Goal: Task Accomplishment & Management: Use online tool/utility

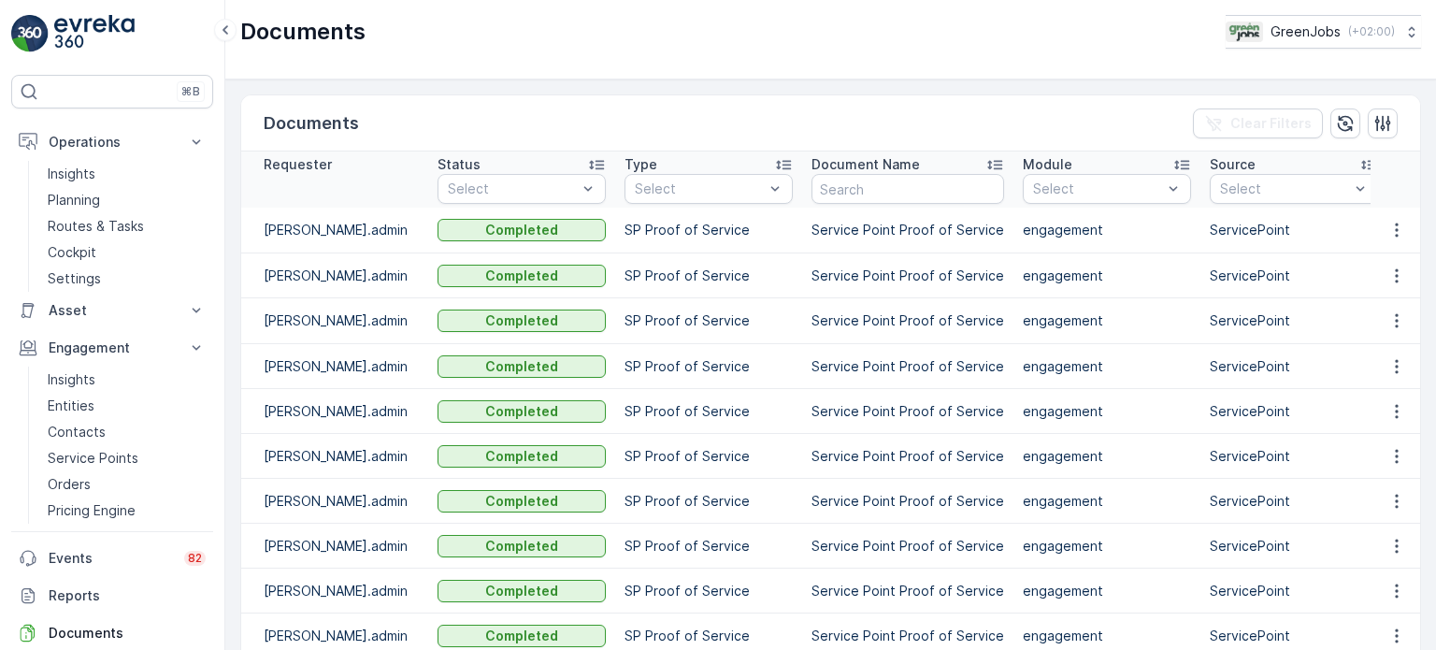
scroll to position [92, 0]
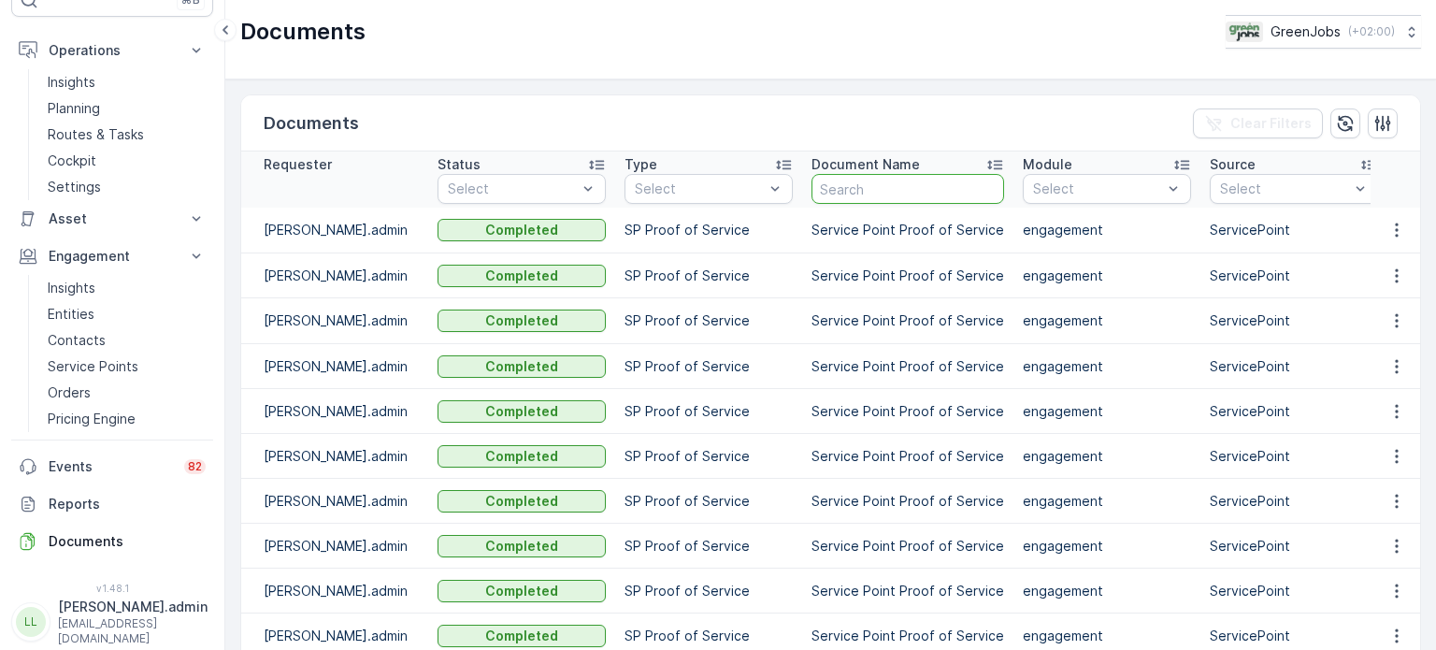
click at [875, 194] on input "text" at bounding box center [908, 189] width 193 height 30
type input "rijk"
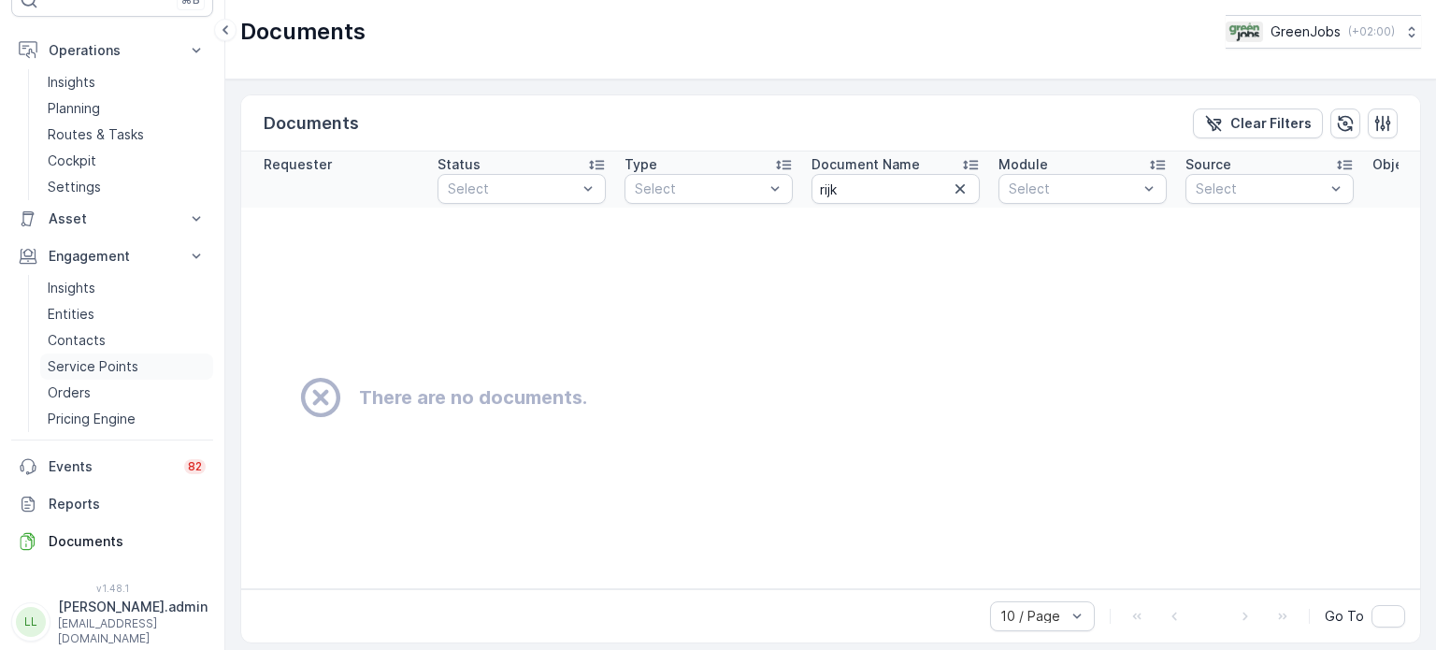
click at [71, 358] on p "Service Points" at bounding box center [93, 366] width 91 height 19
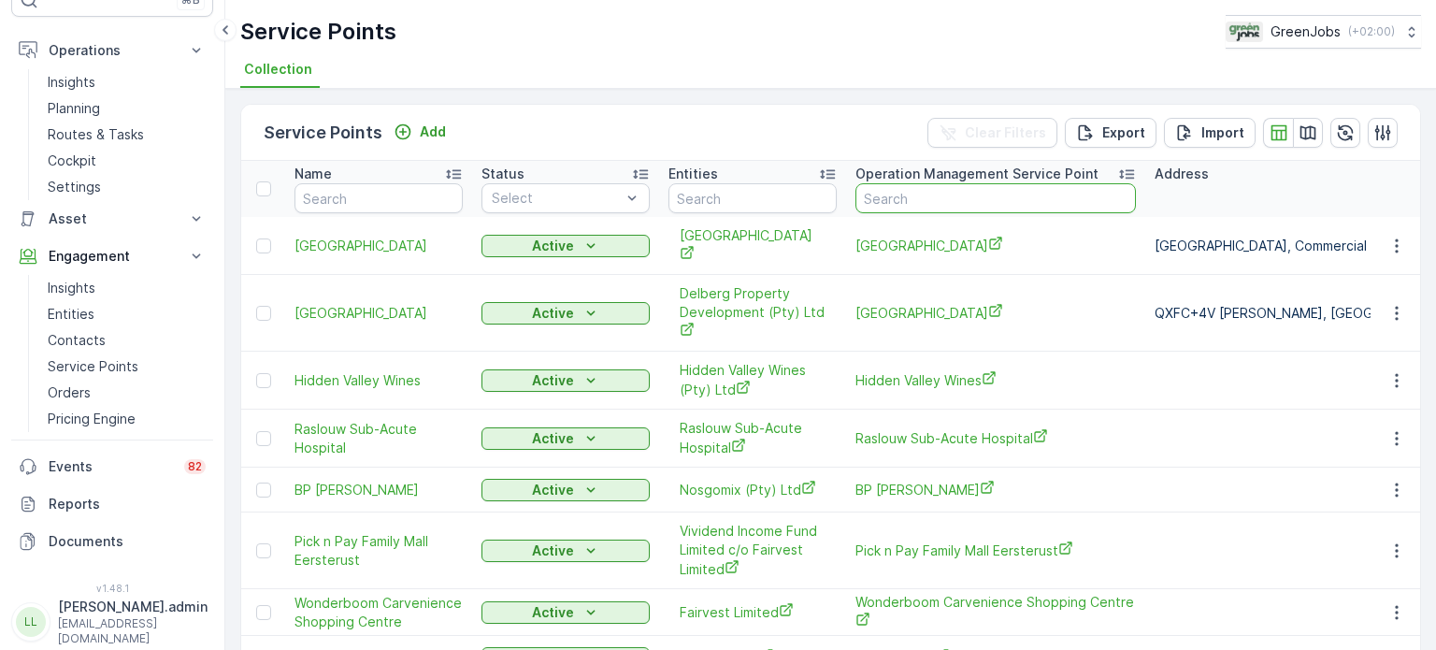
click at [896, 194] on input "text" at bounding box center [995, 198] width 280 height 30
type input "rijk"
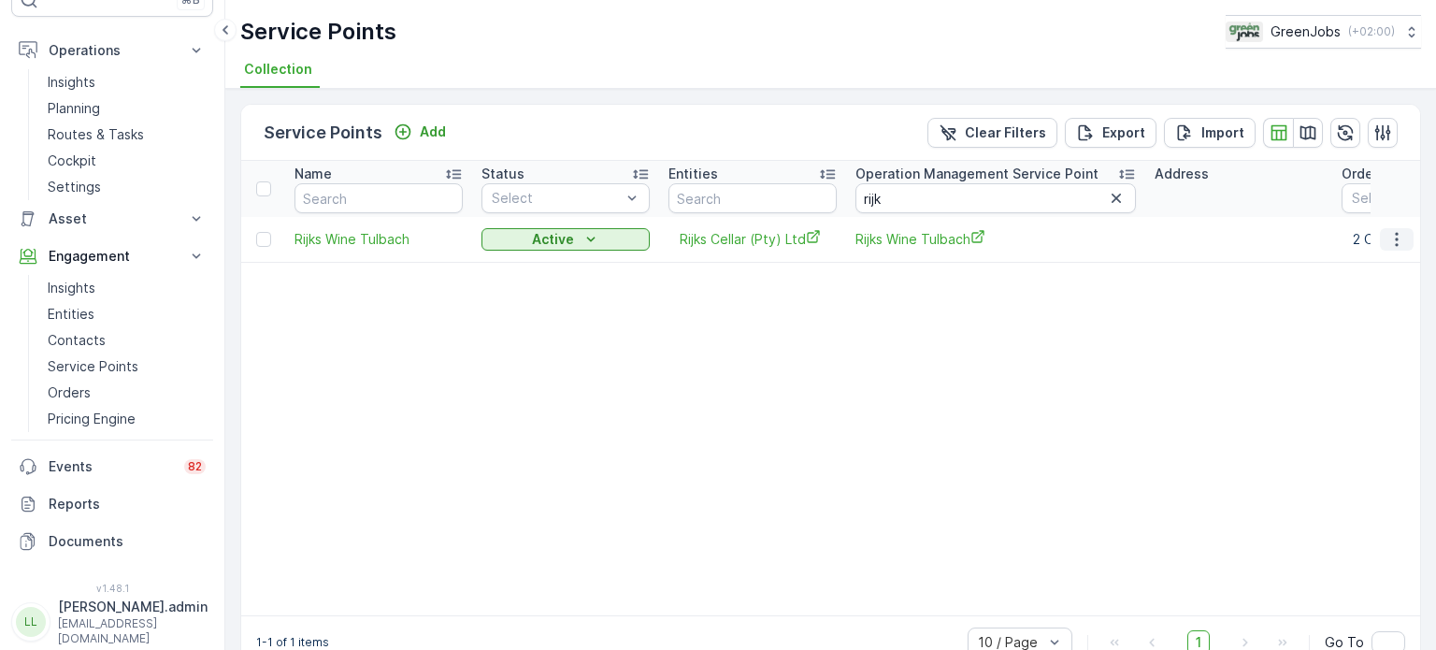
click at [1392, 241] on icon "button" at bounding box center [1396, 239] width 19 height 19
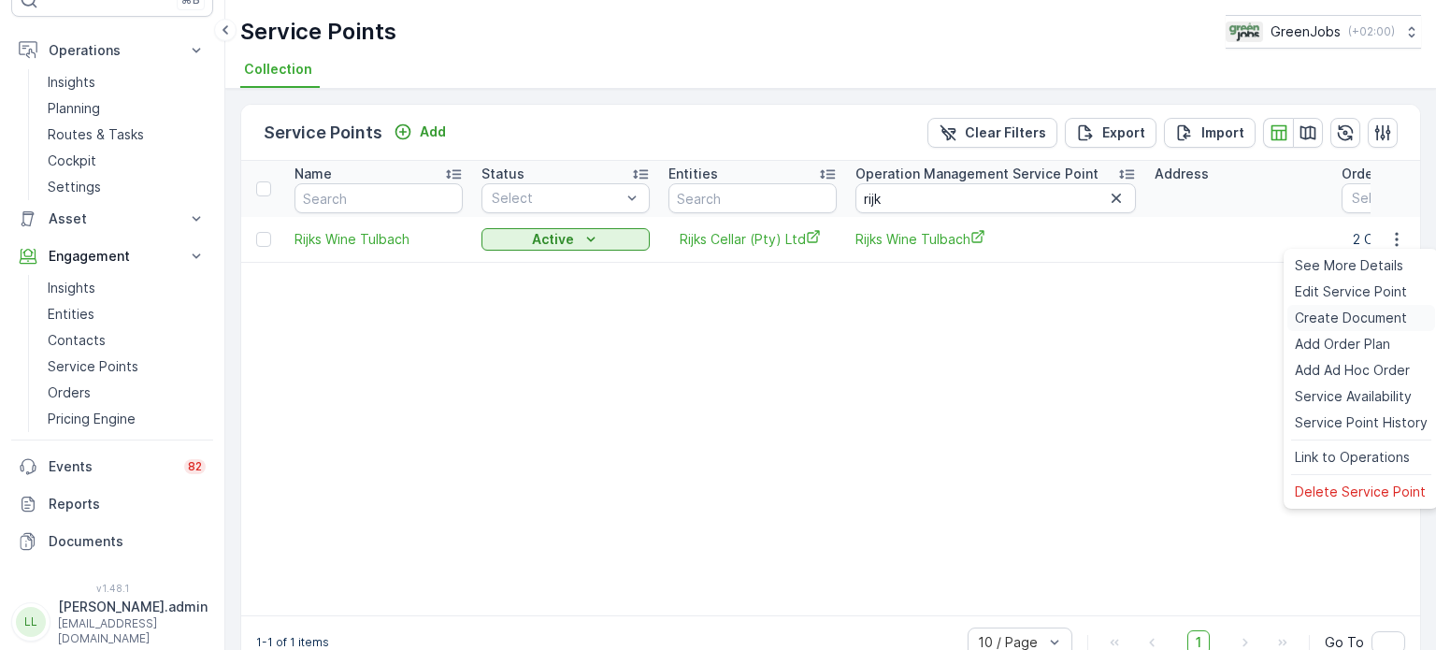
click at [1324, 315] on span "Create Document" at bounding box center [1351, 318] width 112 height 19
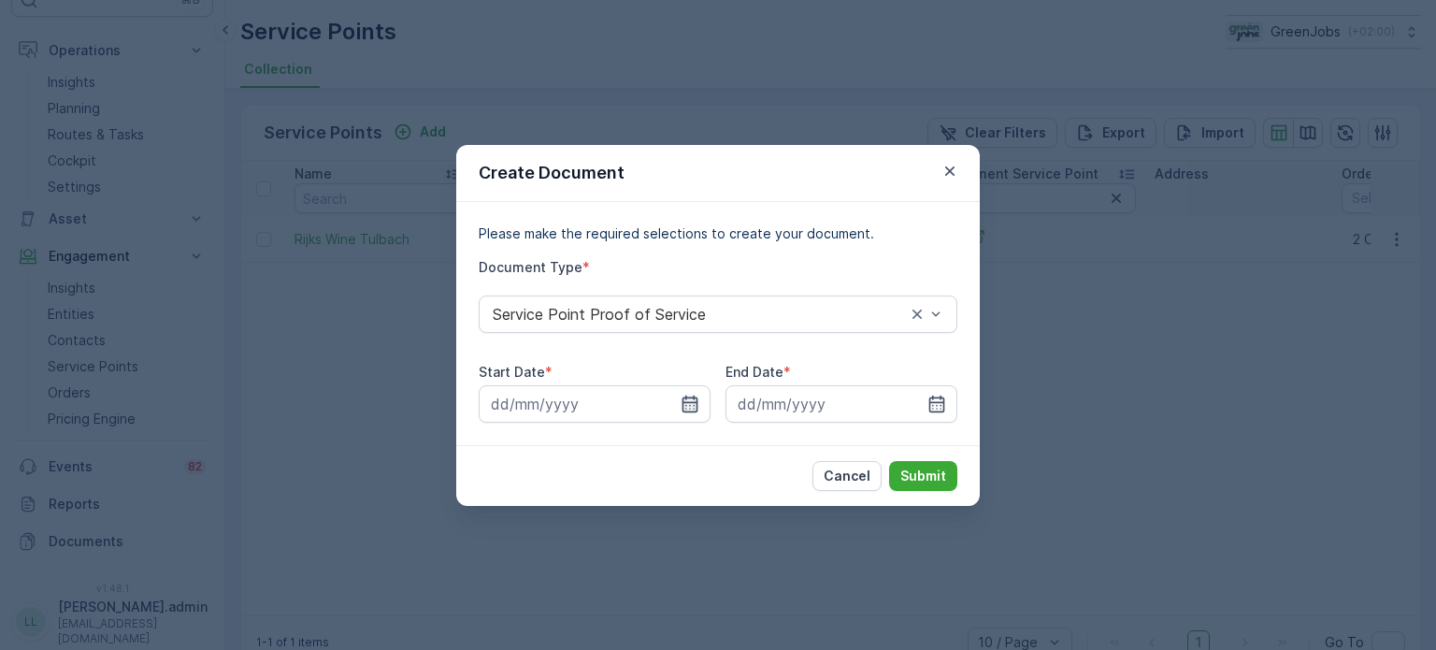
click at [691, 407] on icon "button" at bounding box center [690, 404] width 19 height 19
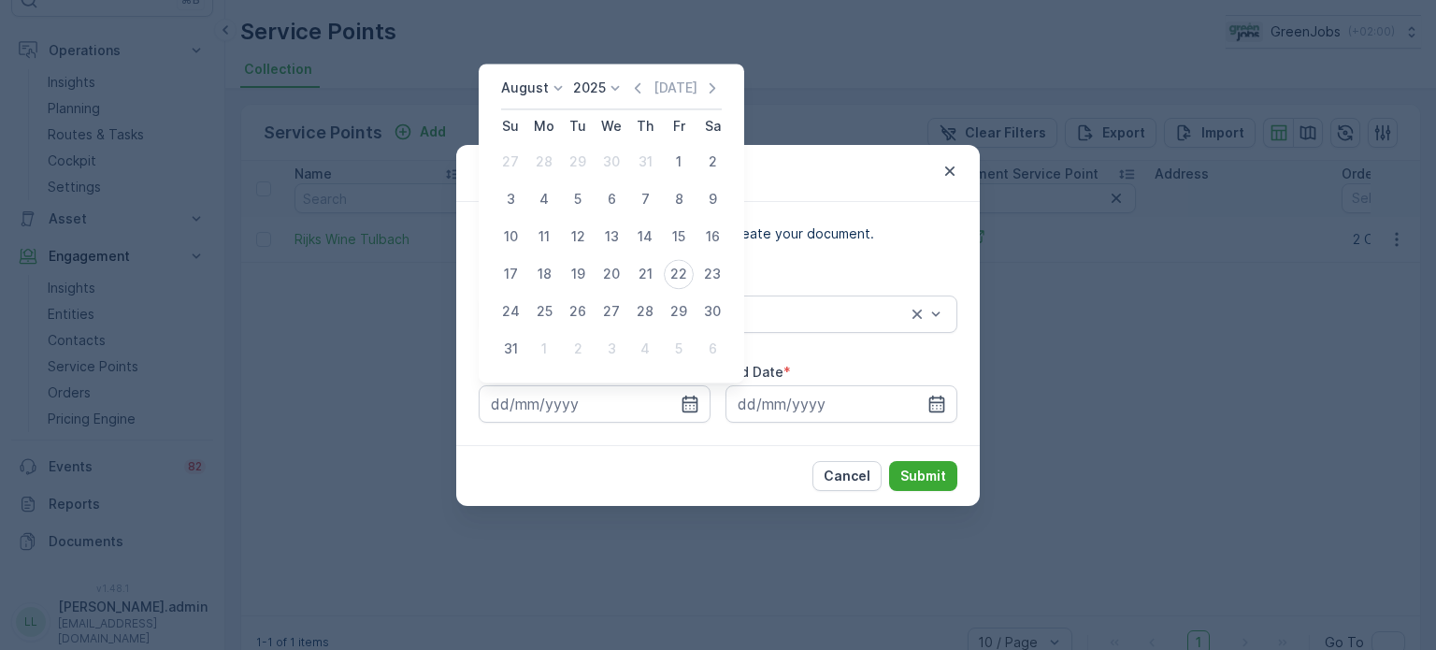
click at [549, 89] on icon at bounding box center [558, 88] width 19 height 19
click at [531, 261] on span "July" at bounding box center [524, 263] width 25 height 19
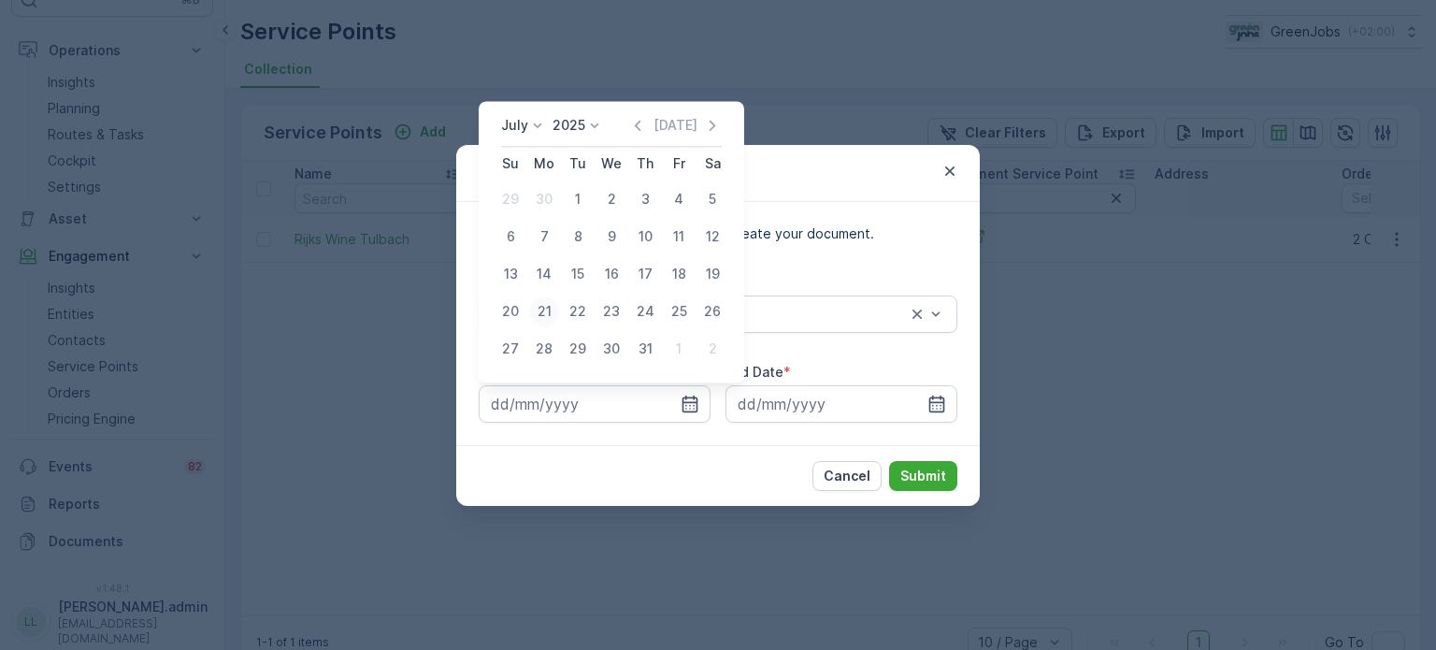
click at [549, 309] on div "21" at bounding box center [544, 311] width 30 height 30
type input "[DATE]"
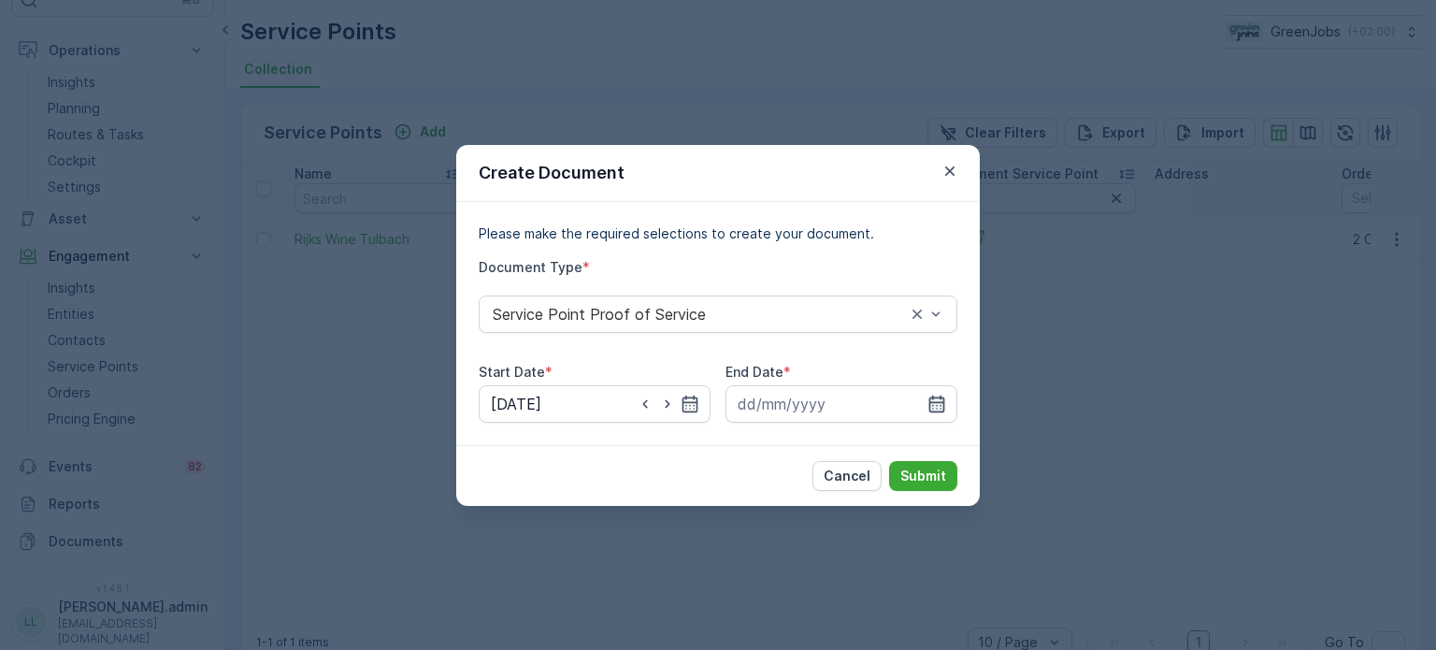
click at [935, 405] on icon "button" at bounding box center [936, 404] width 19 height 19
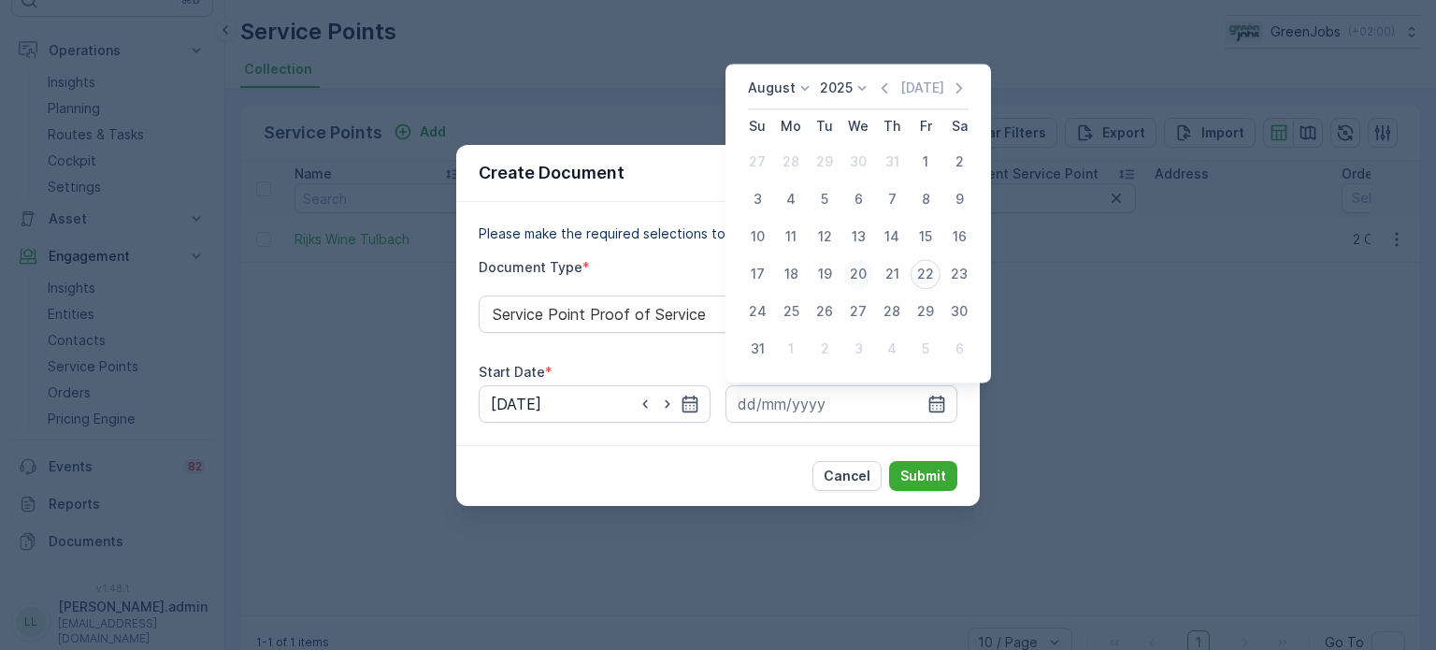
drag, startPoint x: 859, startPoint y: 276, endPoint x: 853, endPoint y: 343, distance: 67.6
click at [860, 276] on div "20" at bounding box center [858, 274] width 30 height 30
type input "[DATE]"
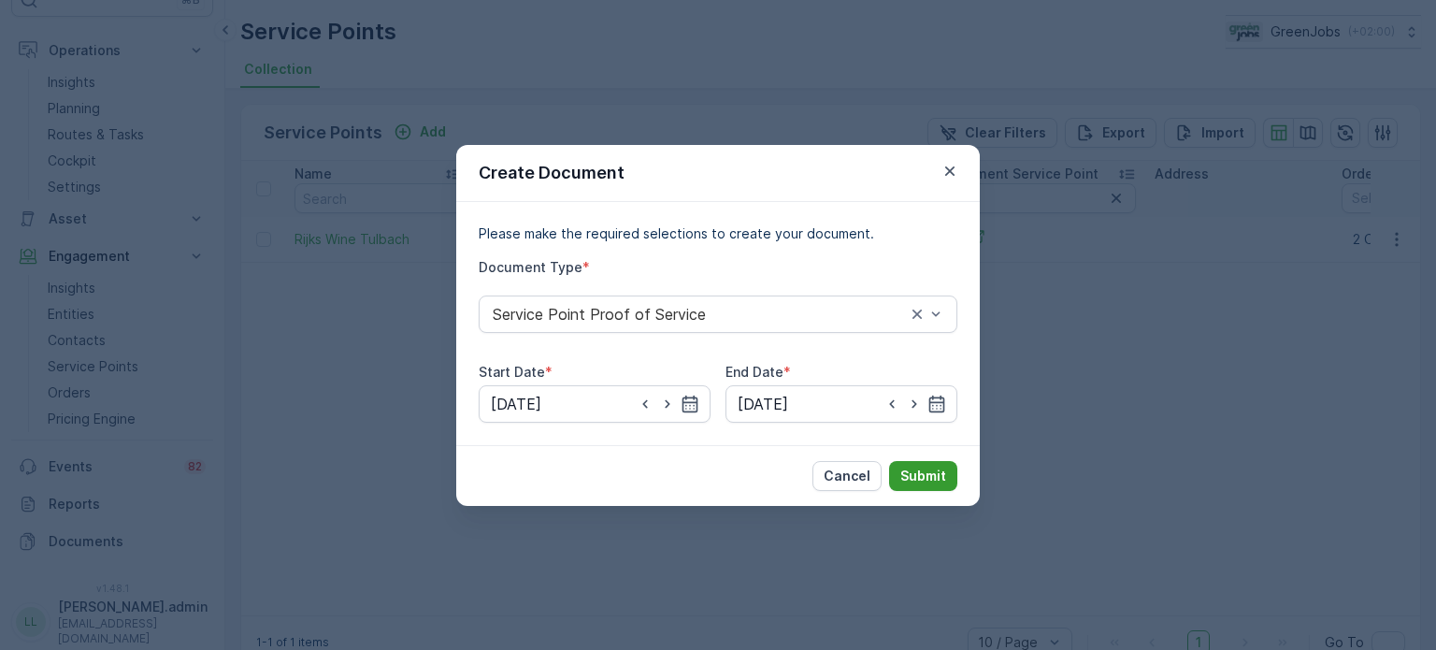
click at [922, 477] on p "Submit" at bounding box center [923, 476] width 46 height 19
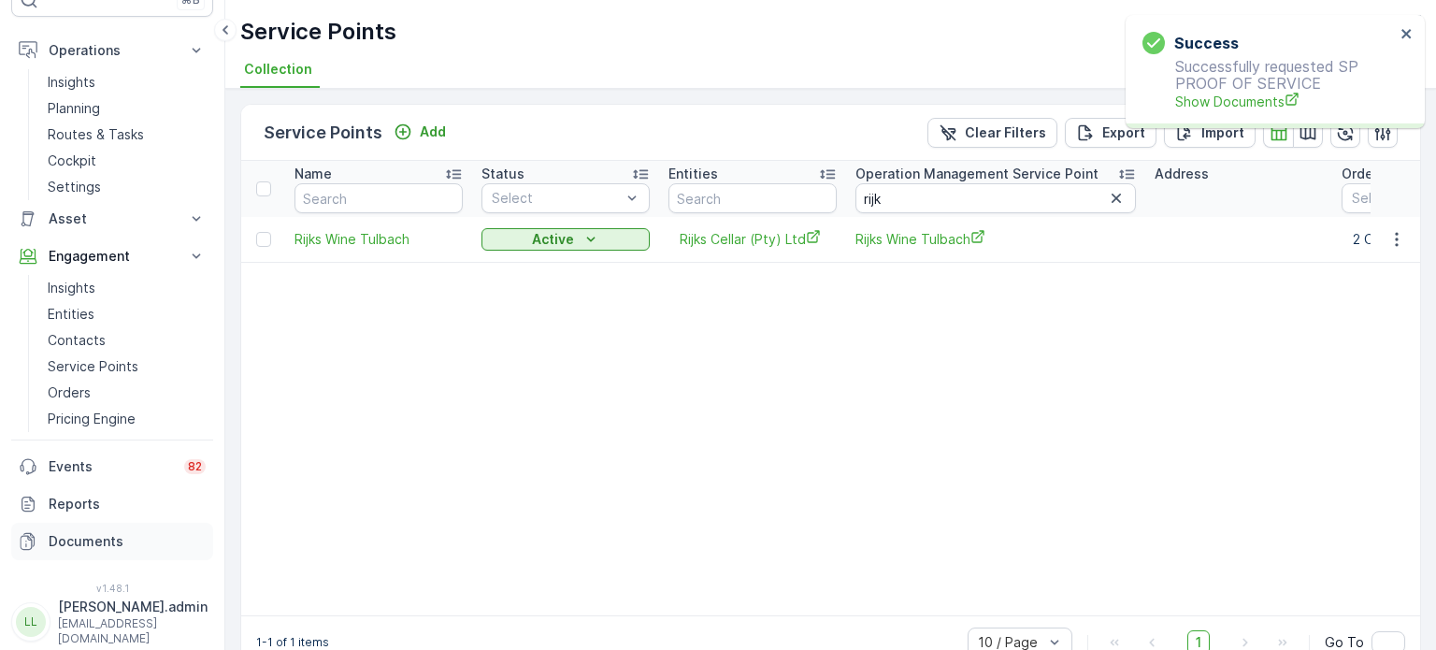
click at [83, 538] on p "Documents" at bounding box center [127, 541] width 157 height 19
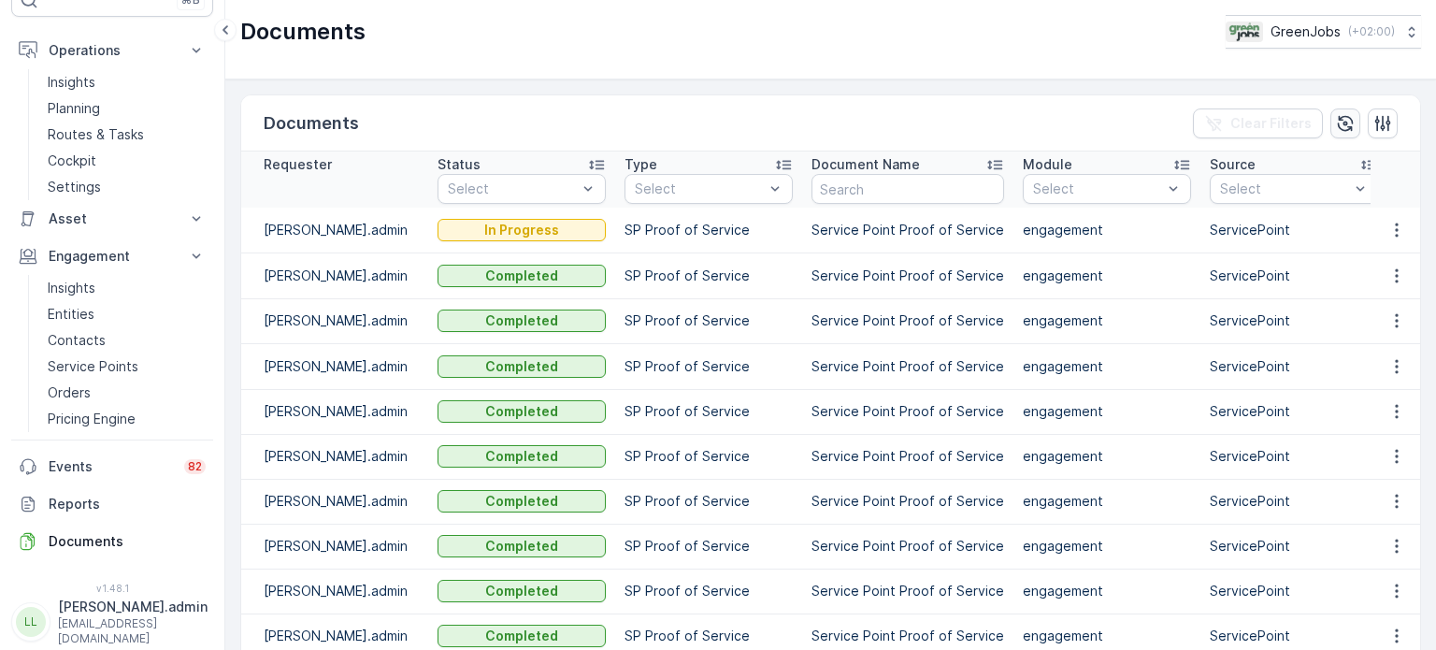
click at [1349, 117] on icon "button" at bounding box center [1345, 123] width 19 height 19
click at [1389, 231] on icon "button" at bounding box center [1396, 230] width 19 height 19
click at [1379, 253] on span "See Details" at bounding box center [1392, 257] width 72 height 19
click at [82, 373] on p "Service Points" at bounding box center [93, 366] width 91 height 19
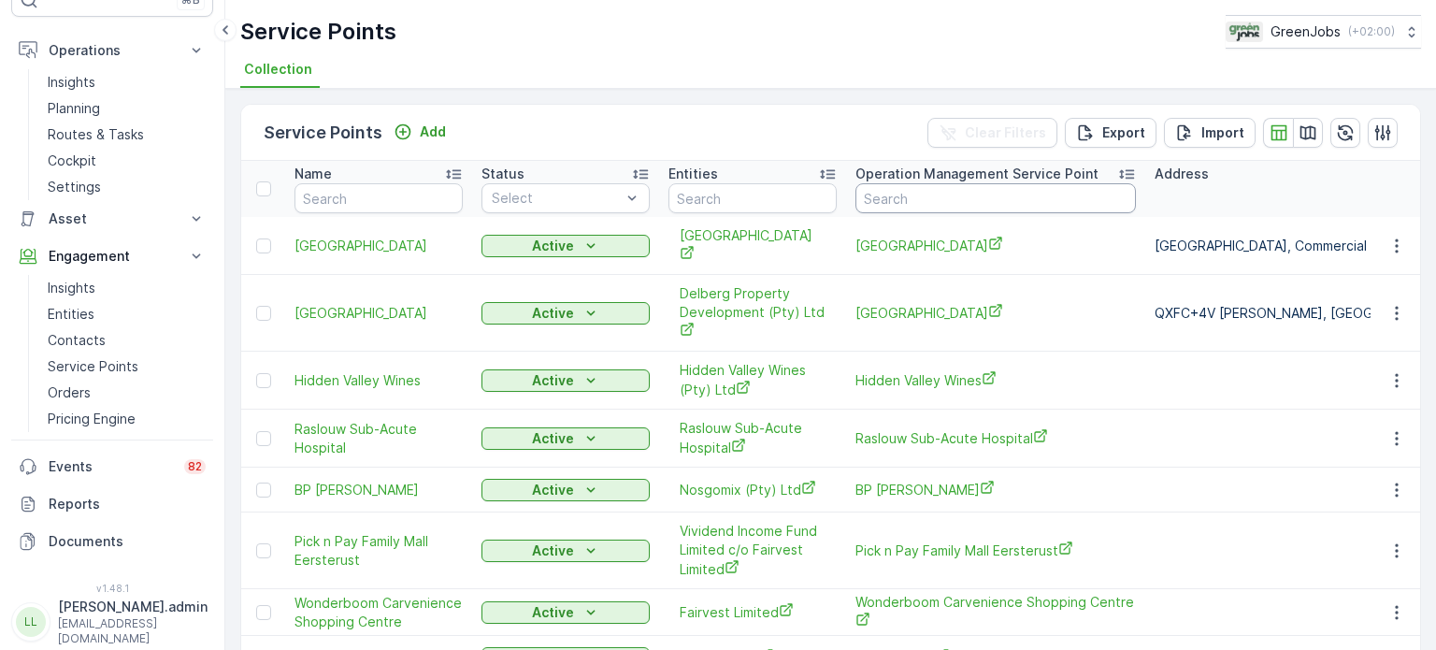
click at [948, 188] on input "text" at bounding box center [995, 198] width 280 height 30
type input "fleurenville"
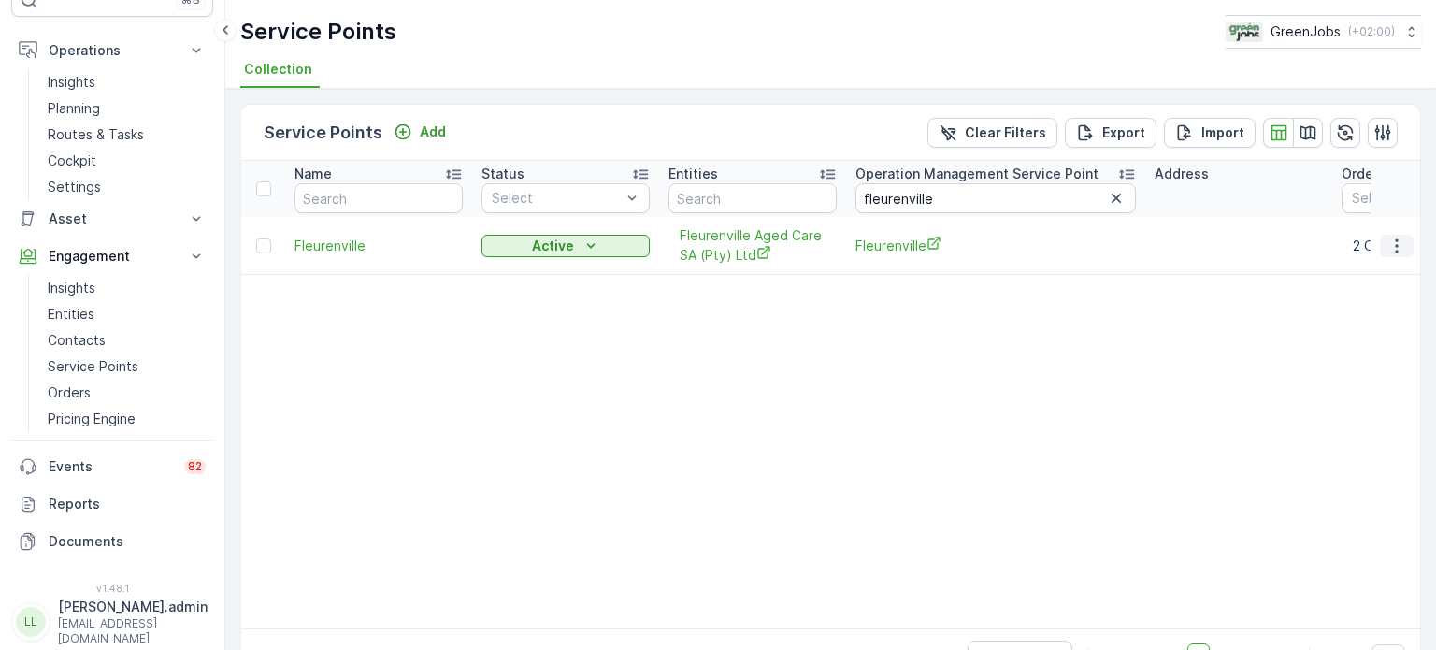
click at [1388, 245] on icon "button" at bounding box center [1396, 246] width 19 height 19
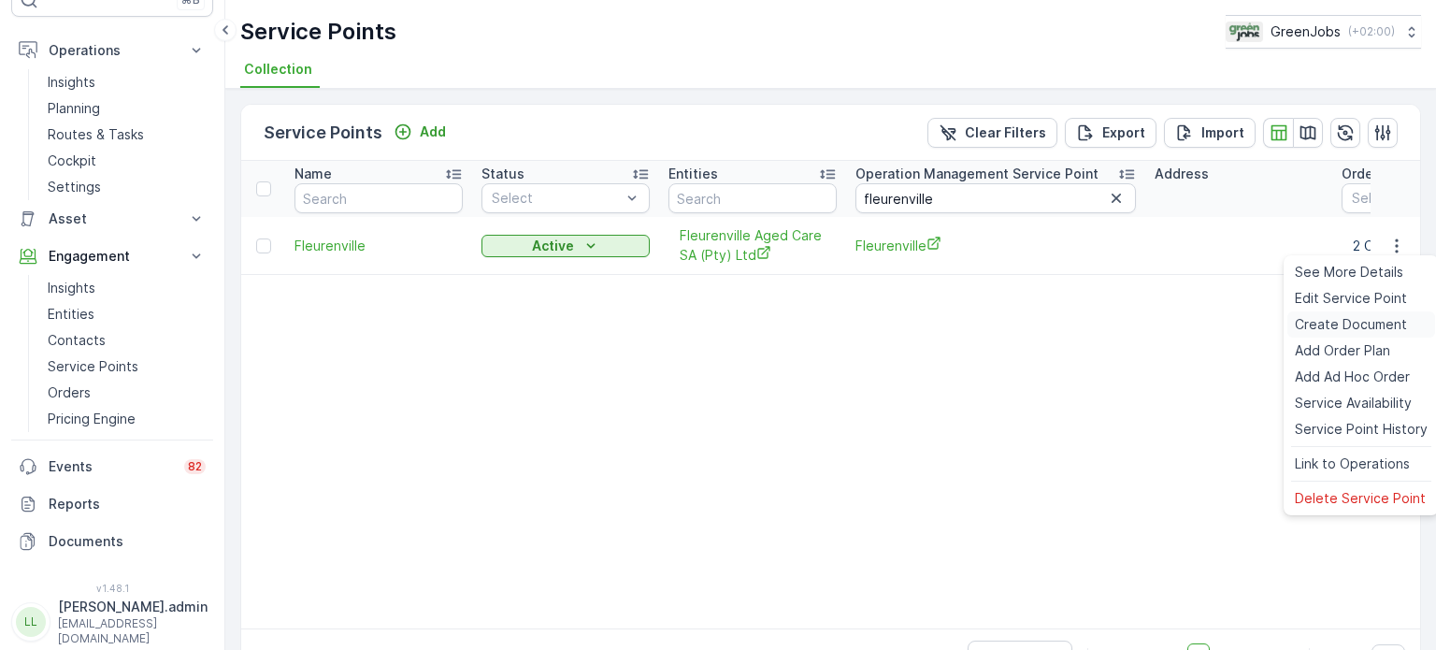
click at [1350, 324] on span "Create Document" at bounding box center [1351, 324] width 112 height 19
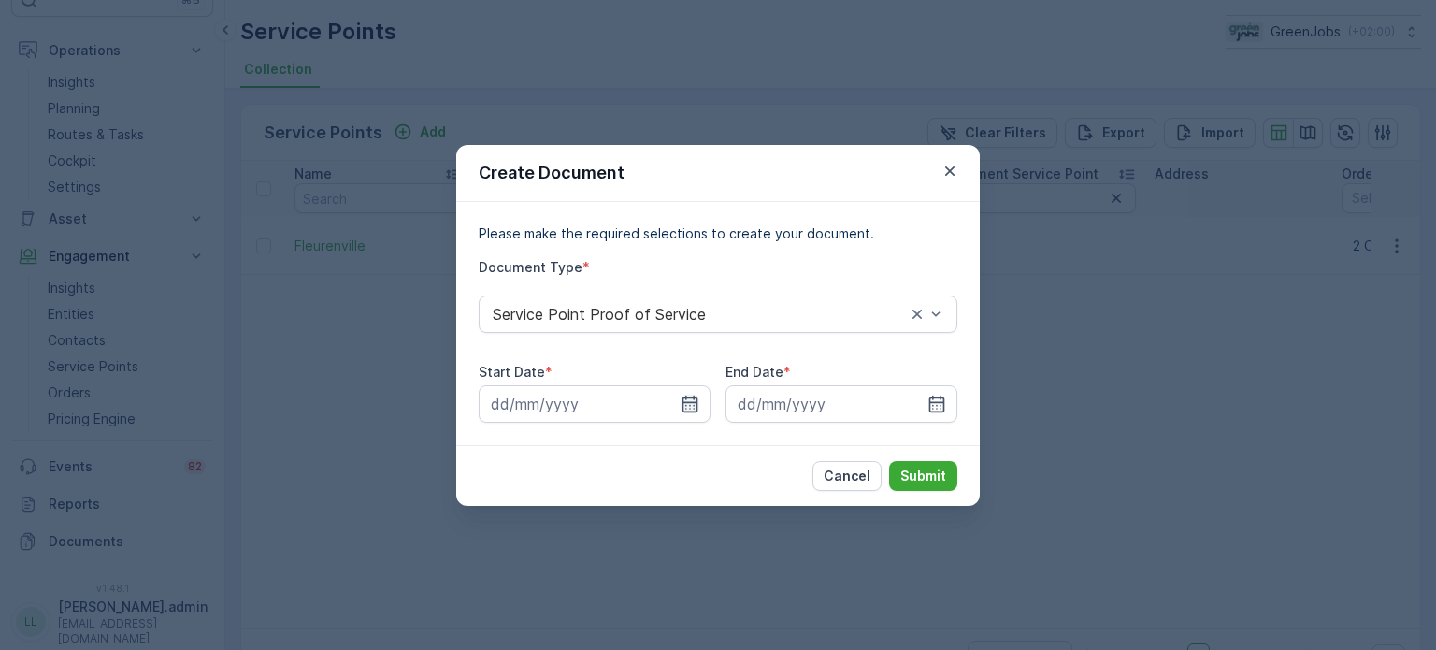
click at [688, 399] on icon "button" at bounding box center [690, 404] width 19 height 19
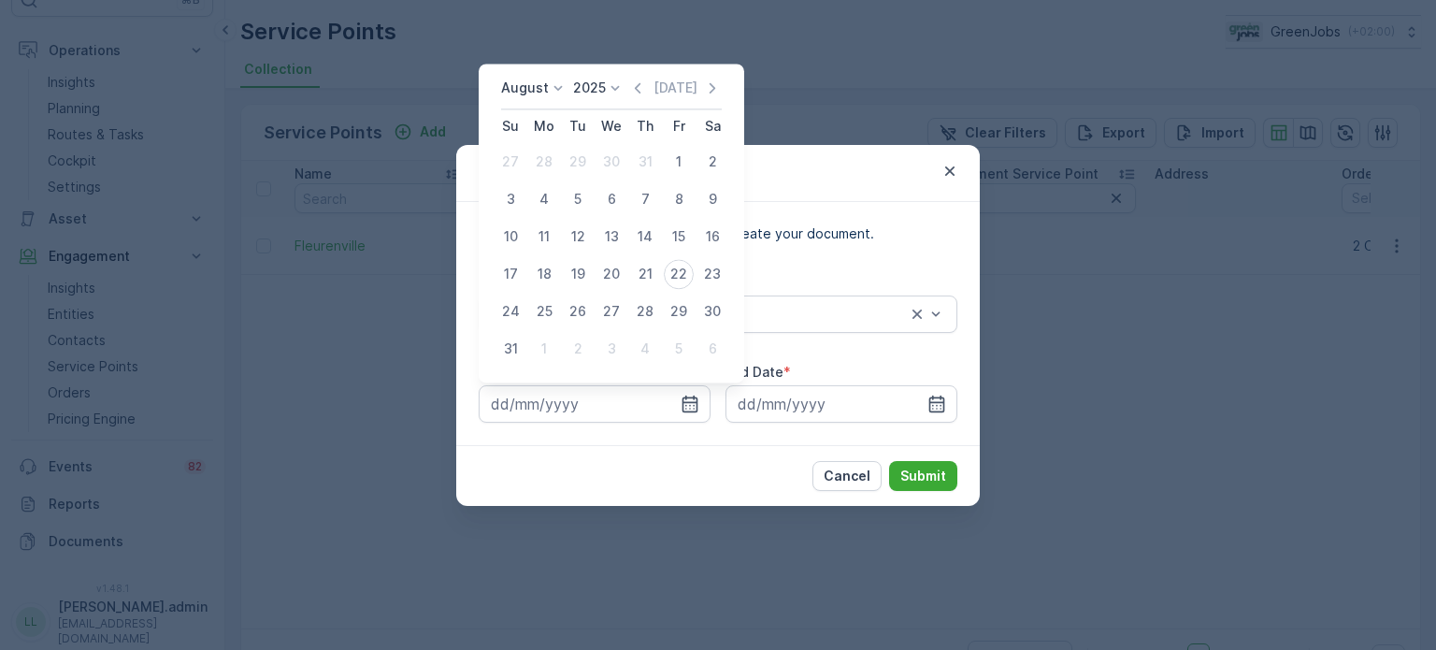
click at [539, 98] on div "[DATE] [DATE]" at bounding box center [611, 94] width 221 height 31
click at [537, 89] on p "August" at bounding box center [525, 88] width 48 height 19
click at [531, 262] on span "July" at bounding box center [524, 263] width 25 height 19
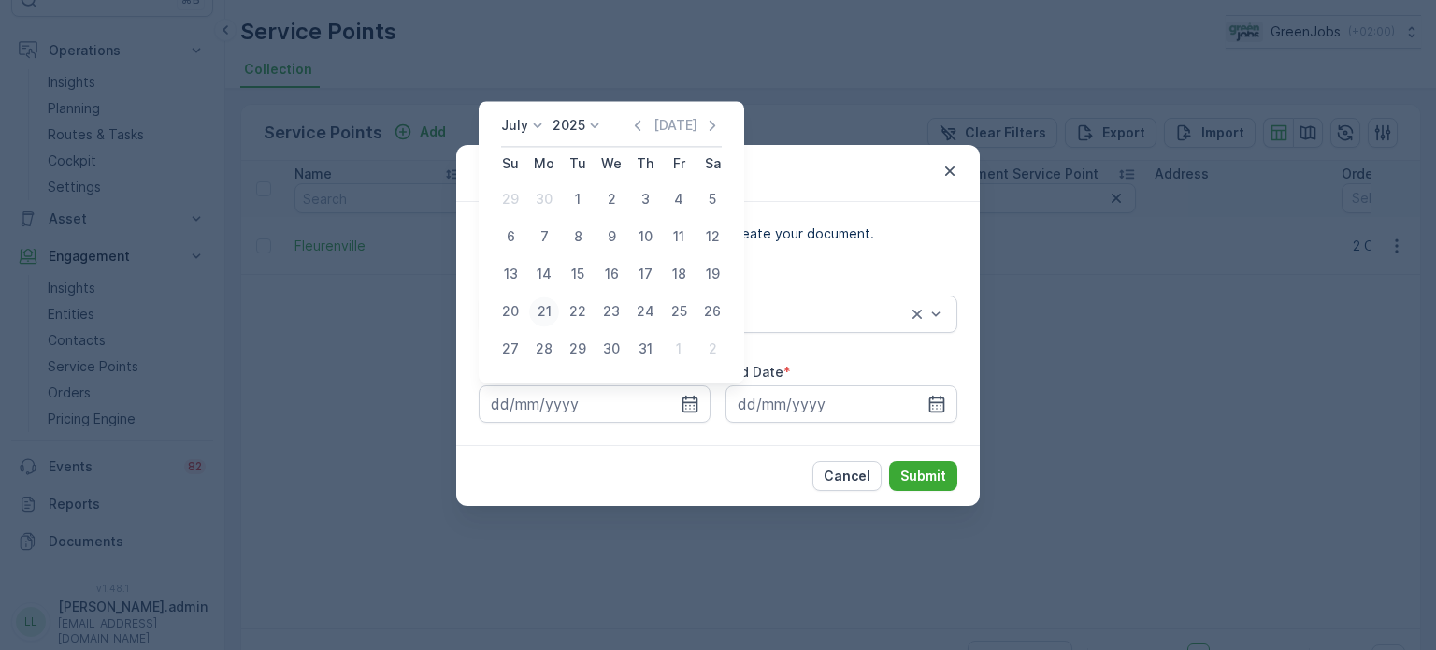
click at [543, 316] on div "21" at bounding box center [544, 311] width 30 height 30
type input "[DATE]"
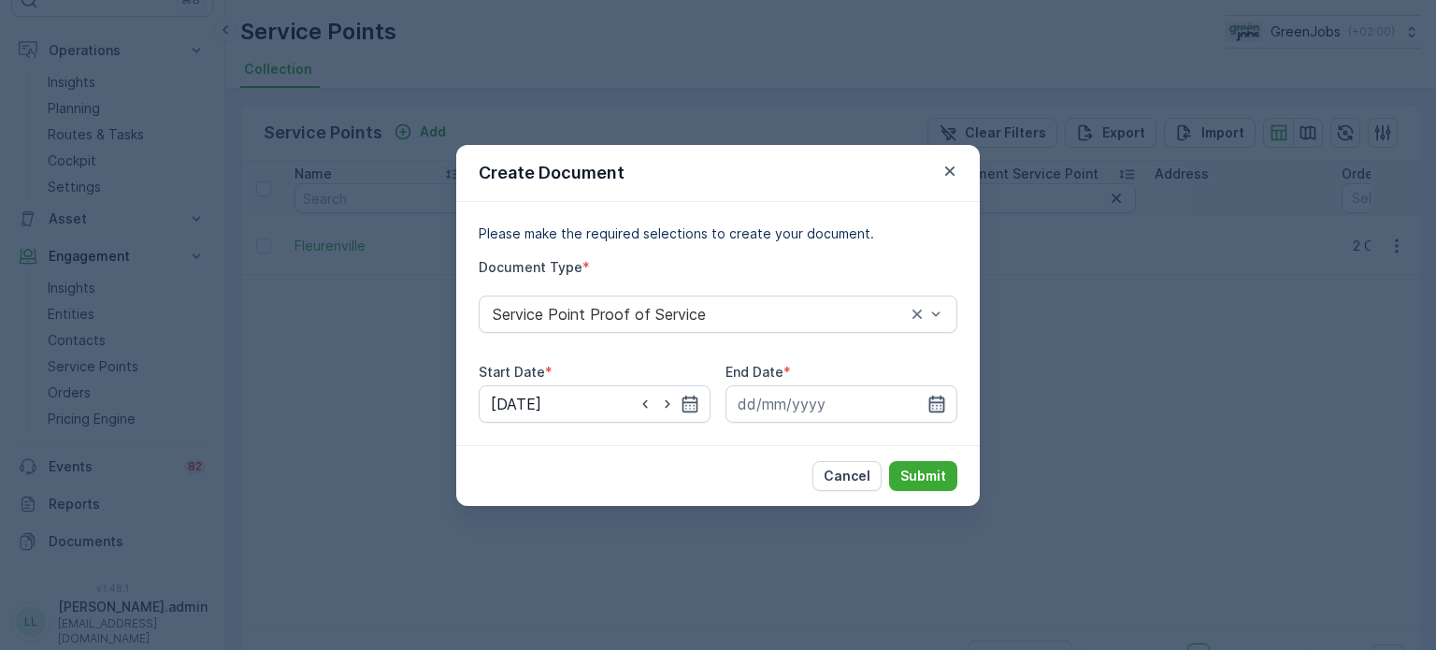
click at [935, 399] on icon "button" at bounding box center [936, 404] width 19 height 19
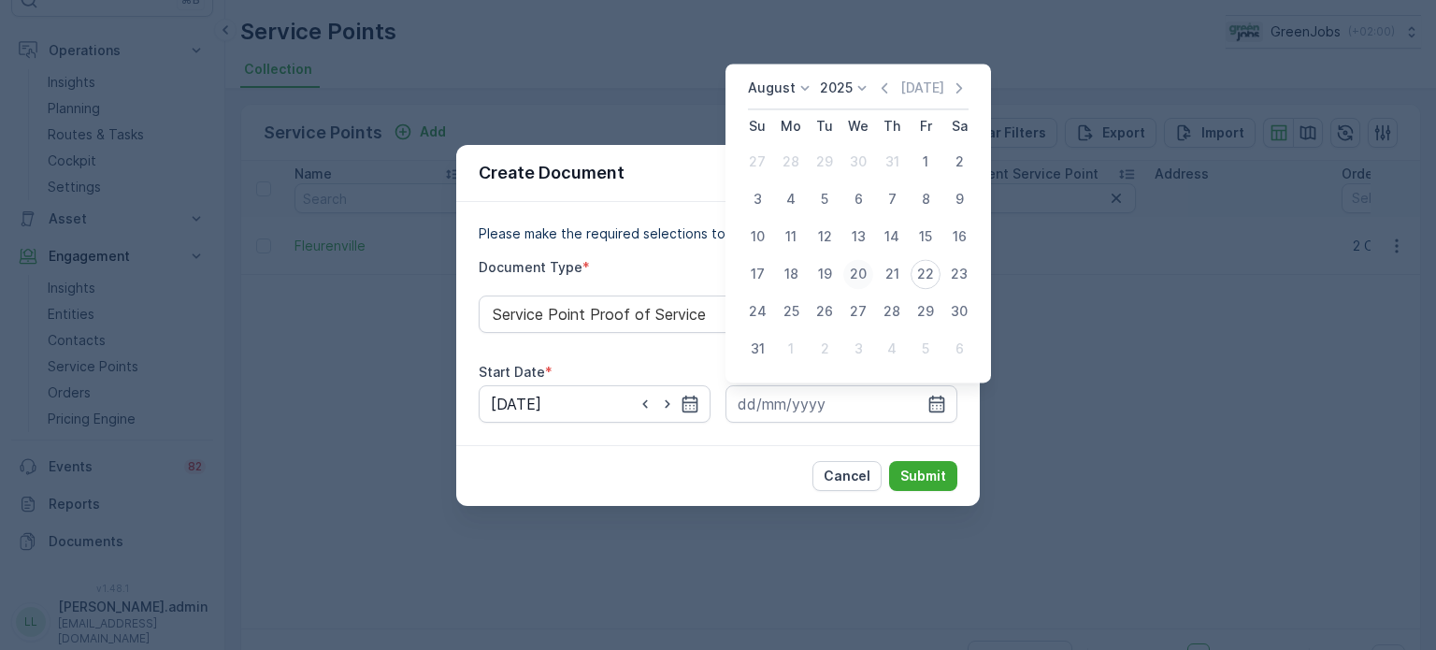
click at [852, 272] on div "20" at bounding box center [858, 274] width 30 height 30
type input "[DATE]"
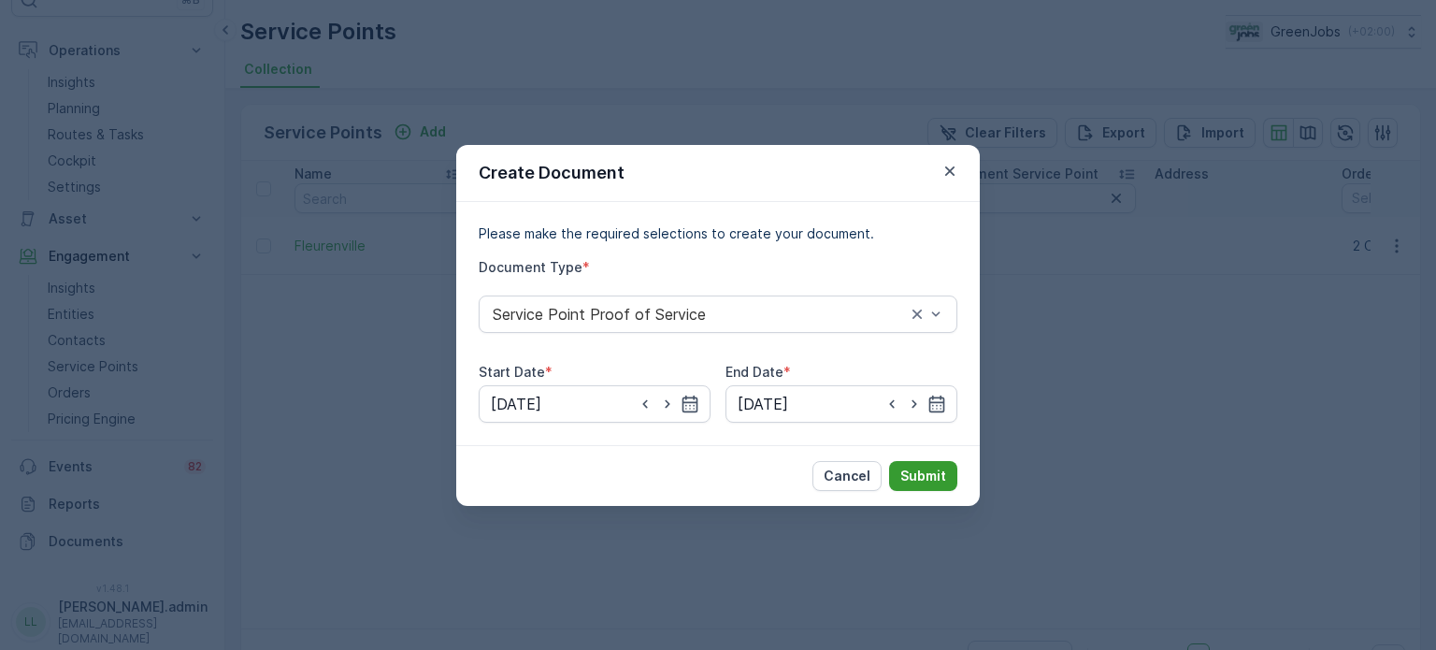
click at [927, 470] on p "Submit" at bounding box center [923, 476] width 46 height 19
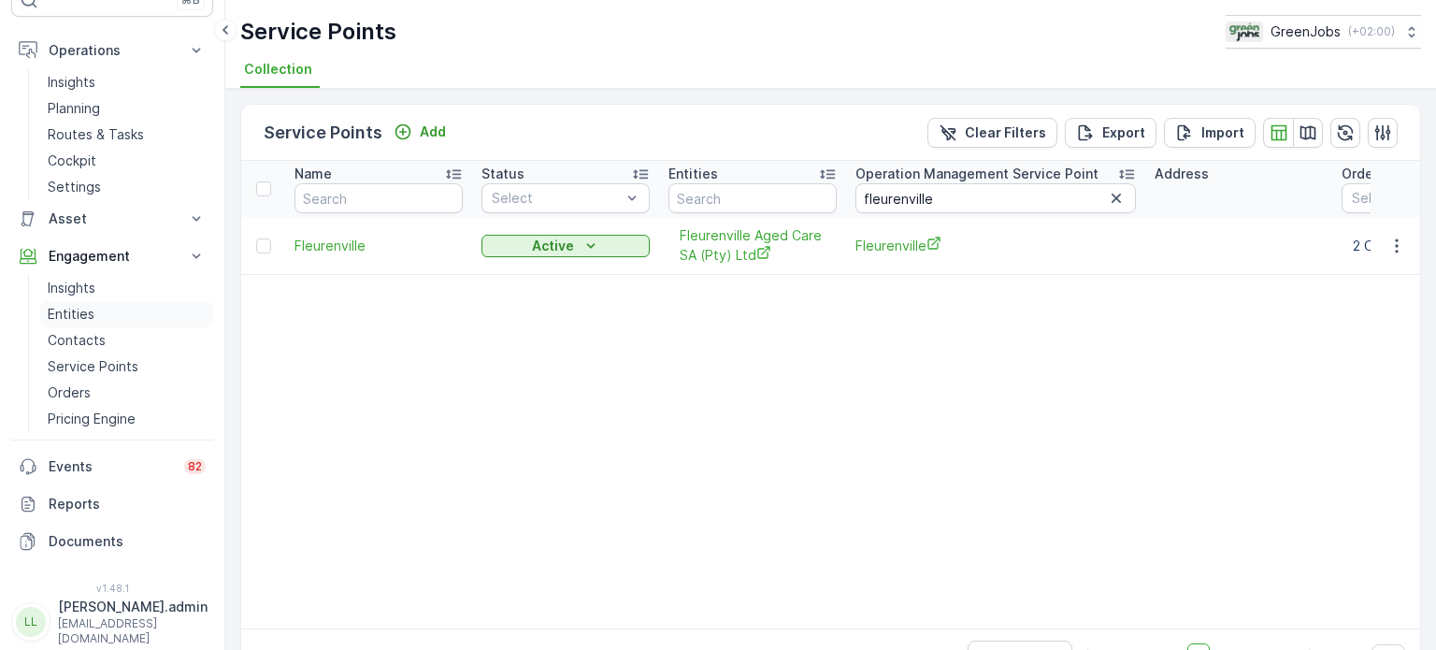
click at [69, 311] on p "Entities" at bounding box center [71, 314] width 47 height 19
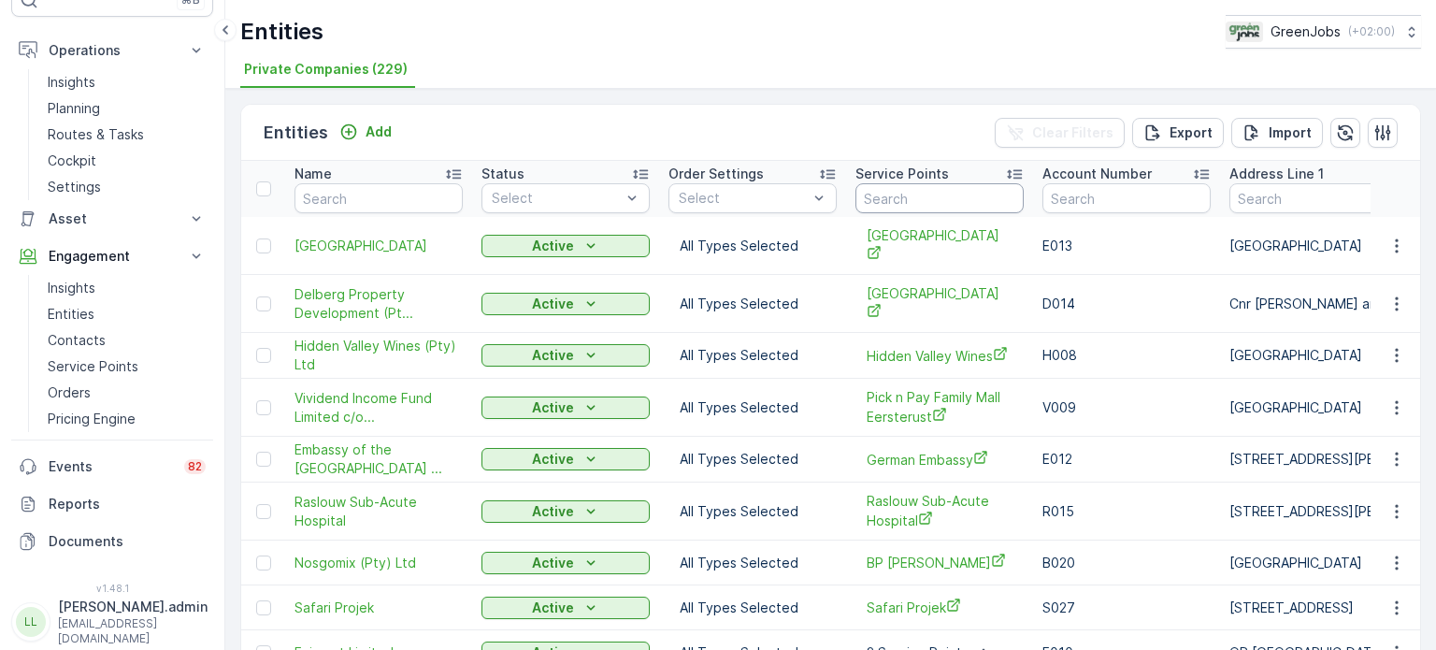
click at [923, 201] on input "text" at bounding box center [939, 198] width 168 height 30
click at [357, 187] on input "text" at bounding box center [379, 198] width 168 height 30
type input "shop"
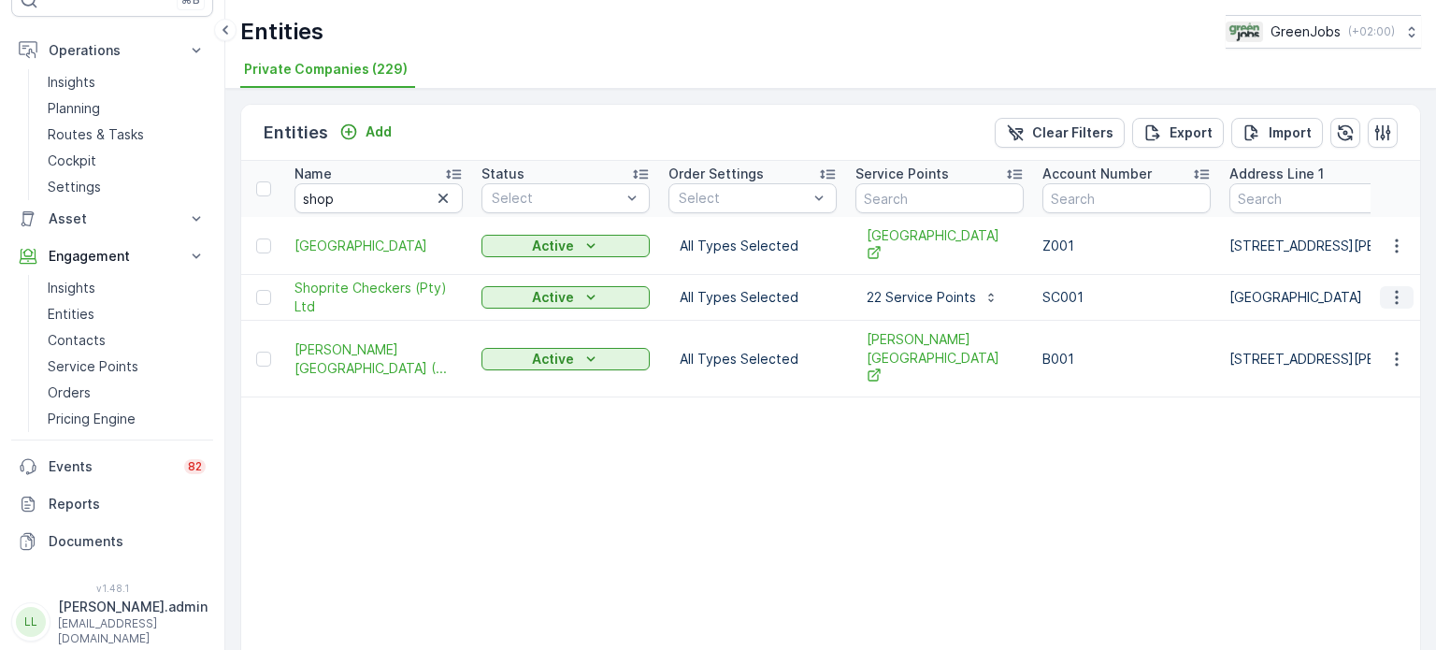
click at [1397, 295] on icon "button" at bounding box center [1396, 297] width 19 height 19
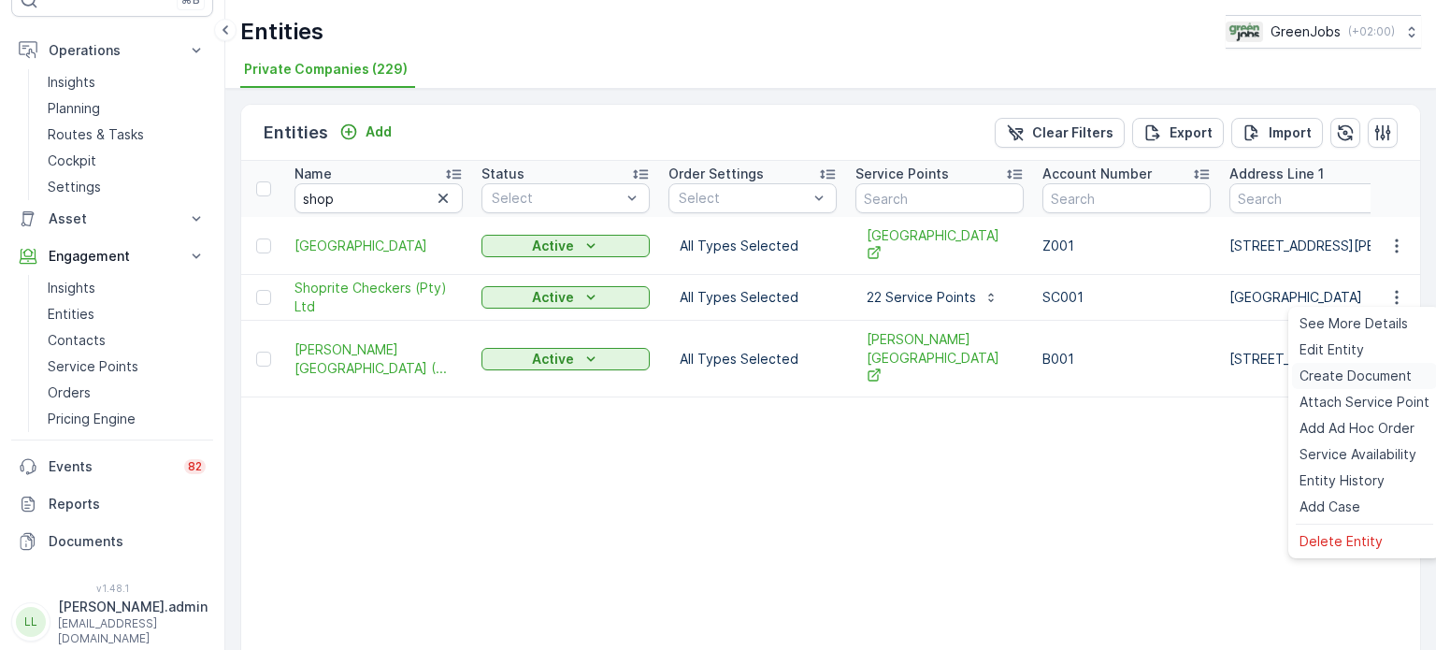
click at [1331, 374] on span "Create Document" at bounding box center [1356, 375] width 112 height 19
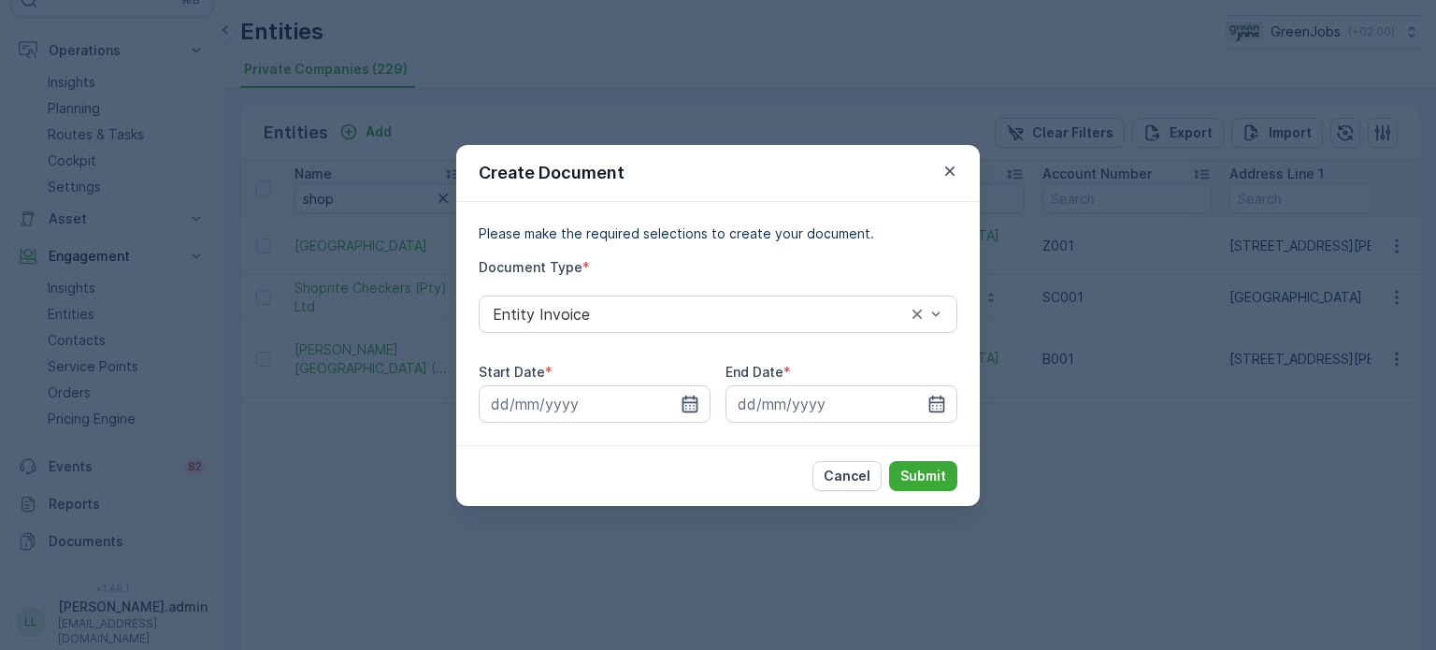
click at [686, 399] on icon "button" at bounding box center [690, 404] width 19 height 19
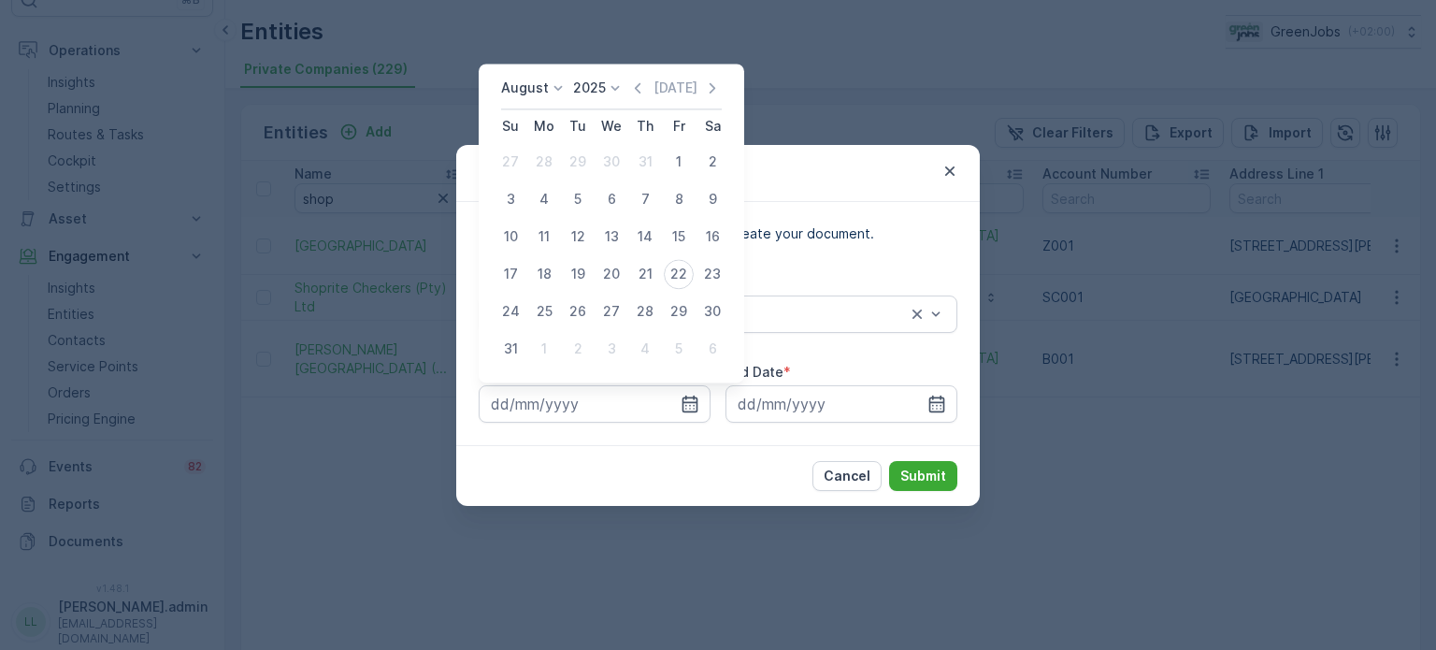
click at [538, 93] on p "August" at bounding box center [525, 88] width 48 height 19
click at [528, 265] on span "July" at bounding box center [524, 263] width 25 height 19
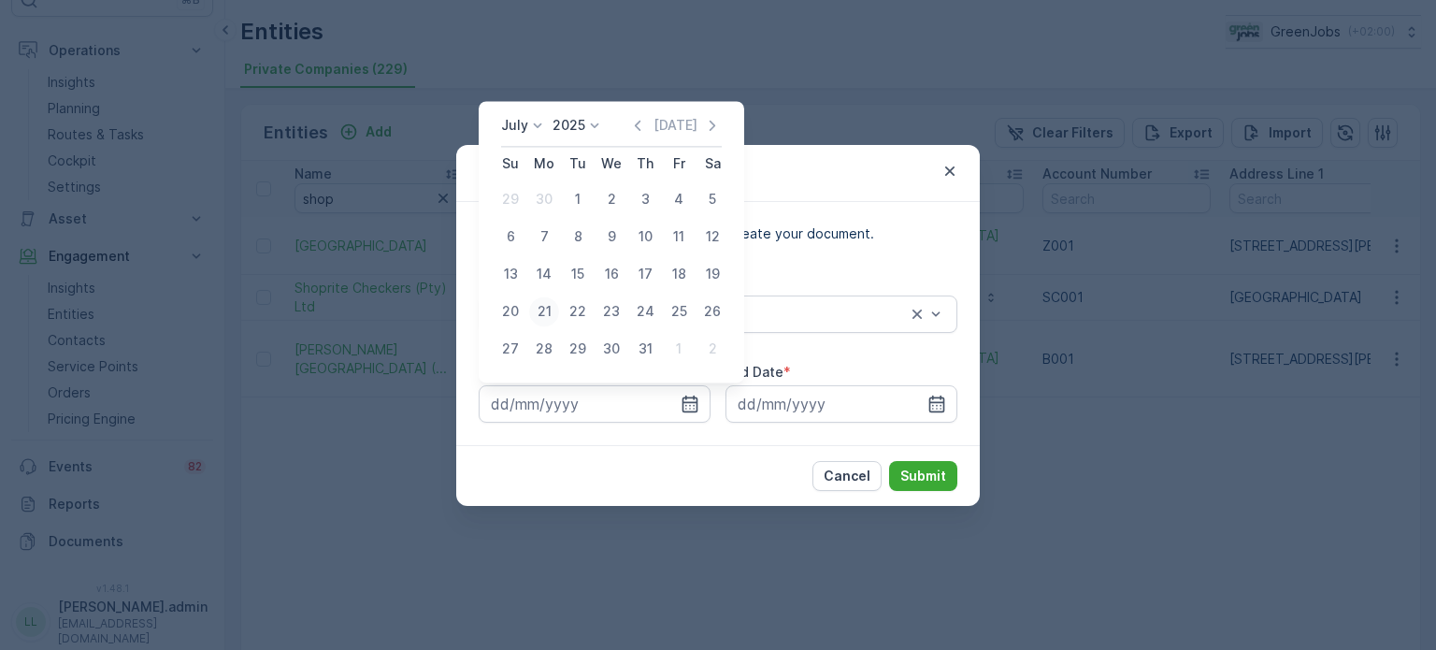
click at [543, 309] on div "21" at bounding box center [544, 311] width 30 height 30
type input "[DATE]"
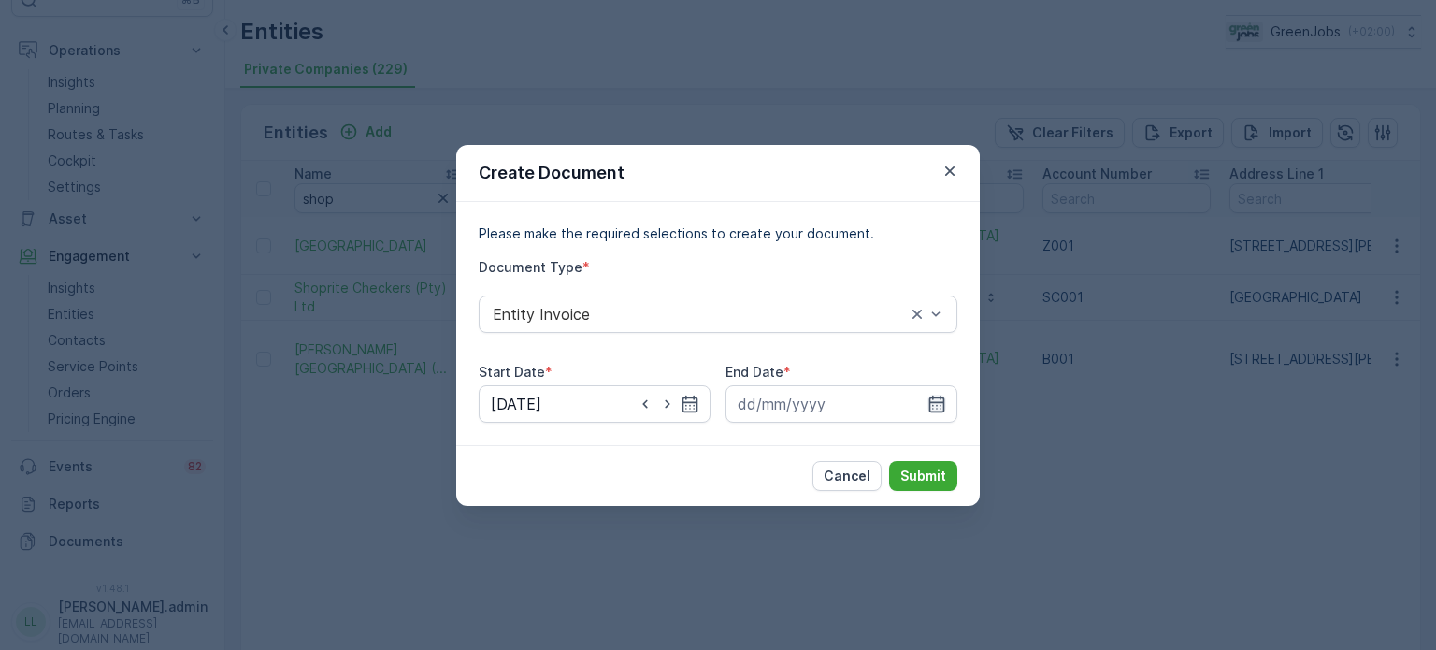
click at [939, 408] on icon "button" at bounding box center [936, 404] width 19 height 19
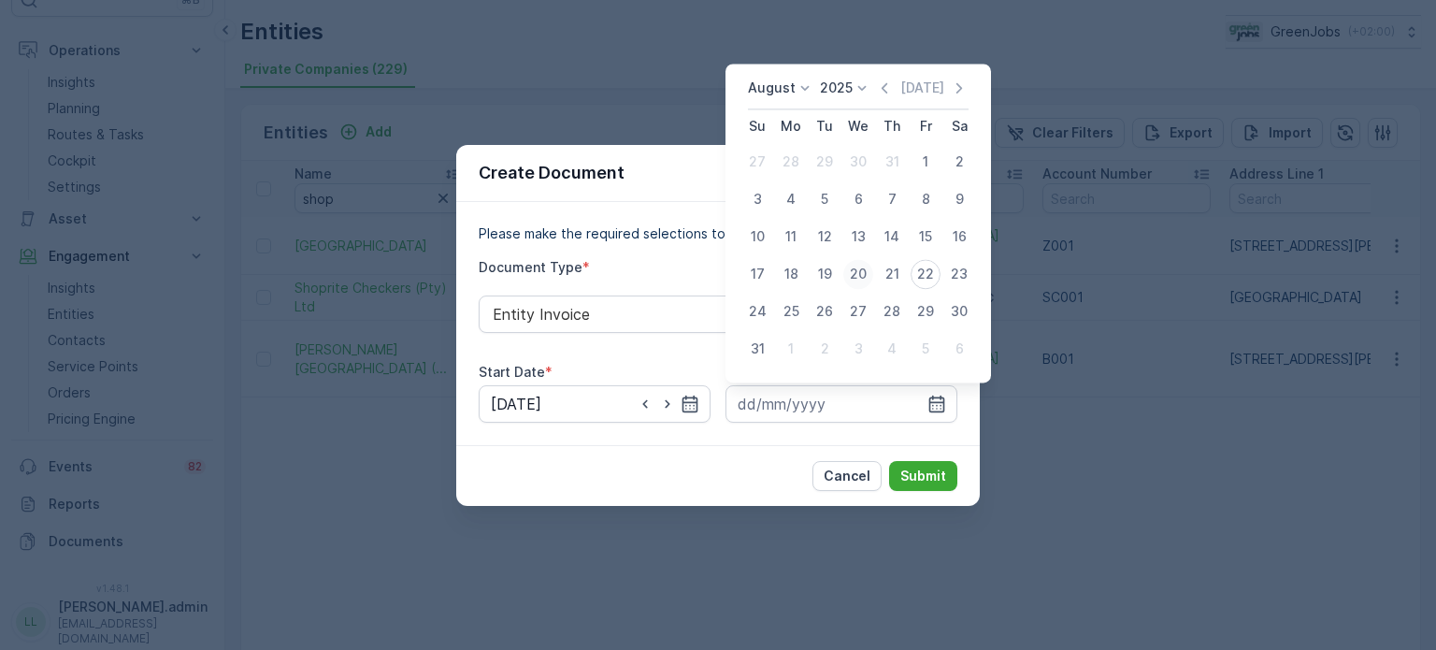
click at [868, 276] on div "20" at bounding box center [858, 274] width 30 height 30
type input "[DATE]"
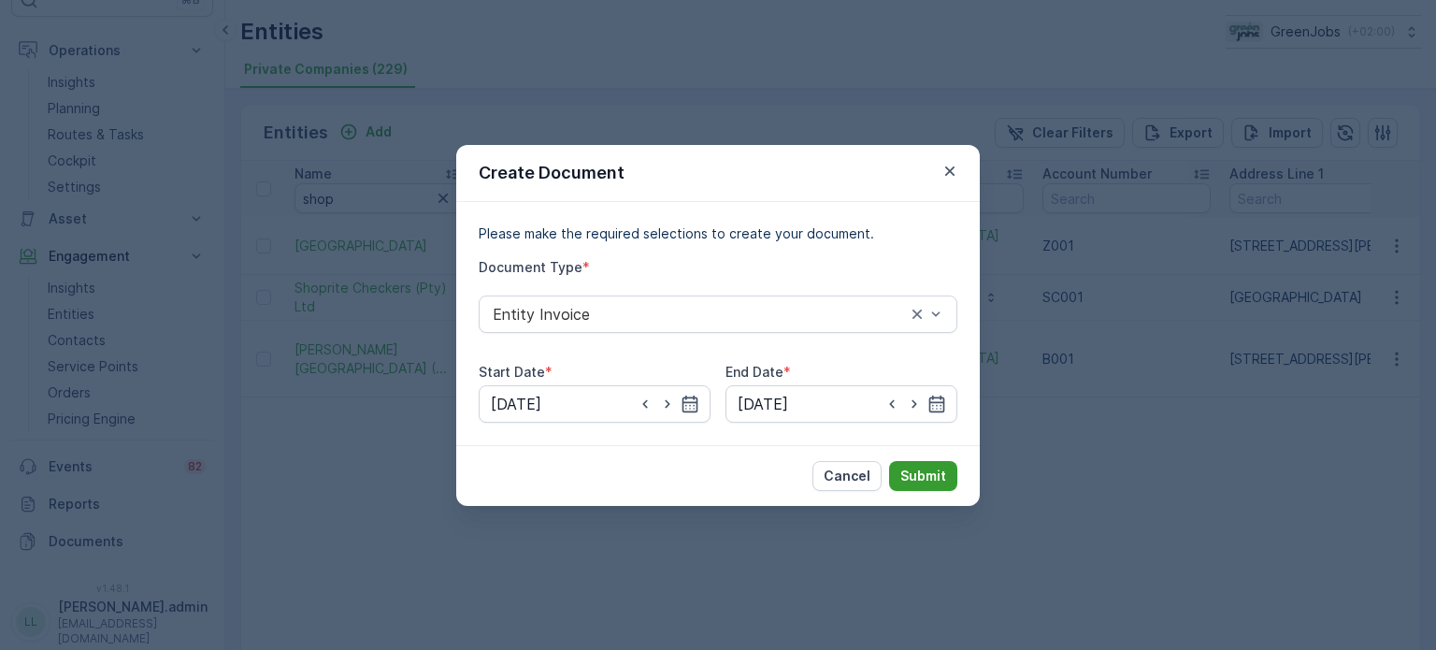
click at [939, 479] on p "Submit" at bounding box center [923, 476] width 46 height 19
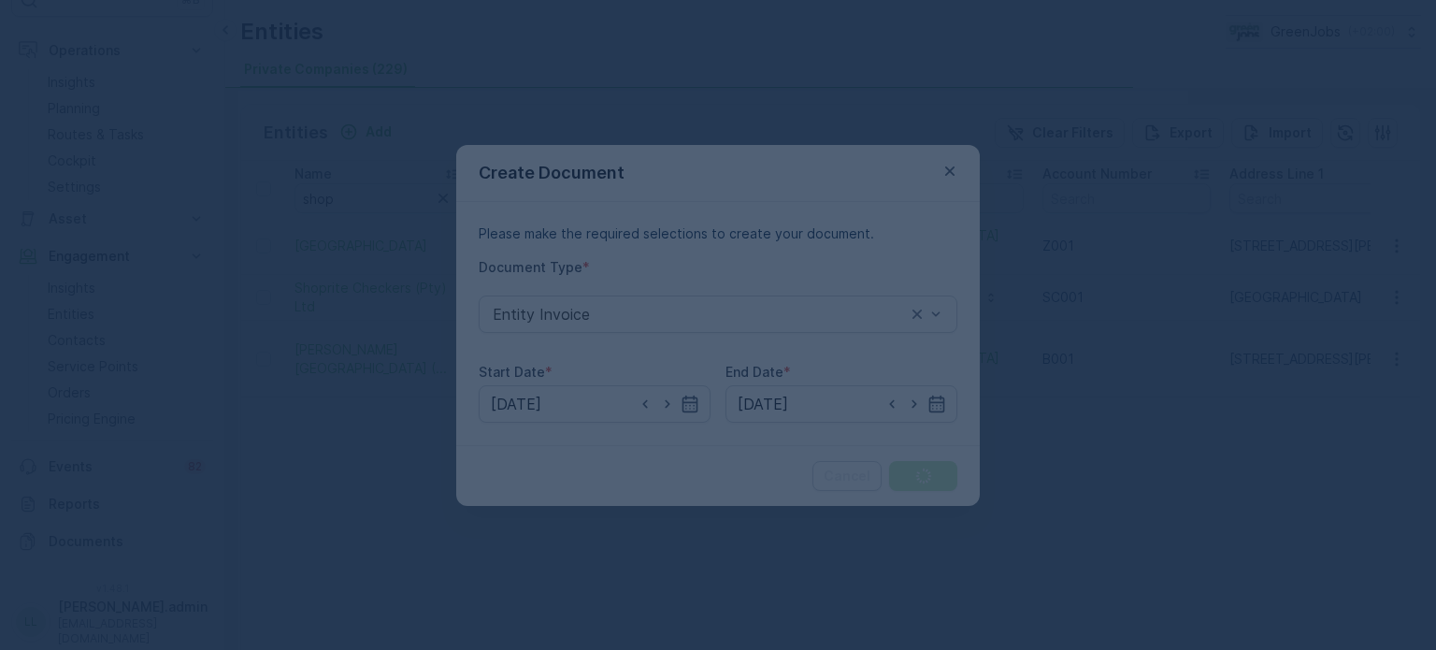
drag, startPoint x: 883, startPoint y: 249, endPoint x: 348, endPoint y: 208, distance: 536.3
click at [348, 208] on div at bounding box center [718, 325] width 1436 height 650
click at [950, 174] on div at bounding box center [718, 325] width 1436 height 650
click at [498, 78] on div at bounding box center [718, 325] width 1436 height 650
click at [505, 78] on div at bounding box center [718, 325] width 1436 height 650
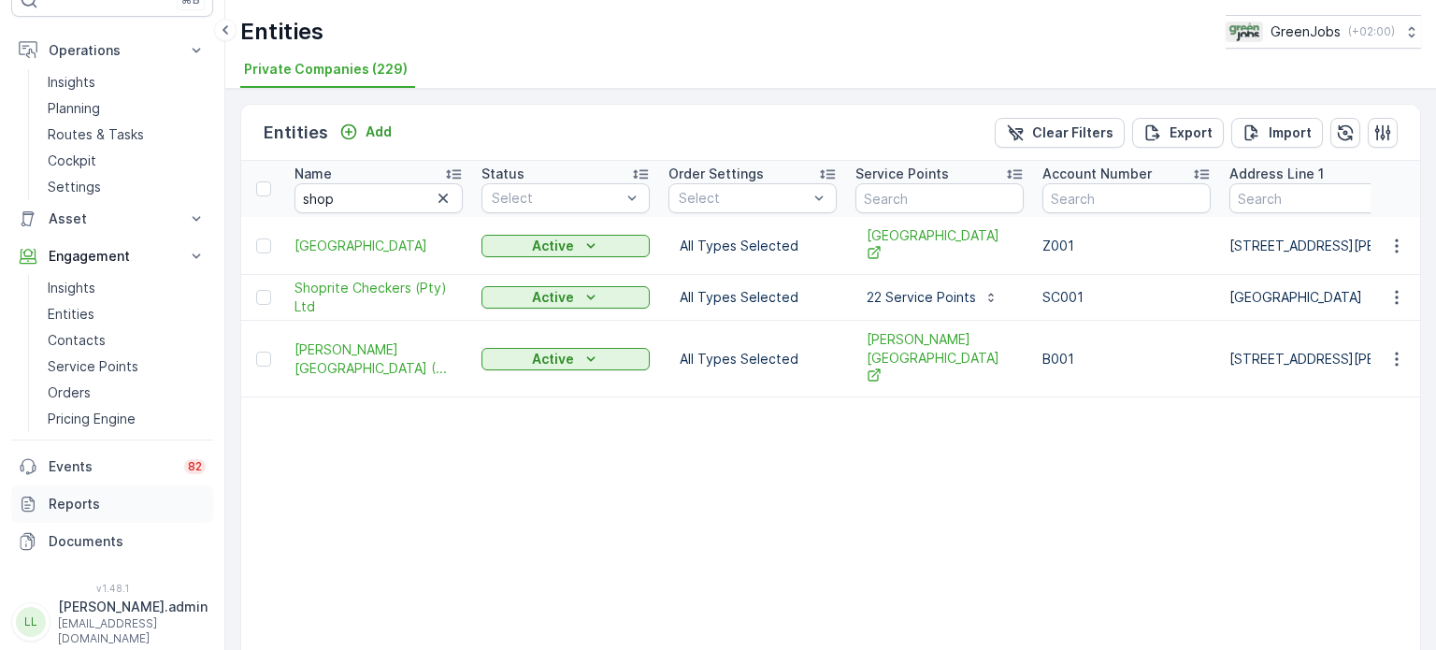
click at [93, 495] on p "Reports" at bounding box center [127, 504] width 157 height 19
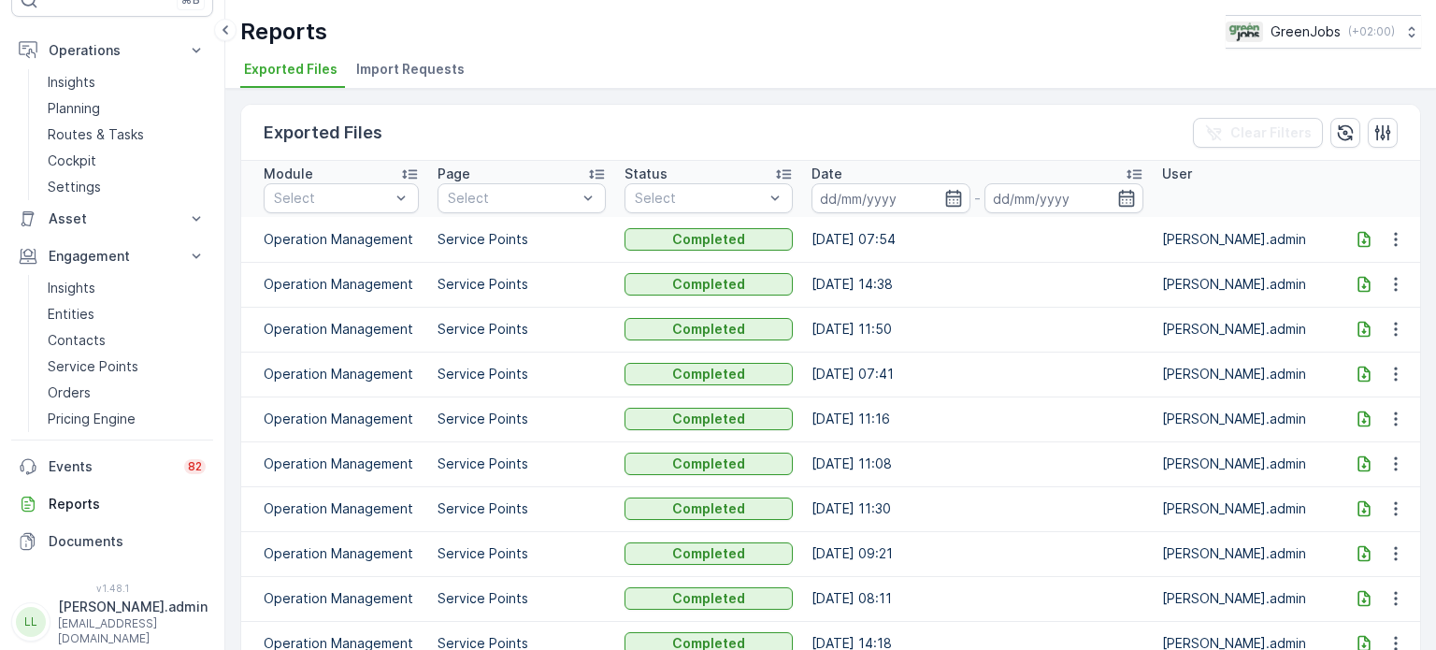
click at [1368, 232] on icon at bounding box center [1364, 239] width 19 height 19
click at [56, 507] on p "Reports" at bounding box center [127, 504] width 157 height 19
click at [85, 495] on p "Reports" at bounding box center [127, 504] width 157 height 19
click at [68, 545] on p "Documents" at bounding box center [127, 541] width 157 height 19
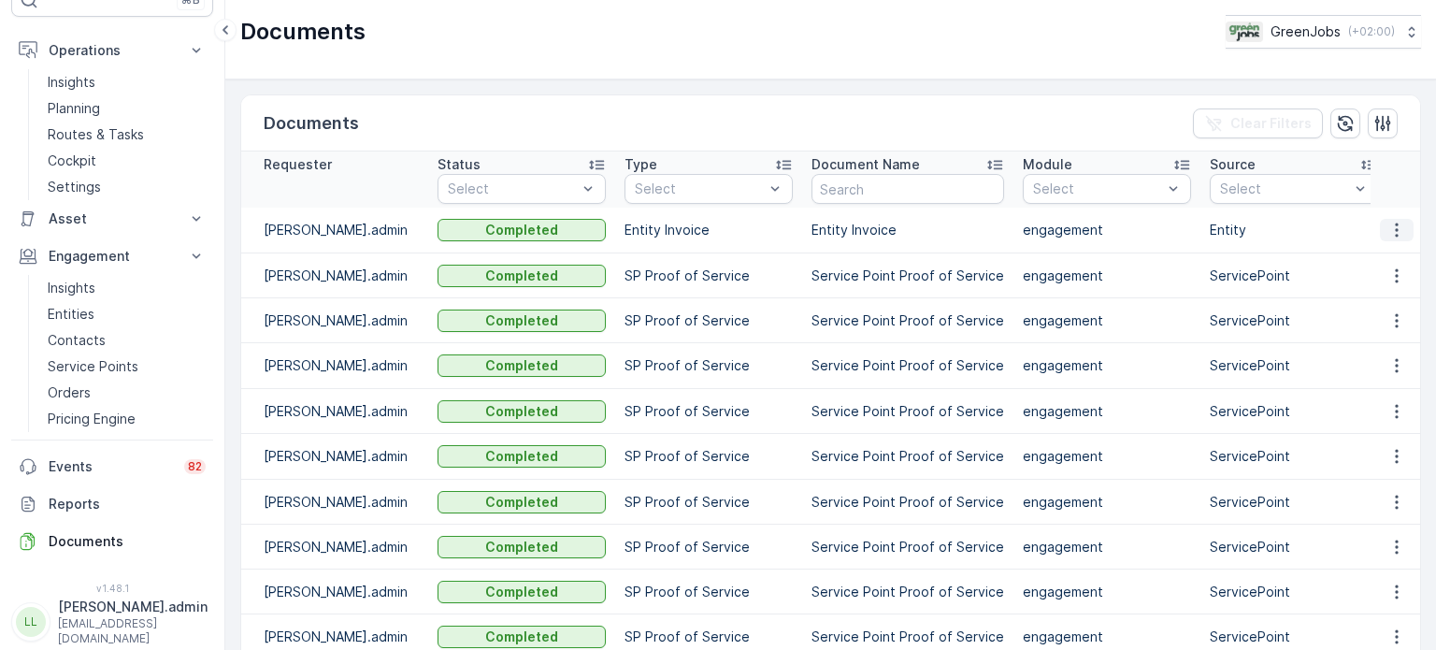
click at [1395, 224] on icon "button" at bounding box center [1396, 230] width 19 height 19
click at [1387, 261] on span "See Details" at bounding box center [1392, 257] width 72 height 19
click at [1395, 280] on icon "button" at bounding box center [1396, 275] width 19 height 19
click at [1393, 272] on icon "button" at bounding box center [1396, 275] width 19 height 19
click at [1387, 299] on span "See Details" at bounding box center [1392, 302] width 72 height 19
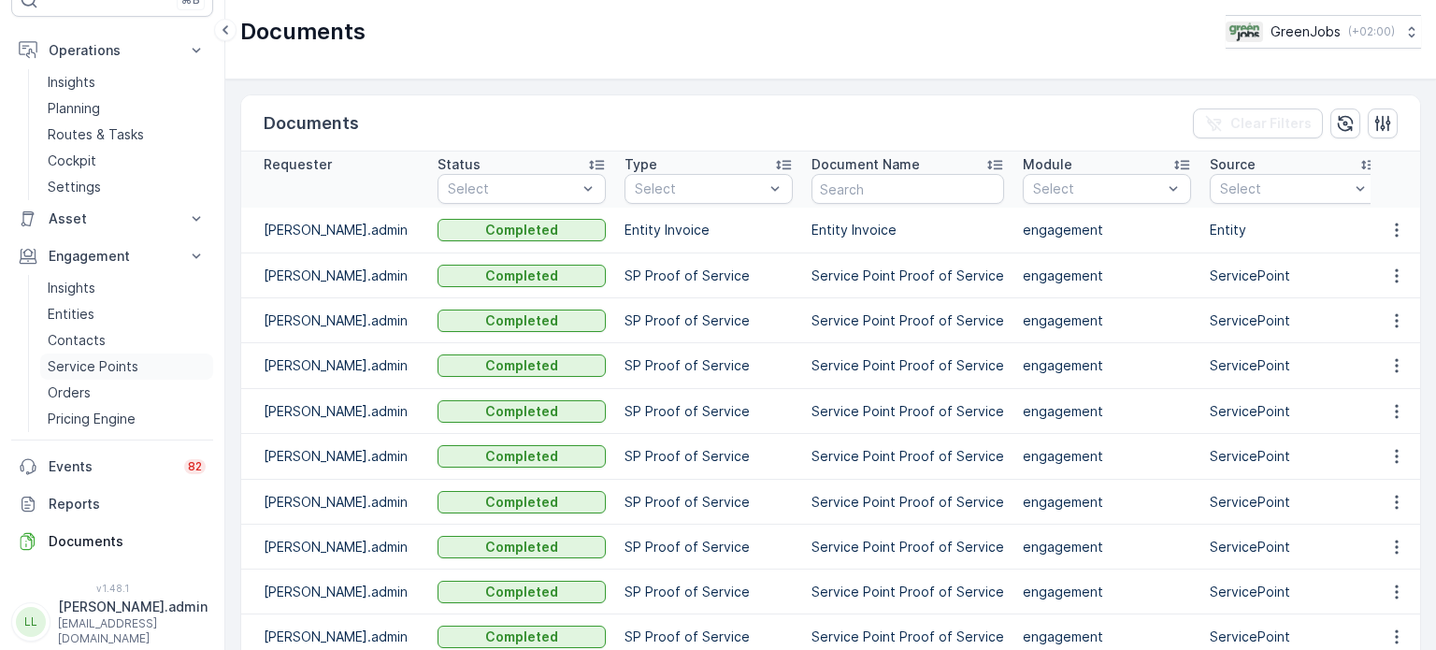
click at [102, 363] on p "Service Points" at bounding box center [93, 366] width 91 height 19
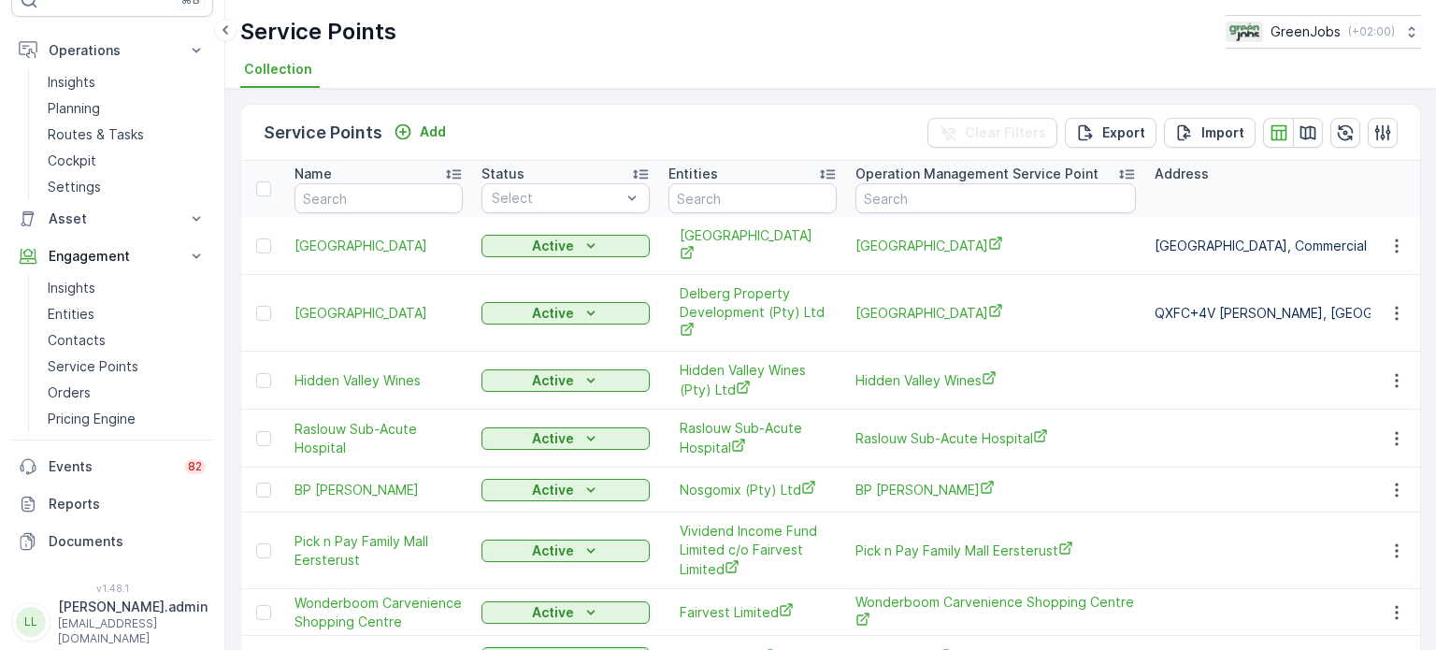
click at [943, 217] on td "[GEOGRAPHIC_DATA]" at bounding box center [995, 246] width 299 height 58
click at [948, 196] on input "text" at bounding box center [995, 198] width 280 height 30
type input "anthos"
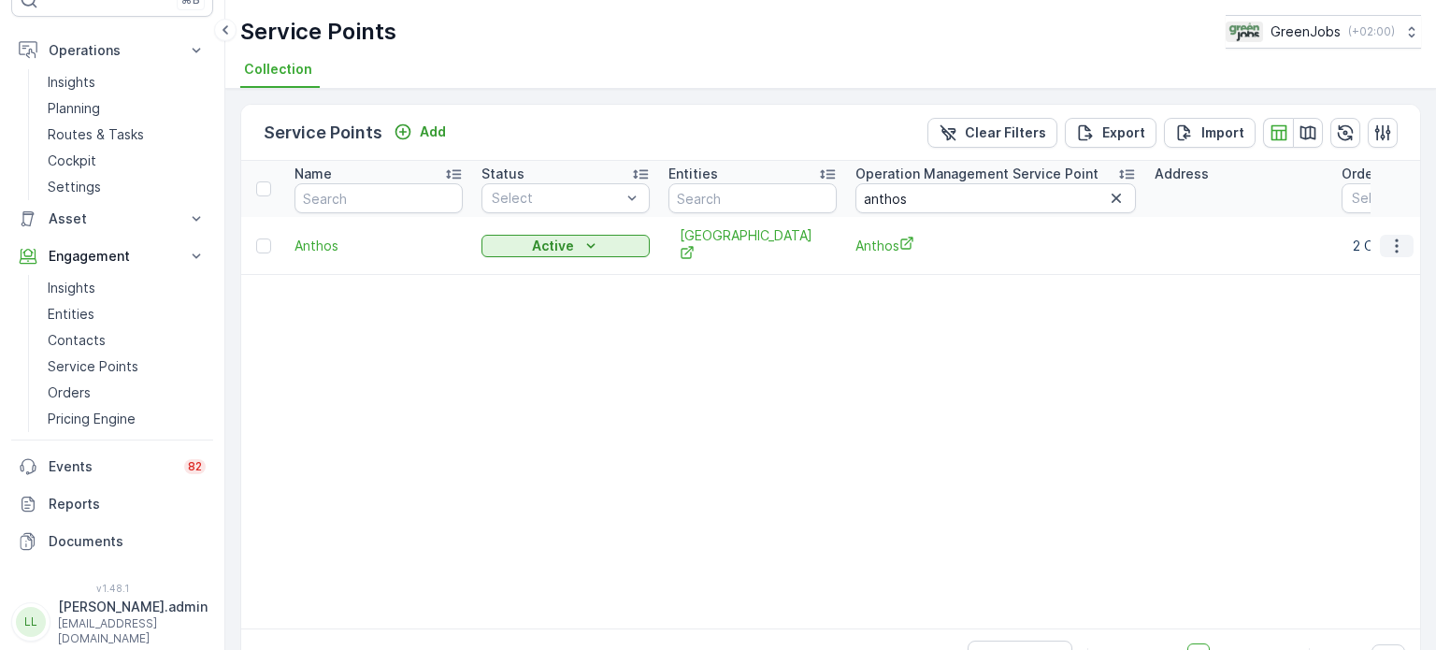
click at [1402, 241] on button "button" at bounding box center [1397, 246] width 34 height 22
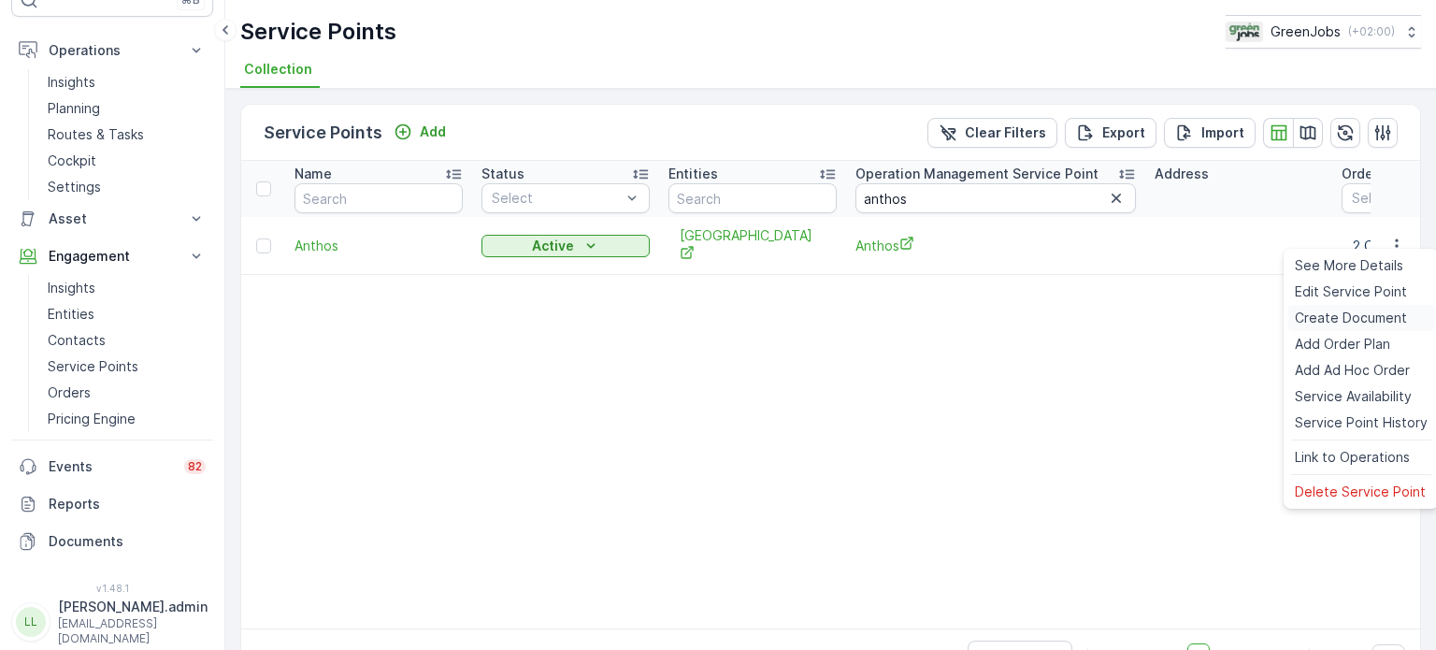
click at [1339, 318] on span "Create Document" at bounding box center [1351, 318] width 112 height 19
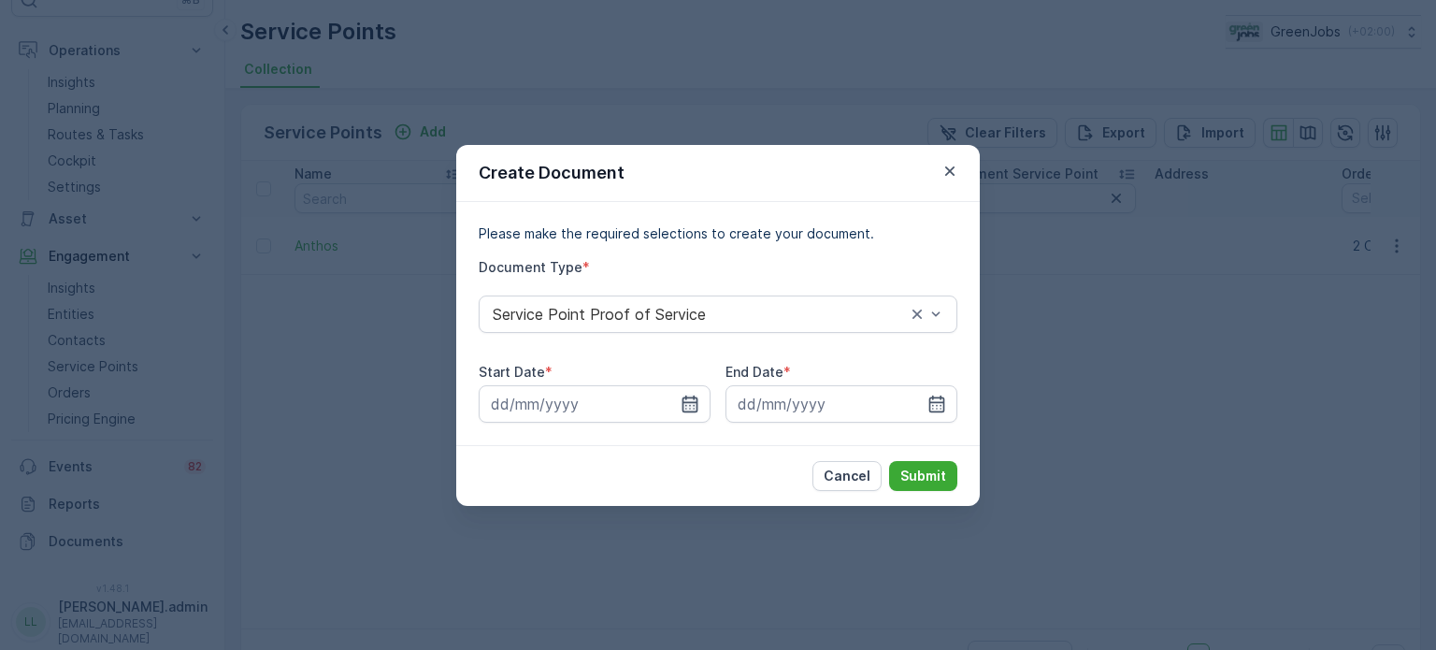
click at [687, 403] on icon "button" at bounding box center [690, 404] width 19 height 19
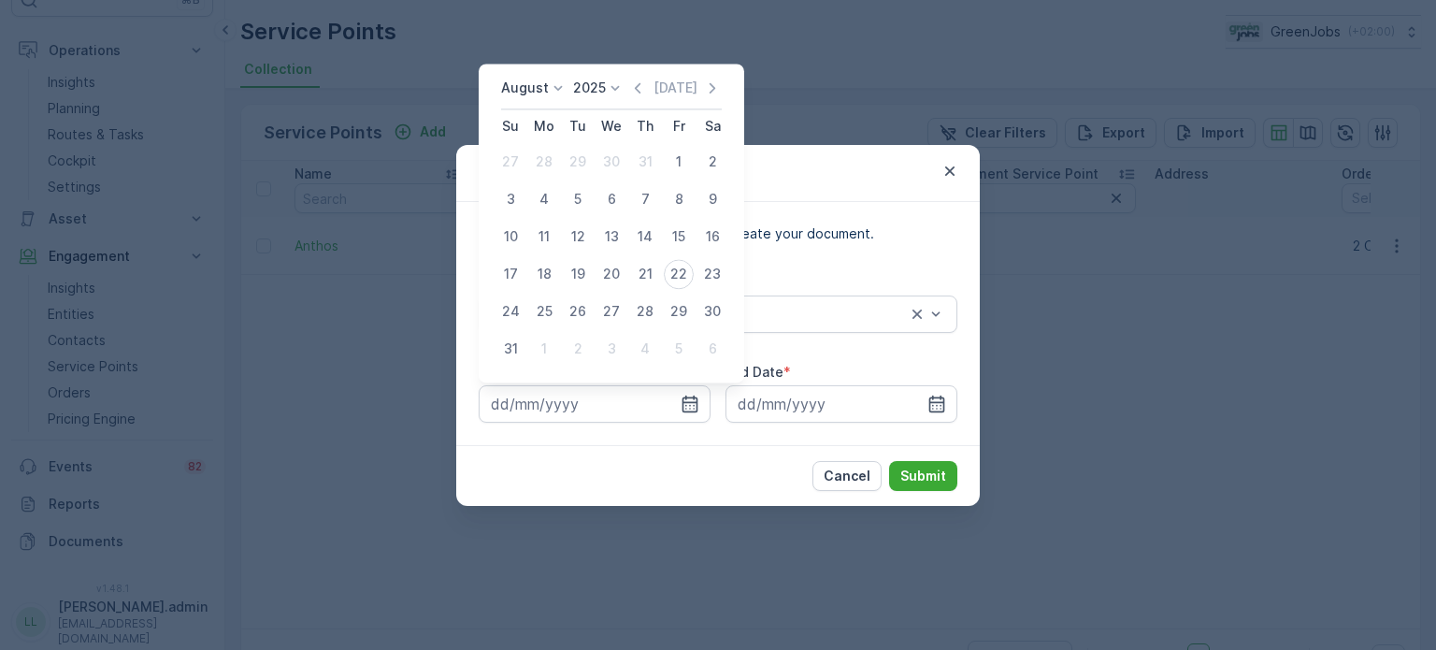
click at [552, 93] on icon at bounding box center [558, 88] width 19 height 19
click at [528, 262] on span "July" at bounding box center [524, 263] width 25 height 19
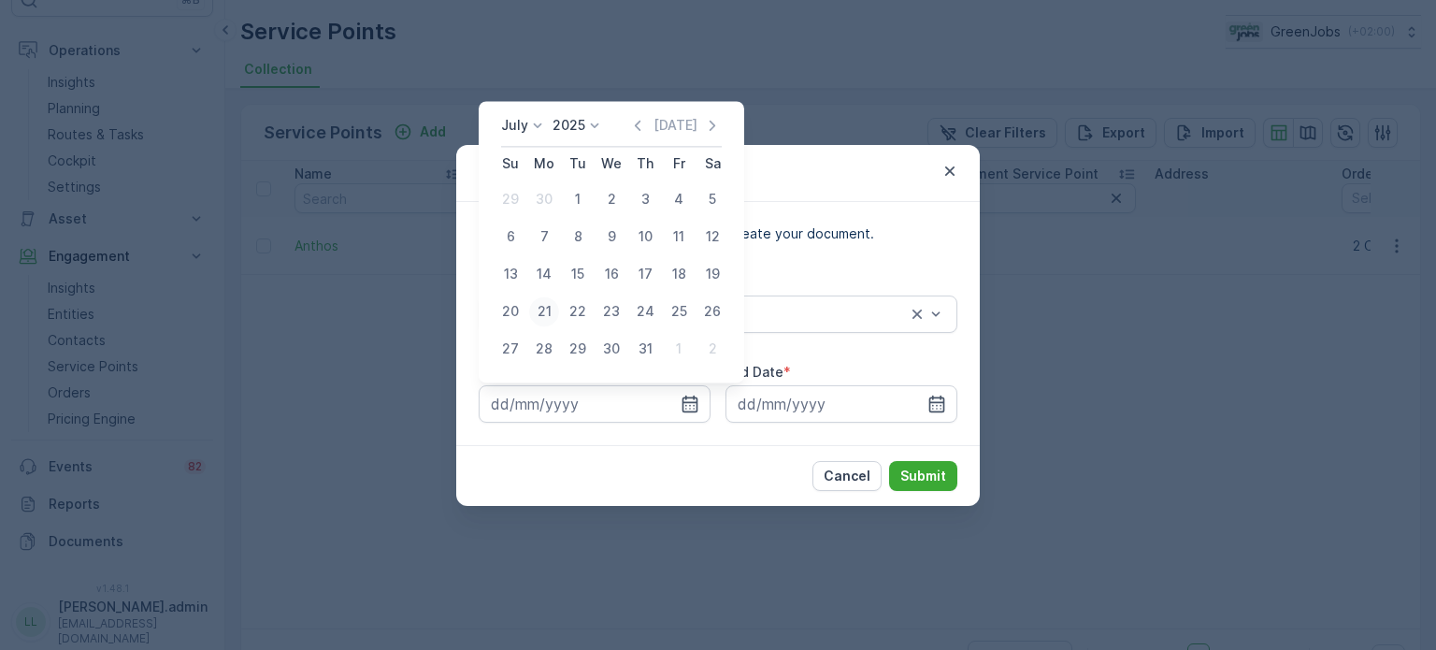
click at [543, 309] on div "21" at bounding box center [544, 311] width 30 height 30
type input "[DATE]"
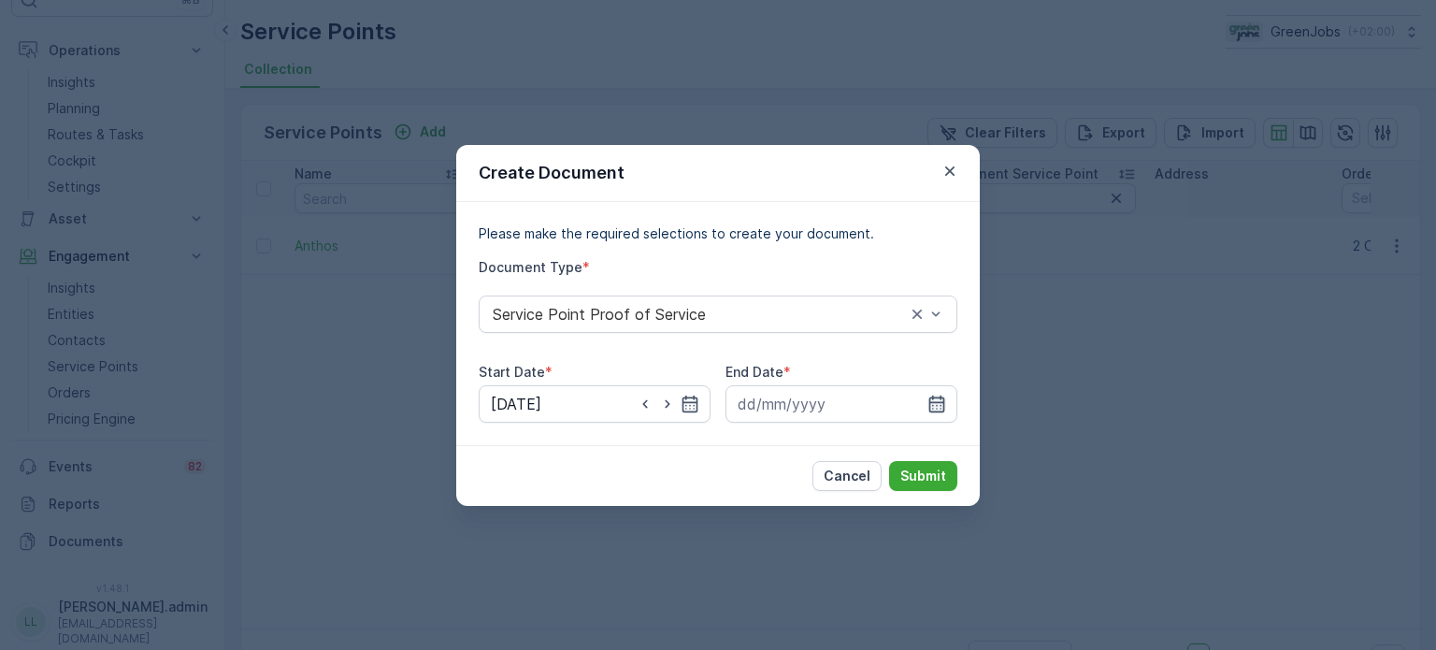
click at [937, 399] on icon "button" at bounding box center [936, 404] width 19 height 19
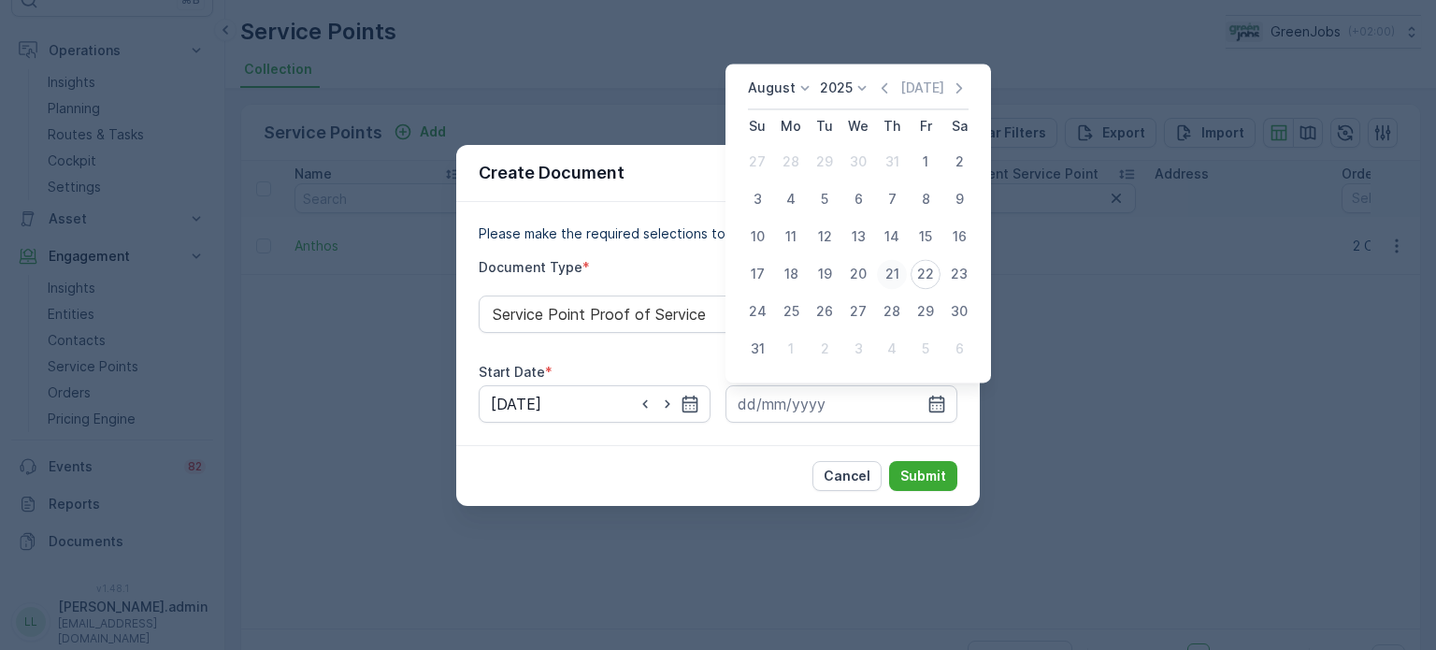
click at [895, 270] on div "21" at bounding box center [892, 274] width 30 height 30
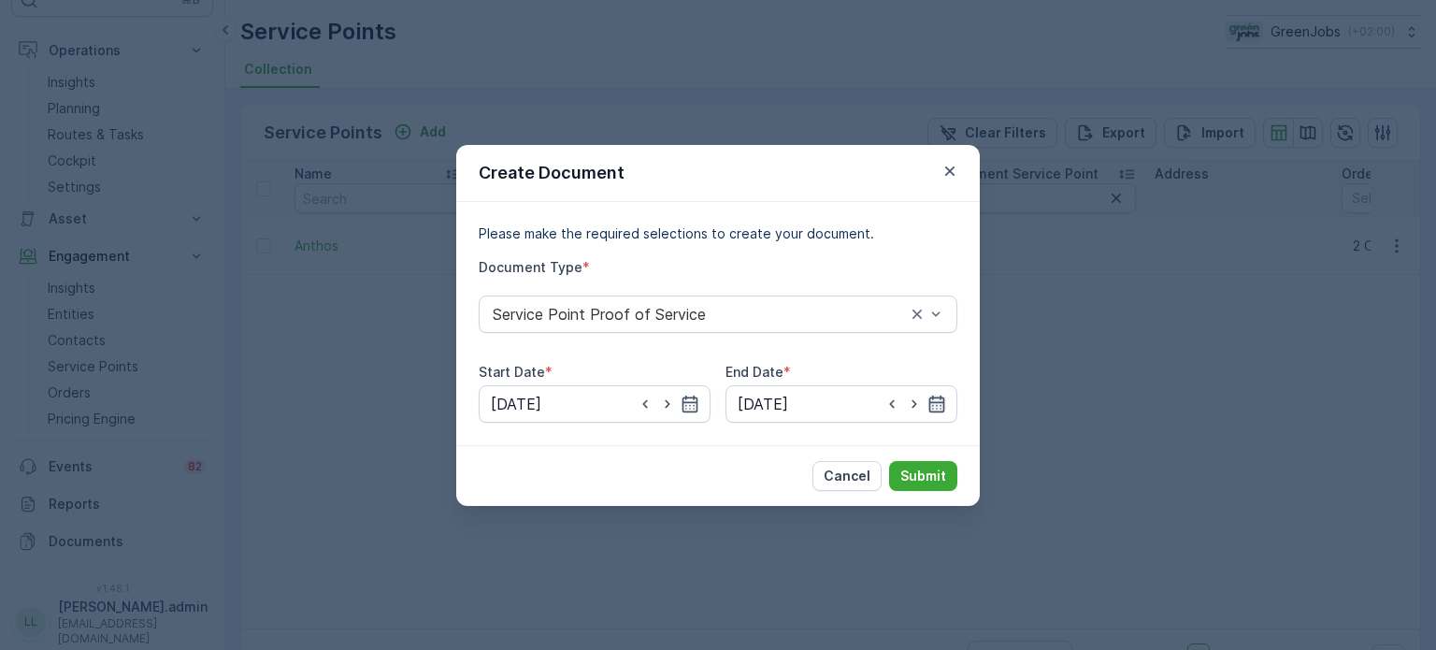
click at [927, 399] on div at bounding box center [915, 404] width 64 height 19
click at [924, 401] on div at bounding box center [915, 404] width 64 height 19
click at [934, 403] on icon "button" at bounding box center [936, 404] width 19 height 19
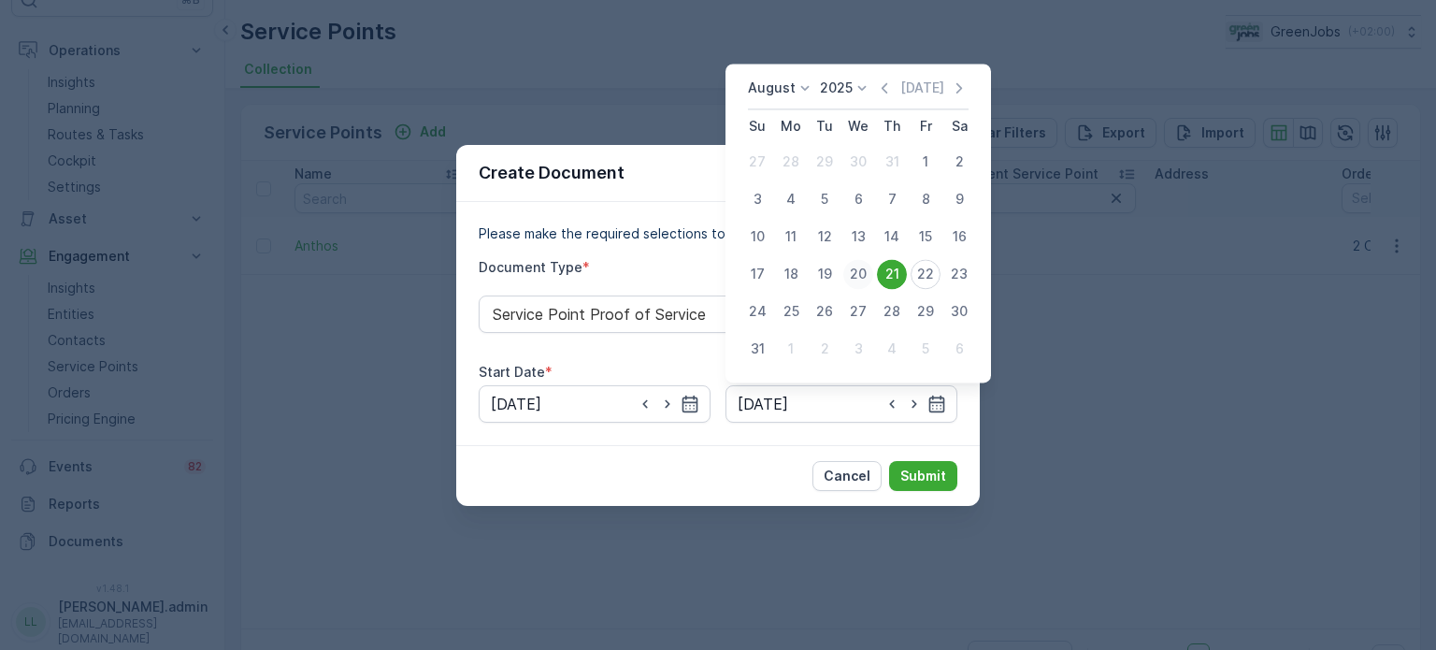
click at [860, 270] on div "20" at bounding box center [858, 274] width 30 height 30
type input "[DATE]"
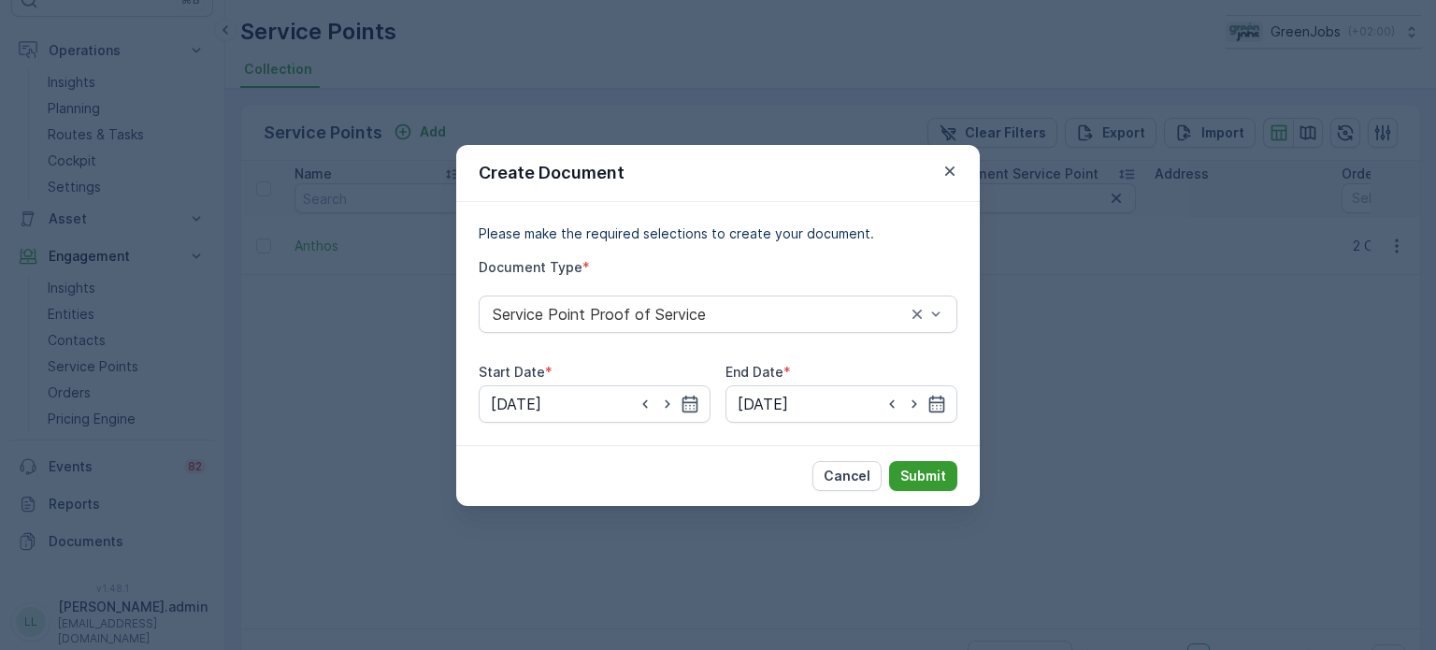
click at [927, 470] on p "Submit" at bounding box center [923, 476] width 46 height 19
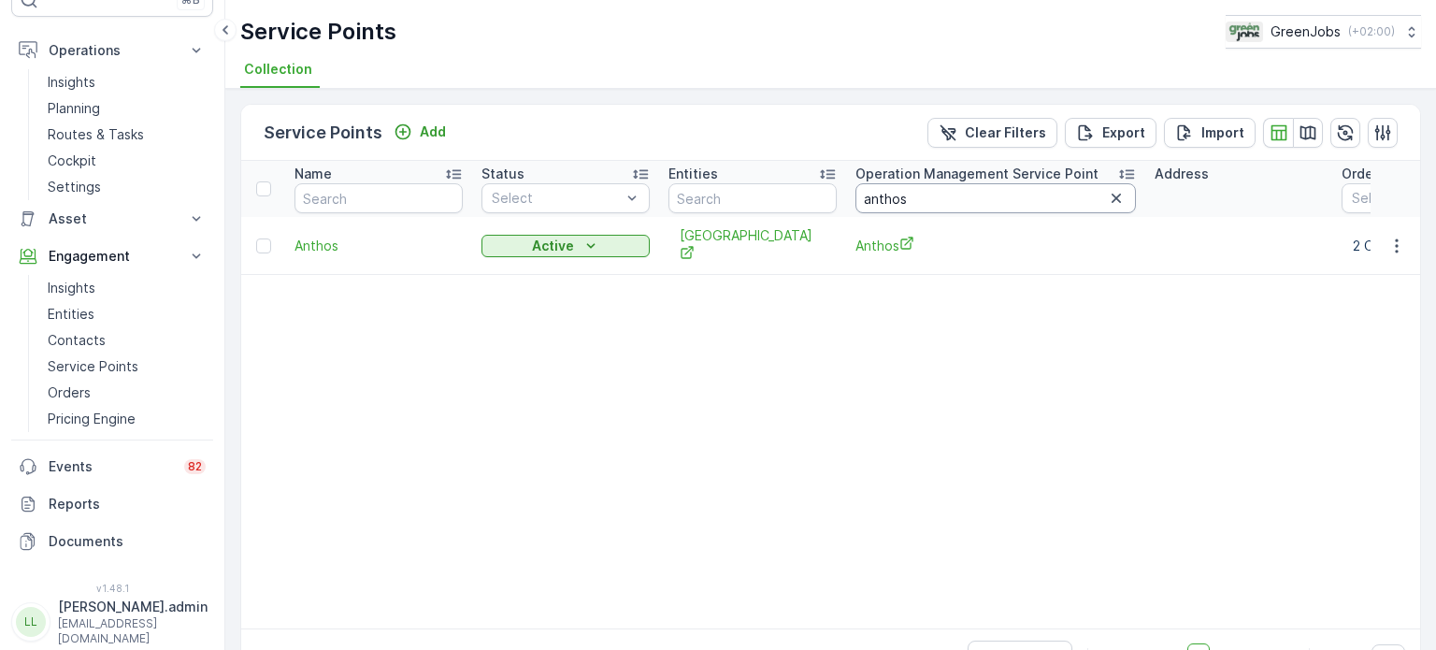
click at [981, 185] on input "anthos" at bounding box center [995, 198] width 280 height 30
type input "a"
type input "[PERSON_NAME]"
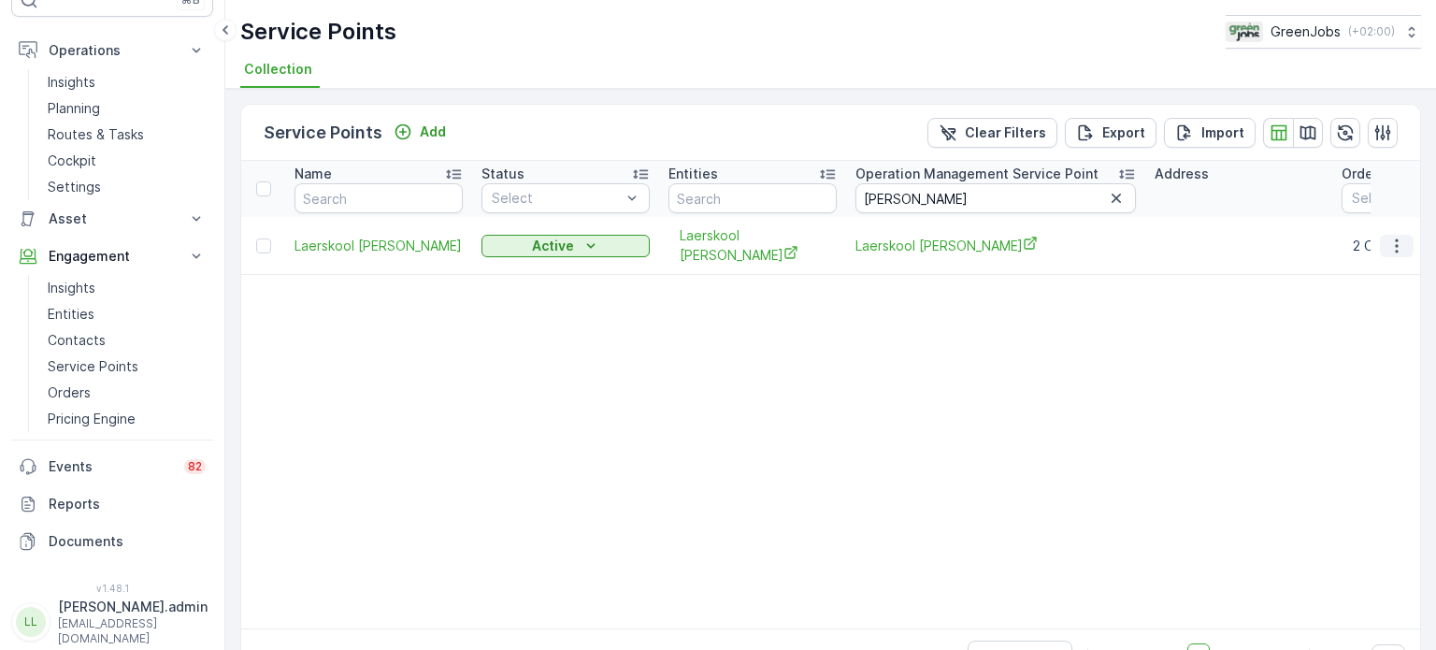
click at [1397, 246] on icon "button" at bounding box center [1396, 246] width 19 height 19
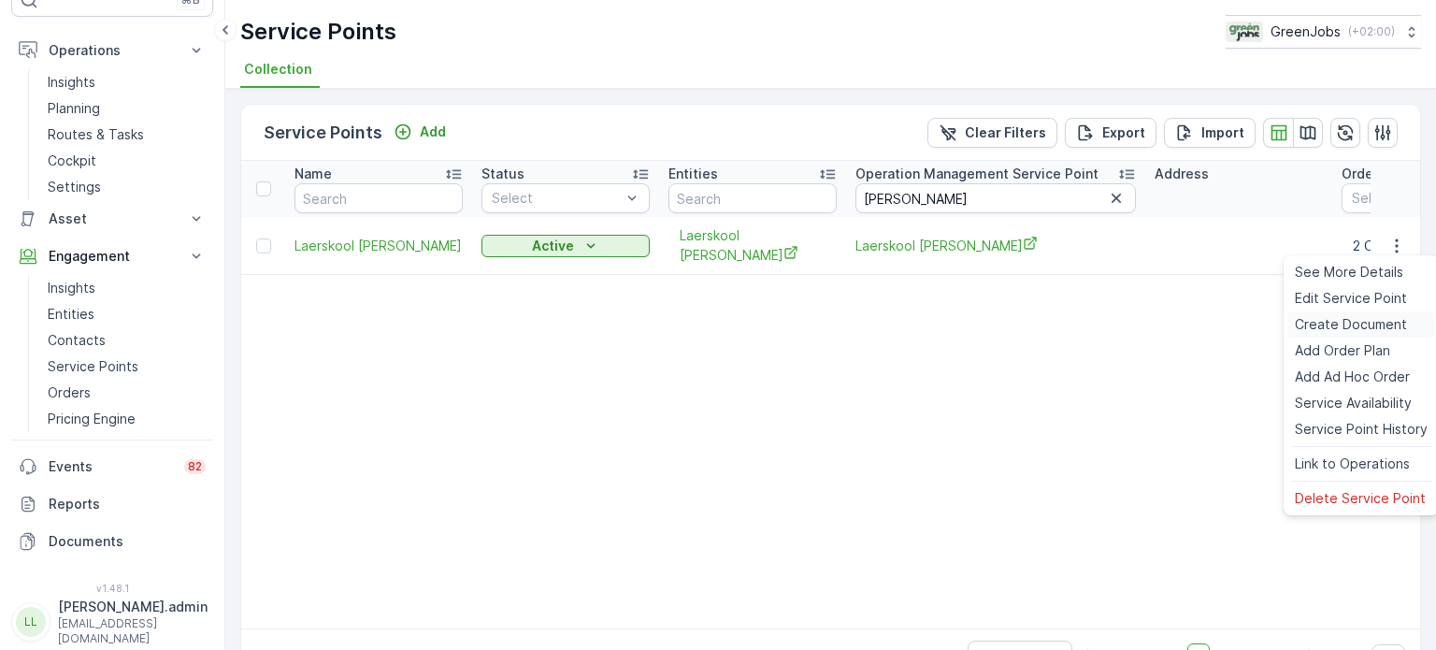
click at [1338, 323] on span "Create Document" at bounding box center [1351, 324] width 112 height 19
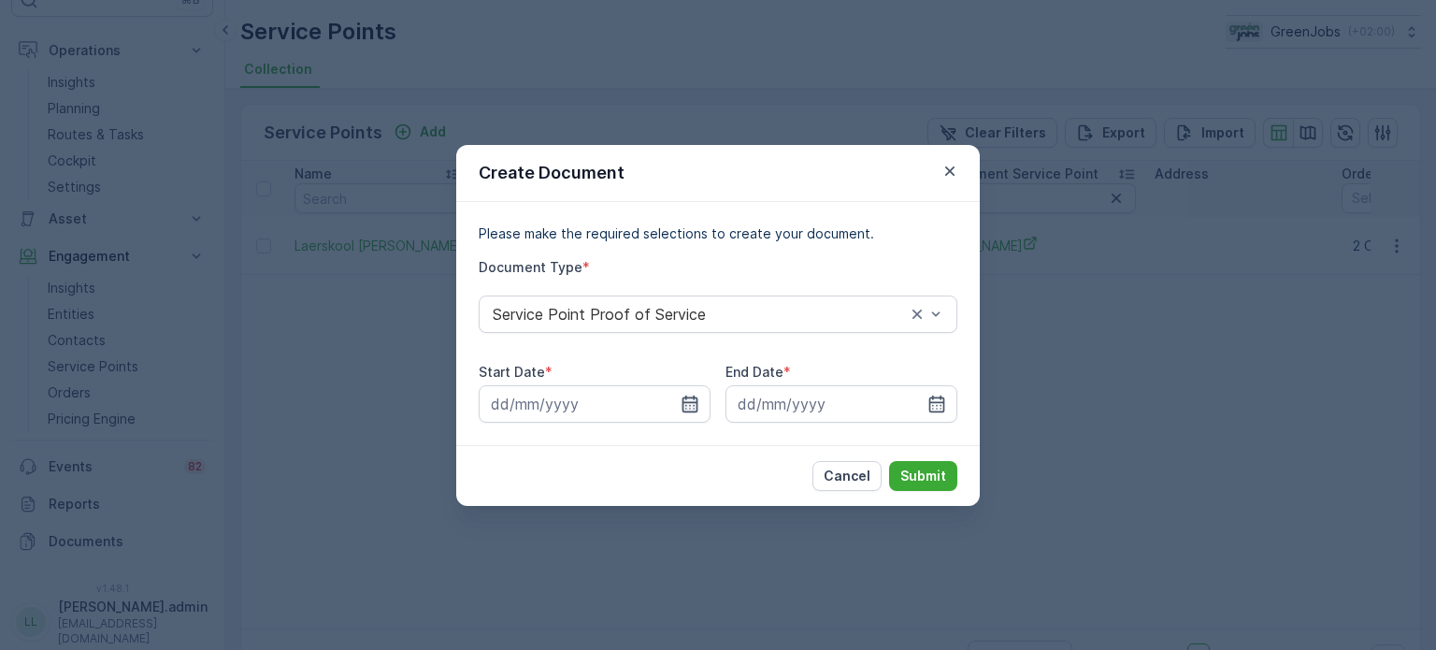
click at [692, 395] on icon "button" at bounding box center [690, 404] width 19 height 19
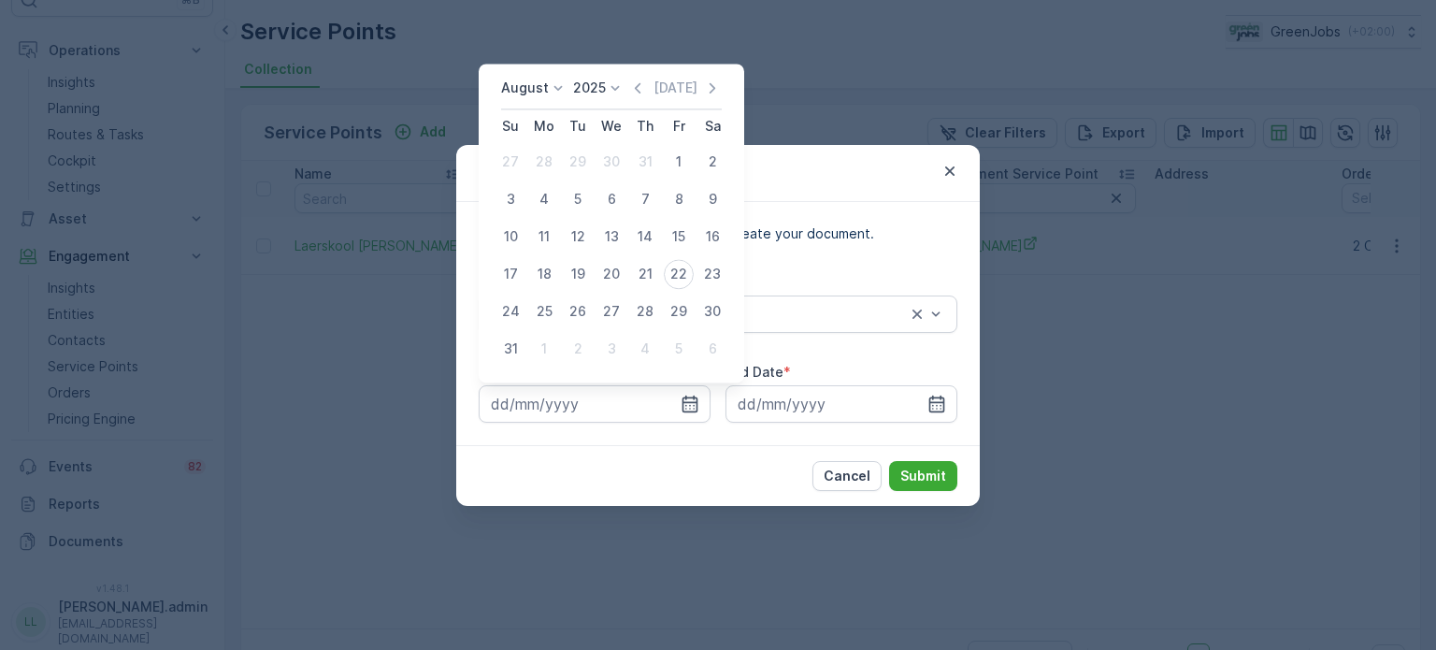
click at [550, 95] on icon at bounding box center [558, 88] width 19 height 19
click at [538, 265] on div "July" at bounding box center [525, 264] width 40 height 26
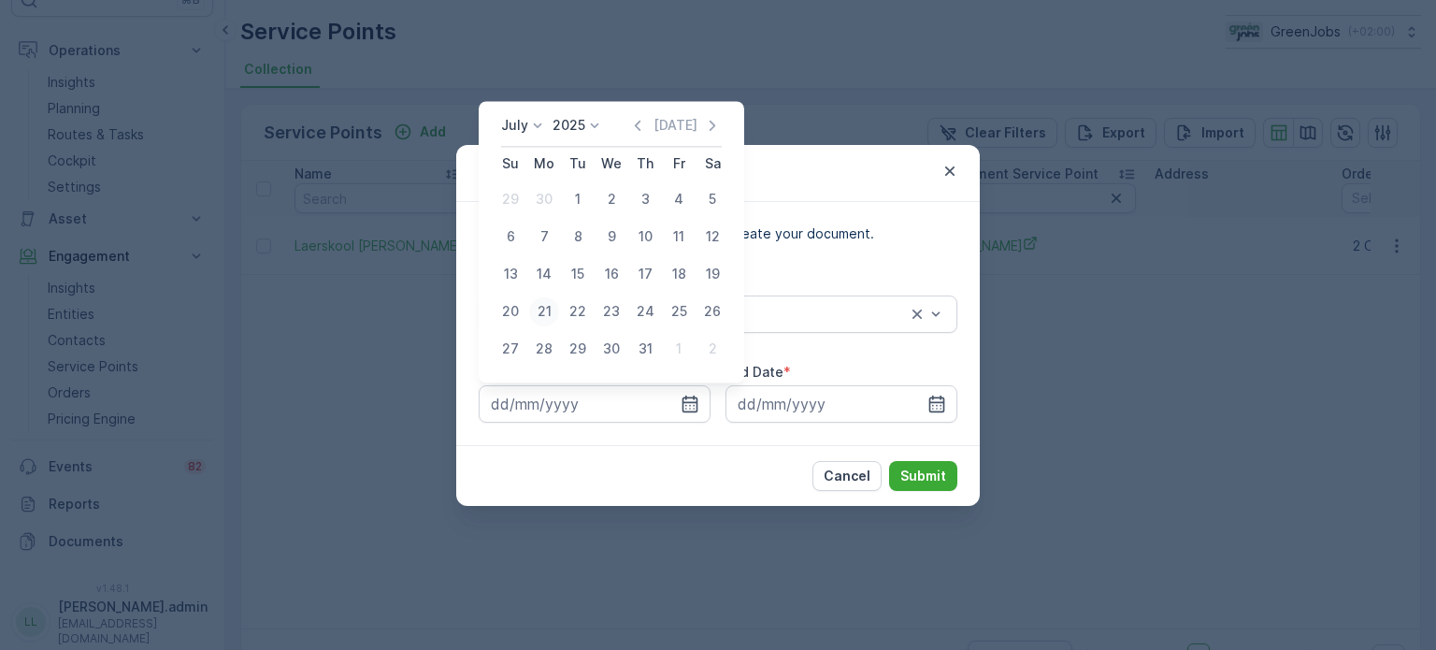
click at [542, 314] on div "21" at bounding box center [544, 311] width 30 height 30
type input "[DATE]"
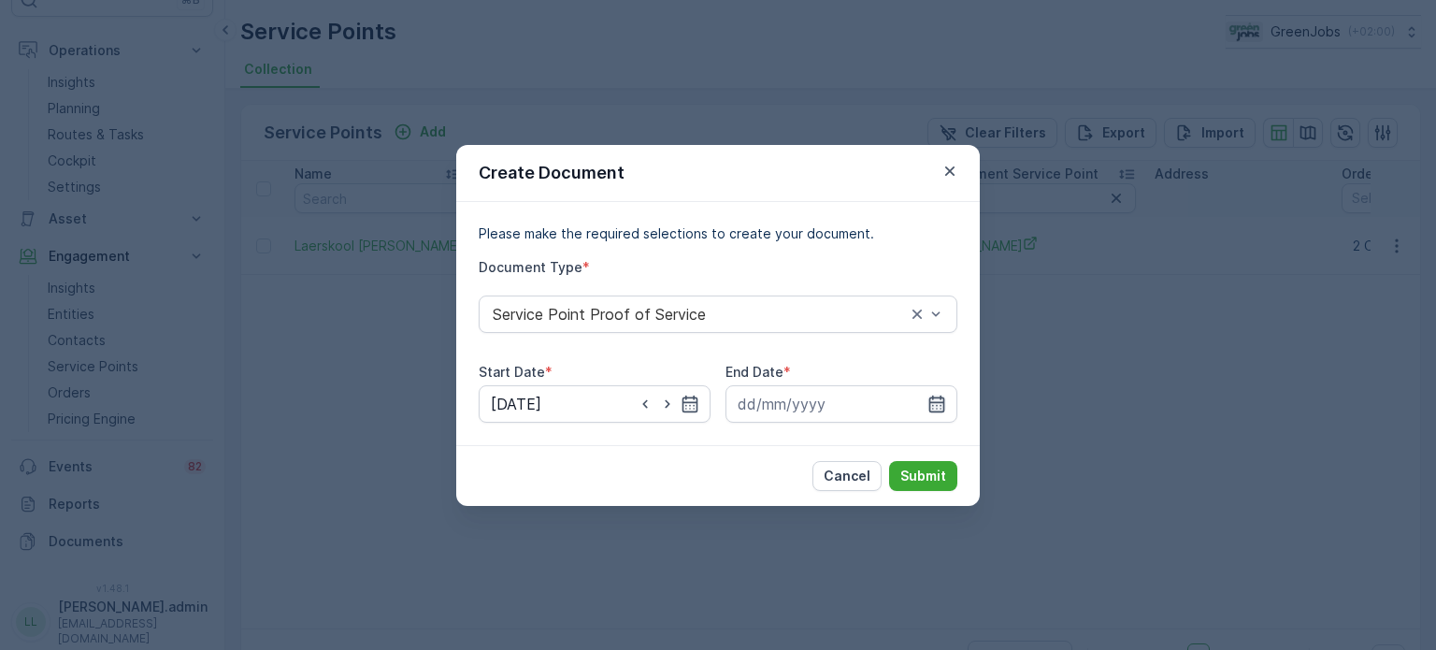
click at [935, 399] on icon "button" at bounding box center [936, 404] width 19 height 19
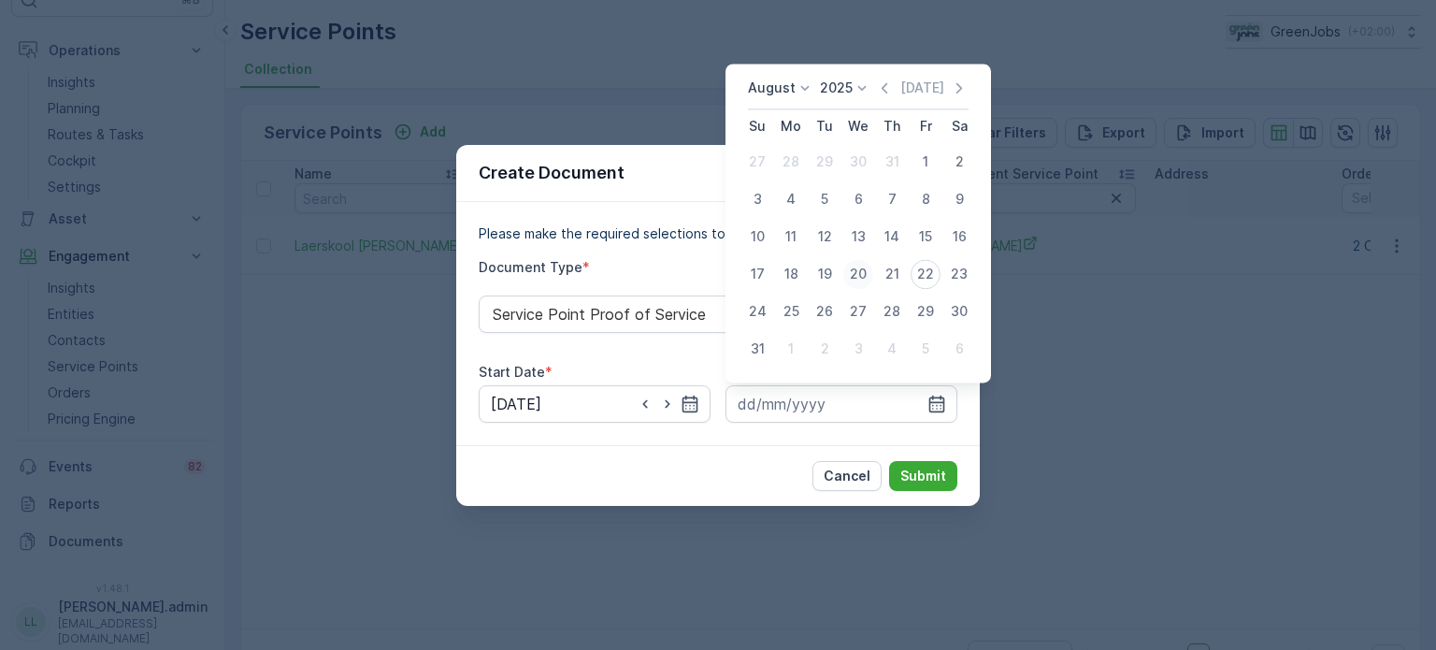
click at [849, 277] on div "20" at bounding box center [858, 274] width 30 height 30
type input "[DATE]"
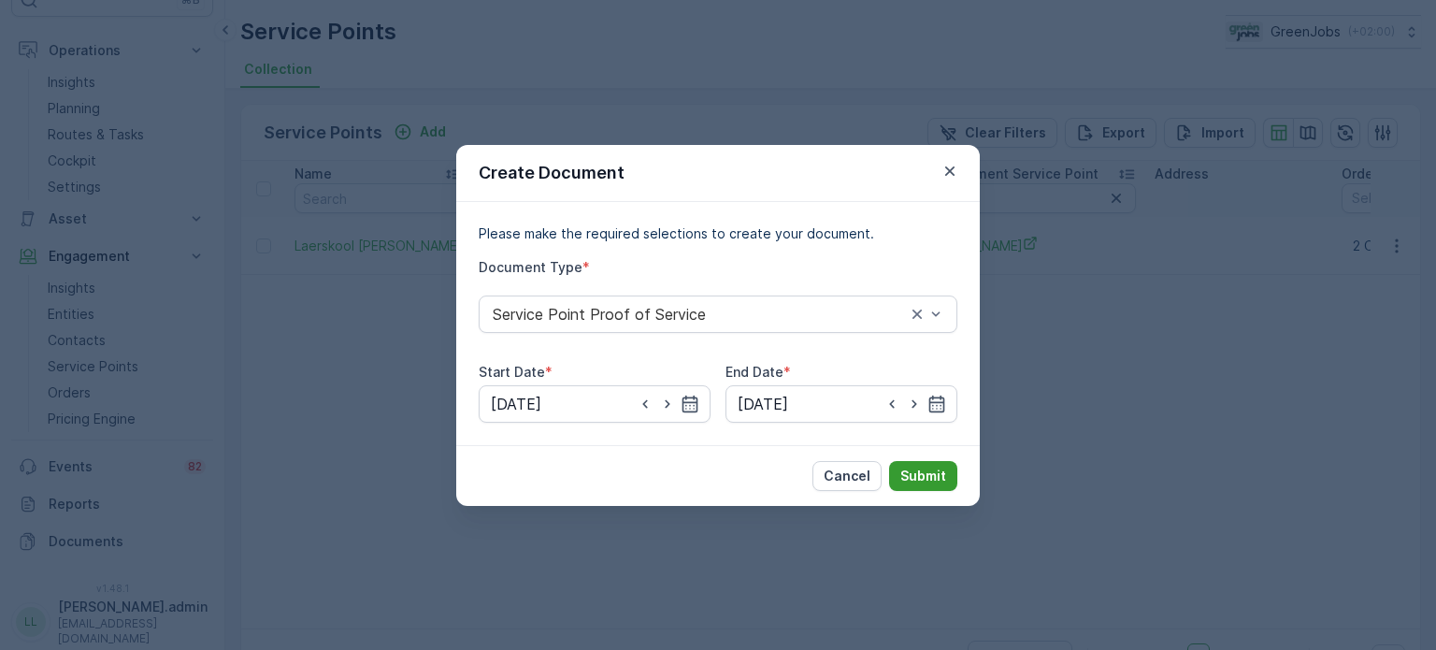
click at [909, 472] on p "Submit" at bounding box center [923, 476] width 46 height 19
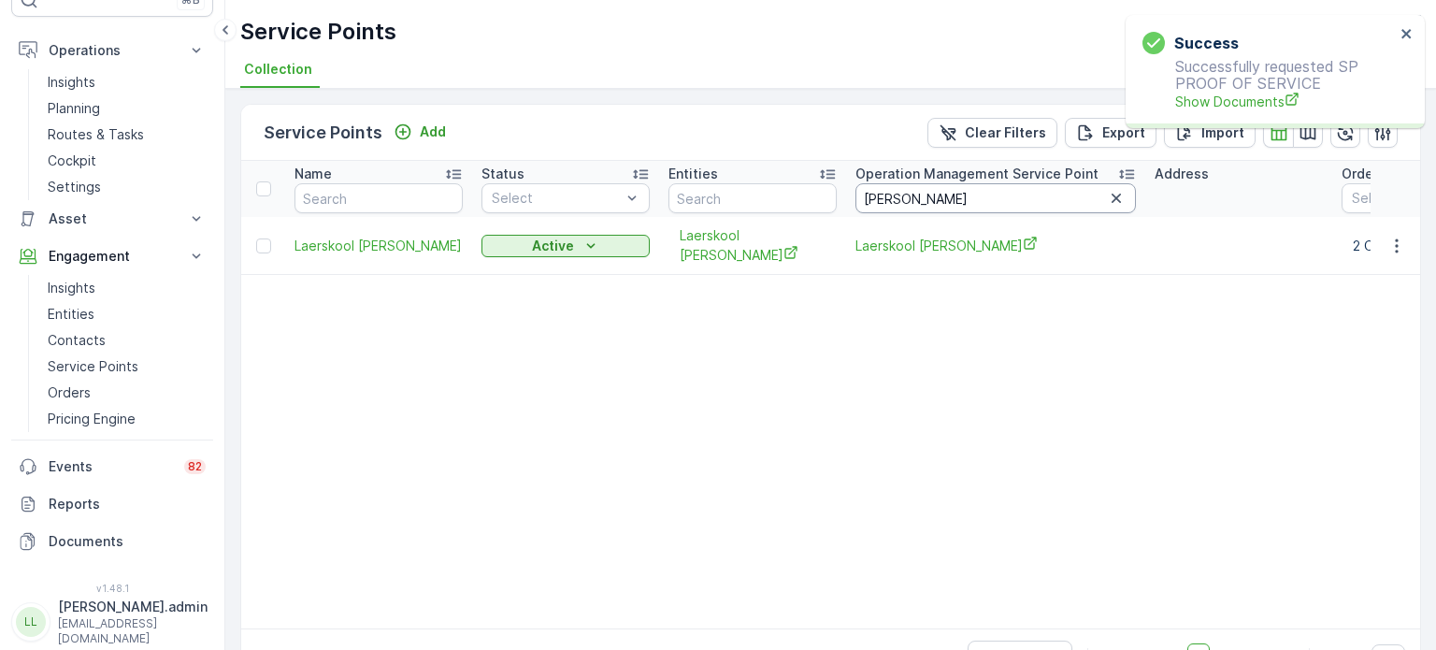
click at [939, 194] on input "[PERSON_NAME]" at bounding box center [995, 198] width 280 height 30
type input "d"
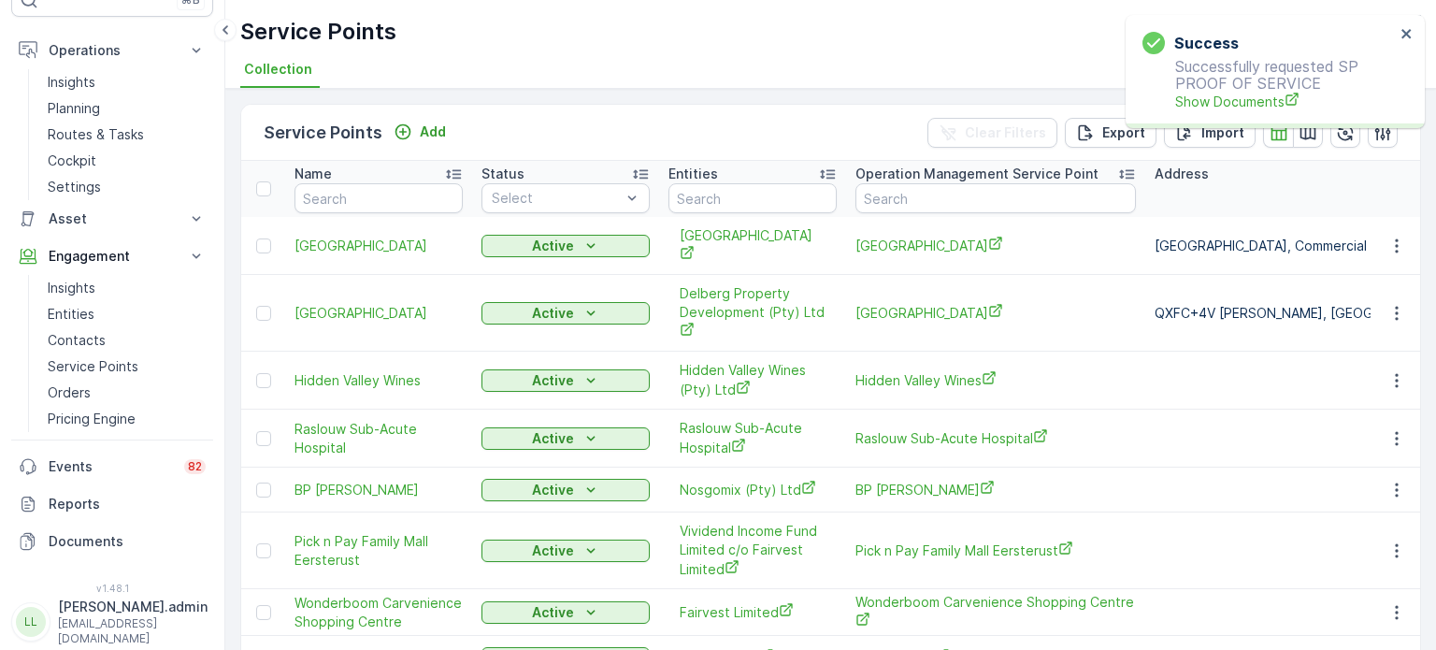
click at [975, 223] on td "[GEOGRAPHIC_DATA]" at bounding box center [995, 246] width 299 height 58
click at [962, 200] on input "text" at bounding box center [995, 198] width 280 height 30
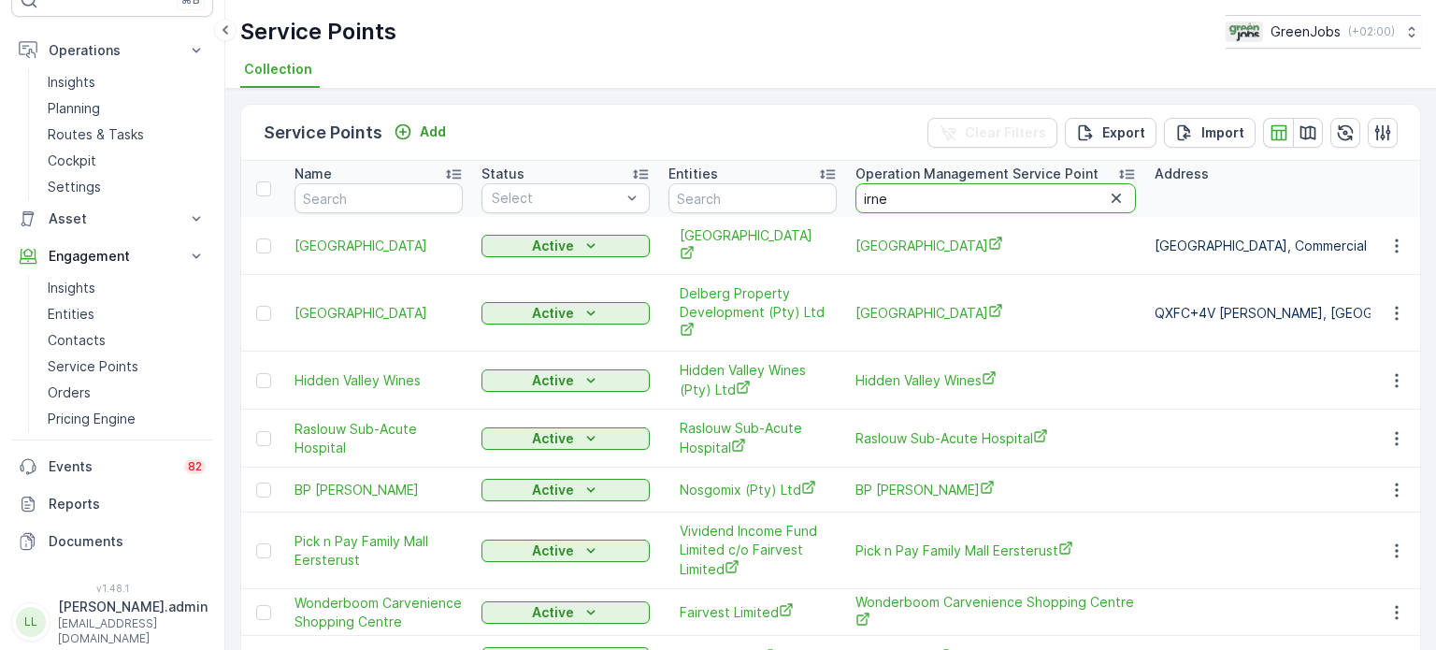
type input "irnee"
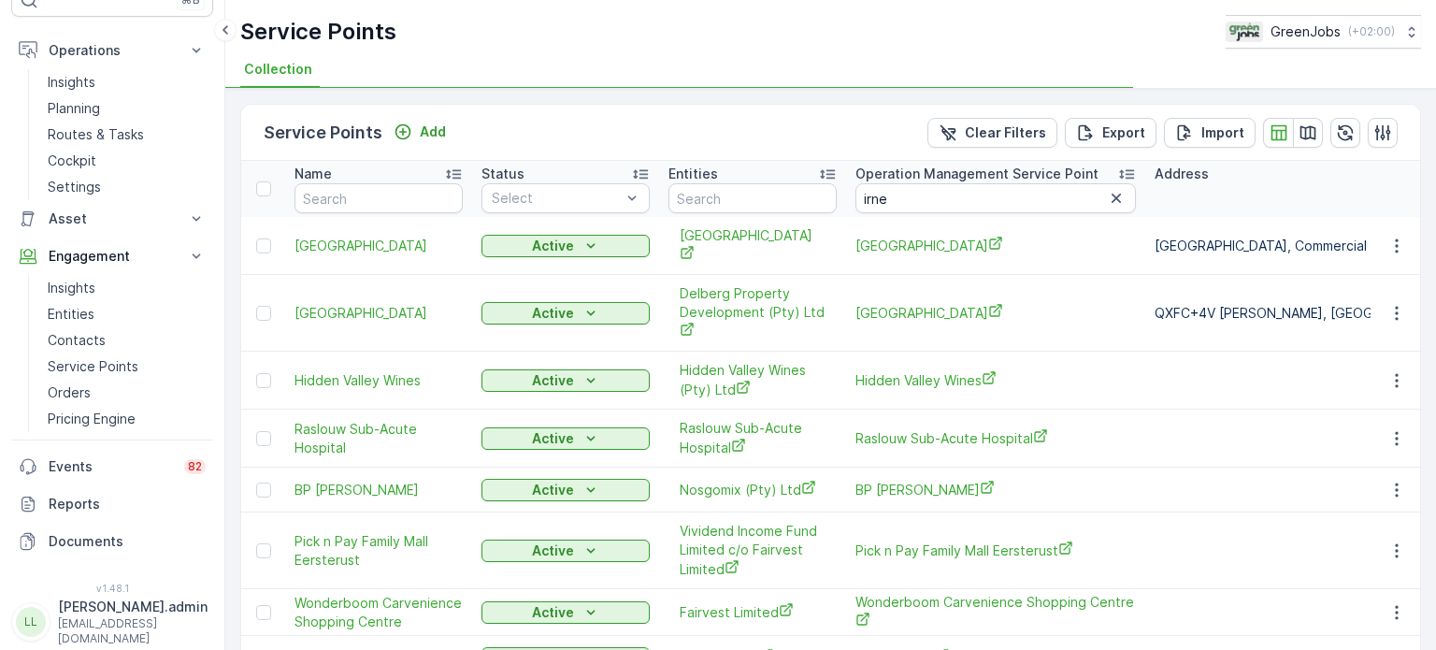
type input "irnee"
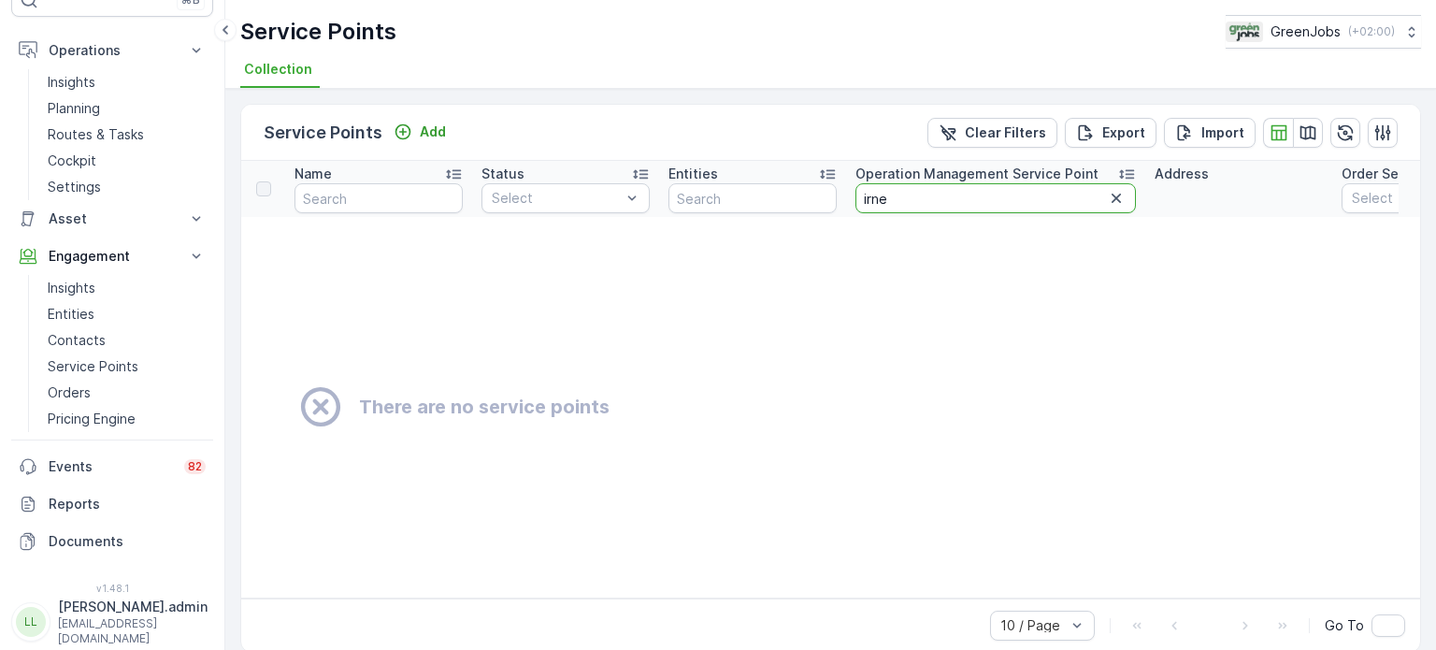
click at [950, 194] on input "irne" at bounding box center [995, 198] width 280 height 30
type input "[PERSON_NAME]"
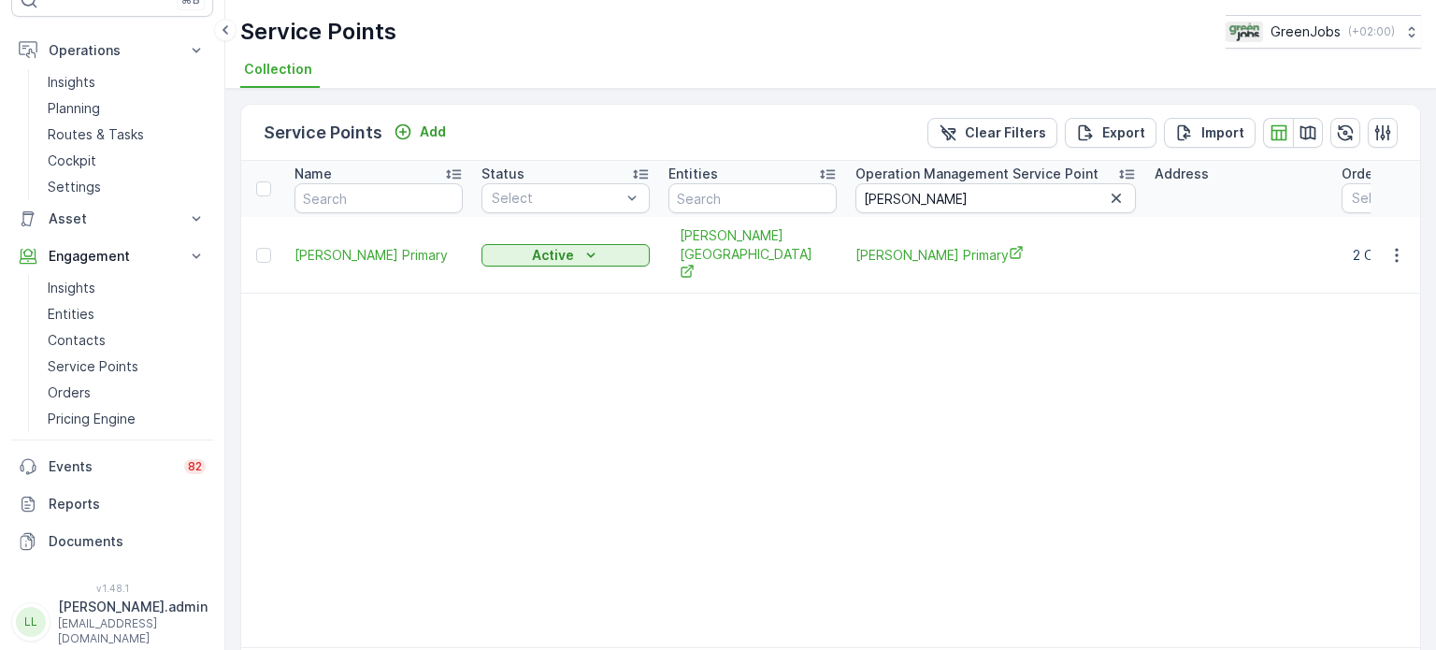
drag, startPoint x: 973, startPoint y: 295, endPoint x: 710, endPoint y: 365, distance: 272.8
click at [708, 365] on table "Name Status Select Entities Operation Management Service Point [PERSON_NAME] Ad…" at bounding box center [1286, 404] width 2091 height 486
click at [1399, 246] on icon "button" at bounding box center [1396, 255] width 19 height 19
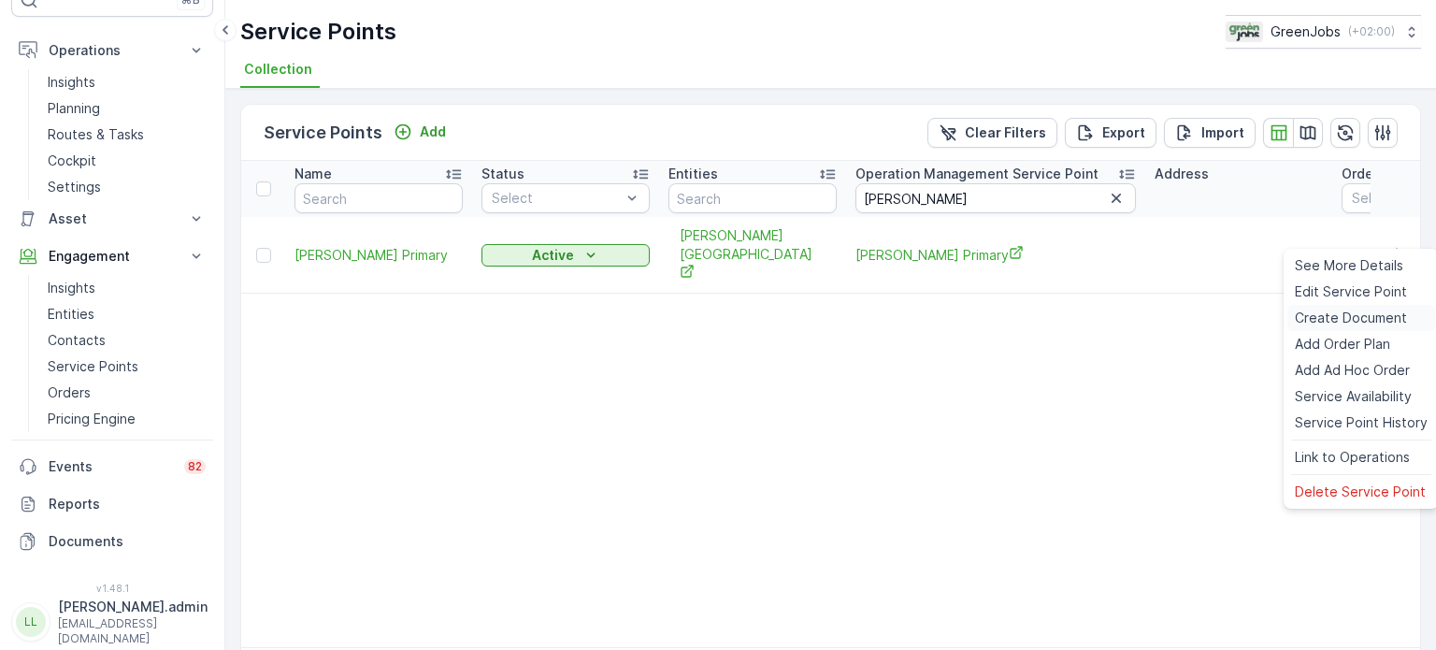
click at [1325, 314] on span "Create Document" at bounding box center [1351, 318] width 112 height 19
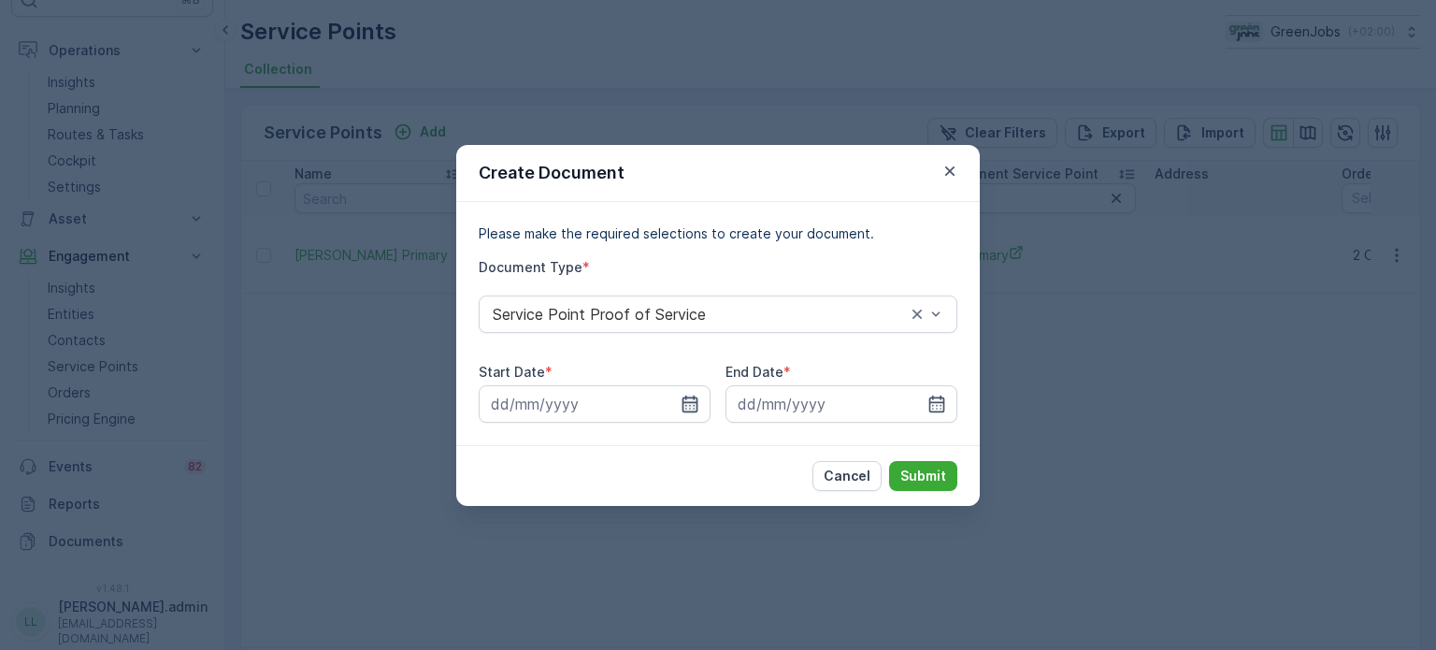
click at [689, 402] on icon "button" at bounding box center [691, 403] width 16 height 17
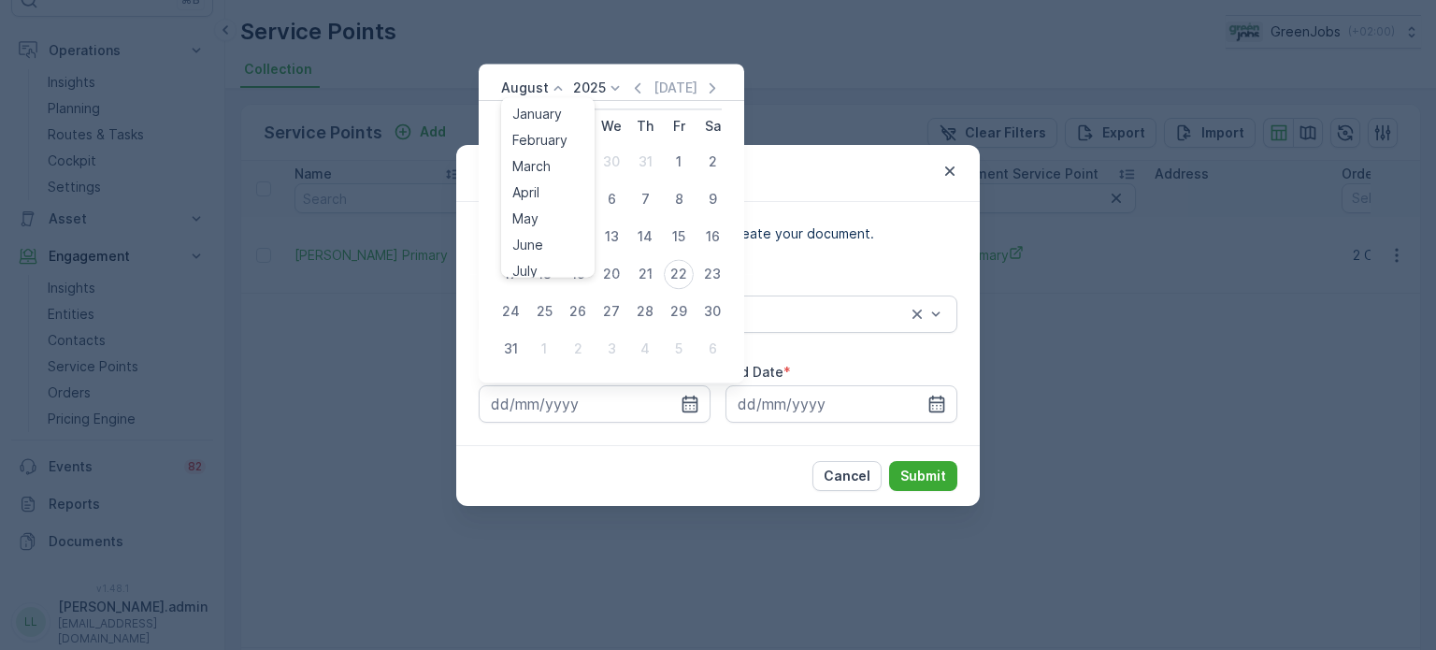
click at [551, 85] on icon at bounding box center [558, 88] width 19 height 19
click at [535, 261] on span "July" at bounding box center [524, 263] width 25 height 19
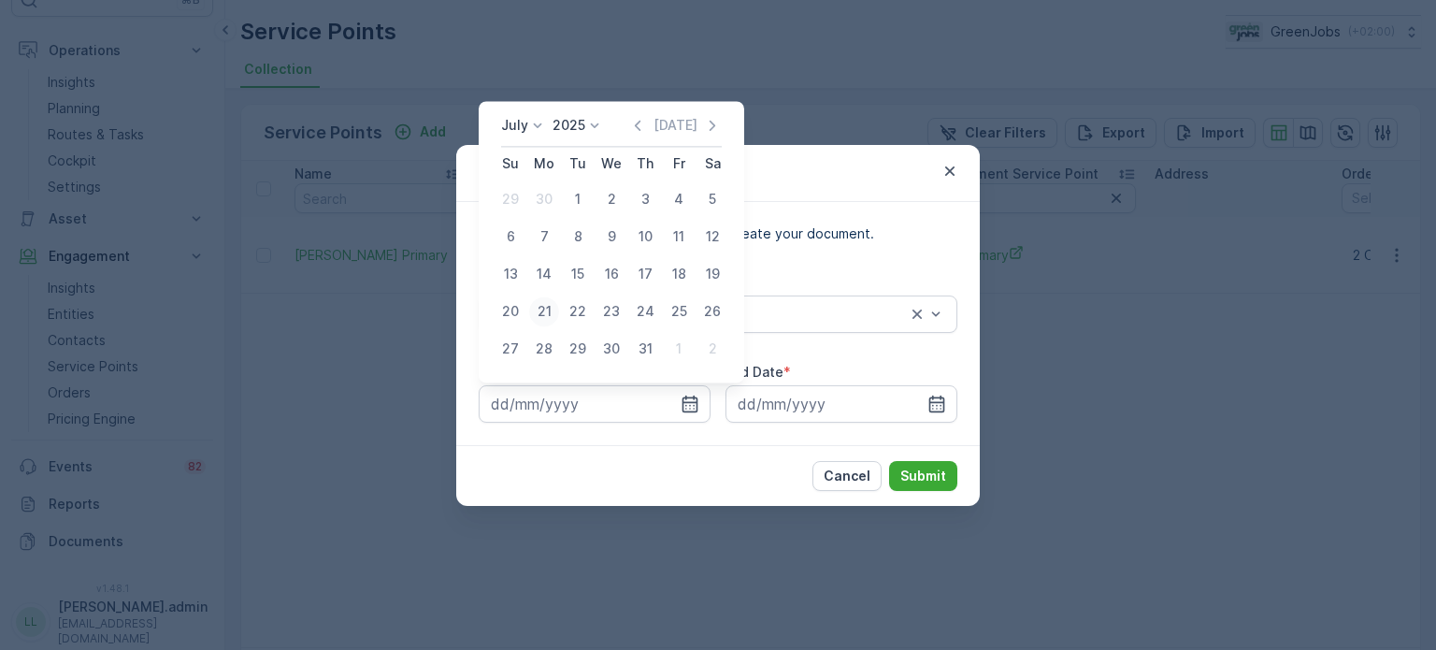
click at [553, 309] on div "21" at bounding box center [544, 311] width 30 height 30
type input "[DATE]"
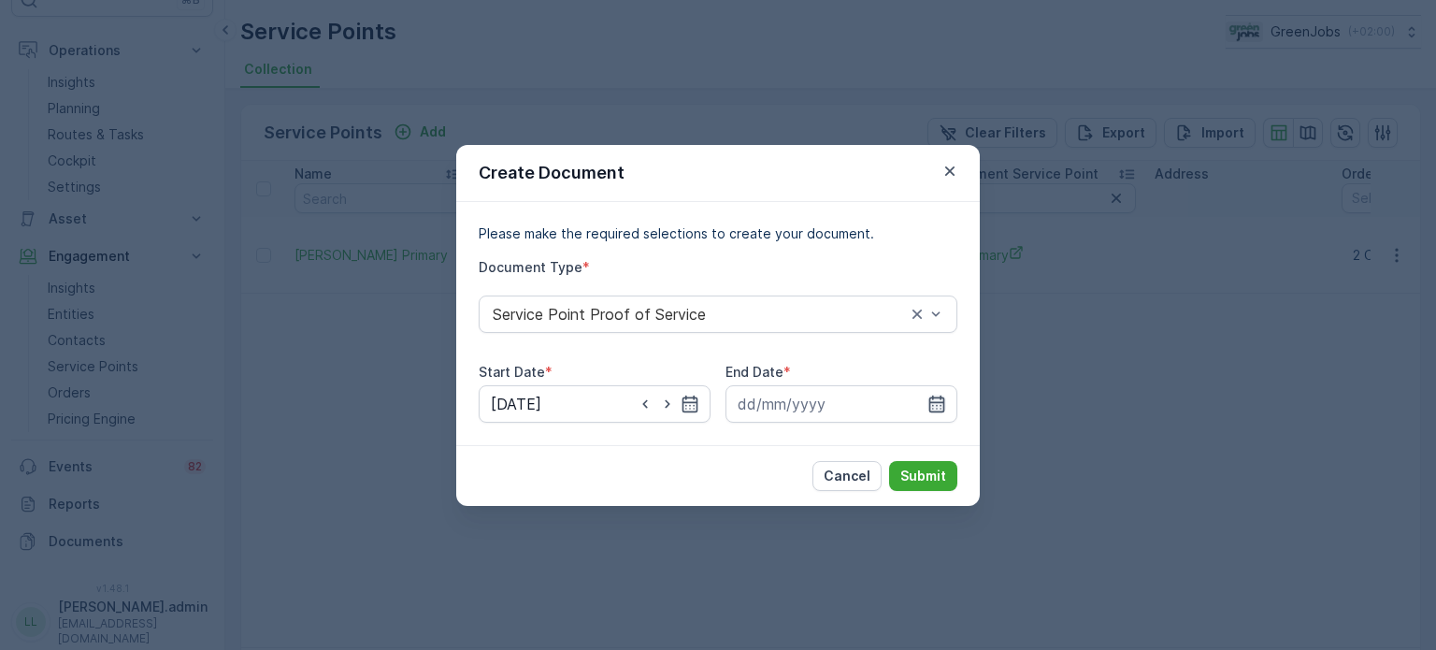
click at [939, 398] on icon "button" at bounding box center [936, 404] width 19 height 19
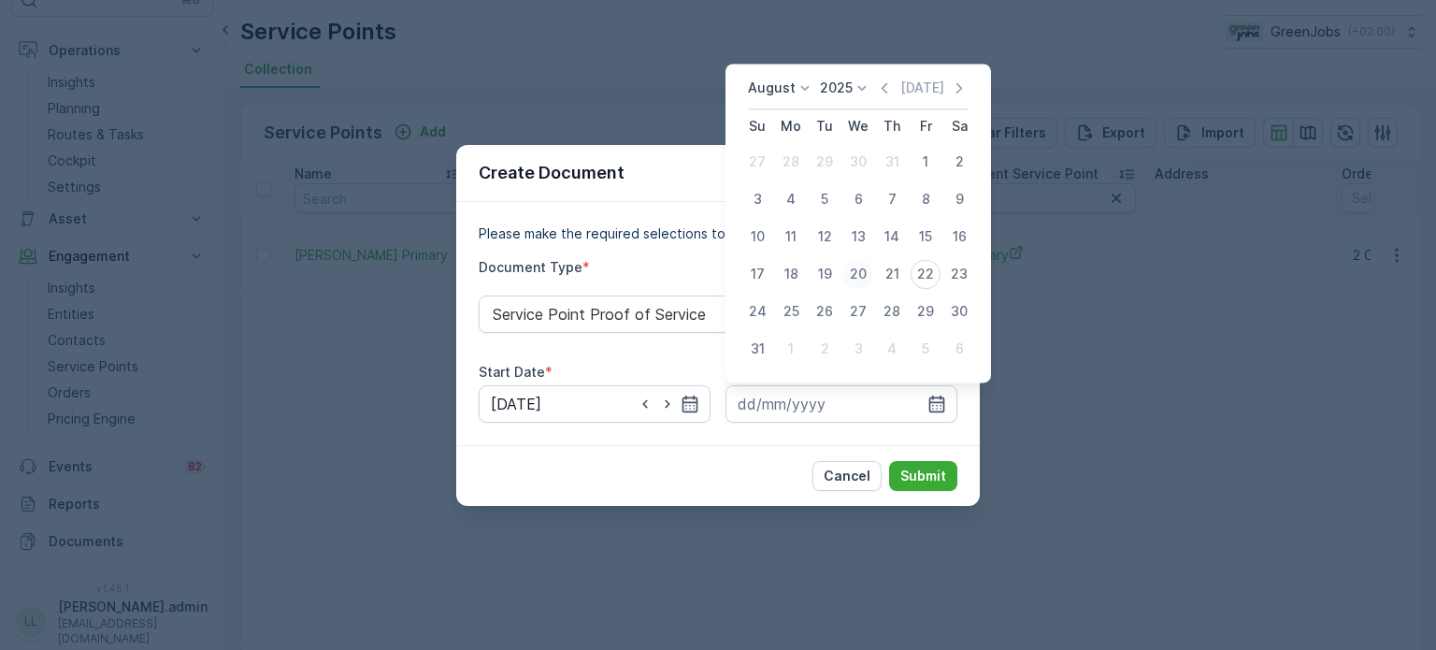
click at [854, 272] on div "20" at bounding box center [858, 274] width 30 height 30
type input "[DATE]"
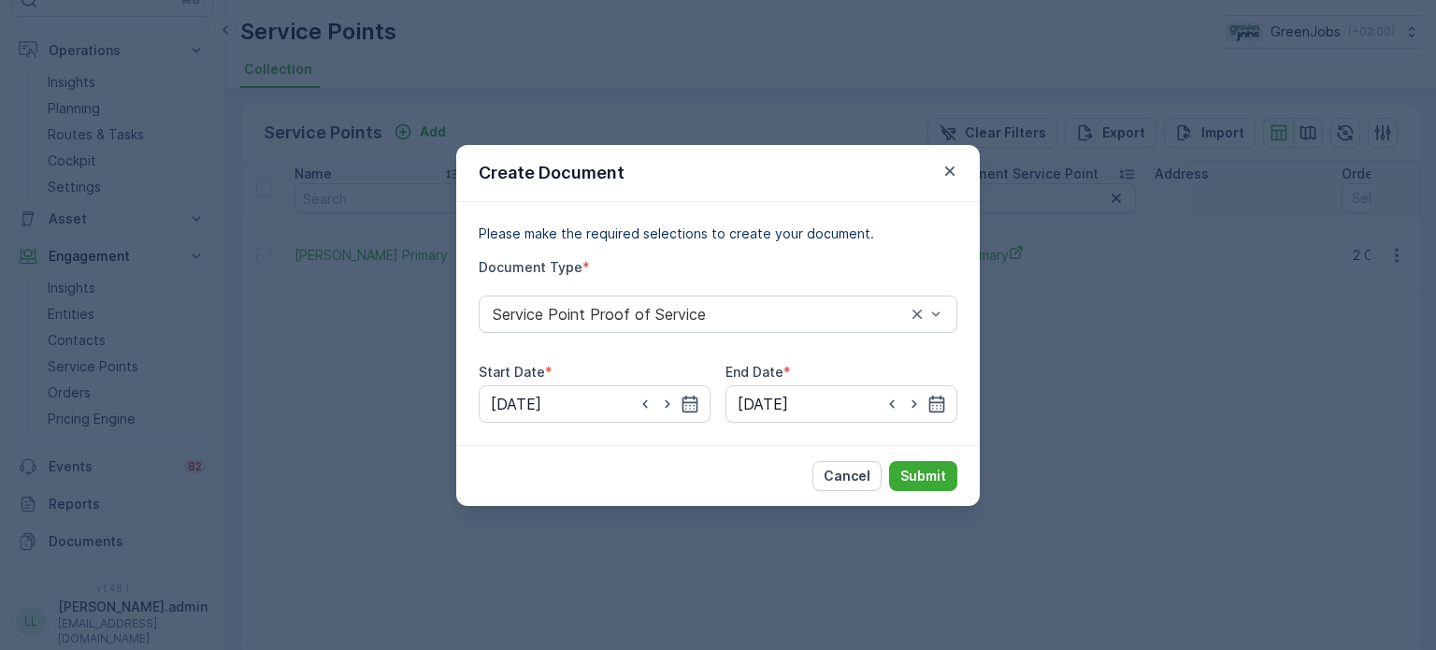
click at [925, 451] on div "Cancel Submit" at bounding box center [718, 475] width 524 height 61
click at [924, 471] on p "Submit" at bounding box center [923, 476] width 46 height 19
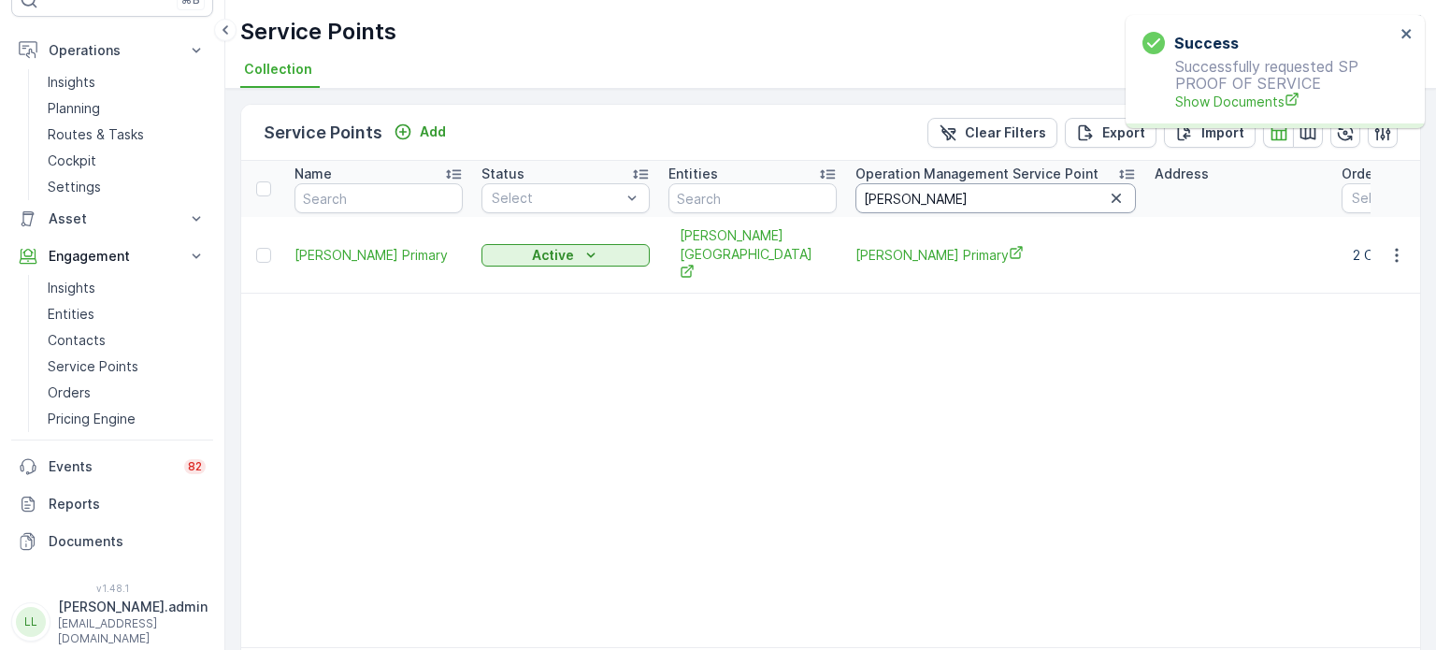
click at [935, 193] on input "[PERSON_NAME]" at bounding box center [995, 198] width 280 height 30
type input "i"
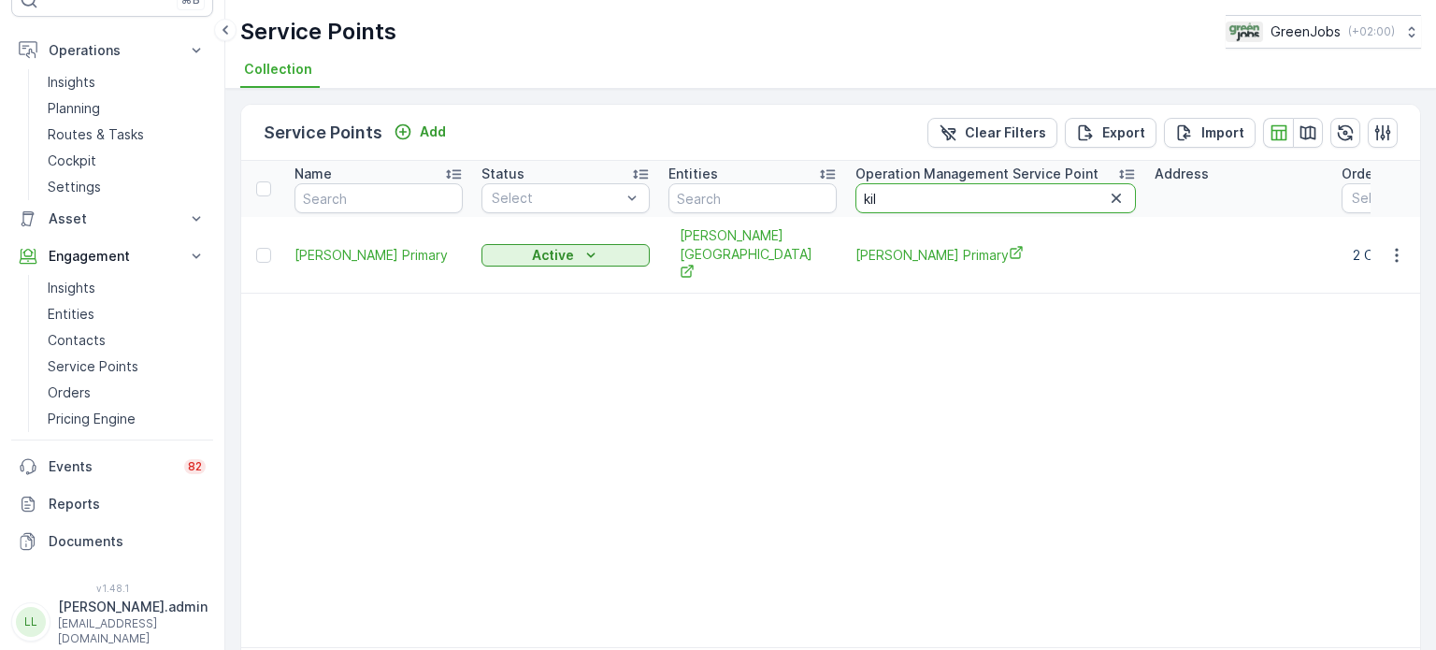
type input "kilo"
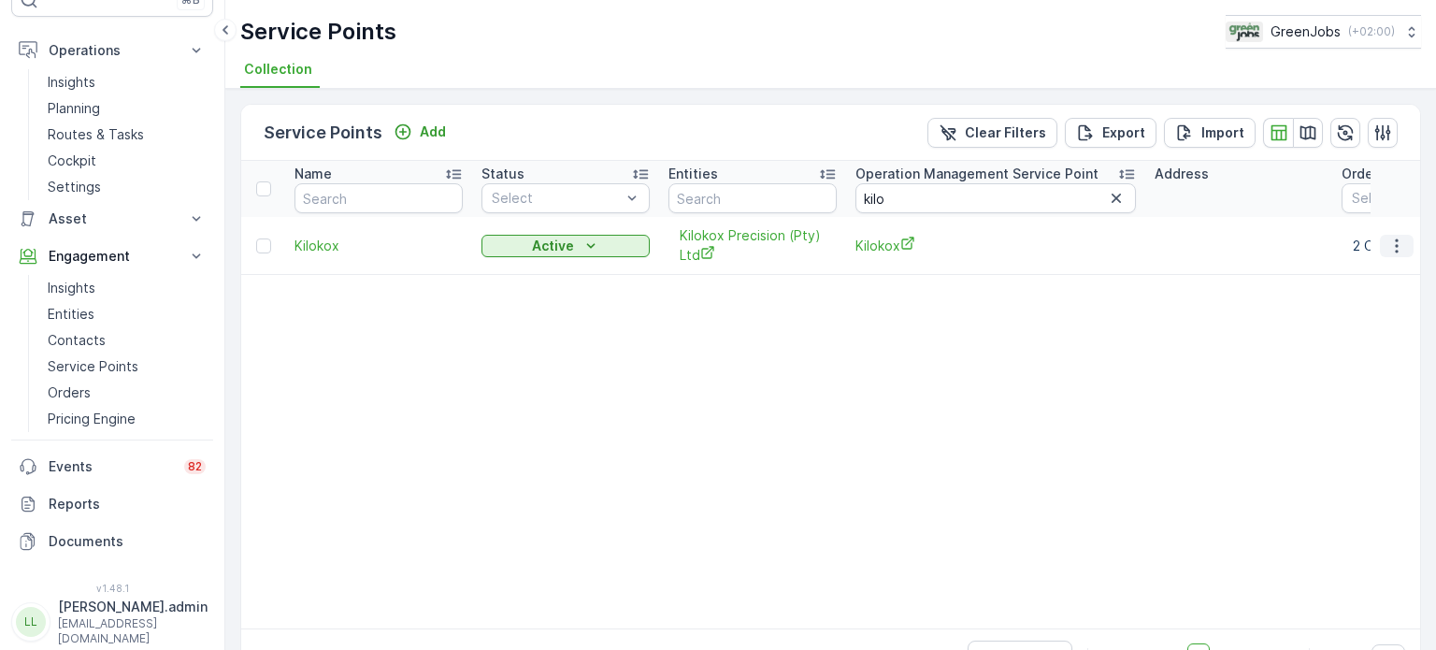
click at [1398, 241] on icon "button" at bounding box center [1396, 246] width 19 height 19
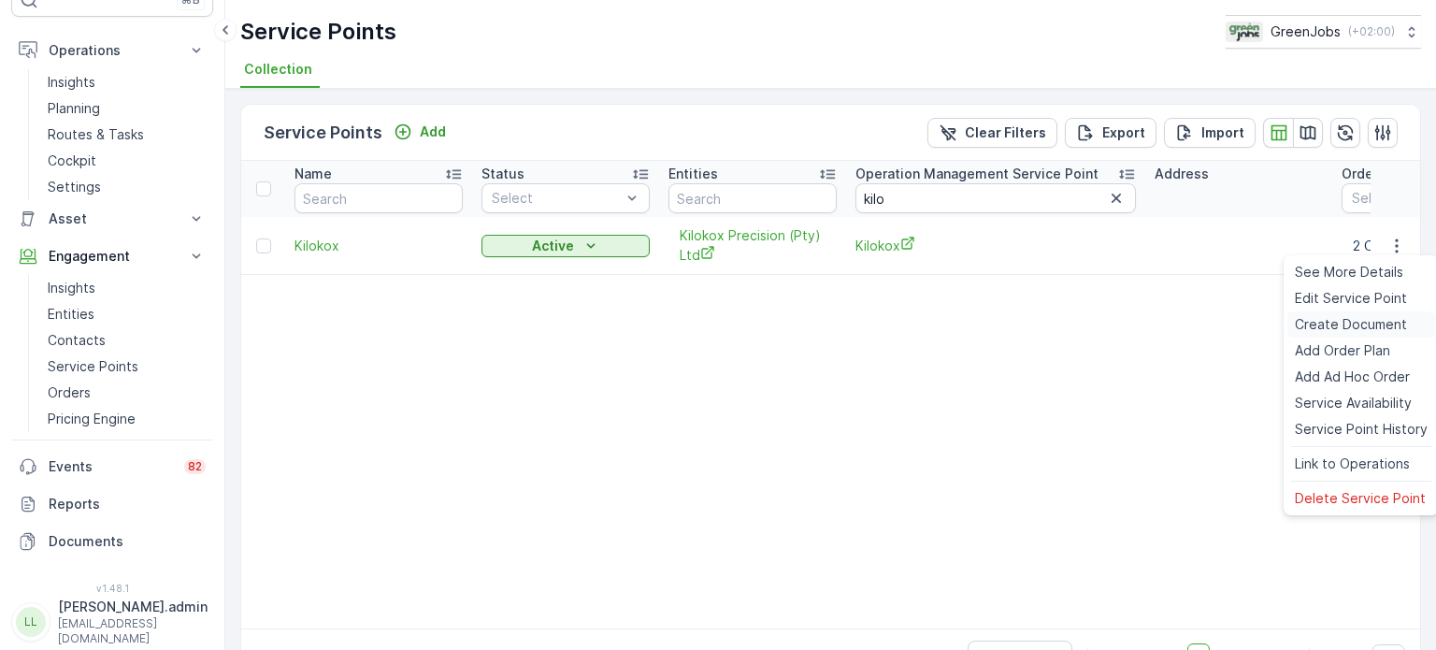
click at [1346, 324] on span "Create Document" at bounding box center [1351, 324] width 112 height 19
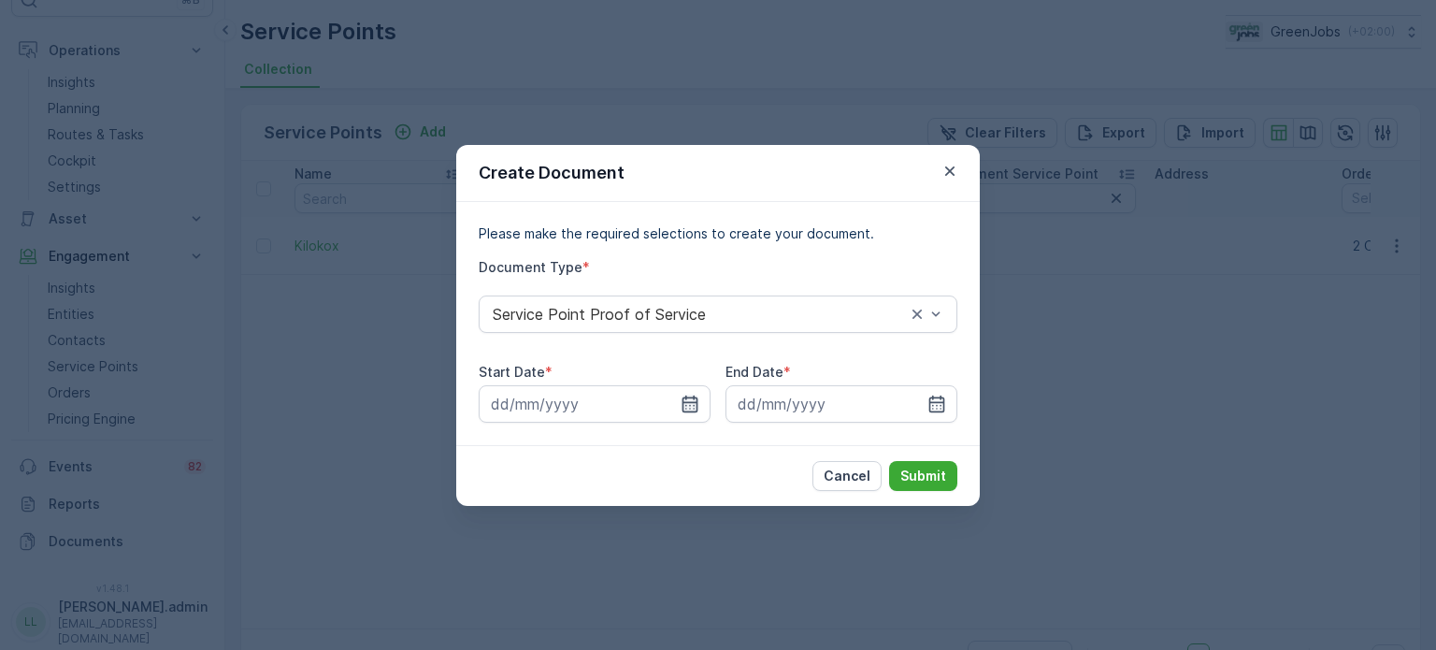
drag, startPoint x: 685, startPoint y: 405, endPoint x: 684, endPoint y: 389, distance: 15.9
click at [685, 404] on icon "button" at bounding box center [691, 403] width 16 height 17
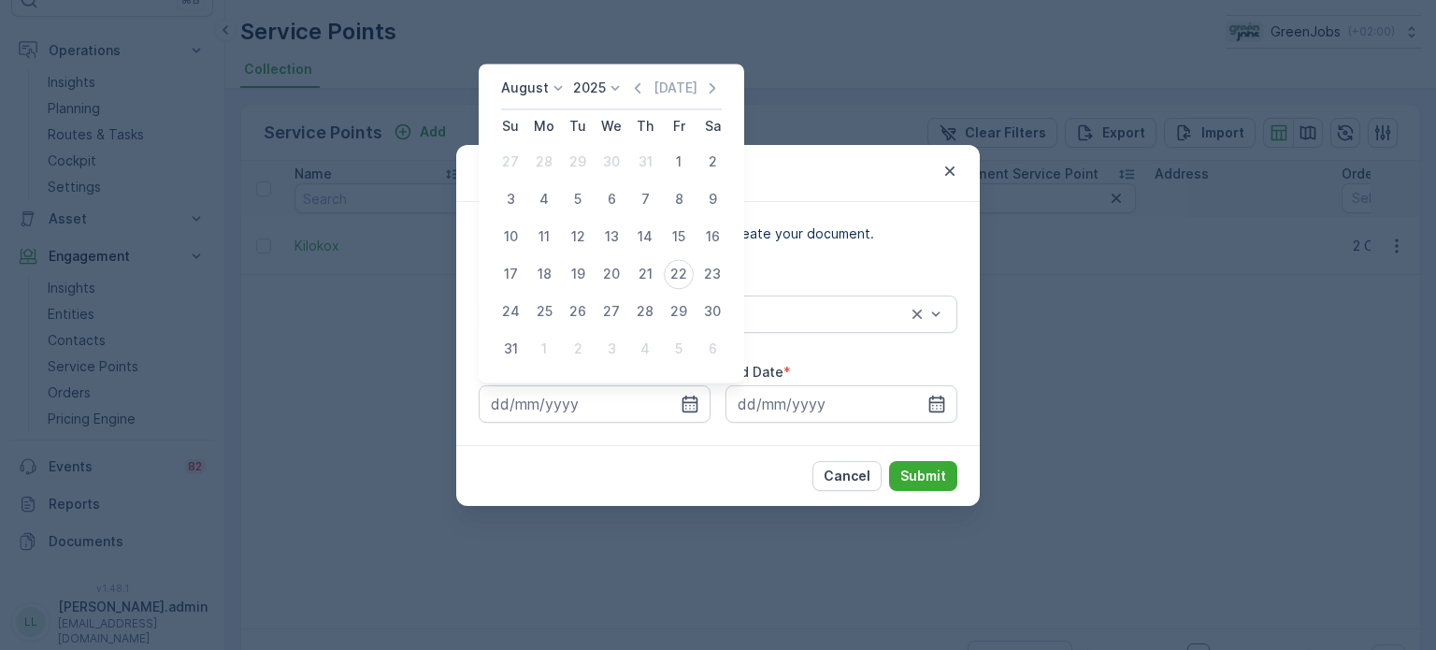
click at [539, 90] on p "August" at bounding box center [525, 88] width 48 height 19
click at [529, 265] on span "July" at bounding box center [524, 263] width 25 height 19
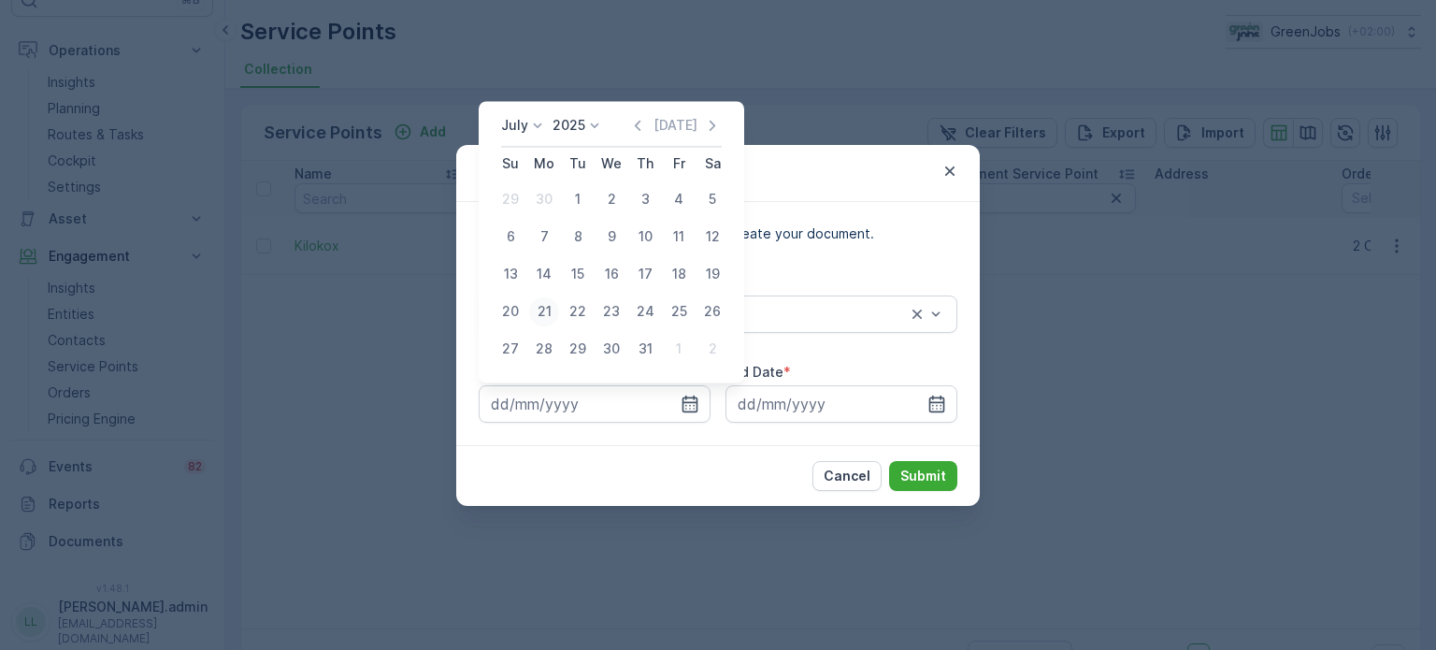
click at [539, 317] on div "21" at bounding box center [544, 311] width 30 height 30
type input "[DATE]"
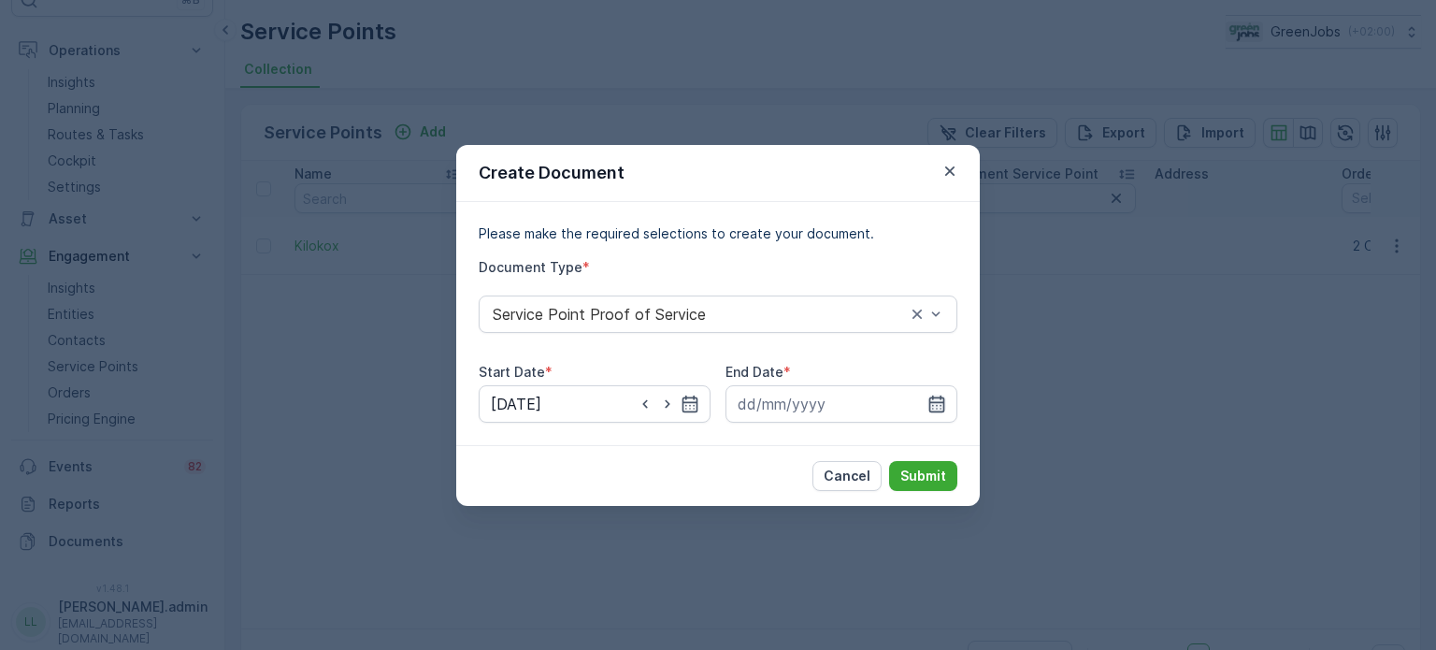
click at [944, 399] on icon "button" at bounding box center [936, 404] width 19 height 19
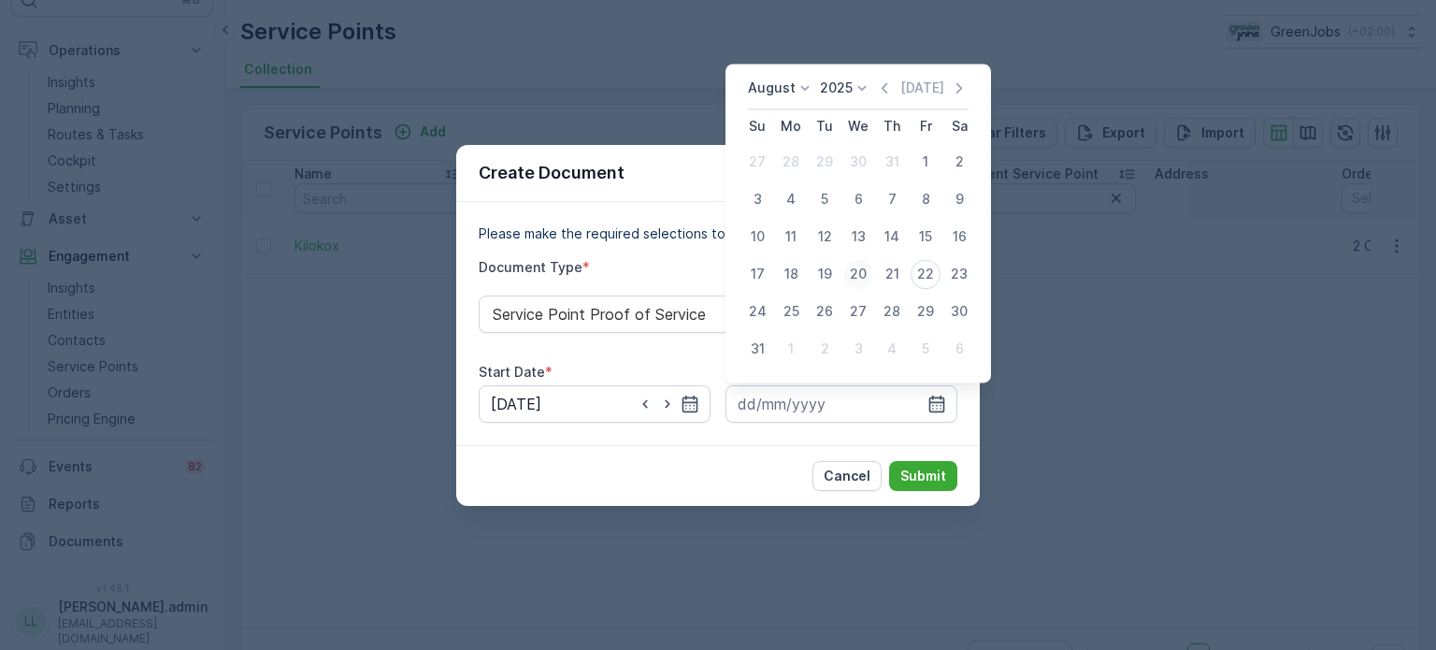
click at [856, 280] on div "20" at bounding box center [858, 274] width 30 height 30
type input "[DATE]"
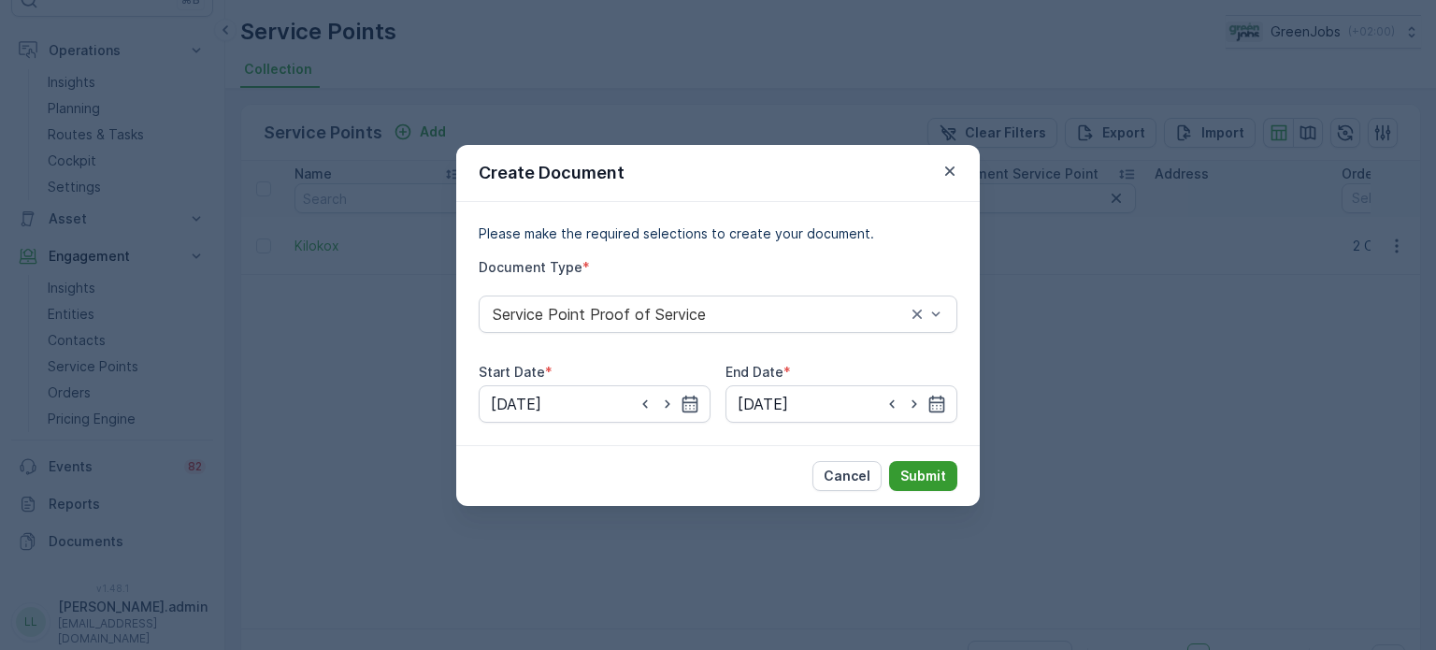
click at [924, 478] on p "Submit" at bounding box center [923, 476] width 46 height 19
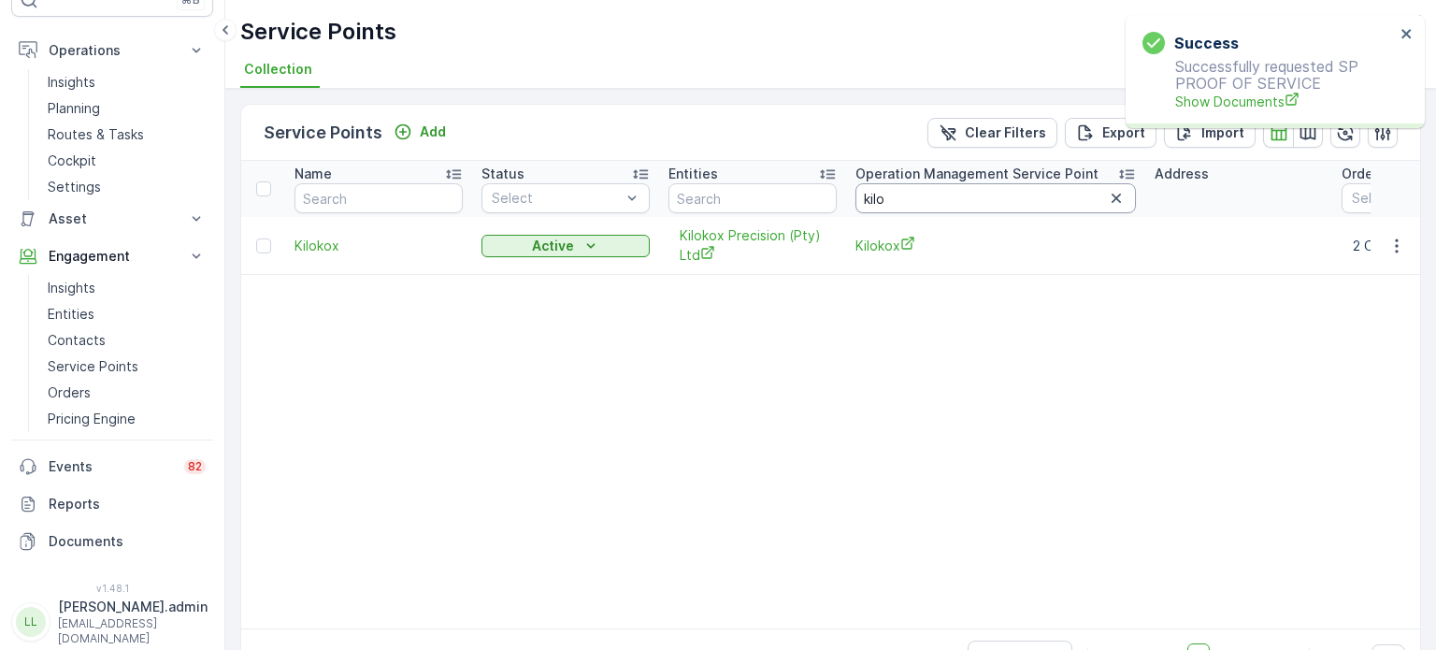
click at [901, 196] on input "kilo" at bounding box center [995, 198] width 280 height 30
type input "kimia"
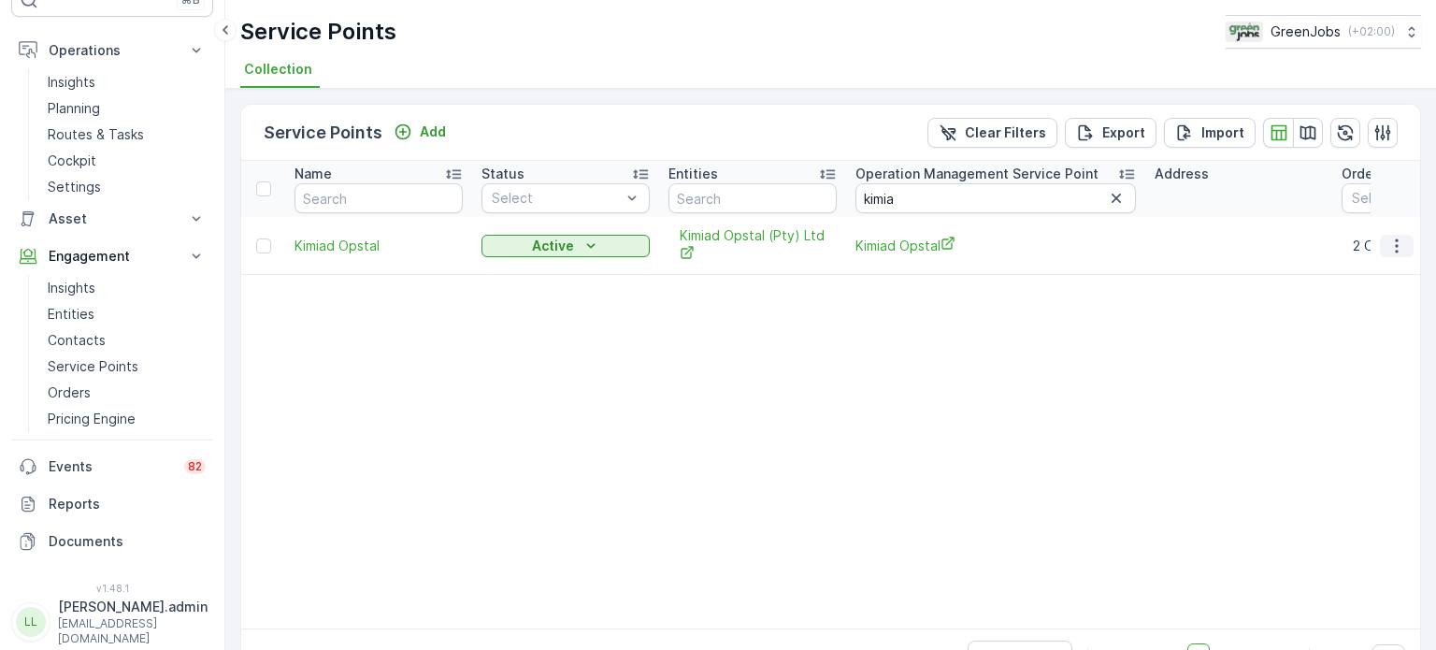
click at [1395, 246] on icon "button" at bounding box center [1396, 246] width 19 height 19
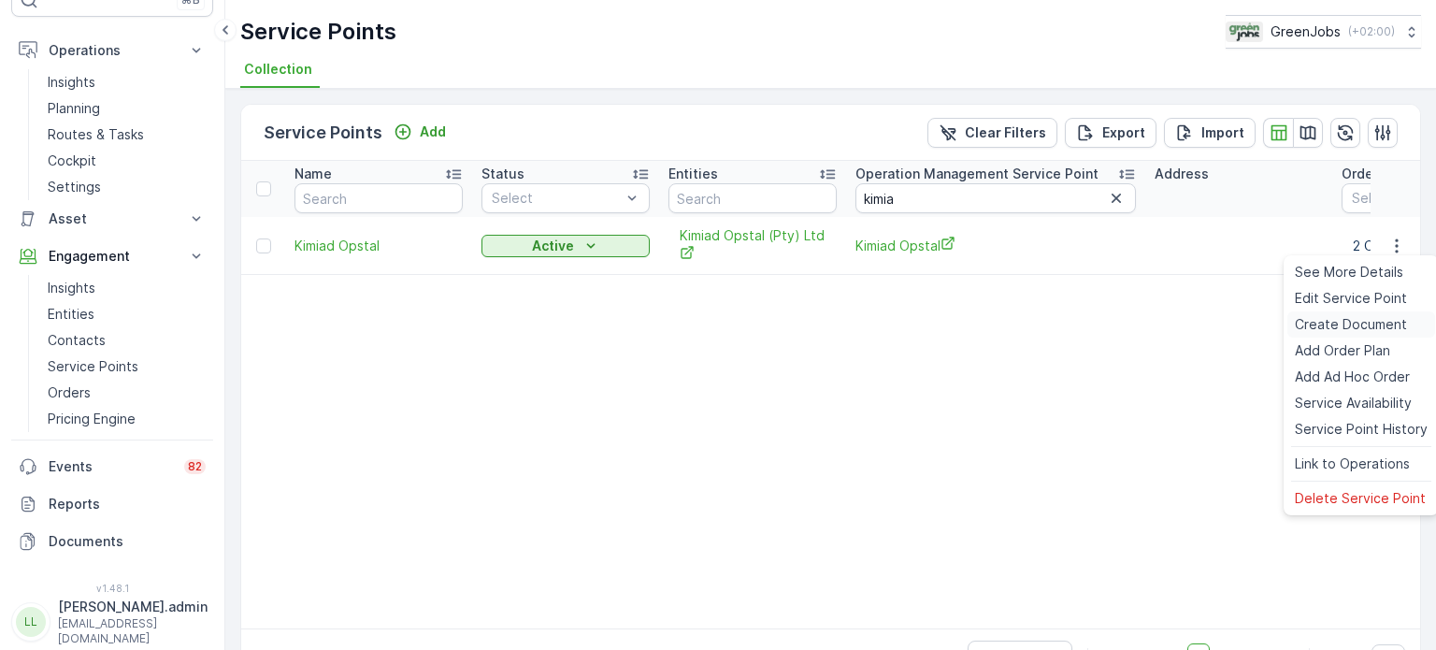
click at [1330, 319] on span "Create Document" at bounding box center [1351, 324] width 112 height 19
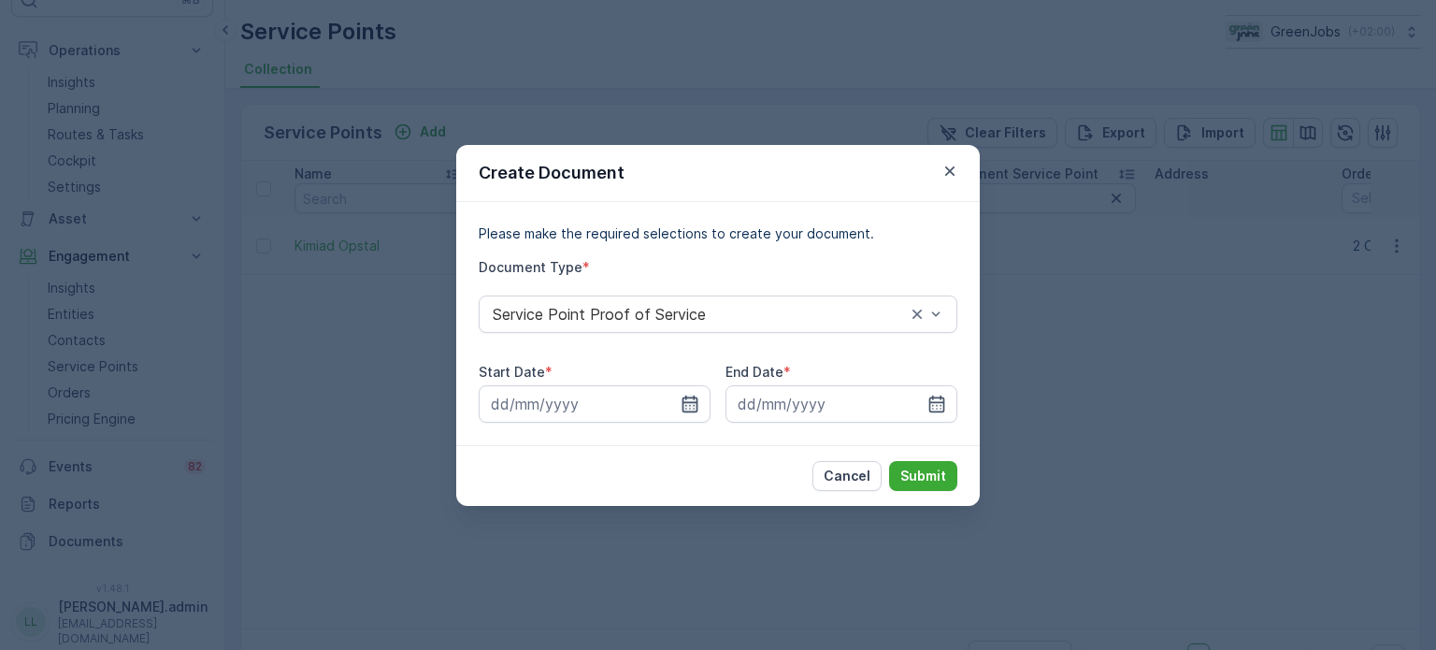
click at [692, 402] on icon "button" at bounding box center [691, 403] width 16 height 17
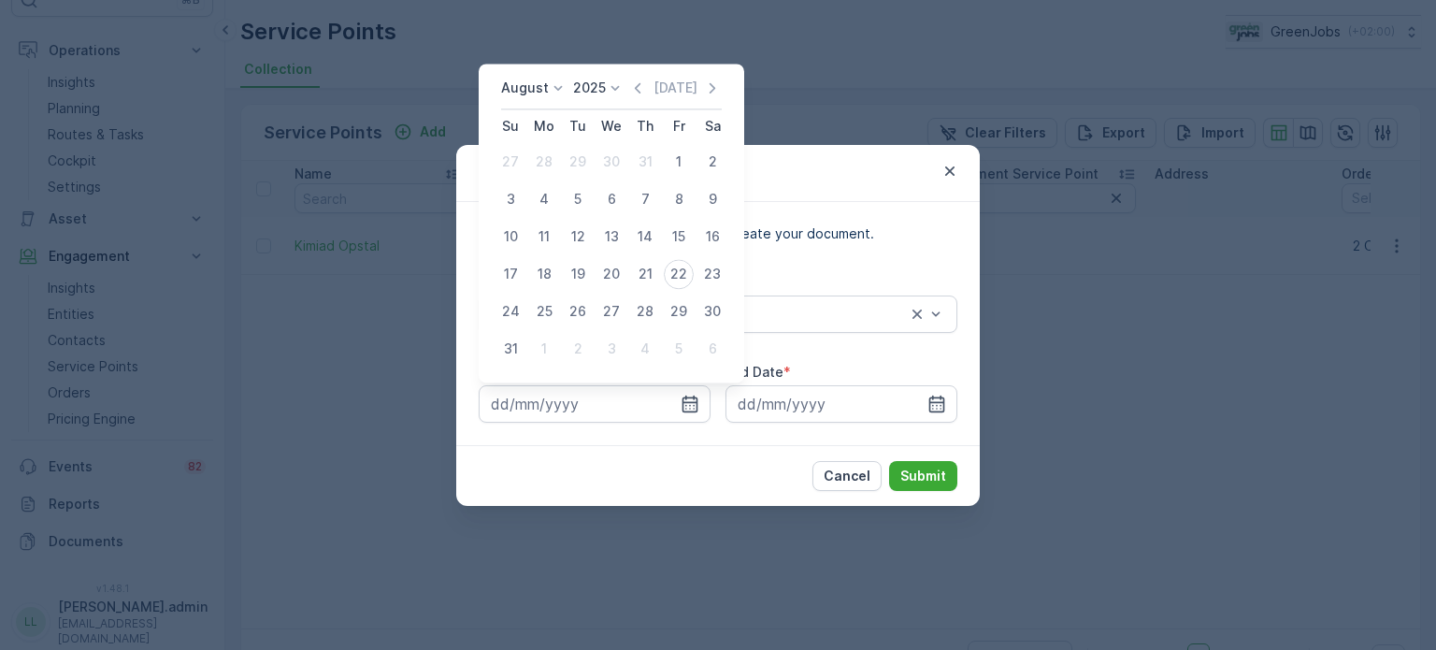
click at [524, 93] on p "August" at bounding box center [525, 88] width 48 height 19
click at [528, 267] on span "July" at bounding box center [524, 263] width 25 height 19
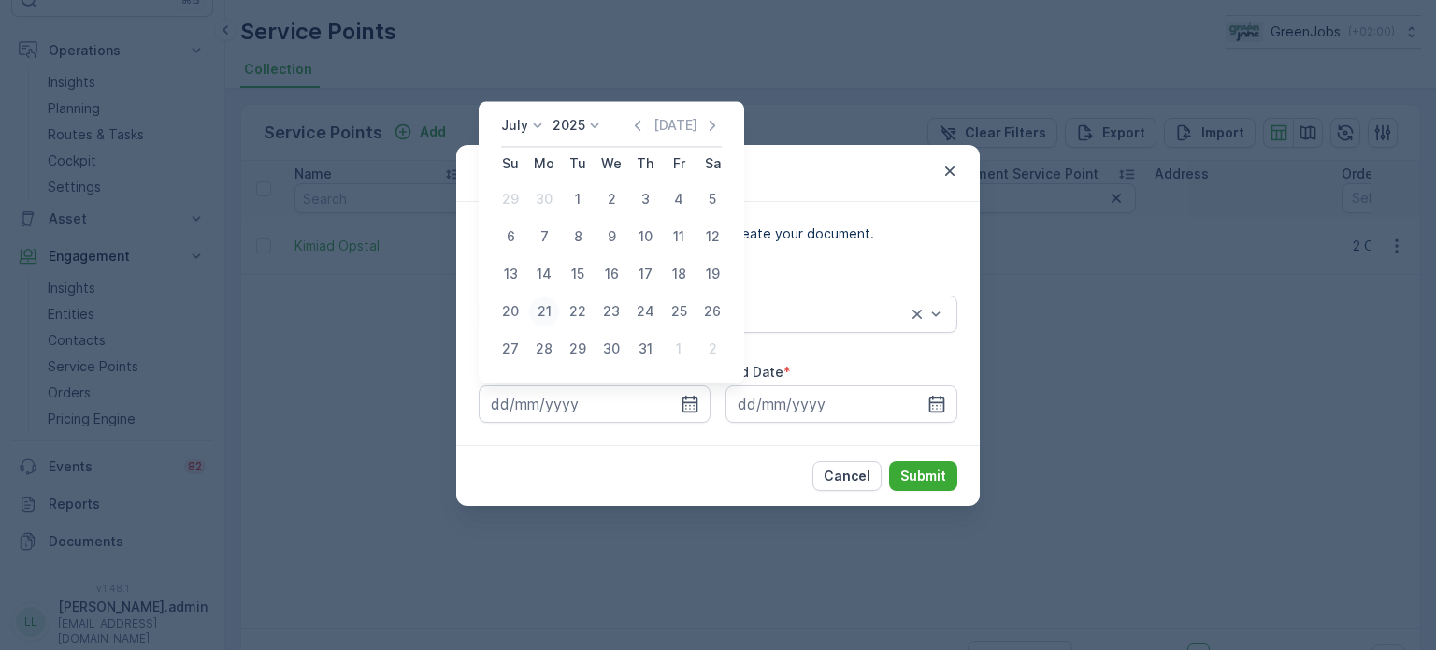
click at [542, 311] on div "21" at bounding box center [544, 311] width 30 height 30
type input "[DATE]"
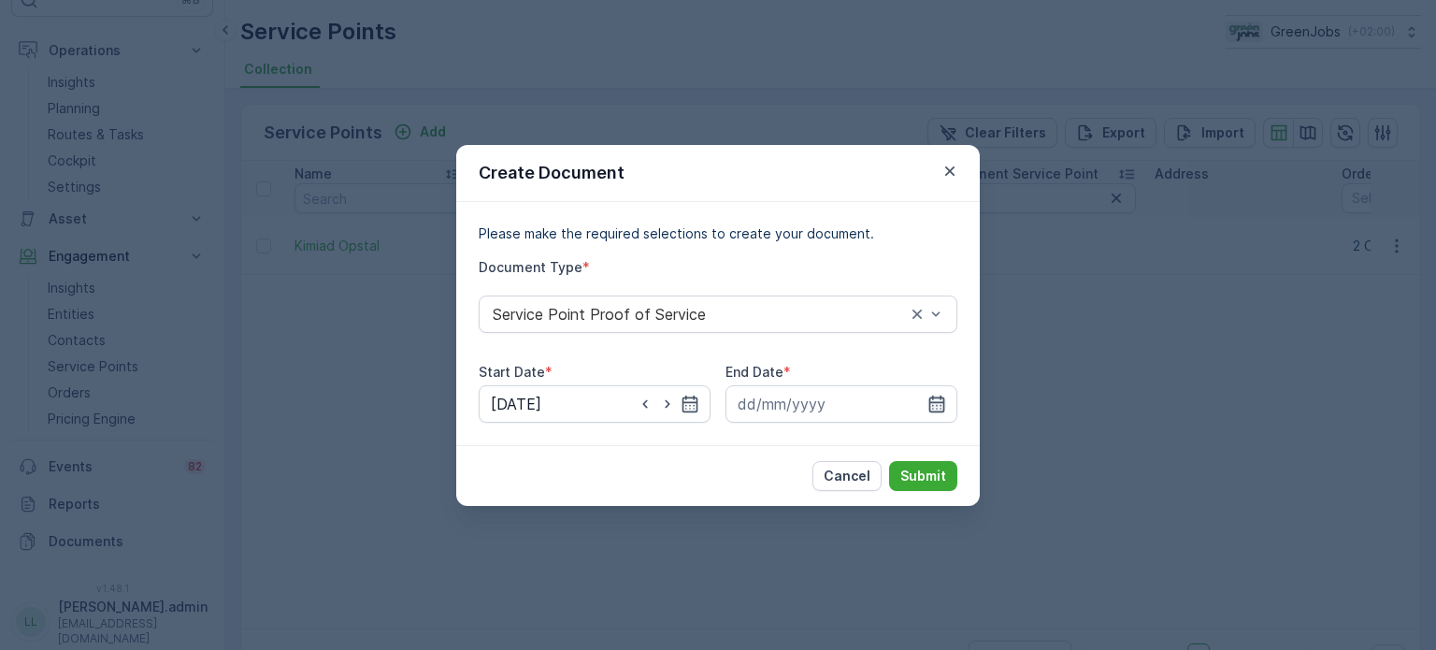
click at [939, 402] on icon "button" at bounding box center [937, 403] width 16 height 17
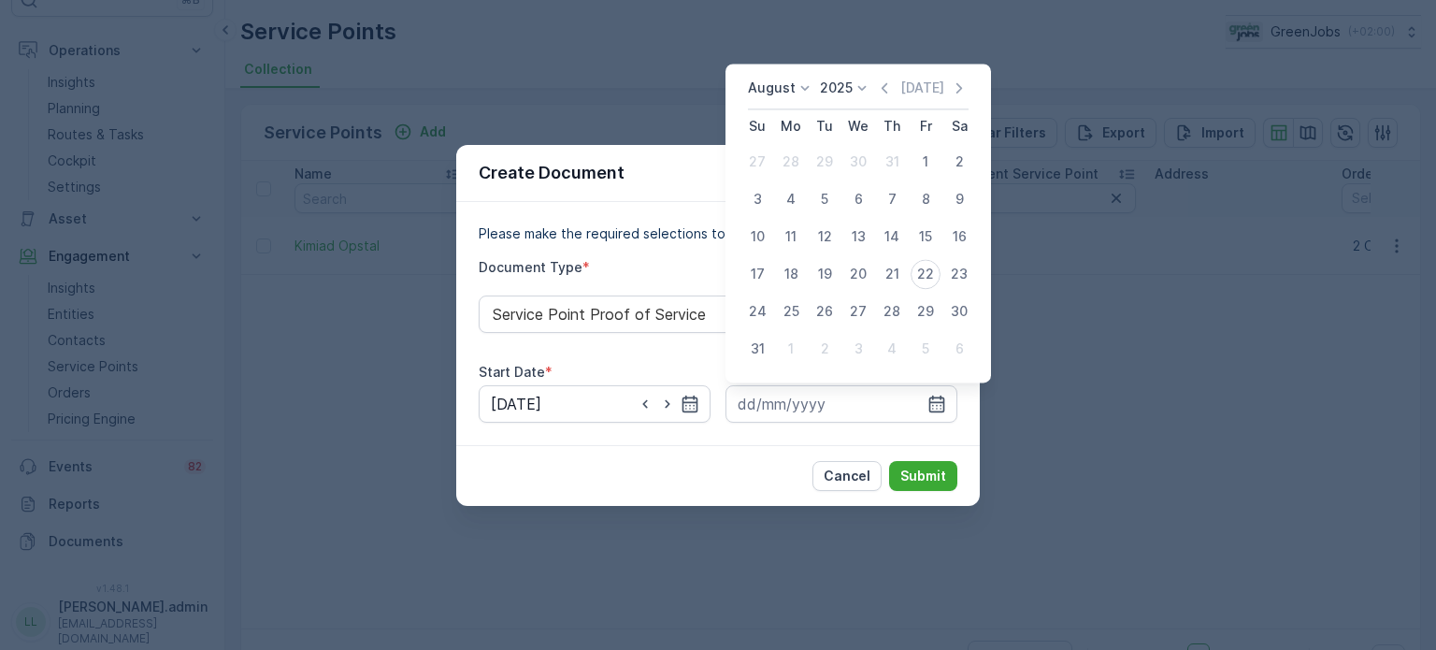
click at [860, 277] on div "20" at bounding box center [858, 274] width 30 height 30
type input "[DATE]"
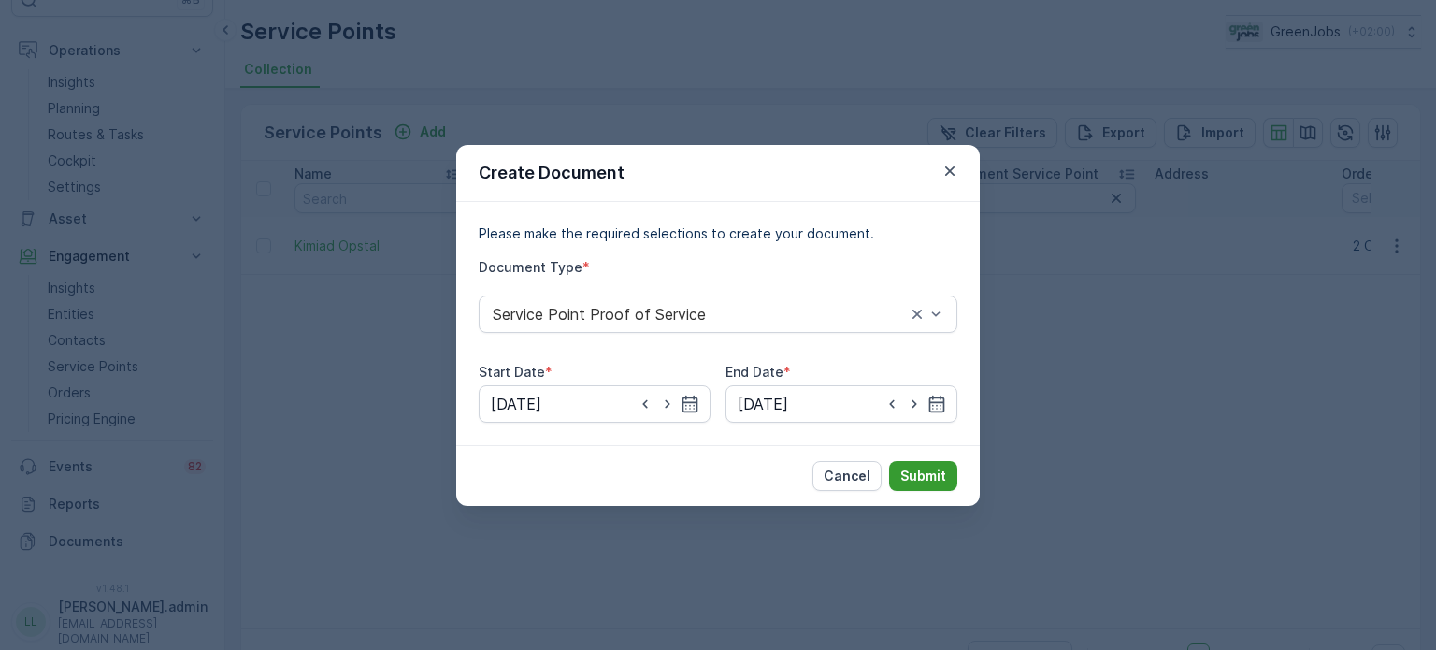
click at [927, 470] on p "Submit" at bounding box center [923, 476] width 46 height 19
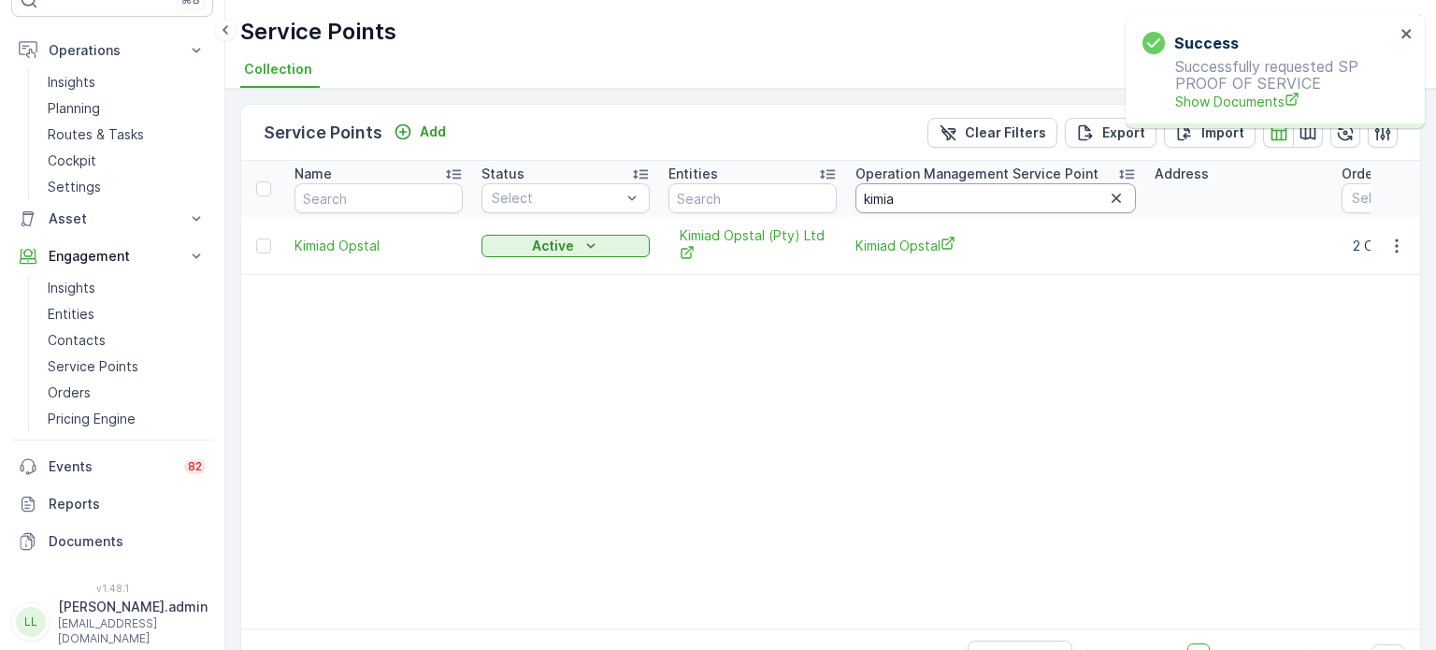
click at [948, 194] on input "kimia" at bounding box center [995, 198] width 280 height 30
type input "ki"
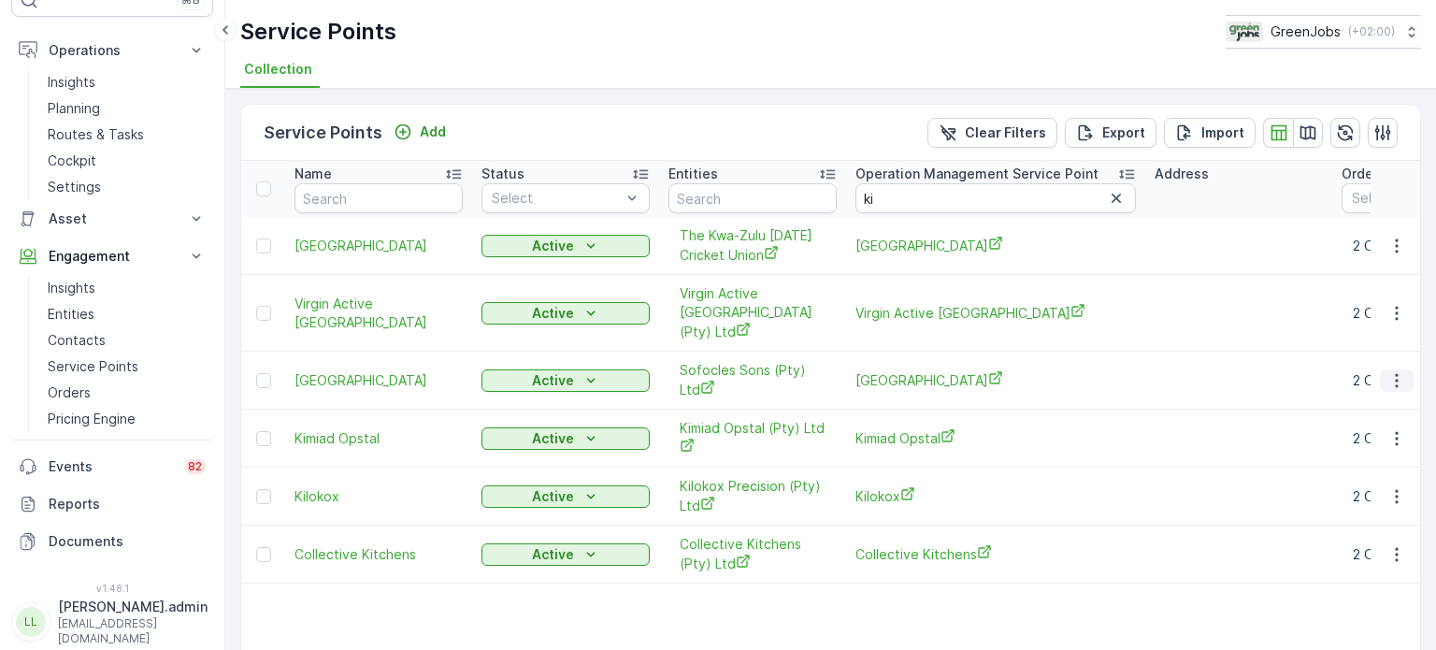
click at [1394, 371] on icon "button" at bounding box center [1396, 380] width 19 height 19
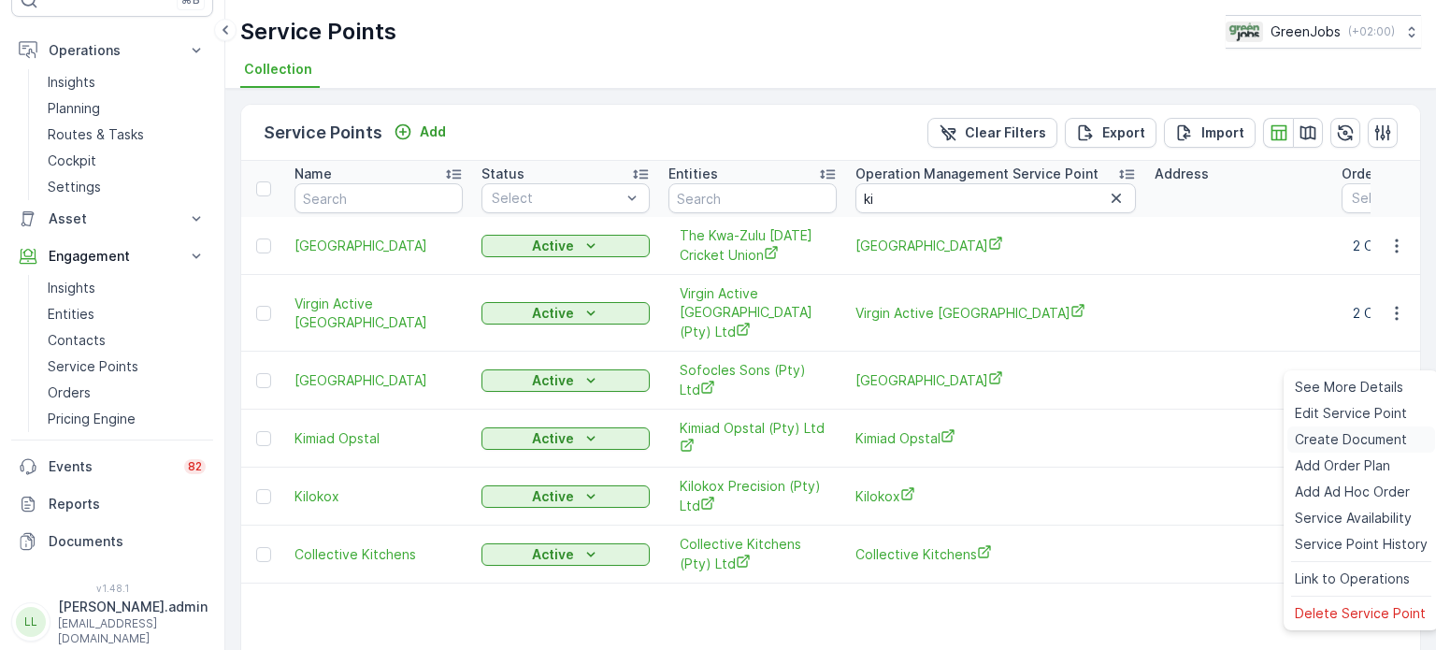
click at [1339, 444] on span "Create Document" at bounding box center [1351, 439] width 112 height 19
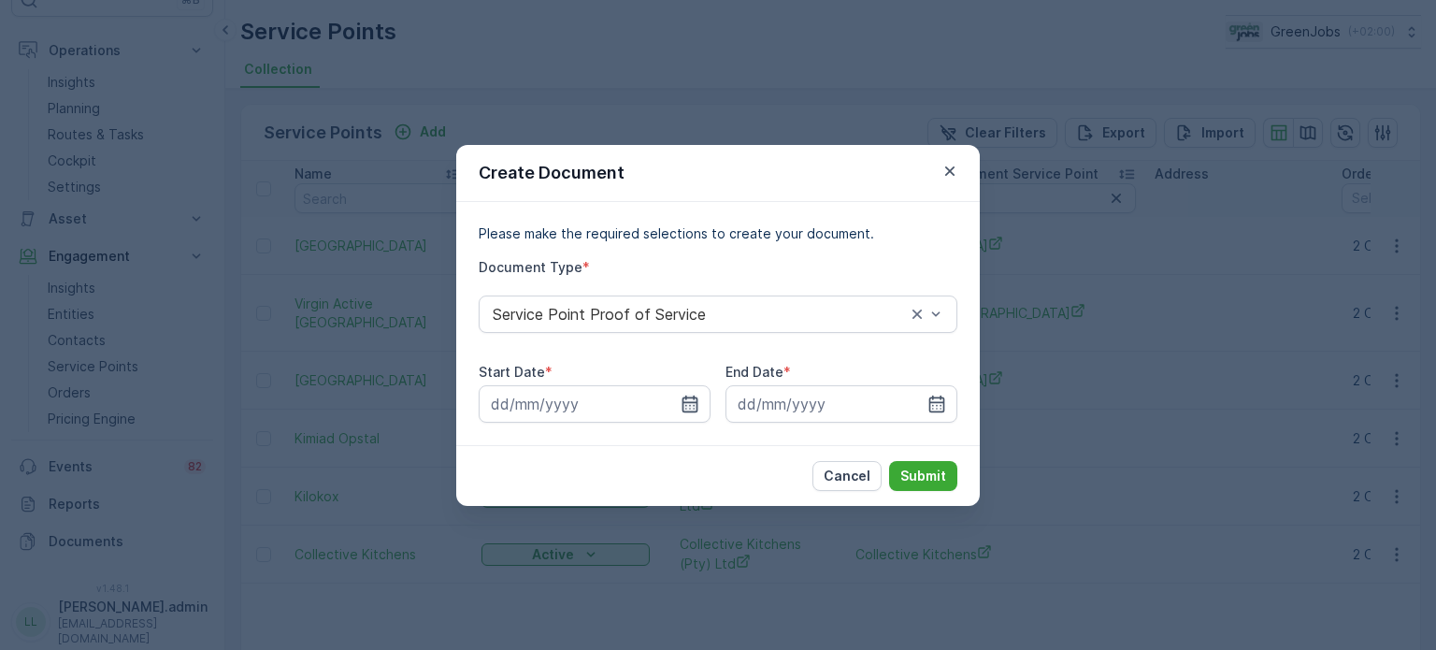
click at [694, 403] on icon "button" at bounding box center [690, 404] width 19 height 19
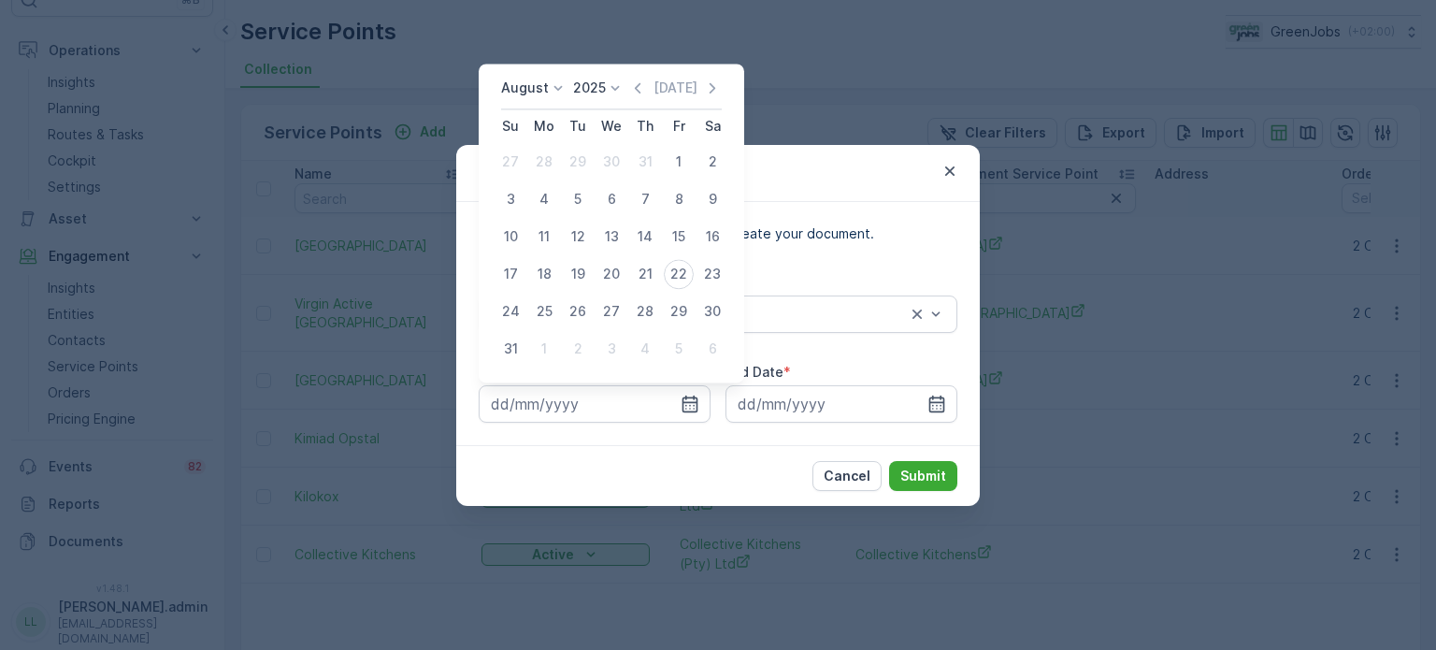
drag, startPoint x: 523, startPoint y: 85, endPoint x: 531, endPoint y: 93, distance: 11.9
click at [524, 87] on p "August" at bounding box center [525, 88] width 48 height 19
click at [534, 258] on span "July" at bounding box center [524, 263] width 25 height 19
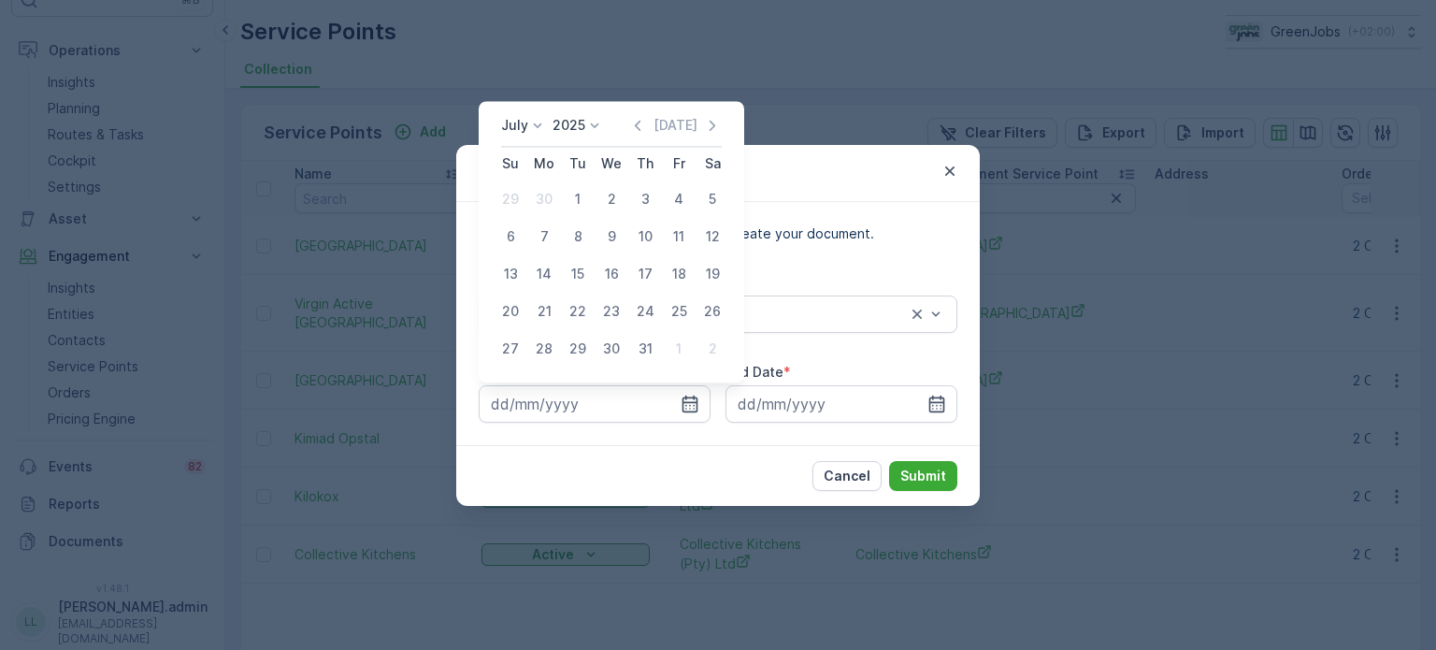
drag, startPoint x: 547, startPoint y: 309, endPoint x: 745, endPoint y: 349, distance: 202.1
click at [548, 309] on div "21" at bounding box center [544, 311] width 30 height 30
type input "[DATE]"
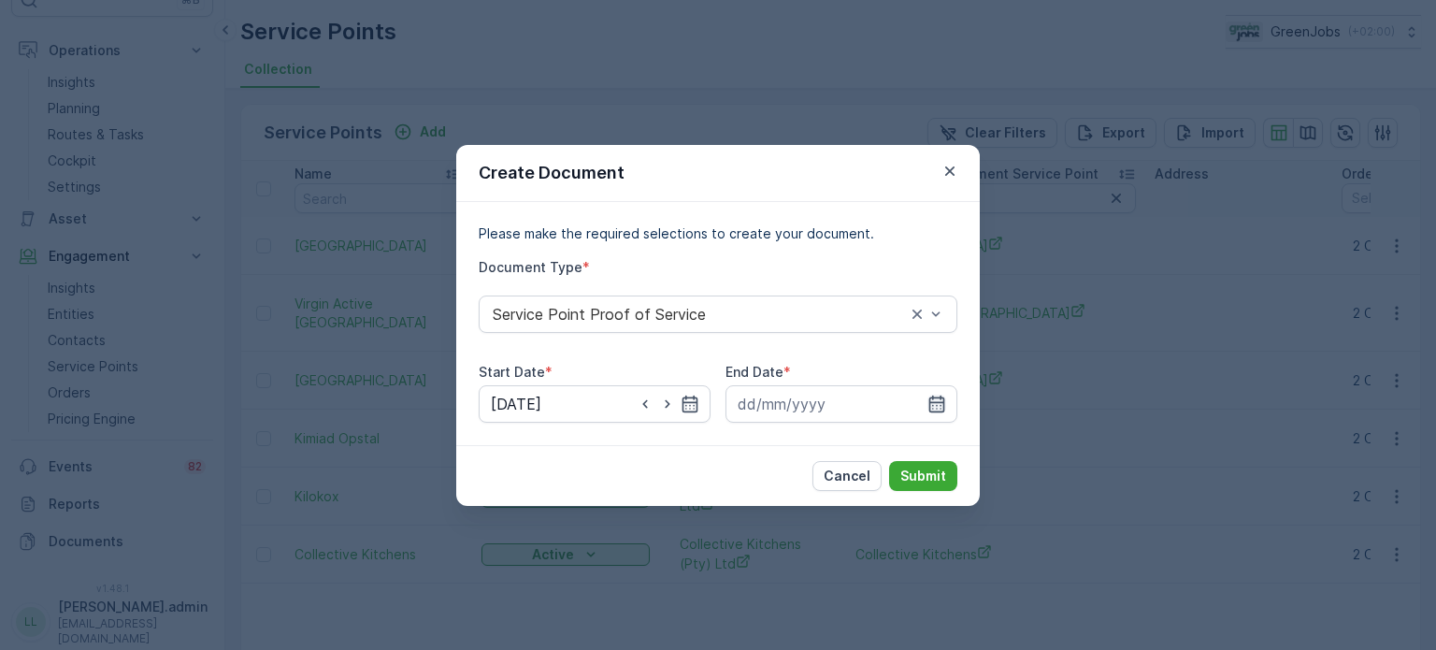
click at [939, 395] on icon "button" at bounding box center [936, 404] width 19 height 19
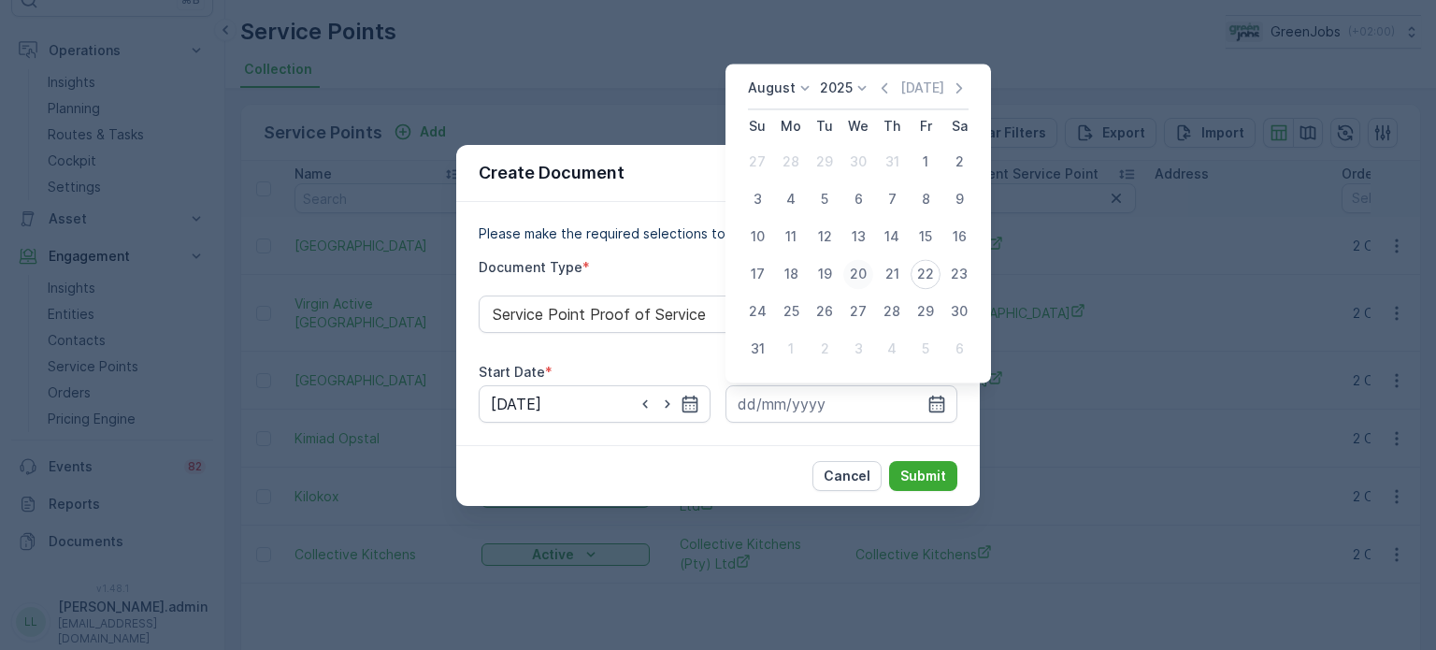
click at [857, 276] on div "20" at bounding box center [858, 274] width 30 height 30
type input "[DATE]"
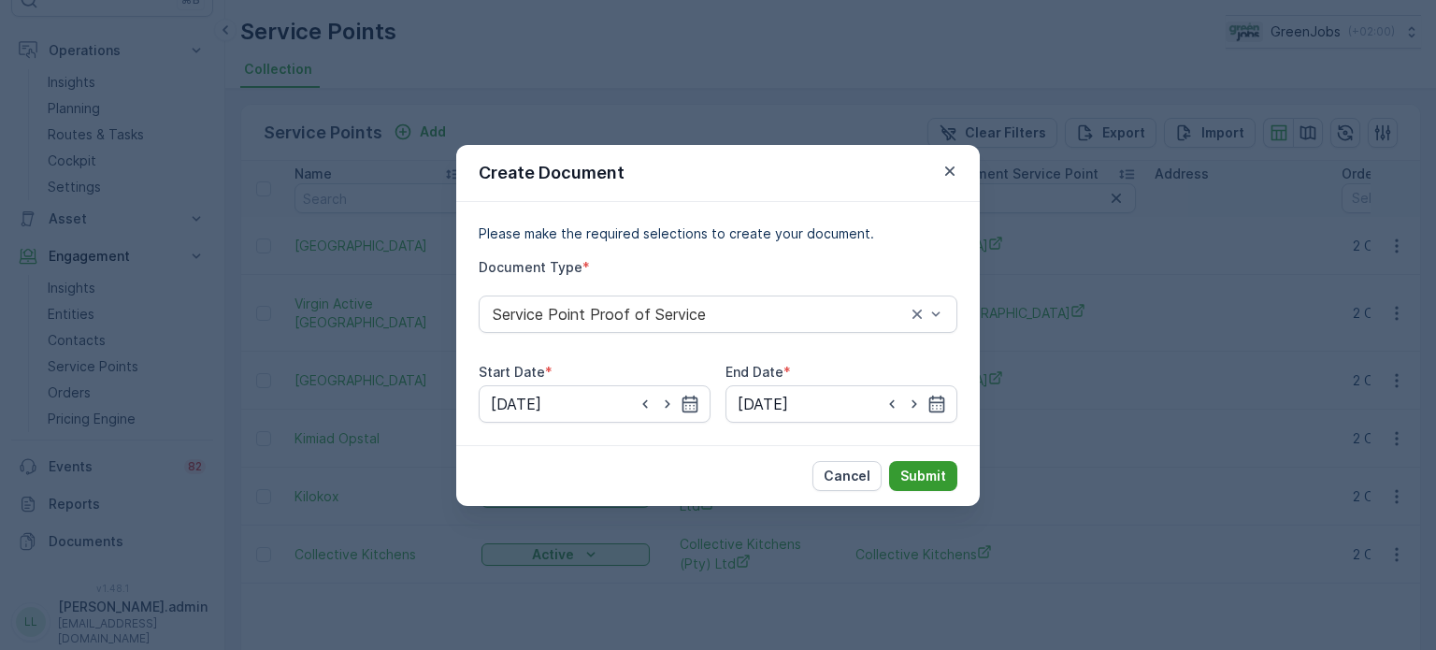
click at [927, 473] on p "Submit" at bounding box center [923, 476] width 46 height 19
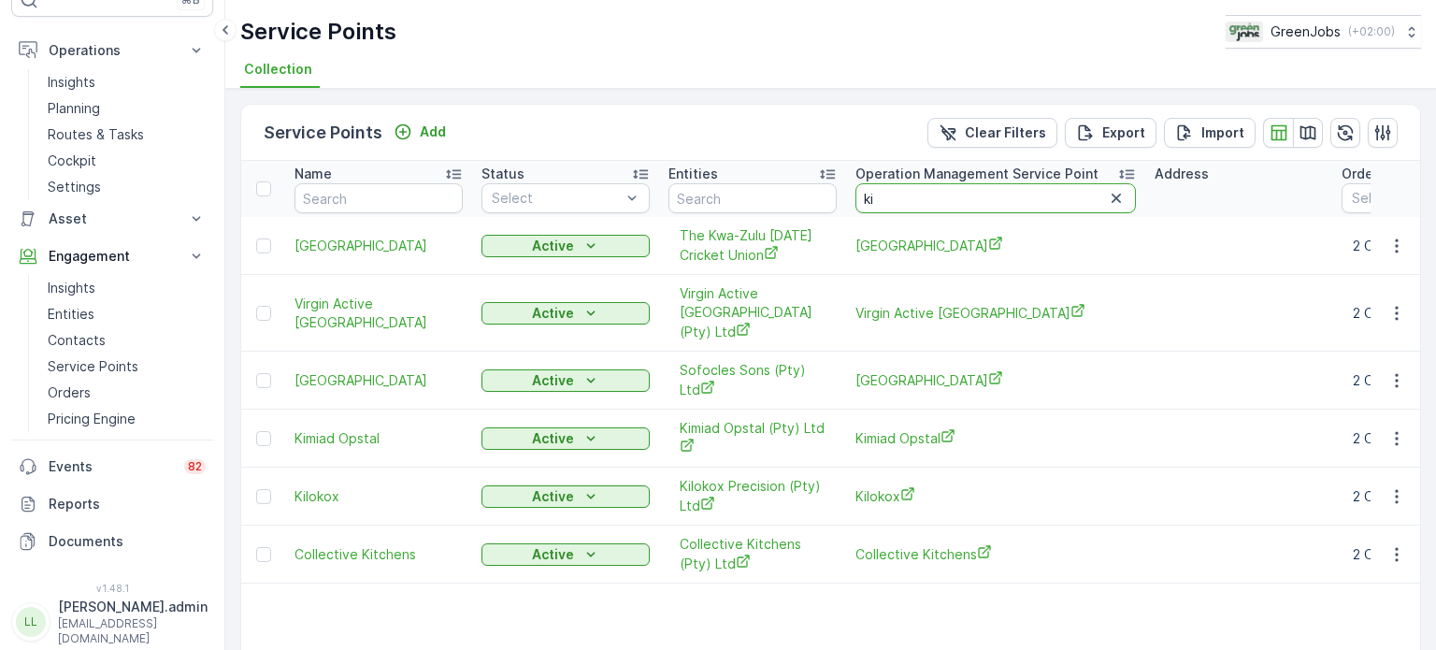
click at [876, 194] on input "ki" at bounding box center [995, 198] width 280 height 30
type input "kui"
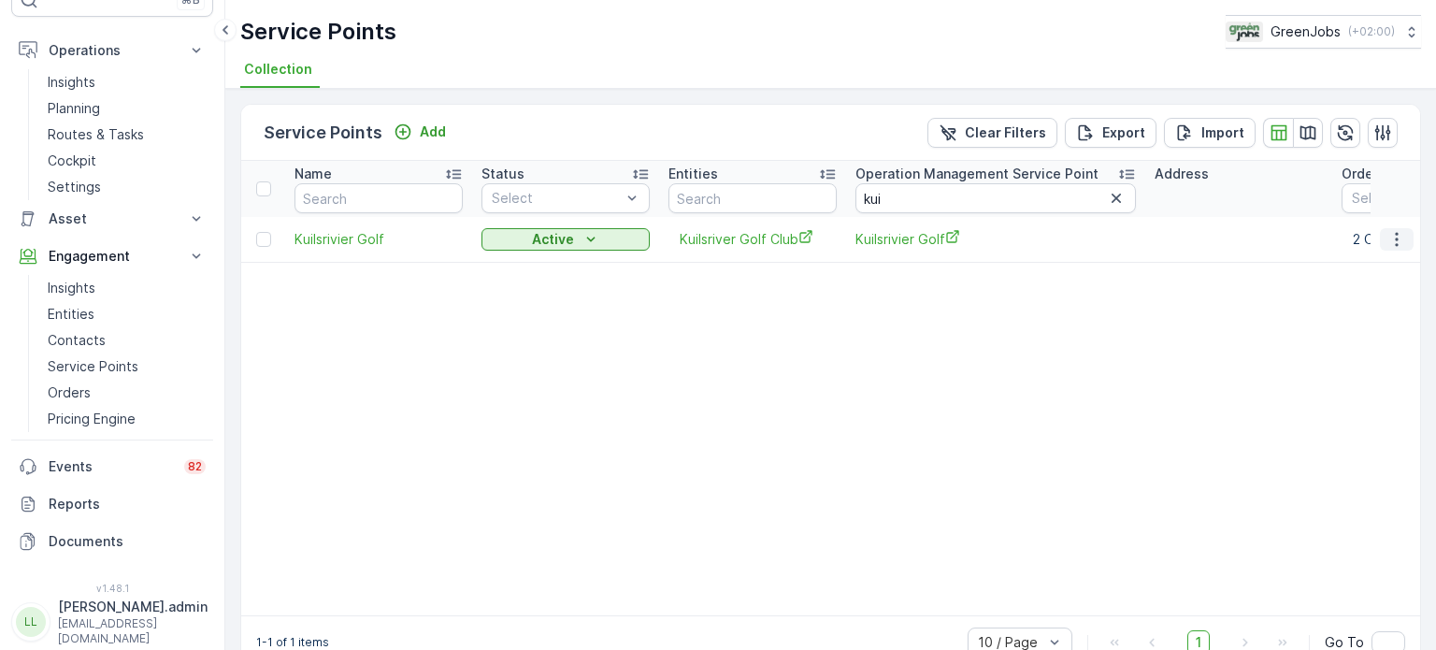
click at [1395, 237] on icon "button" at bounding box center [1396, 239] width 3 height 14
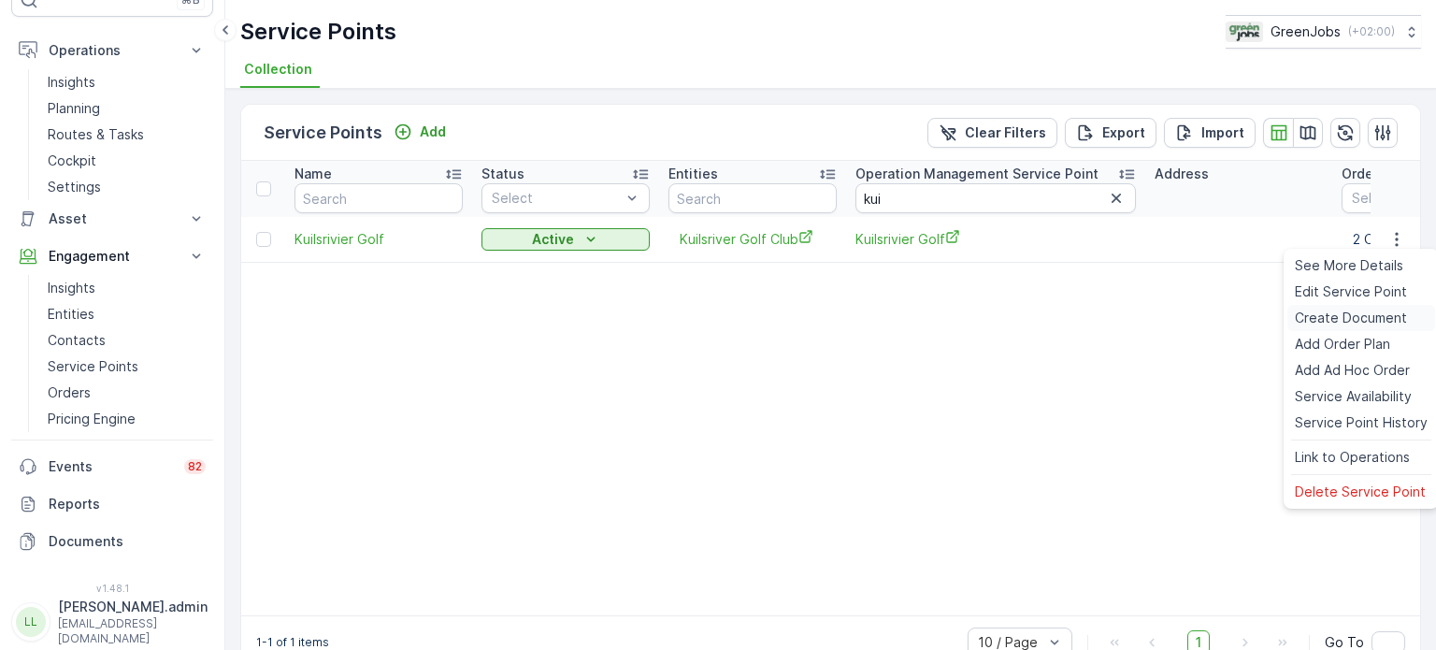
click at [1316, 317] on span "Create Document" at bounding box center [1351, 318] width 112 height 19
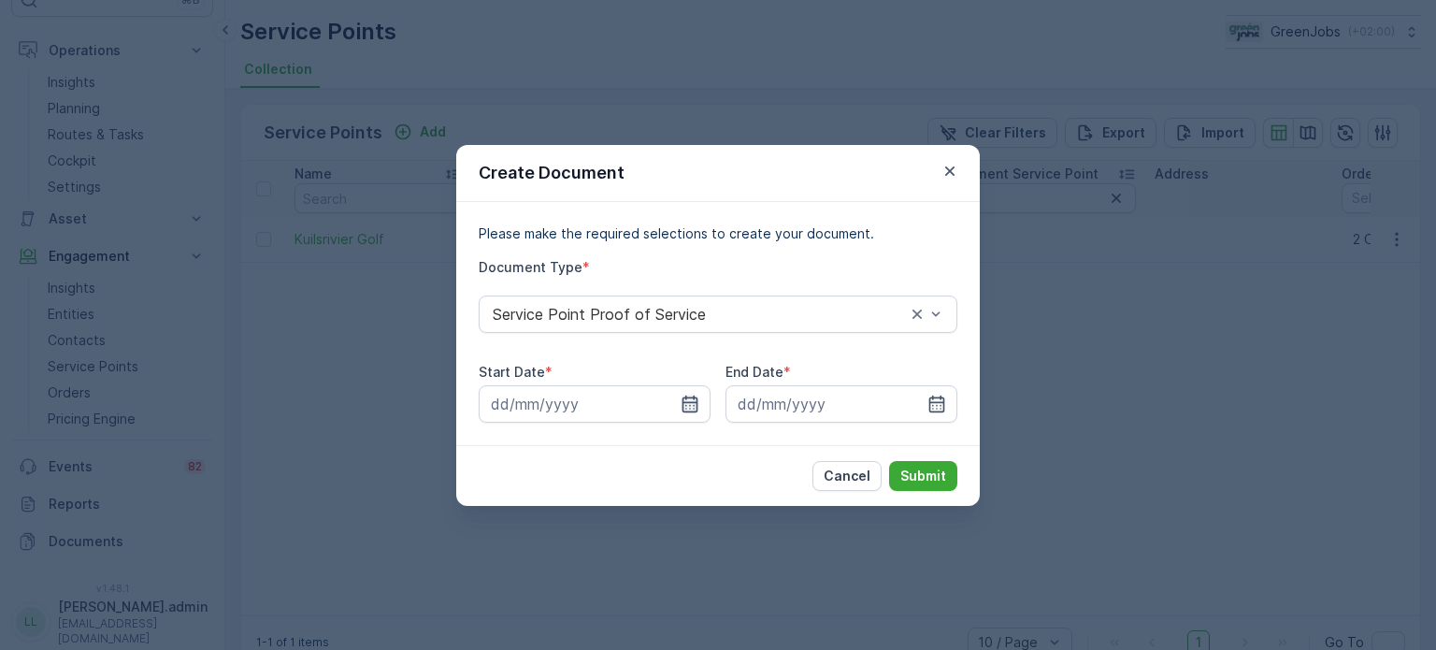
click at [691, 396] on icon "button" at bounding box center [691, 403] width 16 height 17
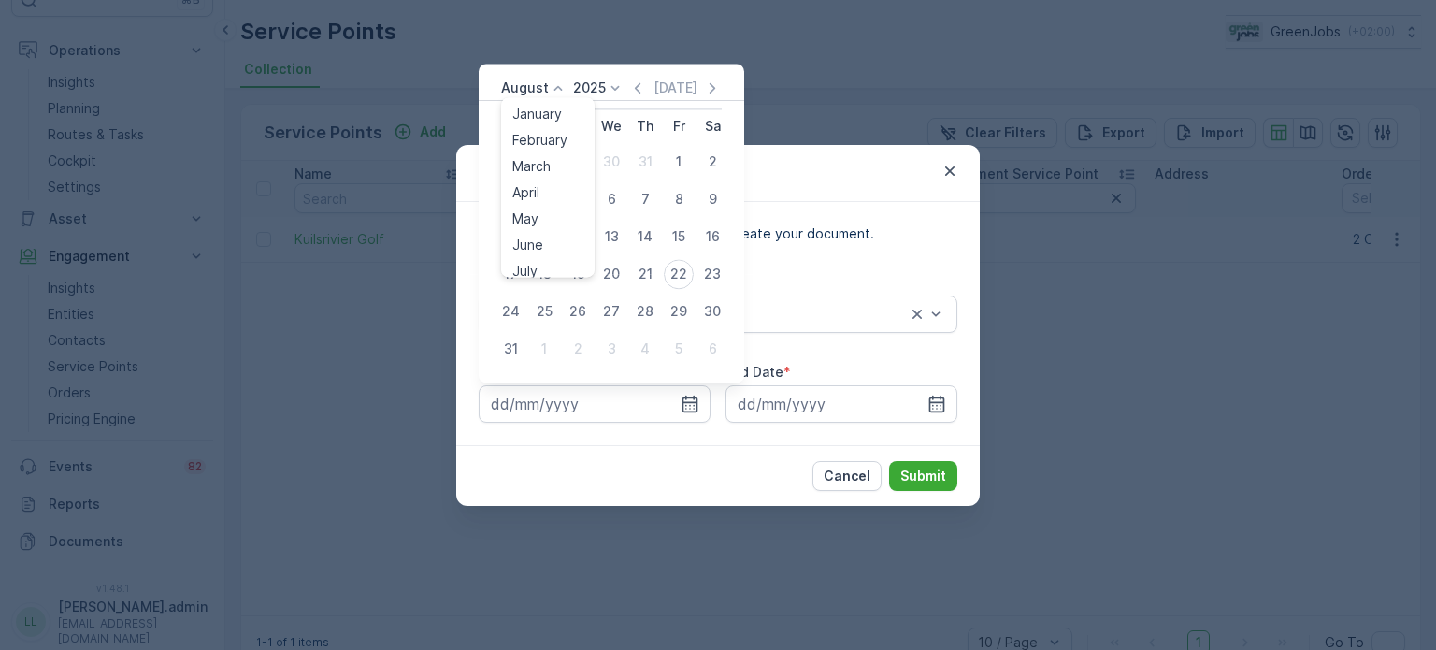
click at [544, 92] on div "August January February March April May June July August September October Nove…" at bounding box center [534, 88] width 66 height 19
click at [529, 265] on span "July" at bounding box center [524, 263] width 25 height 19
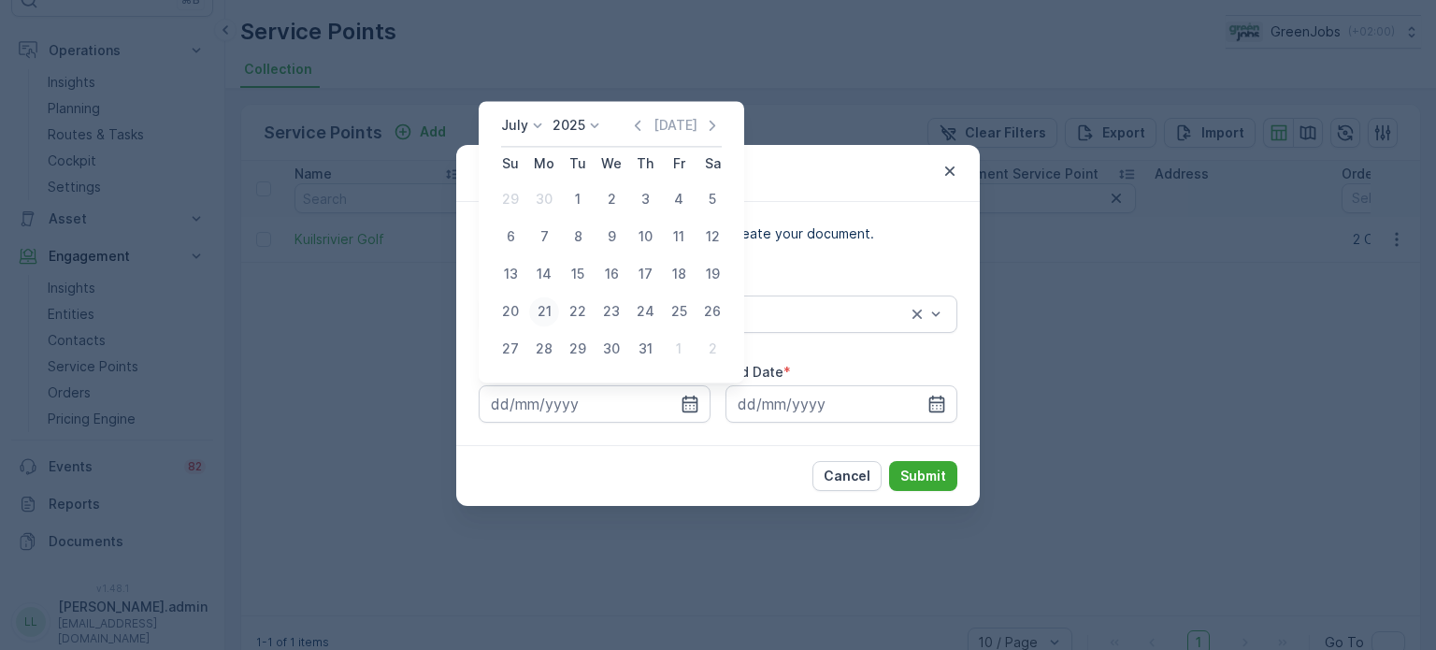
drag, startPoint x: 547, startPoint y: 309, endPoint x: 669, endPoint y: 348, distance: 128.3
click at [548, 309] on div "21" at bounding box center [544, 311] width 30 height 30
type input "[DATE]"
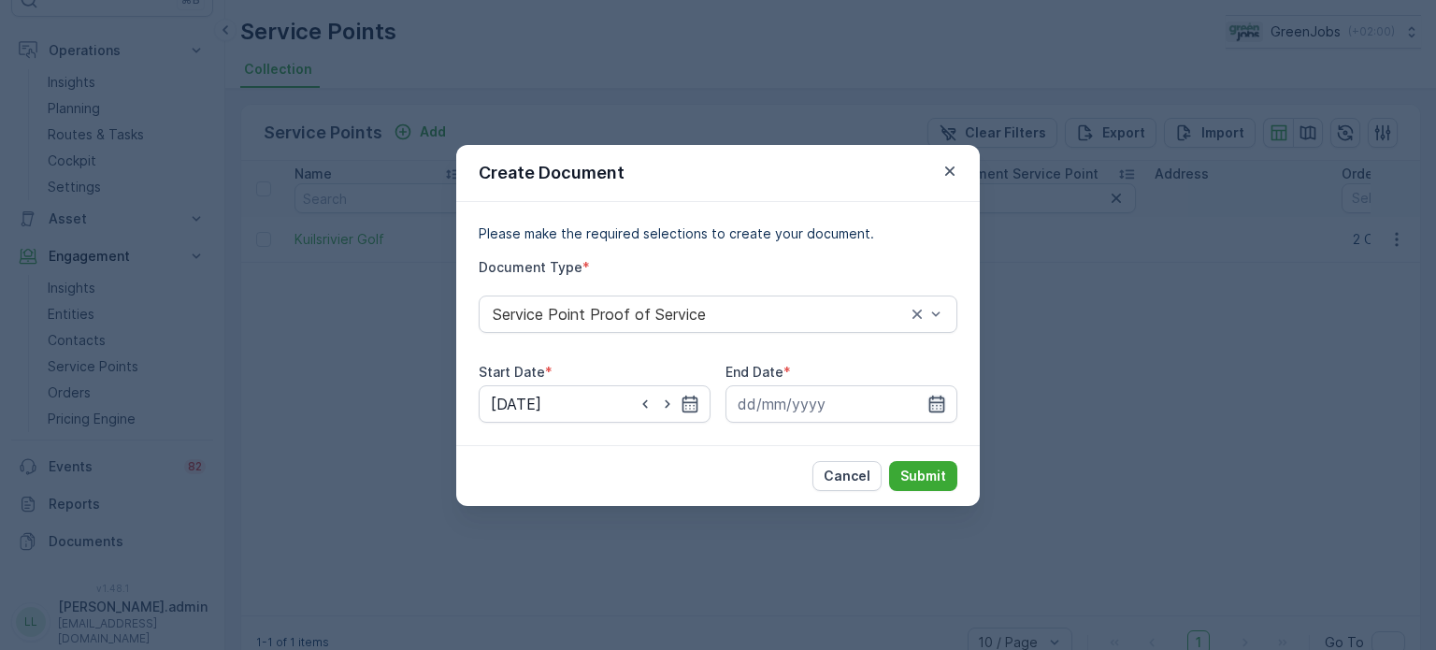
click at [939, 401] on icon "button" at bounding box center [937, 403] width 16 height 17
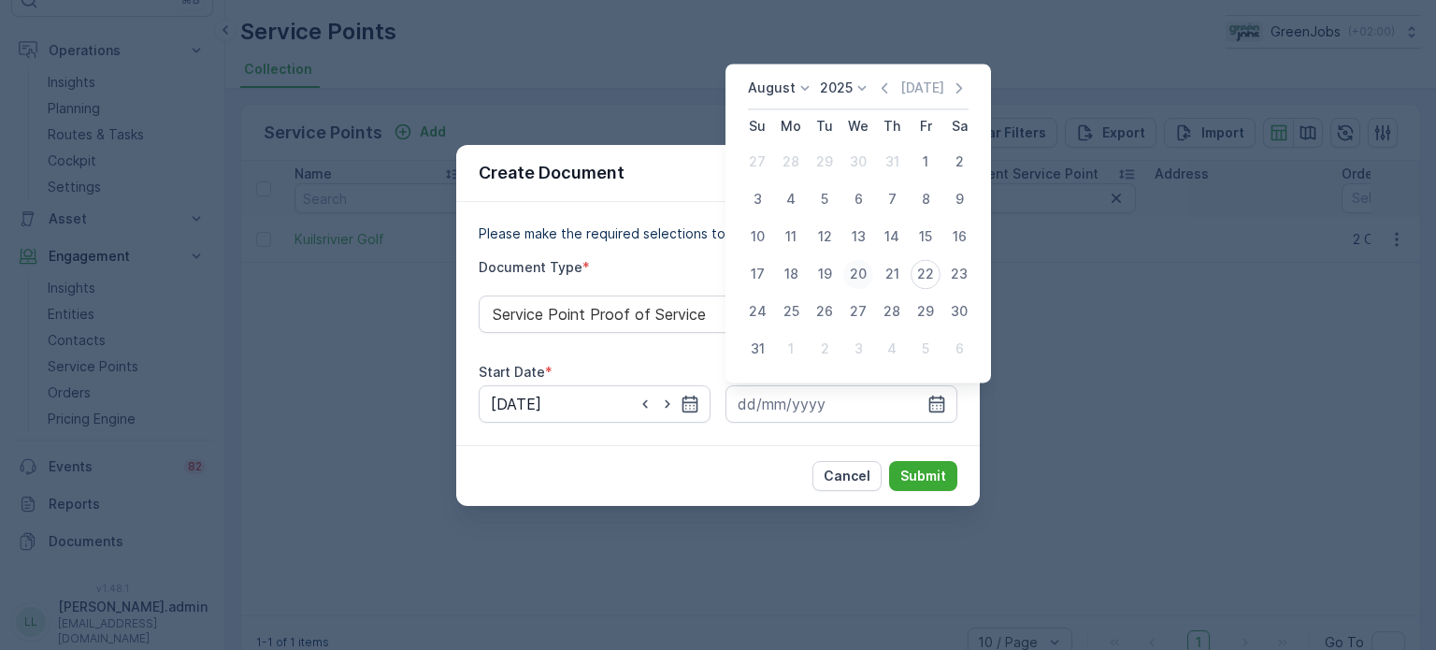
click at [855, 275] on div "20" at bounding box center [858, 274] width 30 height 30
type input "[DATE]"
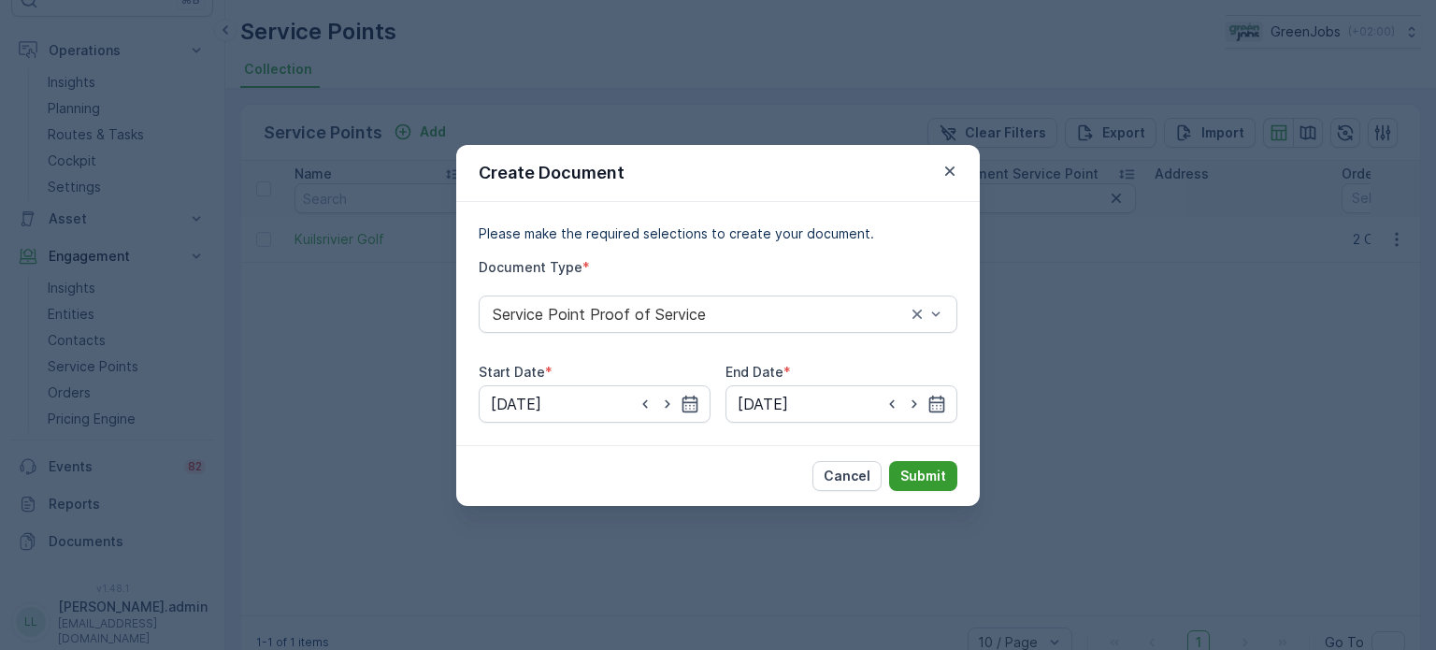
click at [932, 465] on button "Submit" at bounding box center [923, 476] width 68 height 30
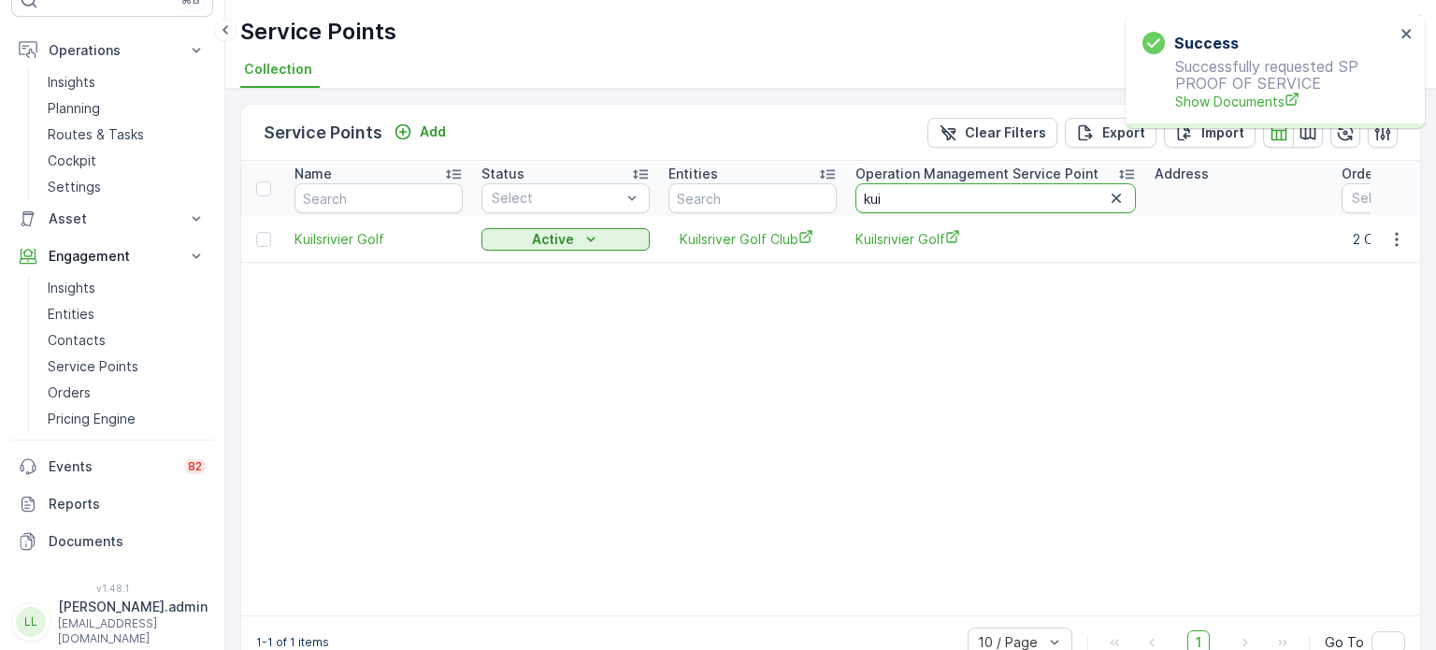
click at [919, 198] on input "kui" at bounding box center [995, 198] width 280 height 30
type input "k"
type input "gars"
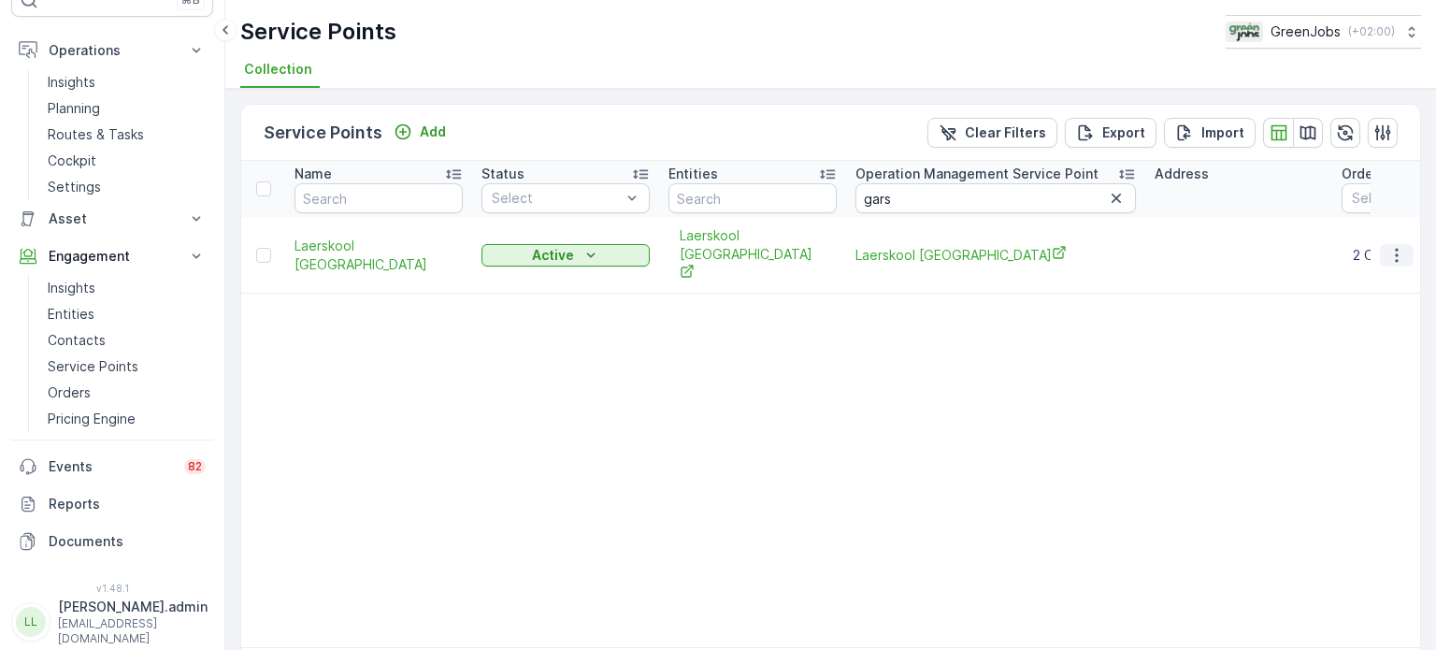
click at [1391, 252] on icon "button" at bounding box center [1396, 255] width 19 height 19
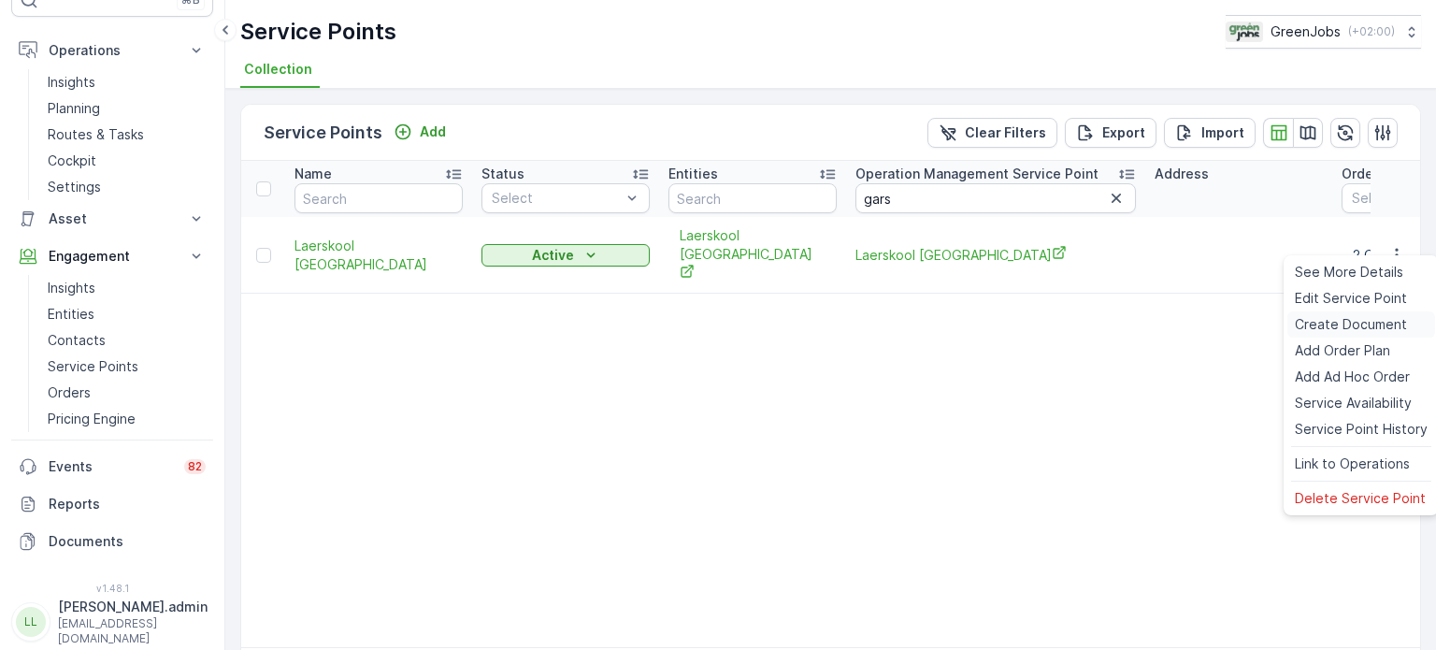
click at [1321, 328] on span "Create Document" at bounding box center [1351, 324] width 112 height 19
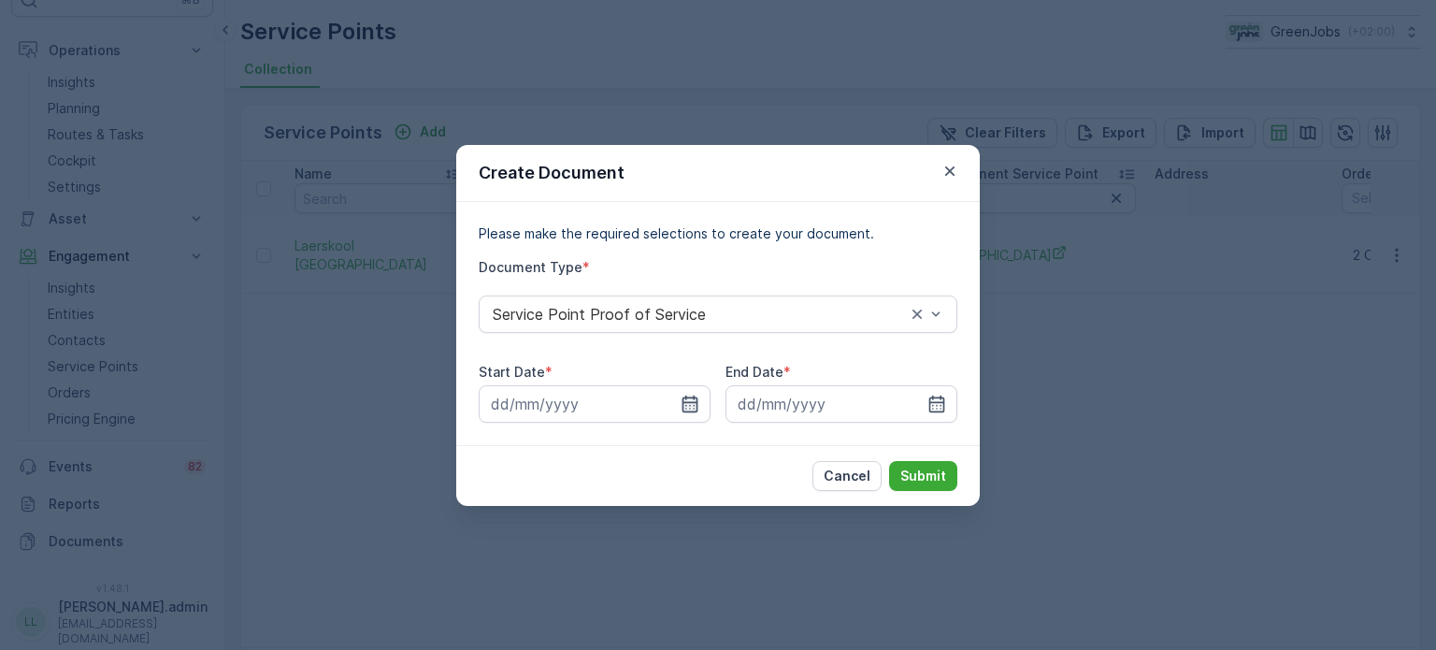
click at [693, 398] on icon "button" at bounding box center [691, 403] width 16 height 17
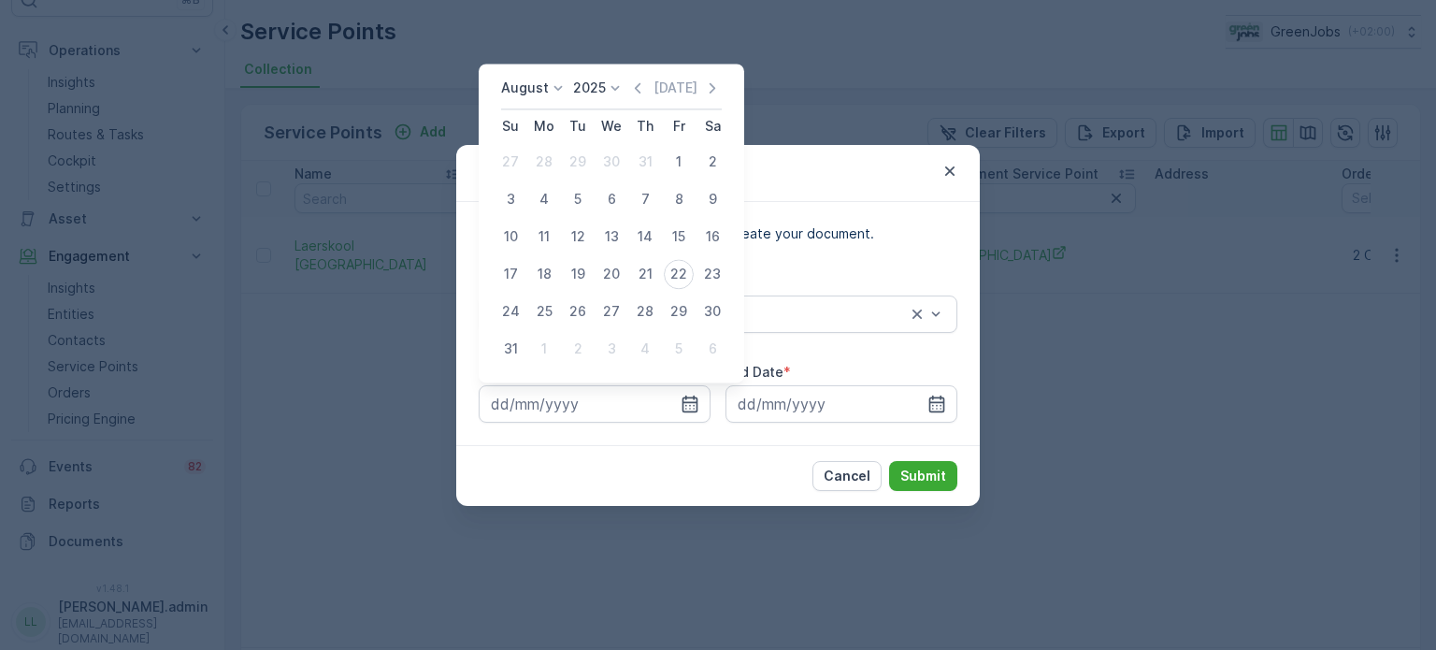
click at [534, 89] on p "August" at bounding box center [525, 88] width 48 height 19
click at [527, 257] on span "July" at bounding box center [524, 263] width 25 height 19
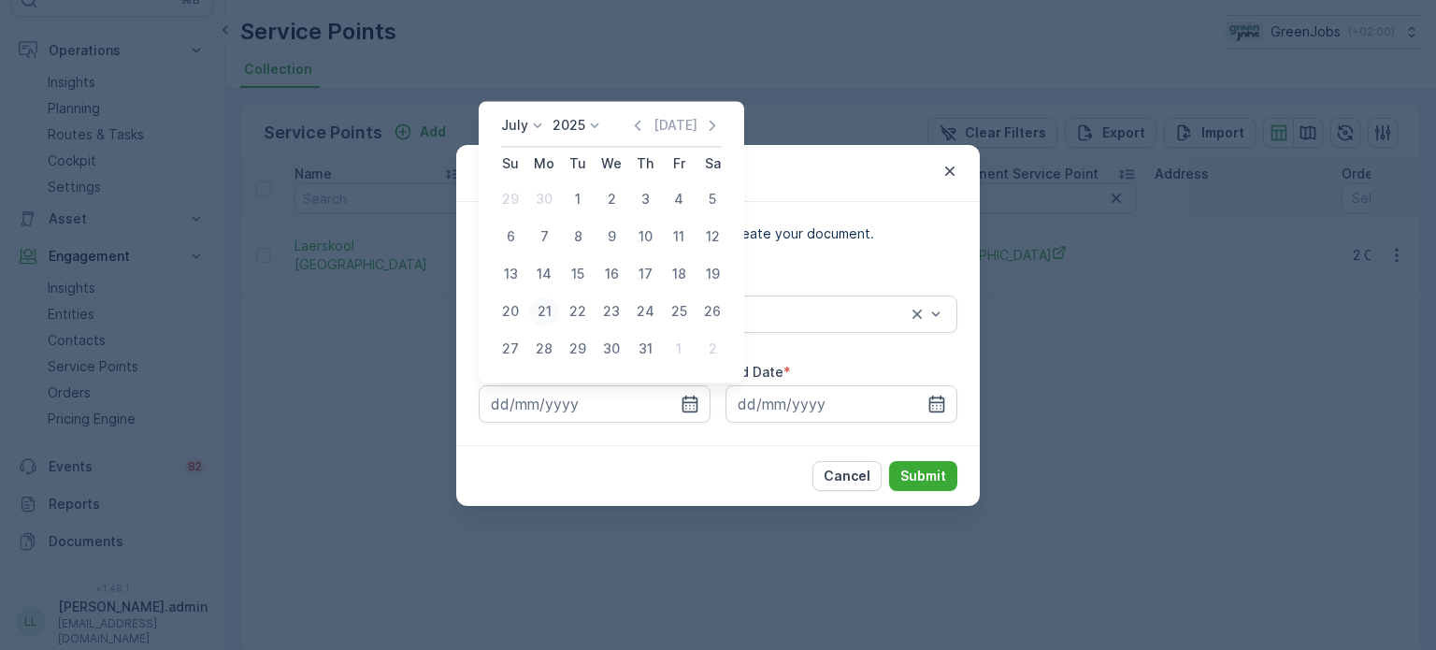
click at [551, 309] on div "21" at bounding box center [544, 311] width 30 height 30
type input "[DATE]"
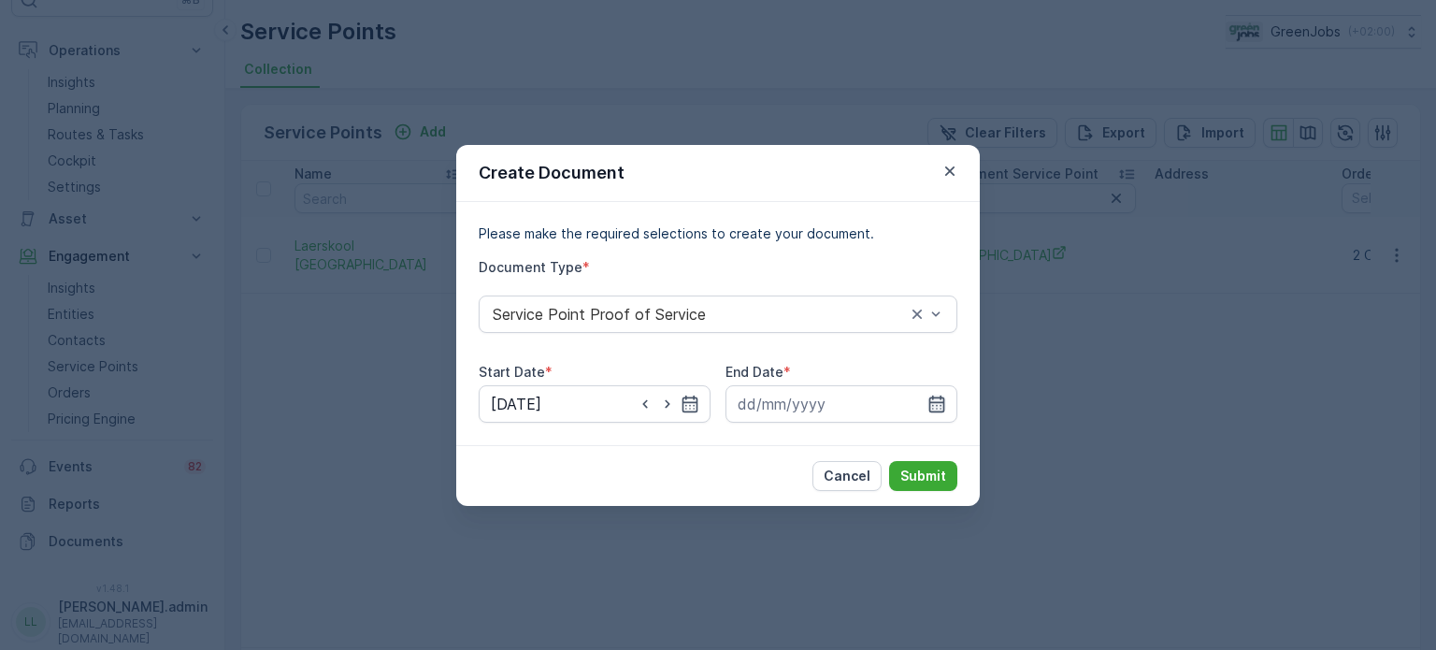
click at [936, 403] on icon "button" at bounding box center [936, 404] width 19 height 19
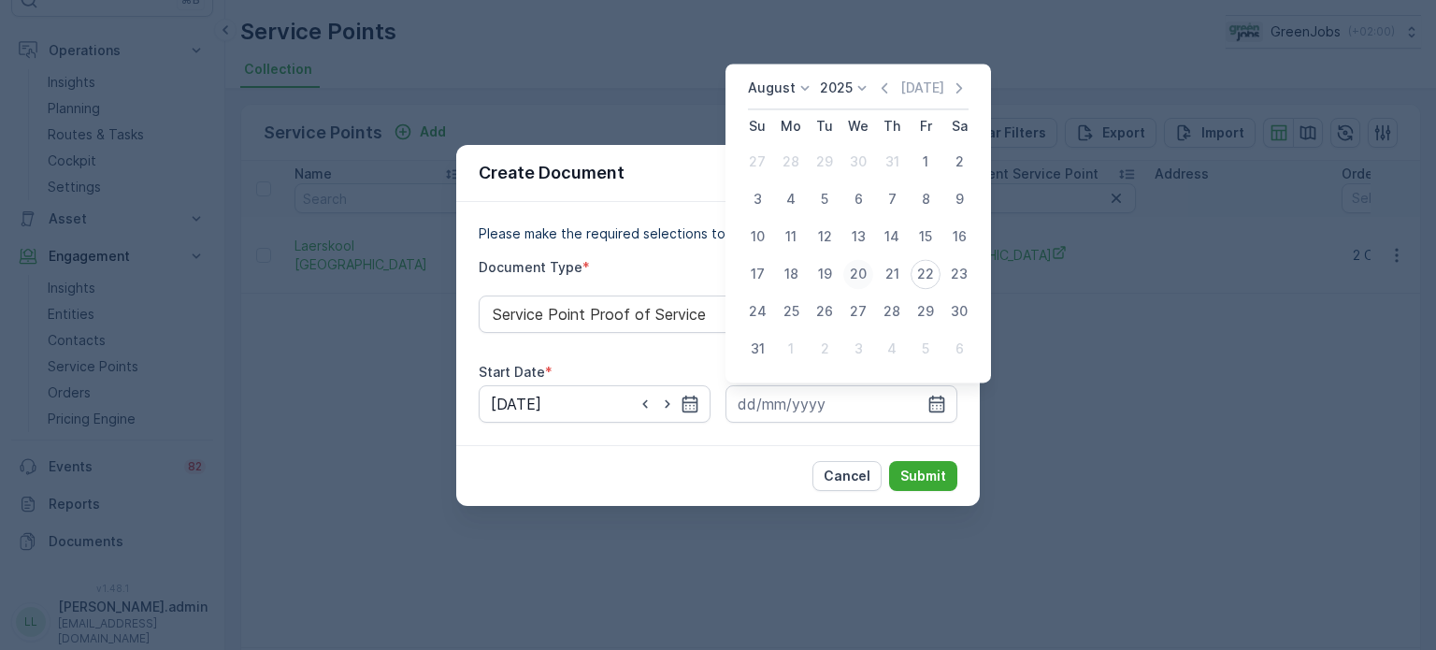
click at [859, 272] on div "20" at bounding box center [858, 274] width 30 height 30
type input "[DATE]"
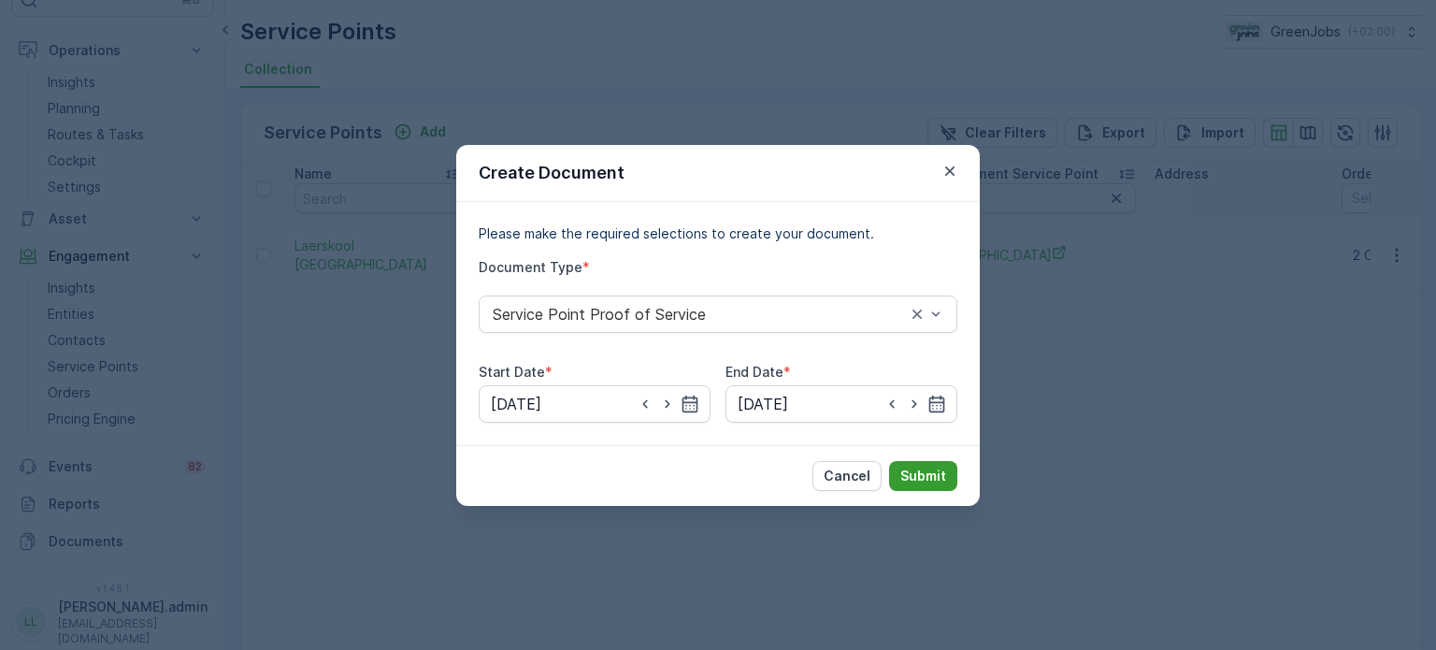
click at [929, 463] on button "Submit" at bounding box center [923, 476] width 68 height 30
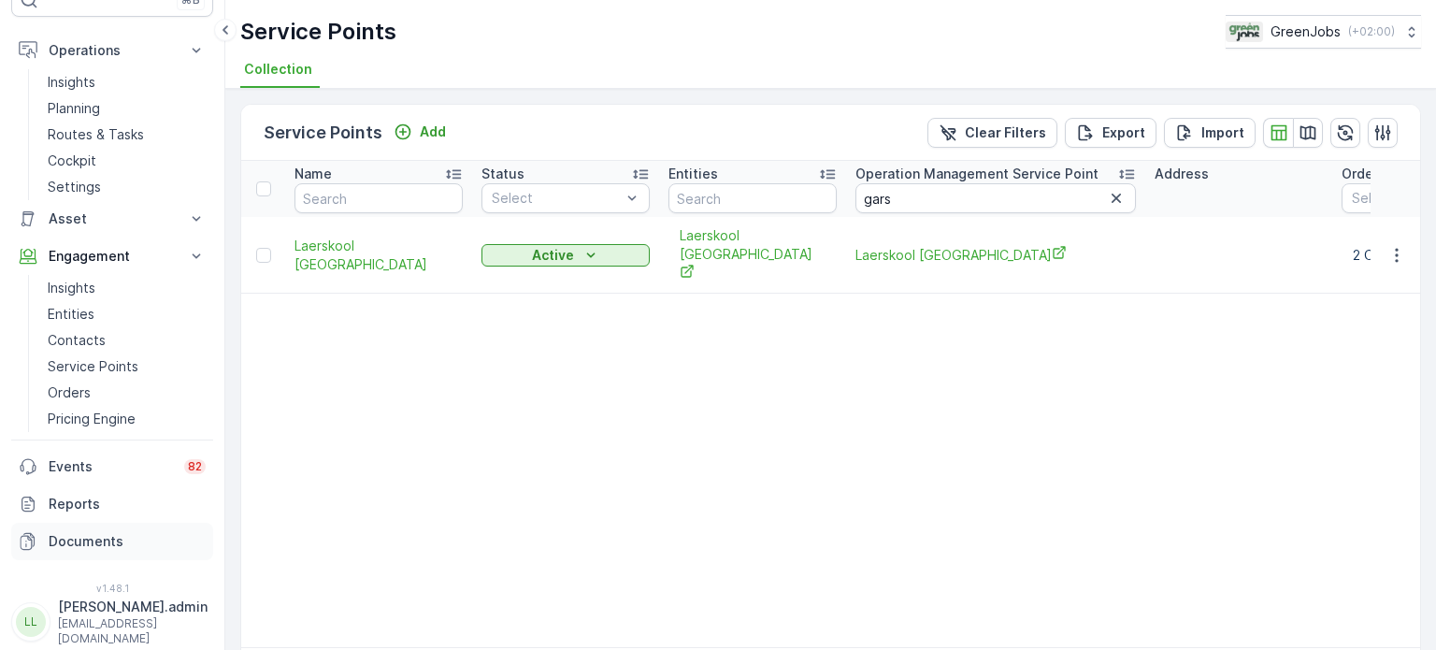
click at [84, 538] on p "Documents" at bounding box center [127, 541] width 157 height 19
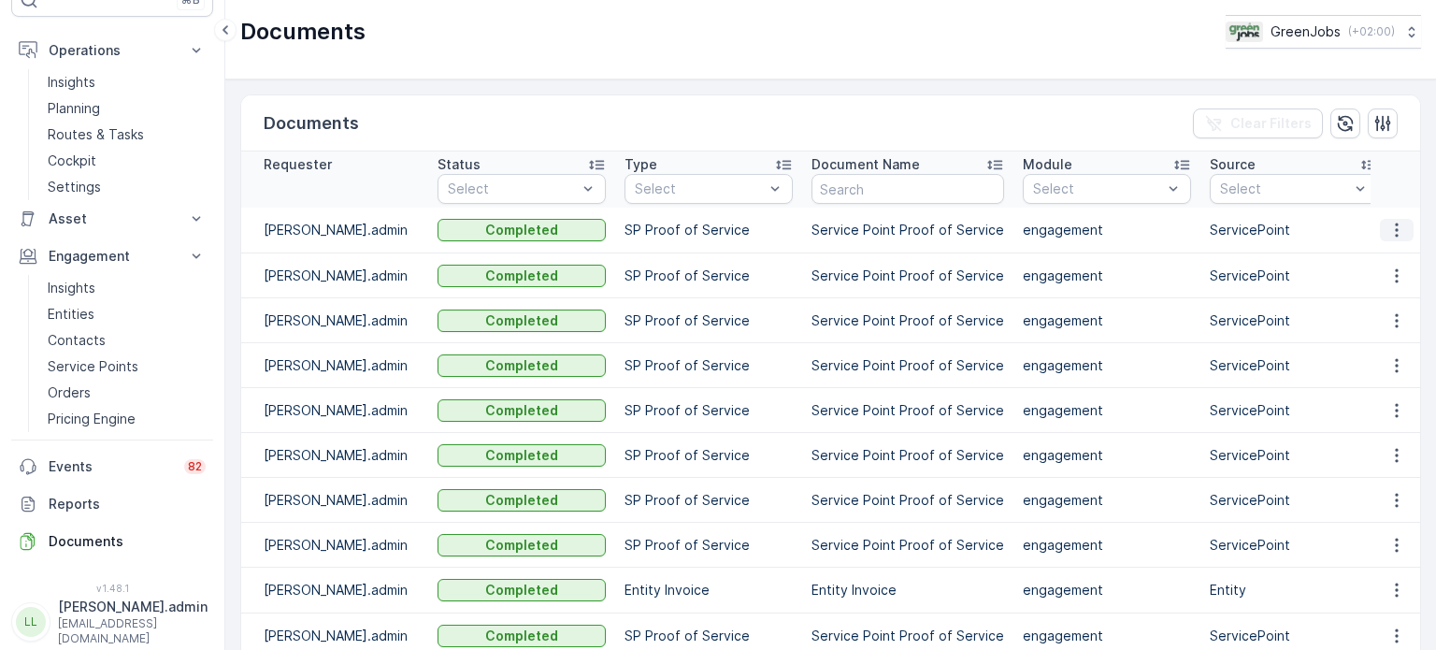
click at [1399, 231] on icon "button" at bounding box center [1396, 230] width 19 height 19
click at [1377, 257] on span "See Details" at bounding box center [1392, 257] width 72 height 19
click at [1394, 270] on icon "button" at bounding box center [1396, 275] width 19 height 19
click at [1383, 300] on span "See Details" at bounding box center [1392, 302] width 72 height 19
click at [1394, 316] on icon "button" at bounding box center [1396, 320] width 19 height 19
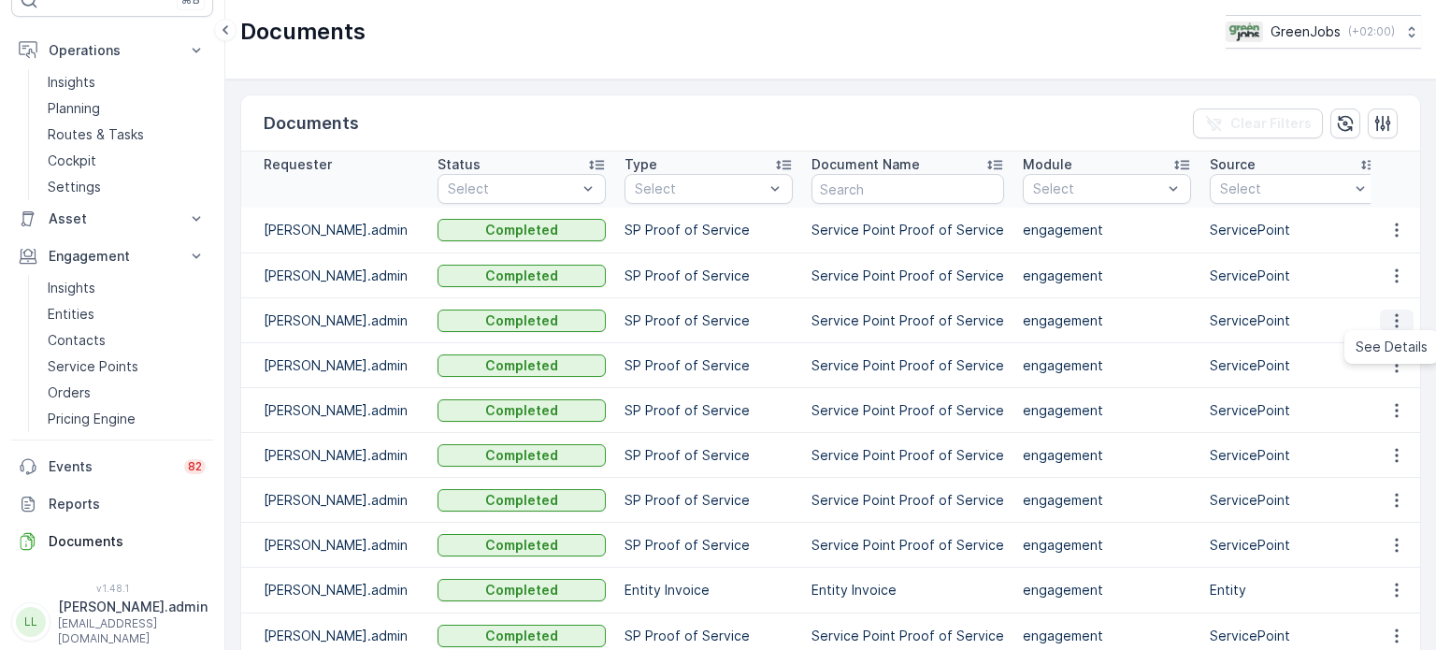
click at [1389, 319] on icon "button" at bounding box center [1396, 320] width 19 height 19
click at [1378, 343] on span "See Details" at bounding box center [1392, 347] width 72 height 19
click at [1393, 366] on icon "button" at bounding box center [1396, 365] width 19 height 19
click at [1385, 391] on span "See Details" at bounding box center [1392, 391] width 72 height 19
click at [1395, 410] on icon "button" at bounding box center [1396, 410] width 19 height 19
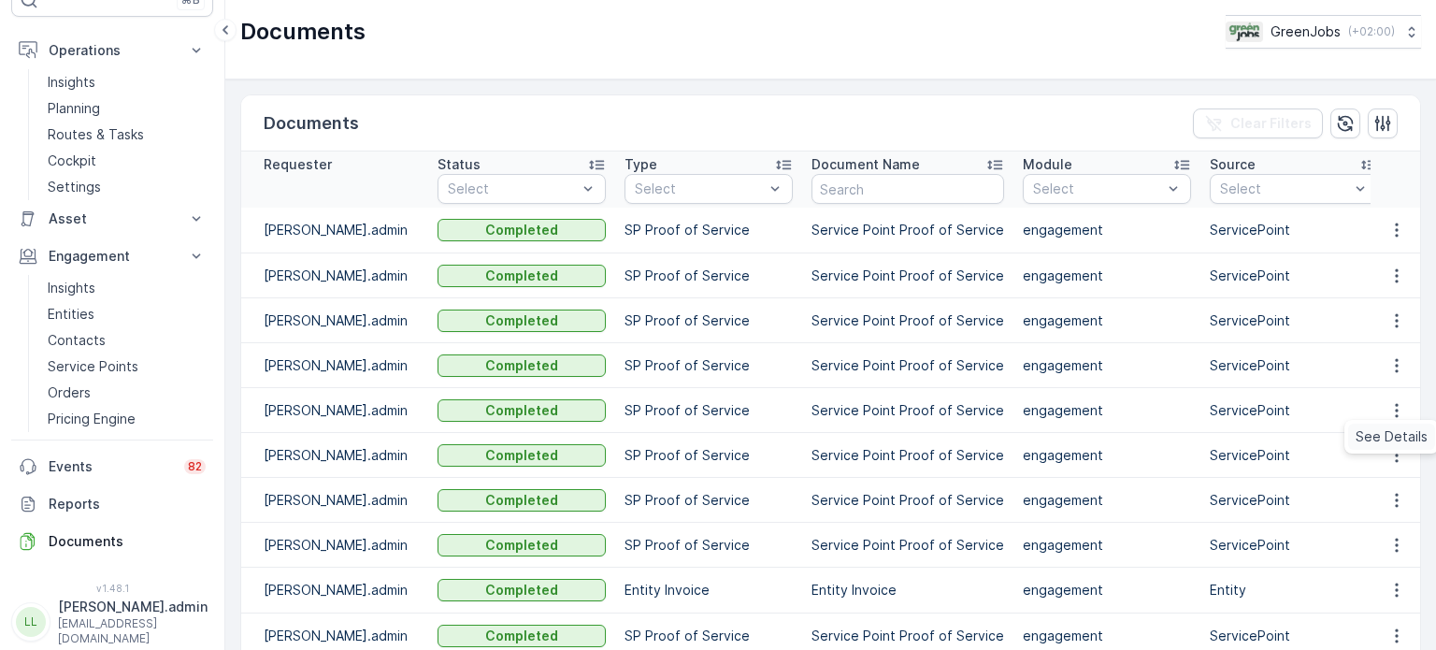
click at [1390, 432] on span "See Details" at bounding box center [1392, 436] width 72 height 19
click at [1394, 446] on icon "button" at bounding box center [1396, 455] width 19 height 19
click at [1387, 481] on span "See Details" at bounding box center [1392, 481] width 72 height 19
click at [1395, 505] on icon "button" at bounding box center [1396, 500] width 19 height 19
click at [1388, 518] on span "See Details" at bounding box center [1392, 526] width 72 height 19
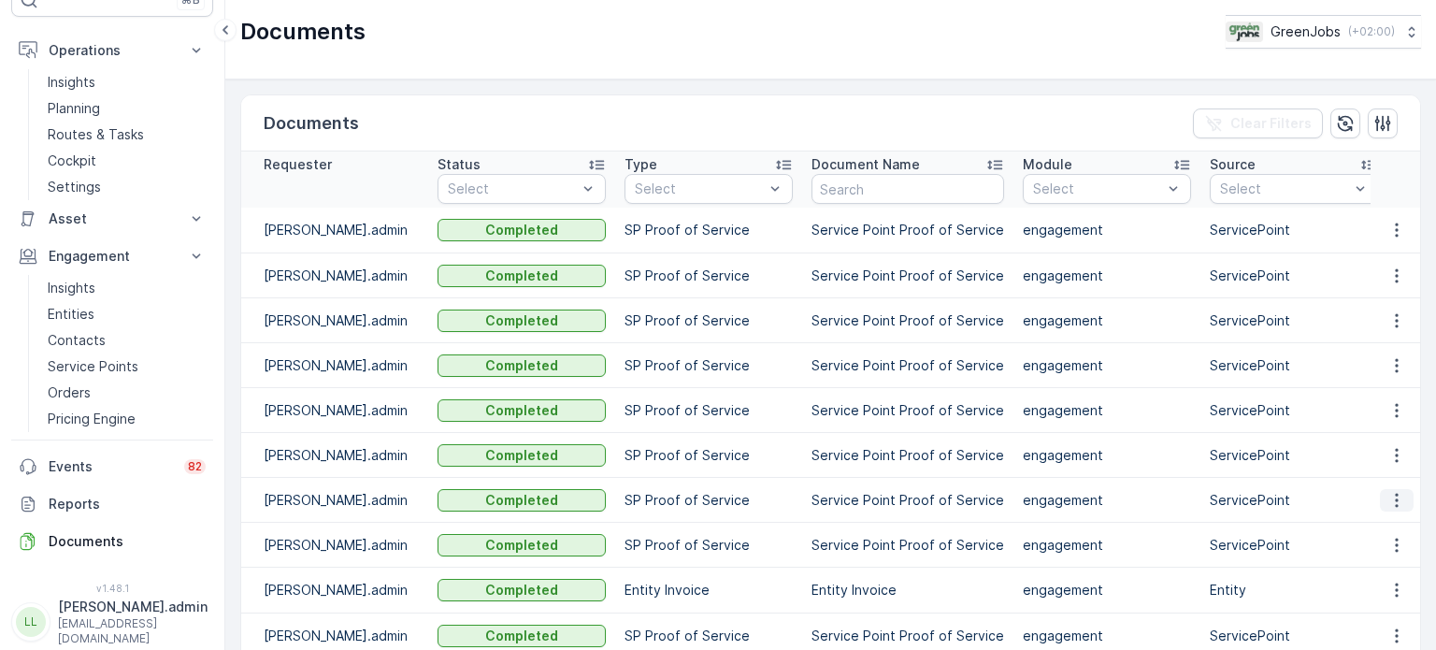
click at [1394, 499] on icon "button" at bounding box center [1396, 500] width 19 height 19
click at [1387, 523] on span "See Details" at bounding box center [1392, 526] width 72 height 19
click at [1395, 538] on icon "button" at bounding box center [1396, 545] width 3 height 14
click at [1394, 571] on span "See Details" at bounding box center [1392, 571] width 72 height 19
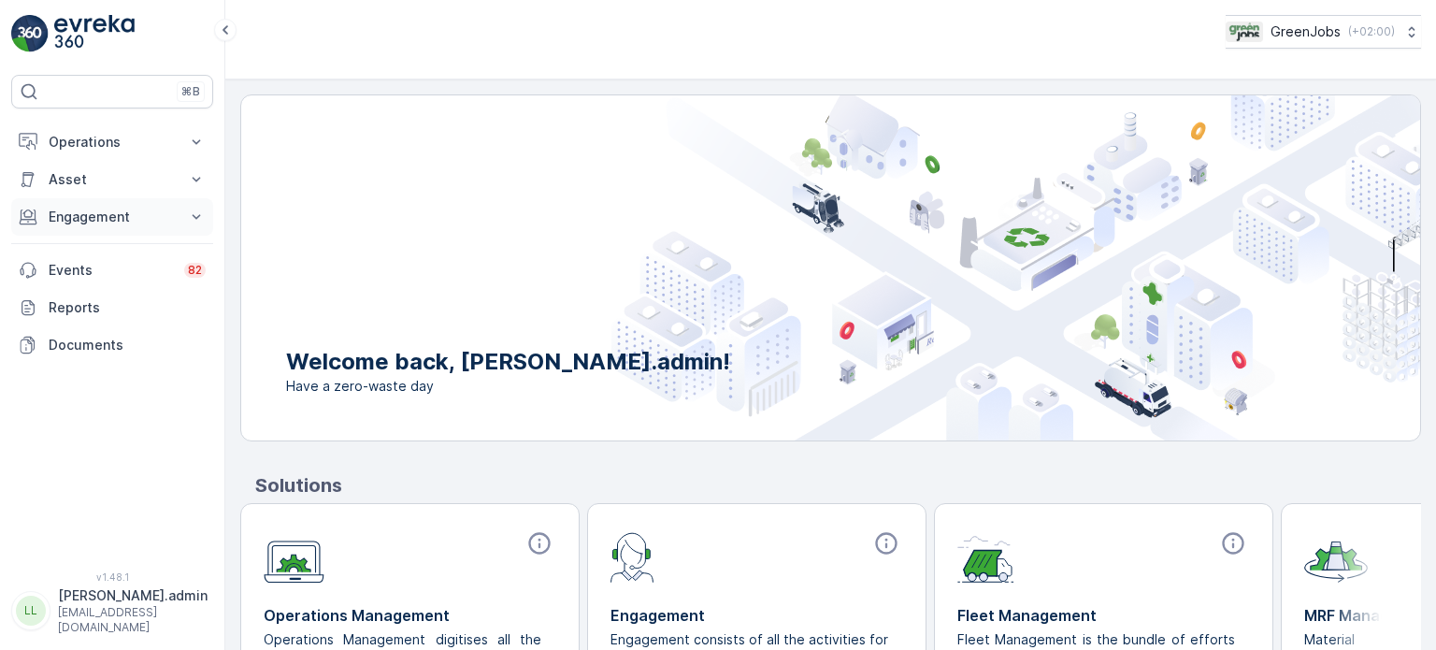
click at [97, 218] on p "Engagement" at bounding box center [112, 217] width 127 height 19
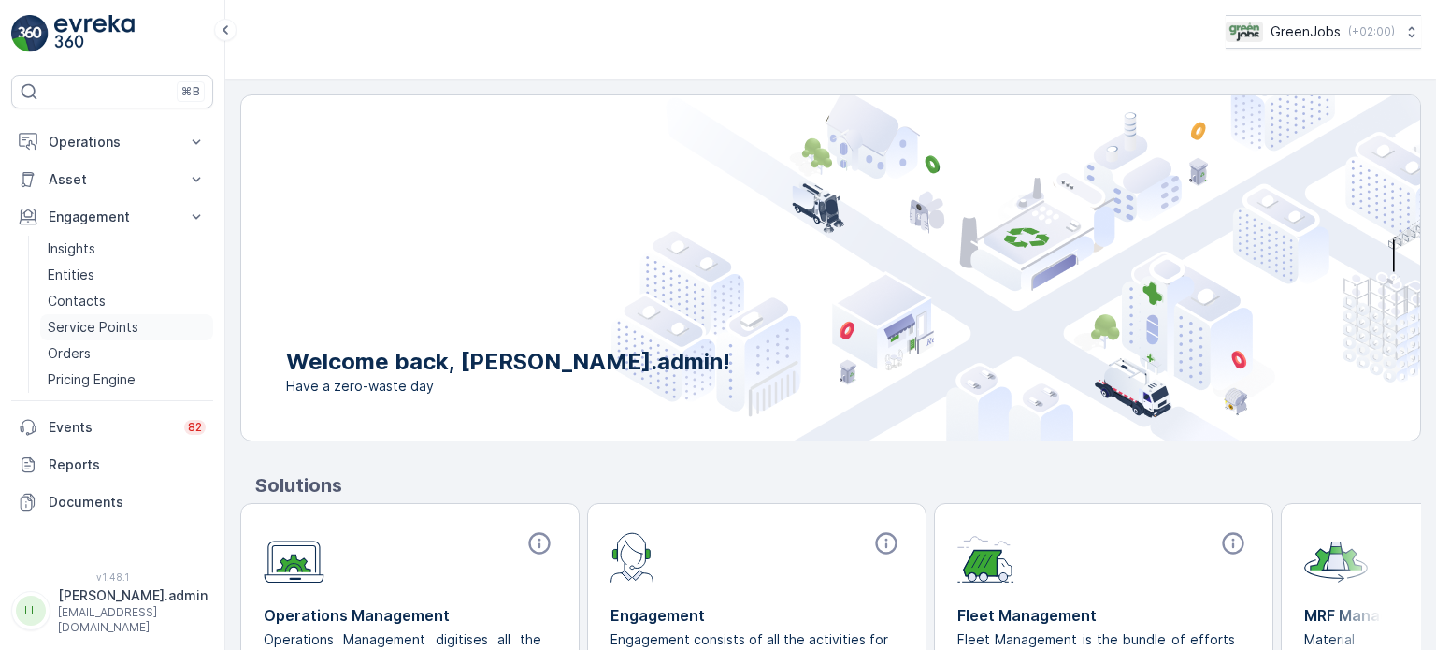
click at [75, 330] on p "Service Points" at bounding box center [93, 327] width 91 height 19
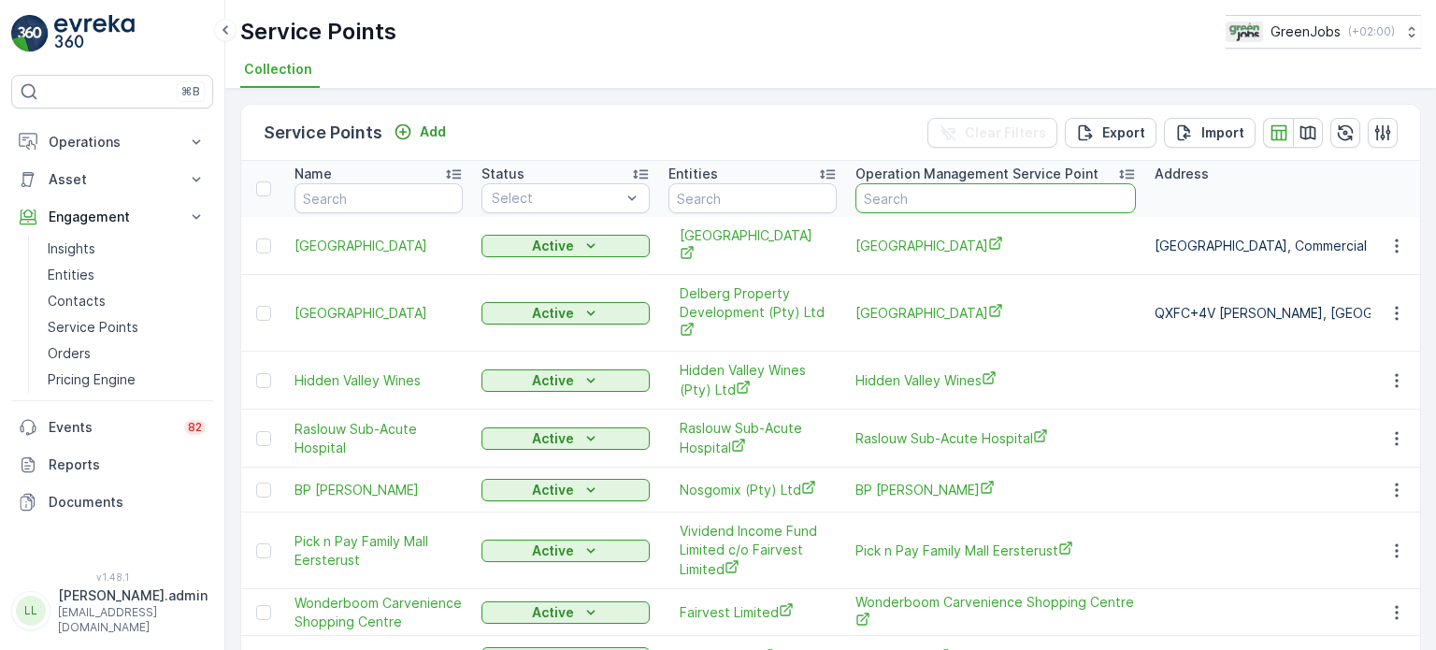
click at [939, 206] on input "text" at bounding box center [995, 198] width 280 height 30
type input "[PERSON_NAME]"
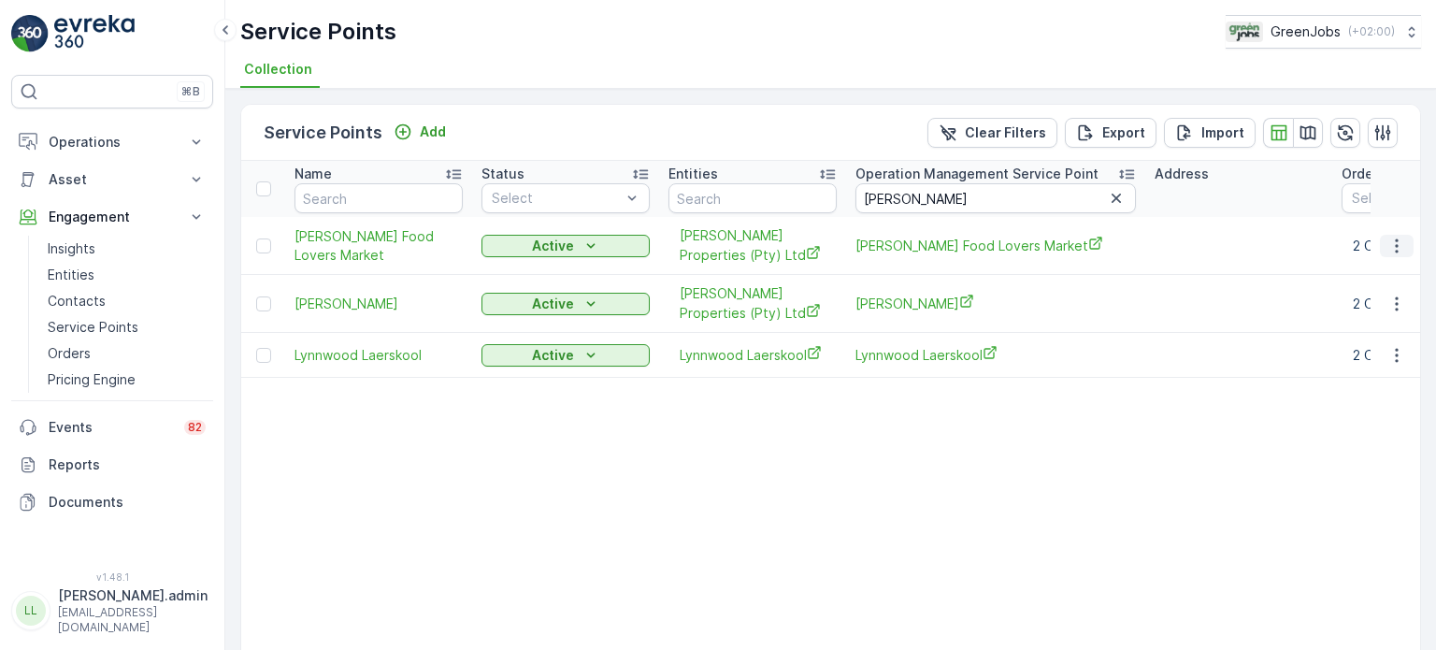
click at [1398, 249] on icon "button" at bounding box center [1396, 246] width 19 height 19
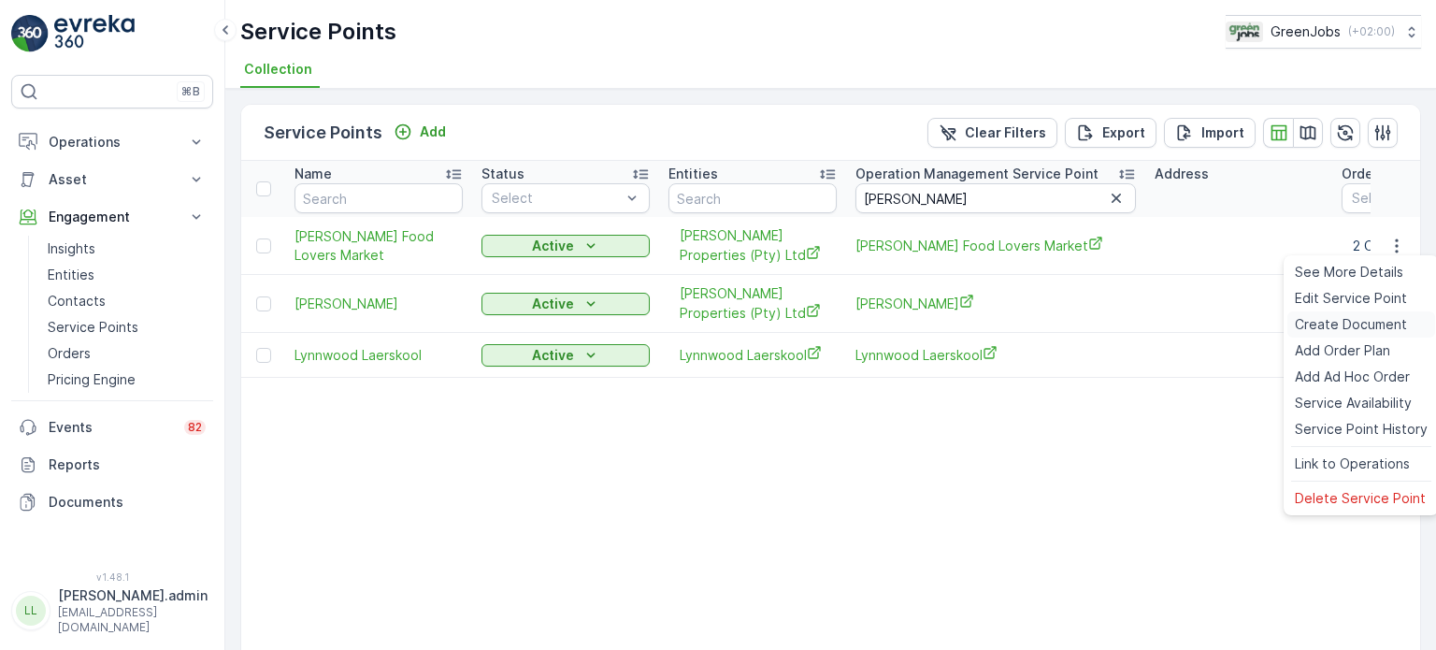
click at [1321, 327] on span "Create Document" at bounding box center [1351, 324] width 112 height 19
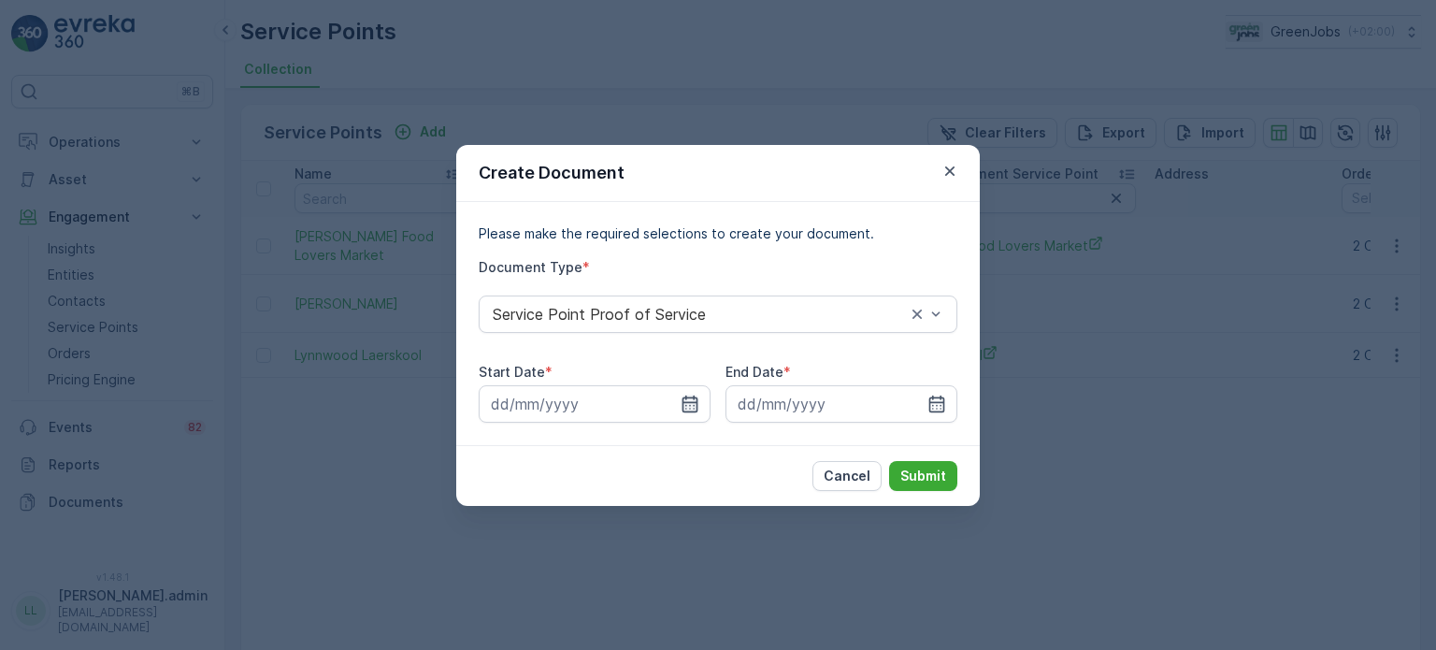
click at [696, 409] on icon "button" at bounding box center [691, 403] width 16 height 17
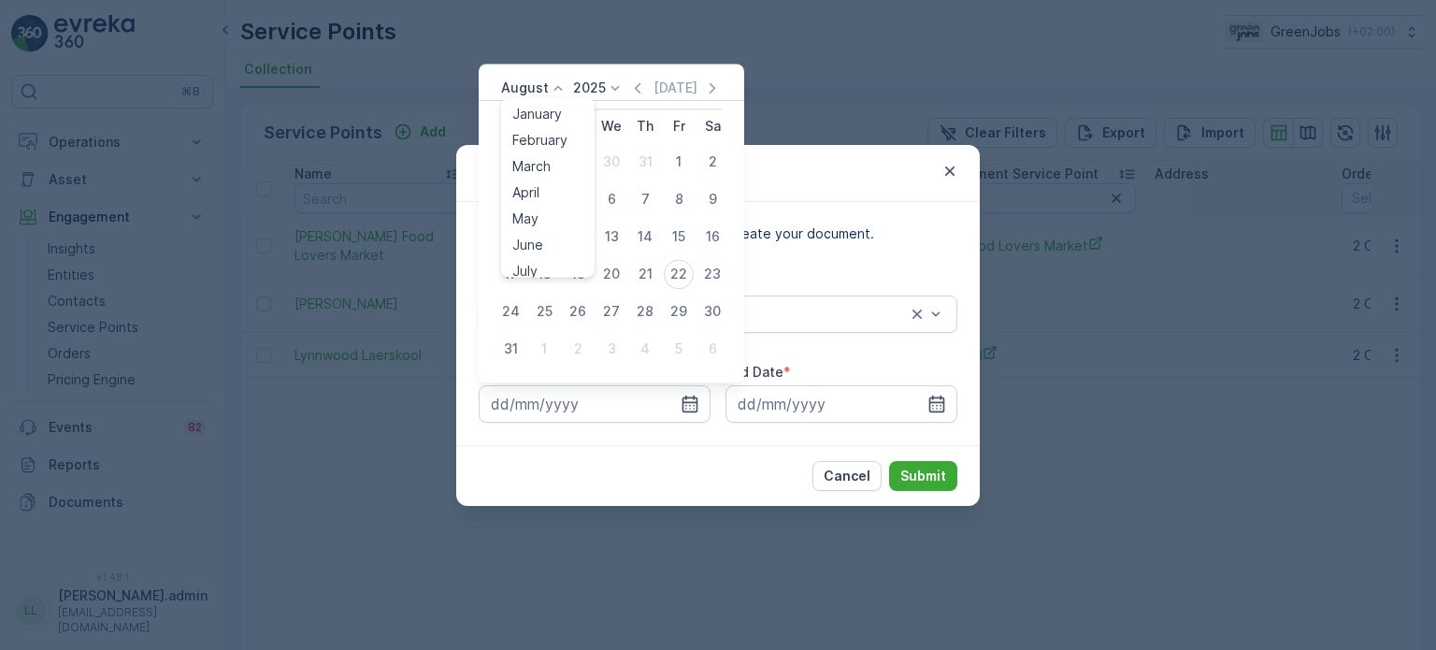
click at [542, 87] on p "August" at bounding box center [525, 88] width 48 height 19
click at [530, 265] on span "July" at bounding box center [524, 263] width 25 height 19
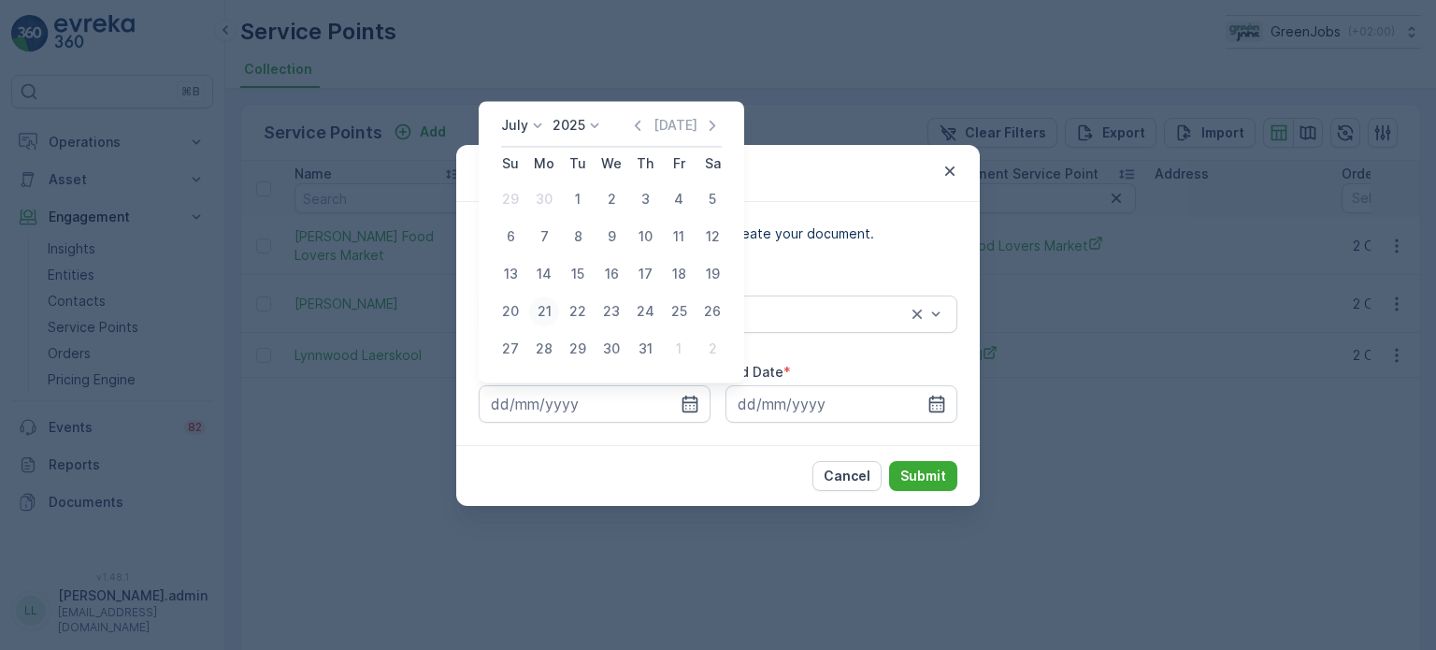
click at [548, 321] on div "21" at bounding box center [544, 311] width 30 height 30
type input "[DATE]"
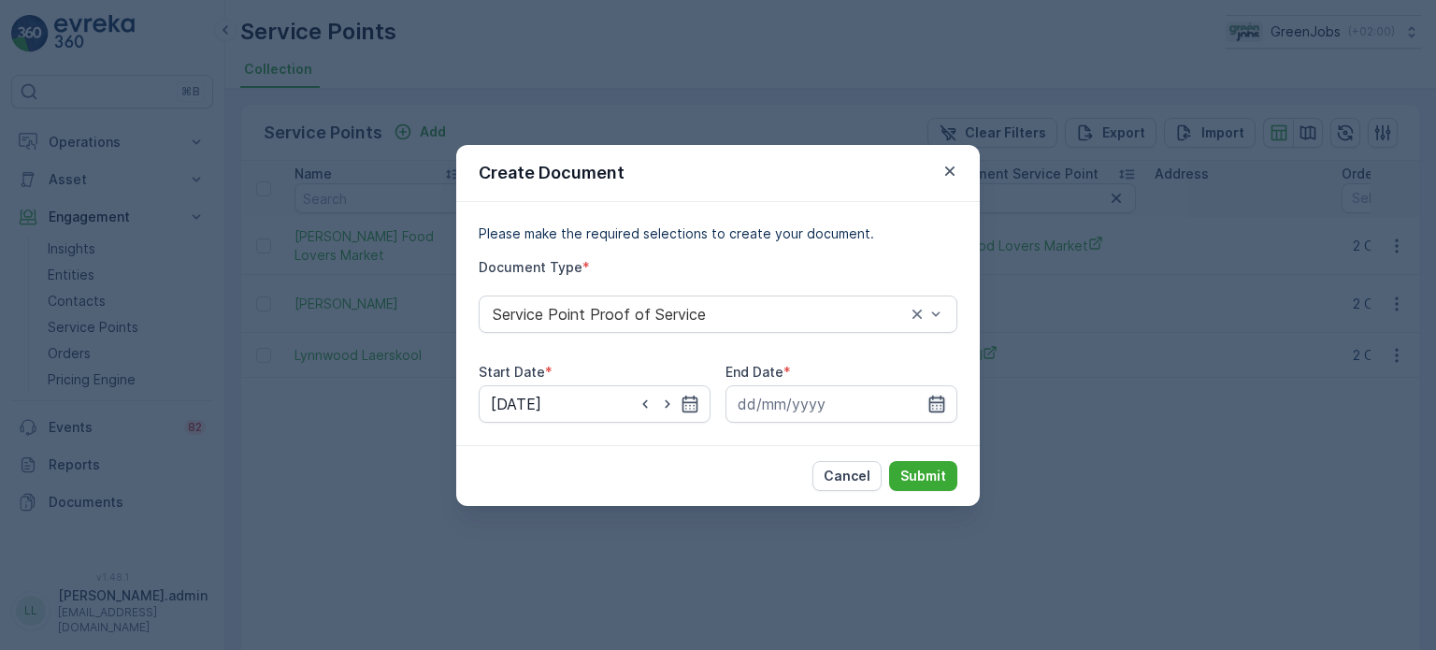
click at [932, 407] on icon "button" at bounding box center [936, 404] width 19 height 19
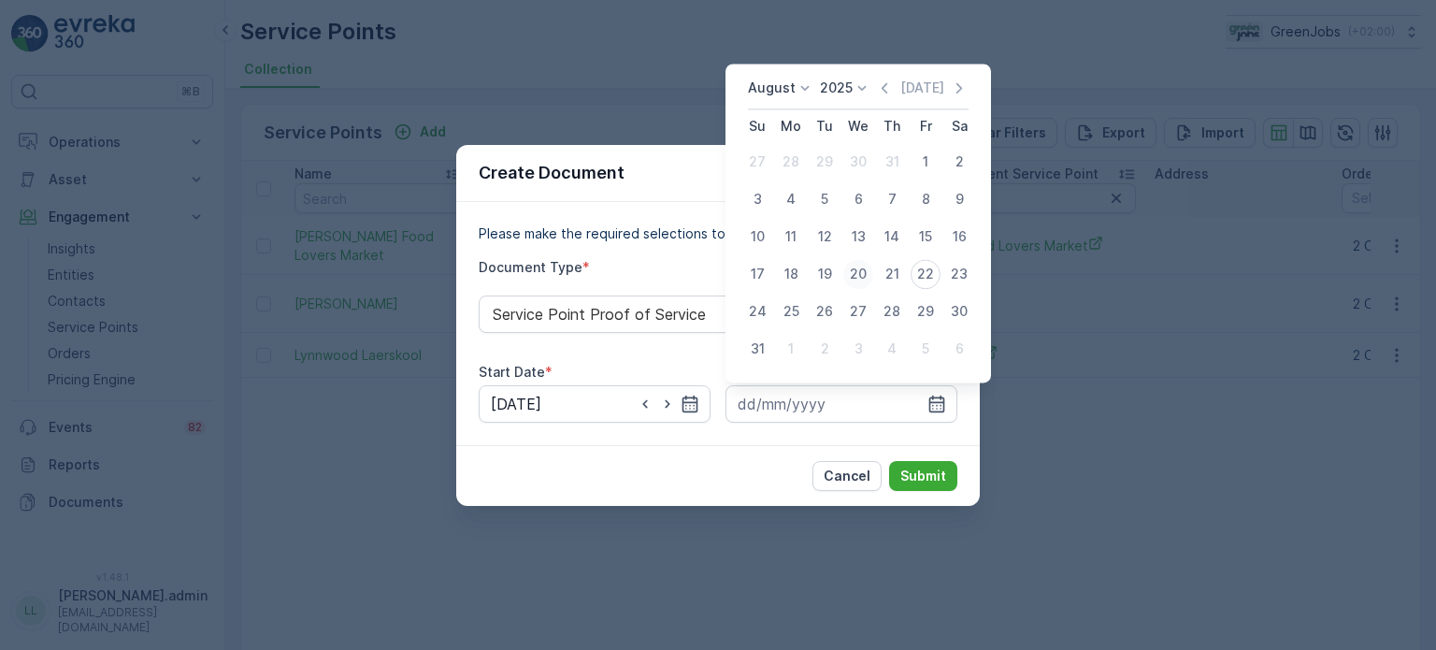
click at [861, 280] on div "20" at bounding box center [858, 274] width 30 height 30
type input "[DATE]"
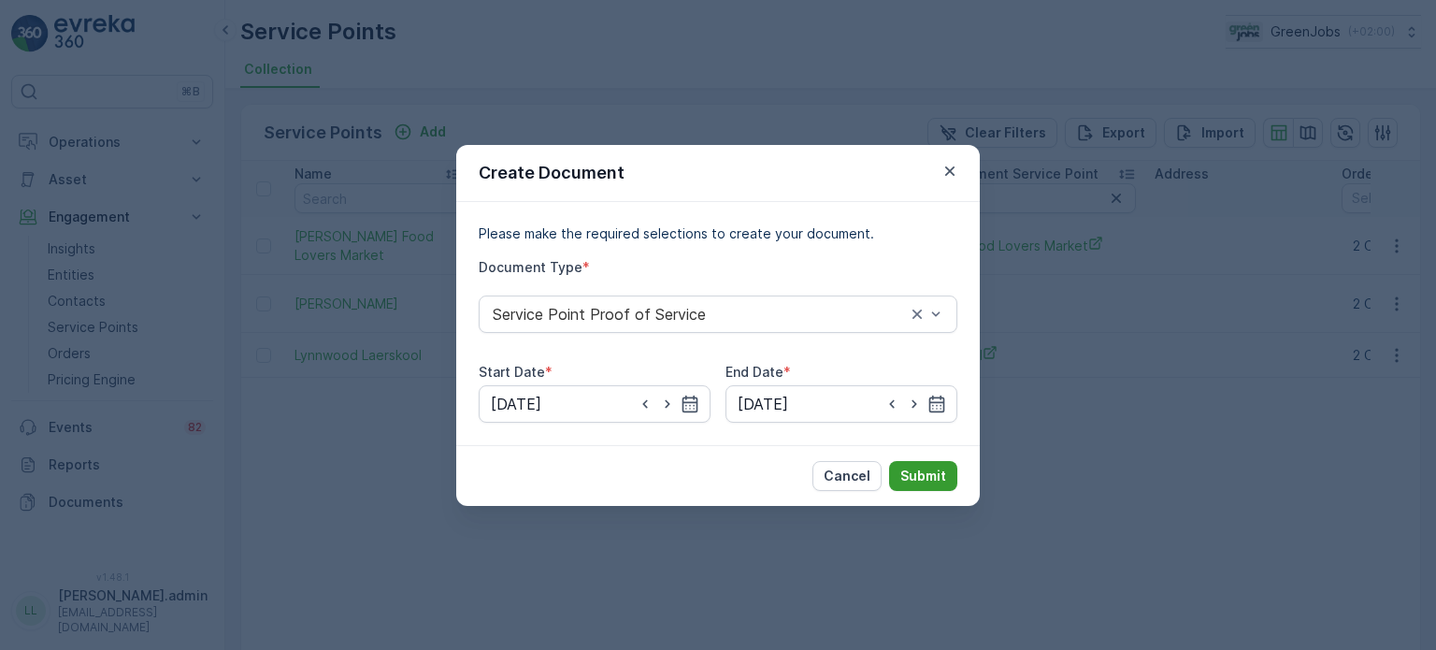
click at [920, 476] on p "Submit" at bounding box center [923, 476] width 46 height 19
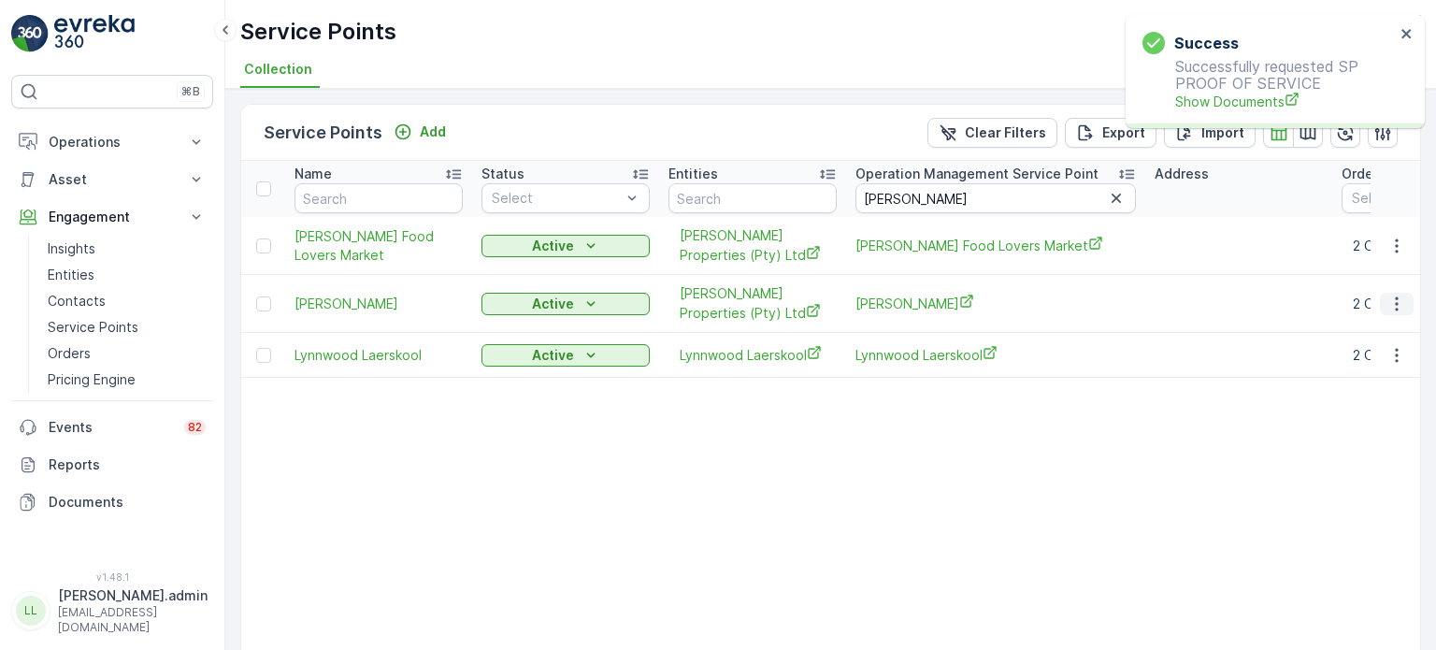
click at [1396, 301] on icon "button" at bounding box center [1396, 304] width 19 height 19
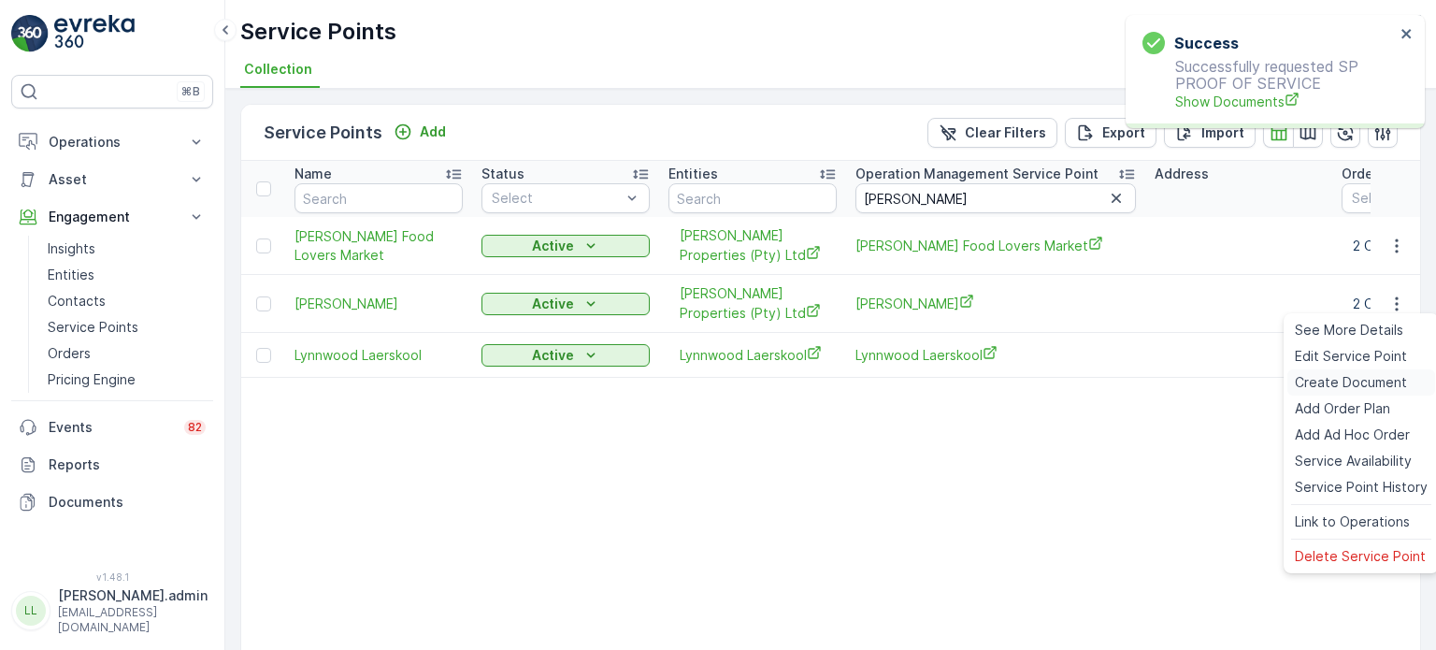
click at [1331, 381] on span "Create Document" at bounding box center [1351, 382] width 112 height 19
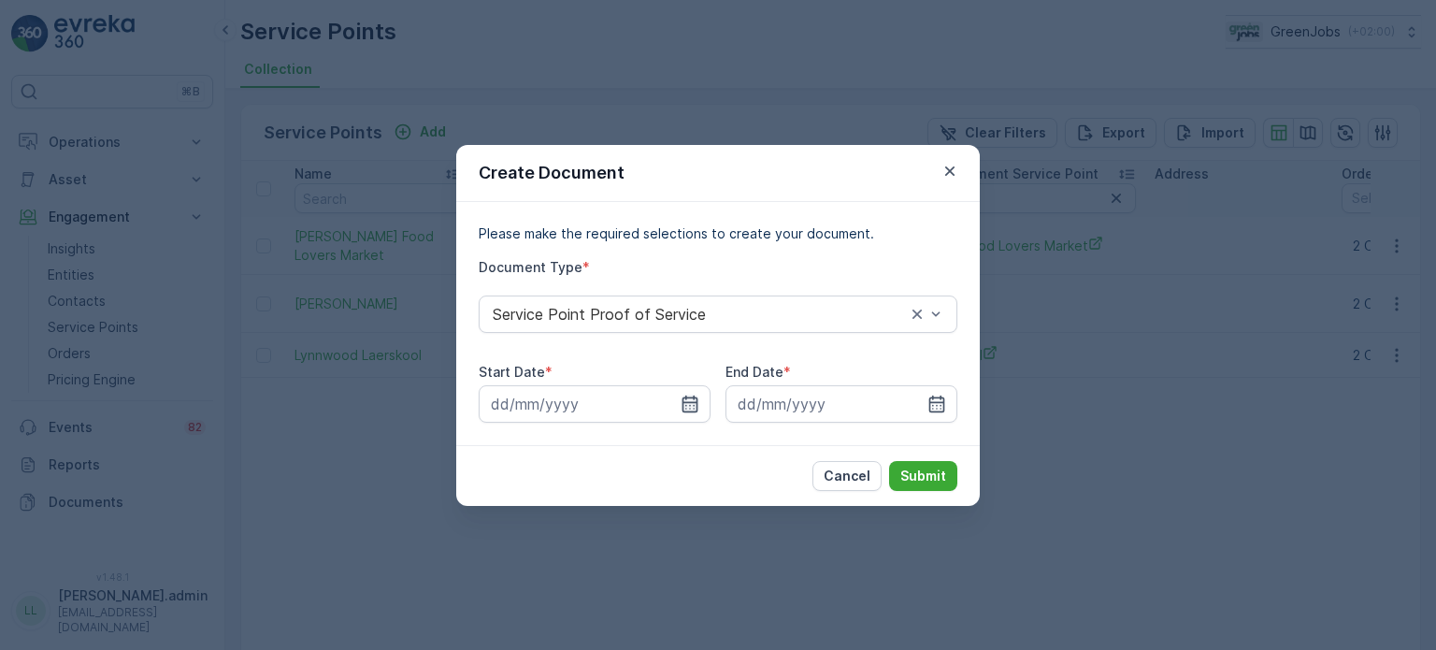
click at [690, 407] on icon "button" at bounding box center [690, 404] width 19 height 19
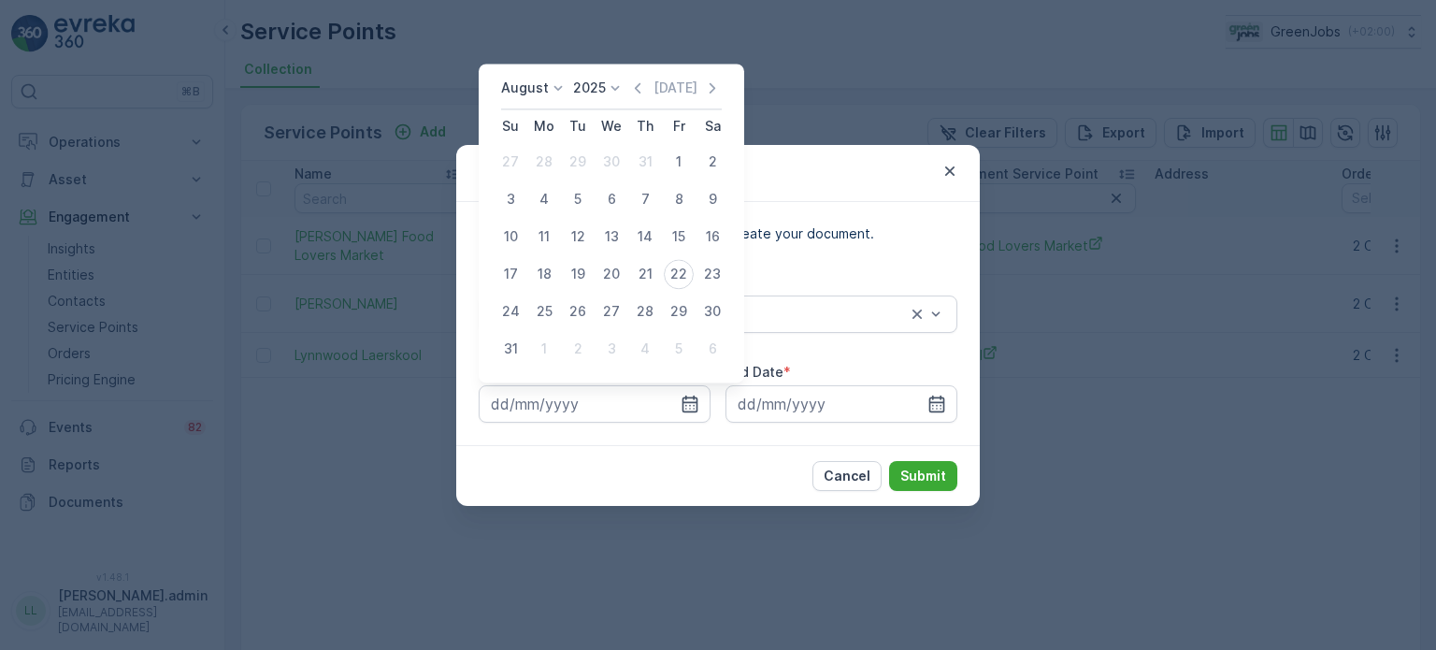
click at [550, 96] on icon at bounding box center [558, 88] width 19 height 19
click at [533, 258] on span "July" at bounding box center [524, 263] width 25 height 19
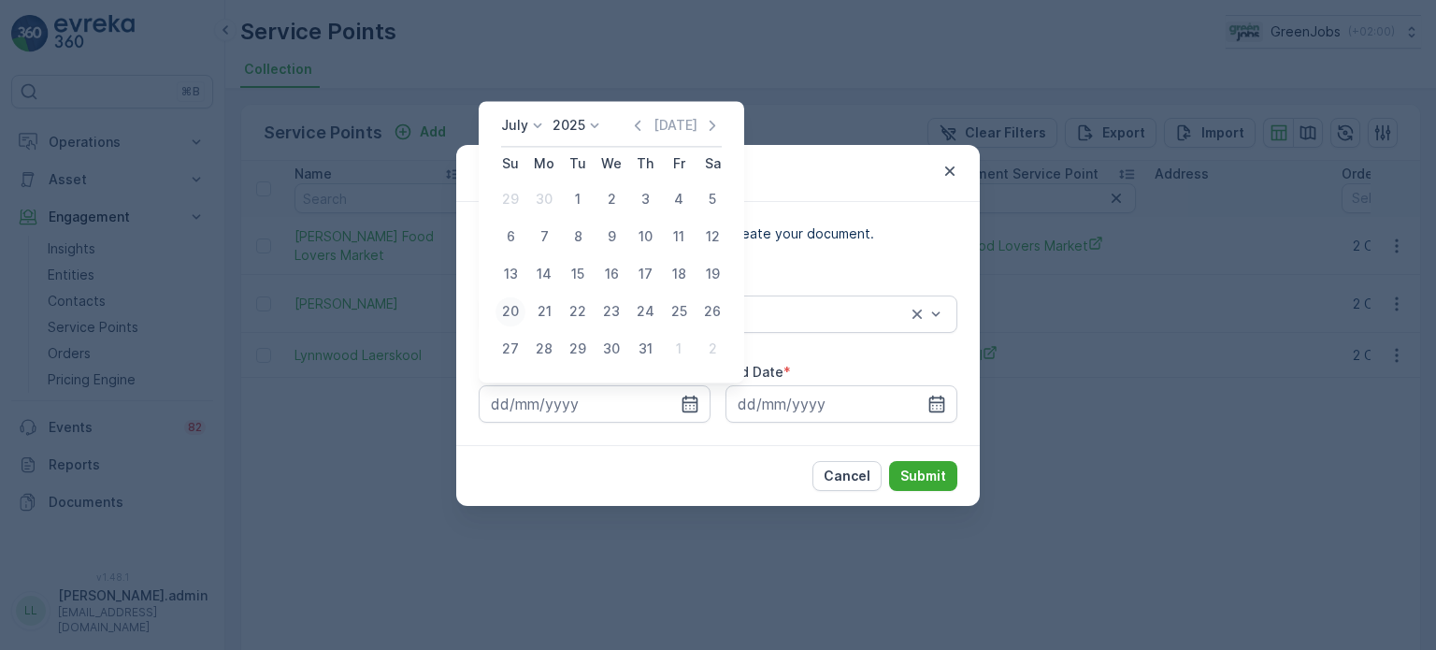
click at [518, 314] on div "20" at bounding box center [511, 311] width 30 height 30
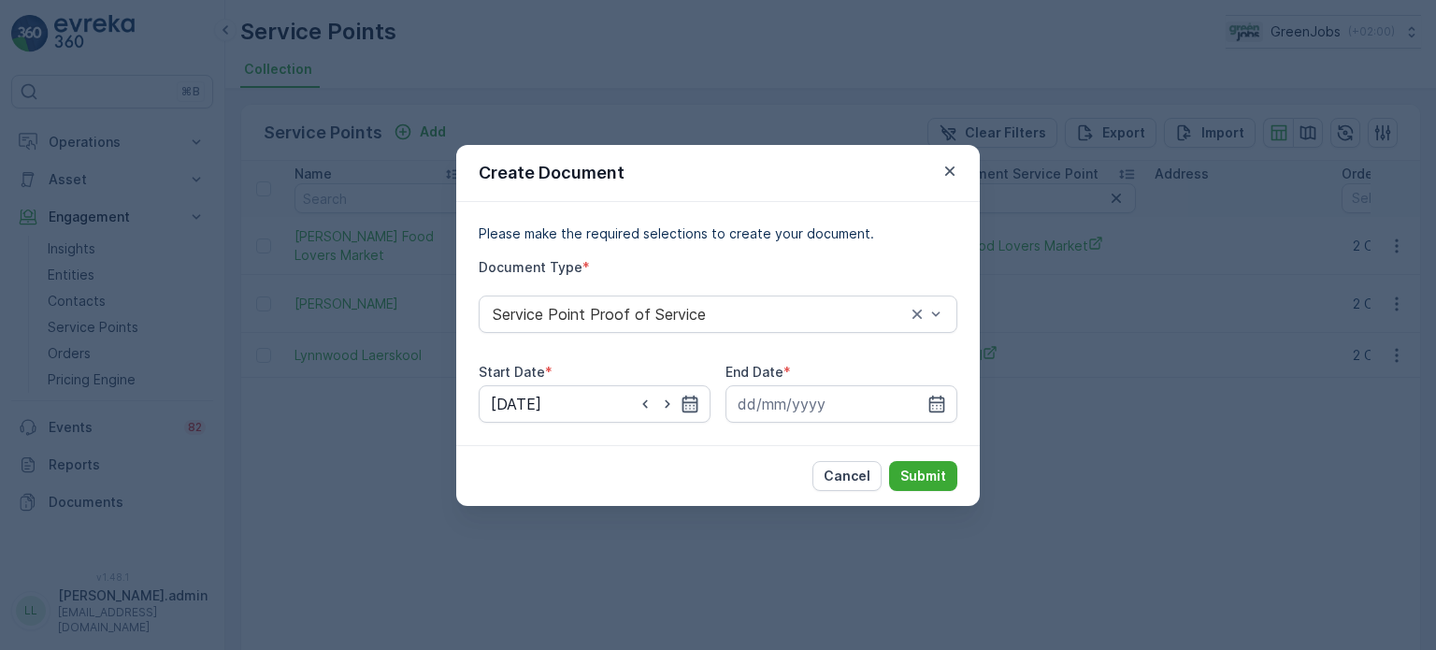
click at [697, 400] on icon "button" at bounding box center [691, 403] width 16 height 17
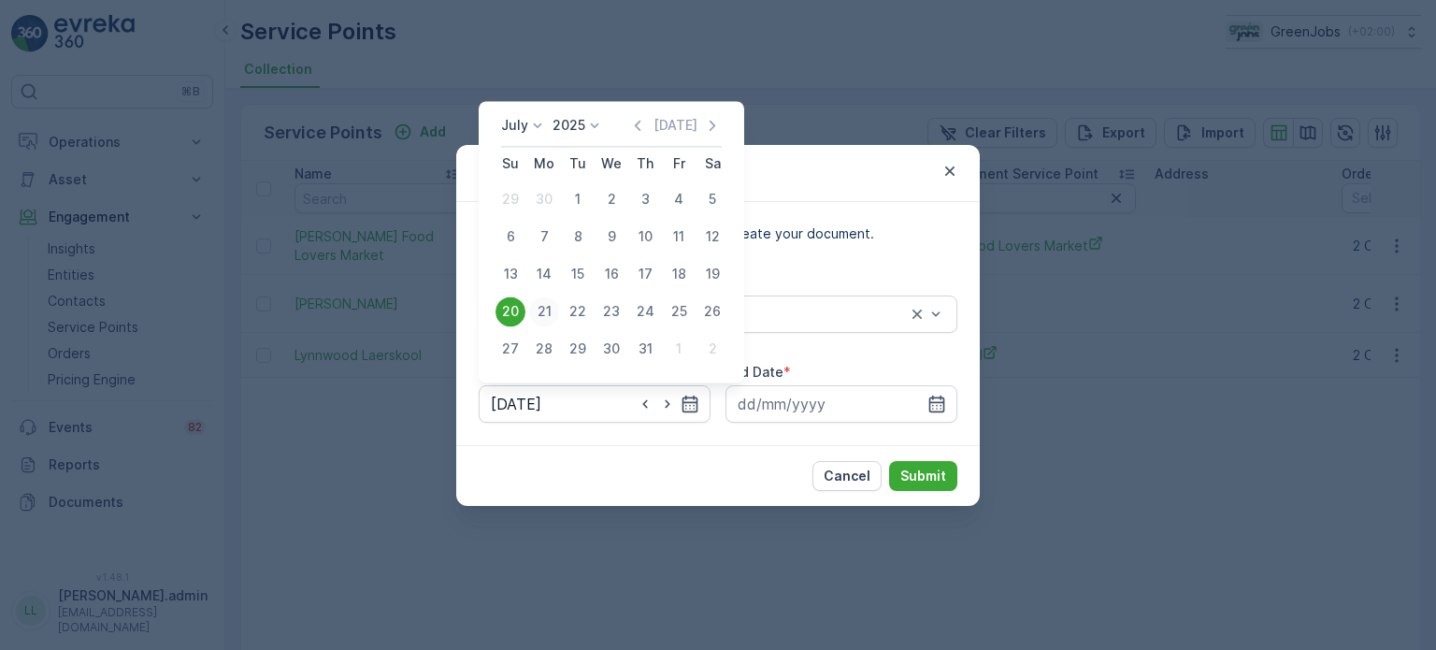
click at [544, 319] on div "21" at bounding box center [544, 311] width 30 height 30
type input "[DATE]"
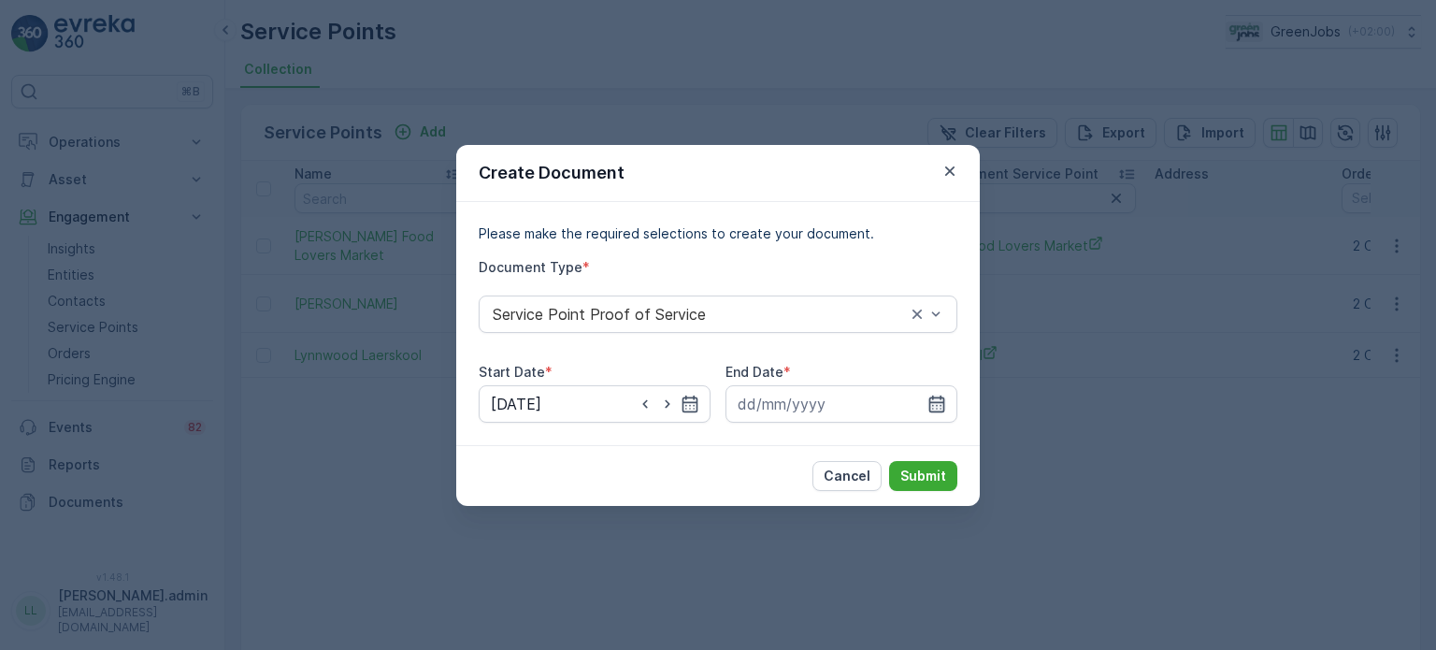
click at [937, 403] on icon "button" at bounding box center [936, 404] width 19 height 19
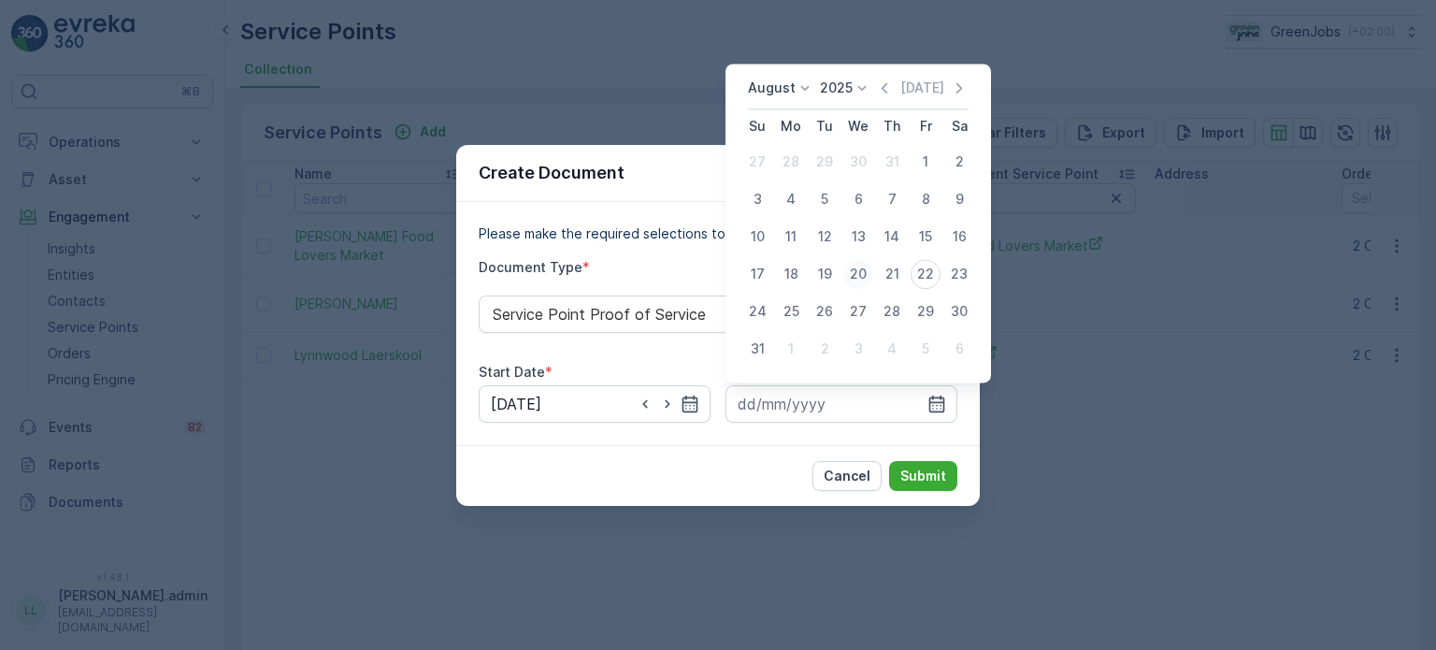
click at [860, 275] on div "20" at bounding box center [858, 274] width 30 height 30
type input "[DATE]"
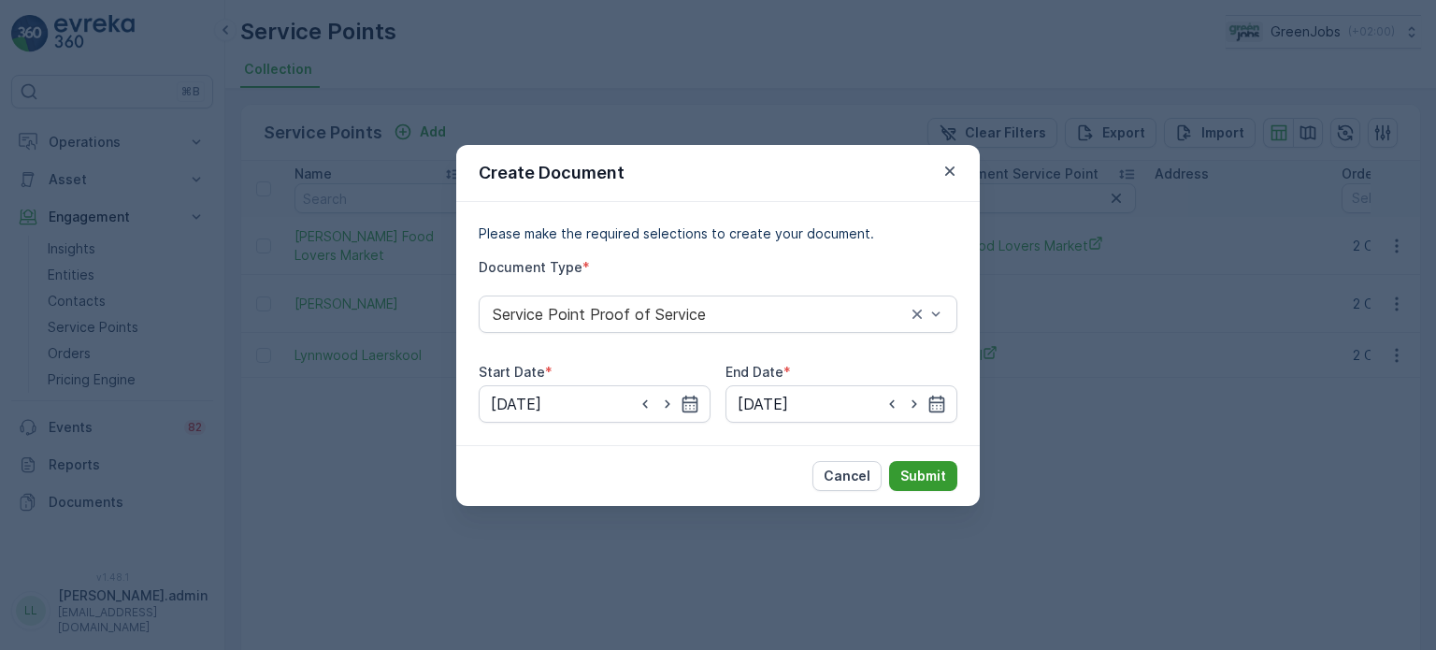
click at [926, 474] on p "Submit" at bounding box center [923, 476] width 46 height 19
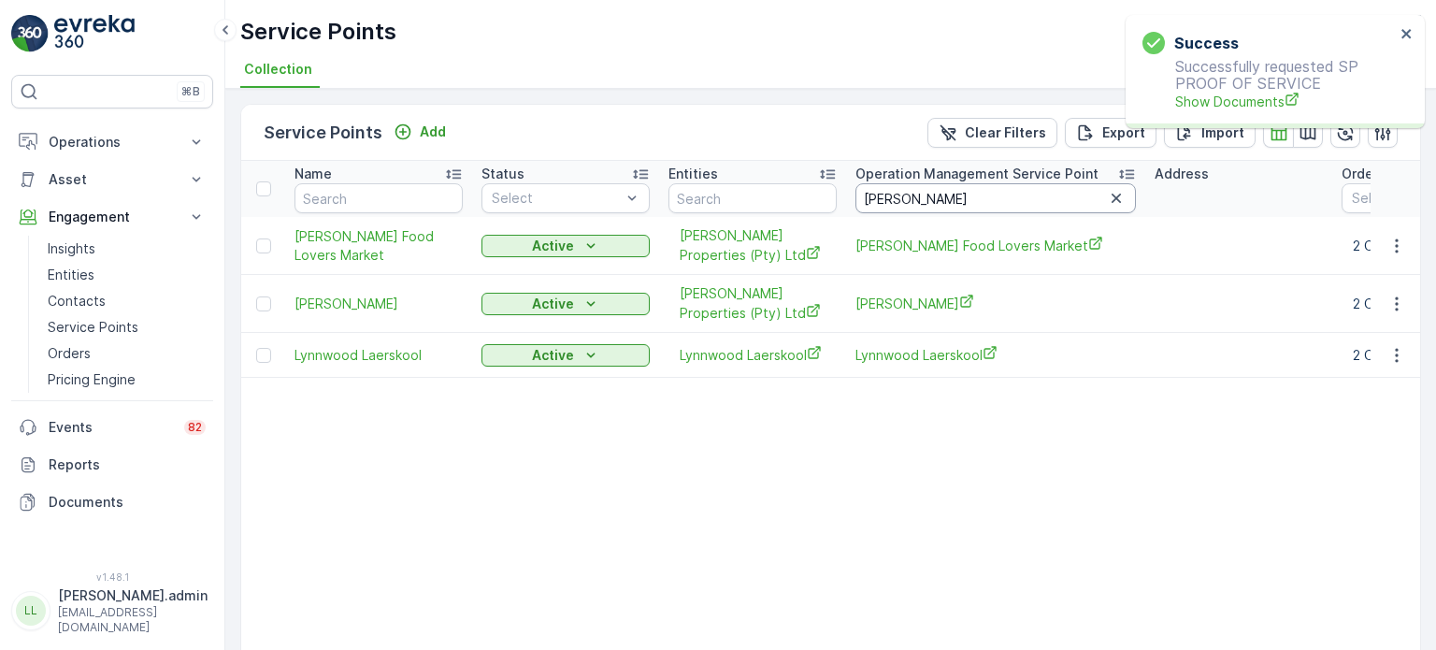
click at [965, 194] on input "lynn" at bounding box center [995, 198] width 280 height 30
type input "lytt"
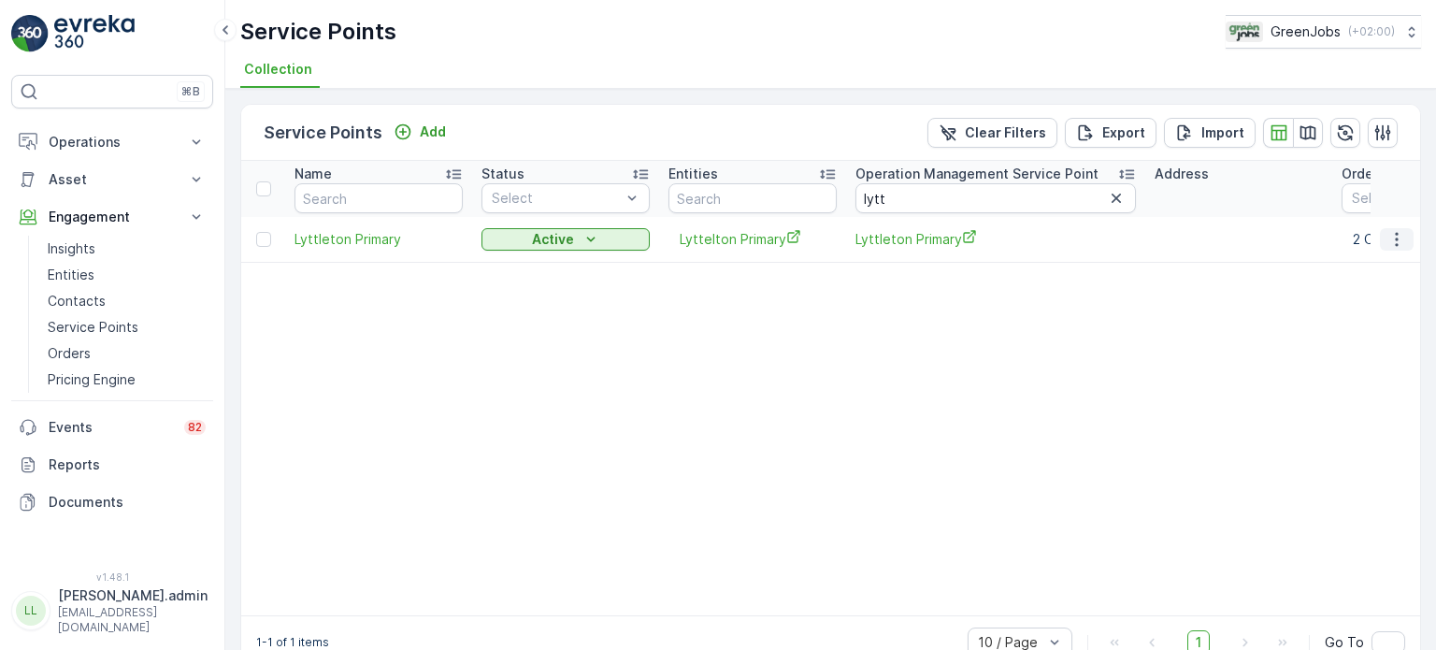
click at [1396, 239] on icon "button" at bounding box center [1396, 239] width 19 height 19
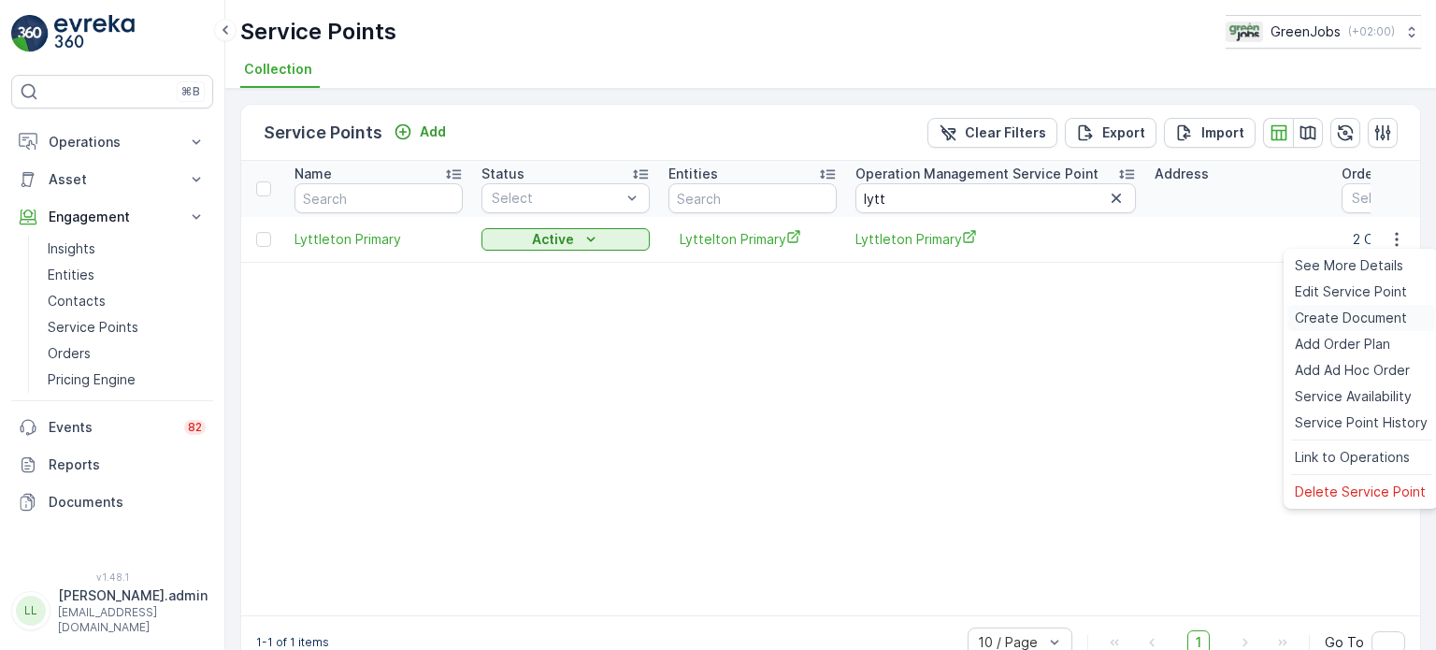
click at [1333, 319] on span "Create Document" at bounding box center [1351, 318] width 112 height 19
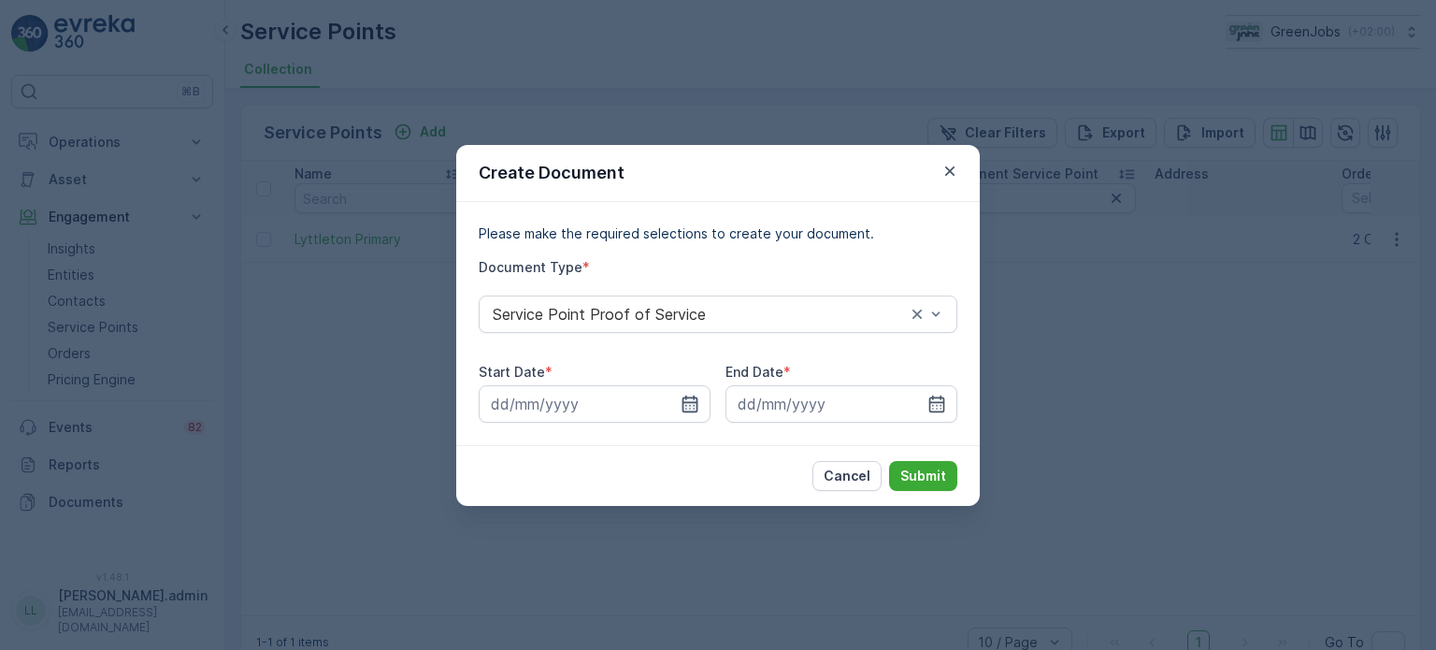
click at [693, 397] on icon "button" at bounding box center [691, 403] width 16 height 17
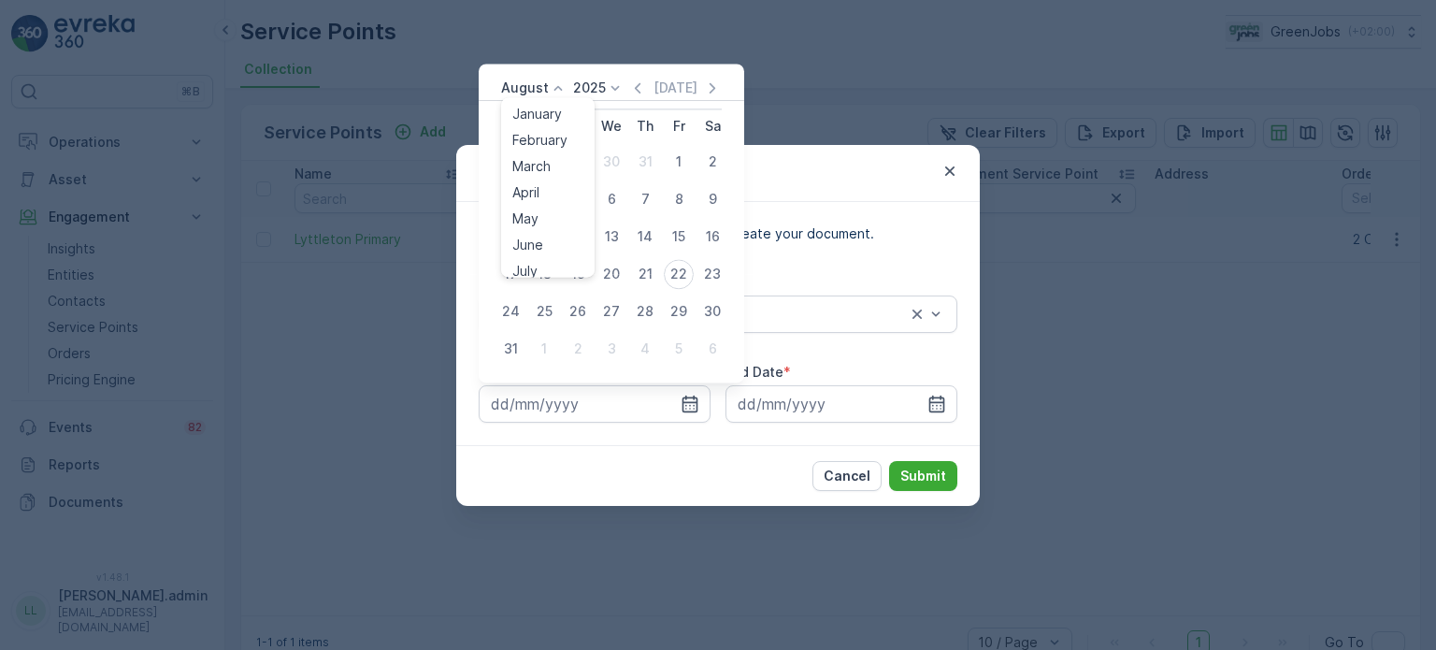
click at [527, 86] on p "August" at bounding box center [525, 88] width 48 height 19
click at [539, 156] on div "July" at bounding box center [525, 159] width 40 height 26
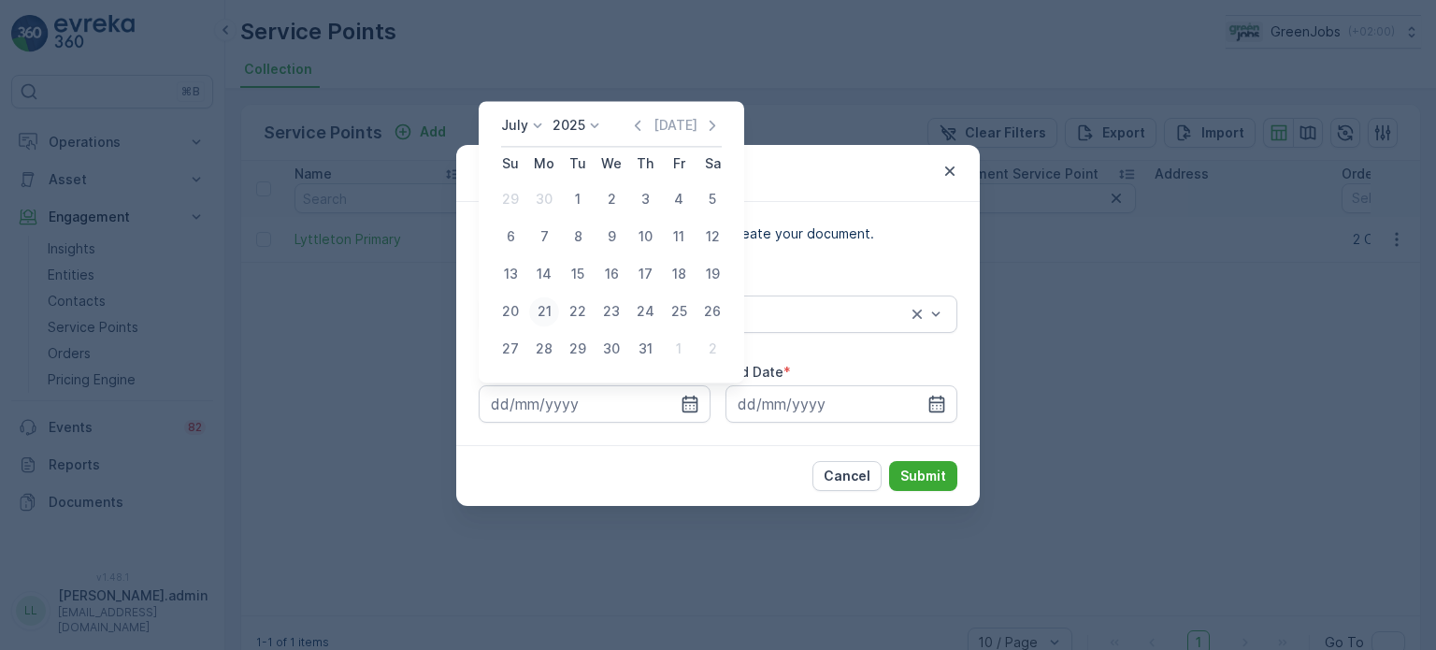
drag, startPoint x: 544, startPoint y: 302, endPoint x: 597, endPoint y: 327, distance: 59.0
click at [547, 302] on div "21" at bounding box center [544, 311] width 30 height 30
type input "[DATE]"
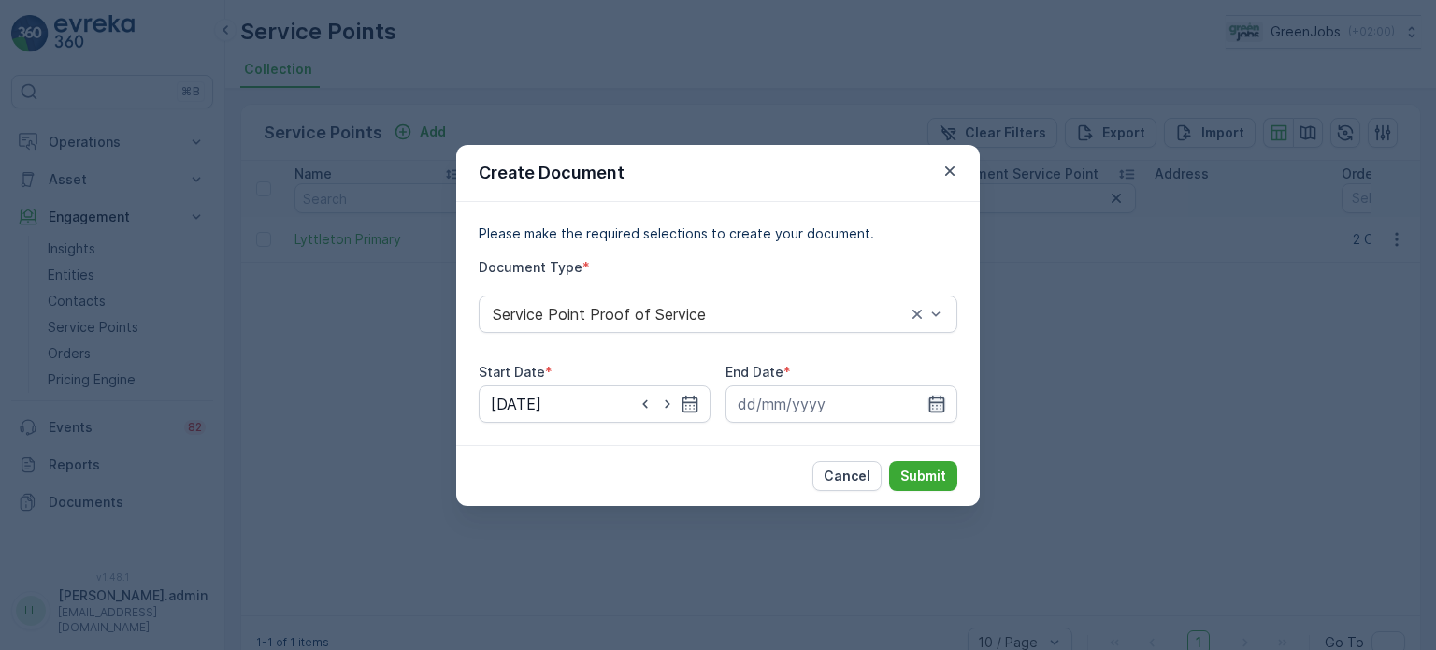
click at [937, 400] on icon "button" at bounding box center [936, 404] width 19 height 19
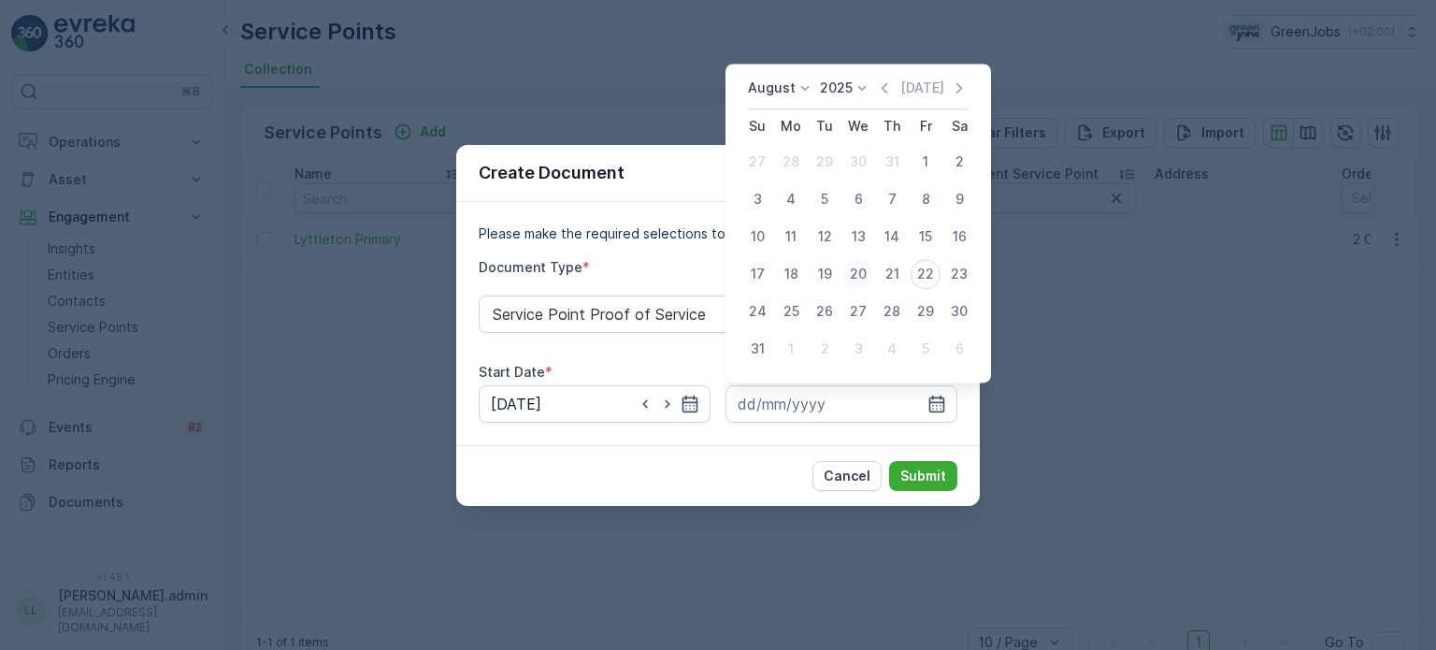
click at [853, 272] on div "20" at bounding box center [858, 274] width 30 height 30
type input "[DATE]"
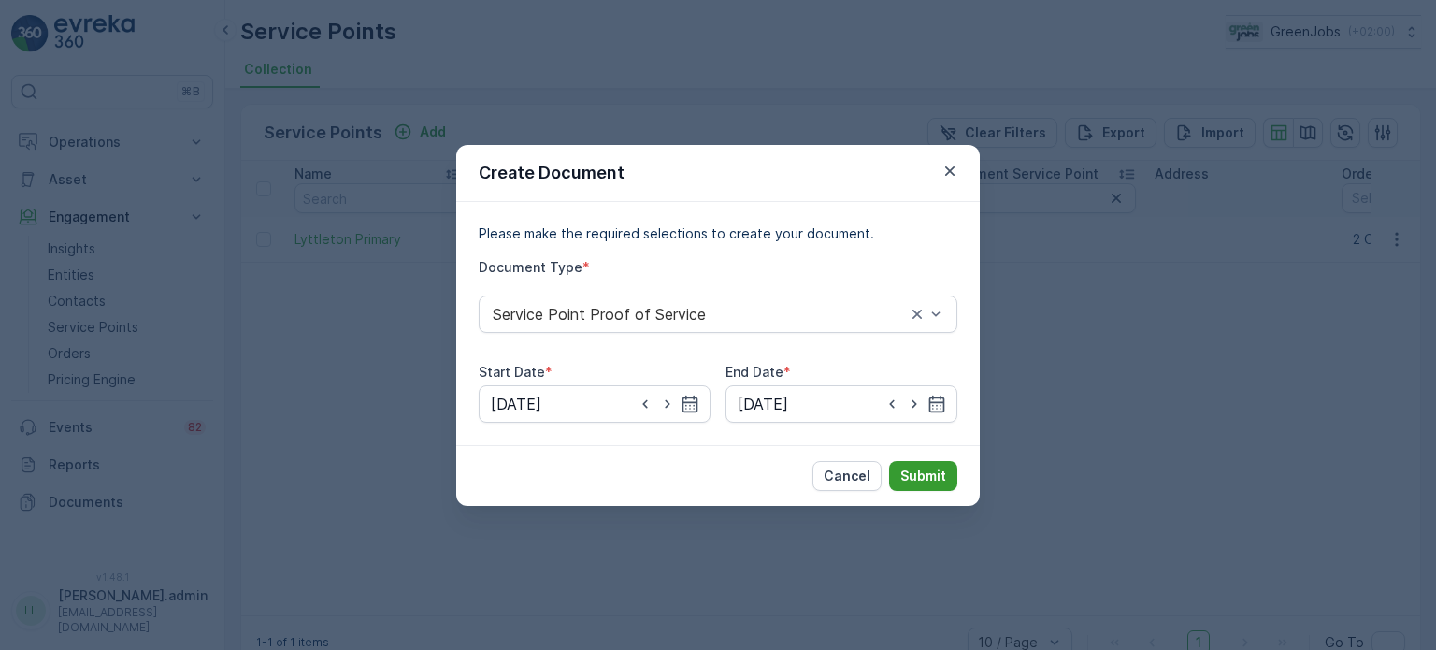
click at [935, 476] on p "Submit" at bounding box center [923, 476] width 46 height 19
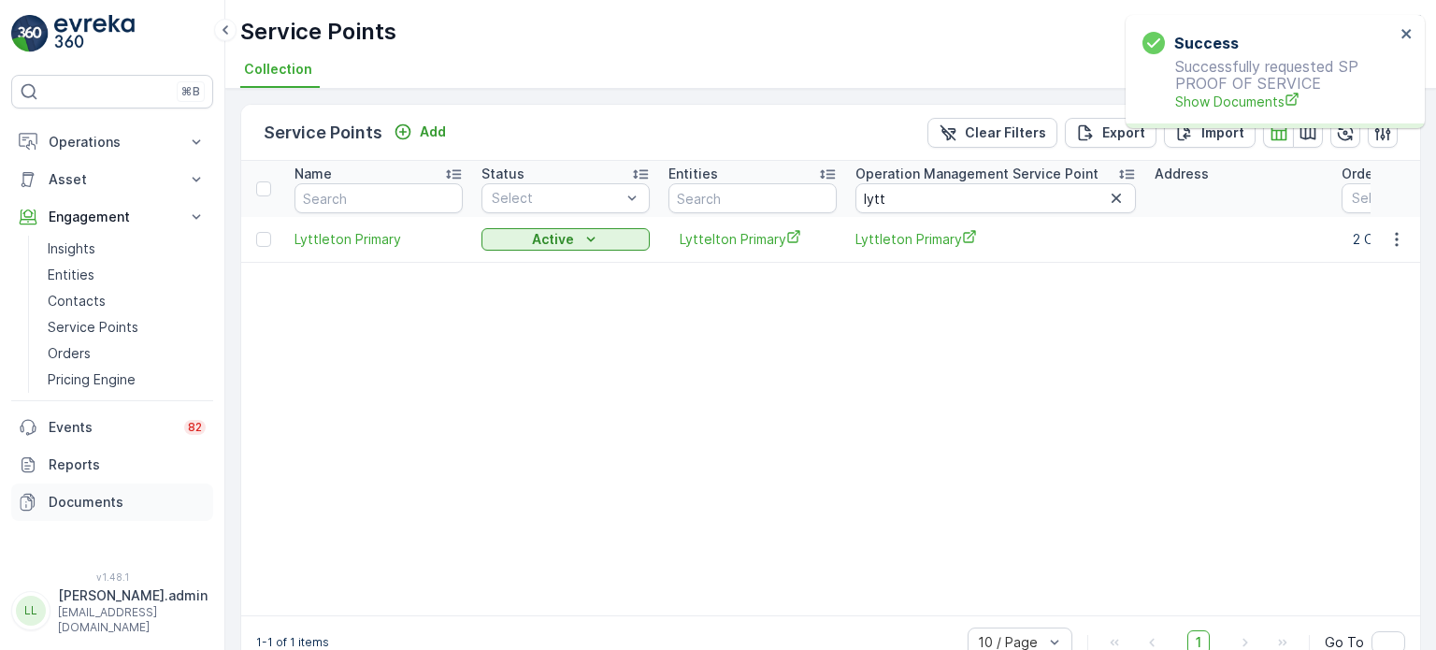
click at [90, 497] on p "Documents" at bounding box center [127, 502] width 157 height 19
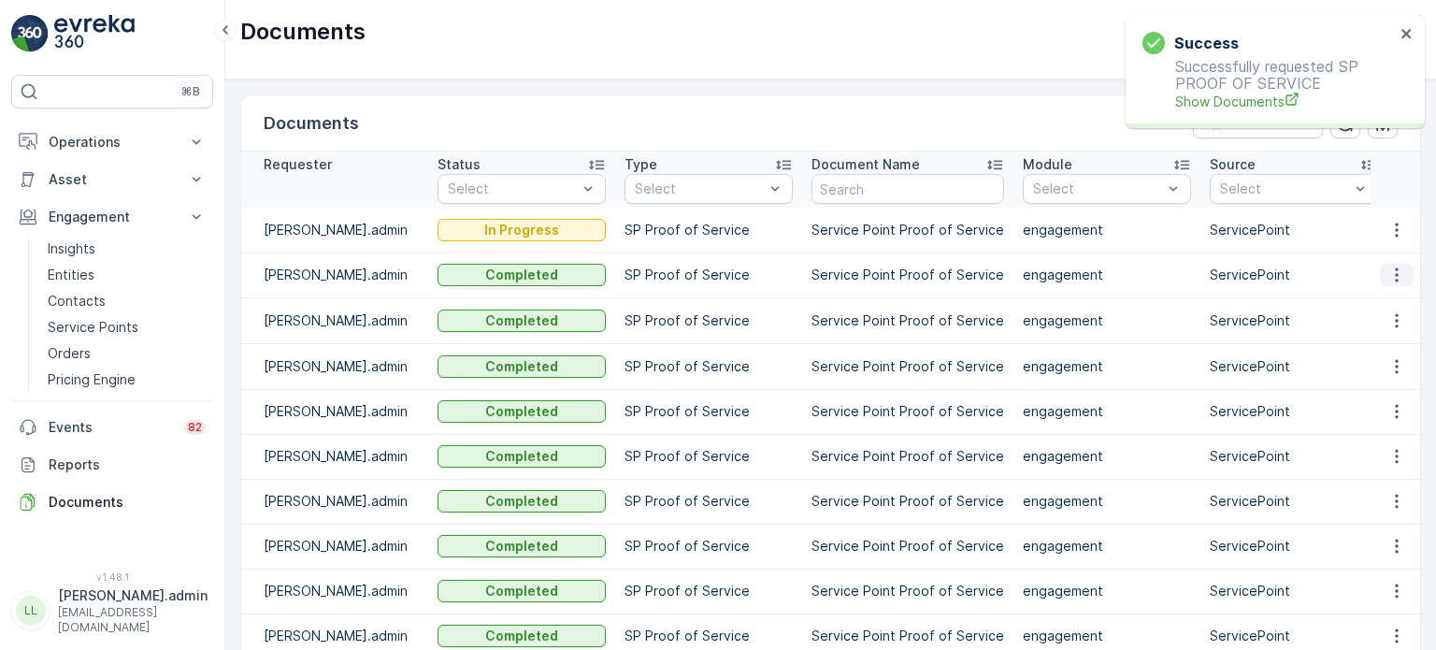
click at [1391, 266] on icon "button" at bounding box center [1396, 275] width 19 height 19
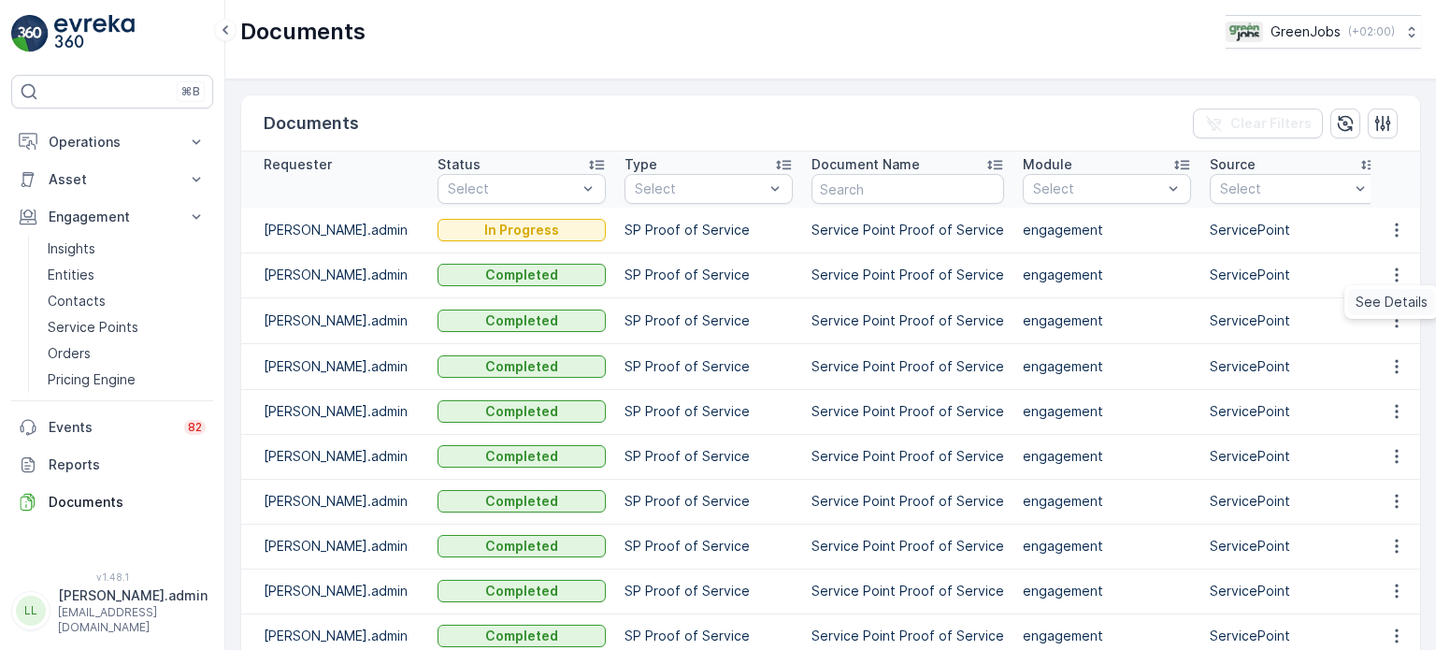
click at [1384, 300] on span "See Details" at bounding box center [1392, 302] width 72 height 19
click at [1387, 321] on icon "button" at bounding box center [1396, 320] width 19 height 19
click at [1391, 349] on span "See Details" at bounding box center [1392, 347] width 72 height 19
click at [1345, 119] on icon "button" at bounding box center [1345, 123] width 19 height 19
click at [1389, 228] on icon "button" at bounding box center [1396, 230] width 19 height 19
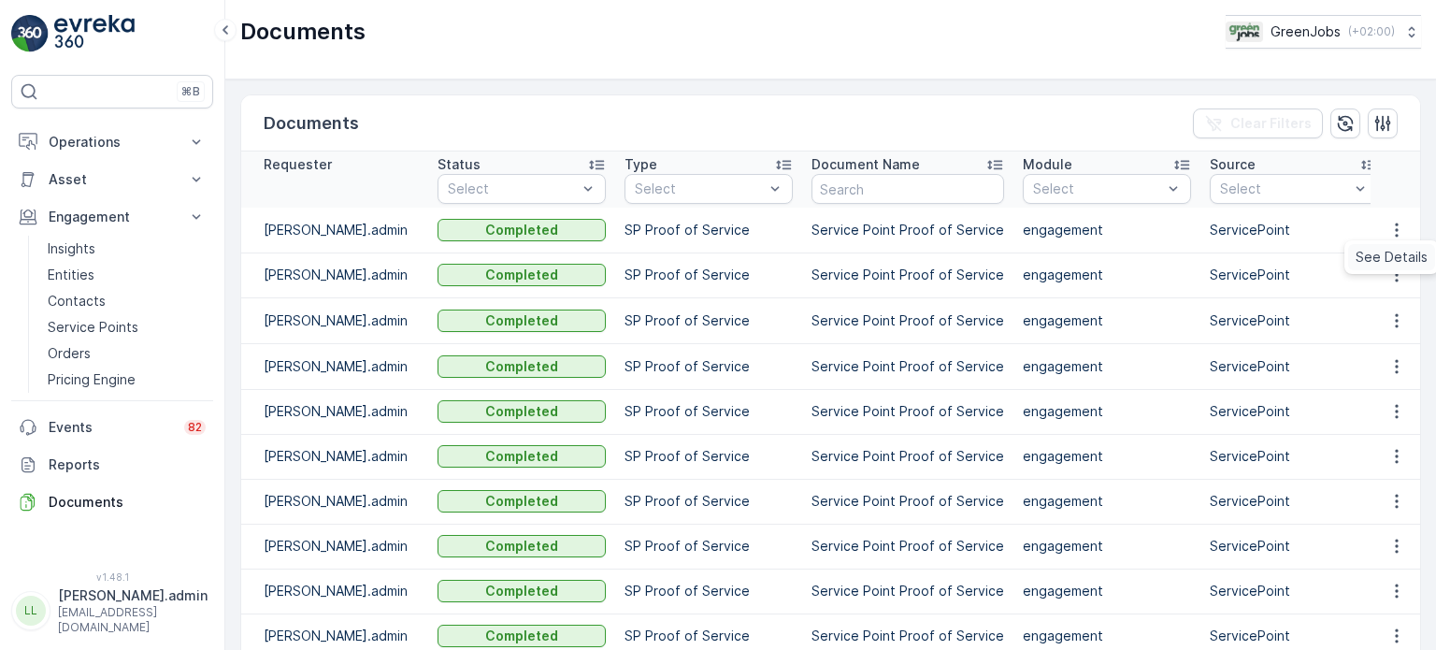
click at [1383, 261] on span "See Details" at bounding box center [1392, 257] width 72 height 19
click at [107, 335] on p "Service Points" at bounding box center [93, 327] width 91 height 19
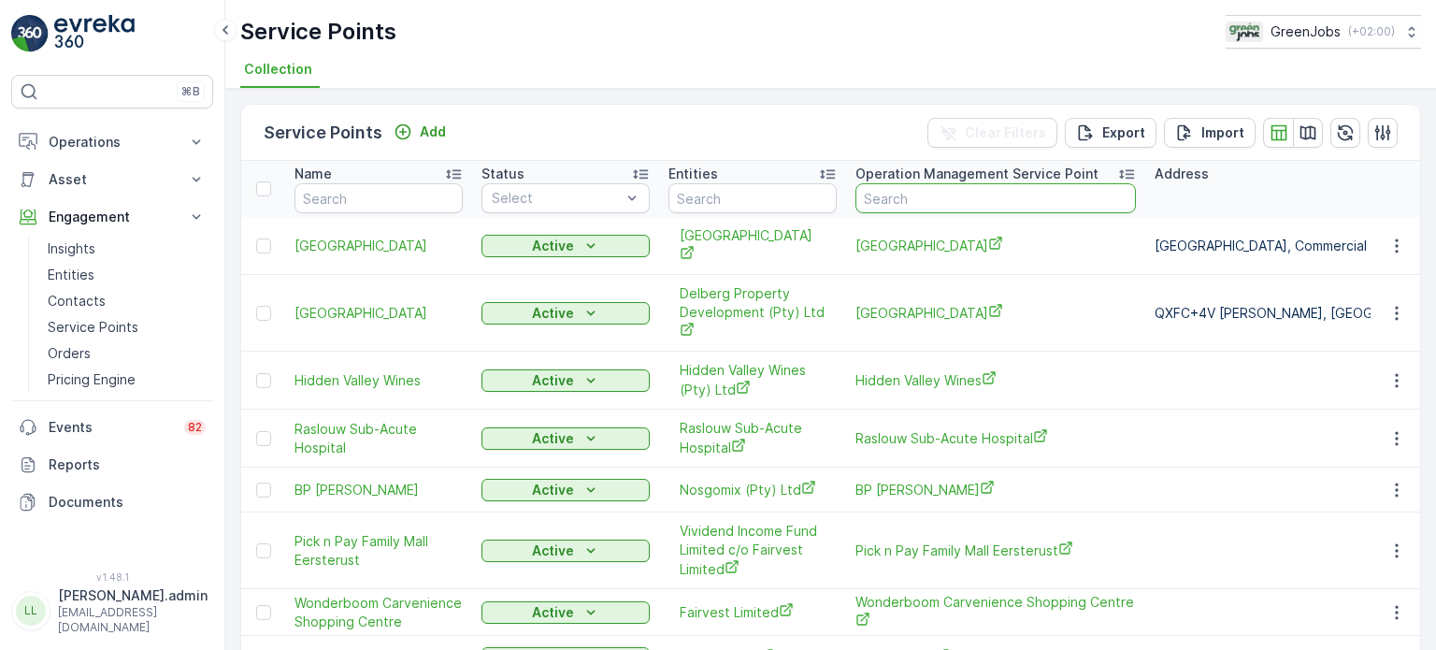
click at [989, 197] on input "text" at bounding box center [995, 198] width 280 height 30
type input "cosmo"
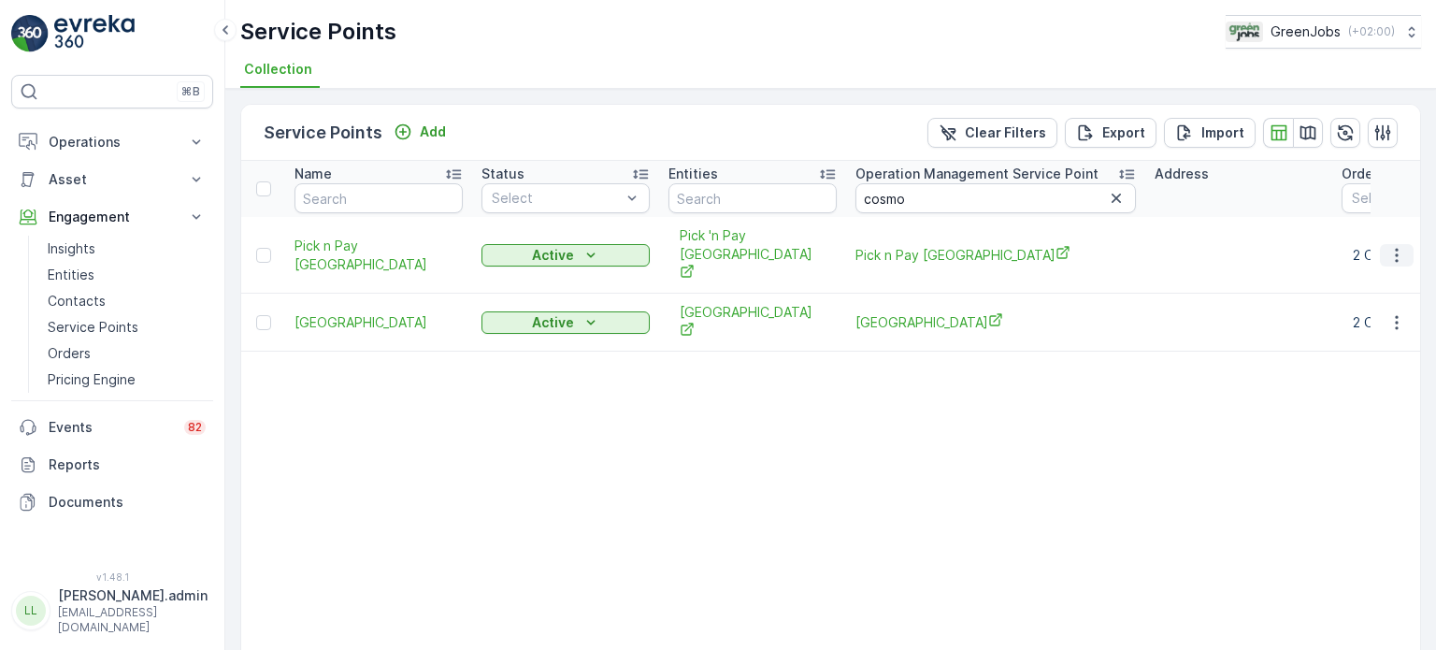
click at [1397, 246] on icon "button" at bounding box center [1396, 255] width 19 height 19
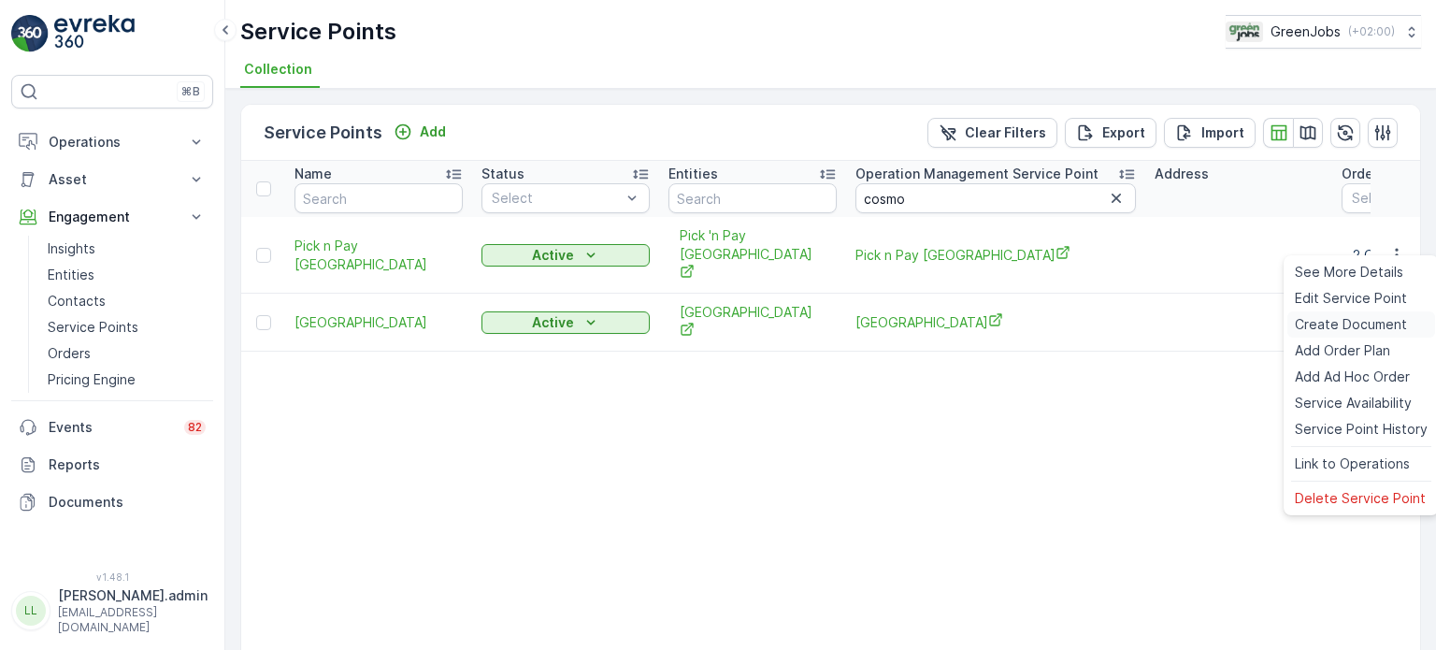
click at [1330, 328] on span "Create Document" at bounding box center [1351, 324] width 112 height 19
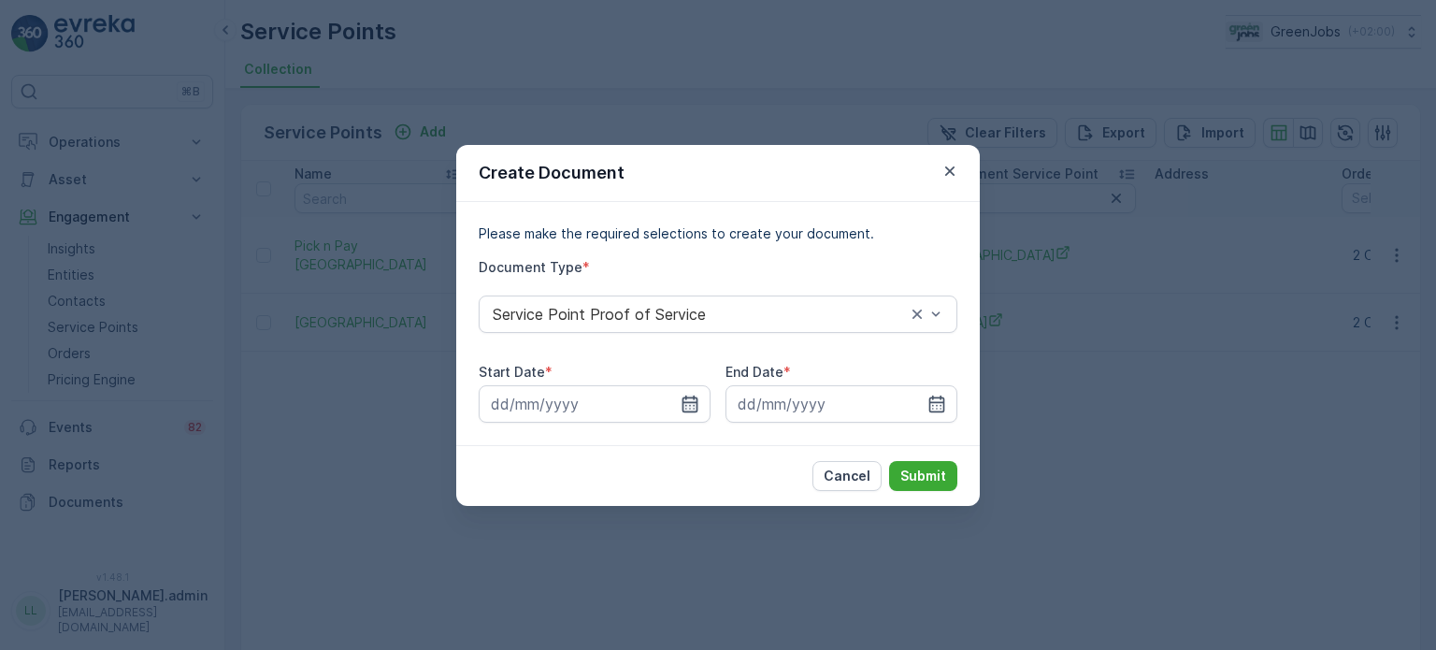
click at [684, 399] on icon "button" at bounding box center [690, 404] width 19 height 19
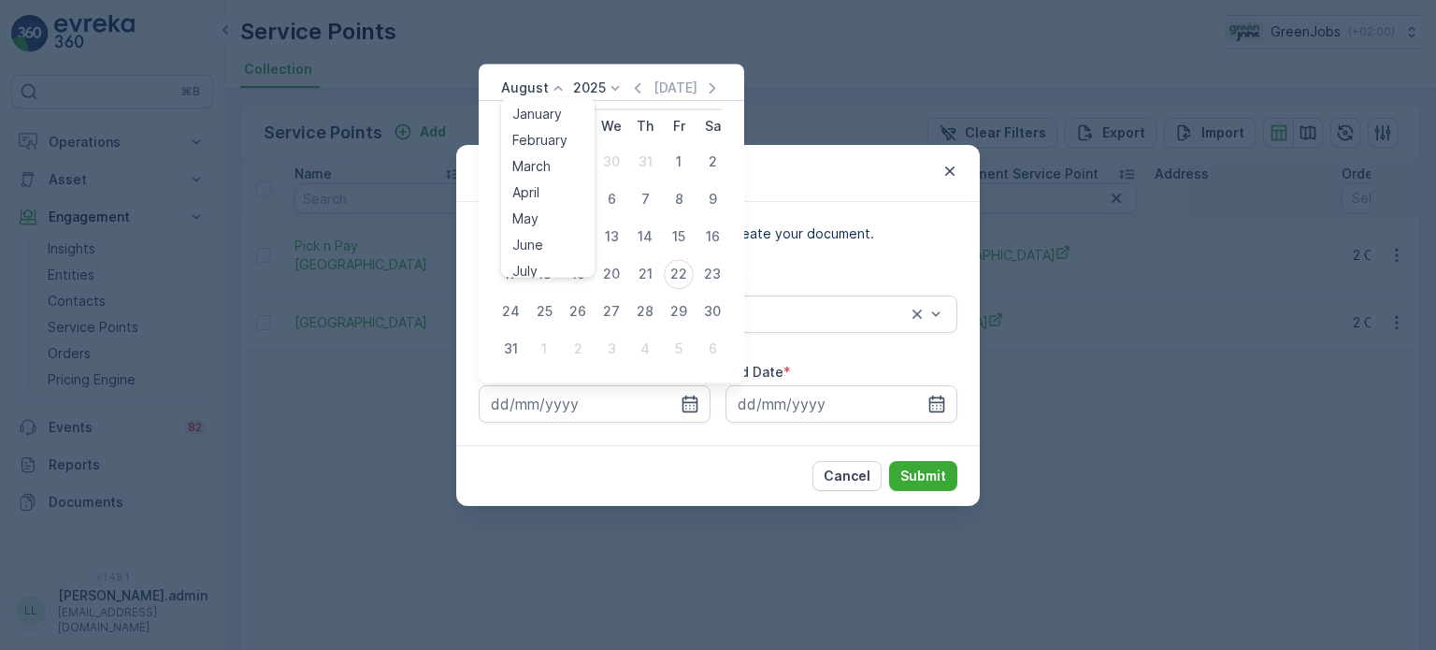
click at [545, 87] on p "August" at bounding box center [525, 88] width 48 height 19
click at [531, 268] on span "July" at bounding box center [524, 263] width 25 height 19
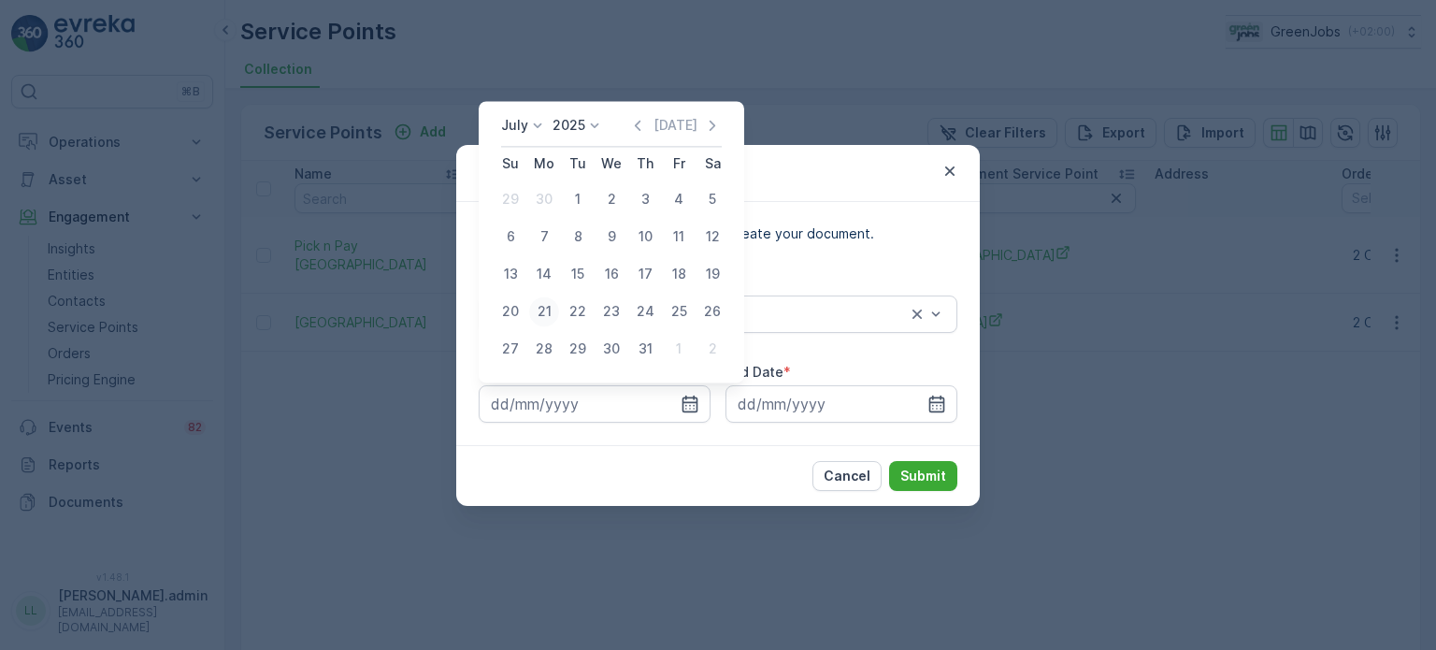
click at [548, 309] on div "21" at bounding box center [544, 311] width 30 height 30
type input "[DATE]"
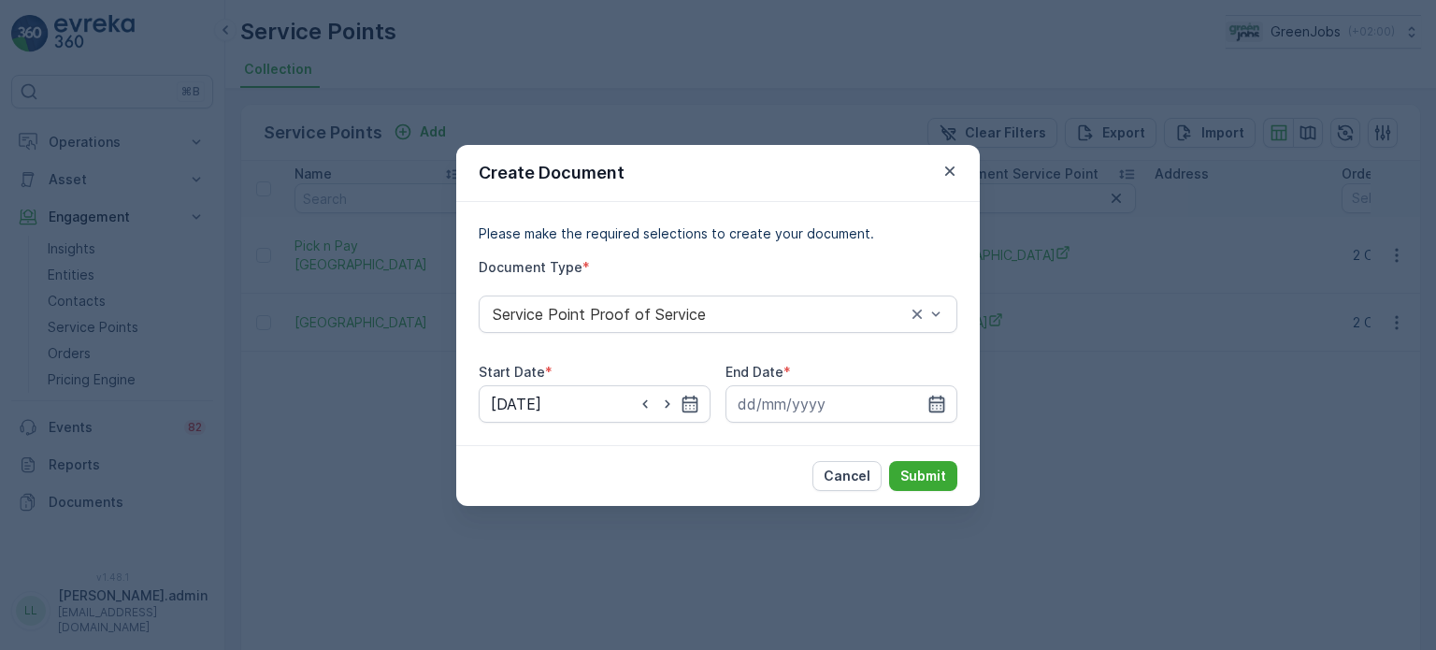
click at [939, 401] on icon "button" at bounding box center [937, 403] width 16 height 17
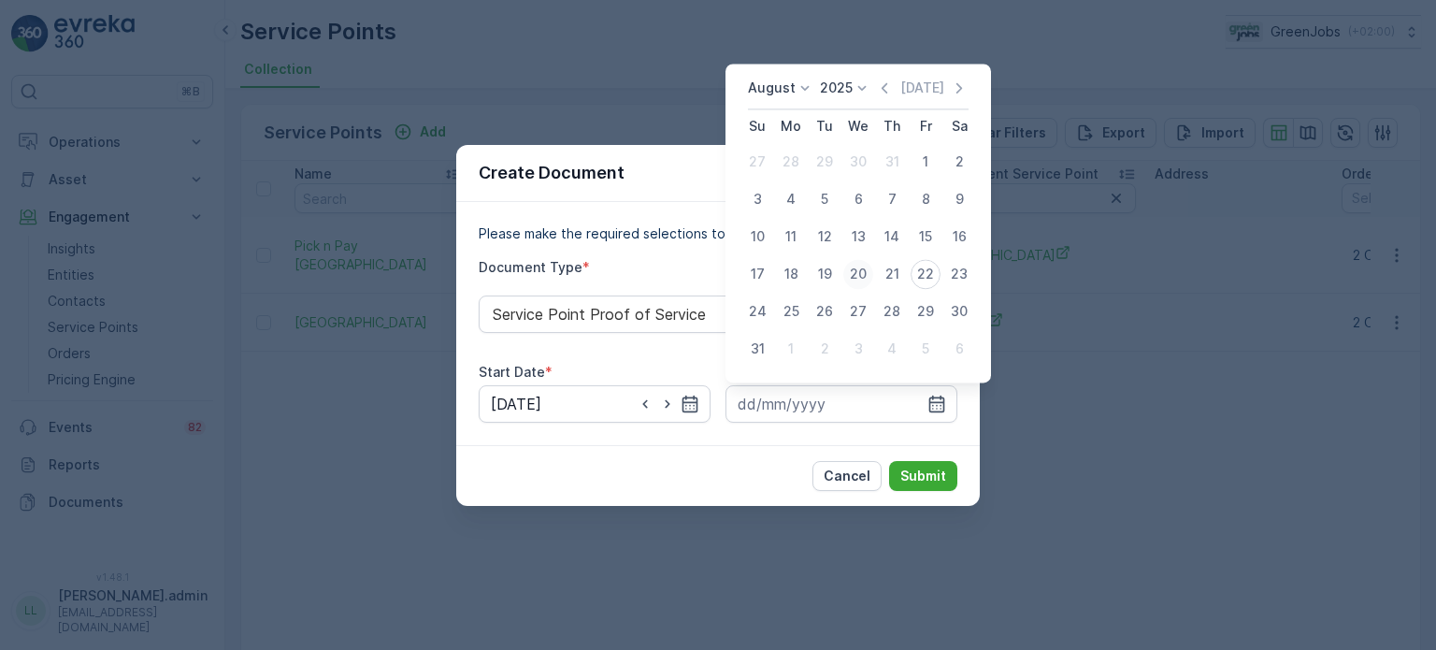
click at [857, 269] on div "20" at bounding box center [858, 274] width 30 height 30
type input "[DATE]"
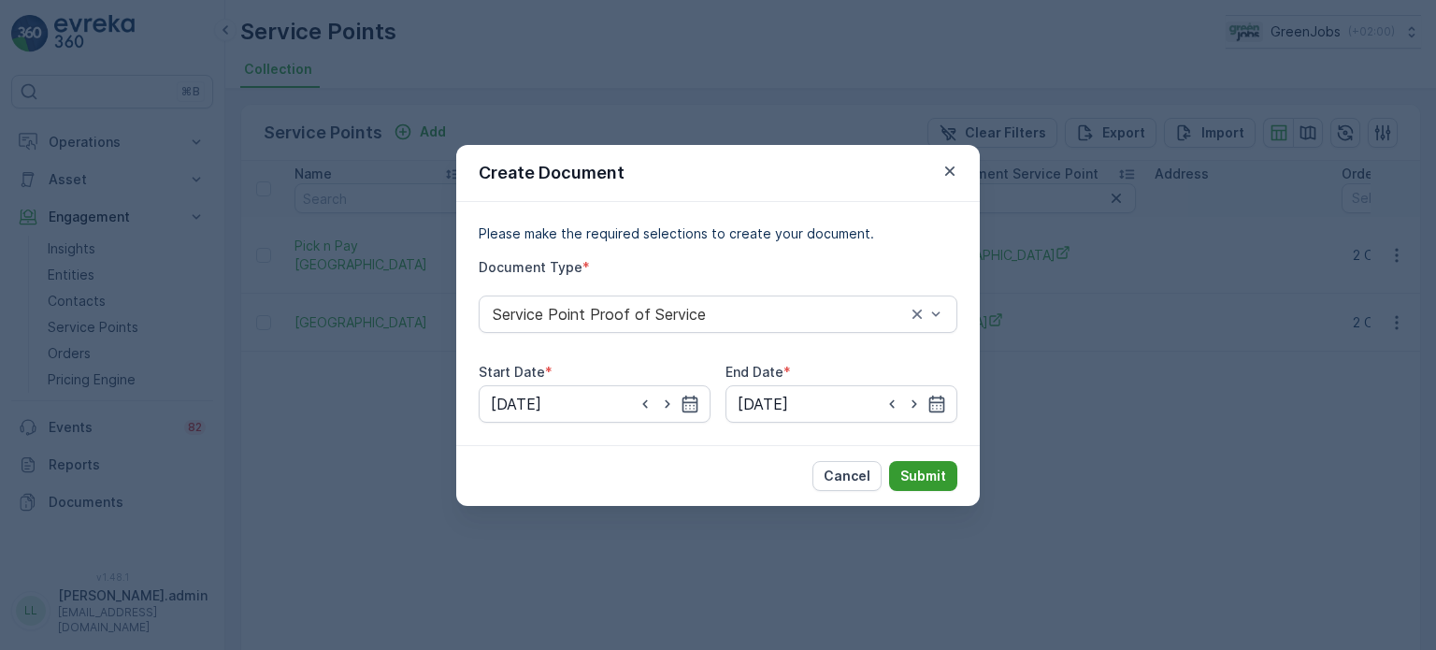
click at [944, 474] on p "Submit" at bounding box center [923, 476] width 46 height 19
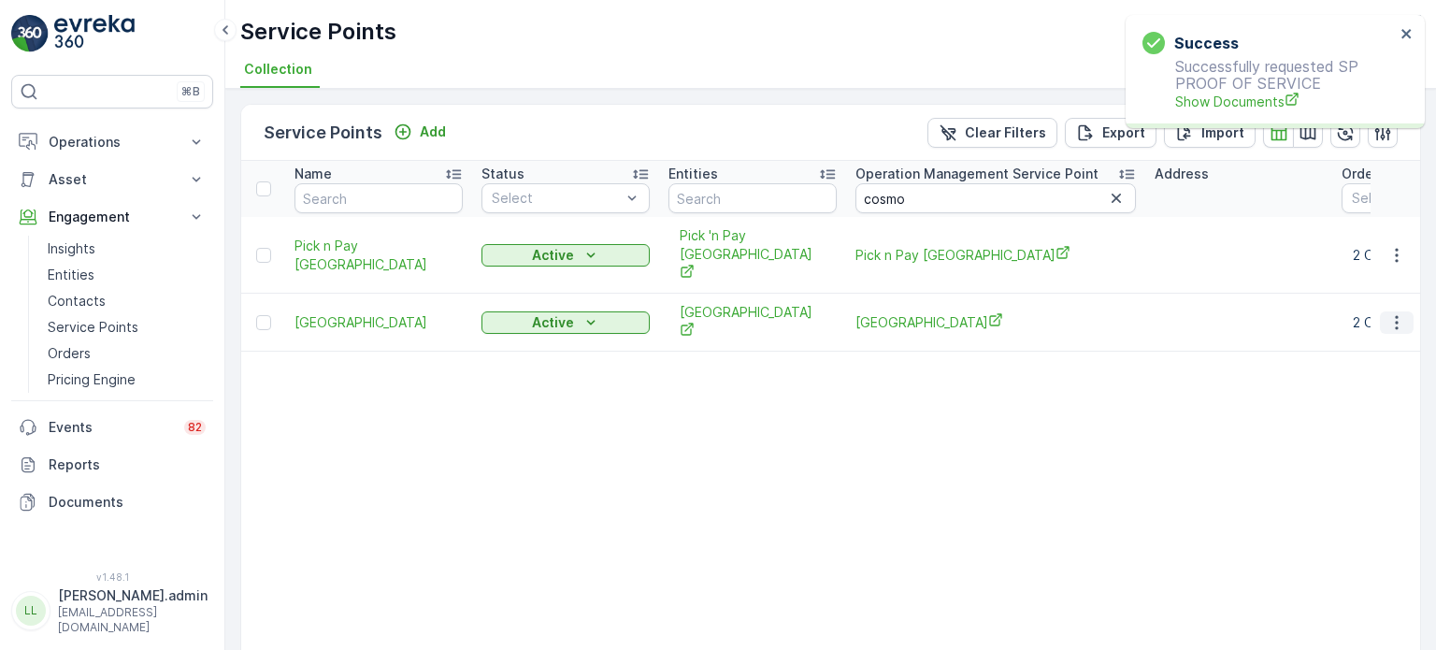
click at [1396, 313] on icon "button" at bounding box center [1396, 322] width 19 height 19
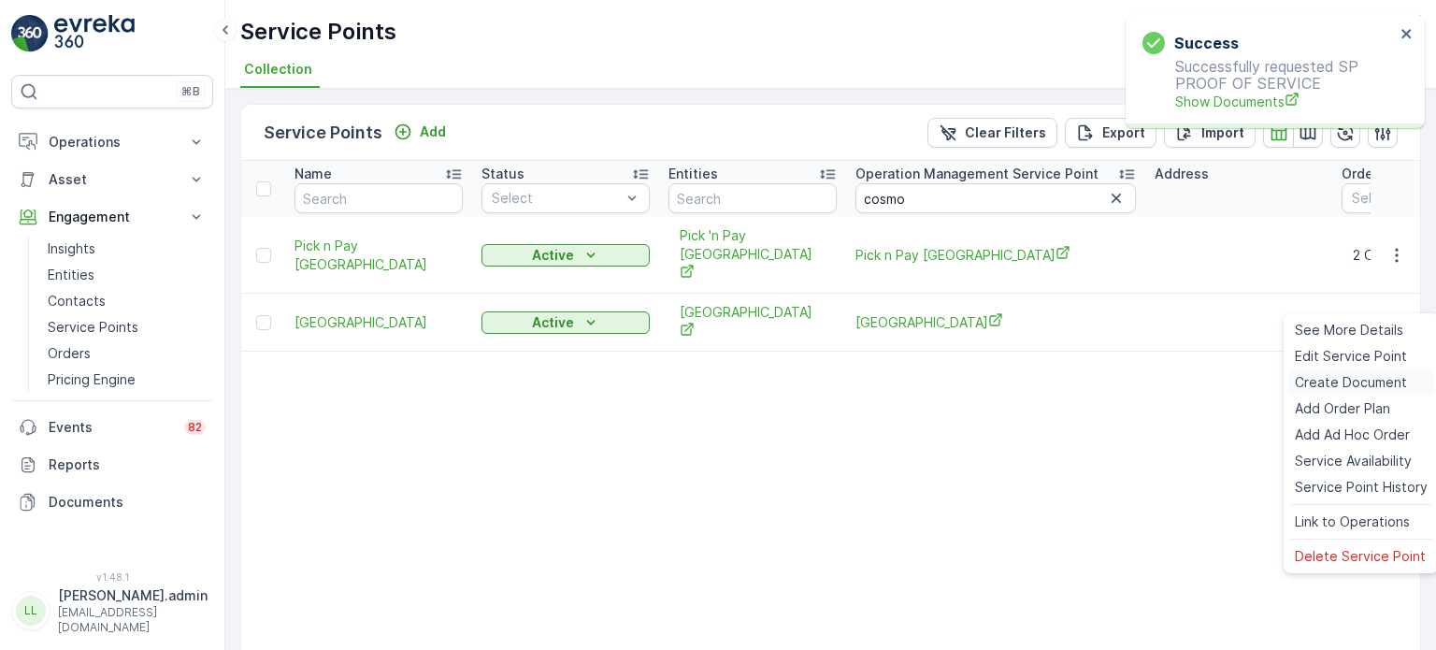
click at [1332, 388] on span "Create Document" at bounding box center [1351, 382] width 112 height 19
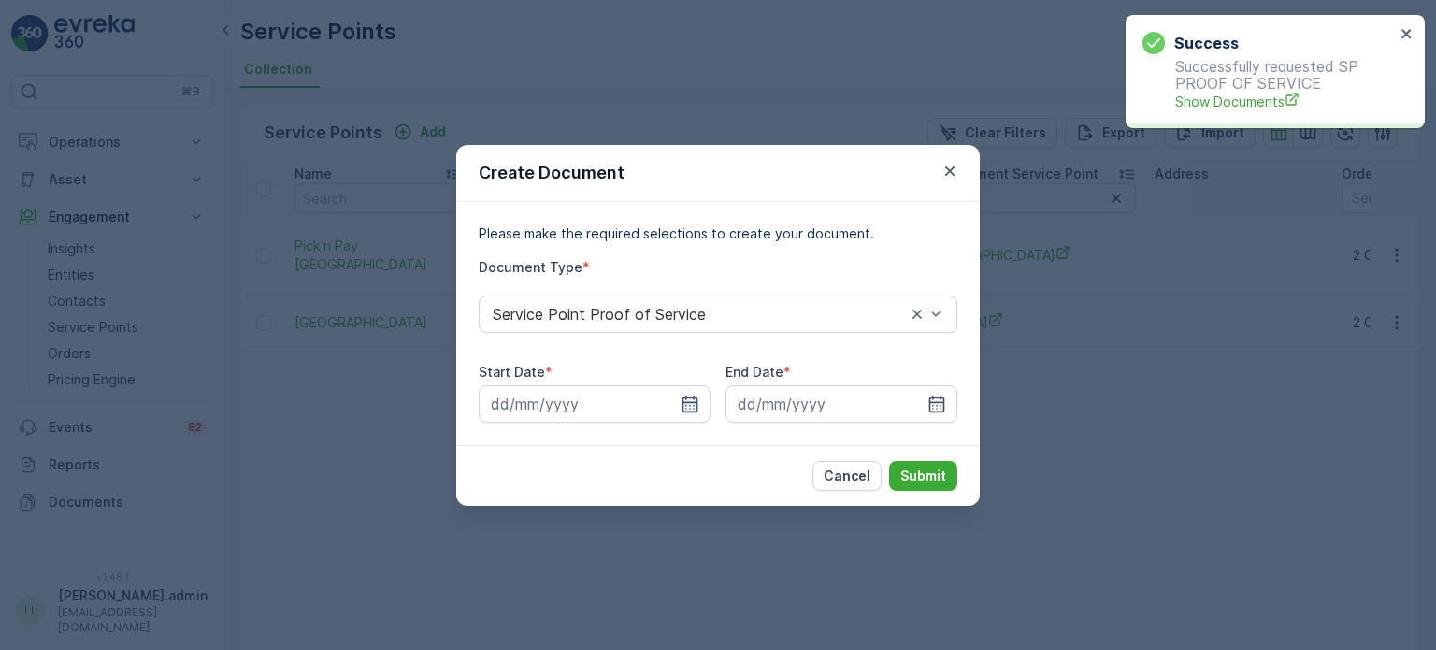
click at [693, 409] on icon "button" at bounding box center [690, 404] width 19 height 19
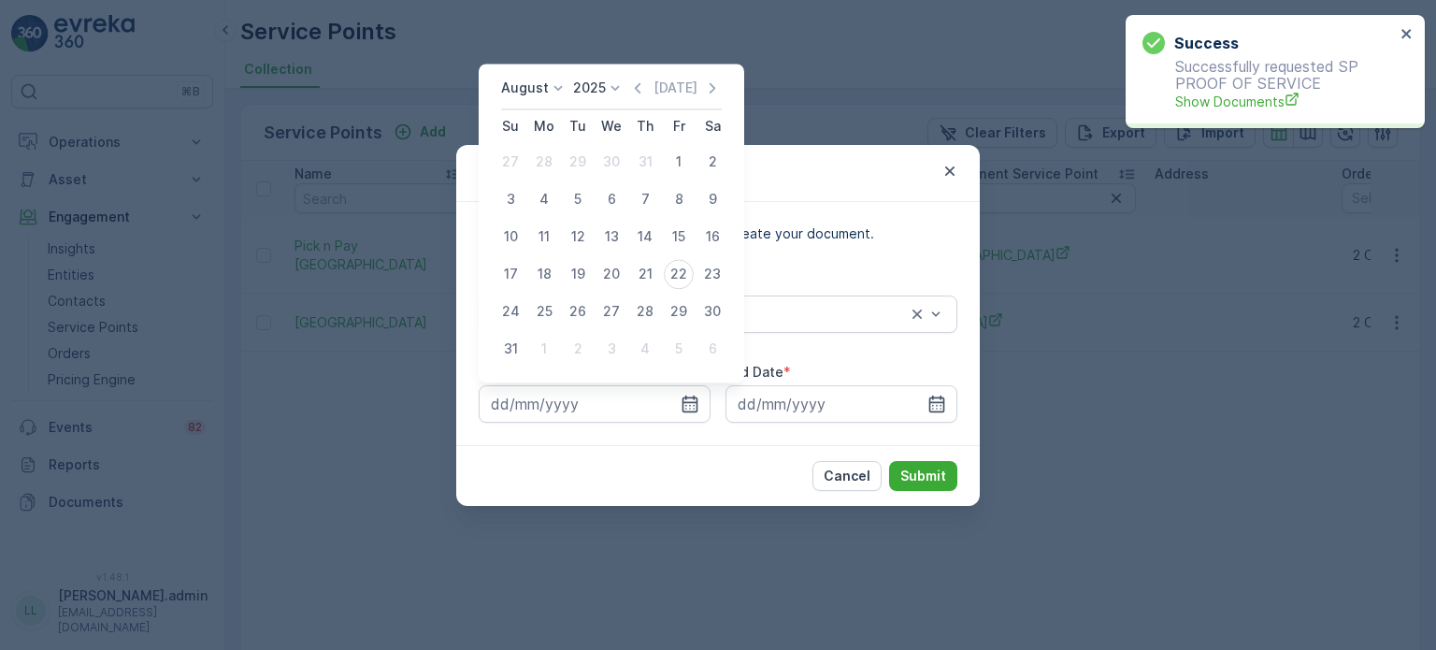
click at [559, 85] on icon at bounding box center [558, 88] width 19 height 19
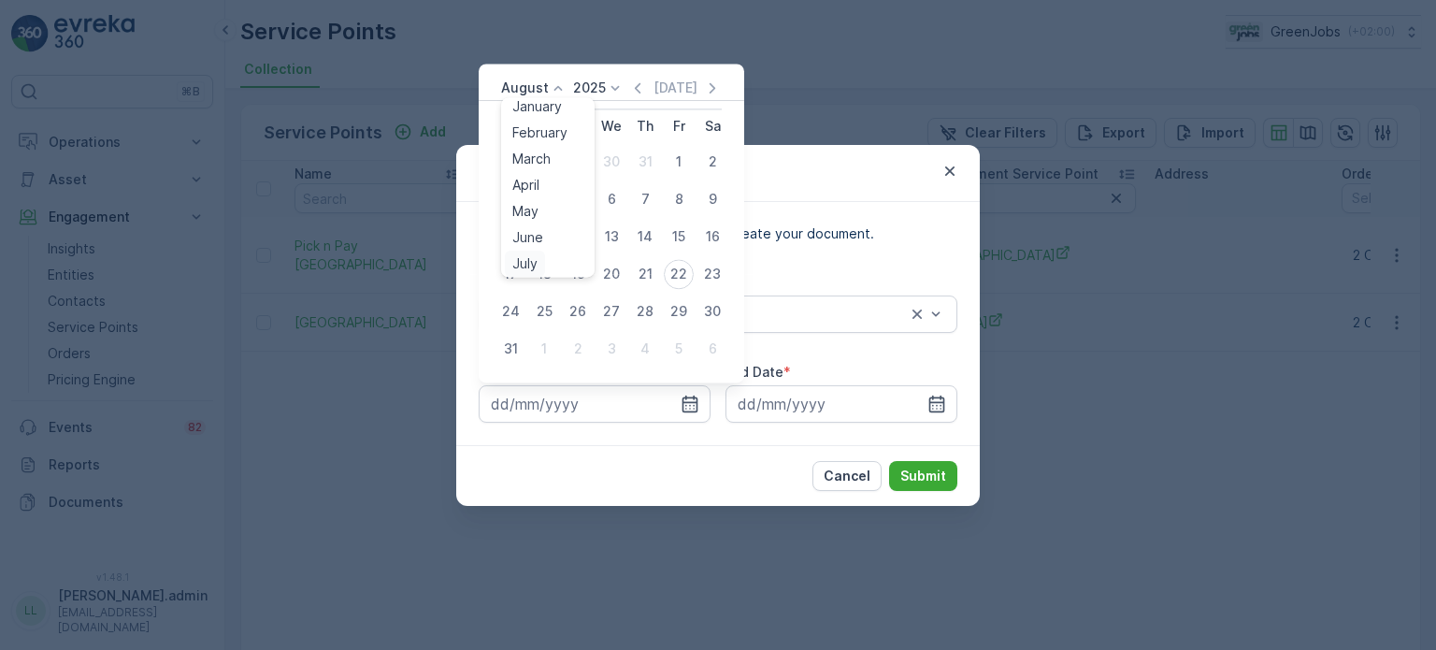
click at [535, 263] on span "July" at bounding box center [524, 263] width 25 height 19
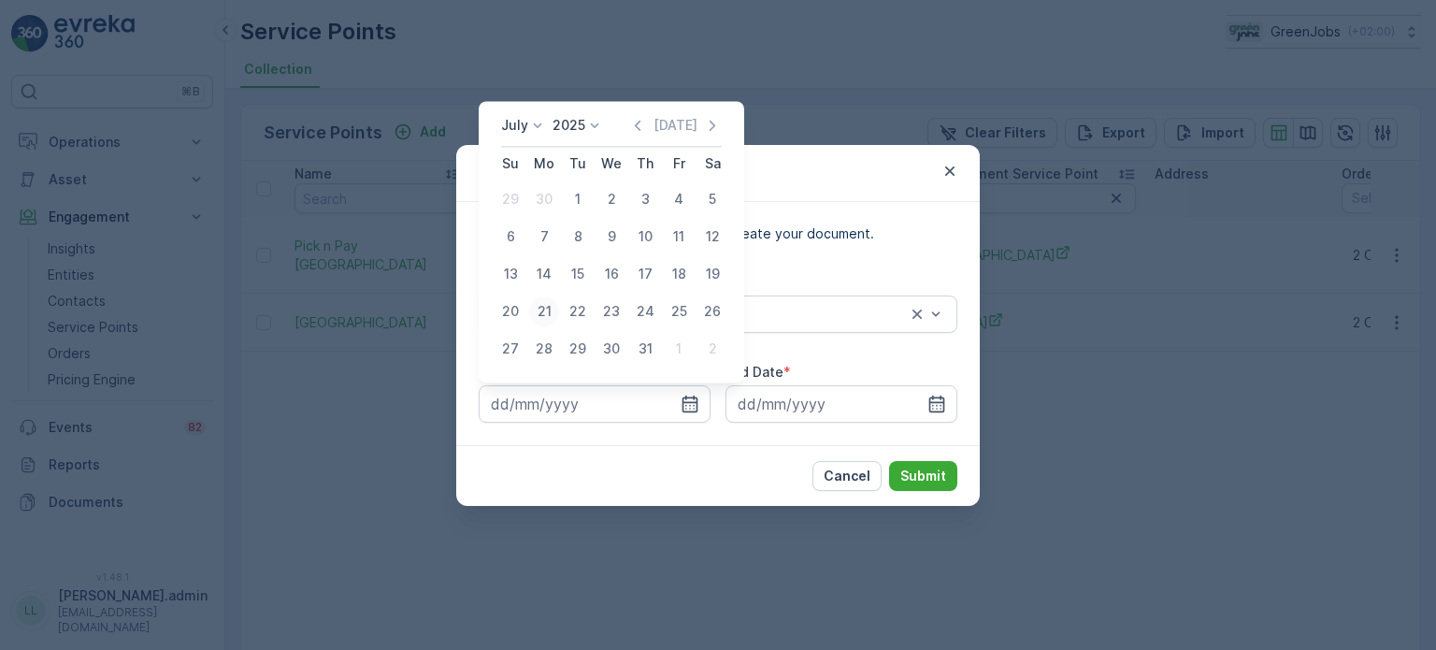
click at [543, 311] on div "21" at bounding box center [544, 311] width 30 height 30
type input "[DATE]"
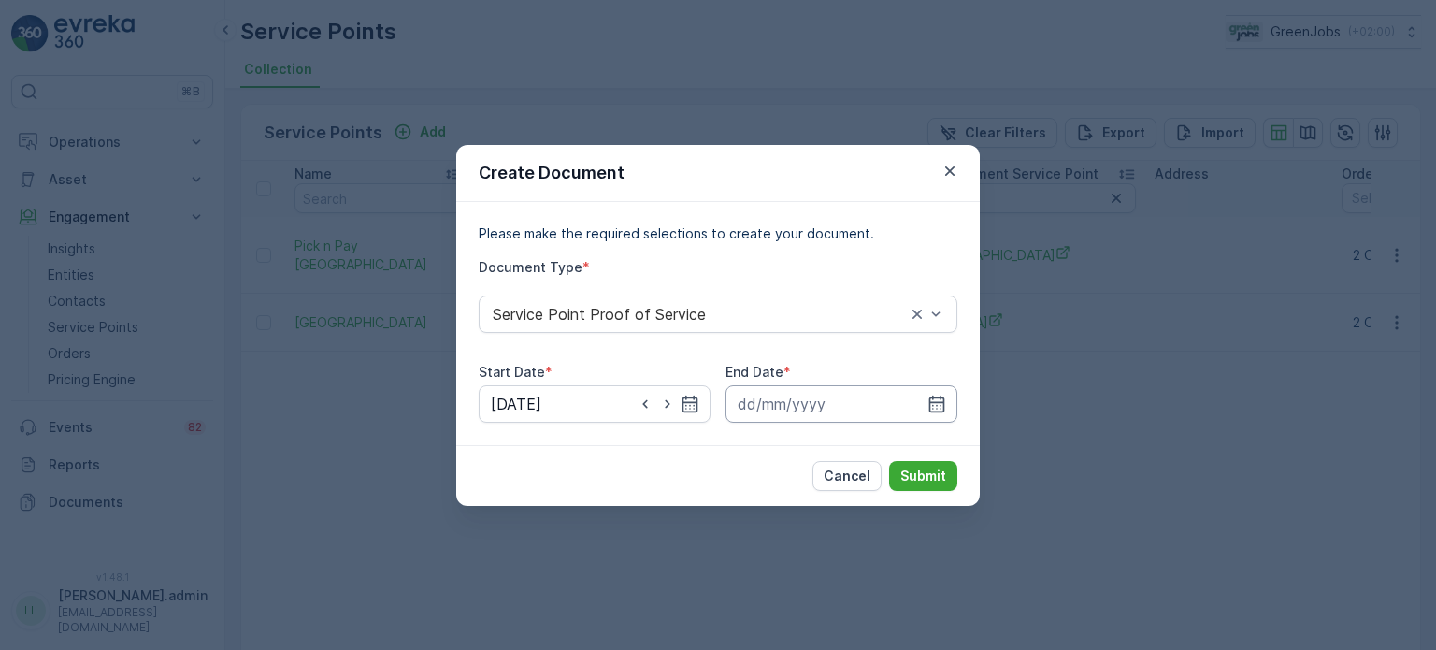
drag, startPoint x: 937, startPoint y: 403, endPoint x: 935, endPoint y: 386, distance: 16.9
click at [938, 402] on icon "button" at bounding box center [936, 404] width 19 height 19
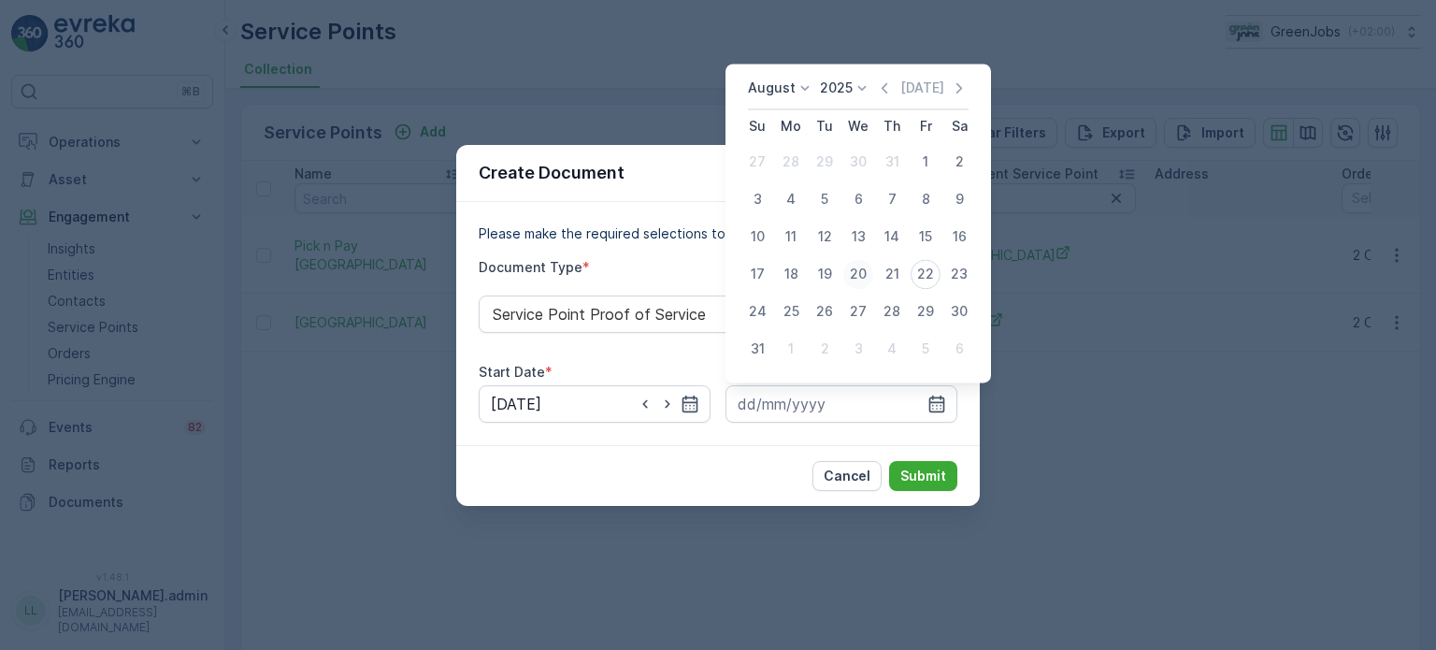
click at [853, 272] on div "20" at bounding box center [858, 274] width 30 height 30
type input "[DATE]"
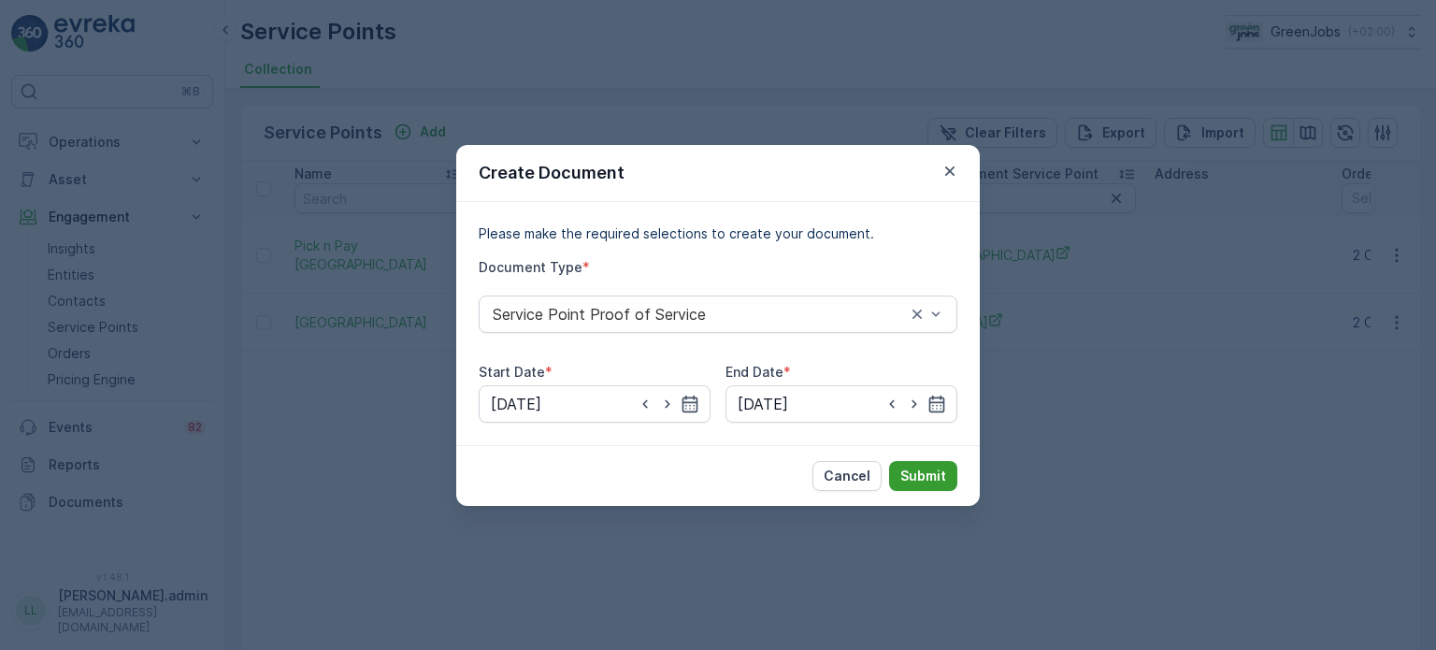
click at [927, 467] on p "Submit" at bounding box center [923, 476] width 46 height 19
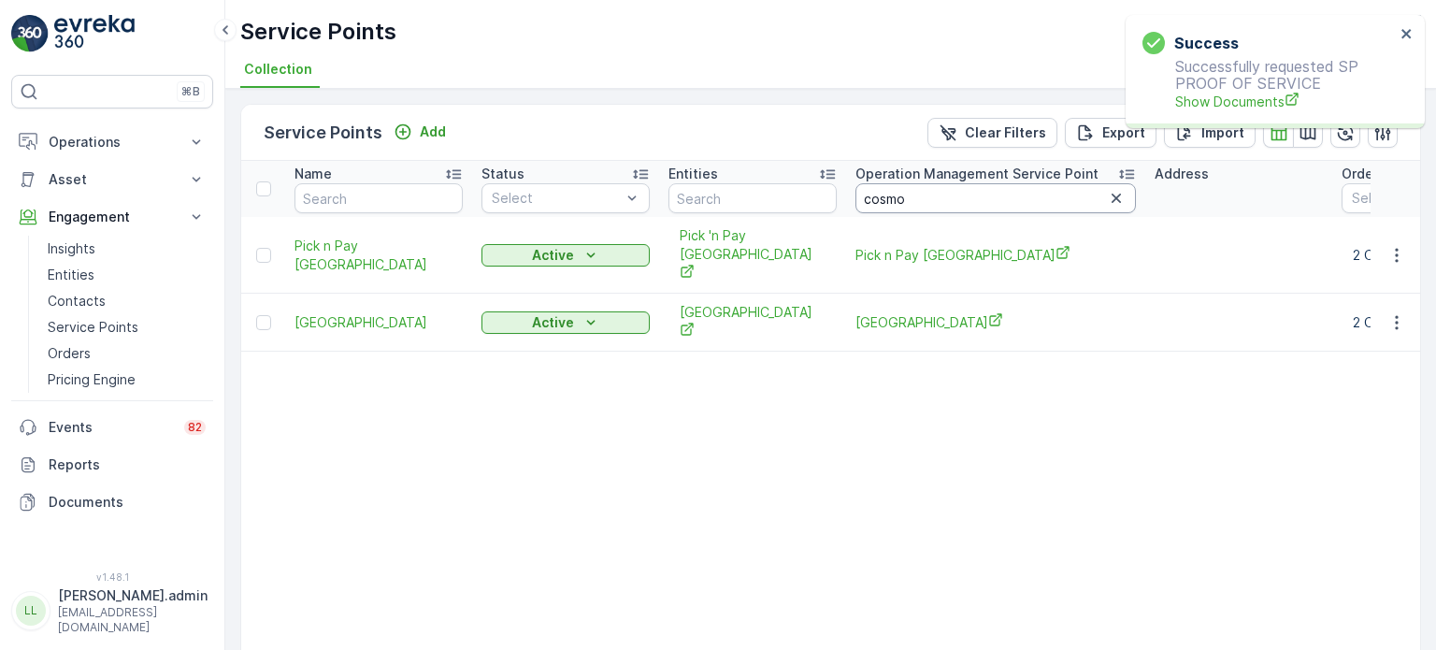
click at [933, 203] on input "cosmo" at bounding box center [995, 198] width 280 height 30
type input "c"
type input "busy"
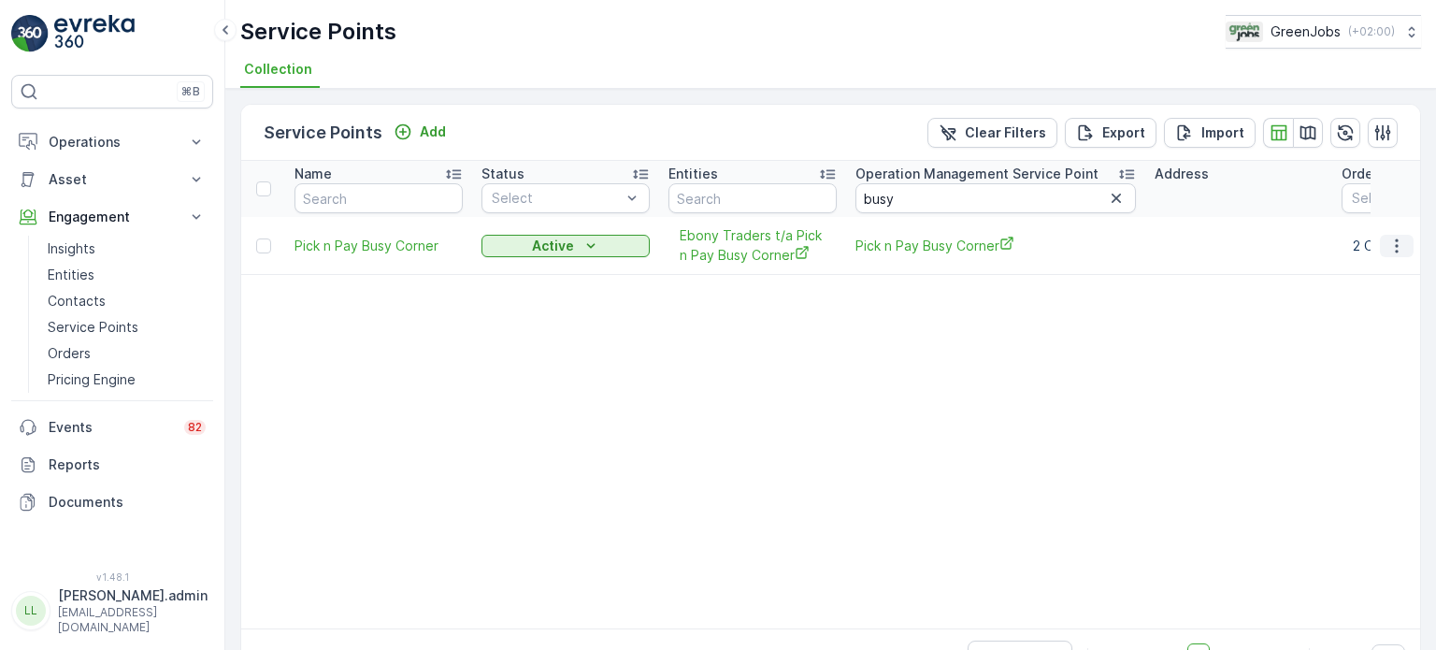
click at [1395, 244] on icon "button" at bounding box center [1396, 246] width 19 height 19
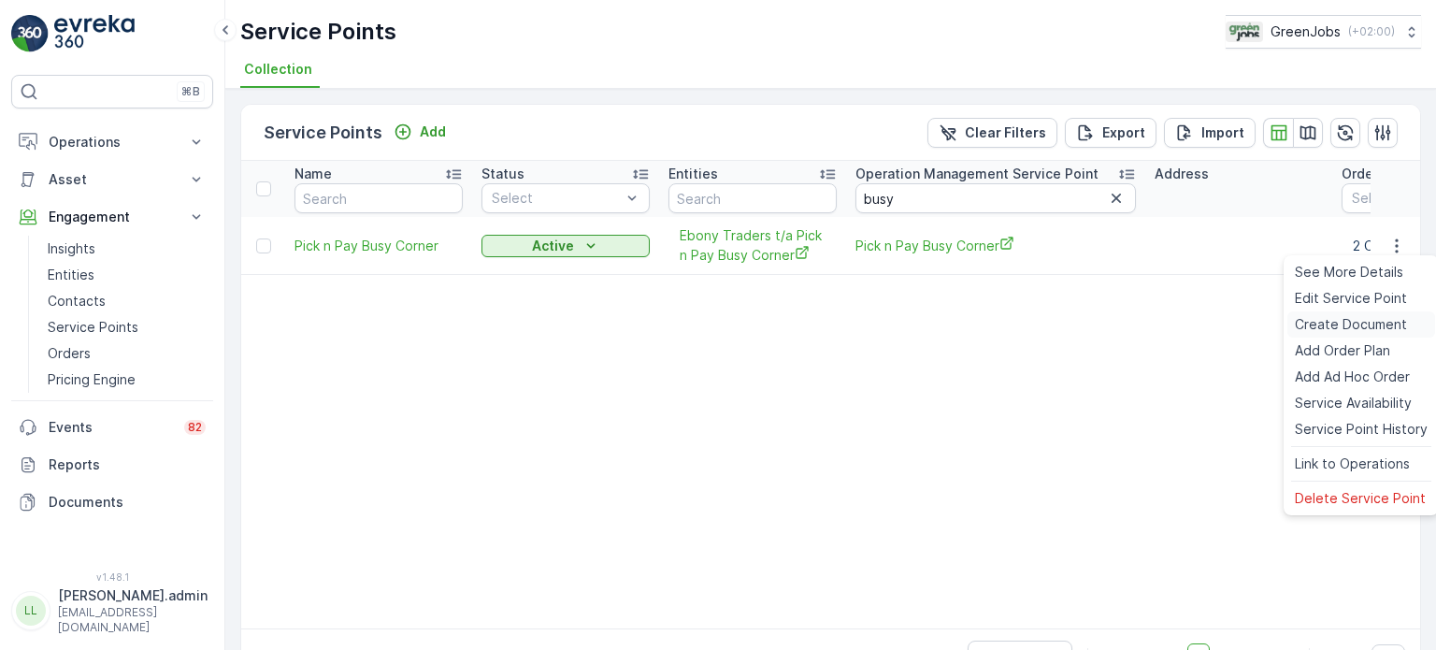
click at [1328, 328] on span "Create Document" at bounding box center [1351, 324] width 112 height 19
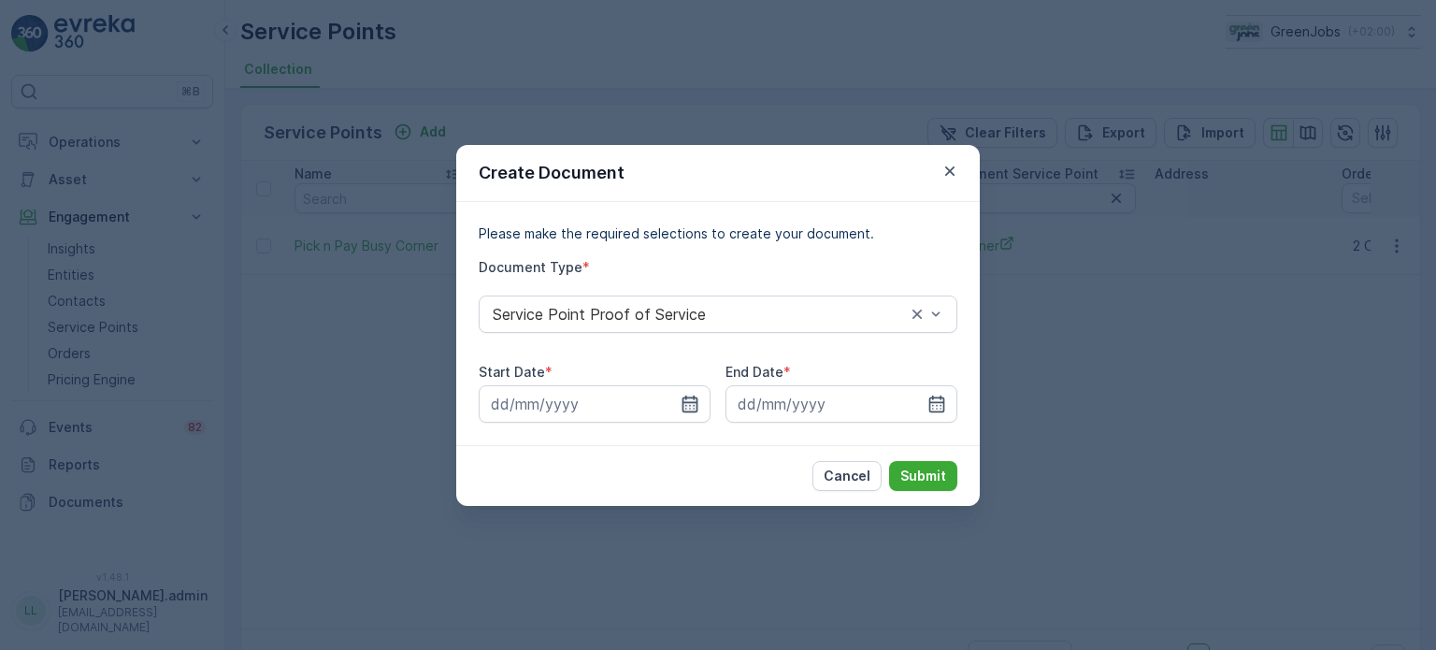
click at [691, 401] on icon "button" at bounding box center [691, 403] width 16 height 17
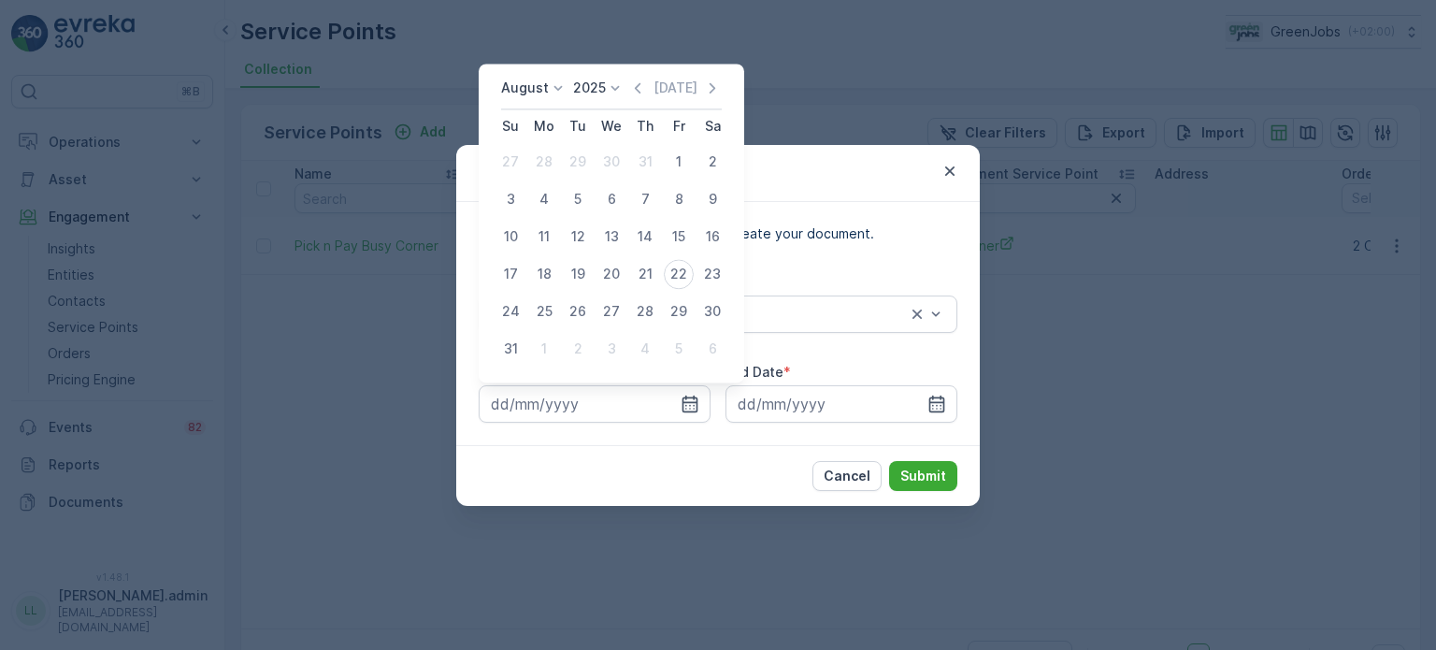
click at [553, 81] on icon at bounding box center [558, 88] width 19 height 19
click at [530, 259] on span "July" at bounding box center [524, 263] width 25 height 19
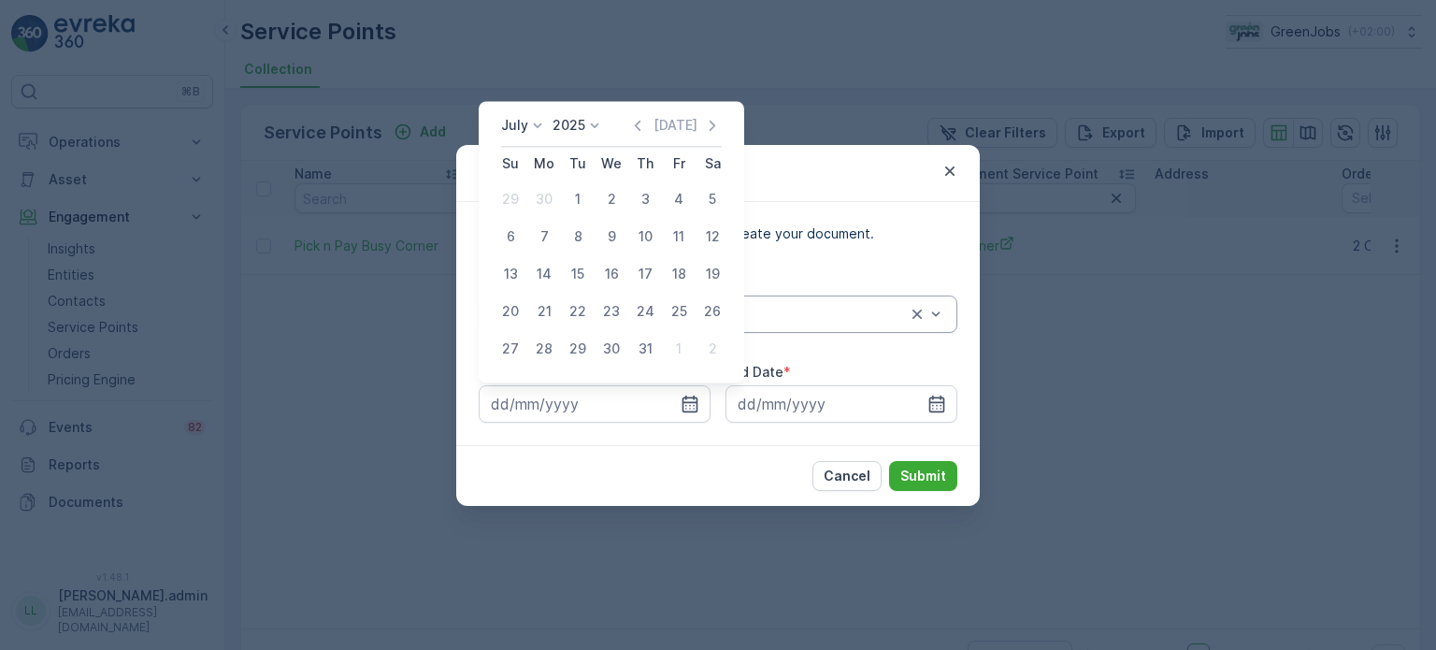
click at [546, 309] on div "21" at bounding box center [544, 311] width 30 height 30
type input "[DATE]"
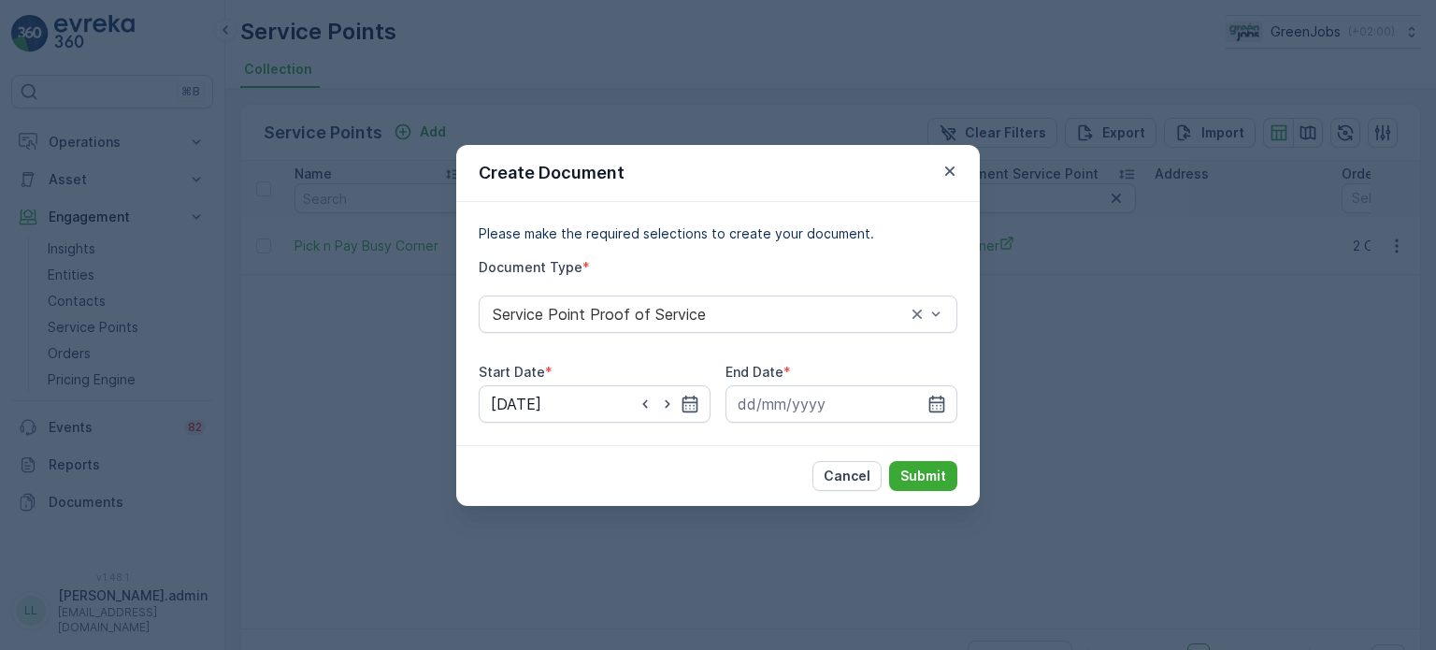
drag, startPoint x: 939, startPoint y: 396, endPoint x: 934, endPoint y: 384, distance: 13.0
click at [939, 395] on icon "button" at bounding box center [936, 404] width 19 height 19
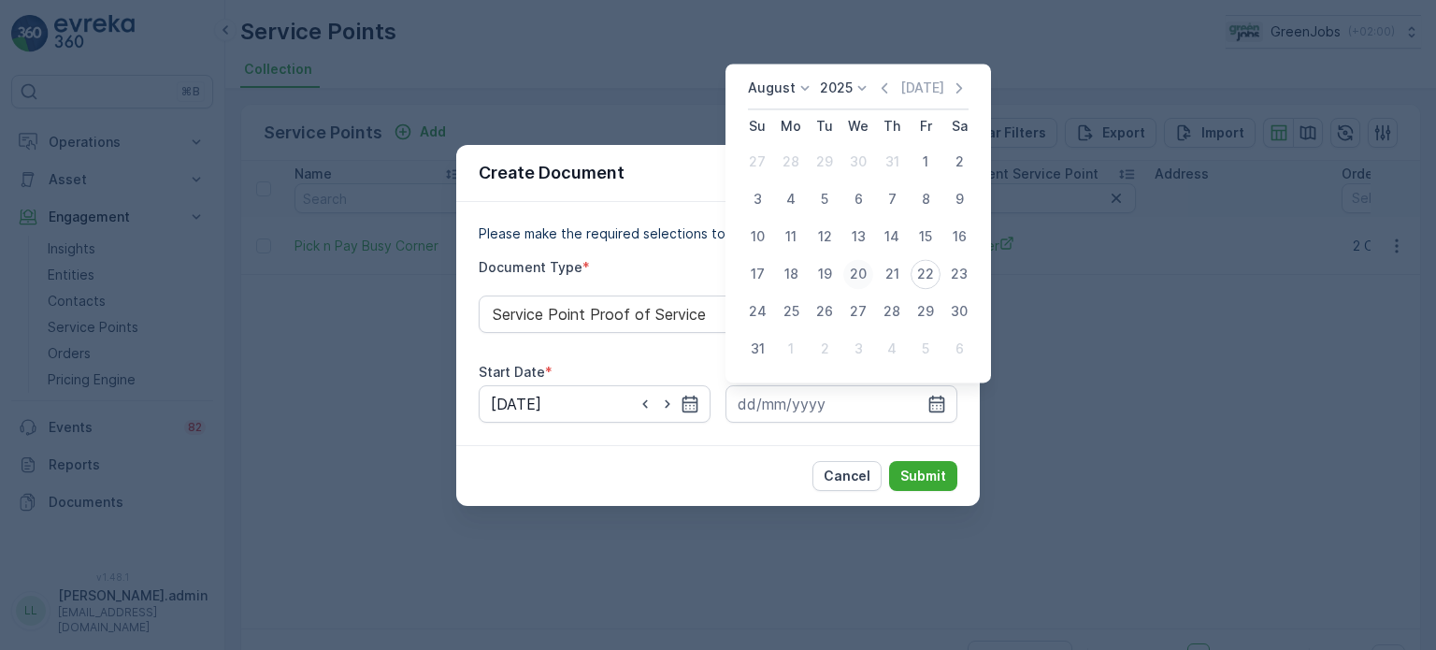
click at [869, 272] on div "20" at bounding box center [858, 274] width 30 height 30
type input "[DATE]"
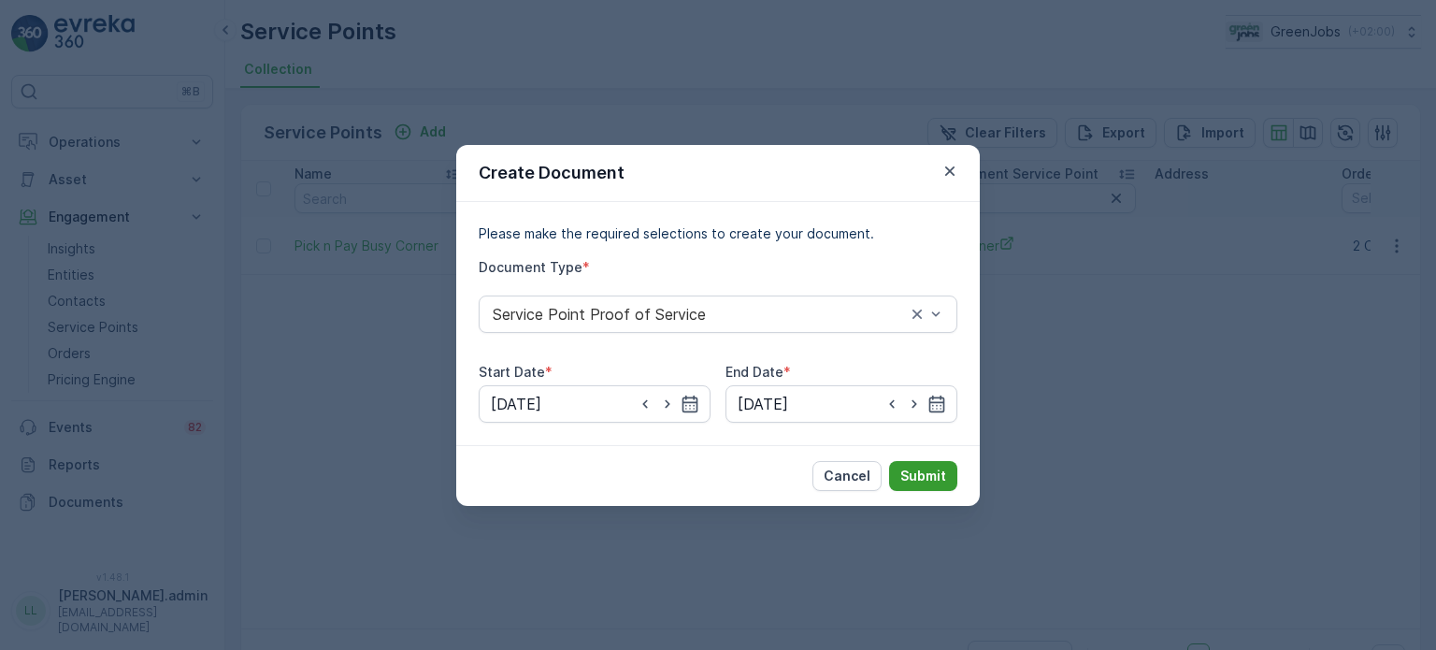
click at [927, 473] on p "Submit" at bounding box center [923, 476] width 46 height 19
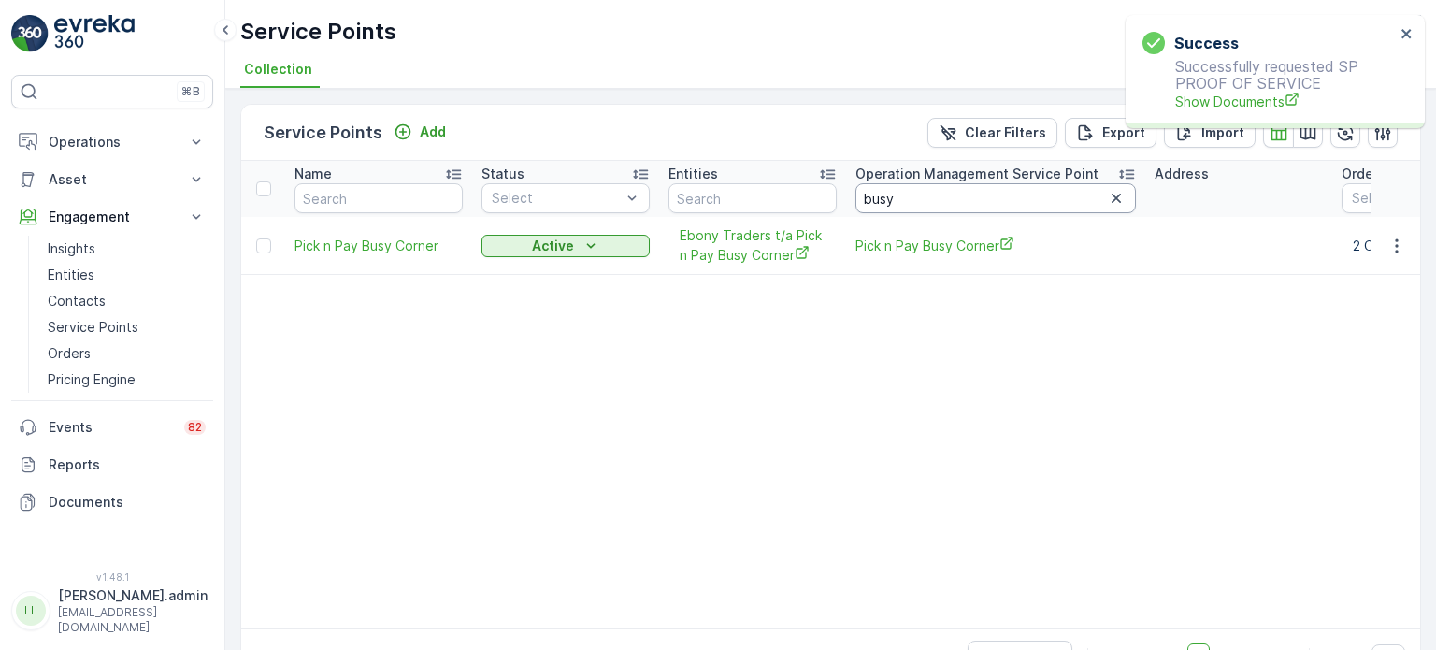
click at [909, 203] on input "busy" at bounding box center [995, 198] width 280 height 30
type input "b"
type input "bophel"
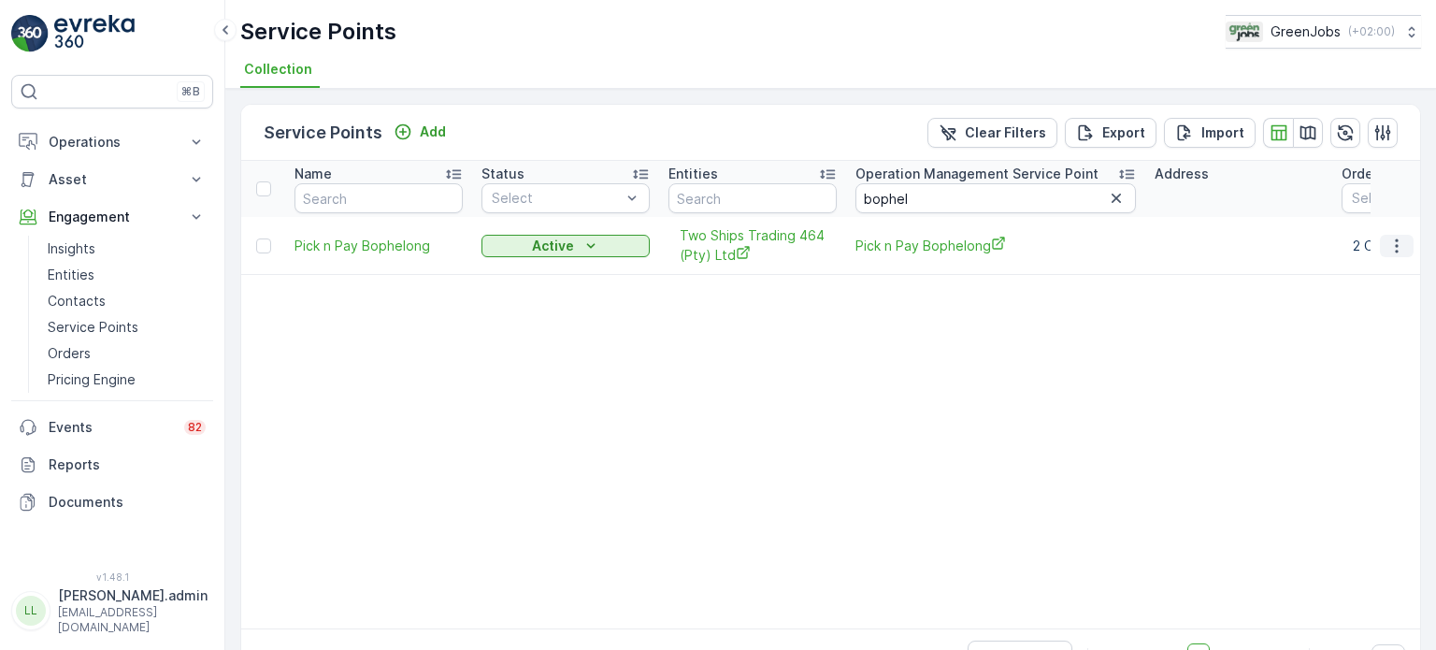
click at [1391, 241] on icon "button" at bounding box center [1396, 246] width 19 height 19
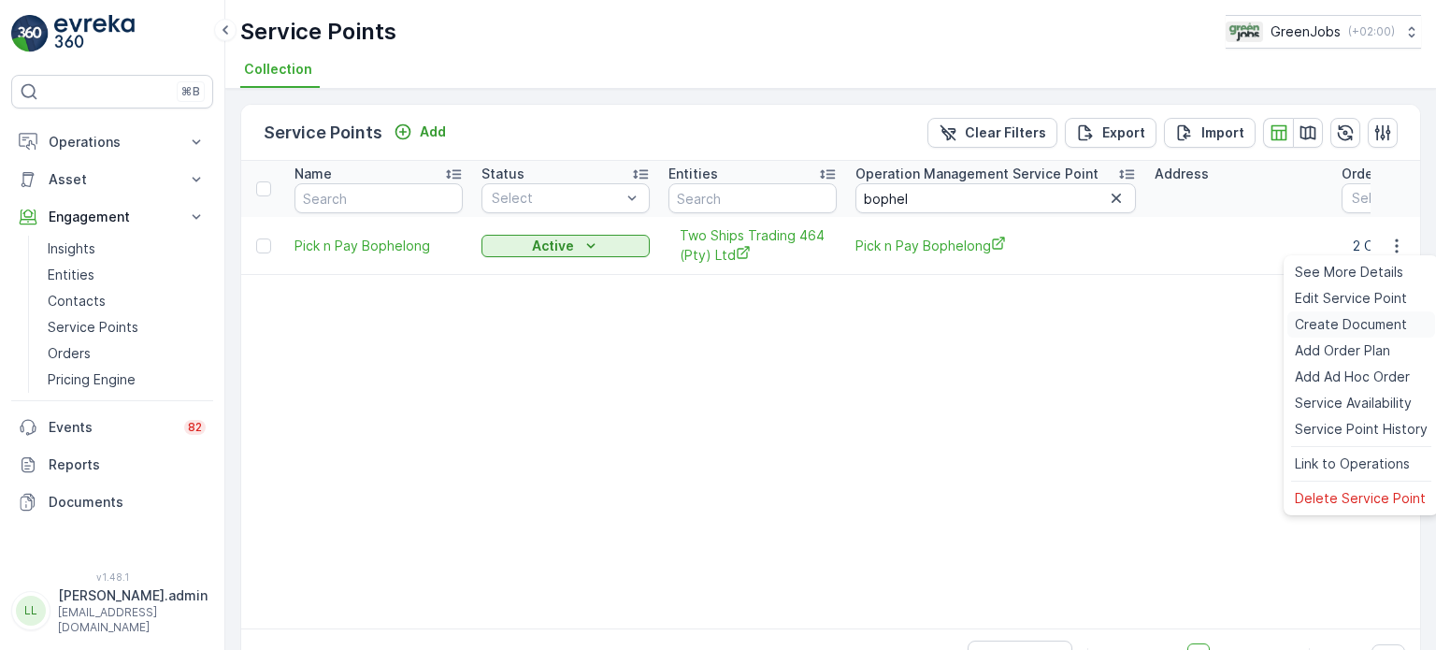
click at [1360, 322] on span "Create Document" at bounding box center [1351, 324] width 112 height 19
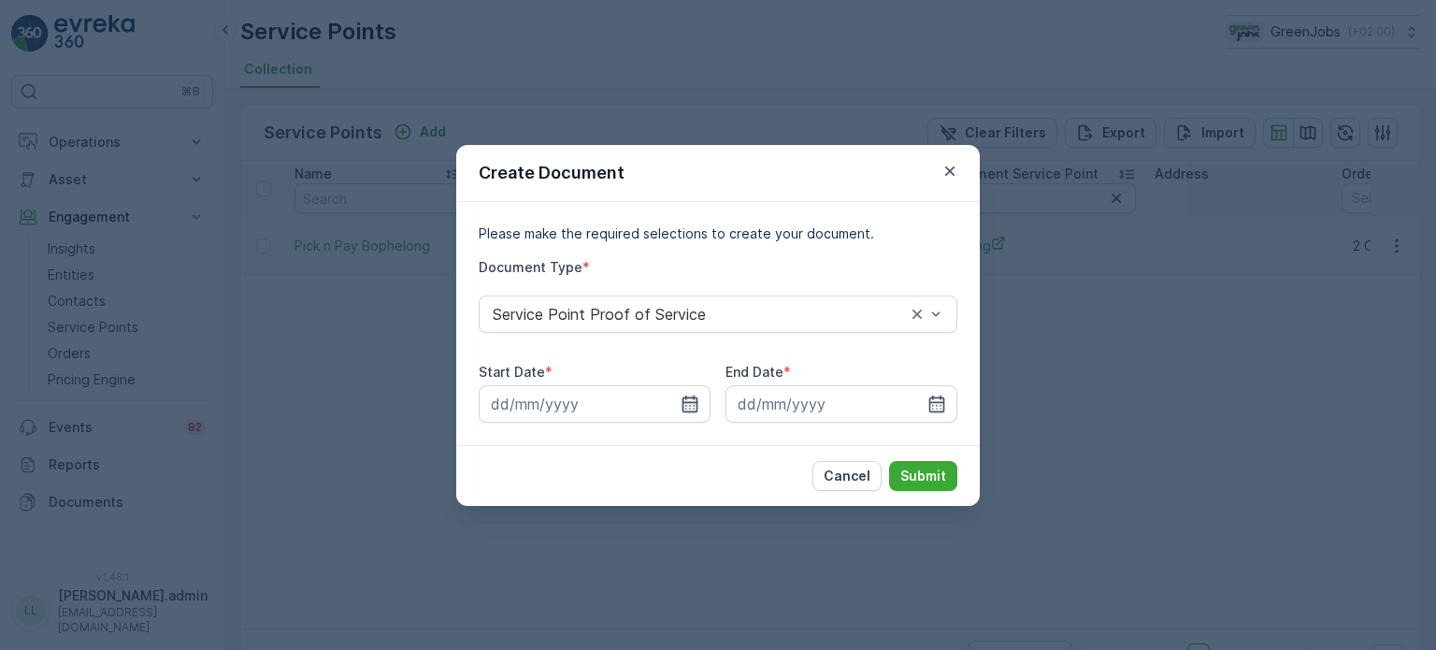
click at [689, 409] on icon "button" at bounding box center [690, 404] width 19 height 19
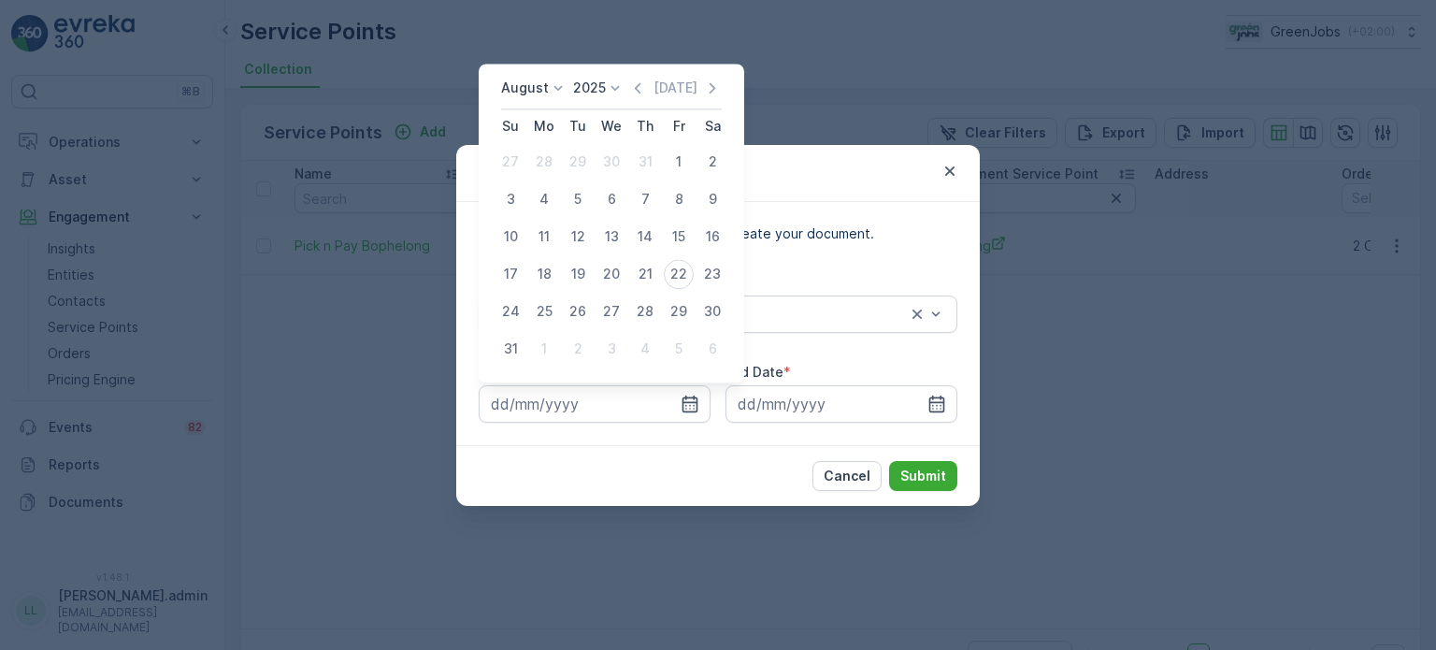
click at [516, 89] on p "August" at bounding box center [525, 88] width 48 height 19
click at [537, 259] on span "July" at bounding box center [524, 263] width 25 height 19
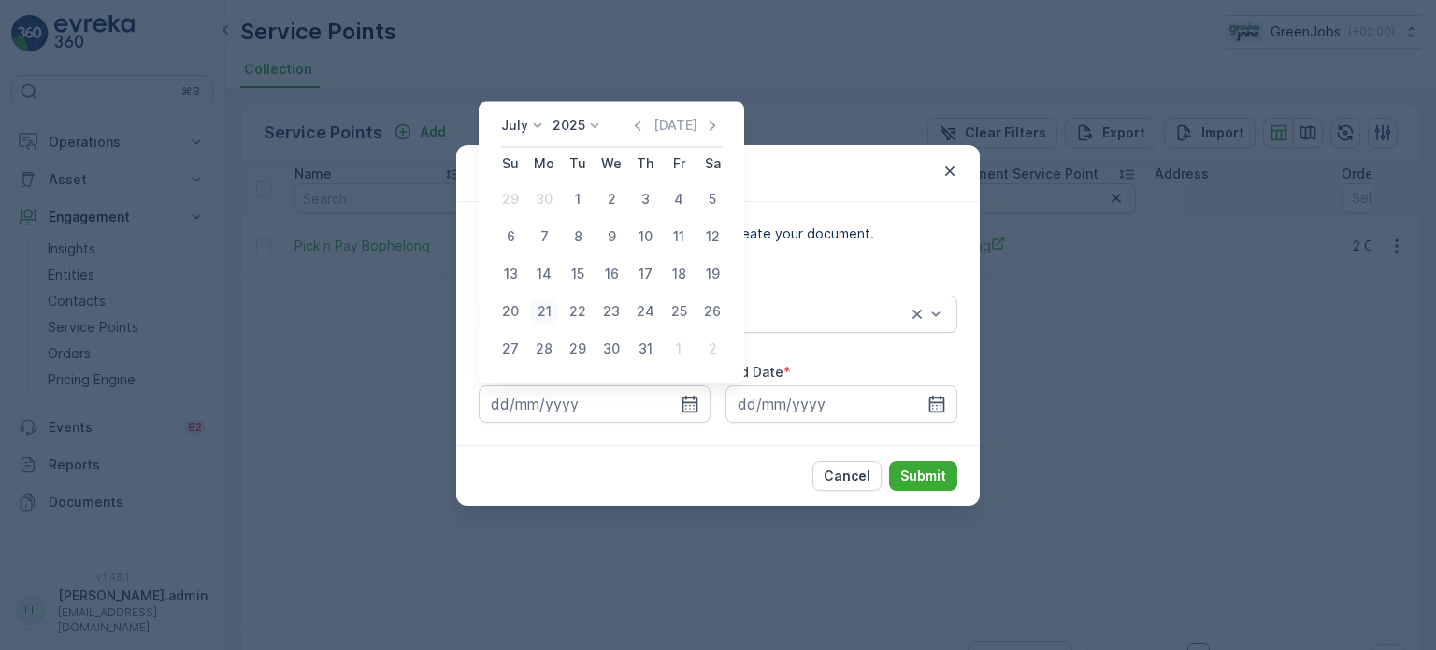
click at [542, 313] on div "21" at bounding box center [544, 311] width 30 height 30
type input "[DATE]"
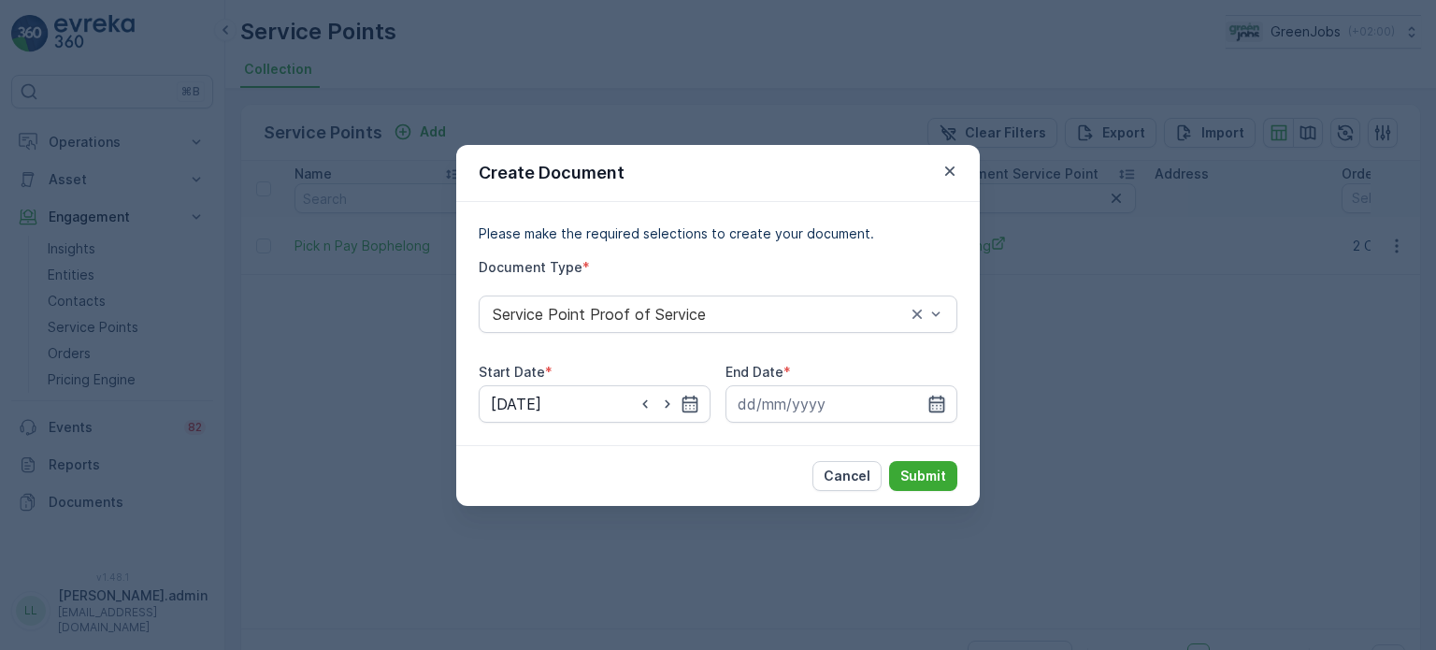
click at [941, 407] on icon "button" at bounding box center [936, 404] width 19 height 19
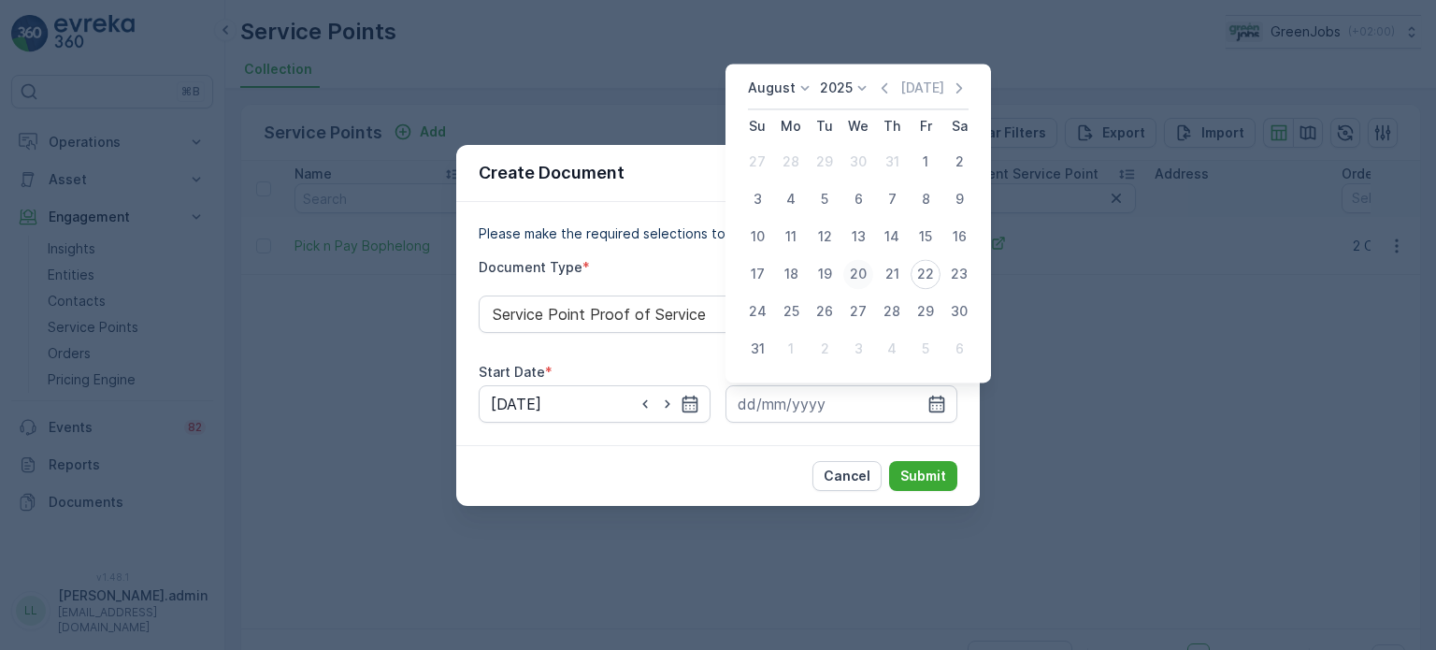
click at [864, 271] on div "20" at bounding box center [858, 274] width 30 height 30
type input "[DATE]"
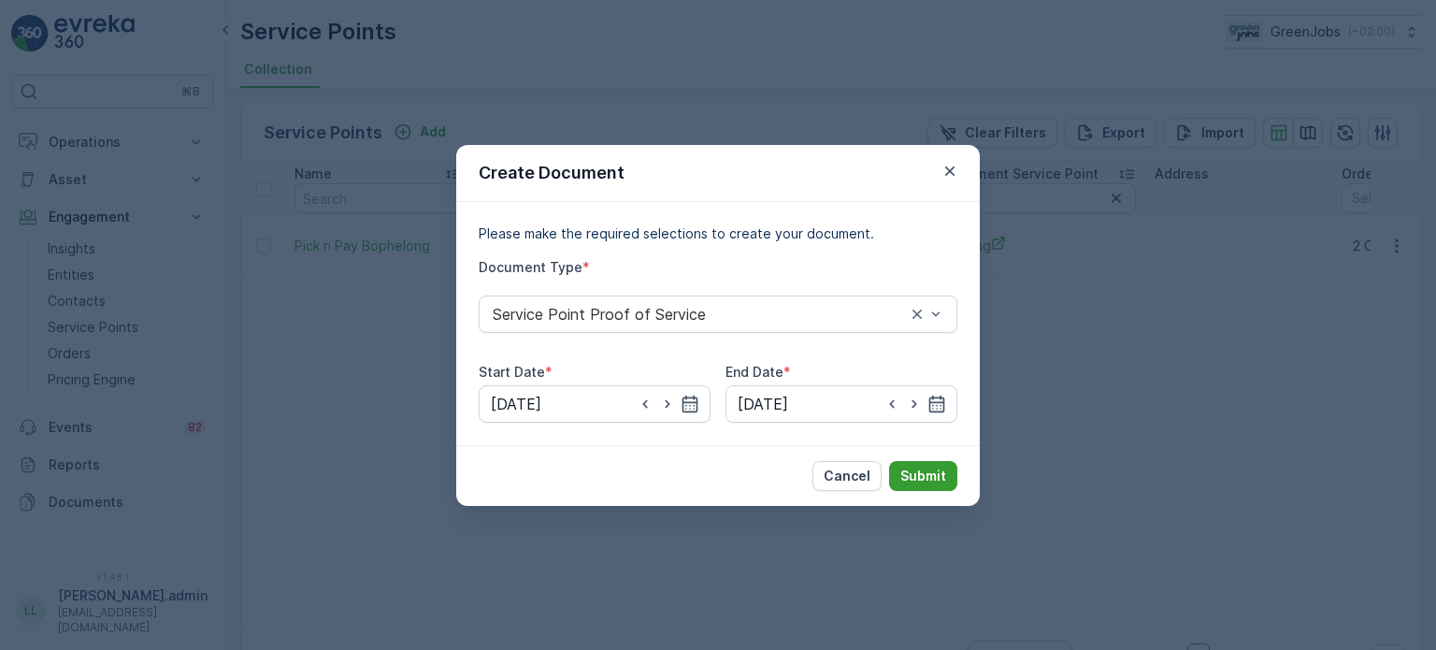
click at [921, 467] on p "Submit" at bounding box center [923, 476] width 46 height 19
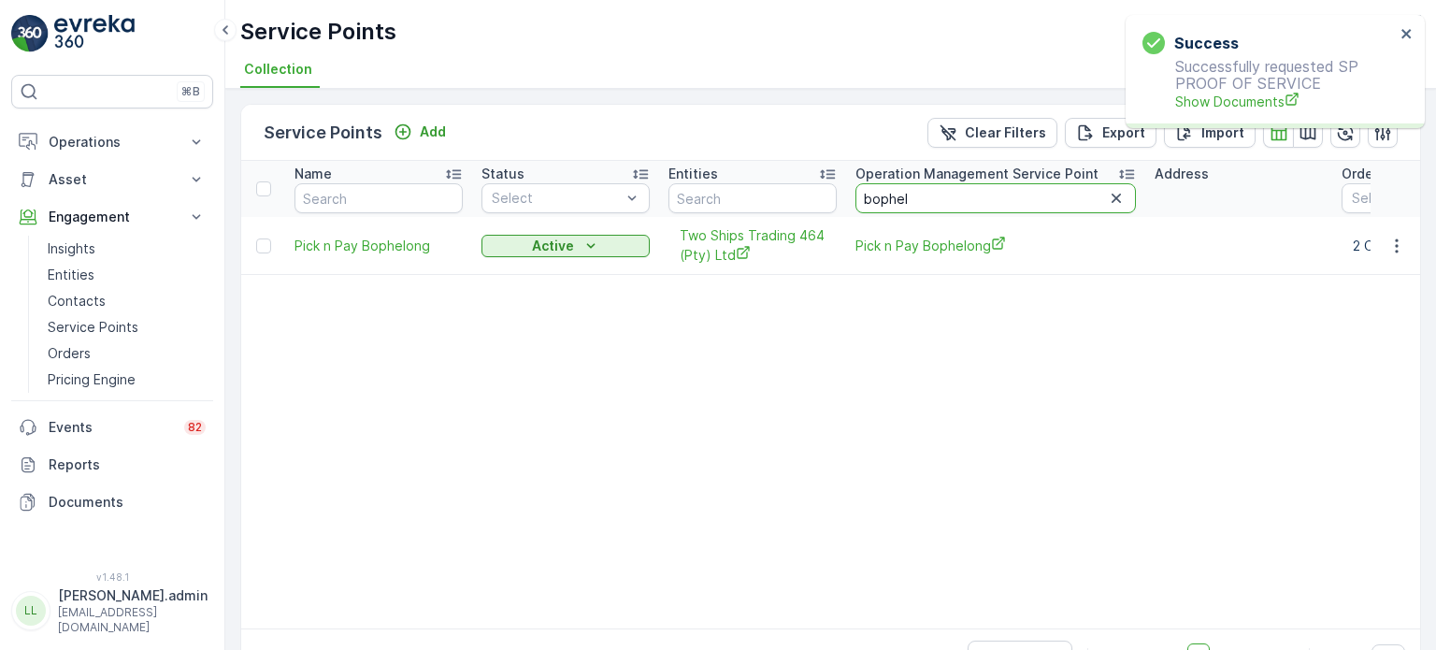
click at [950, 191] on input "bophel" at bounding box center [995, 198] width 280 height 30
type input "b"
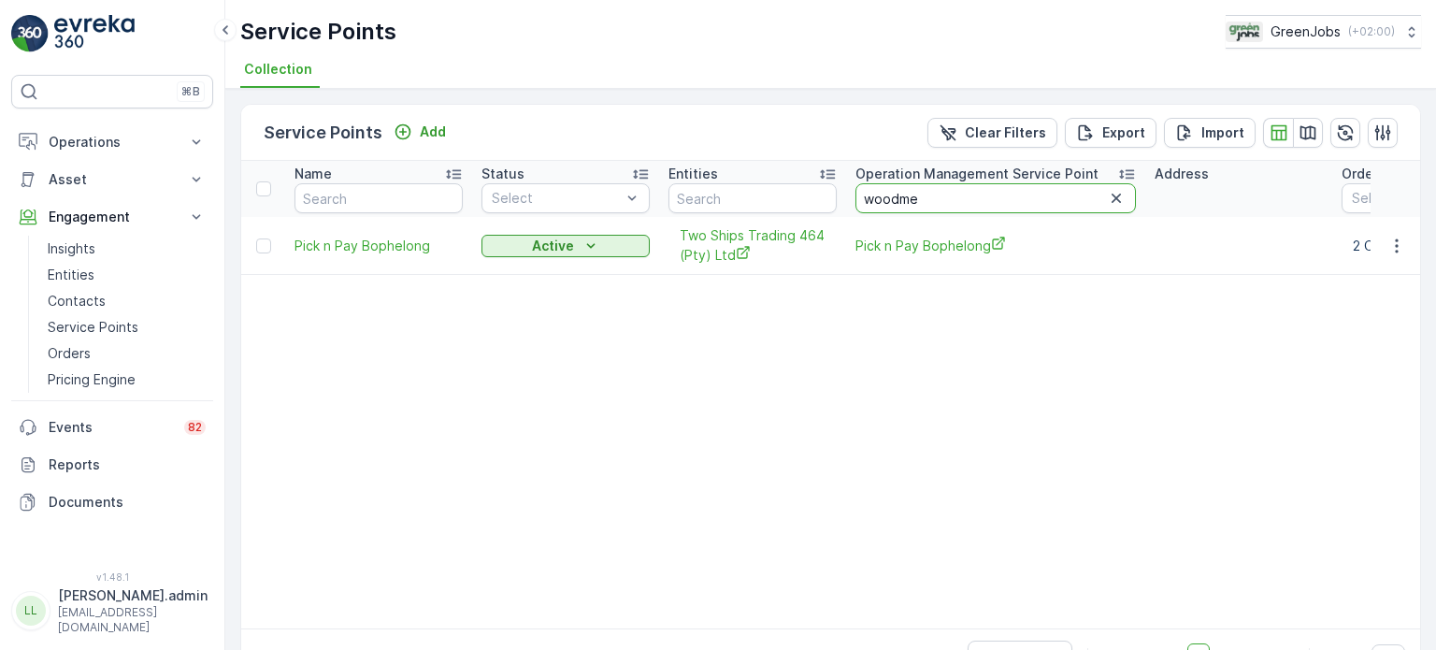
type input "woodmea"
click at [1391, 246] on icon "button" at bounding box center [1396, 246] width 19 height 19
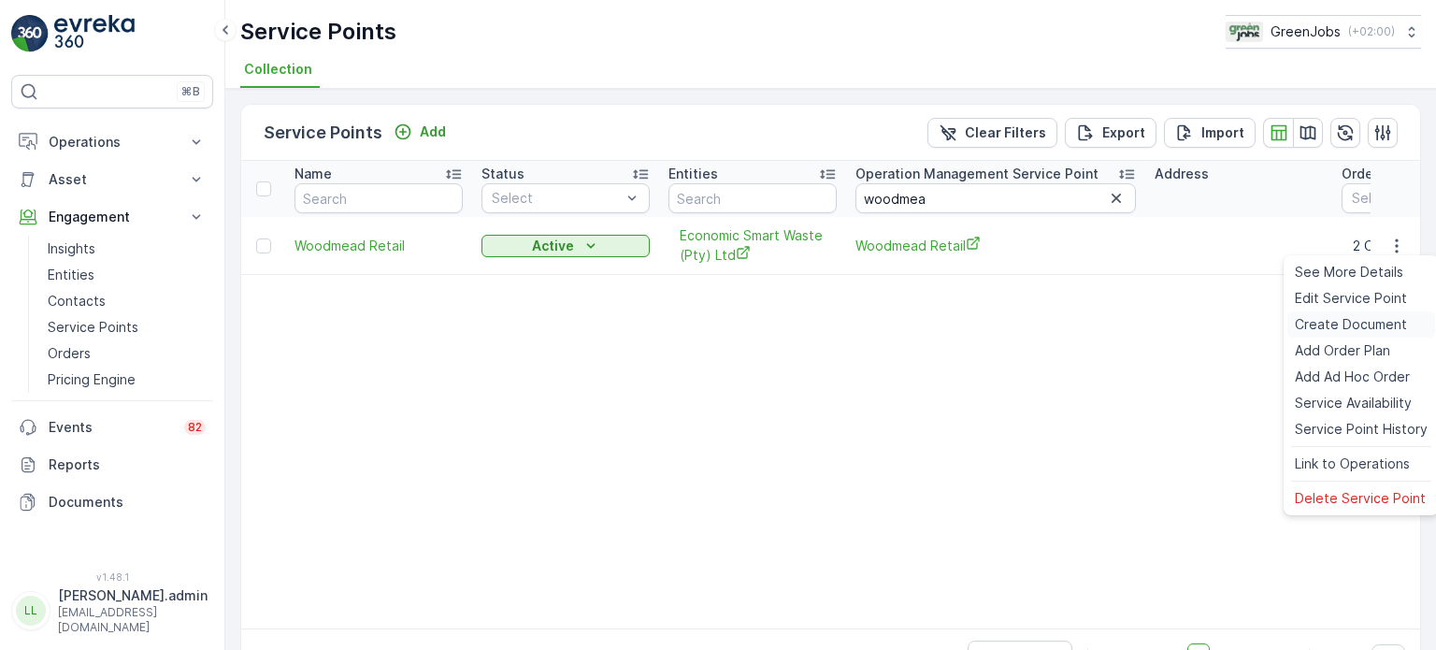
click at [1330, 327] on span "Create Document" at bounding box center [1351, 324] width 112 height 19
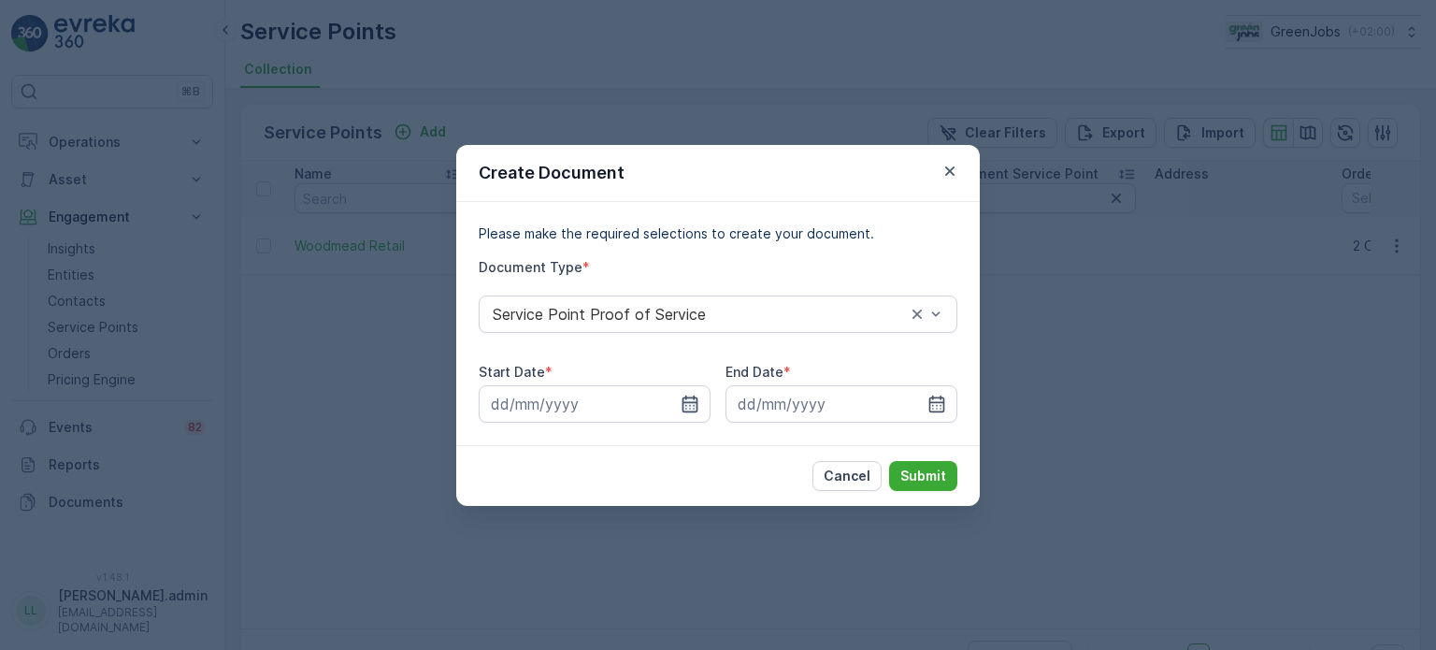
click at [694, 401] on icon "button" at bounding box center [691, 403] width 16 height 17
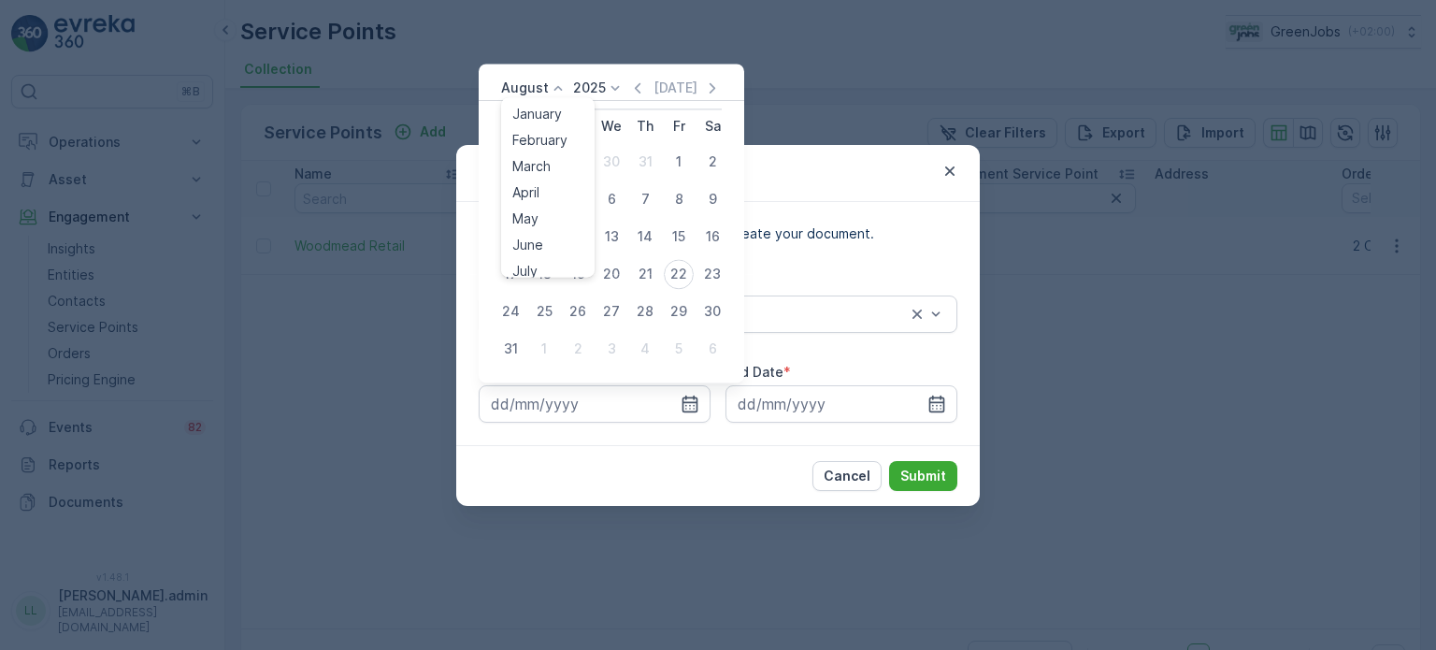
click at [535, 85] on p "August" at bounding box center [525, 88] width 48 height 19
click at [533, 262] on span "July" at bounding box center [524, 263] width 25 height 19
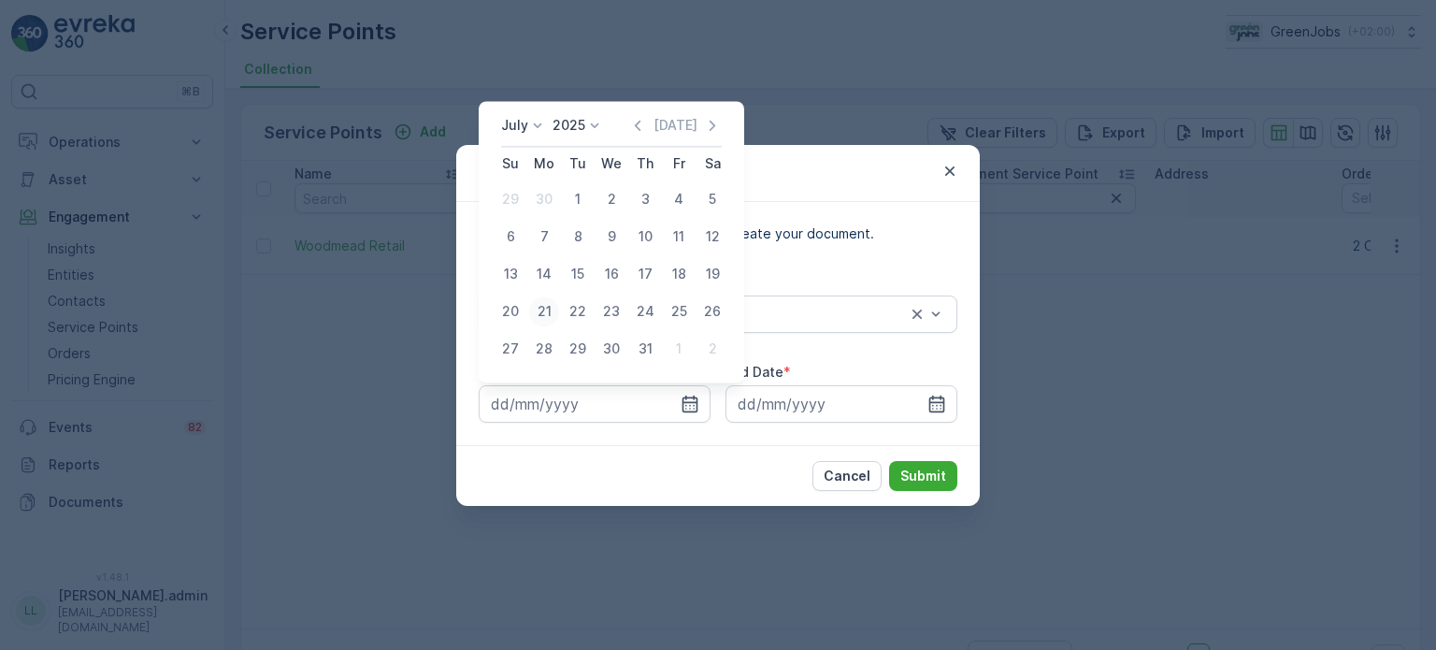
drag, startPoint x: 540, startPoint y: 313, endPoint x: 611, endPoint y: 317, distance: 70.2
click at [542, 313] on div "21" at bounding box center [544, 311] width 30 height 30
type input "[DATE]"
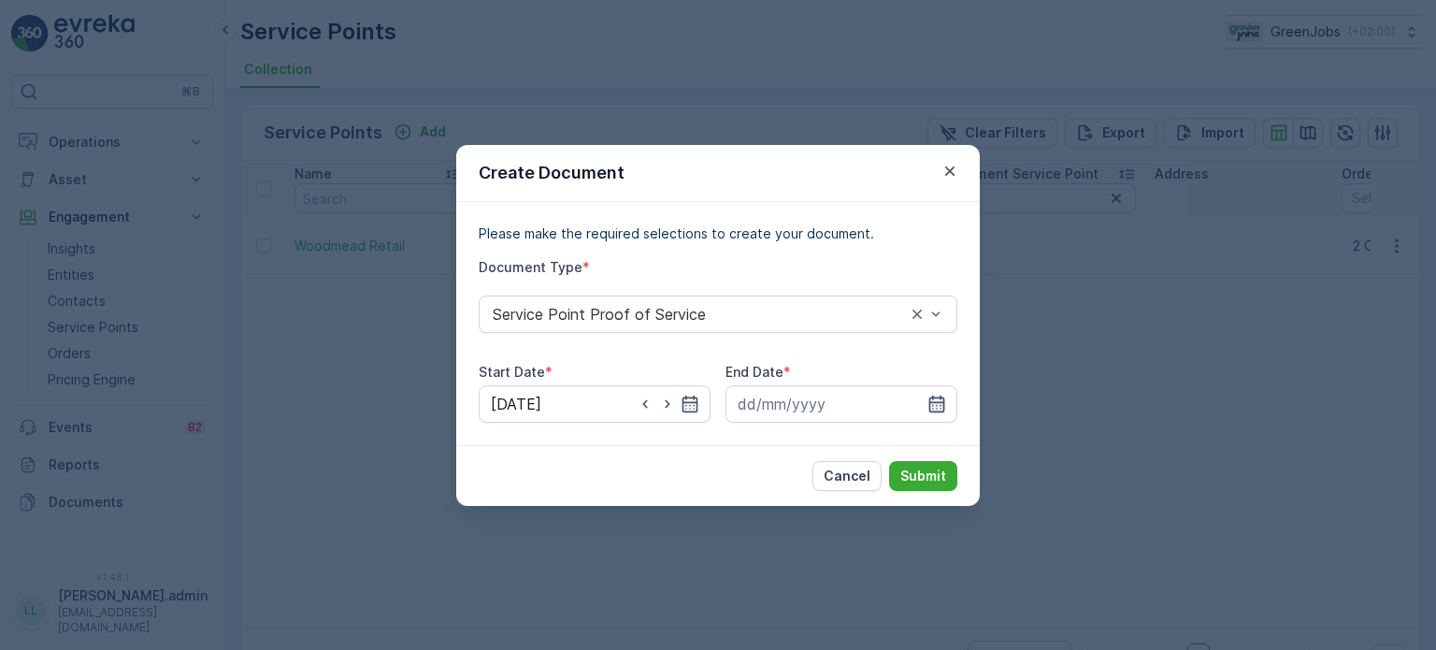
click at [927, 402] on div at bounding box center [842, 403] width 232 height 37
drag, startPoint x: 923, startPoint y: 391, endPoint x: 931, endPoint y: 399, distance: 11.9
click at [929, 398] on div at bounding box center [842, 403] width 232 height 37
click at [932, 400] on icon "button" at bounding box center [936, 404] width 19 height 19
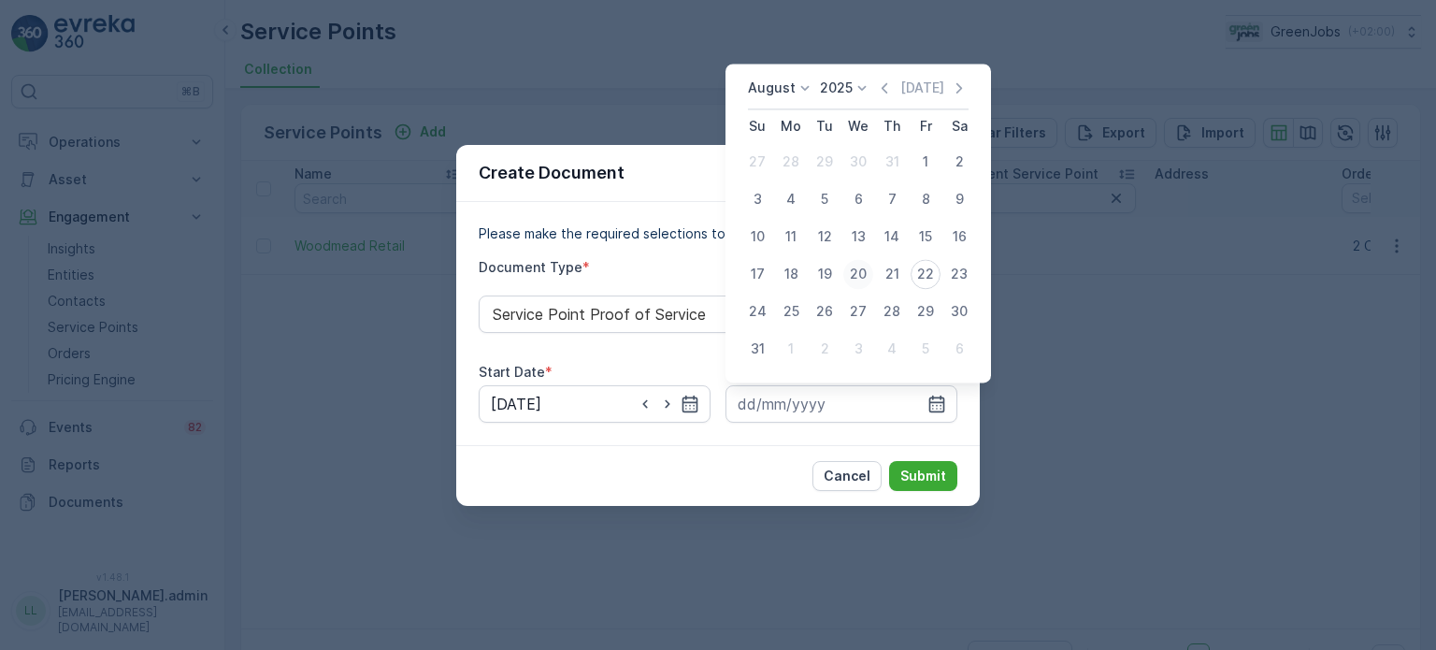
click at [867, 269] on div "20" at bounding box center [858, 274] width 30 height 30
type input "[DATE]"
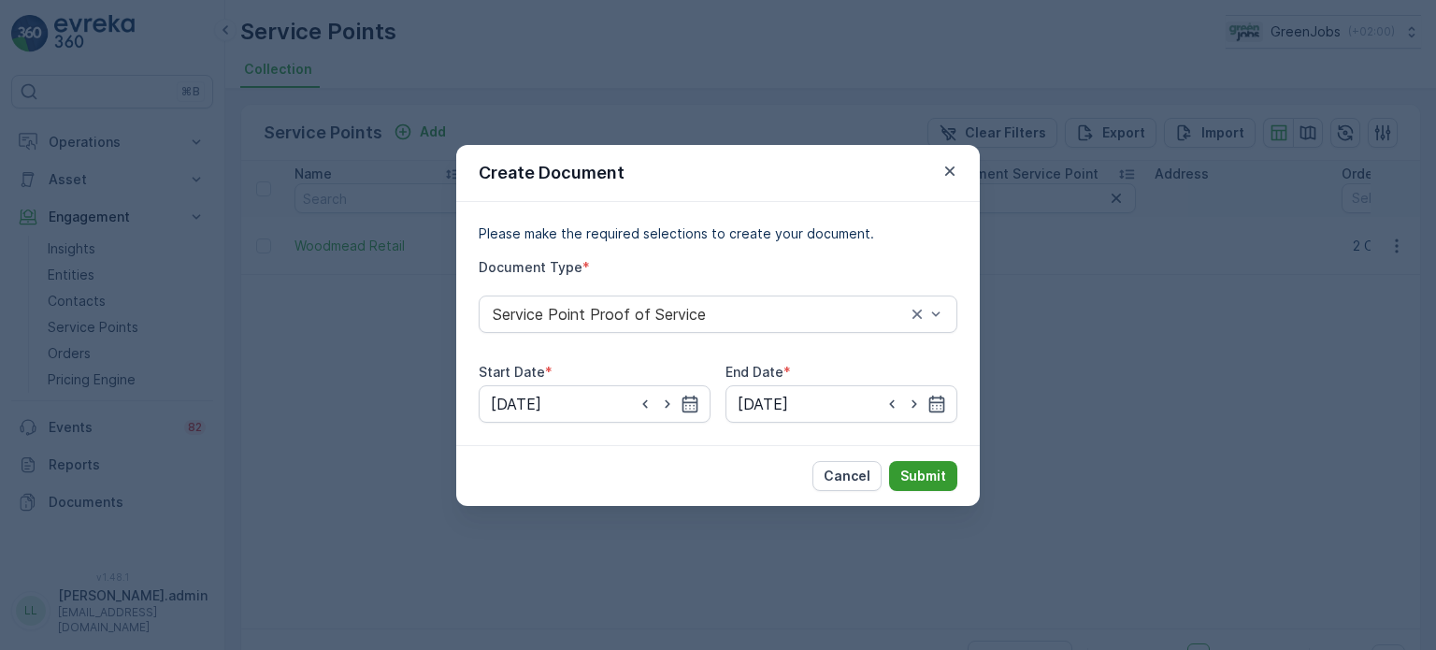
click at [912, 476] on p "Submit" at bounding box center [923, 476] width 46 height 19
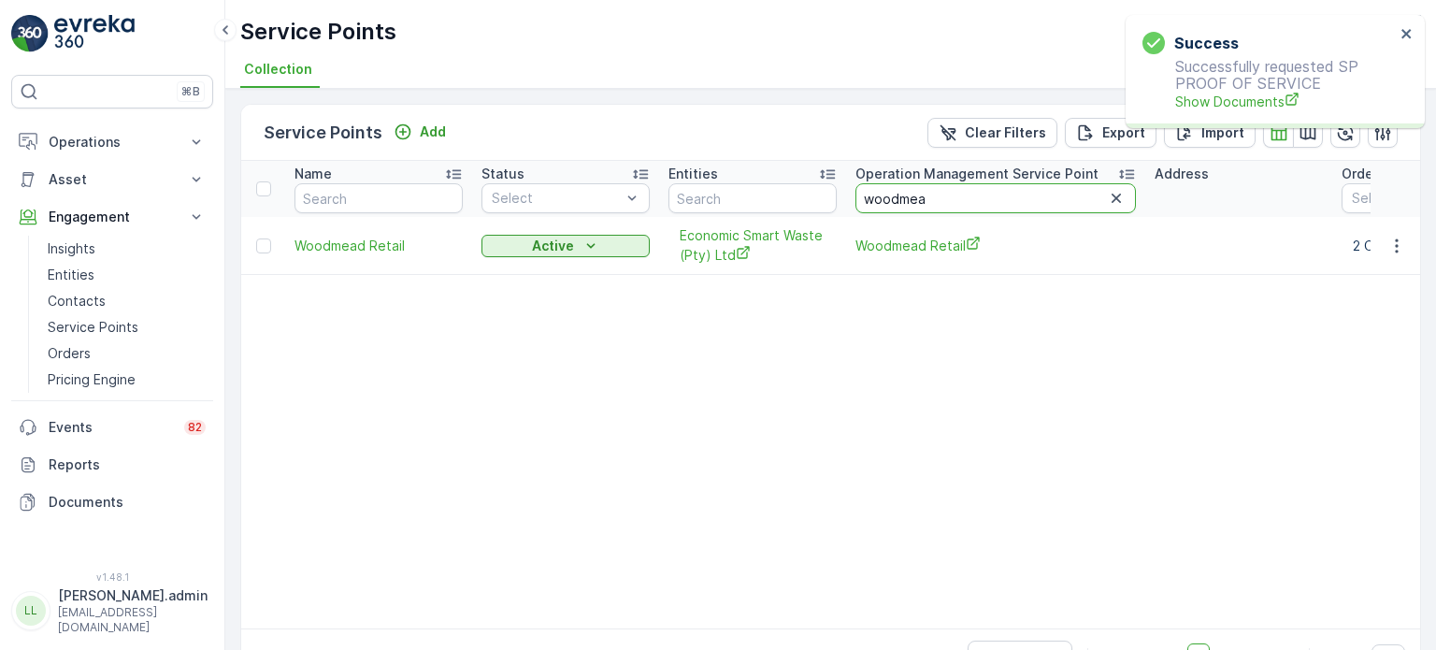
click at [954, 198] on input "woodmea" at bounding box center [995, 198] width 280 height 30
type input "w"
type input "somerse"
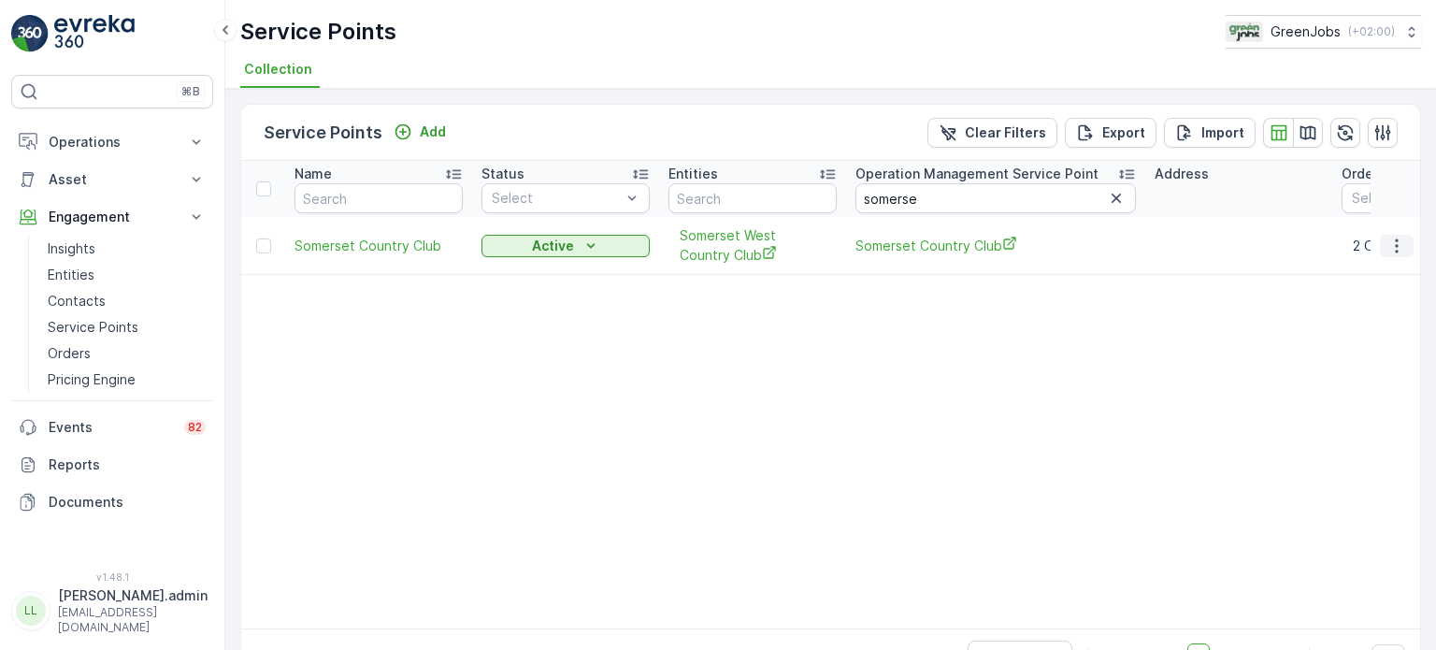
click at [1395, 248] on icon "button" at bounding box center [1396, 245] width 3 height 14
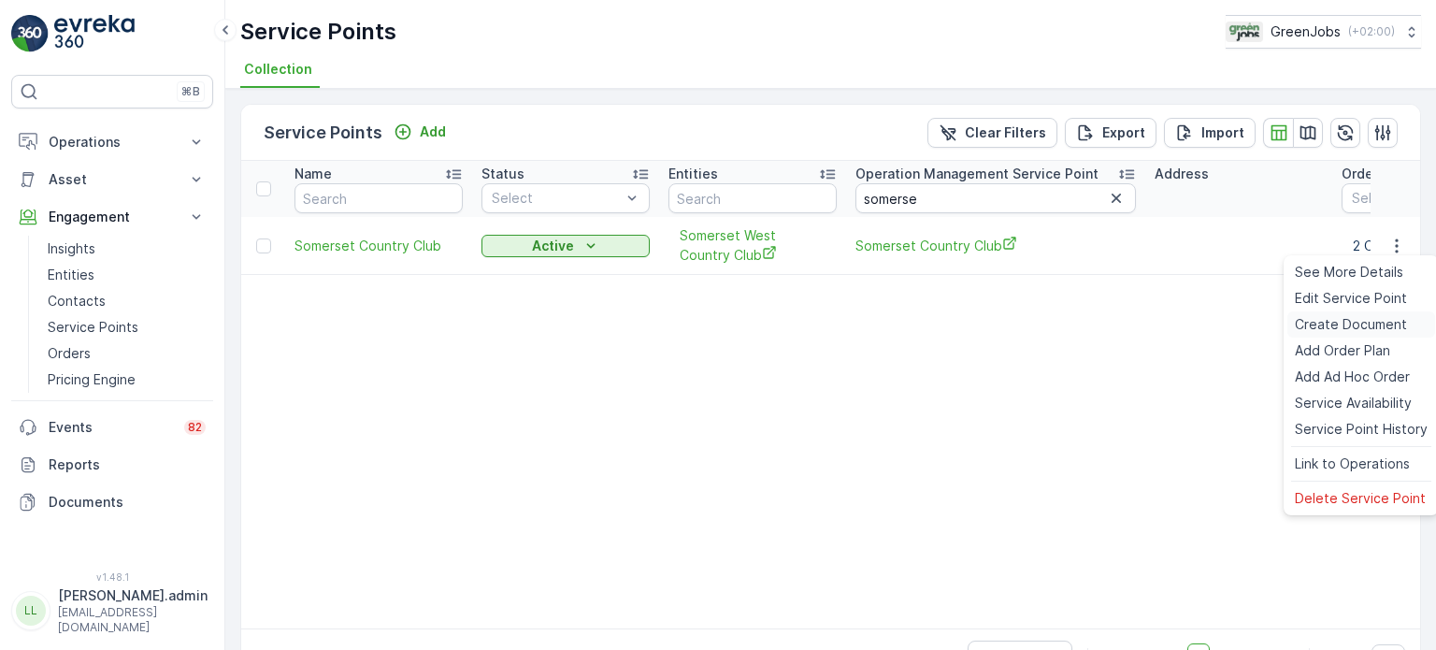
click at [1337, 332] on span "Create Document" at bounding box center [1351, 324] width 112 height 19
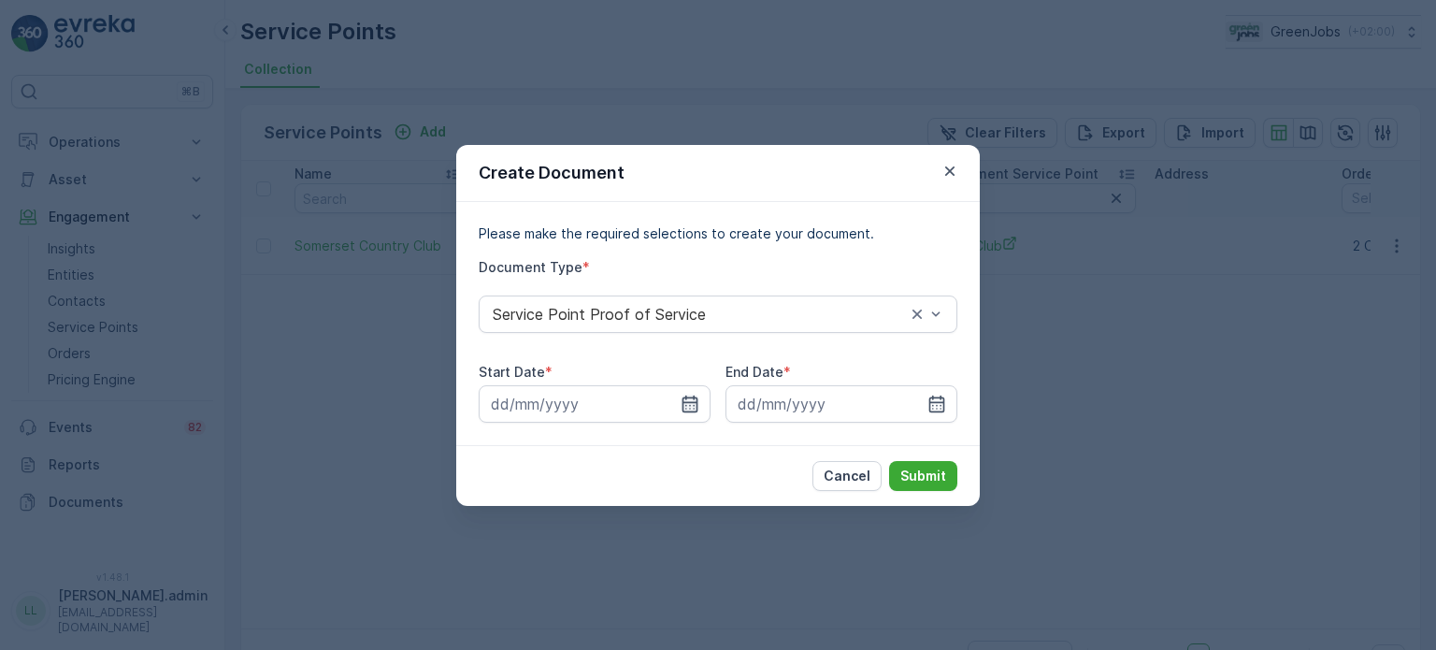
click at [696, 404] on icon "button" at bounding box center [690, 404] width 19 height 19
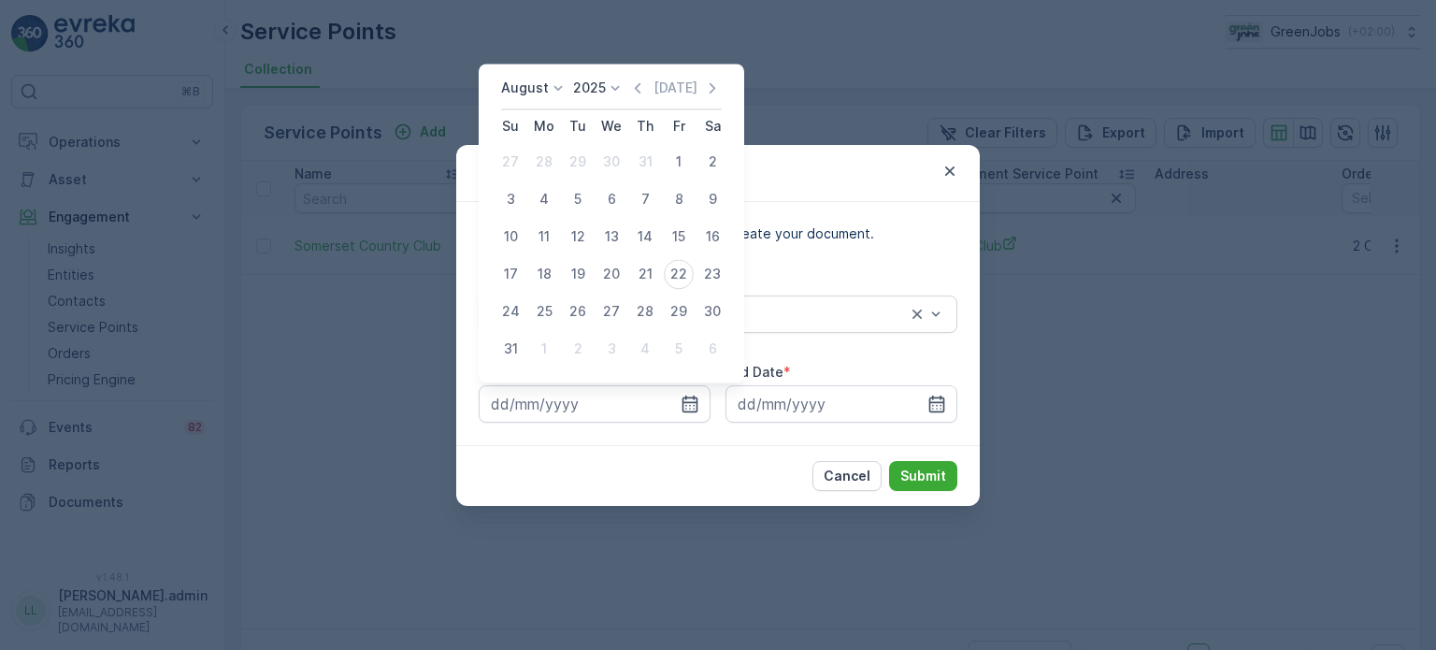
click at [542, 90] on p "August" at bounding box center [525, 88] width 48 height 19
click at [532, 265] on span "July" at bounding box center [524, 263] width 25 height 19
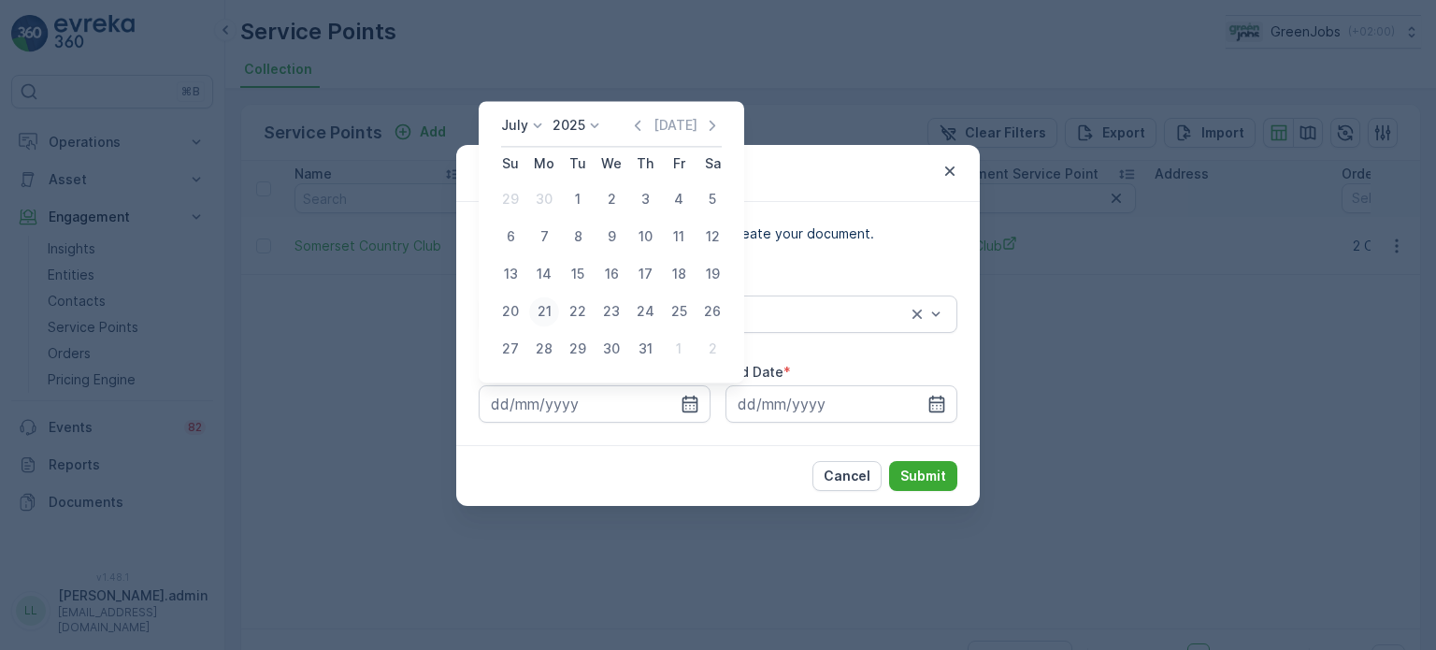
click at [543, 315] on div "21" at bounding box center [544, 311] width 30 height 30
type input "[DATE]"
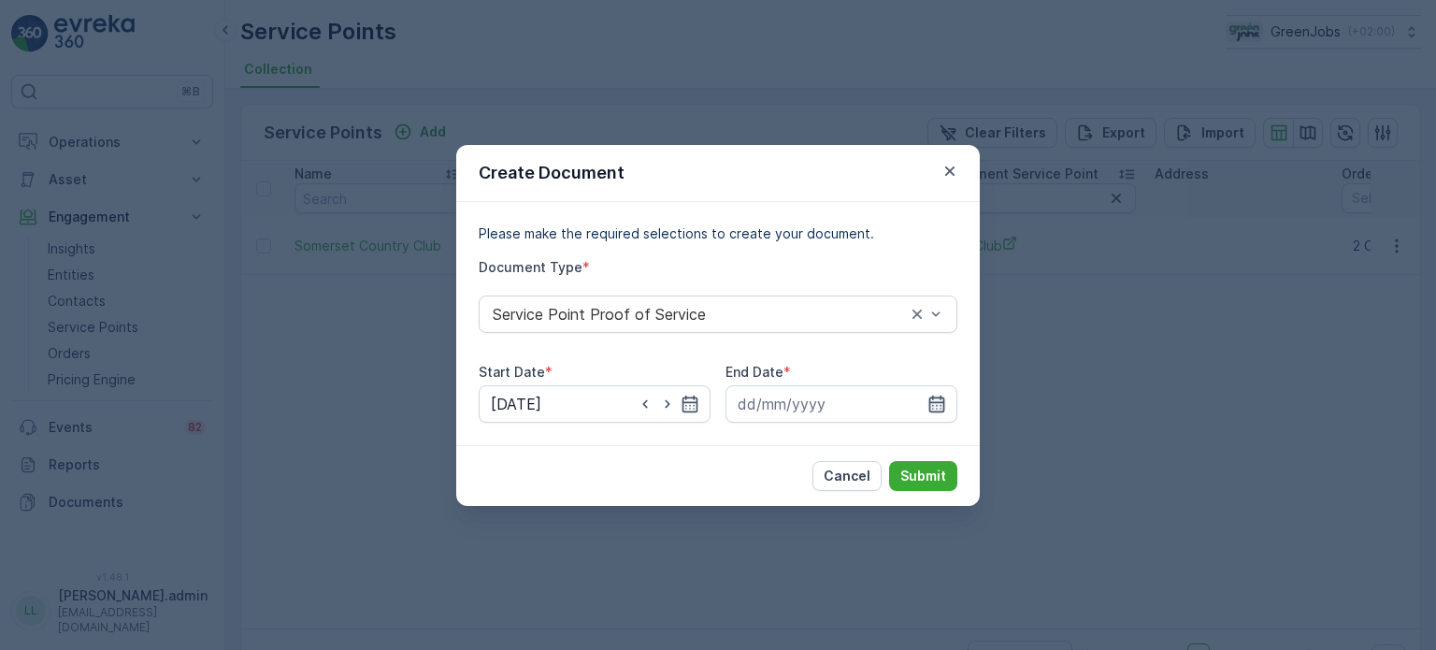
click at [939, 401] on icon "button" at bounding box center [937, 403] width 16 height 17
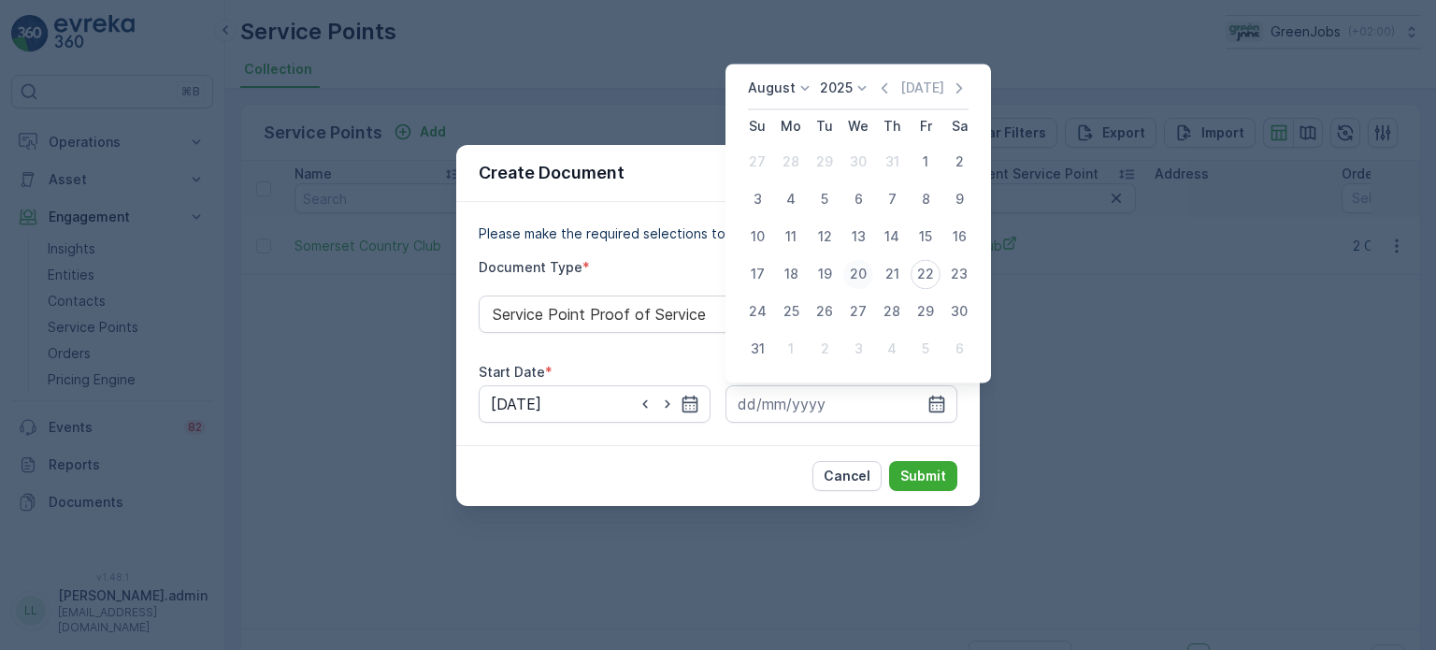
click at [856, 267] on div "20" at bounding box center [858, 274] width 30 height 30
type input "[DATE]"
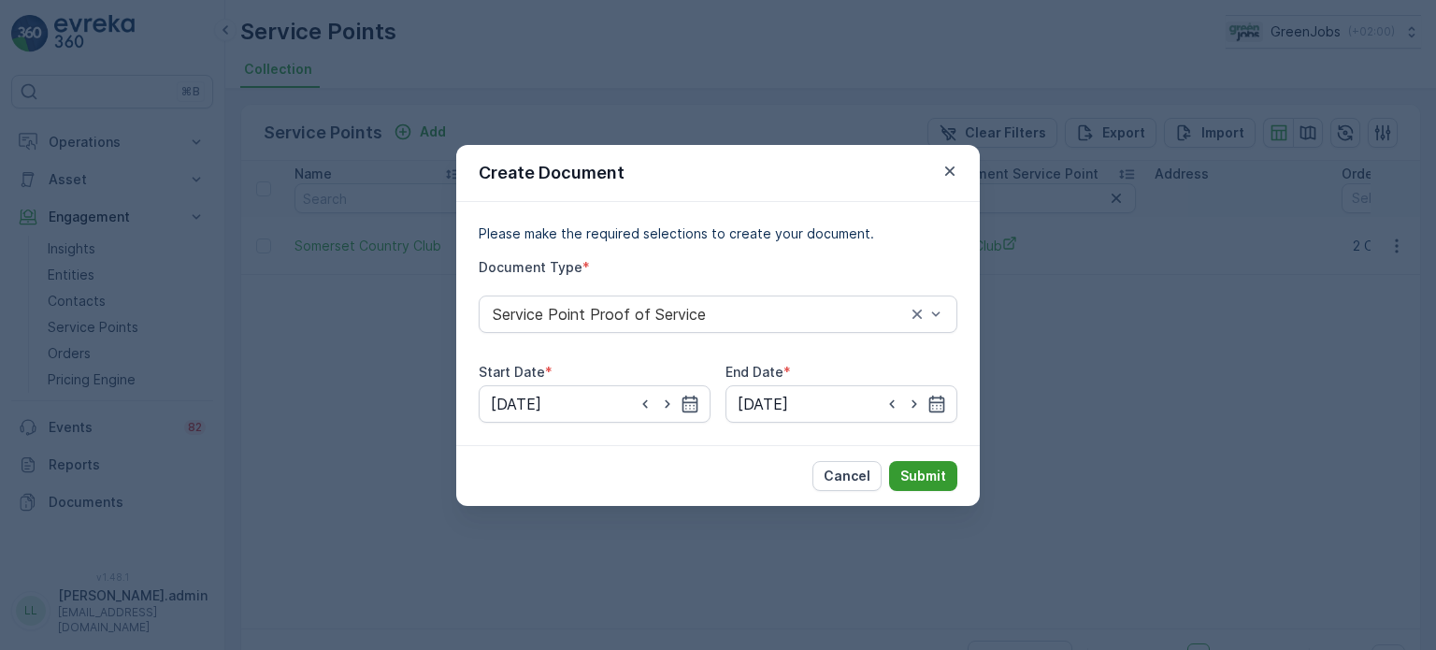
click at [925, 475] on p "Submit" at bounding box center [923, 476] width 46 height 19
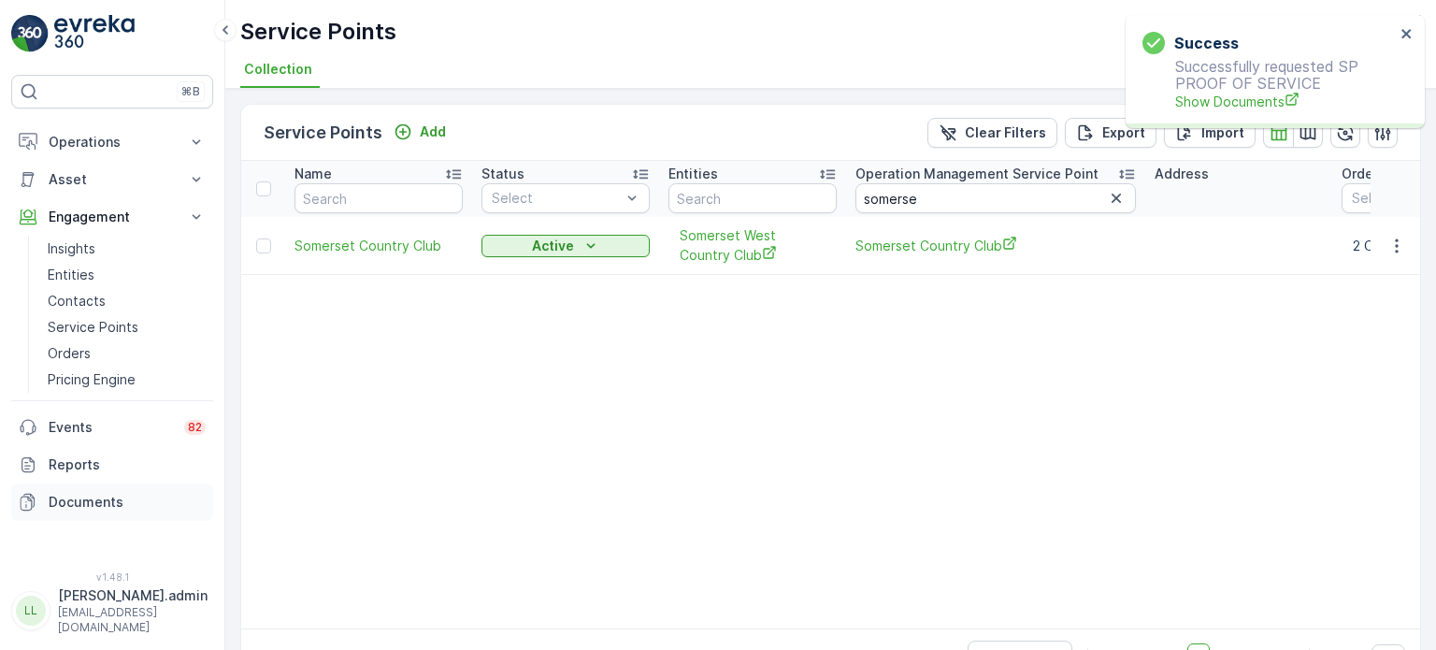
click at [93, 496] on p "Documents" at bounding box center [127, 502] width 157 height 19
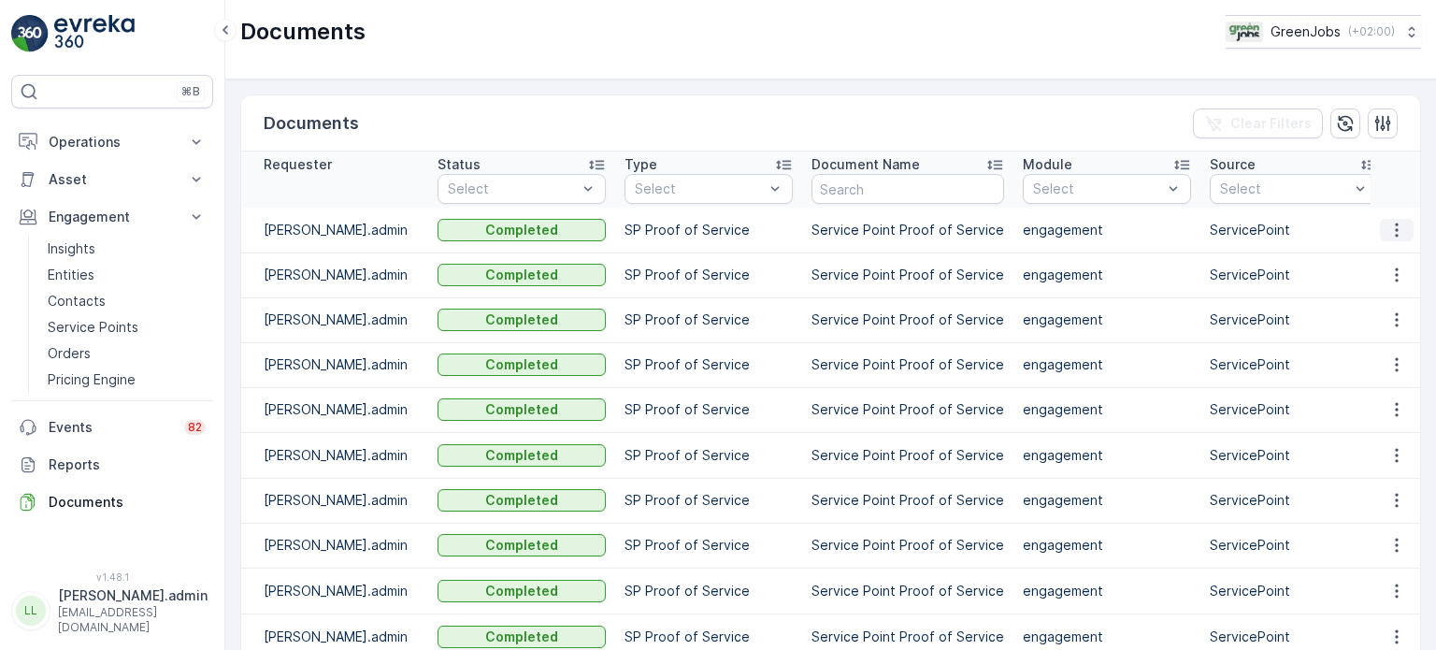
click at [1394, 225] on icon "button" at bounding box center [1396, 230] width 19 height 19
click at [1374, 256] on span "See Details" at bounding box center [1392, 257] width 72 height 19
click at [1396, 275] on icon "button" at bounding box center [1396, 275] width 19 height 19
click at [1376, 302] on span "See Details" at bounding box center [1392, 302] width 72 height 19
click at [1394, 323] on icon "button" at bounding box center [1396, 319] width 19 height 19
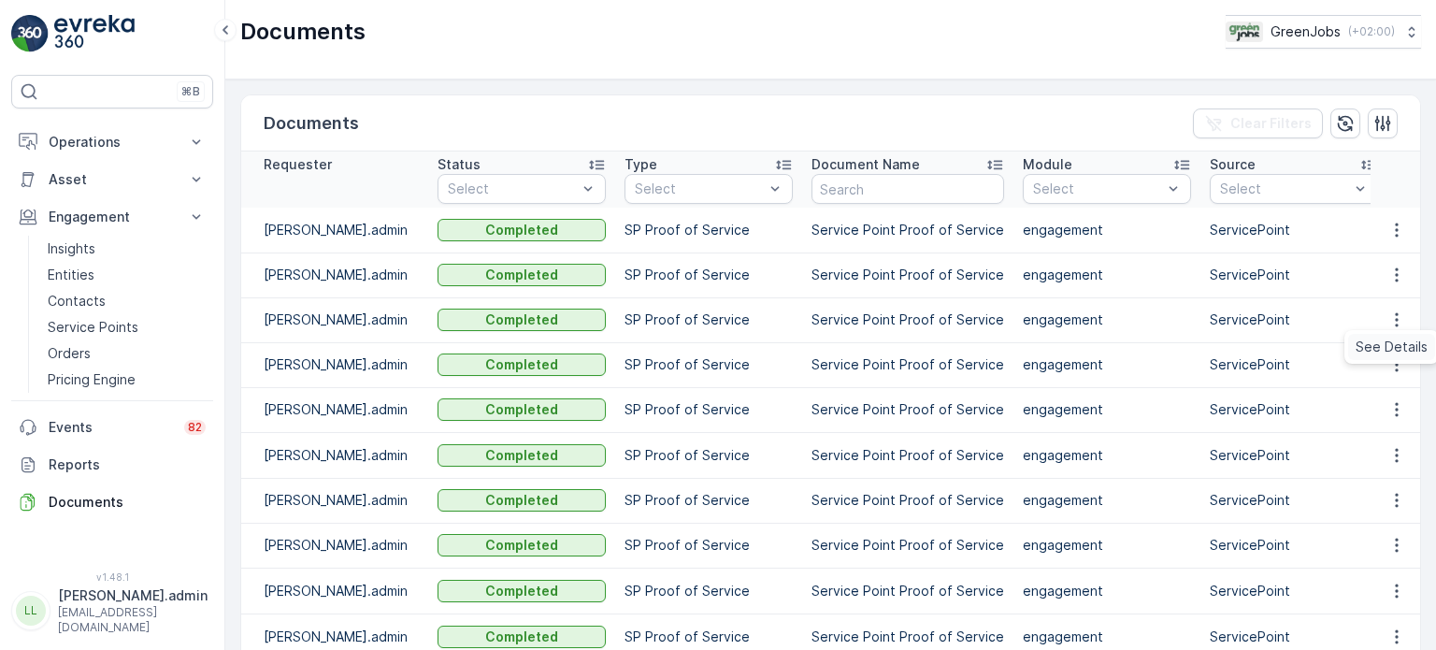
click at [1382, 347] on span "See Details" at bounding box center [1392, 347] width 72 height 19
click at [1395, 274] on icon "button" at bounding box center [1396, 275] width 19 height 19
click at [1386, 301] on span "See Details" at bounding box center [1392, 302] width 72 height 19
drag, startPoint x: 1392, startPoint y: 317, endPoint x: 1395, endPoint y: 328, distance: 11.6
click at [1392, 317] on icon "button" at bounding box center [1396, 319] width 19 height 19
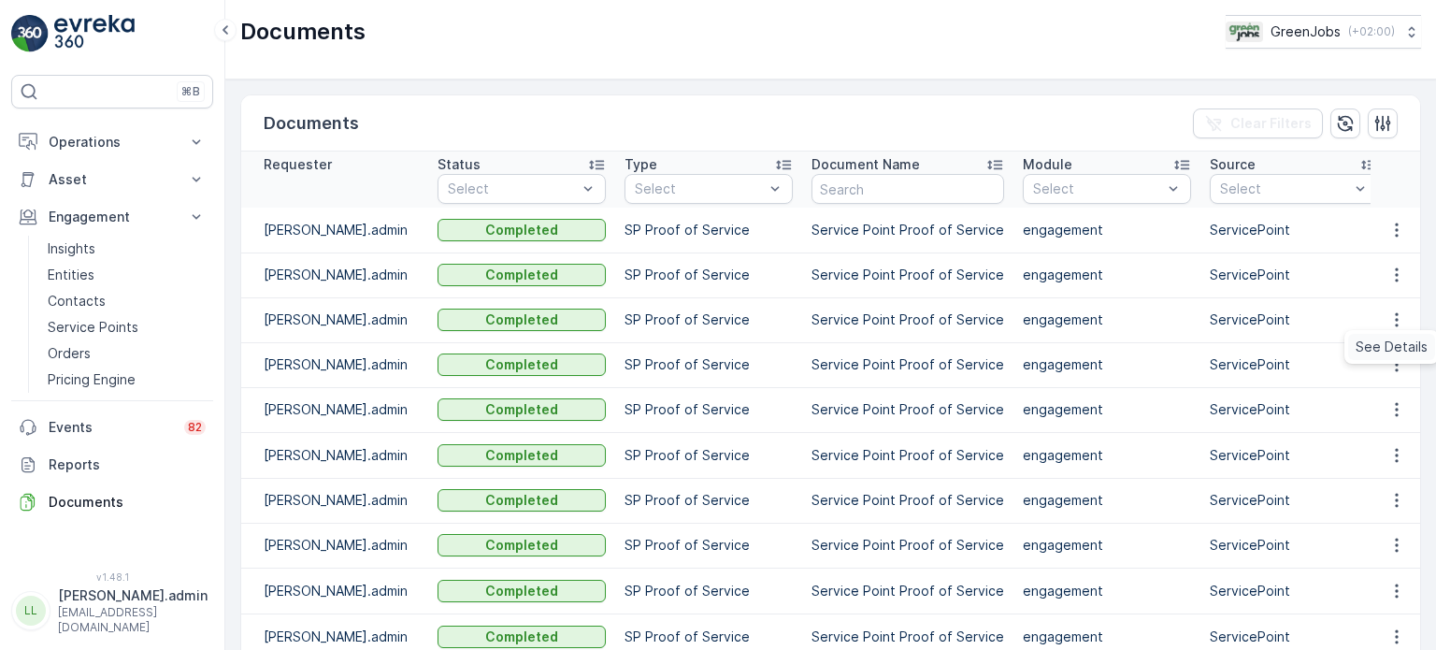
click at [1389, 345] on span "See Details" at bounding box center [1392, 347] width 72 height 19
drag, startPoint x: 1396, startPoint y: 355, endPoint x: 1393, endPoint y: 373, distance: 18.0
click at [1396, 356] on icon "button" at bounding box center [1396, 364] width 19 height 19
click at [1373, 384] on span "See Details" at bounding box center [1392, 391] width 72 height 19
click at [1395, 410] on icon "button" at bounding box center [1396, 409] width 19 height 19
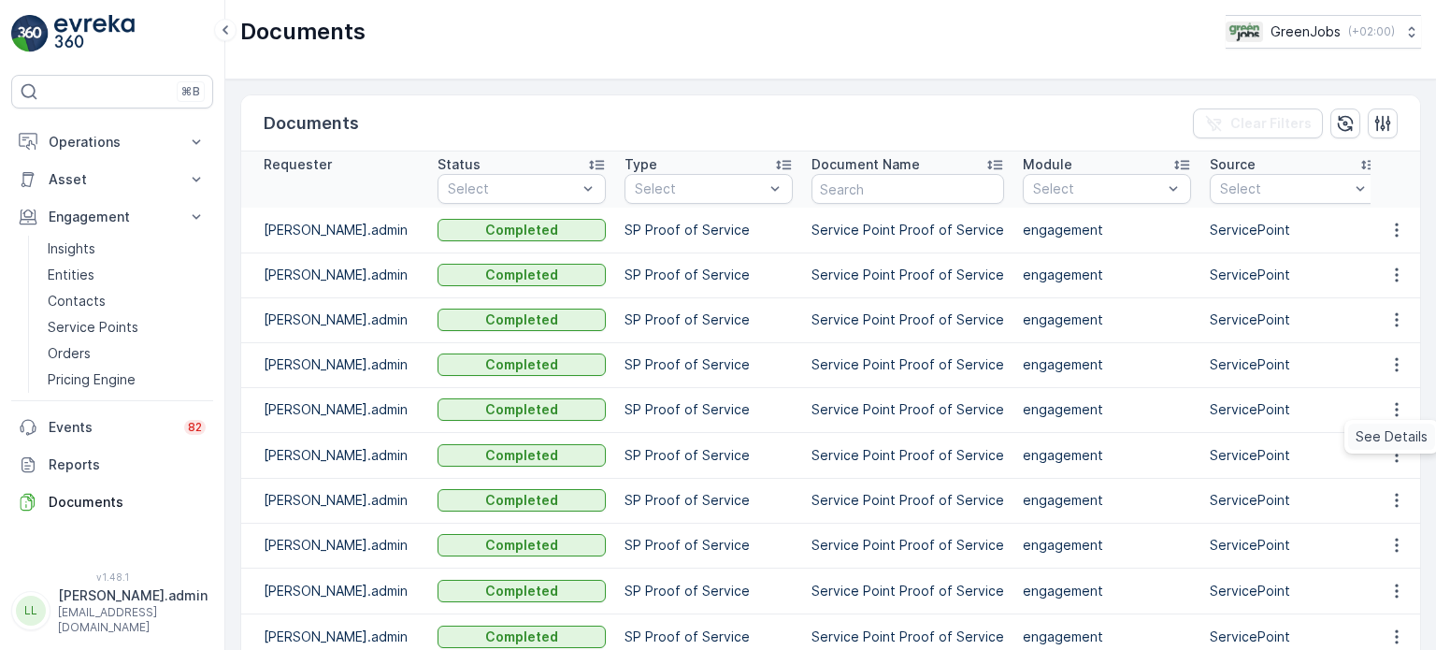
click at [1383, 433] on span "See Details" at bounding box center [1392, 436] width 72 height 19
click at [1390, 458] on icon "button" at bounding box center [1396, 455] width 19 height 19
click at [1391, 477] on span "See Details" at bounding box center [1392, 482] width 72 height 19
click at [178, 141] on button "Operations" at bounding box center [112, 141] width 202 height 37
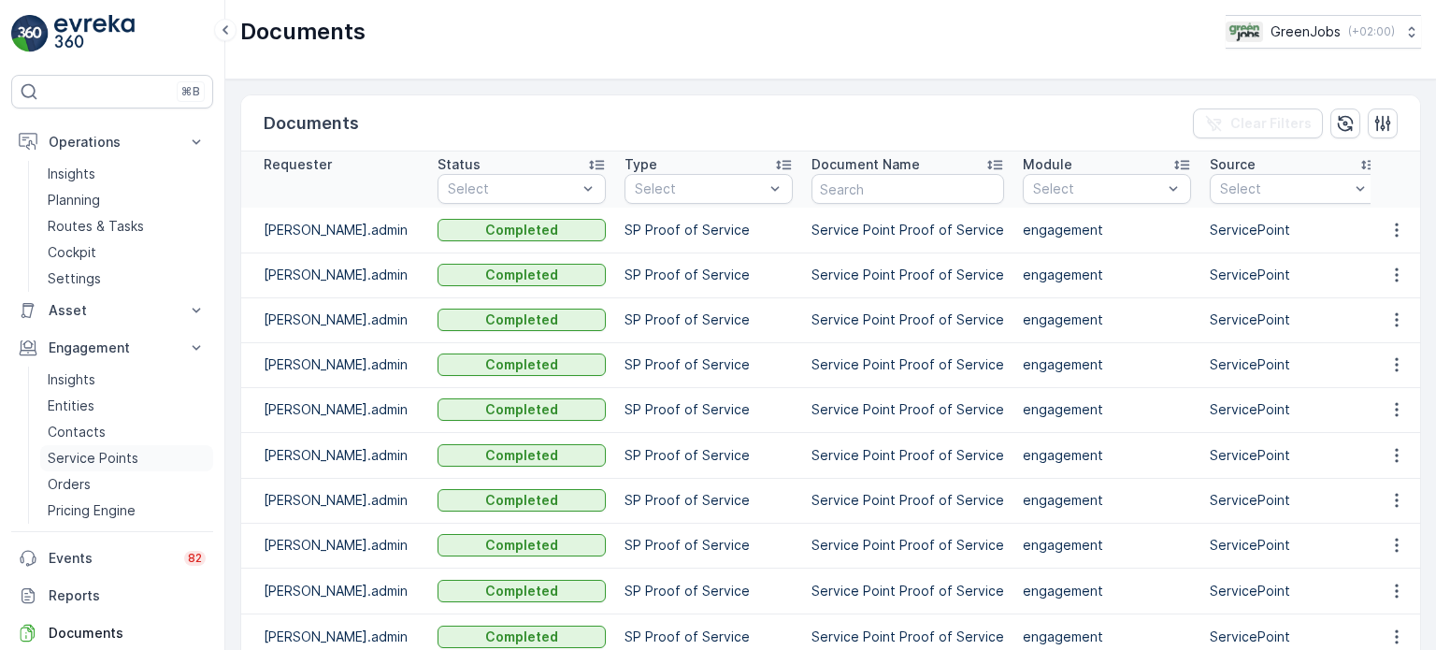
click at [86, 458] on p "Service Points" at bounding box center [93, 458] width 91 height 19
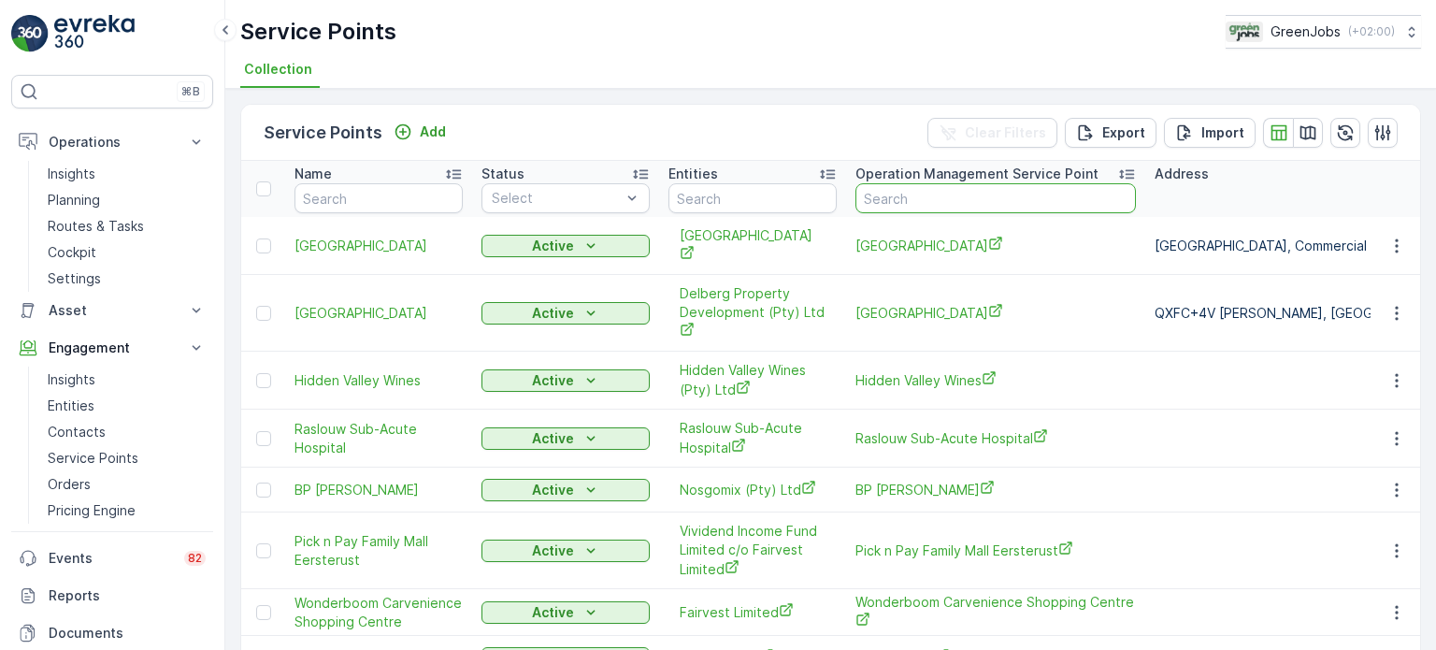
click at [939, 196] on input "text" at bounding box center [995, 198] width 280 height 30
click at [941, 188] on input "text" at bounding box center [995, 198] width 280 height 30
type input "W"
type input "NAMIB"
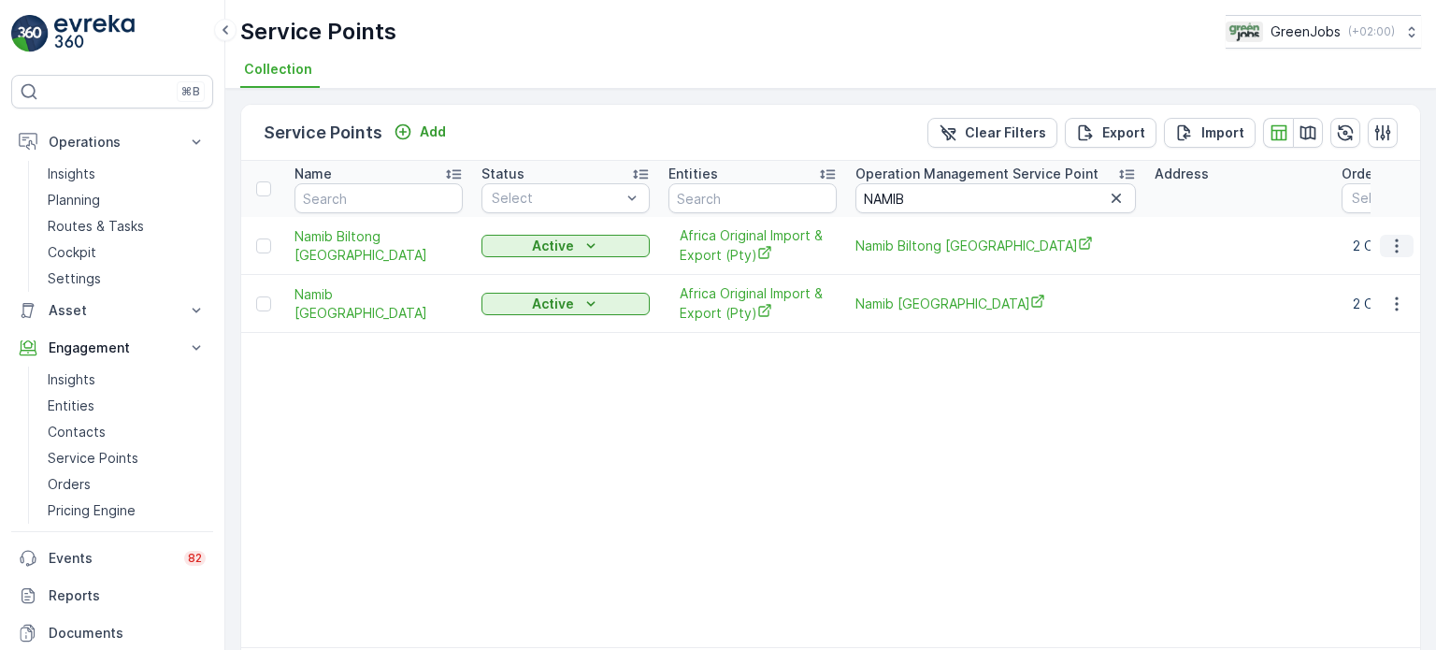
click at [1391, 247] on icon "button" at bounding box center [1396, 246] width 19 height 19
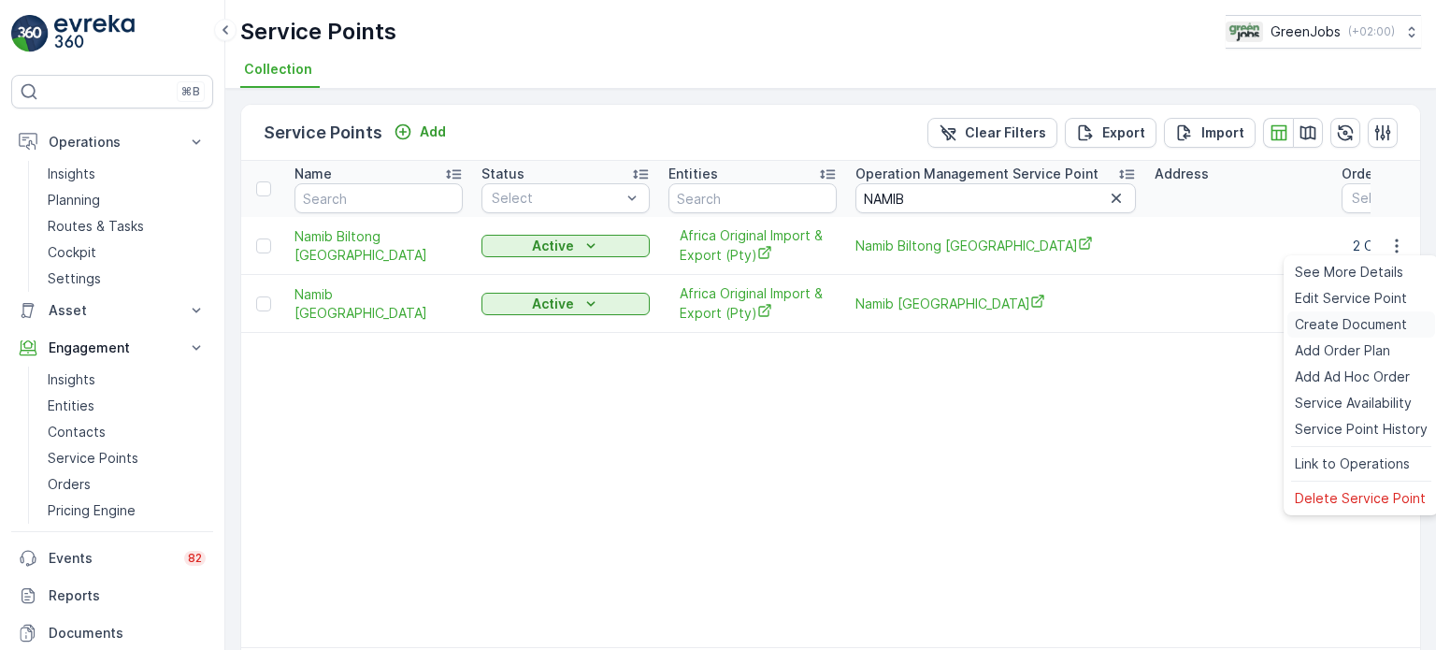
click at [1322, 325] on span "Create Document" at bounding box center [1351, 324] width 112 height 19
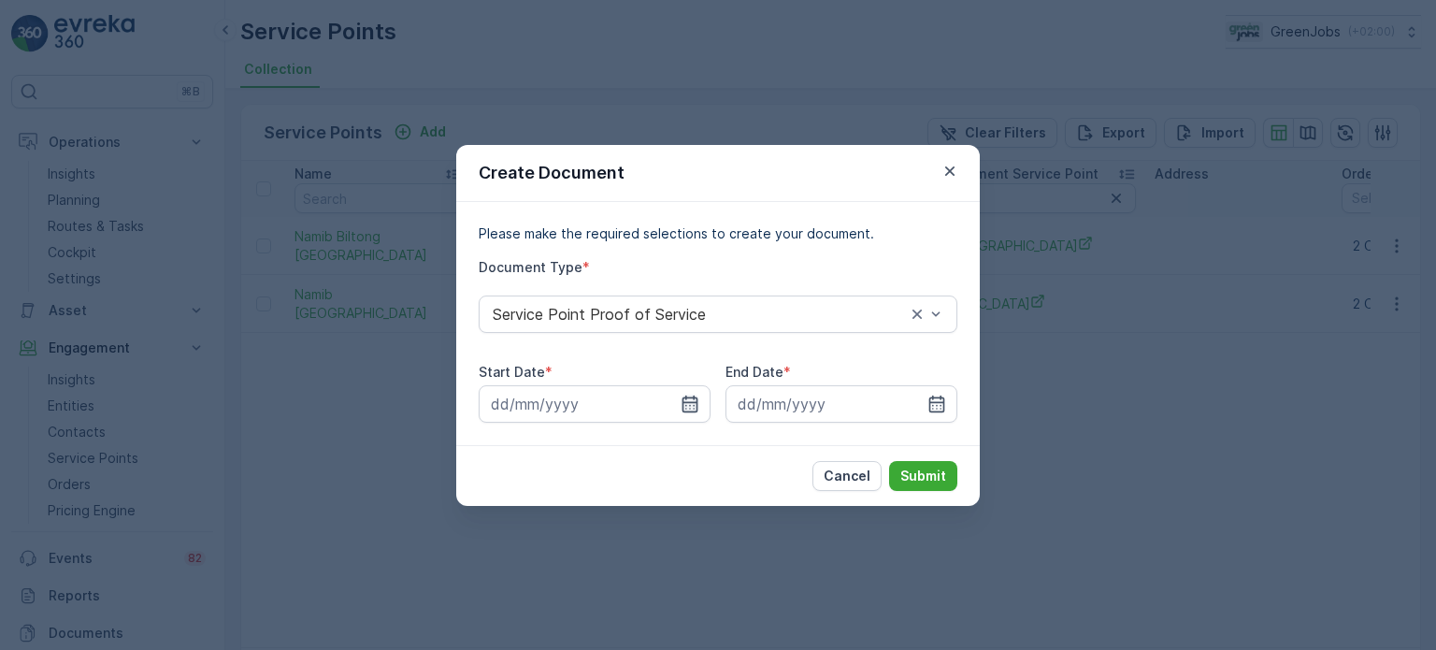
click at [694, 398] on icon "button" at bounding box center [691, 403] width 16 height 17
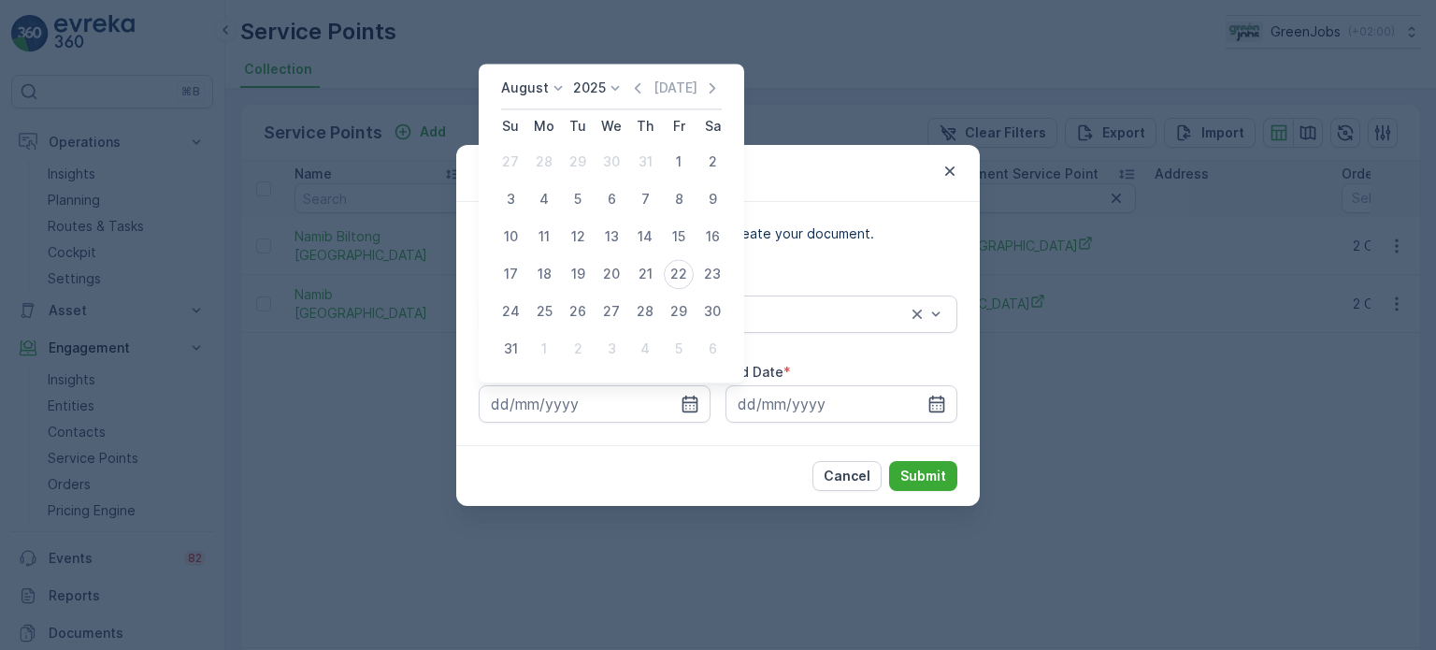
click at [542, 84] on div "August" at bounding box center [534, 88] width 66 height 19
click at [529, 265] on span "July" at bounding box center [524, 263] width 25 height 19
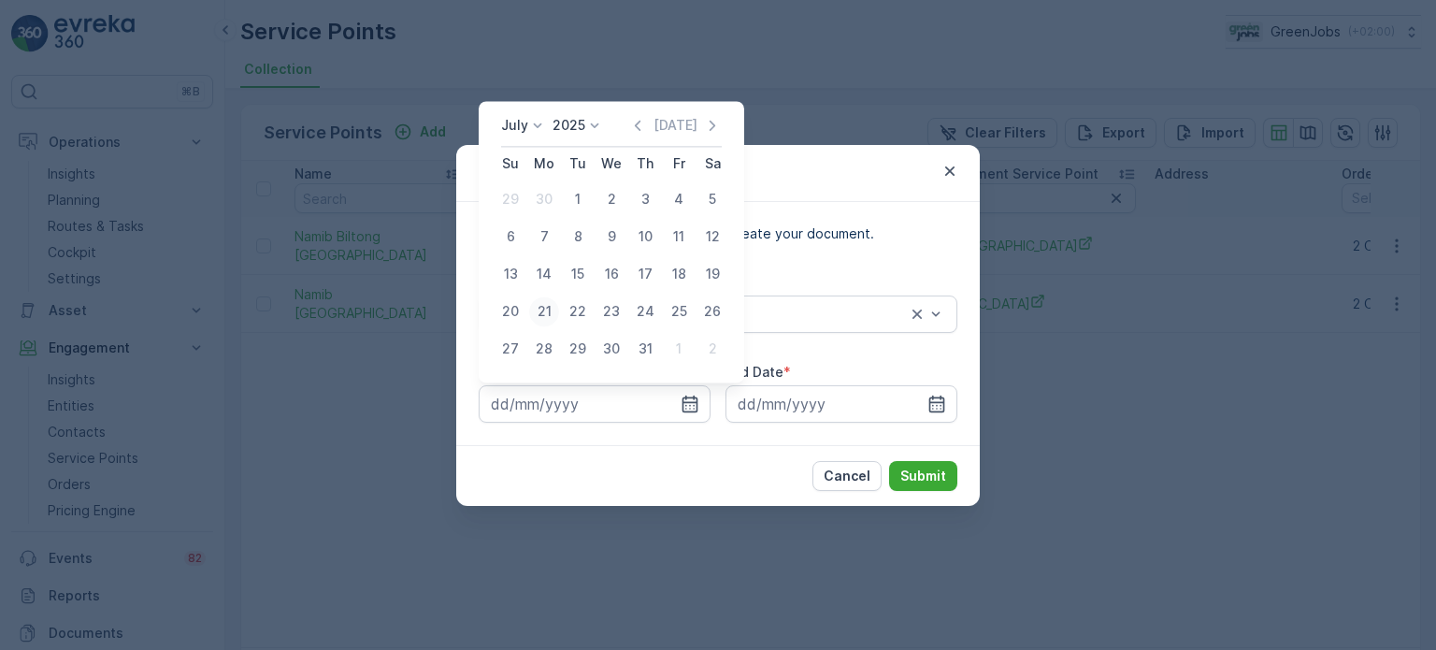
click at [542, 309] on div "21" at bounding box center [544, 311] width 30 height 30
type input "[DATE]"
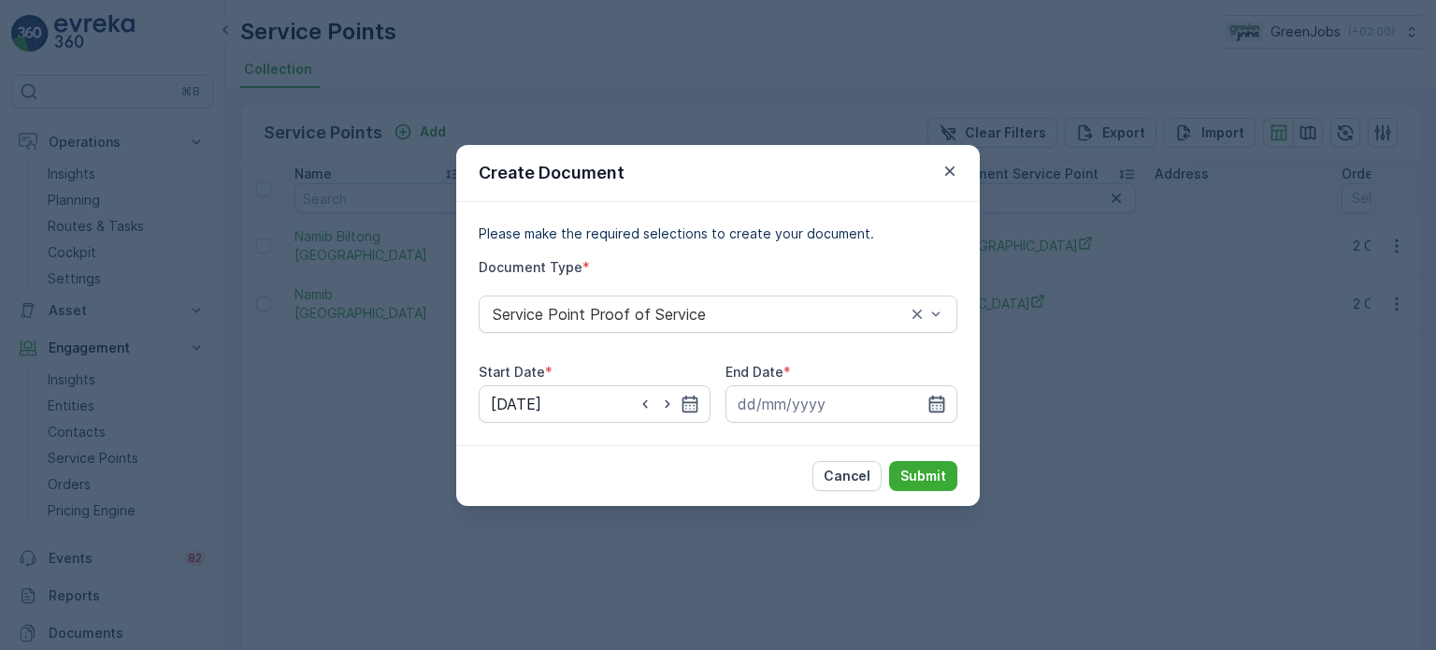
click at [928, 404] on div at bounding box center [842, 403] width 232 height 37
click at [938, 399] on icon "button" at bounding box center [936, 404] width 19 height 19
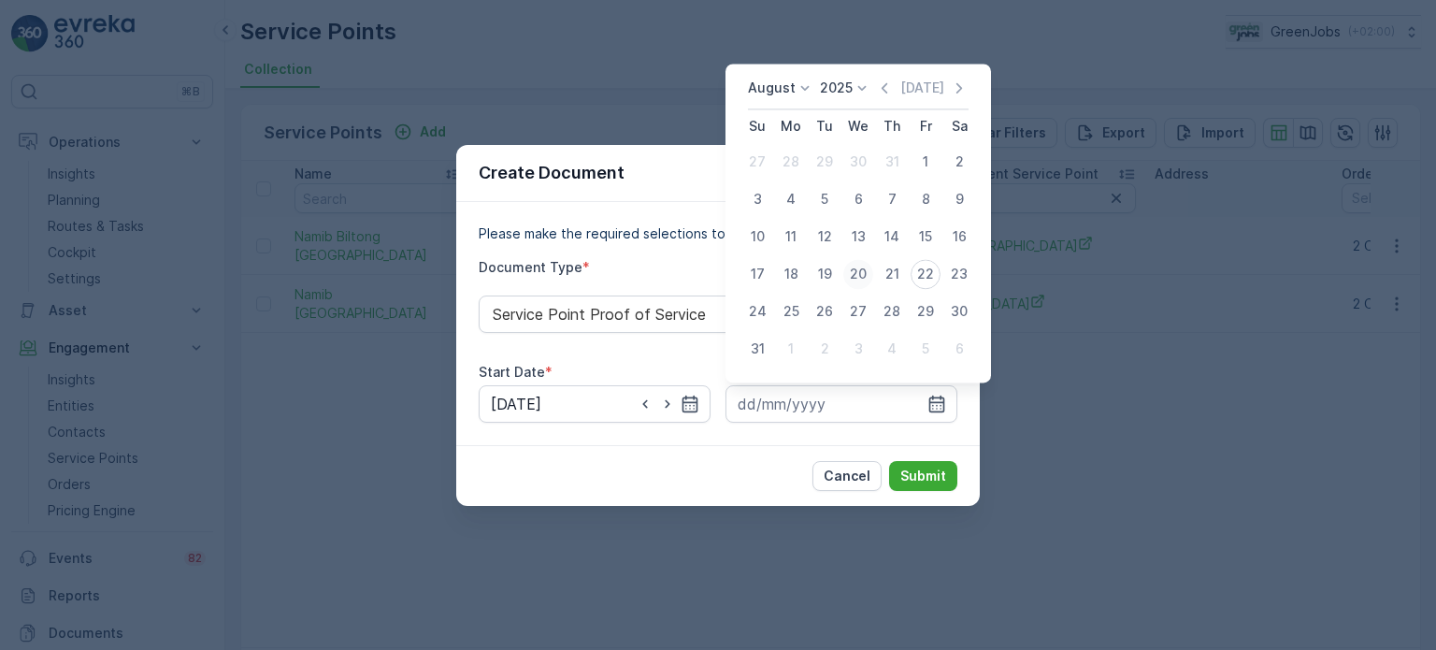
click at [866, 268] on div "20" at bounding box center [858, 274] width 30 height 30
type input "[DATE]"
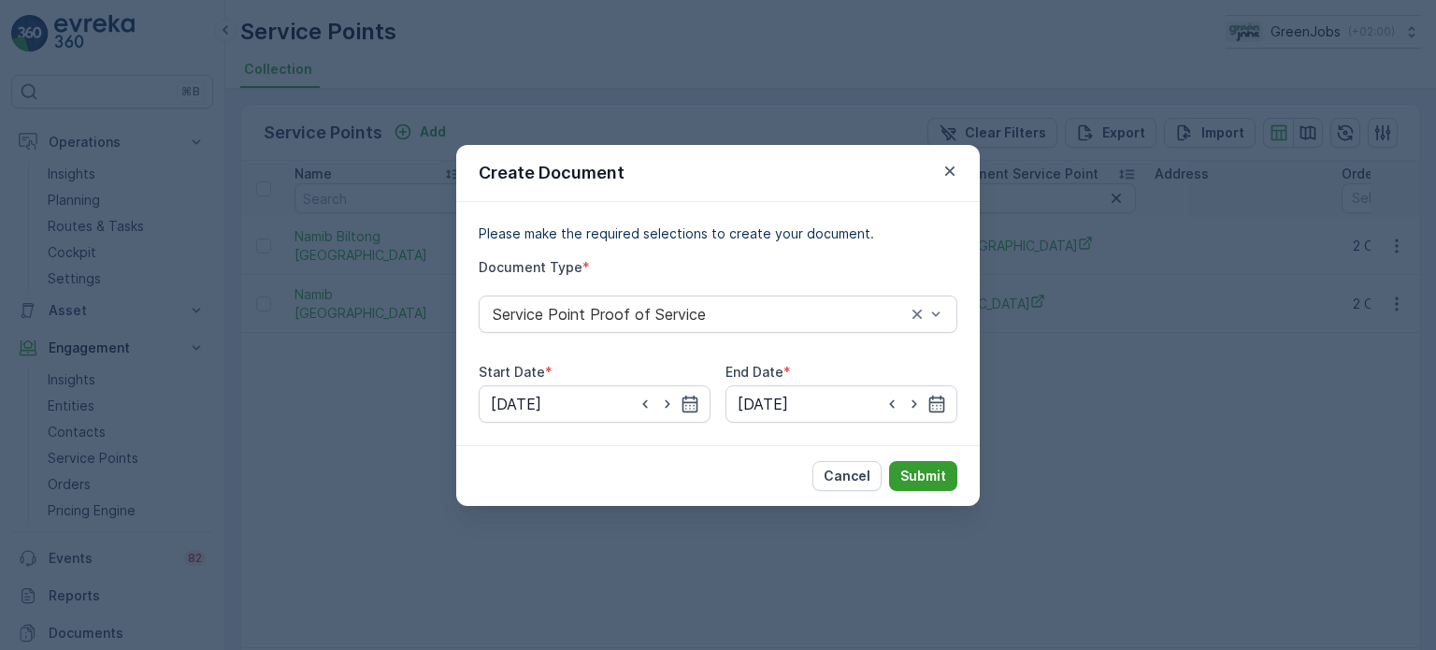
click at [936, 473] on p "Submit" at bounding box center [923, 476] width 46 height 19
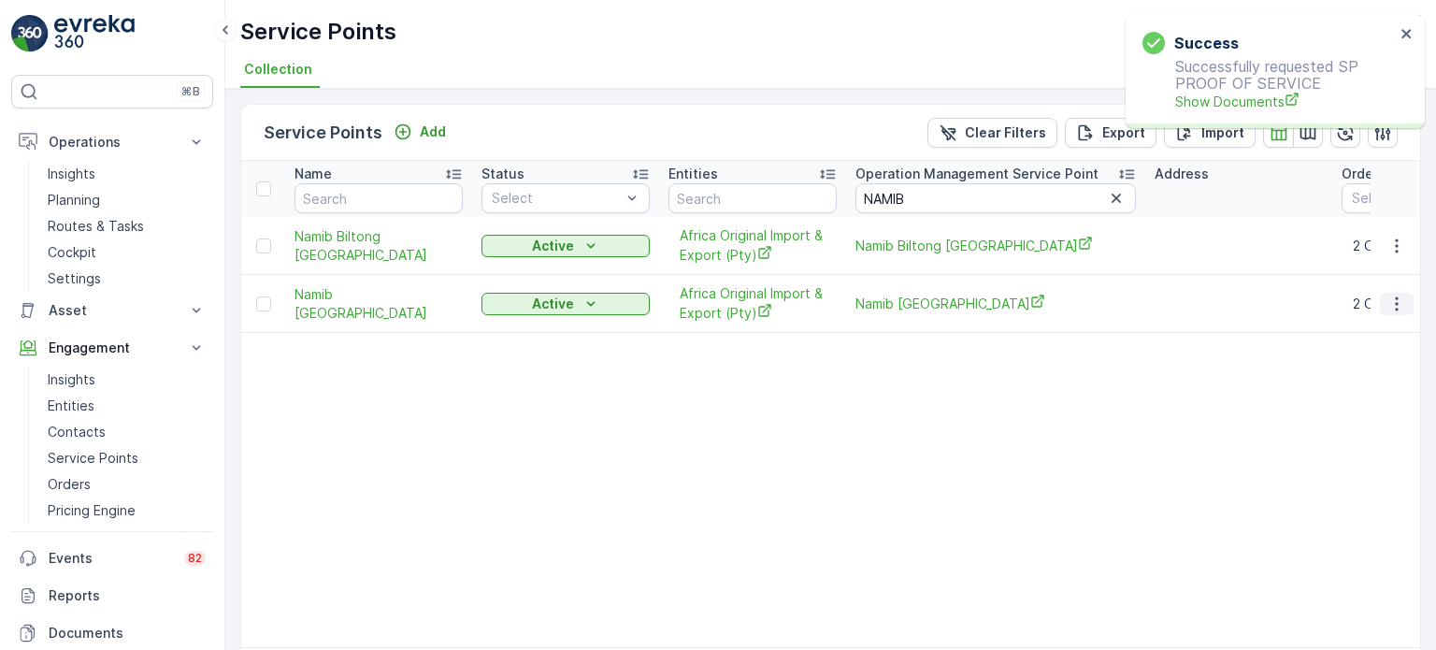
click at [1395, 302] on icon "button" at bounding box center [1396, 303] width 3 height 14
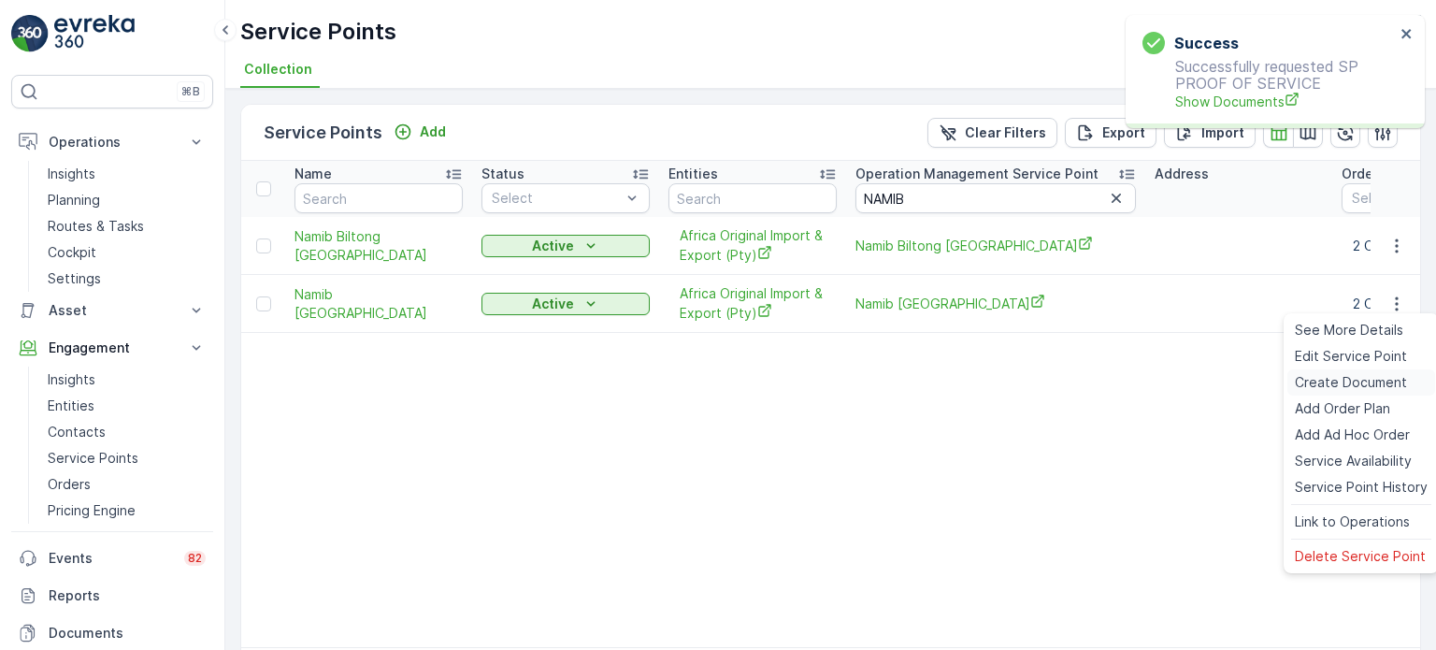
click at [1331, 384] on span "Create Document" at bounding box center [1351, 382] width 112 height 19
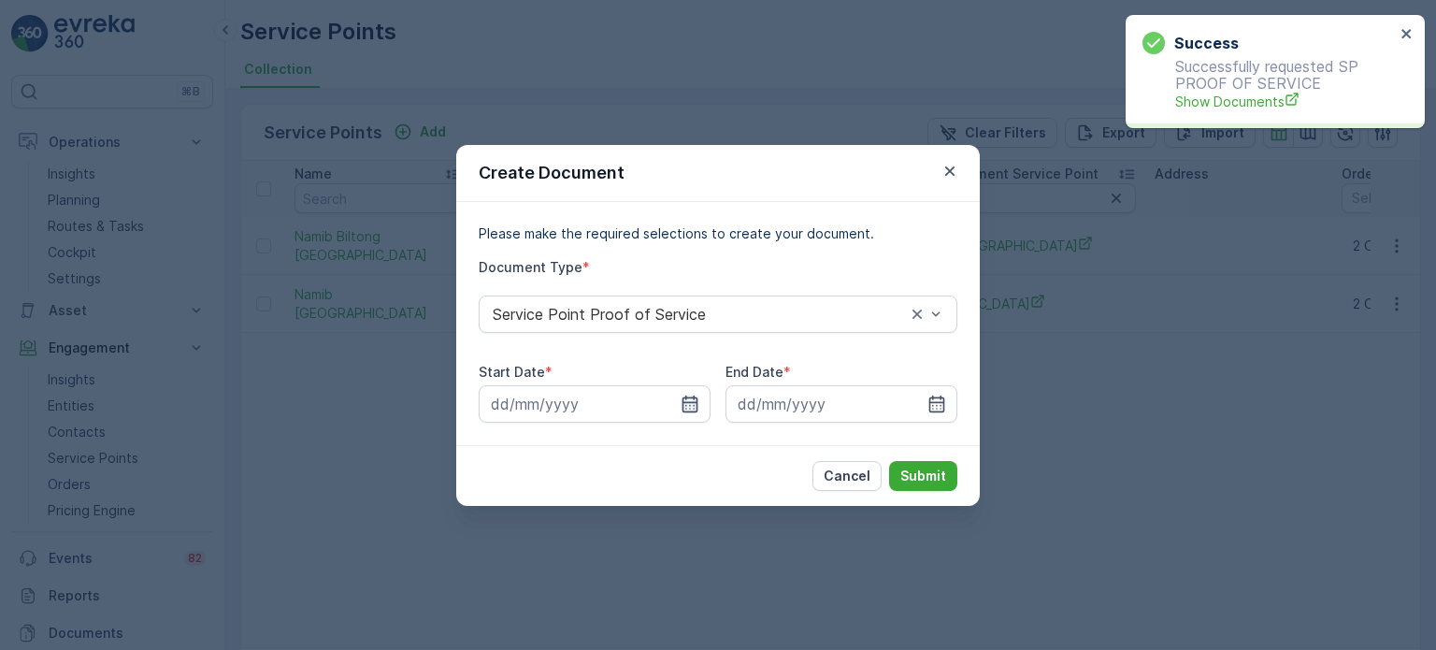
click at [688, 406] on icon "button" at bounding box center [690, 404] width 19 height 19
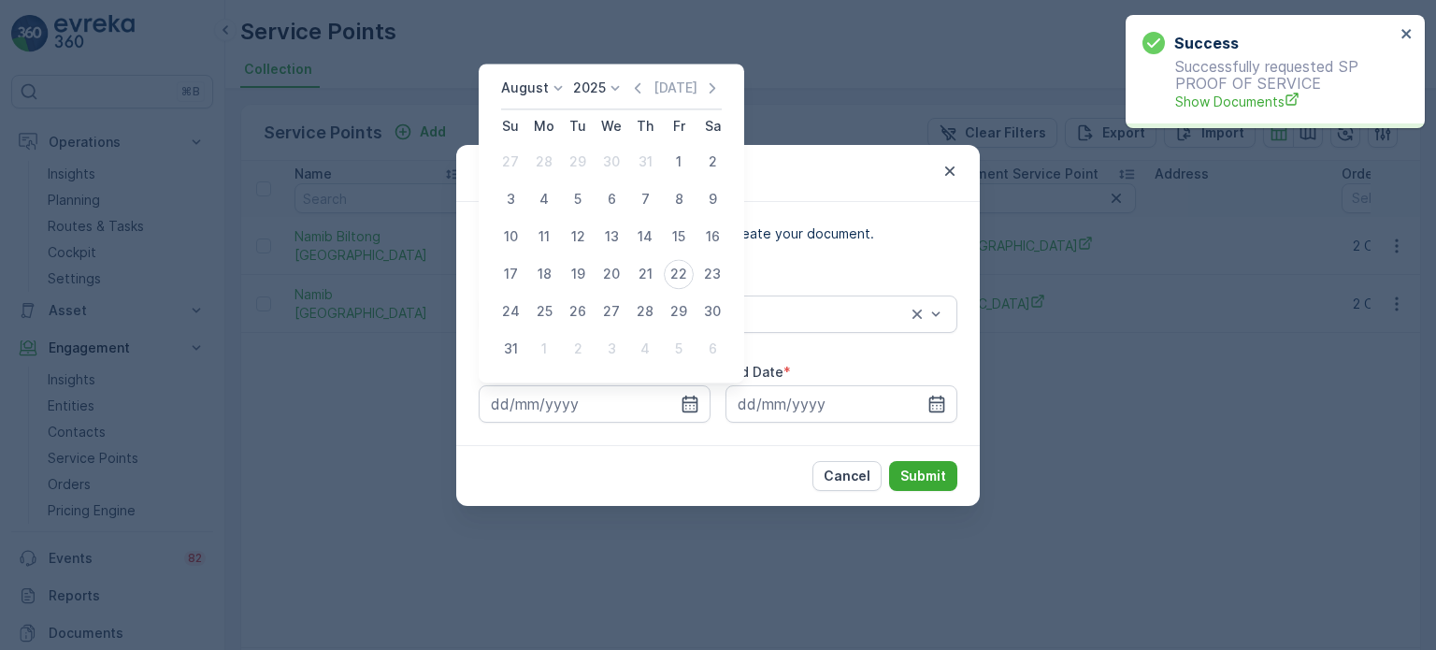
click at [532, 95] on p "August" at bounding box center [525, 88] width 48 height 19
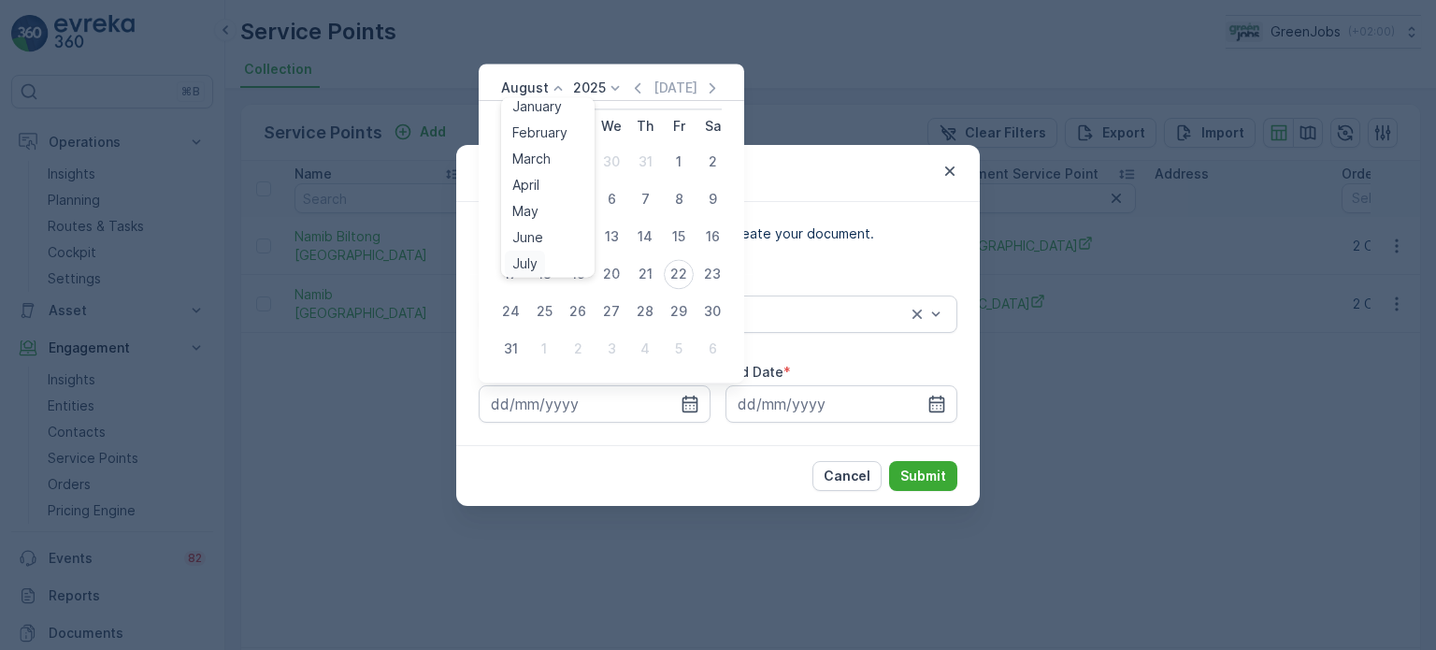
click at [527, 265] on span "July" at bounding box center [524, 263] width 25 height 19
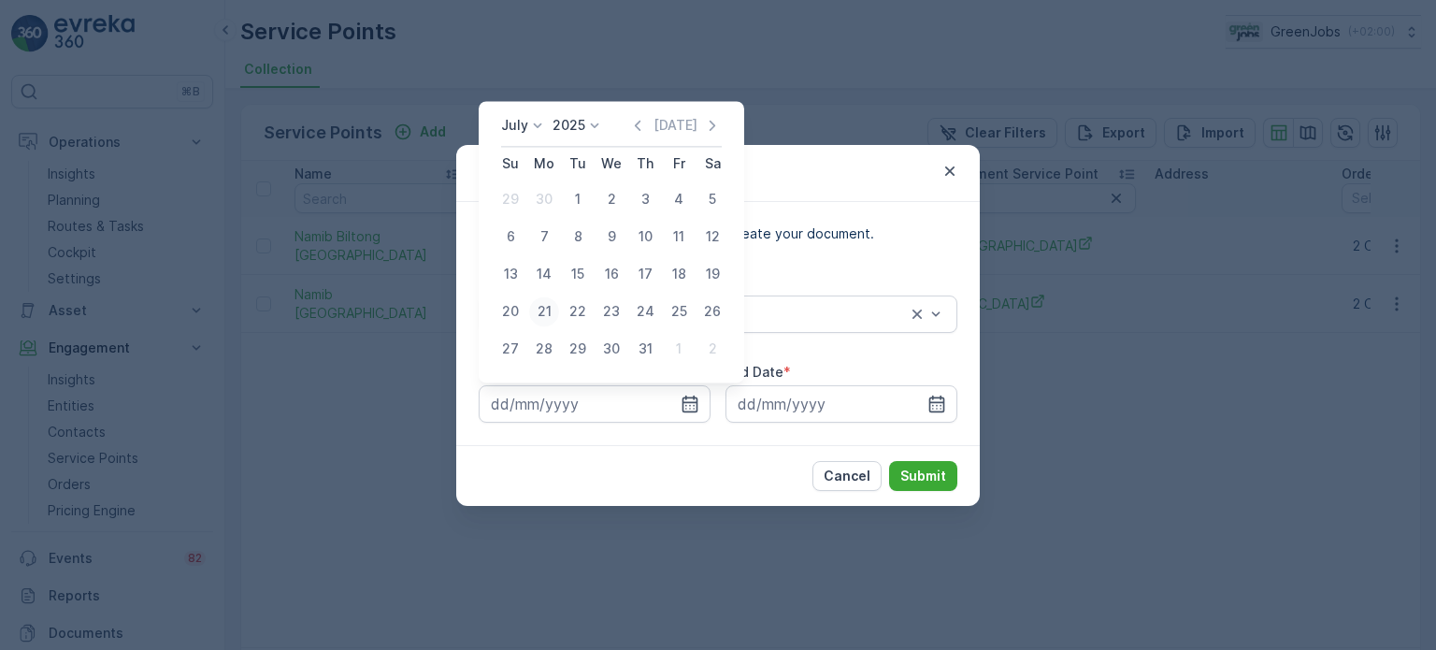
click at [551, 316] on div "21" at bounding box center [544, 311] width 30 height 30
type input "[DATE]"
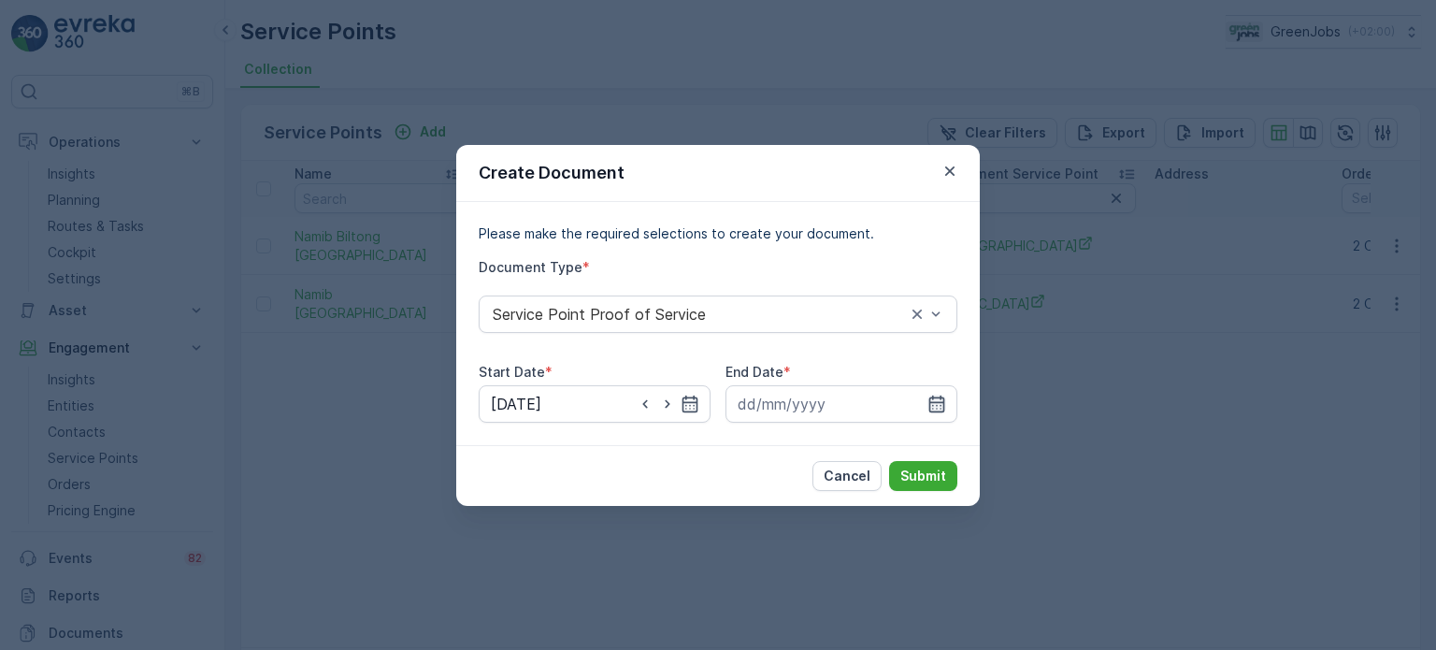
click at [943, 399] on icon "button" at bounding box center [937, 403] width 16 height 17
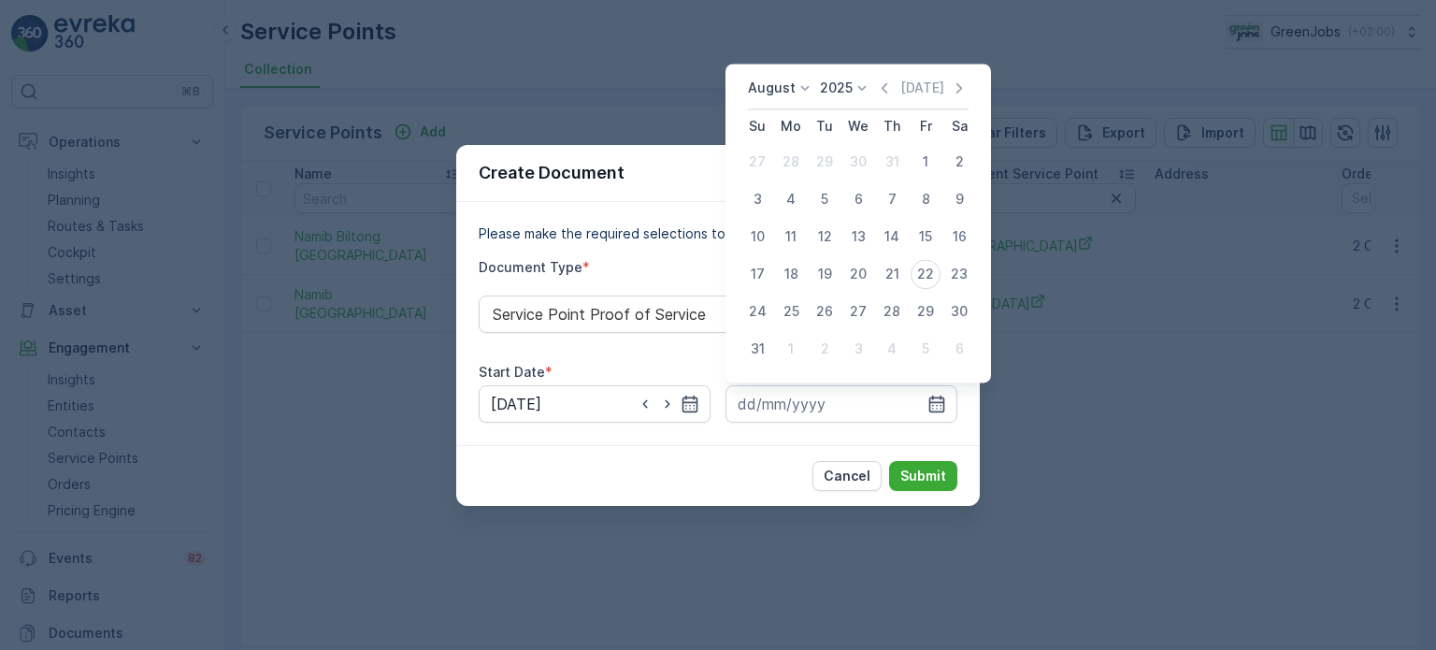
click at [859, 272] on div "20" at bounding box center [858, 274] width 30 height 30
type input "[DATE]"
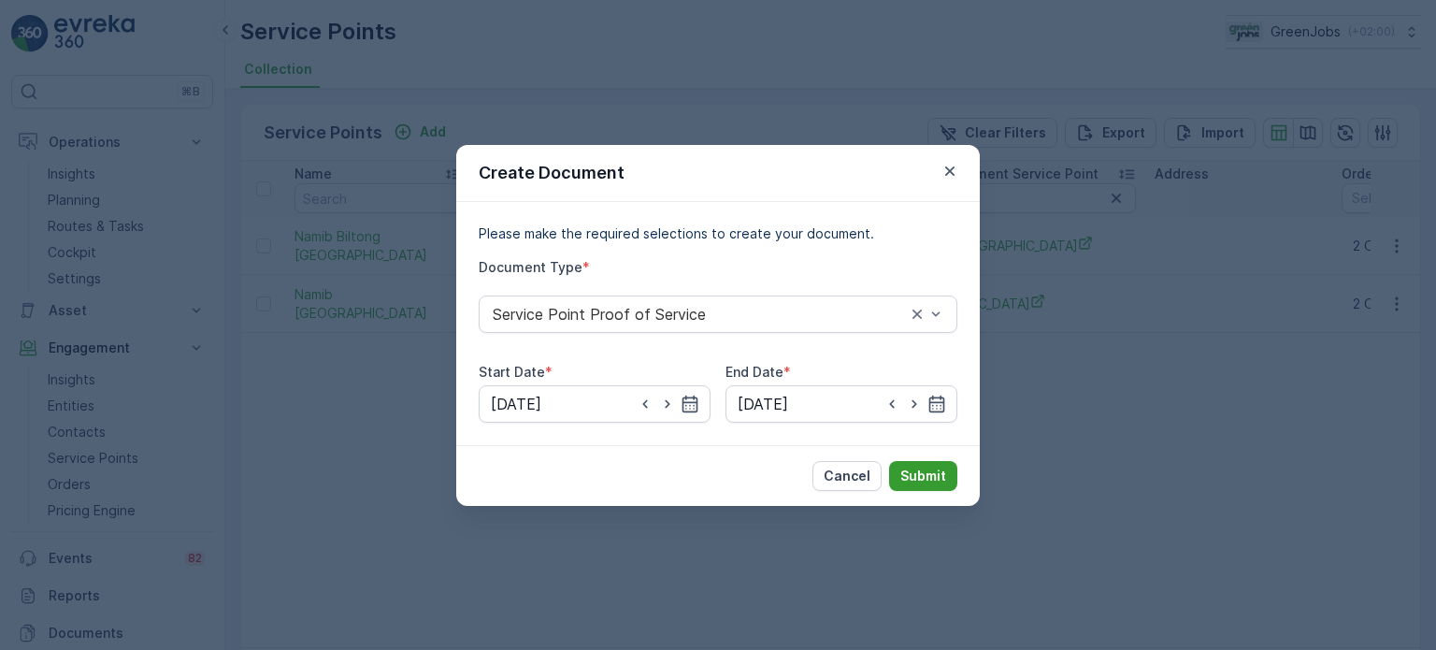
click at [927, 470] on p "Submit" at bounding box center [923, 476] width 46 height 19
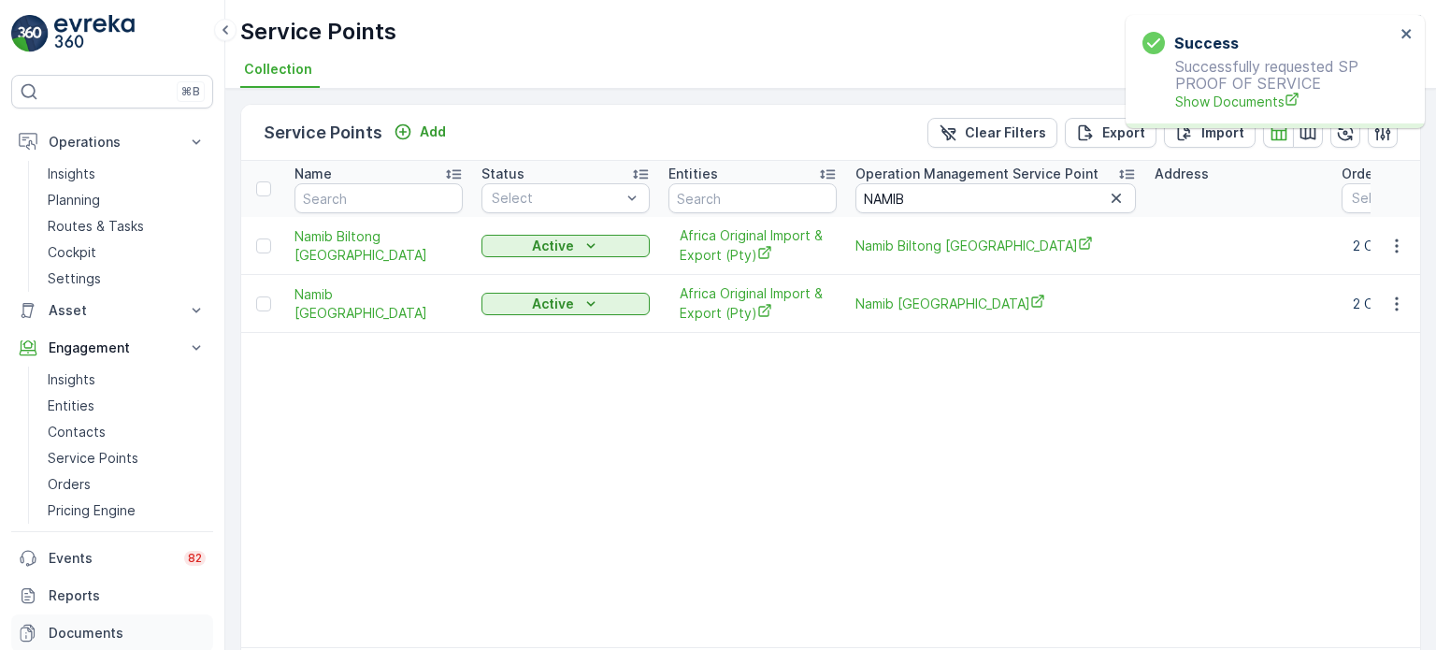
click at [71, 629] on p "Documents" at bounding box center [127, 633] width 157 height 19
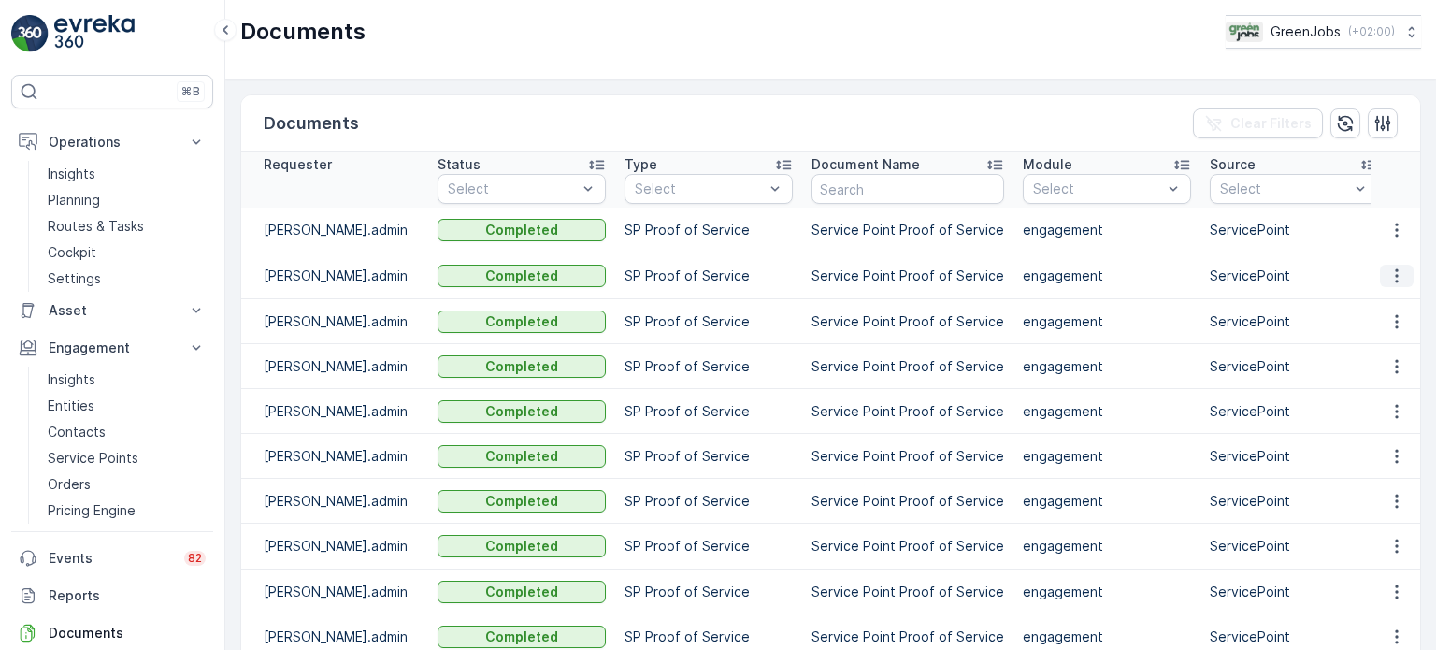
click at [1395, 273] on icon "button" at bounding box center [1396, 275] width 19 height 19
click at [1372, 301] on span "See Details" at bounding box center [1392, 302] width 72 height 19
click at [1397, 223] on icon "button" at bounding box center [1396, 230] width 19 height 19
click at [1384, 265] on span "See Details" at bounding box center [1392, 257] width 72 height 19
click at [82, 457] on p "Service Points" at bounding box center [93, 458] width 91 height 19
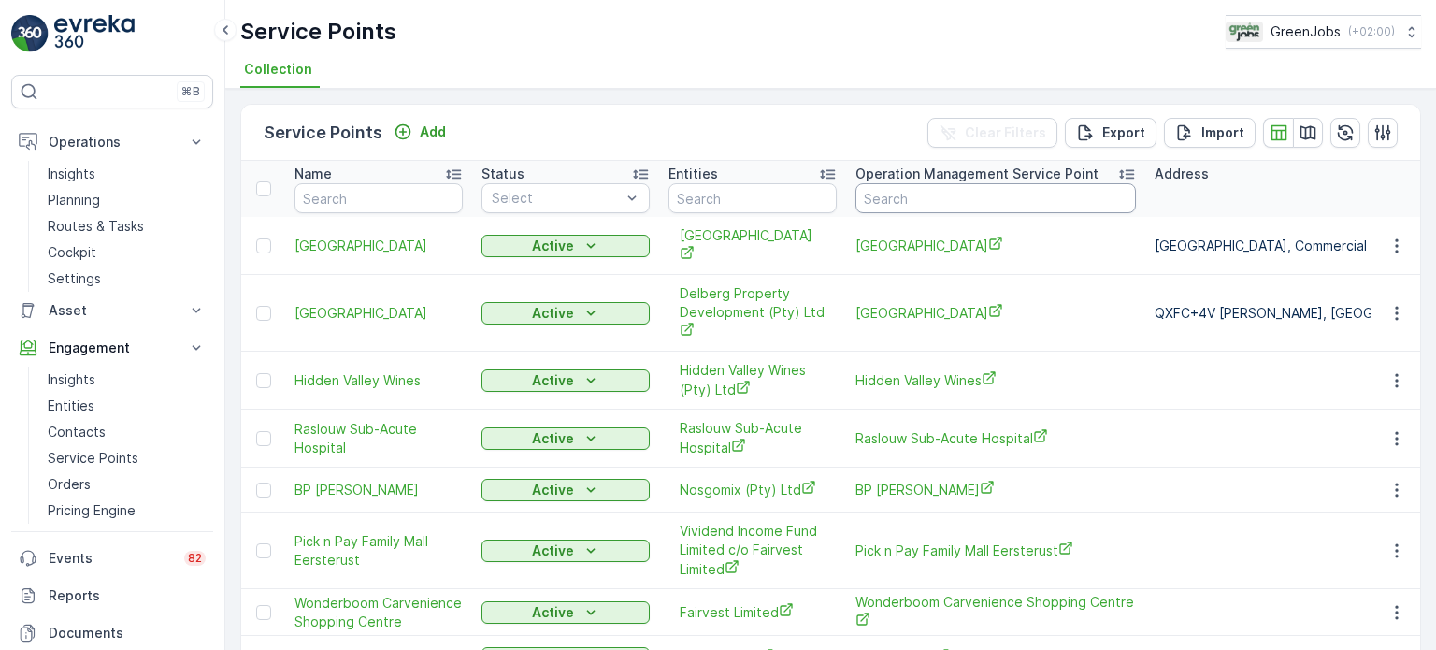
click at [977, 201] on input "text" at bounding box center [995, 198] width 280 height 30
type input "wilger"
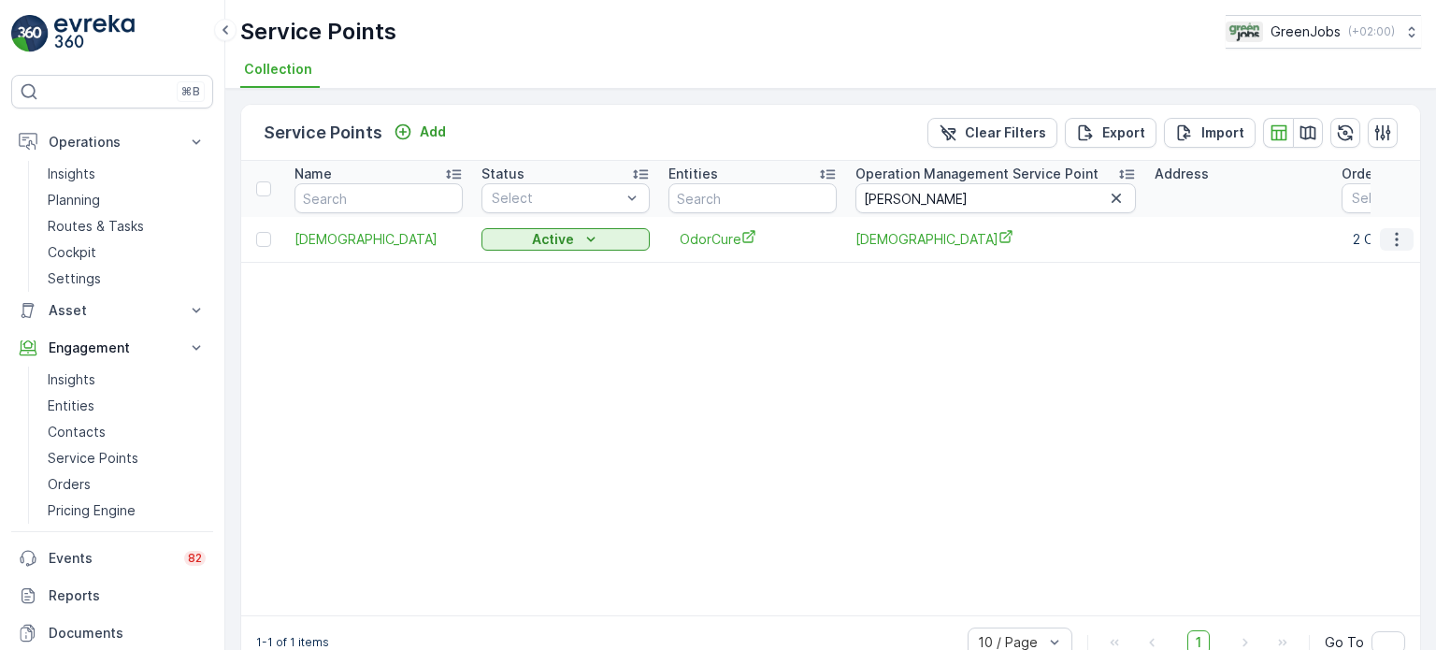
click at [1393, 239] on icon "button" at bounding box center [1396, 239] width 19 height 19
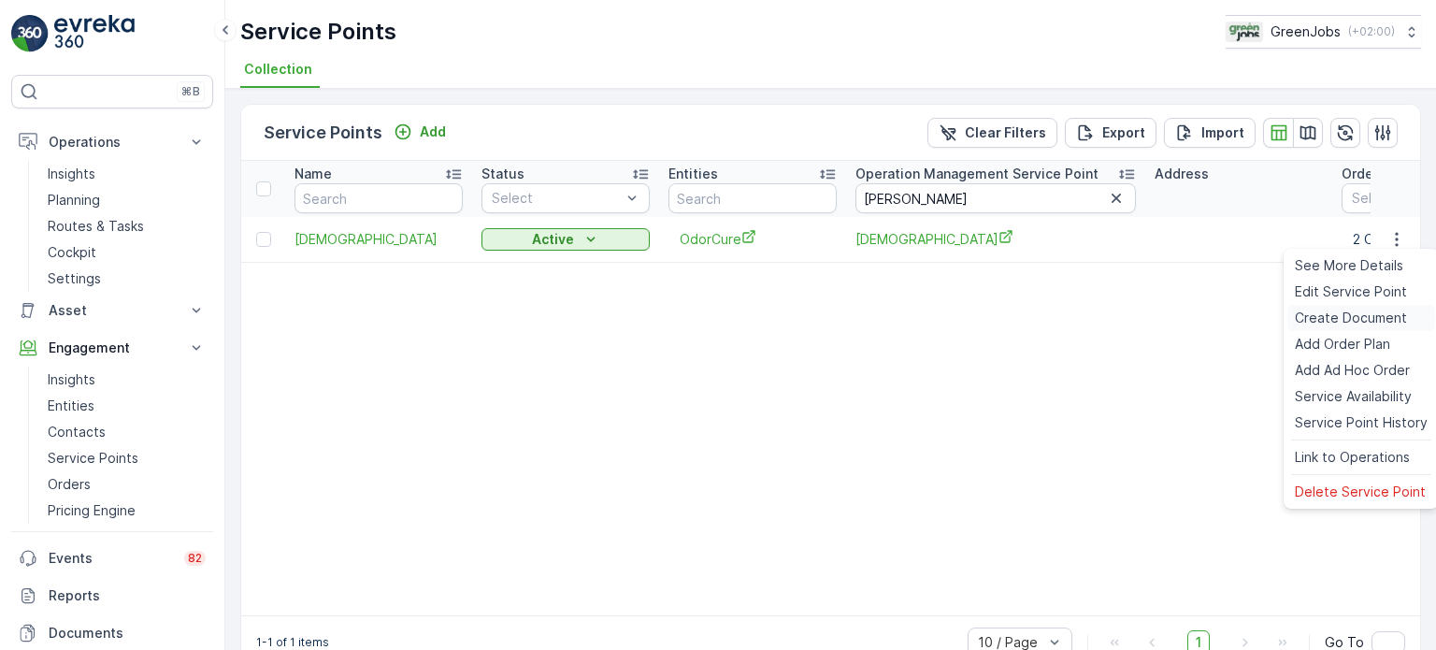
click at [1344, 319] on span "Create Document" at bounding box center [1351, 318] width 112 height 19
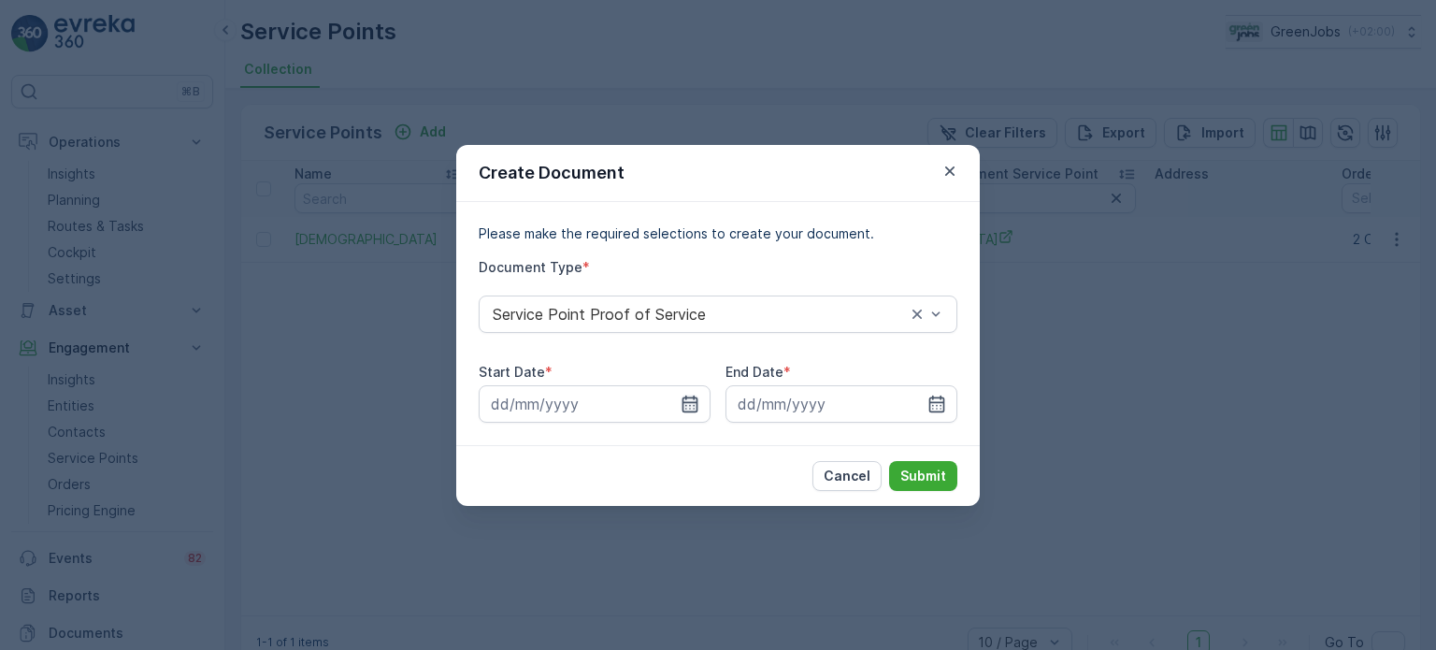
click at [692, 398] on icon "button" at bounding box center [690, 404] width 19 height 19
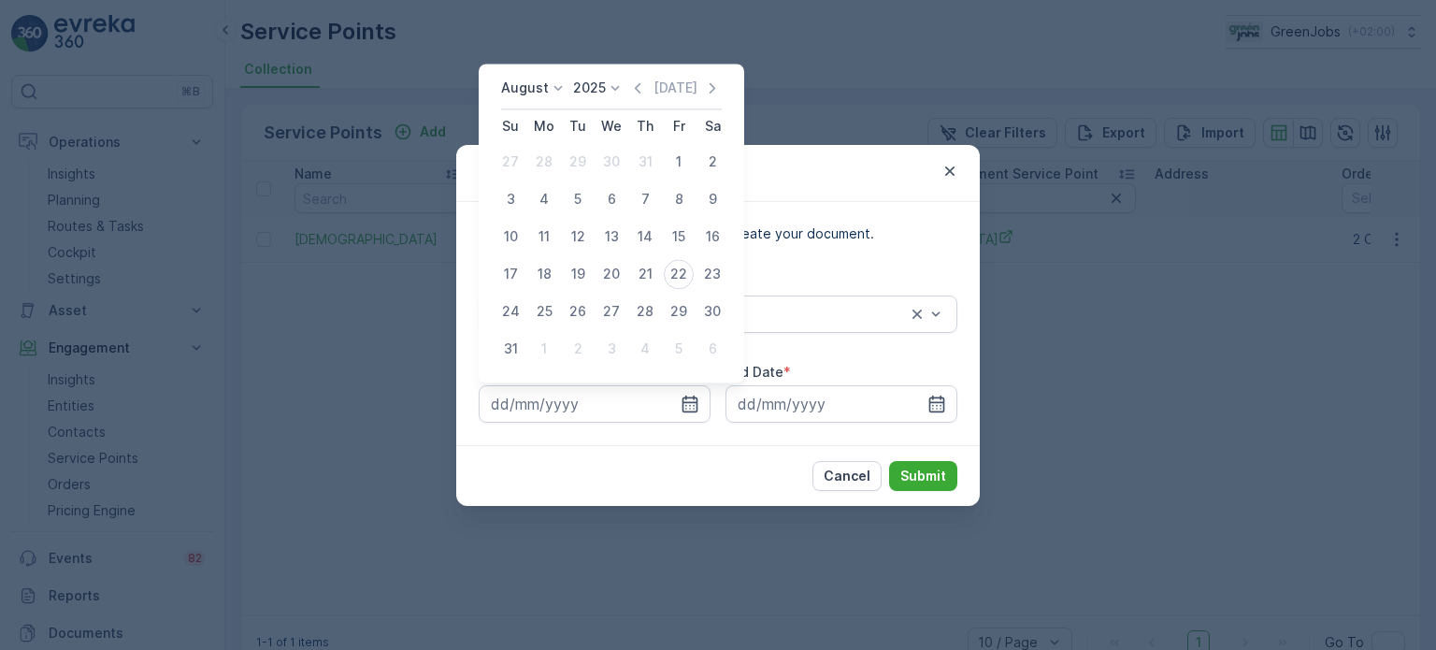
click at [531, 92] on p "August" at bounding box center [525, 88] width 48 height 19
click at [523, 265] on span "July" at bounding box center [524, 263] width 25 height 19
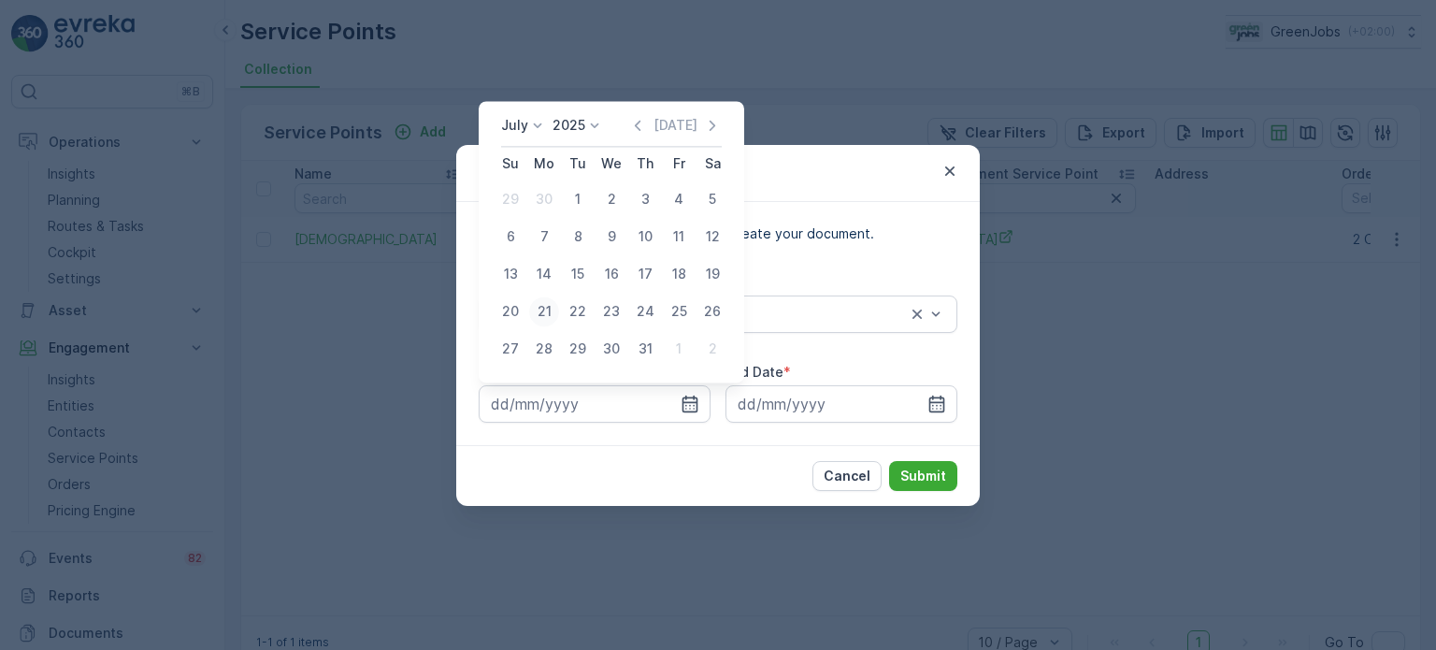
click at [542, 308] on div "21" at bounding box center [544, 311] width 30 height 30
type input "[DATE]"
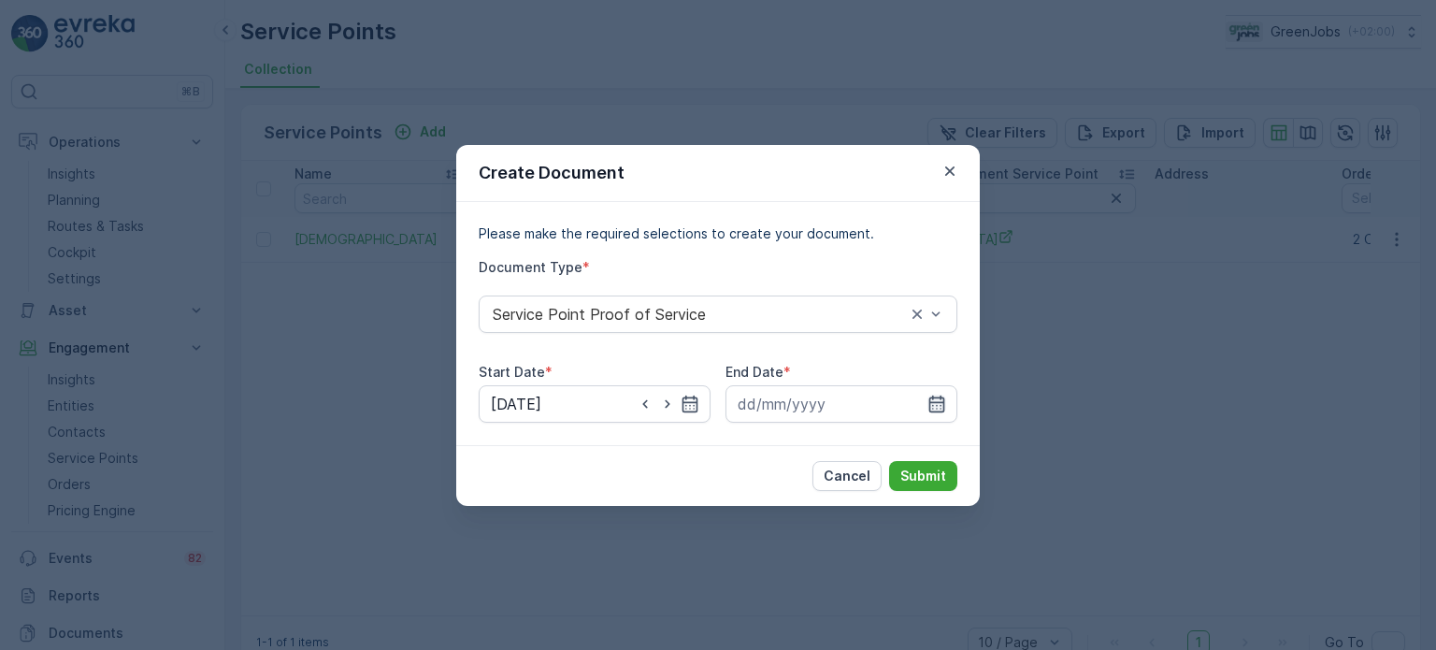
click at [944, 403] on icon "button" at bounding box center [936, 404] width 19 height 19
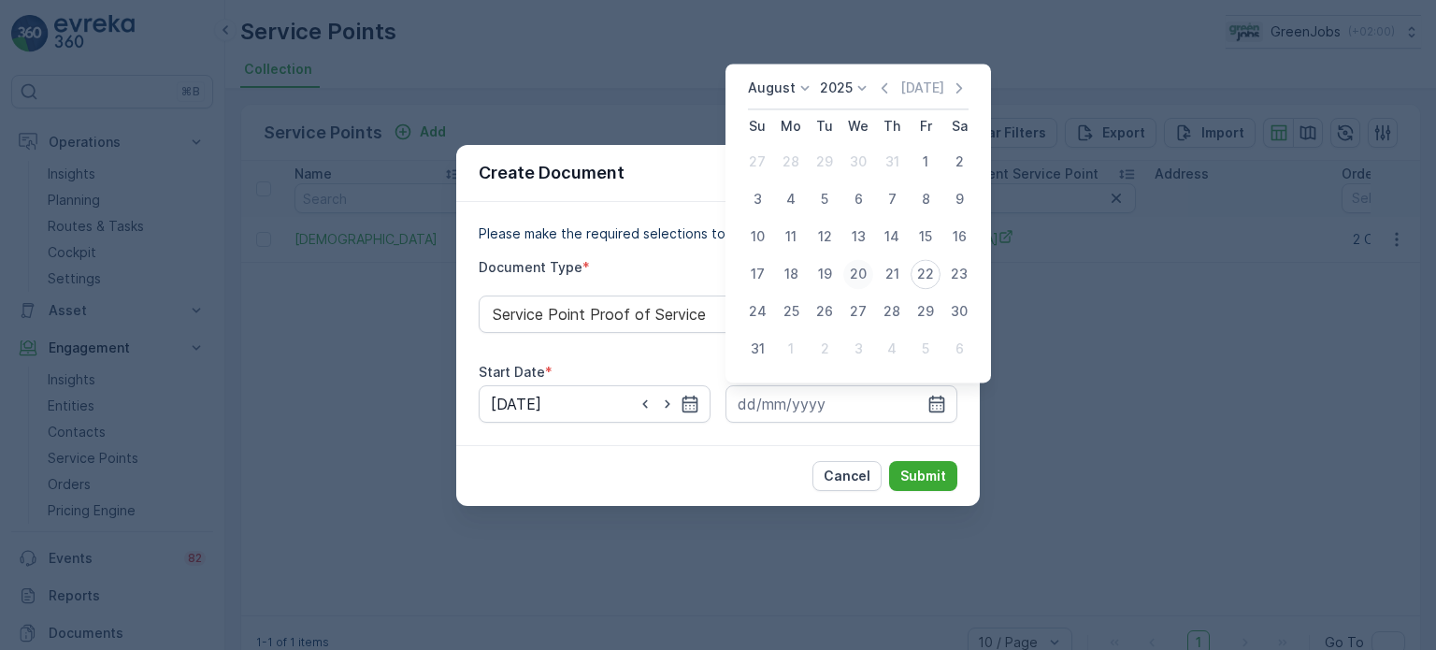
click at [864, 272] on div "20" at bounding box center [858, 274] width 30 height 30
type input "[DATE]"
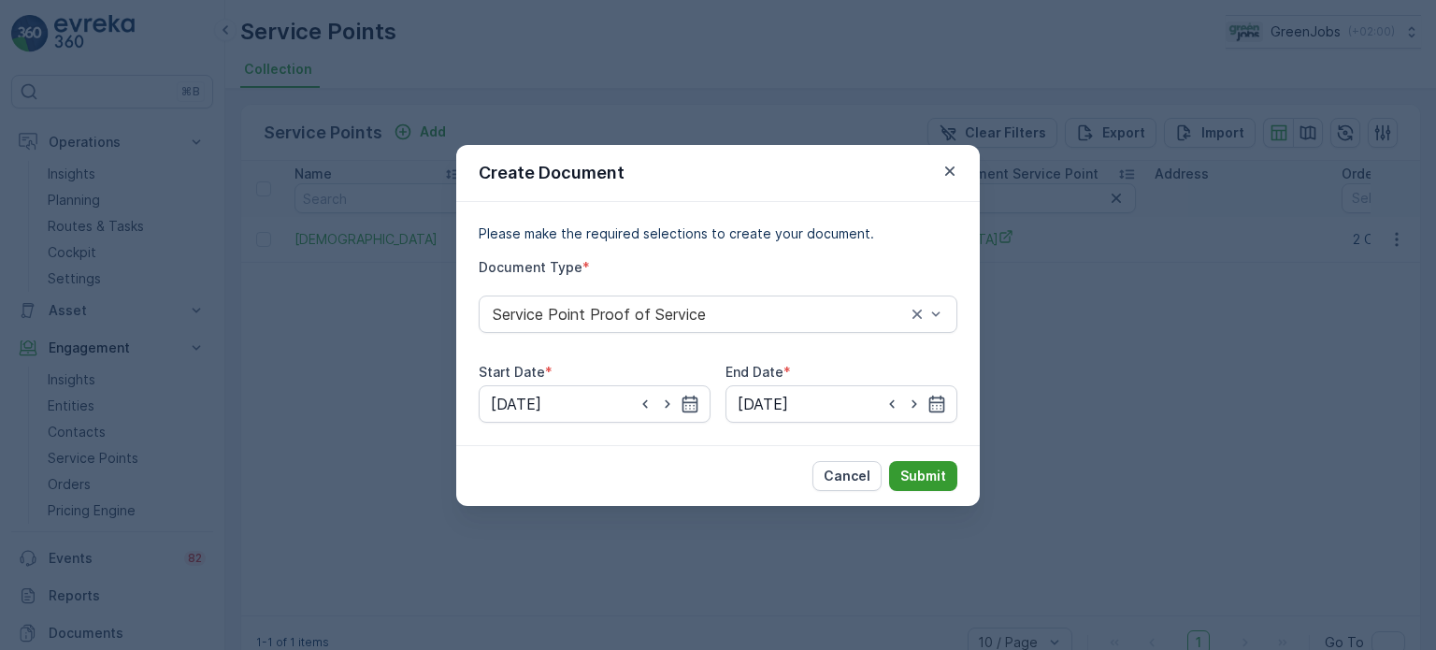
click at [927, 469] on p "Submit" at bounding box center [923, 476] width 46 height 19
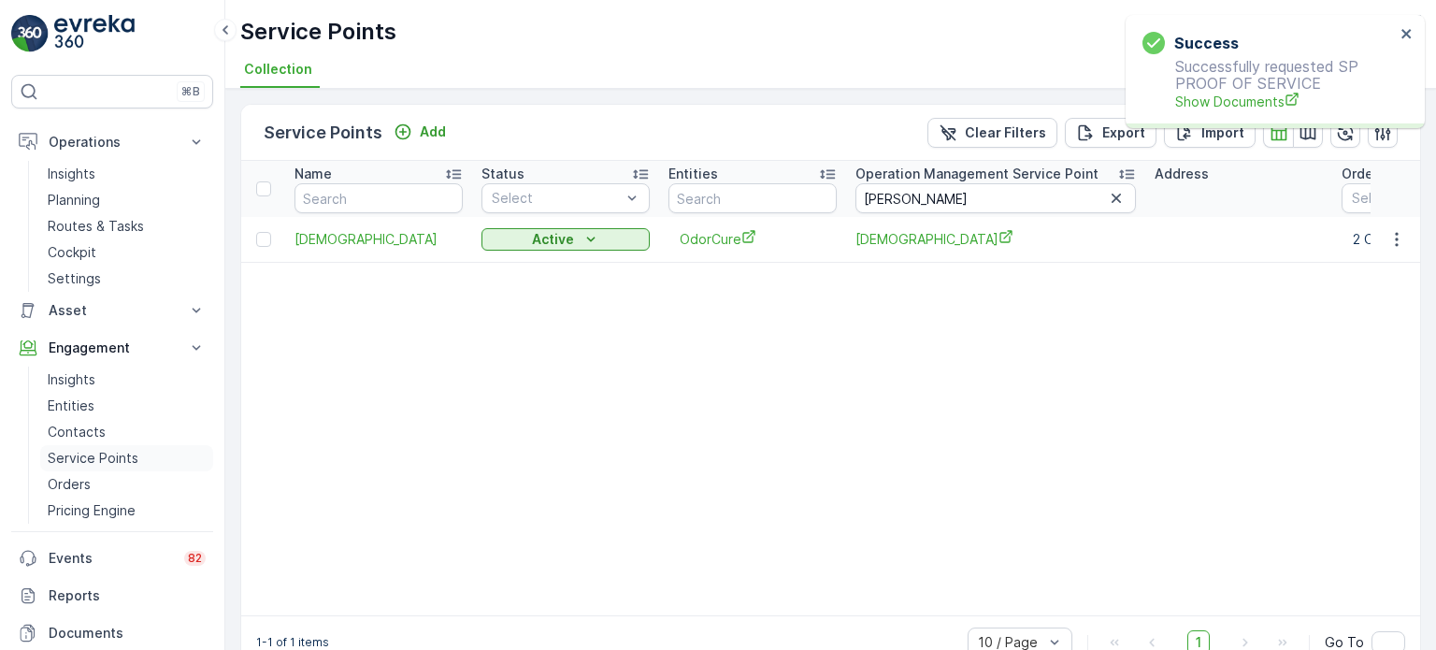
click at [97, 455] on p "Service Points" at bounding box center [93, 458] width 91 height 19
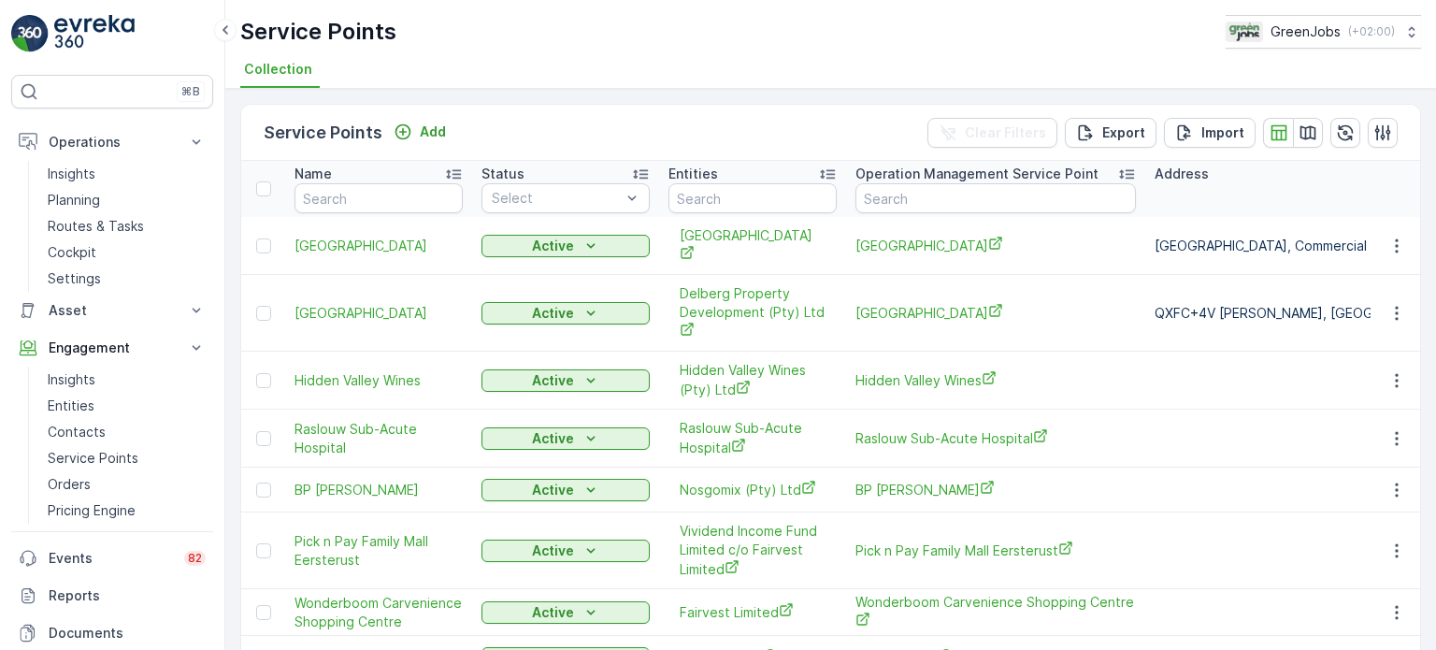
scroll to position [92, 0]
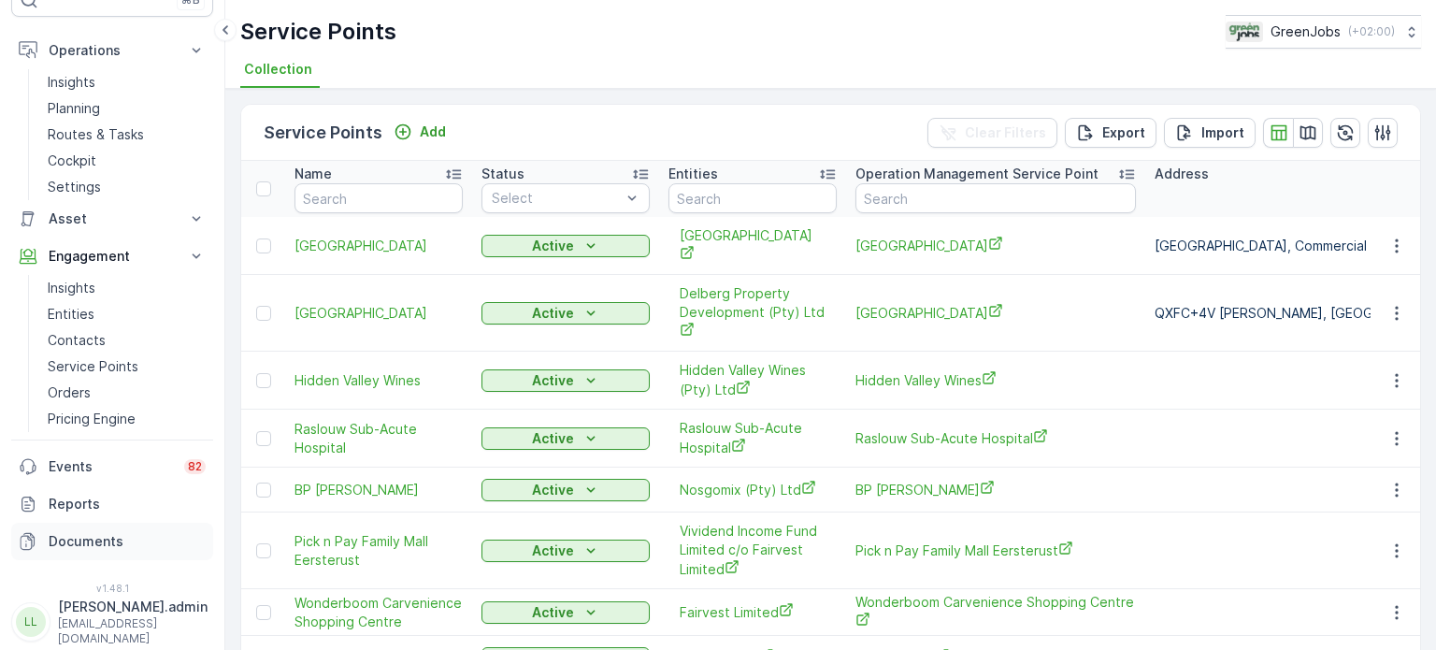
click at [79, 538] on p "Documents" at bounding box center [127, 541] width 157 height 19
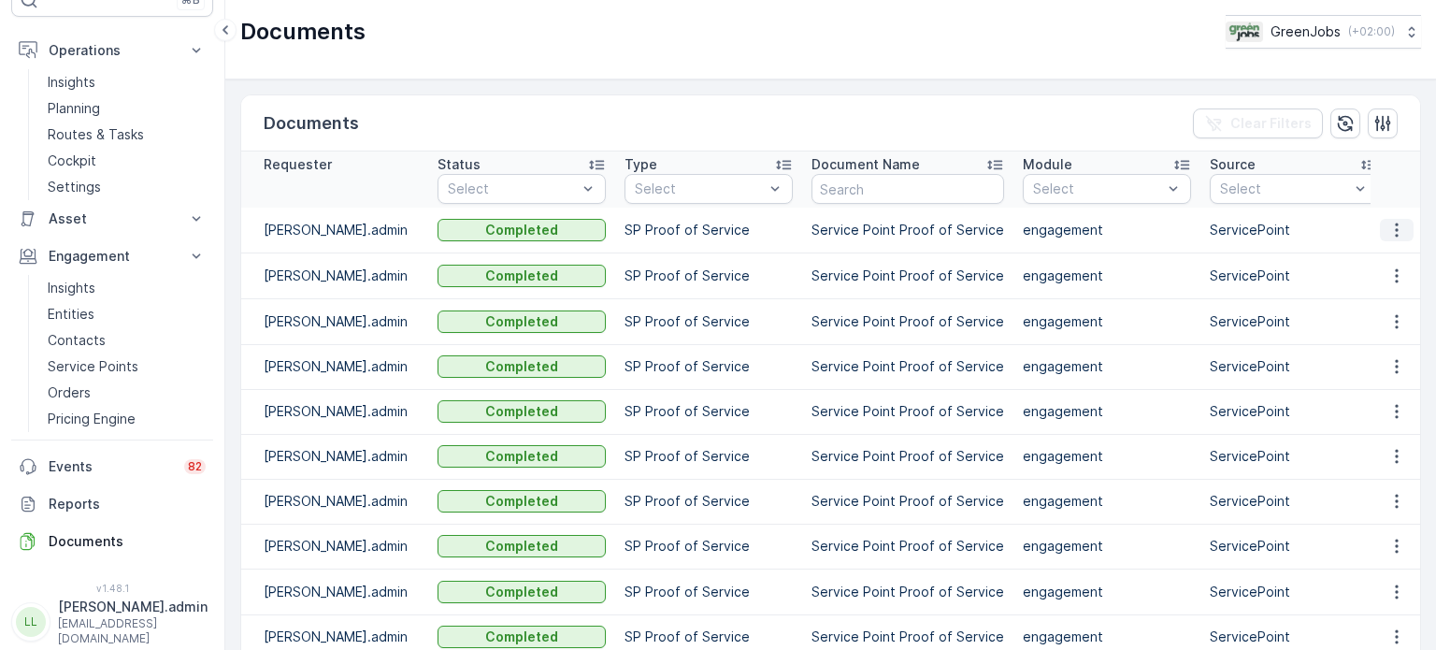
click at [1395, 229] on icon "button" at bounding box center [1396, 230] width 3 height 14
click at [1368, 261] on span "See Details" at bounding box center [1392, 257] width 72 height 19
click at [103, 366] on p "Service Points" at bounding box center [93, 366] width 91 height 19
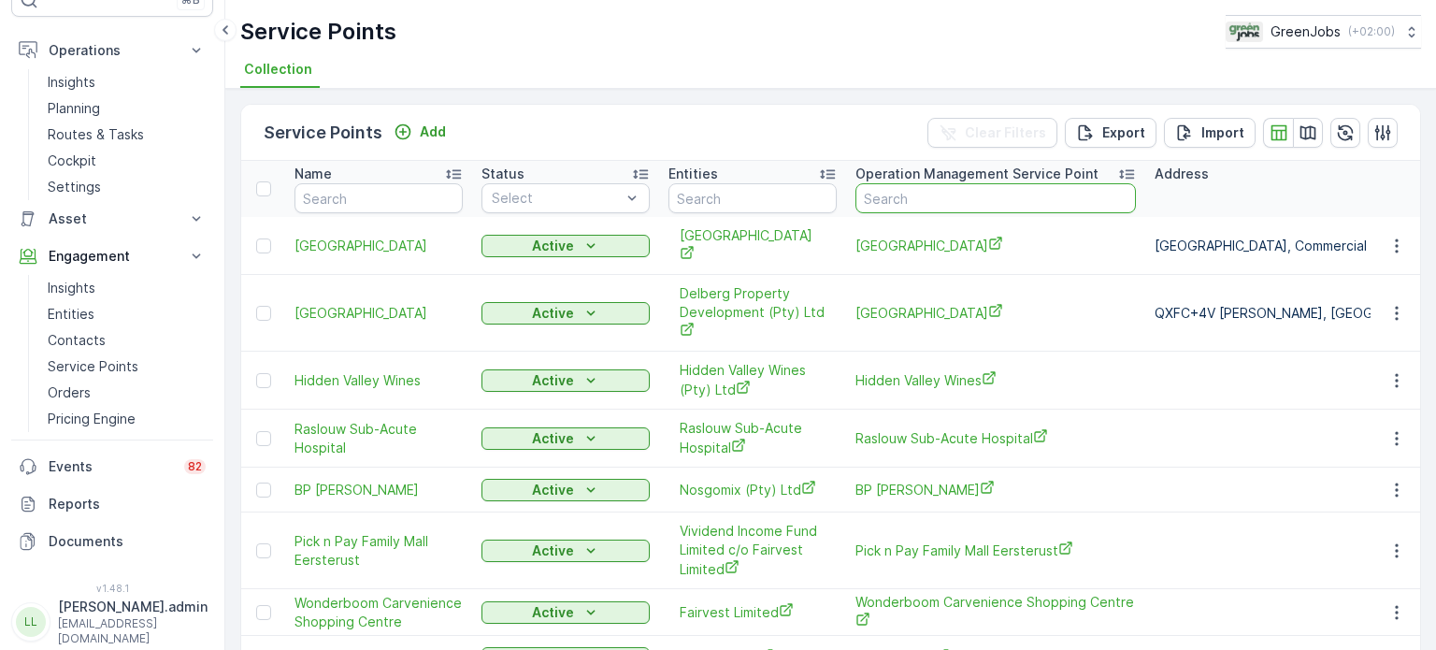
click at [958, 194] on input "text" at bounding box center [995, 198] width 280 height 30
type input "nam"
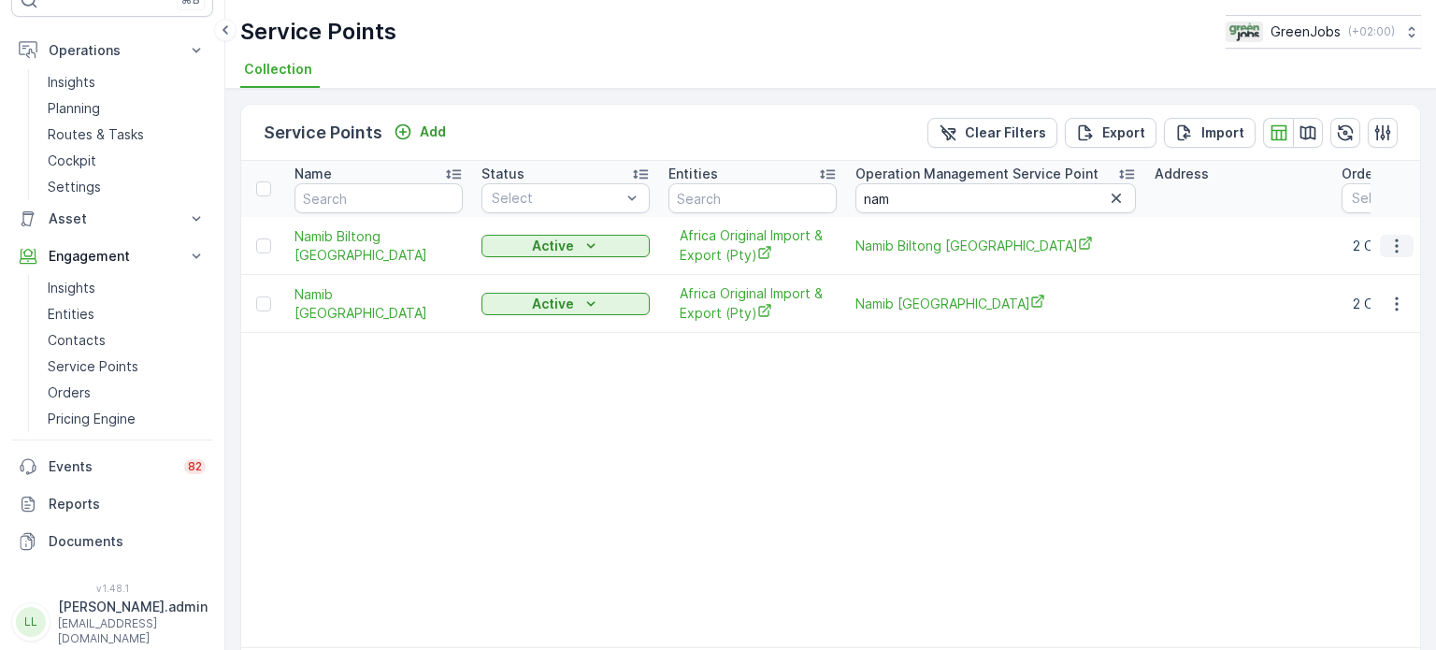
click at [1392, 244] on icon "button" at bounding box center [1396, 246] width 19 height 19
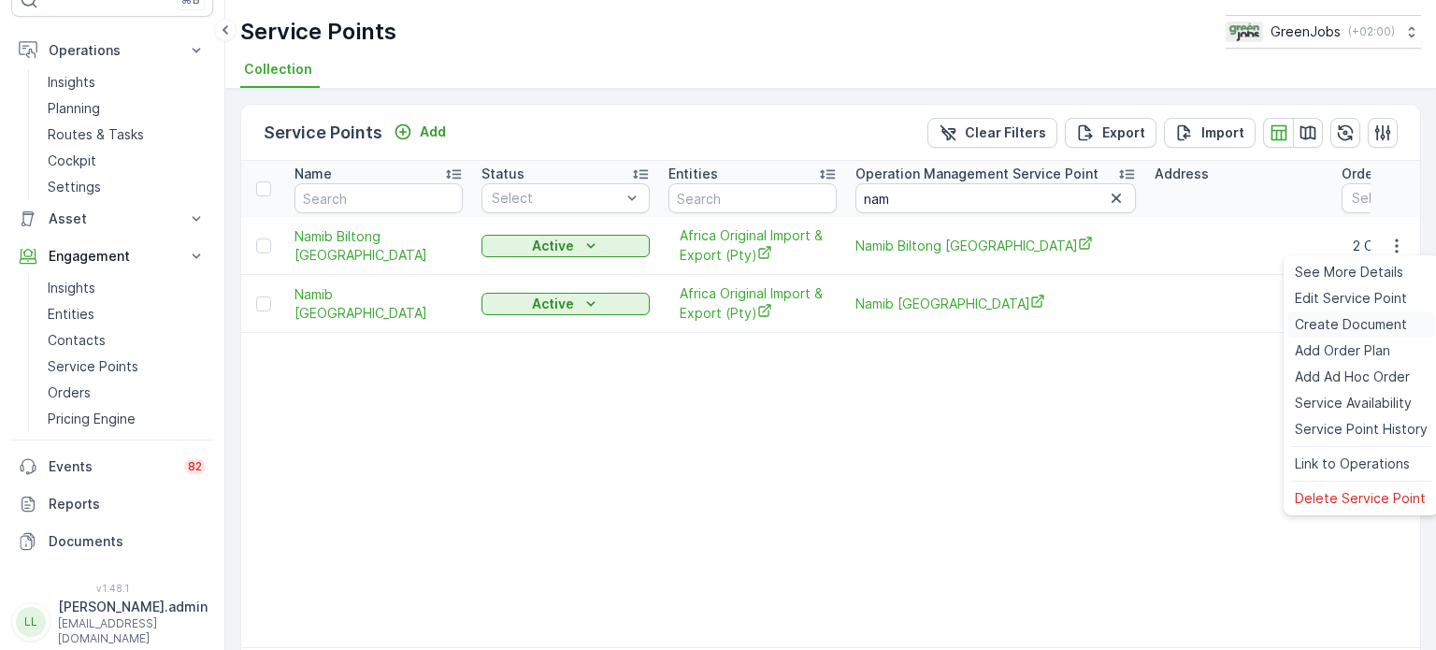
click at [1321, 328] on span "Create Document" at bounding box center [1351, 324] width 112 height 19
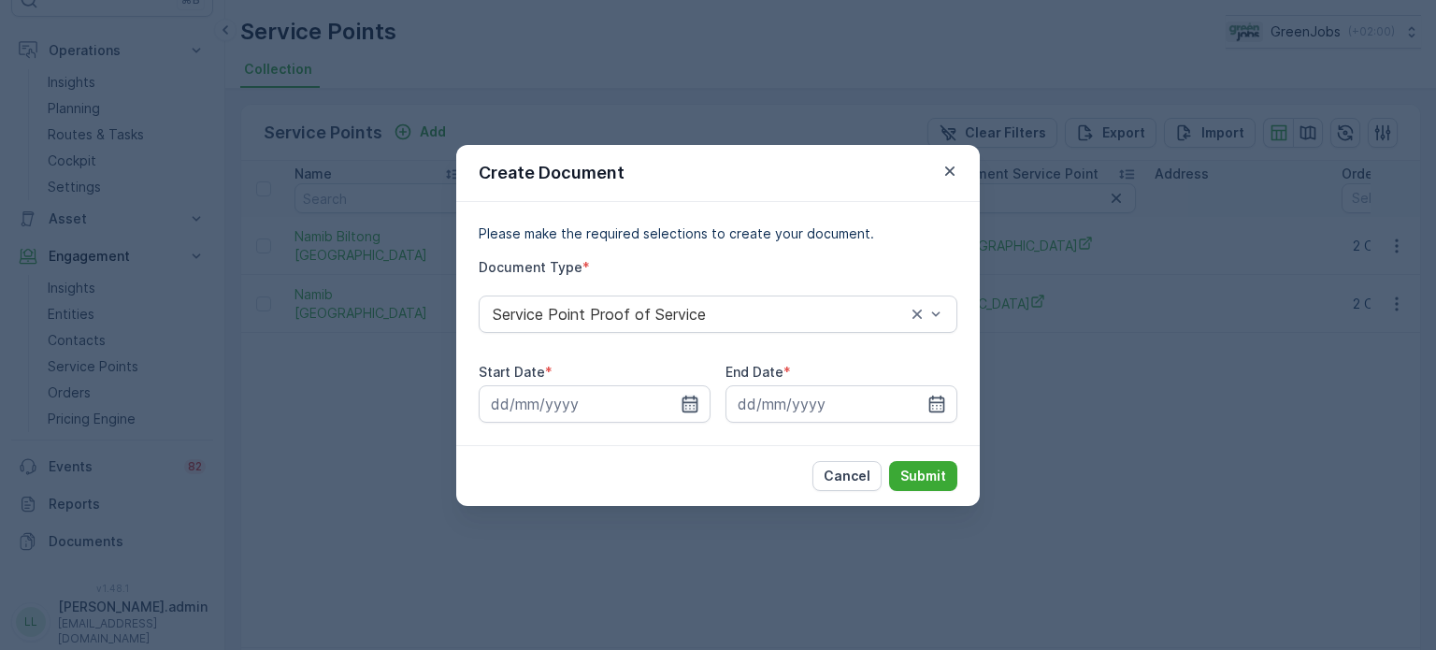
click at [684, 403] on icon "button" at bounding box center [690, 404] width 19 height 19
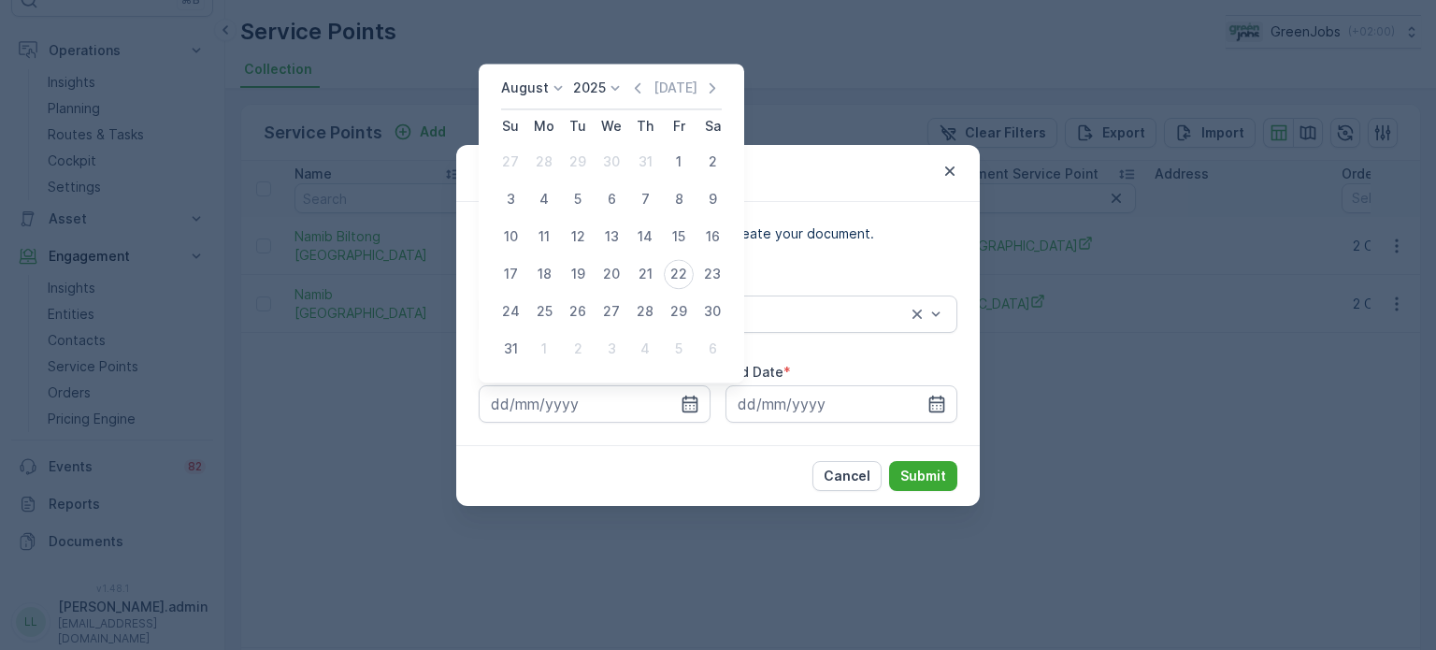
click at [553, 91] on icon at bounding box center [558, 88] width 19 height 19
click at [552, 107] on span "January" at bounding box center [537, 114] width 50 height 19
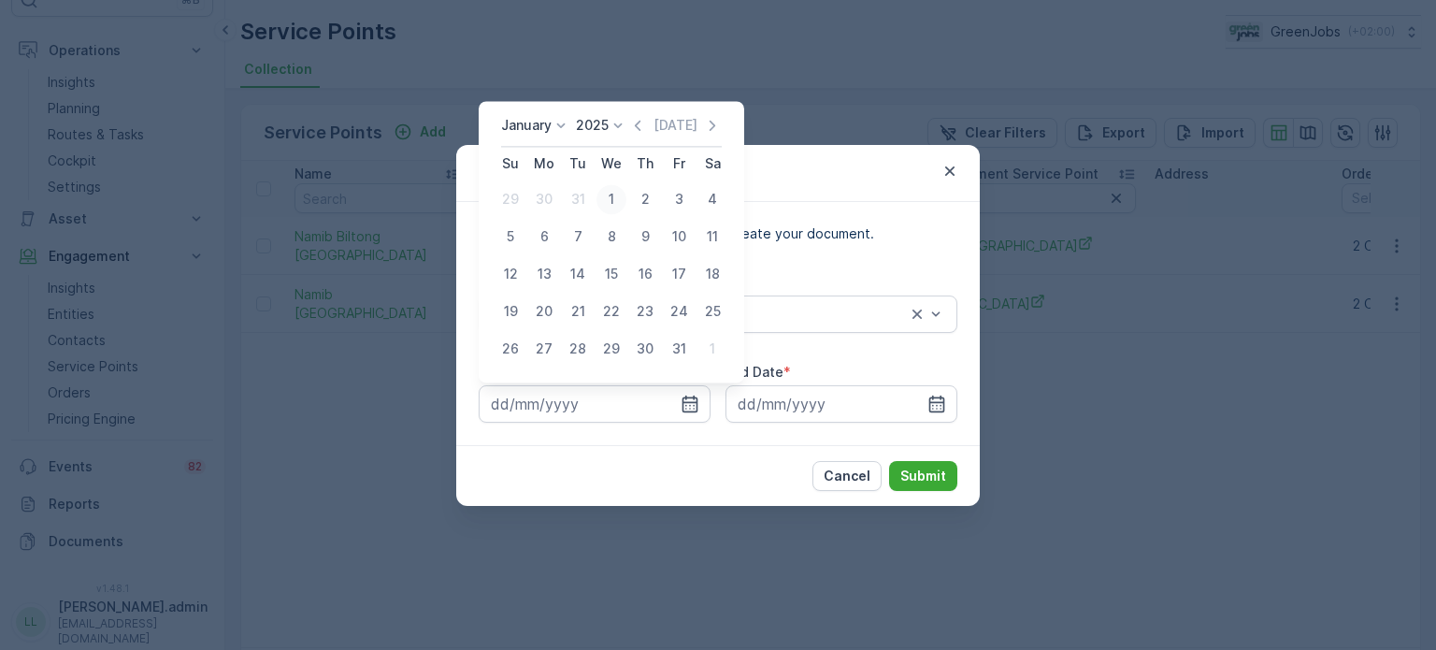
click at [609, 194] on div "1" at bounding box center [611, 199] width 30 height 30
type input "01.01.2025"
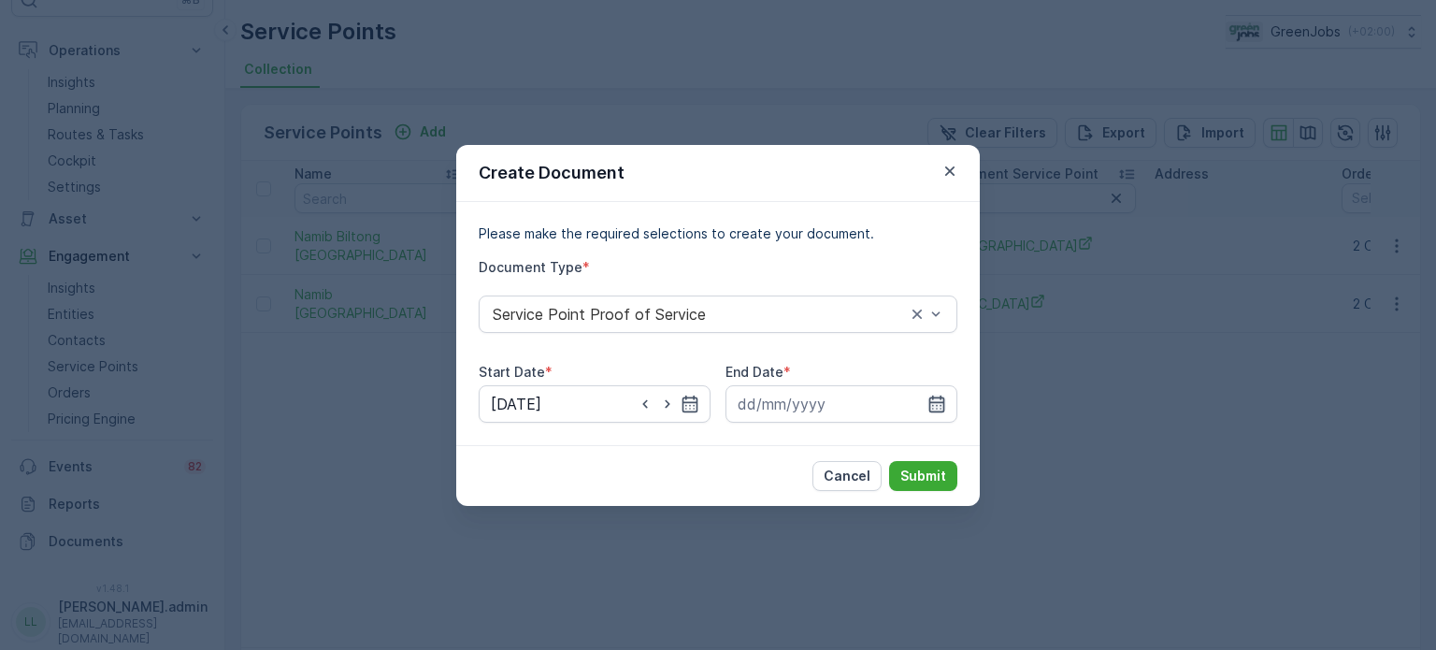
click at [944, 401] on icon "button" at bounding box center [936, 404] width 19 height 19
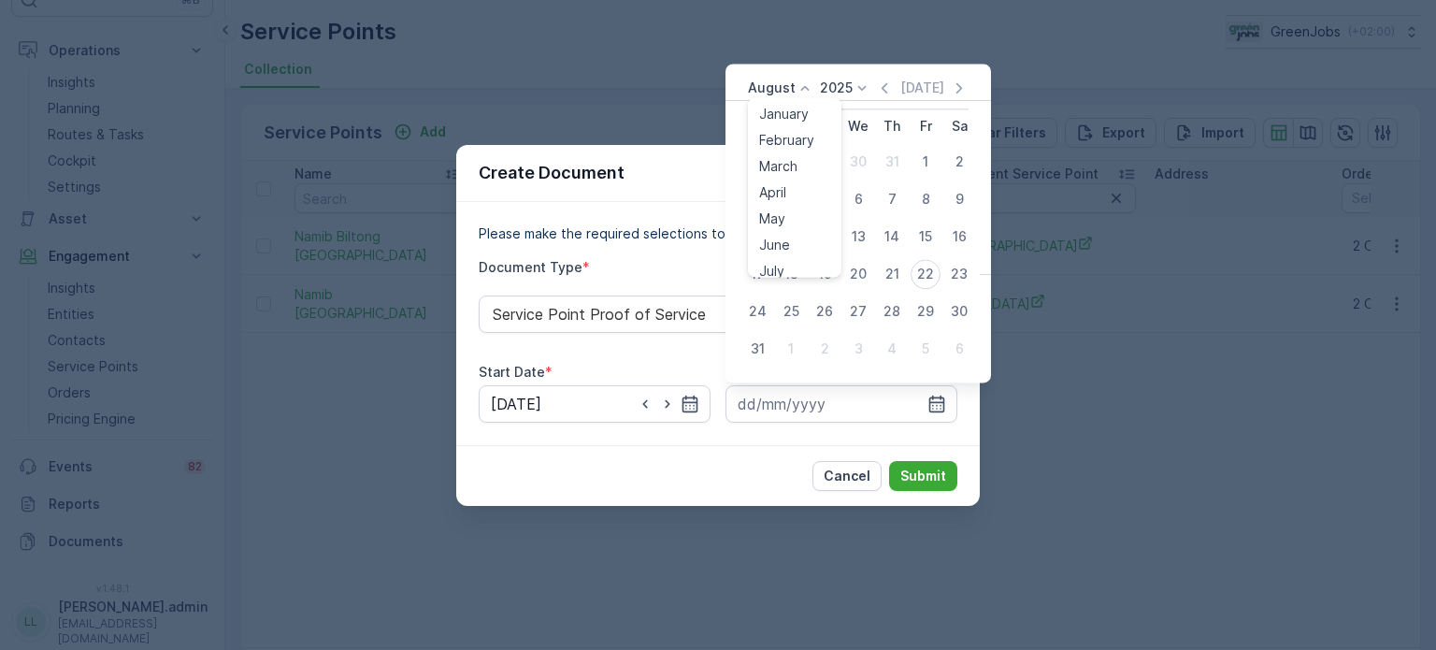
click at [802, 85] on icon at bounding box center [805, 88] width 19 height 19
click at [796, 85] on icon at bounding box center [805, 88] width 19 height 19
click at [862, 270] on div "20" at bounding box center [858, 274] width 30 height 30
type input "[DATE]"
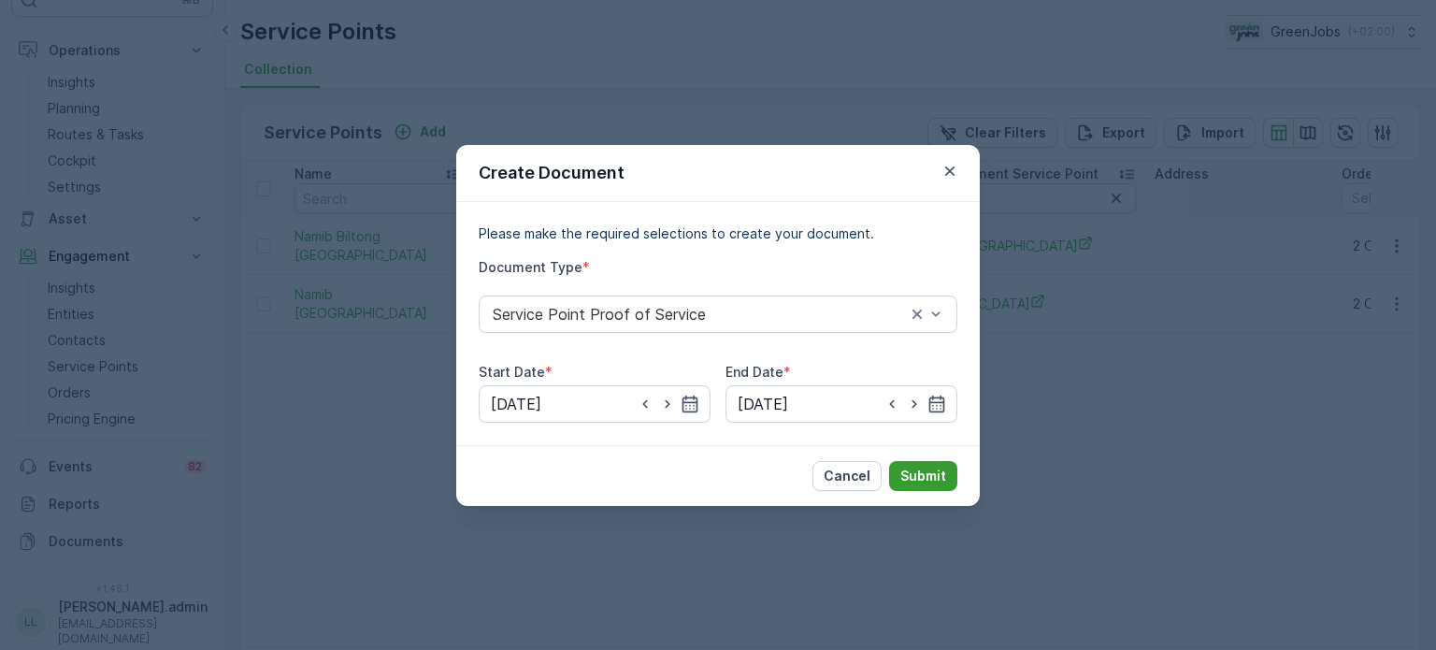
click at [924, 476] on p "Submit" at bounding box center [923, 476] width 46 height 19
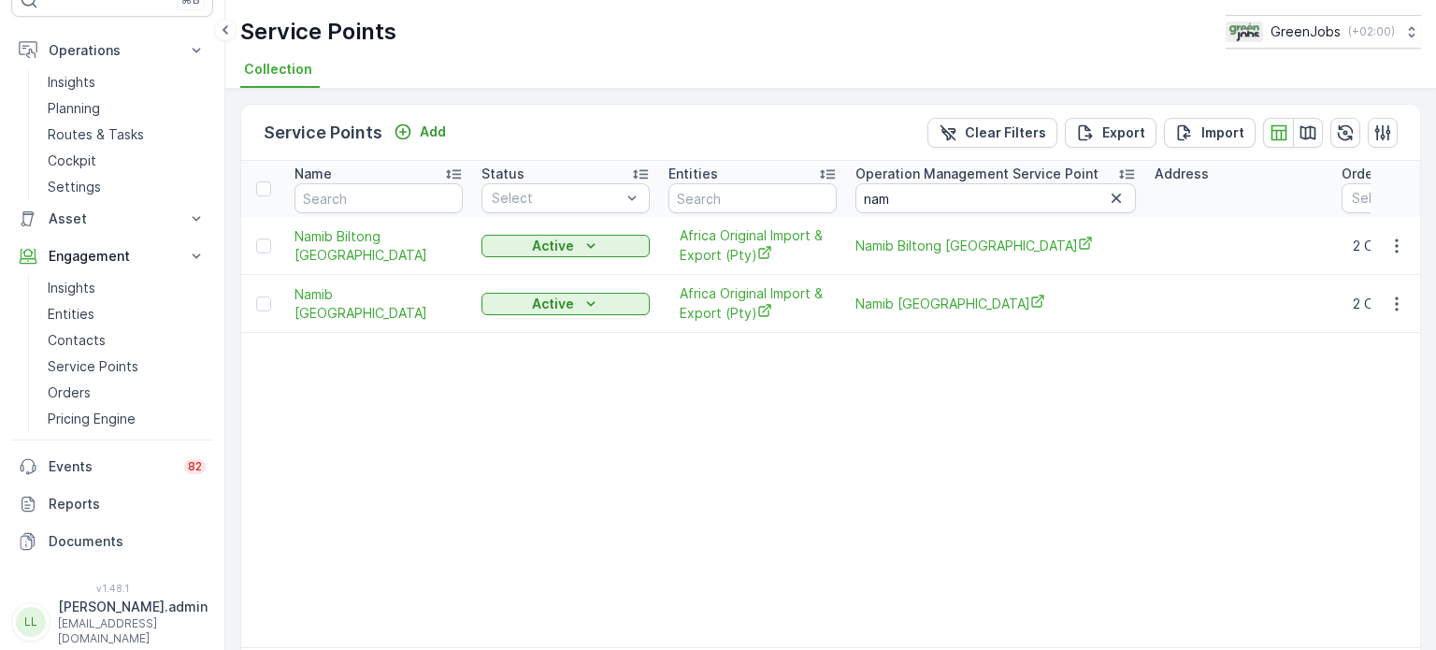
click at [938, 405] on table "Name Status Select Entities Operation Management Service Point nam Address Orde…" at bounding box center [1286, 404] width 2091 height 486
click at [1389, 304] on icon "button" at bounding box center [1396, 304] width 19 height 19
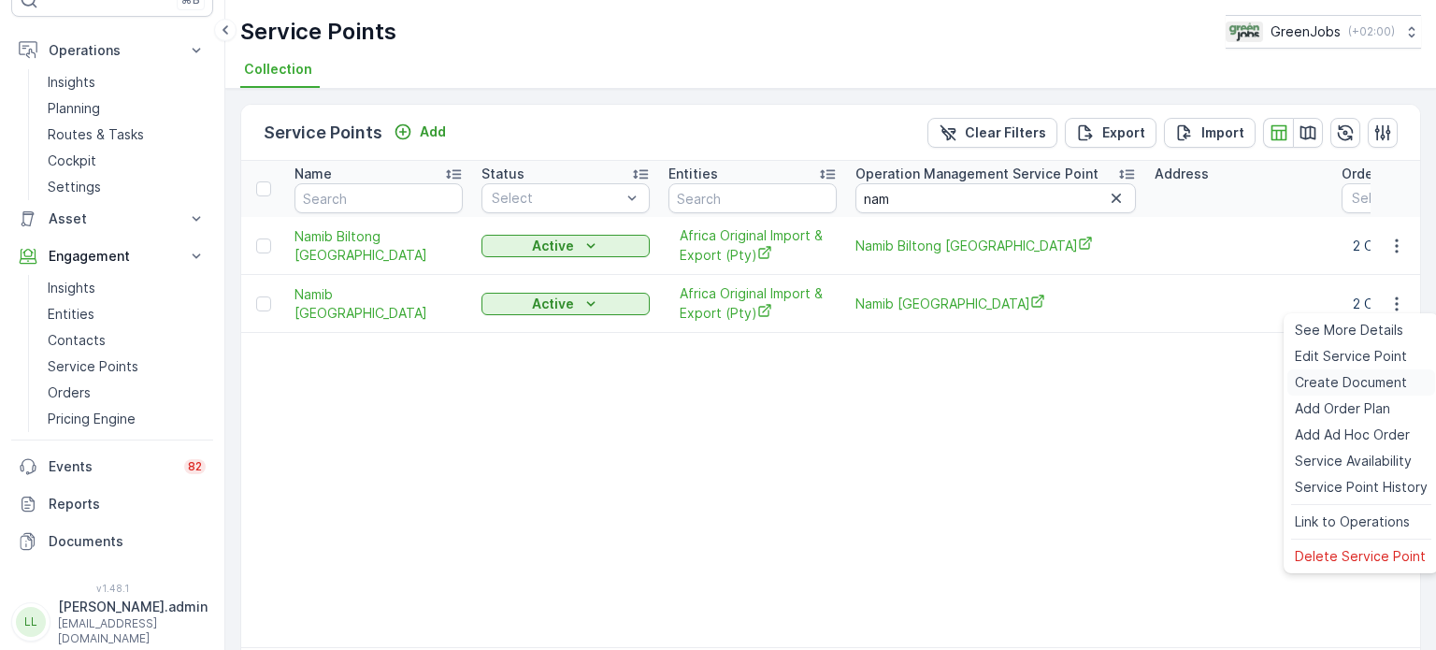
click at [1342, 381] on span "Create Document" at bounding box center [1351, 382] width 112 height 19
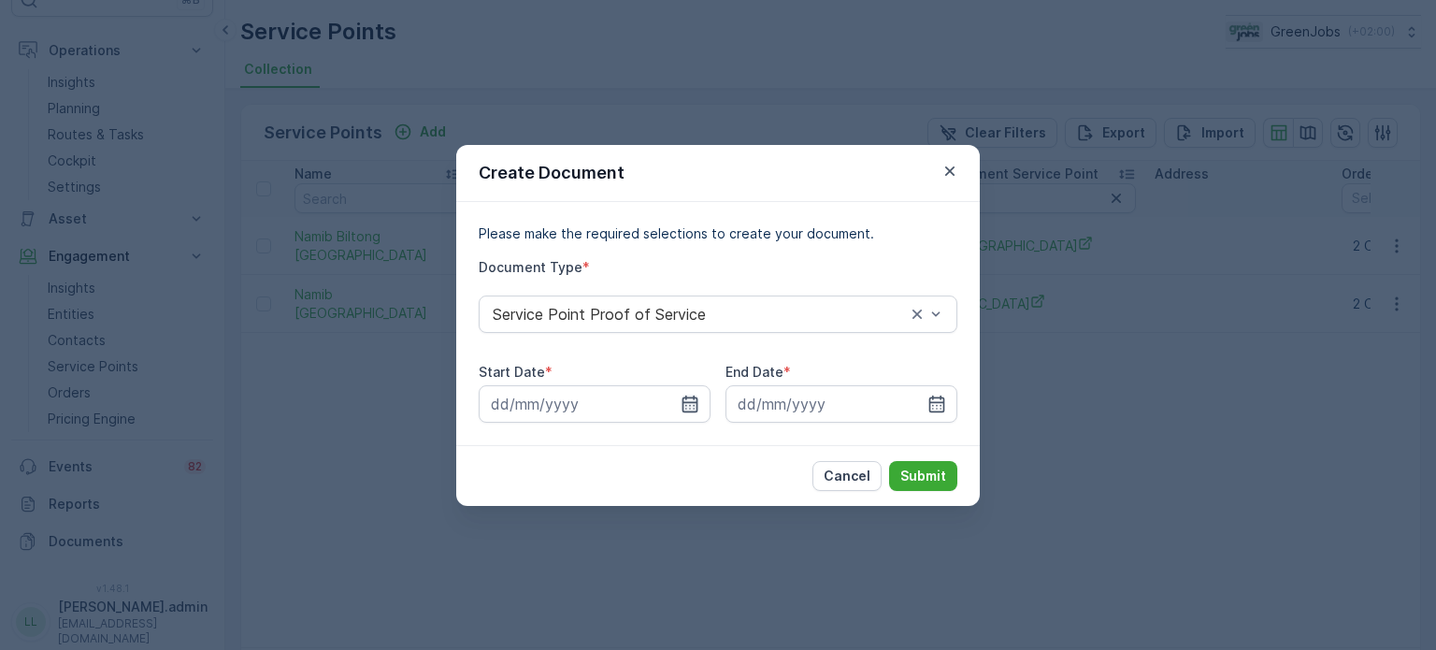
click at [684, 402] on icon "button" at bounding box center [691, 403] width 16 height 17
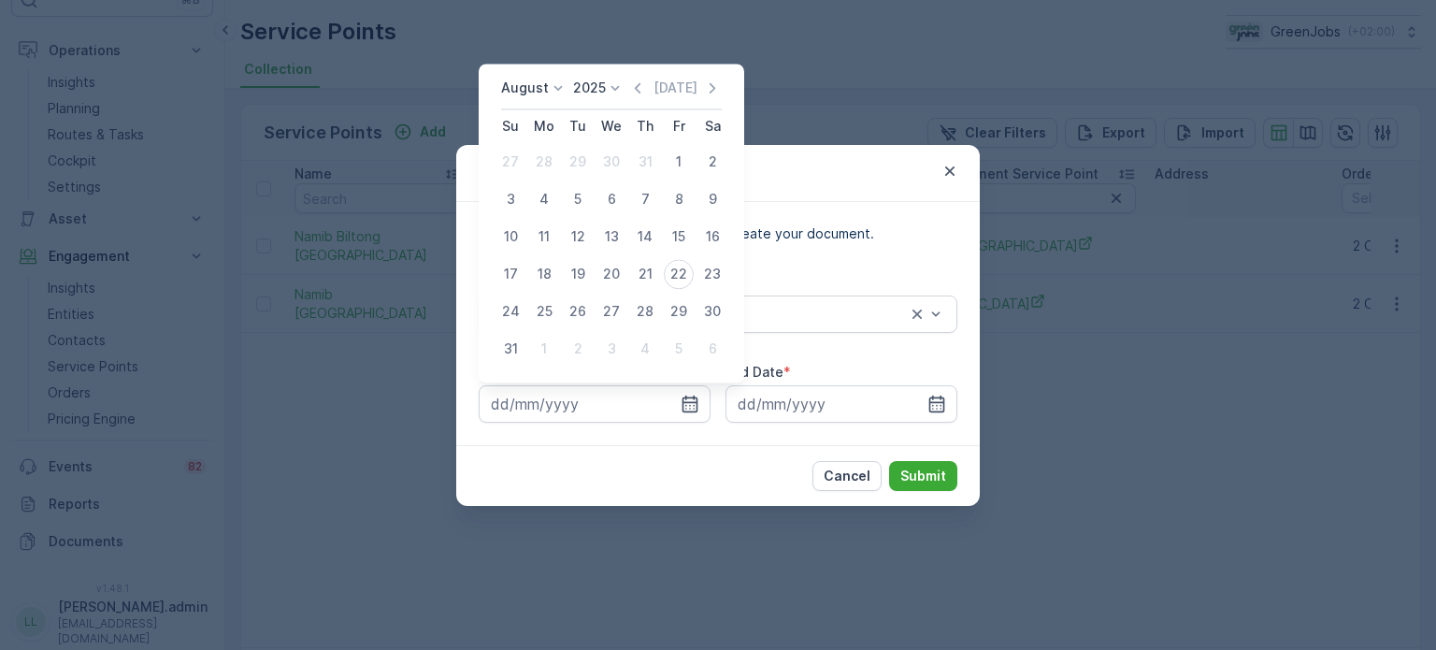
click at [539, 93] on p "August" at bounding box center [525, 88] width 48 height 19
click at [542, 114] on span "January" at bounding box center [537, 114] width 50 height 19
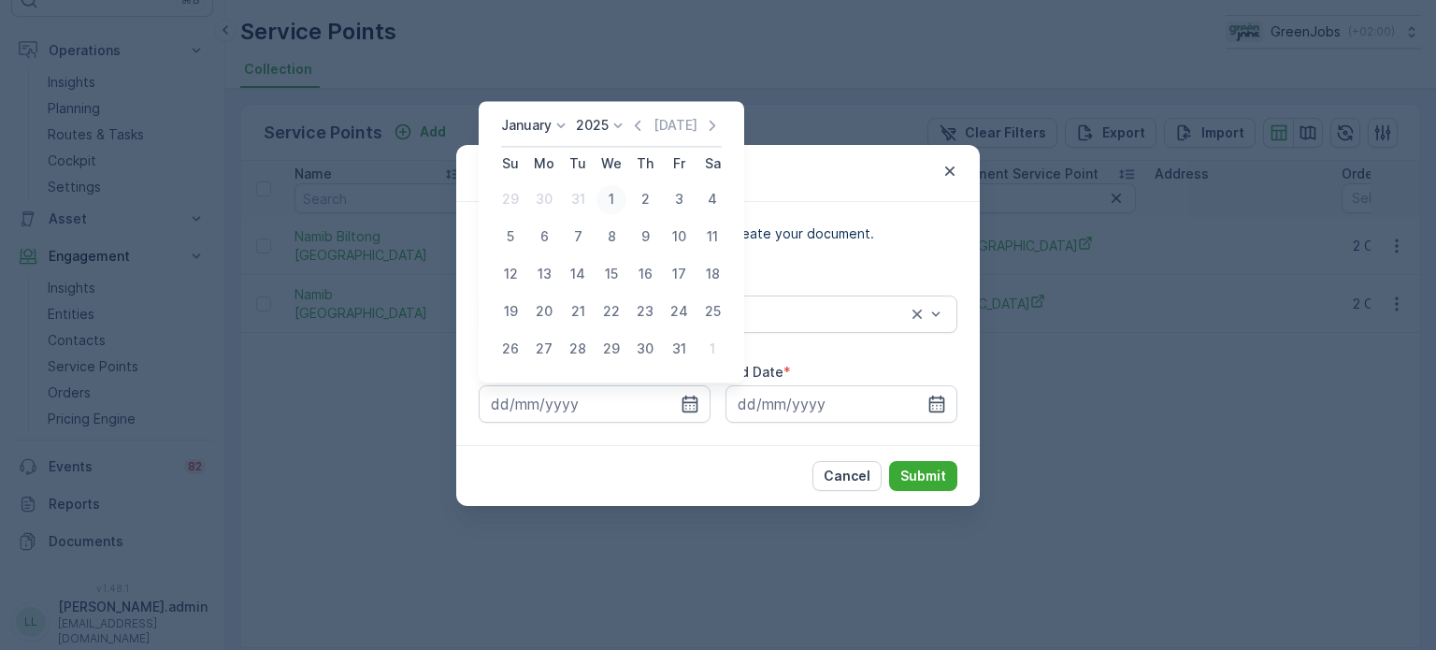
click at [617, 194] on div "1" at bounding box center [611, 199] width 30 height 30
type input "01.01.2025"
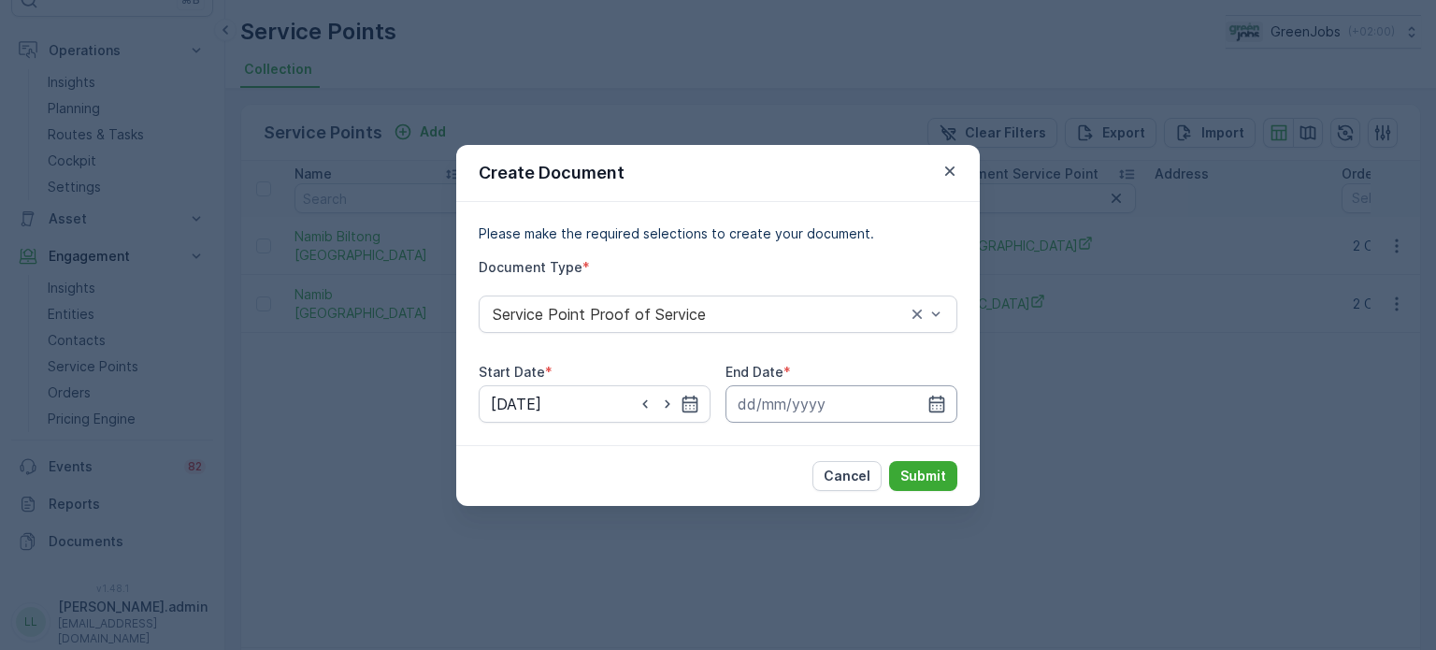
click at [950, 395] on input at bounding box center [842, 403] width 232 height 37
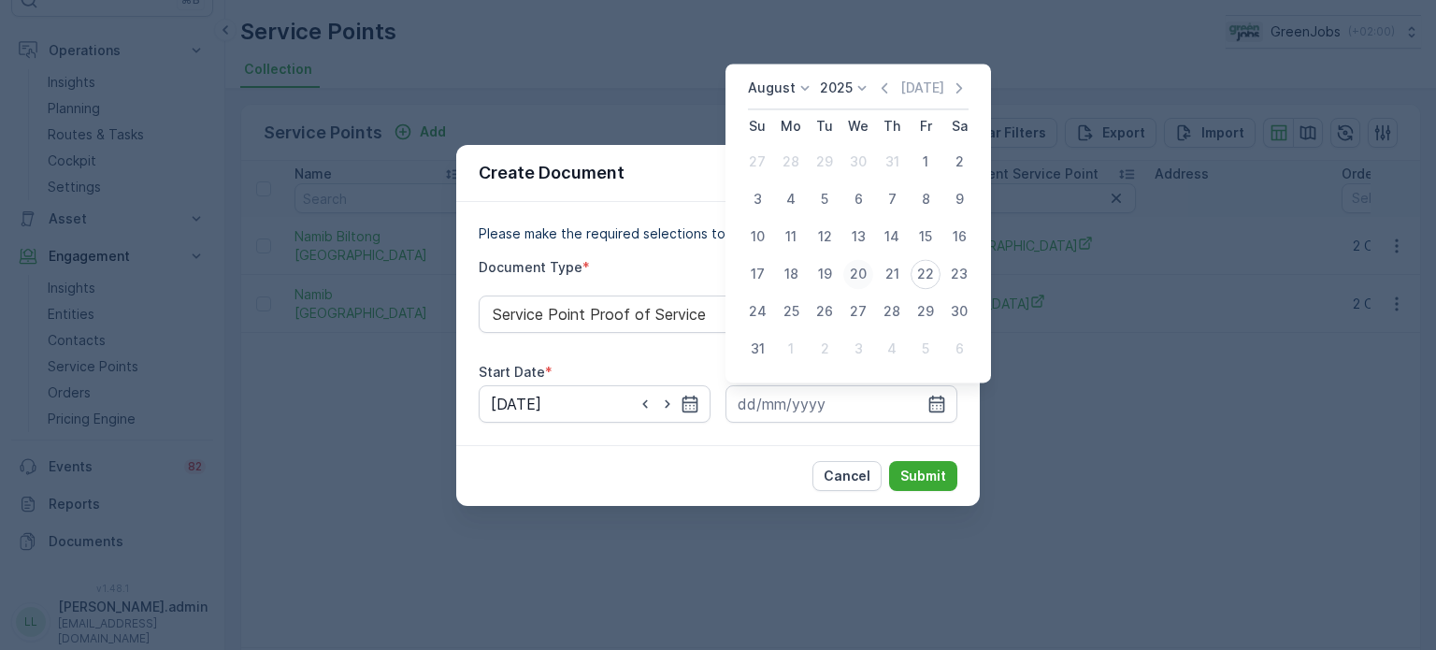
click at [862, 277] on div "20" at bounding box center [858, 274] width 30 height 30
type input "[DATE]"
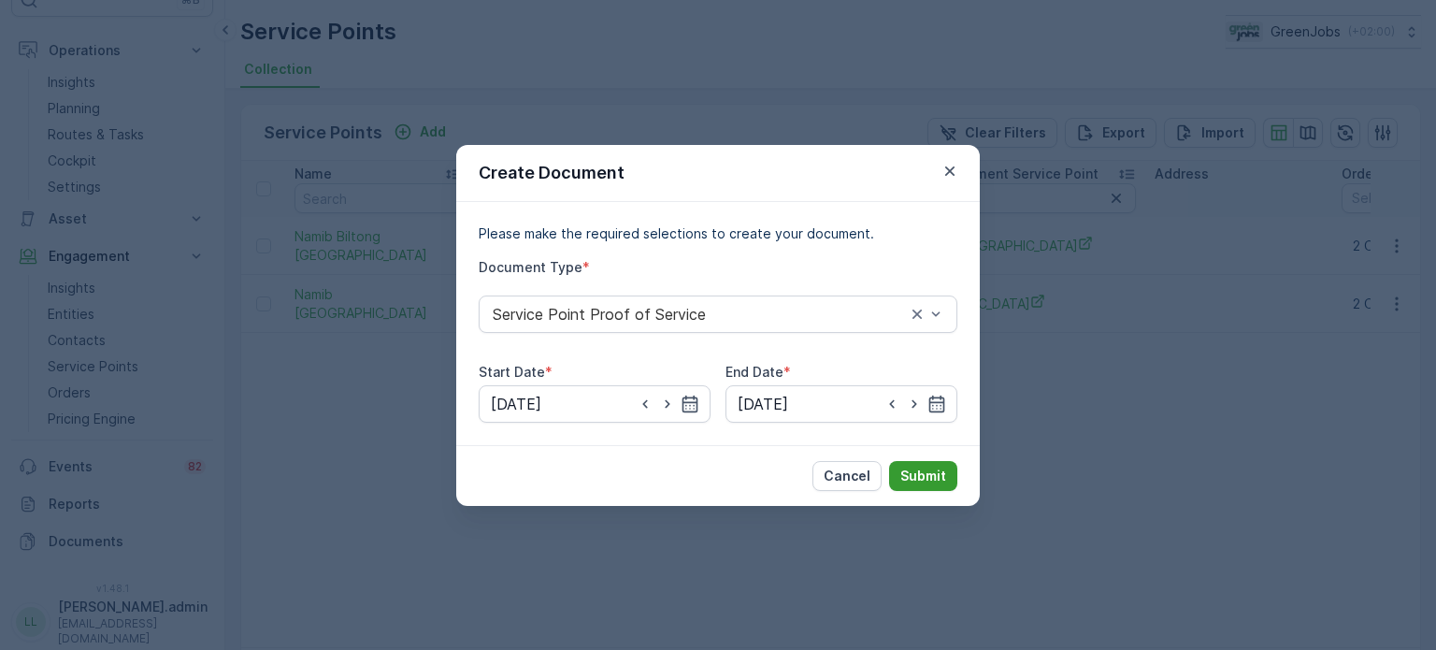
click at [929, 478] on p "Submit" at bounding box center [923, 476] width 46 height 19
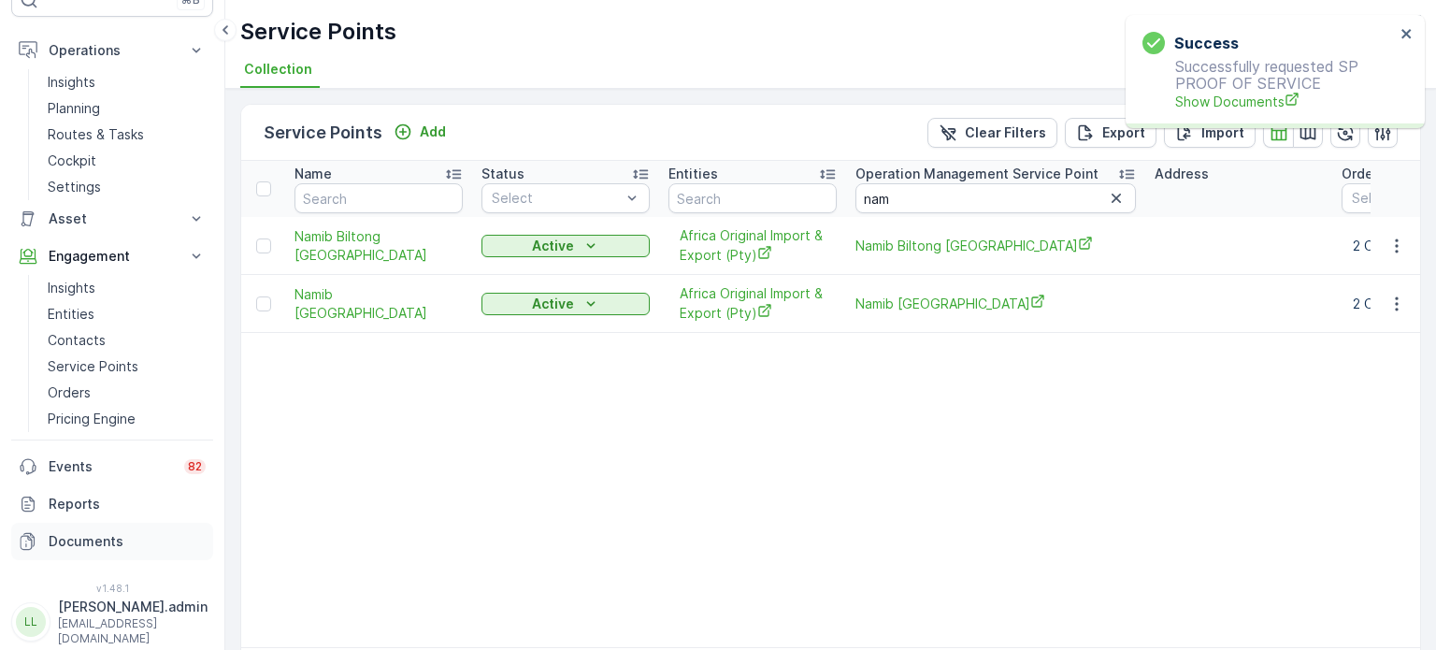
click at [113, 536] on p "Documents" at bounding box center [127, 541] width 157 height 19
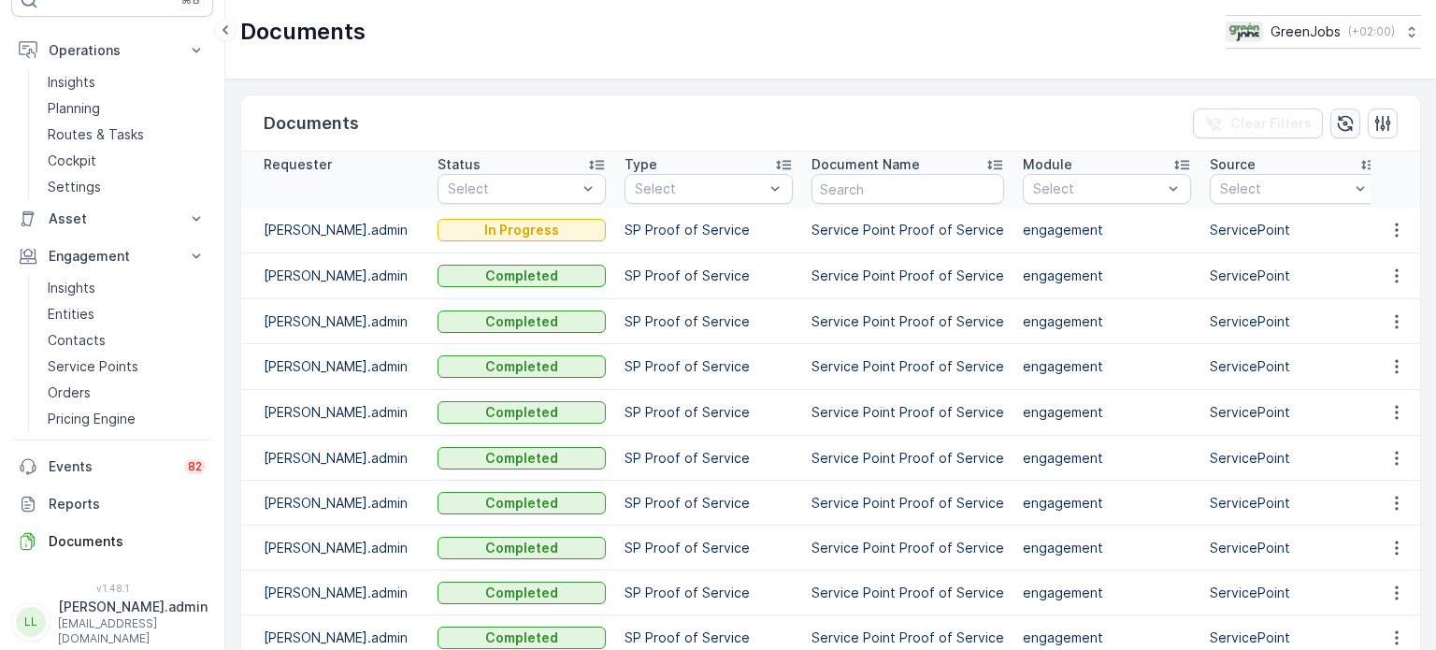
click at [1340, 125] on icon "button" at bounding box center [1345, 123] width 19 height 19
click at [1395, 230] on icon "button" at bounding box center [1396, 230] width 3 height 14
click at [1371, 258] on span "See Details" at bounding box center [1392, 257] width 72 height 19
click at [1387, 268] on icon "button" at bounding box center [1396, 275] width 19 height 19
click at [1372, 298] on span "See Details" at bounding box center [1392, 302] width 72 height 19
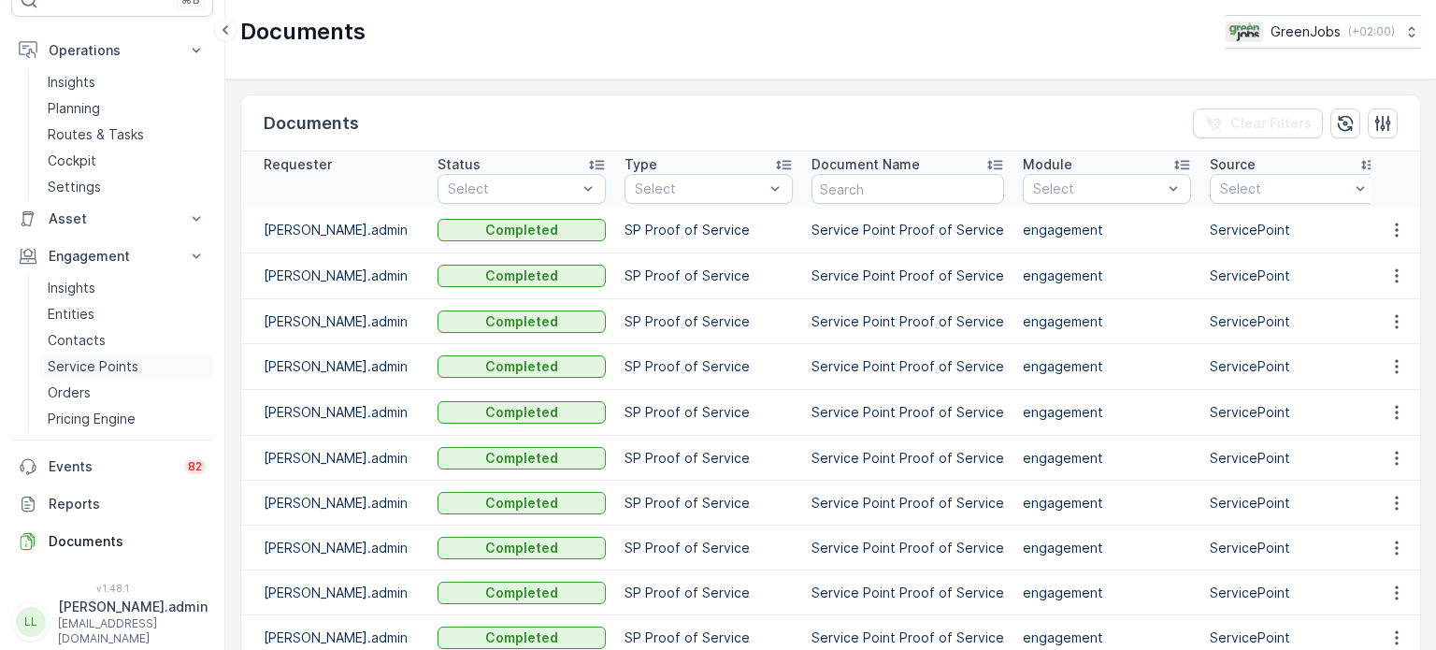
click at [87, 366] on p "Service Points" at bounding box center [93, 366] width 91 height 19
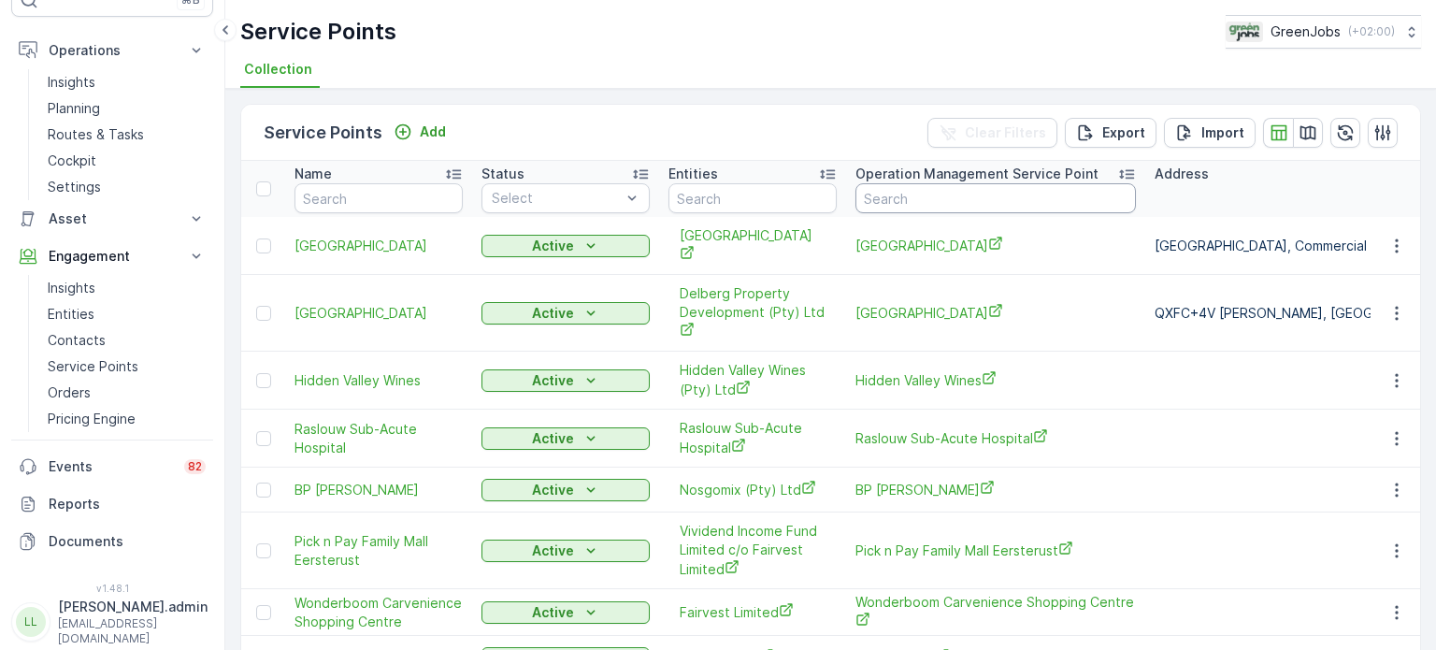
click at [941, 199] on input "text" at bounding box center [995, 198] width 280 height 30
type input "h"
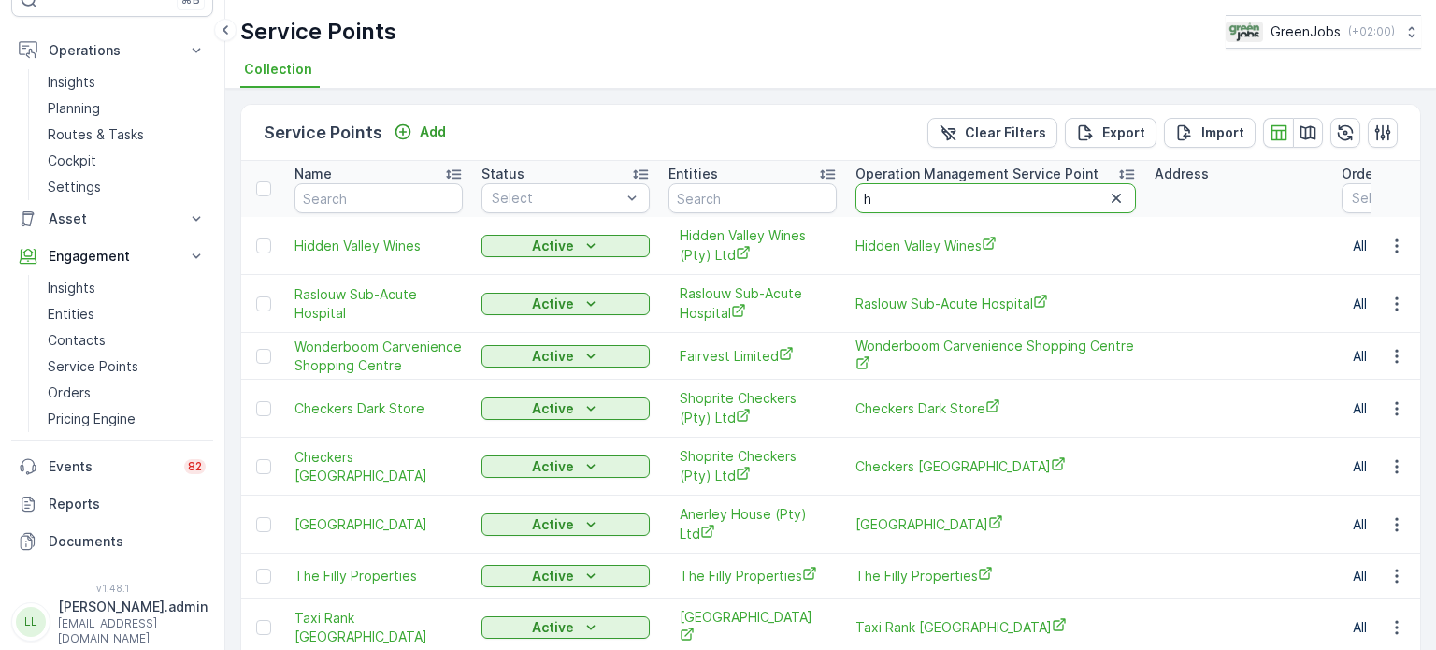
click at [942, 194] on input "h" at bounding box center [995, 198] width 280 height 30
type input "huntw"
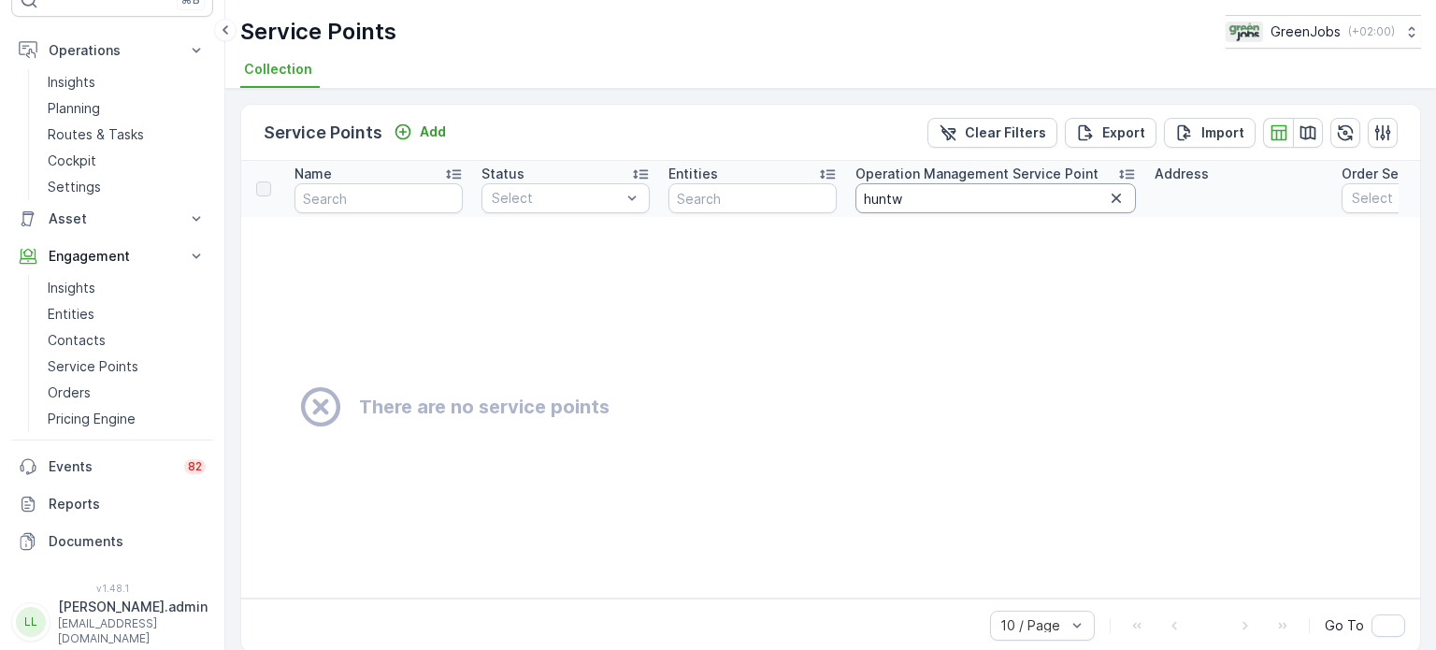
click at [941, 197] on input "huntw" at bounding box center [995, 198] width 280 height 30
type input "hunts"
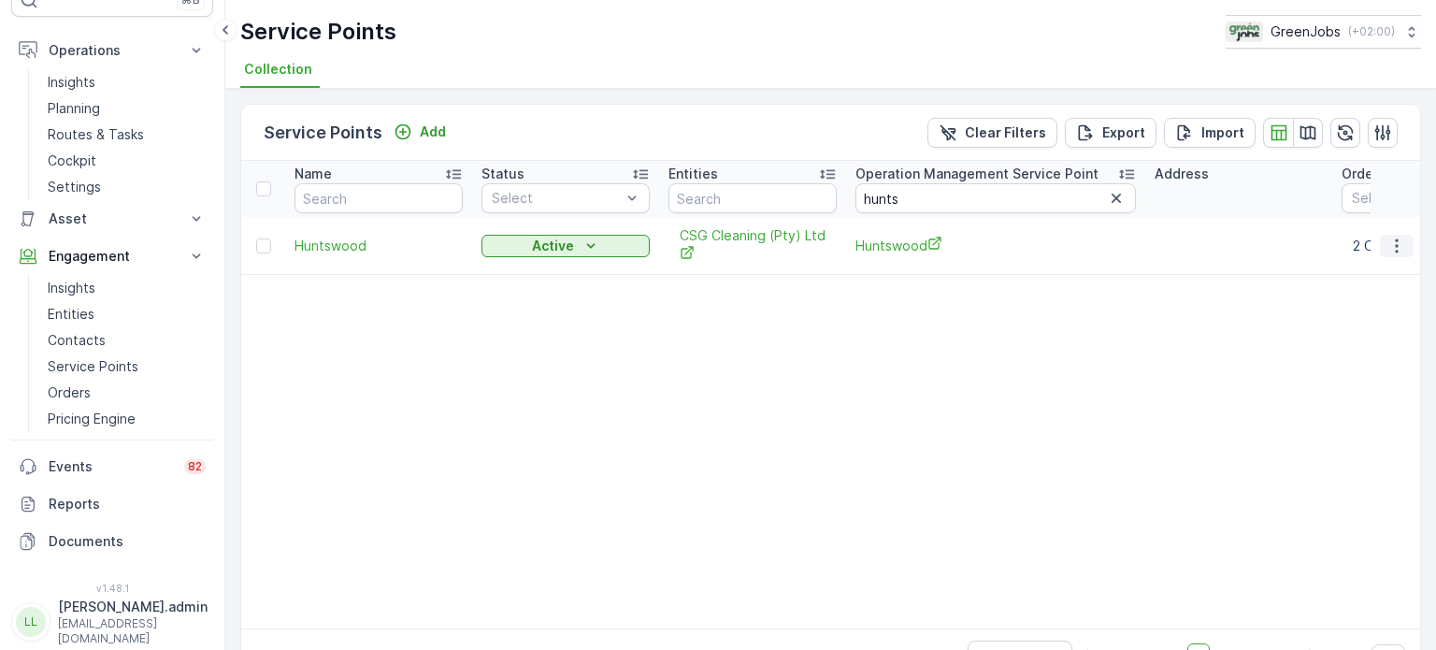
click at [1395, 244] on icon "button" at bounding box center [1396, 245] width 3 height 14
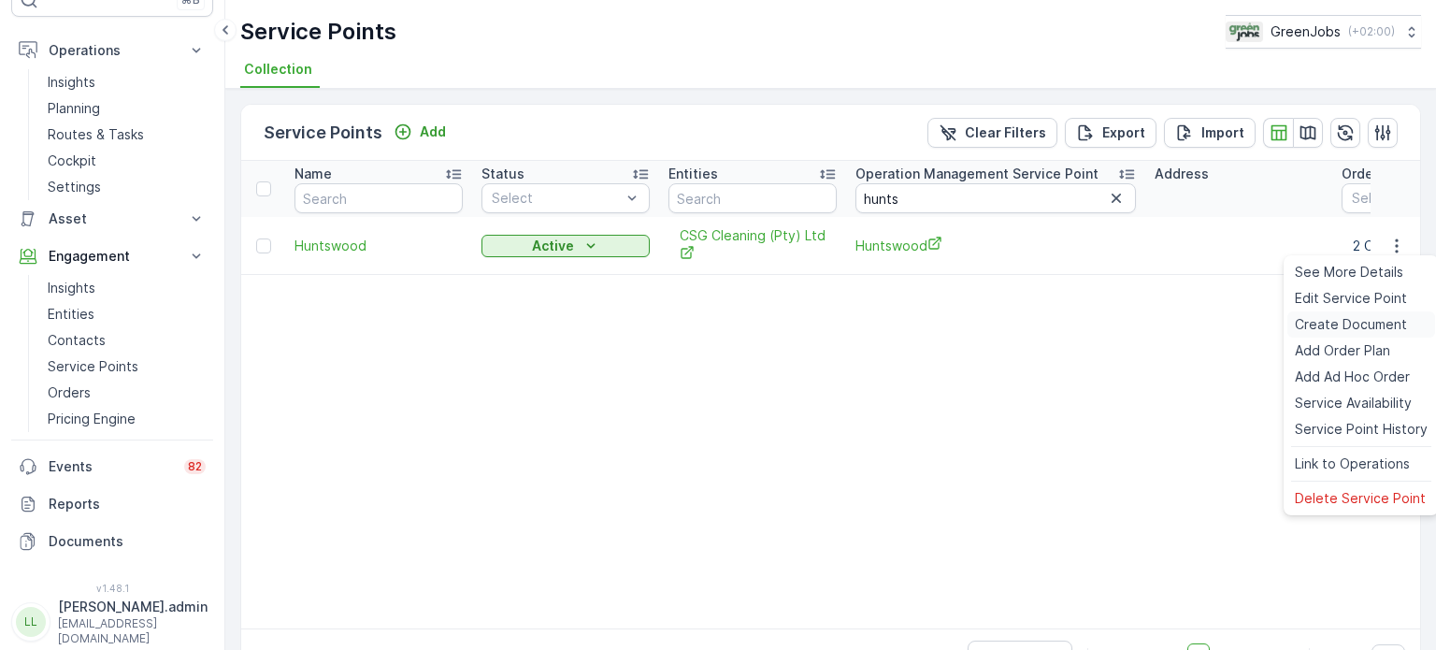
click at [1339, 320] on span "Create Document" at bounding box center [1351, 324] width 112 height 19
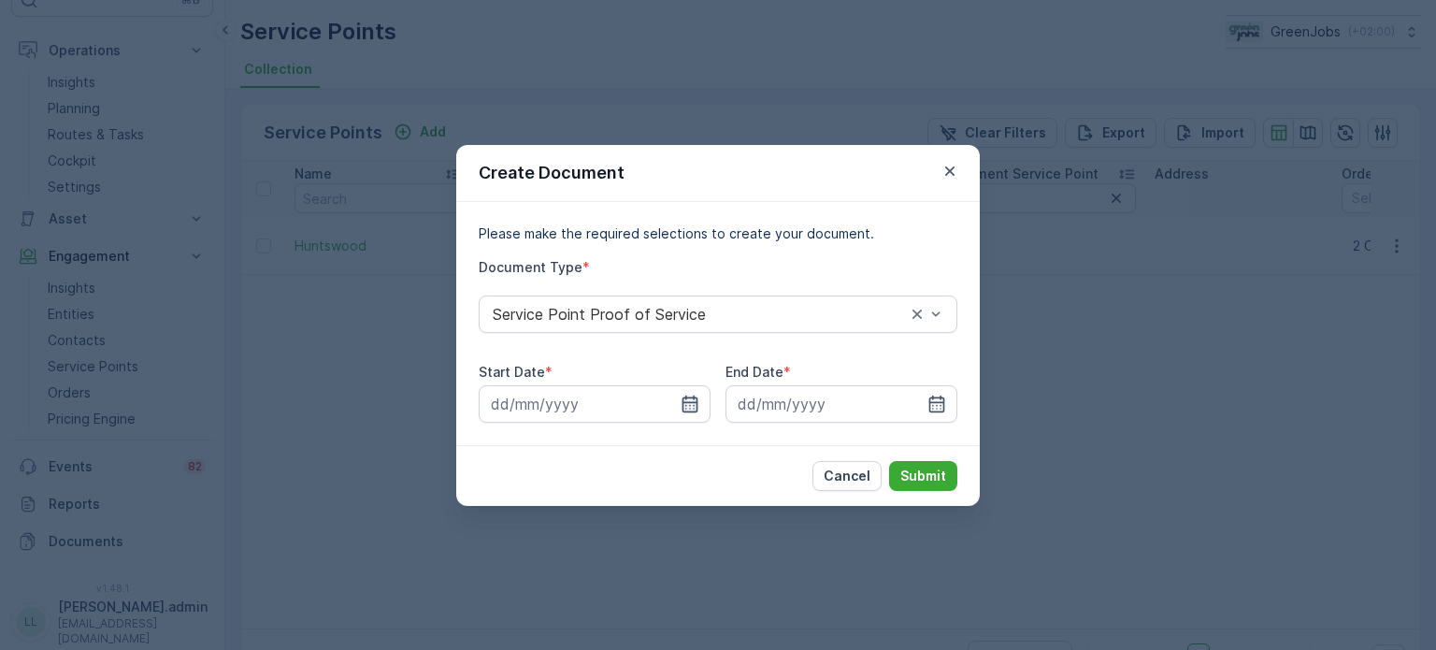
click at [691, 410] on icon "button" at bounding box center [690, 404] width 19 height 19
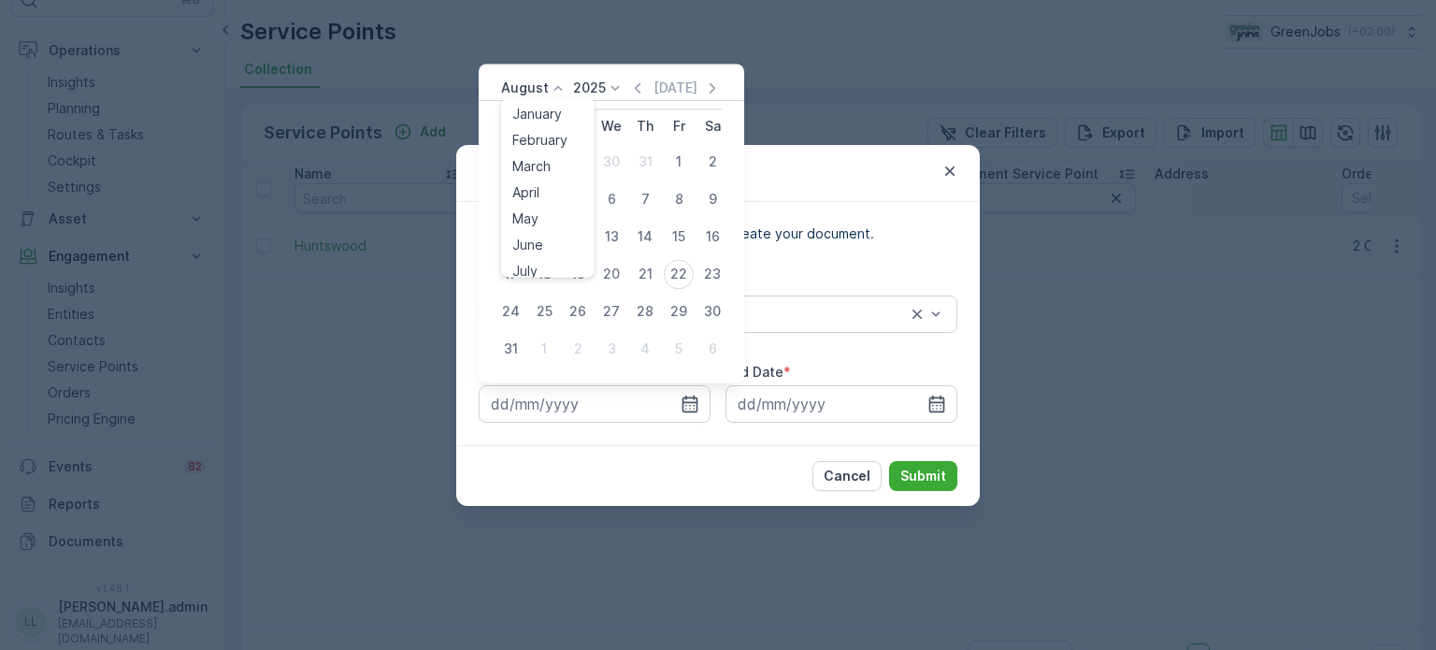
click at [537, 91] on p "August" at bounding box center [525, 88] width 48 height 19
click at [529, 262] on span "July" at bounding box center [524, 263] width 25 height 19
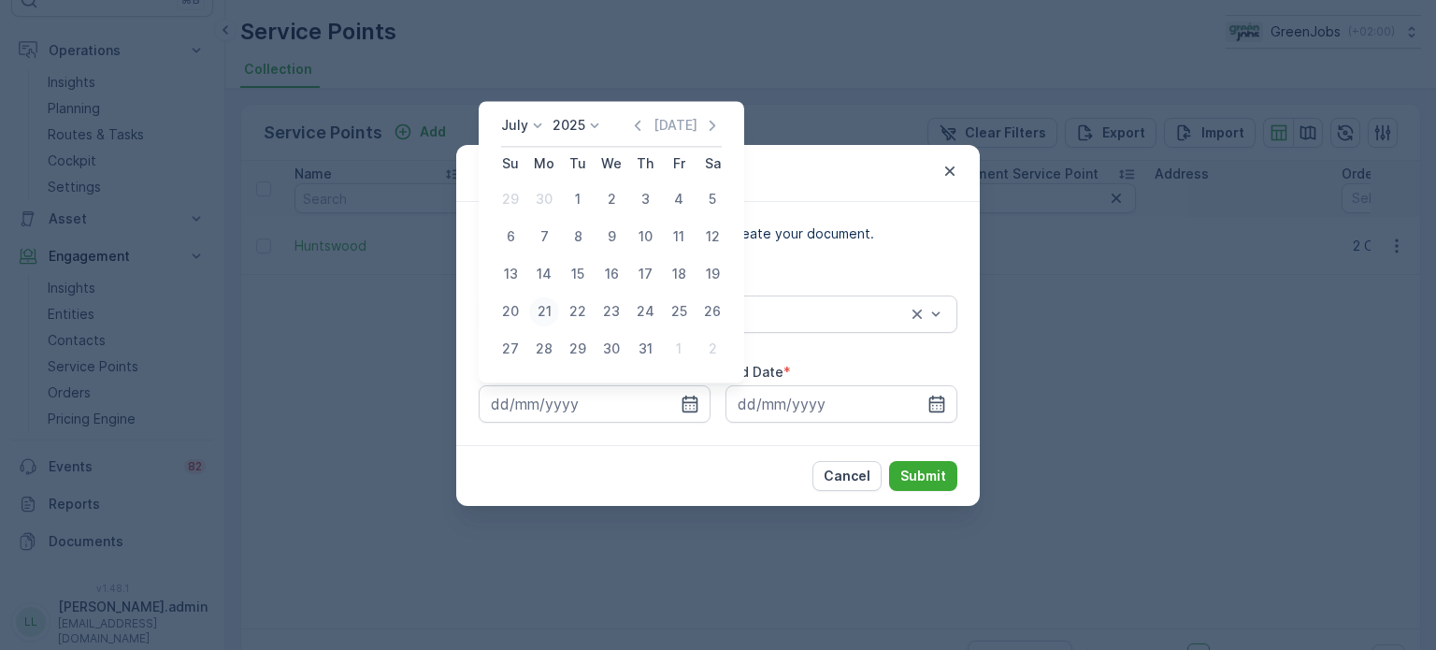
click at [548, 317] on div "21" at bounding box center [544, 311] width 30 height 30
type input "[DATE]"
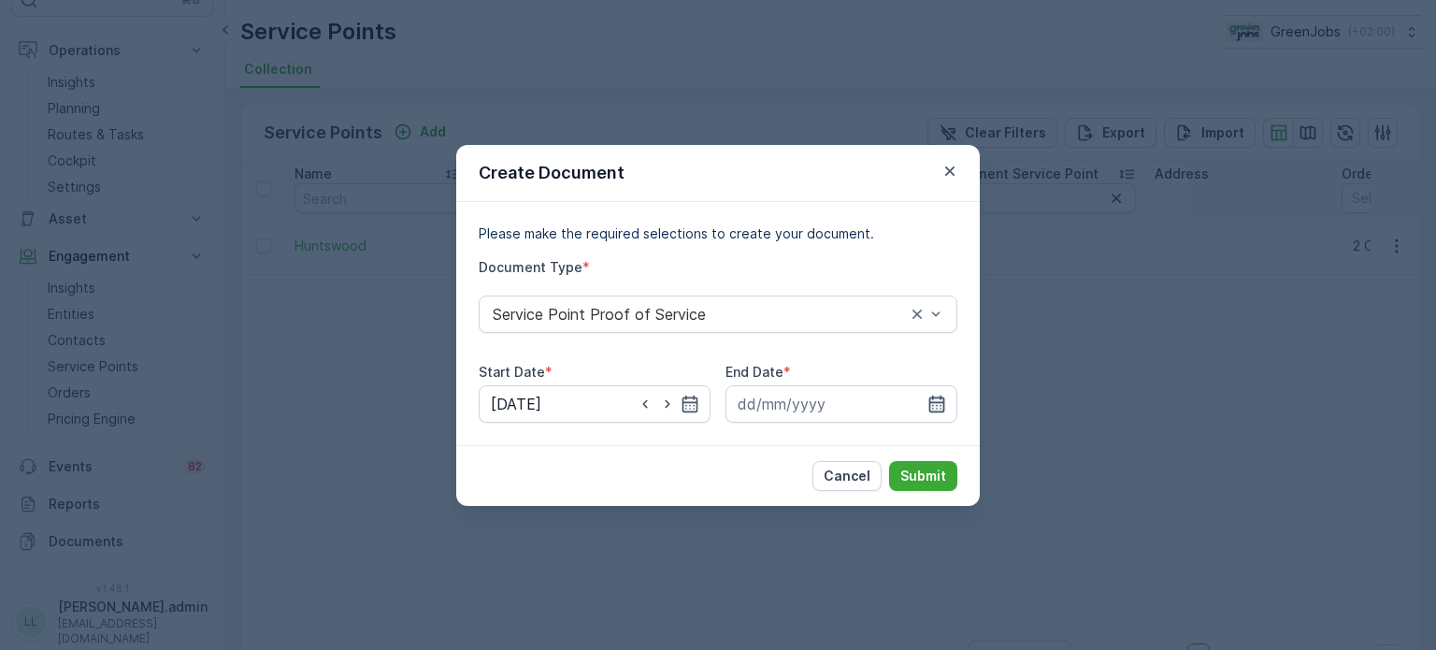
click at [943, 401] on icon "button" at bounding box center [937, 403] width 16 height 17
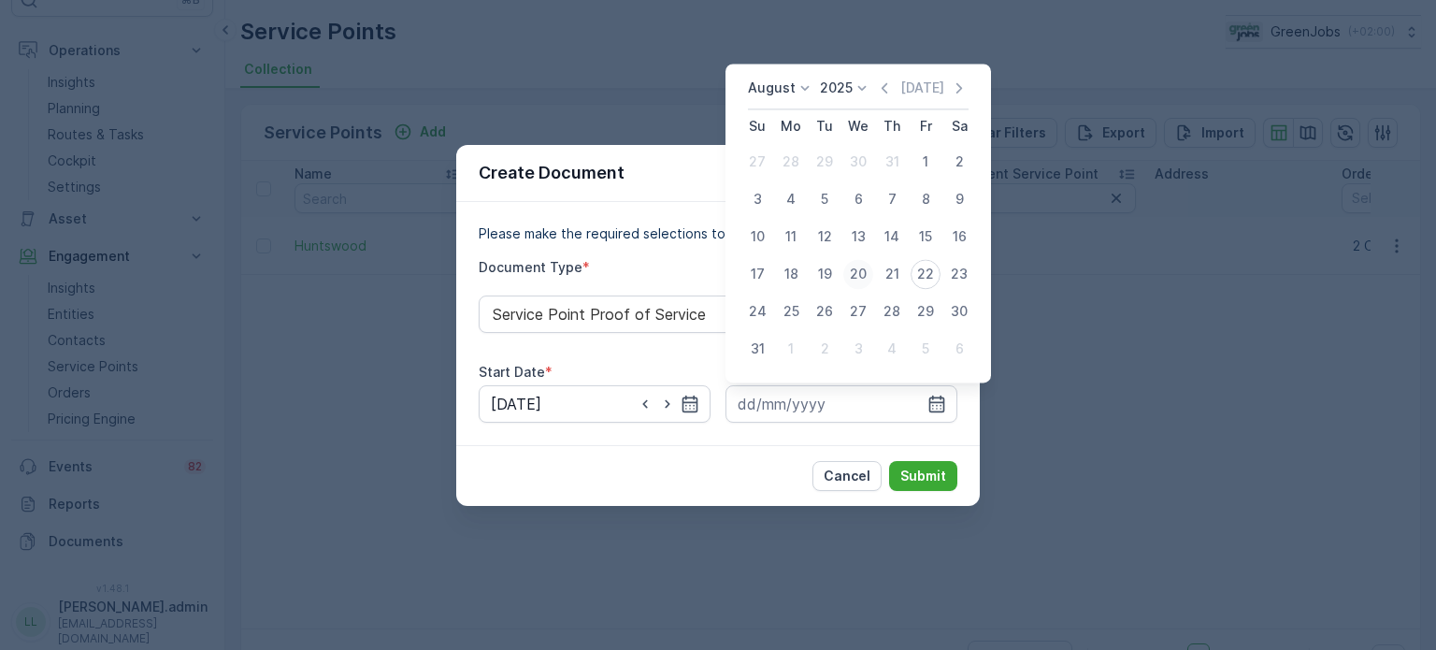
click at [859, 276] on div "20" at bounding box center [858, 274] width 30 height 30
type input "[DATE]"
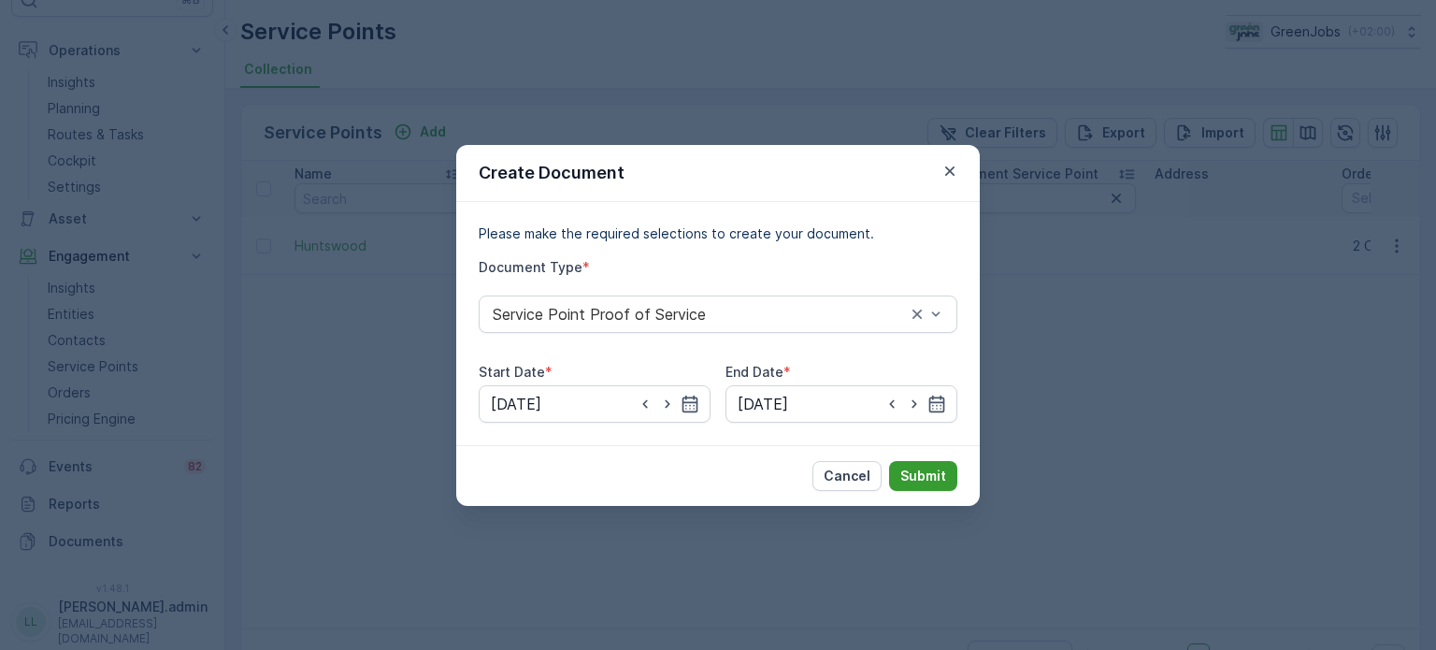
click at [927, 475] on p "Submit" at bounding box center [923, 476] width 46 height 19
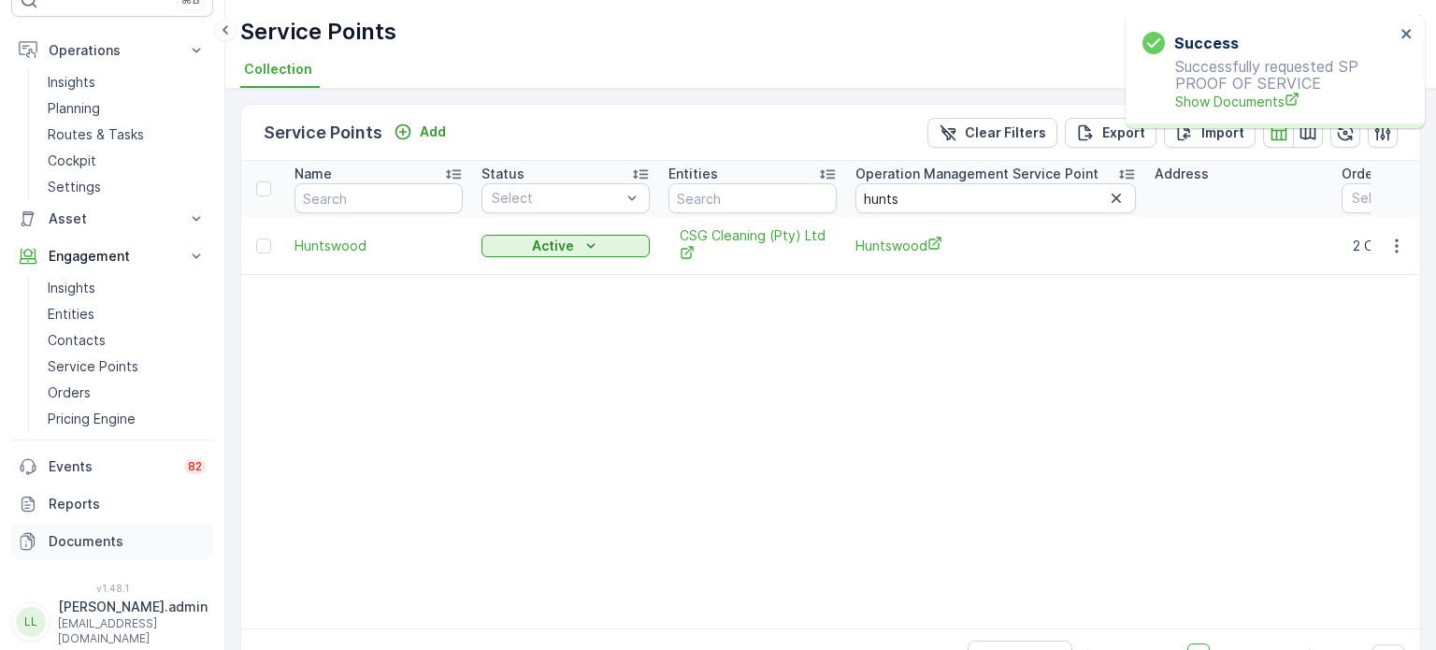
click at [90, 538] on p "Documents" at bounding box center [127, 541] width 157 height 19
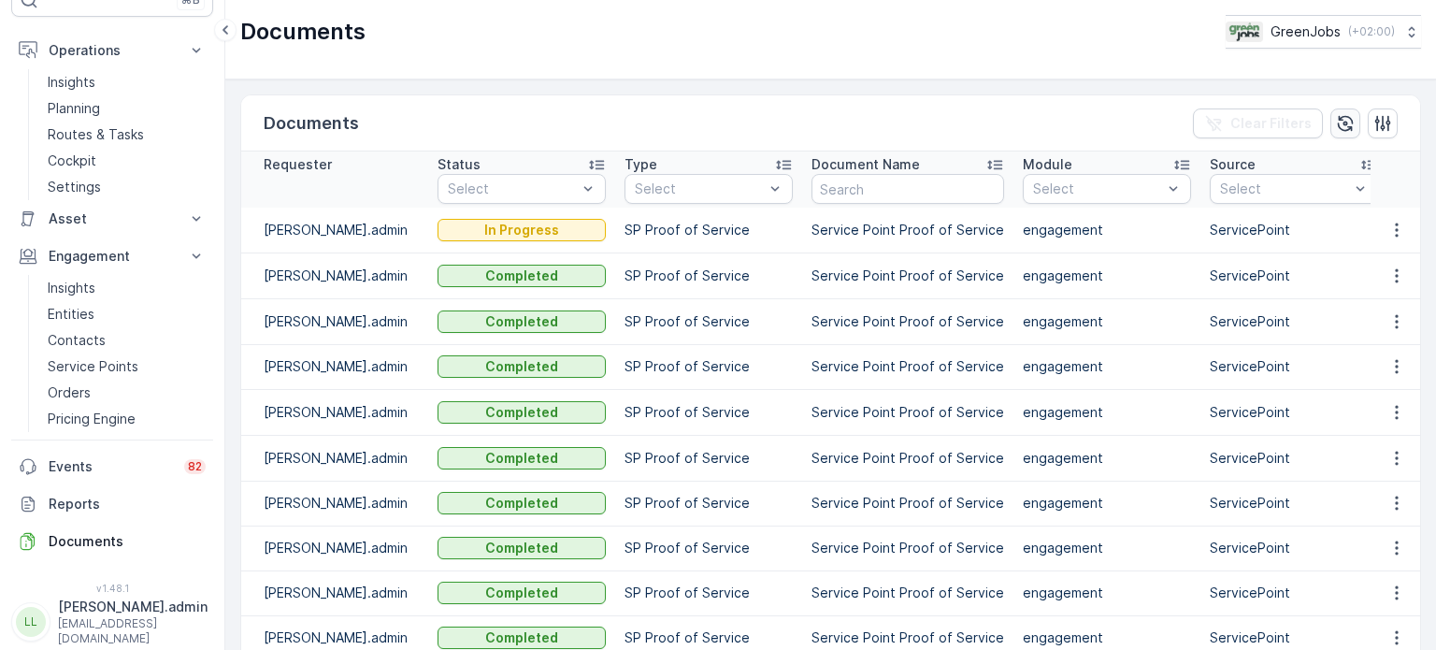
click at [1343, 120] on icon "button" at bounding box center [1345, 123] width 19 height 19
click at [1395, 231] on icon "button" at bounding box center [1396, 230] width 19 height 19
click at [1372, 267] on div "See Details" at bounding box center [1391, 257] width 87 height 26
drag, startPoint x: 96, startPoint y: 366, endPoint x: 110, endPoint y: 358, distance: 15.9
click at [98, 366] on p "Service Points" at bounding box center [93, 366] width 91 height 19
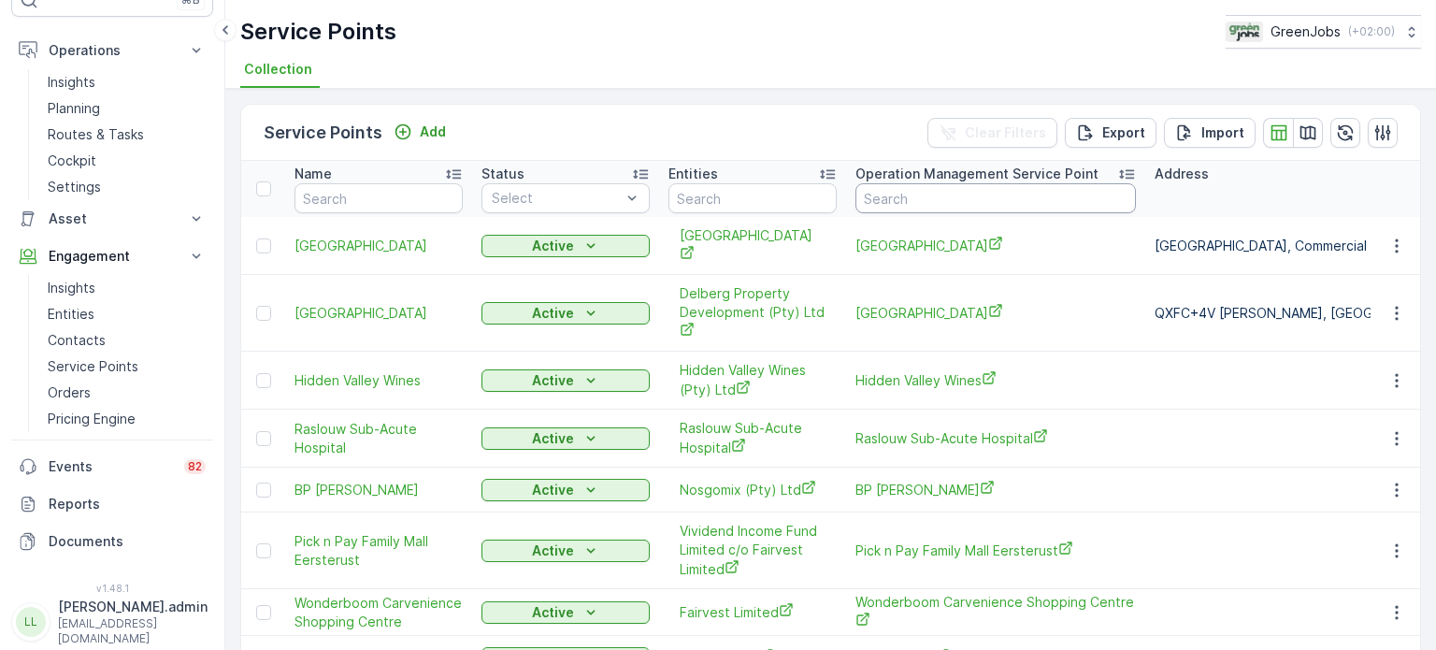
click at [905, 197] on input "text" at bounding box center [995, 198] width 280 height 30
type input "seege"
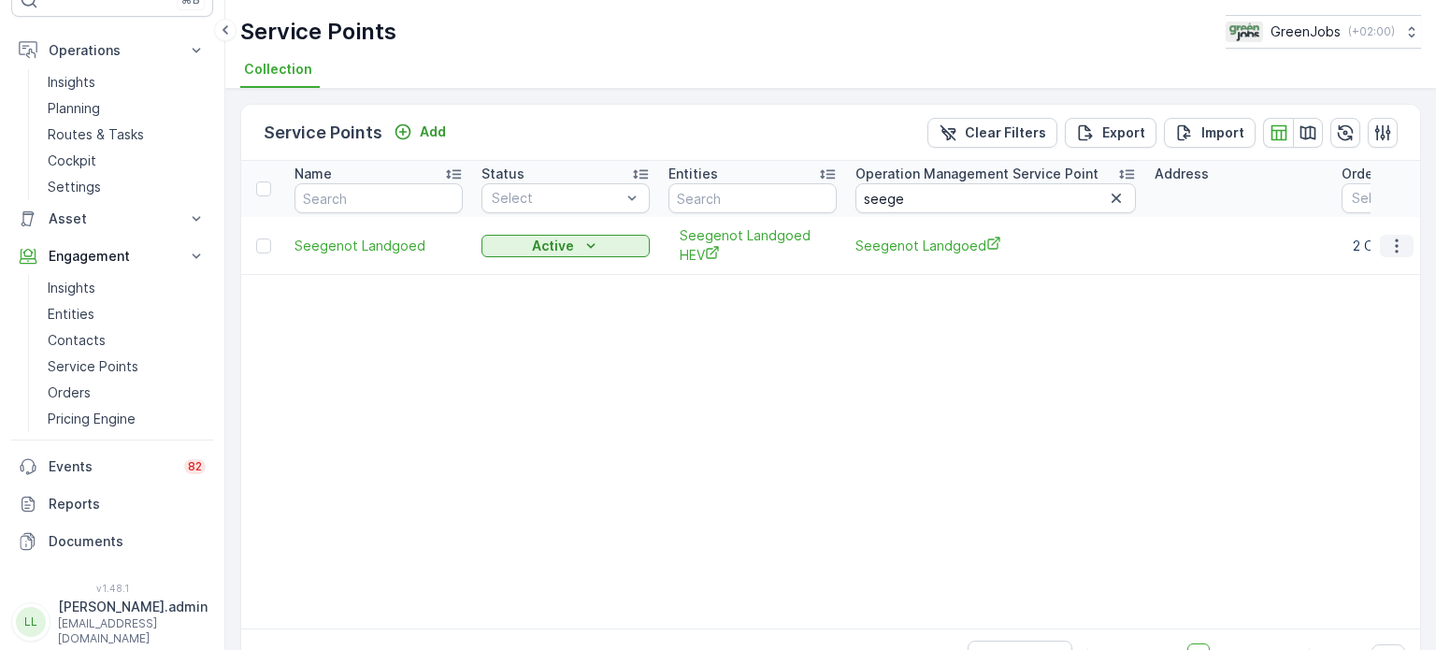
click at [1392, 243] on icon "button" at bounding box center [1396, 246] width 19 height 19
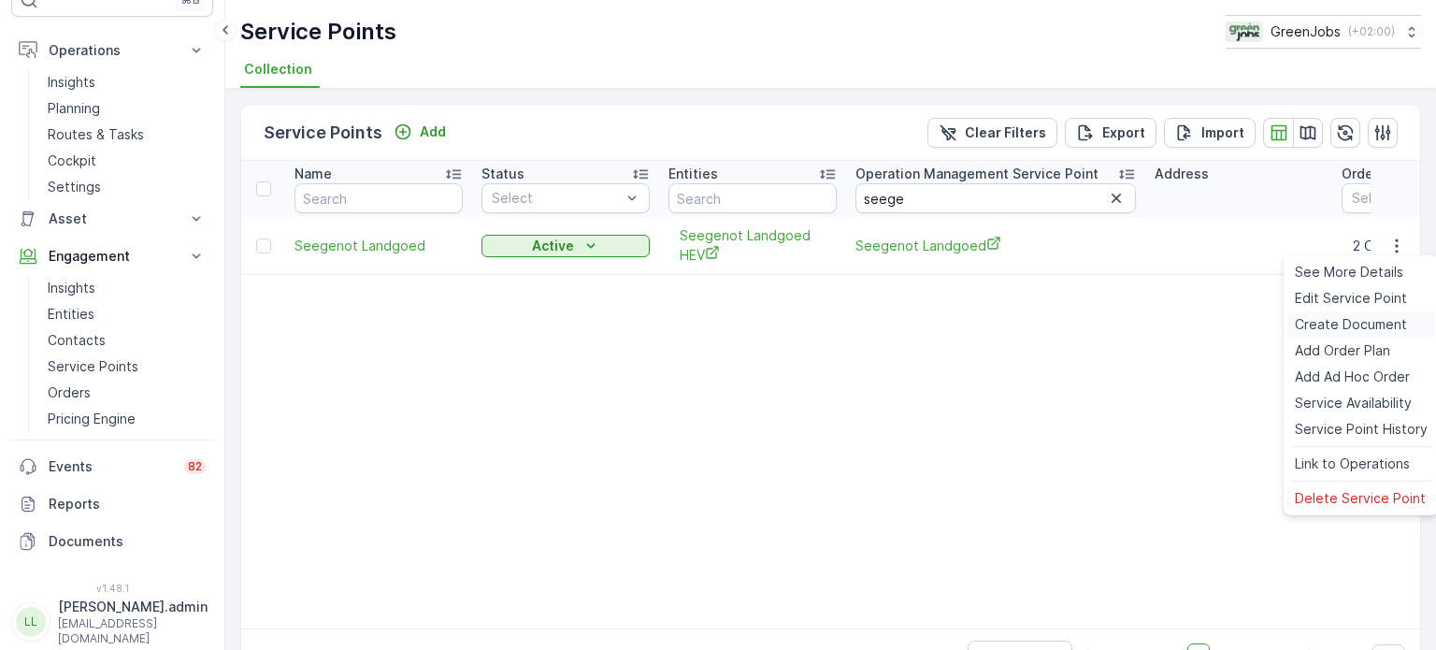
click at [1332, 323] on span "Create Document" at bounding box center [1351, 324] width 112 height 19
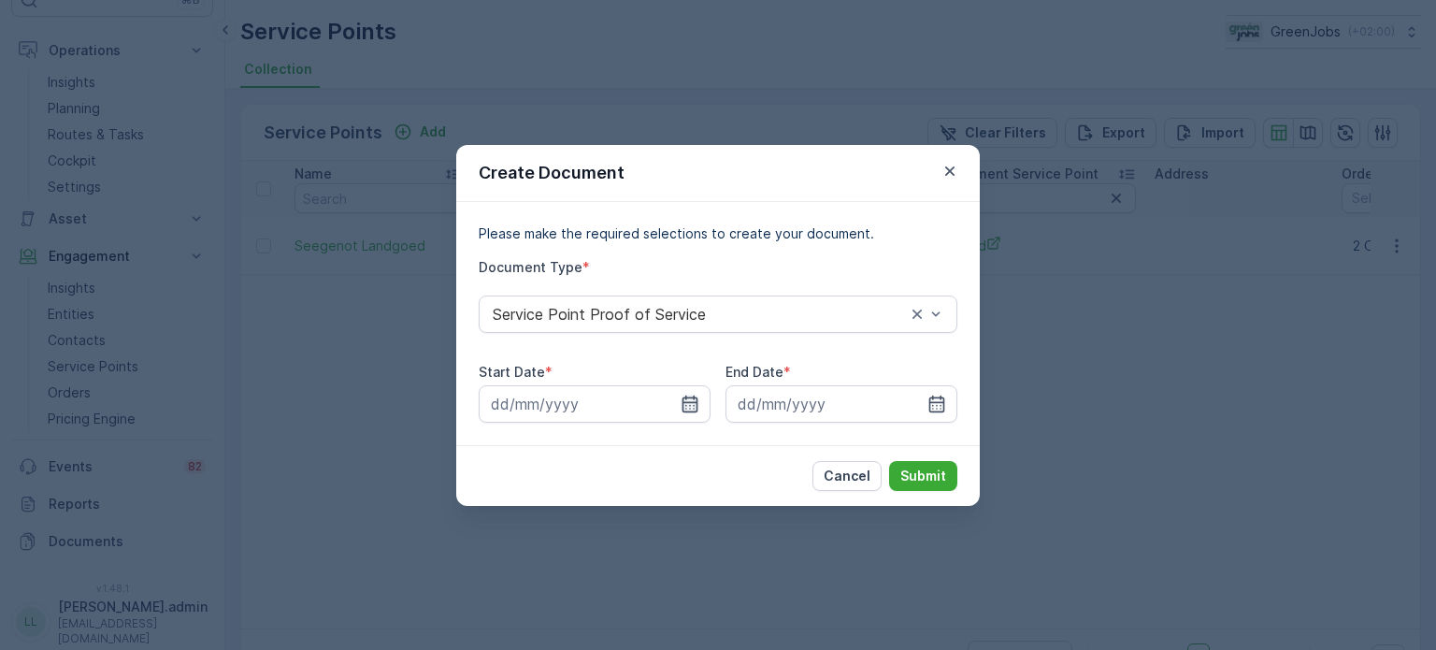
click at [685, 407] on icon "button" at bounding box center [690, 404] width 19 height 19
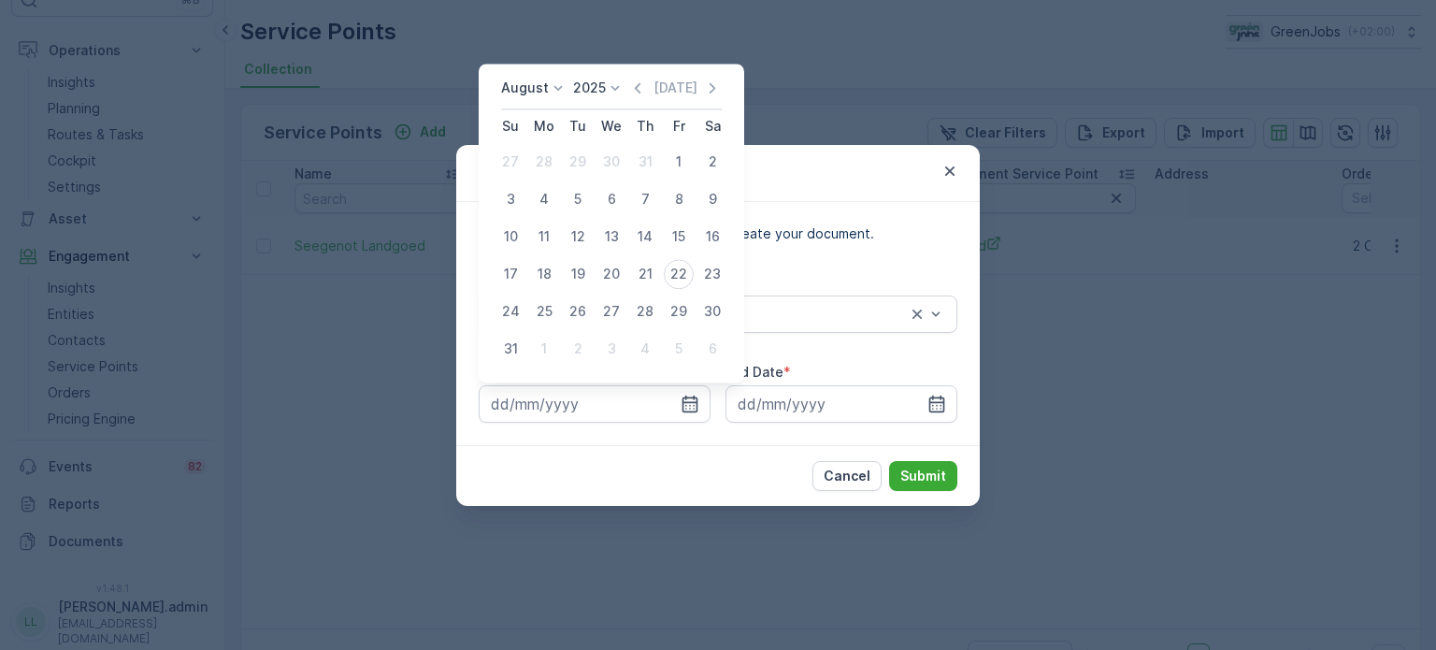
click at [553, 89] on icon at bounding box center [558, 88] width 19 height 19
click at [529, 261] on span "July" at bounding box center [524, 263] width 25 height 19
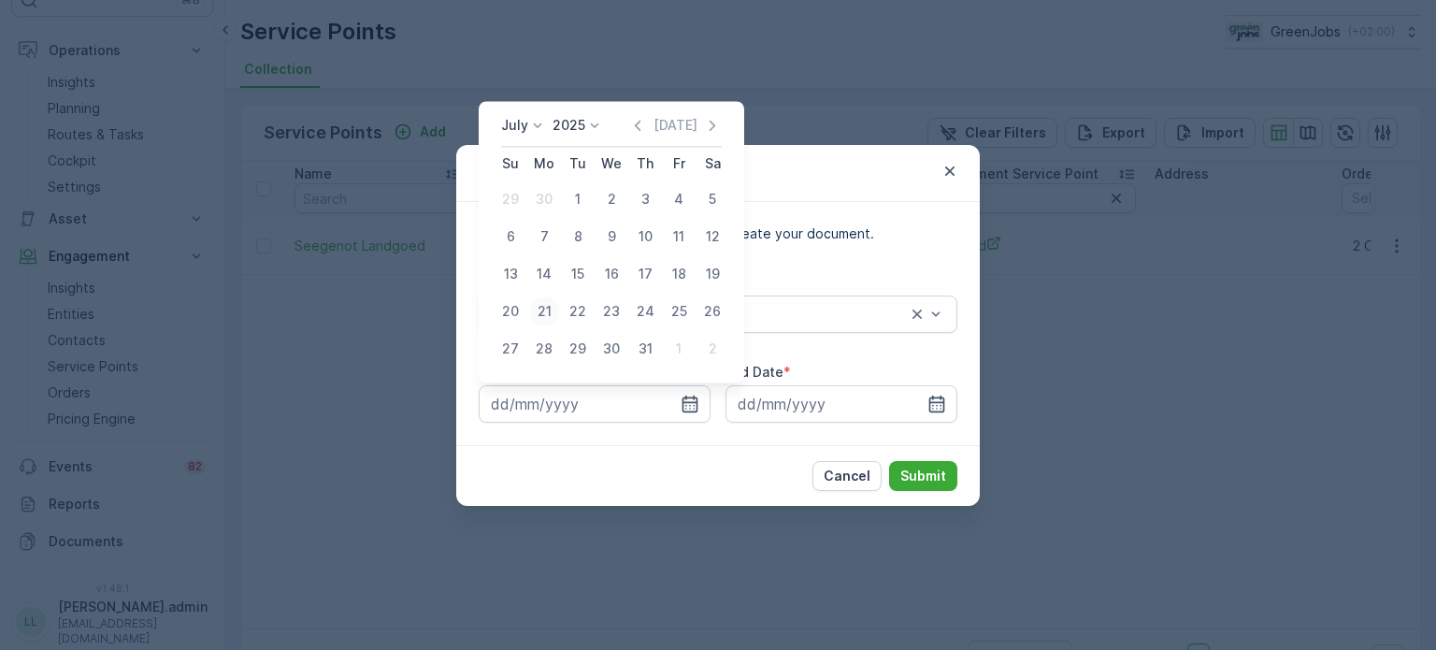
click at [544, 310] on div "21" at bounding box center [544, 311] width 30 height 30
type input "[DATE]"
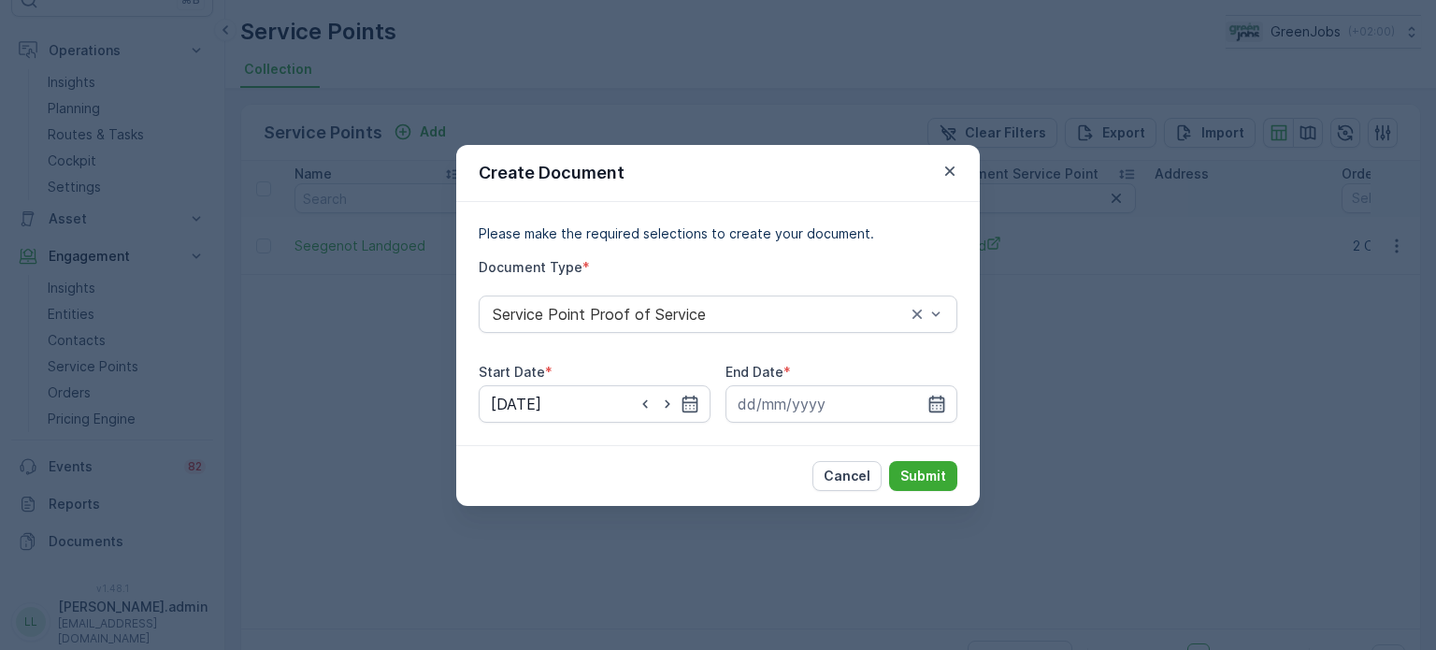
click at [931, 402] on icon "button" at bounding box center [937, 403] width 16 height 17
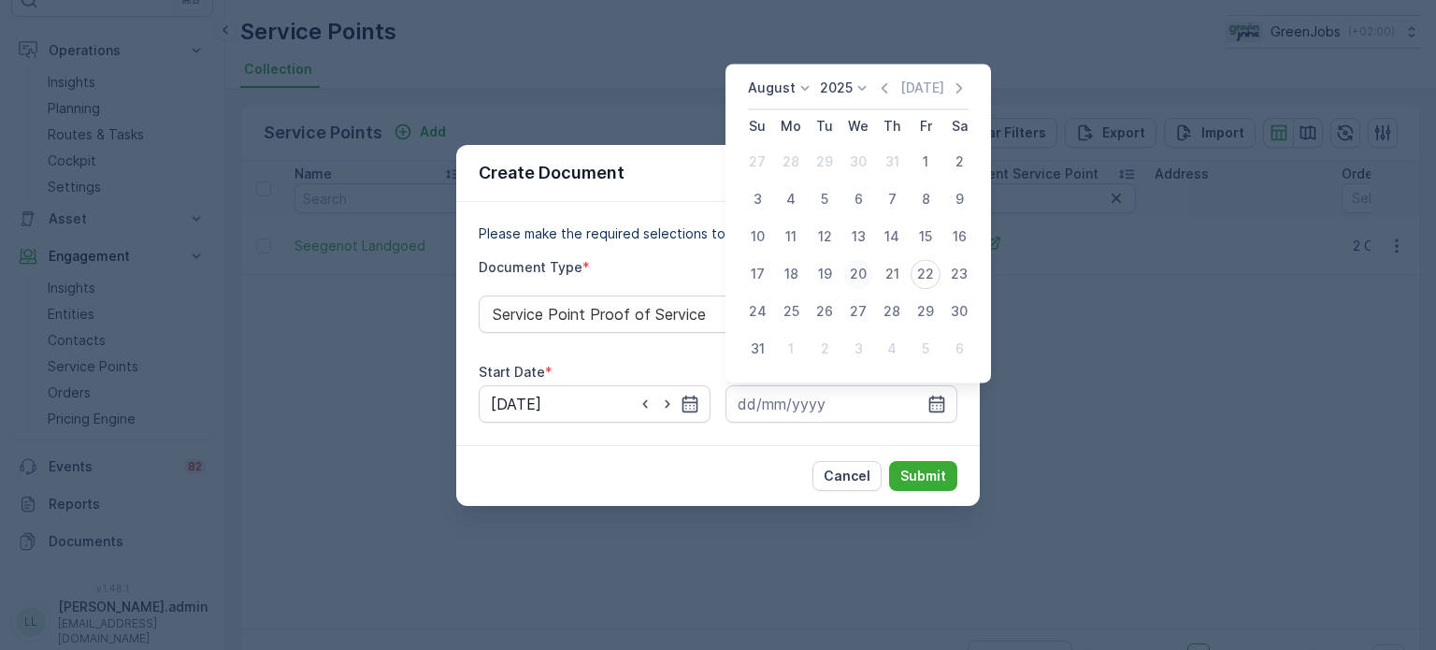
click at [865, 276] on div "20" at bounding box center [858, 274] width 30 height 30
type input "[DATE]"
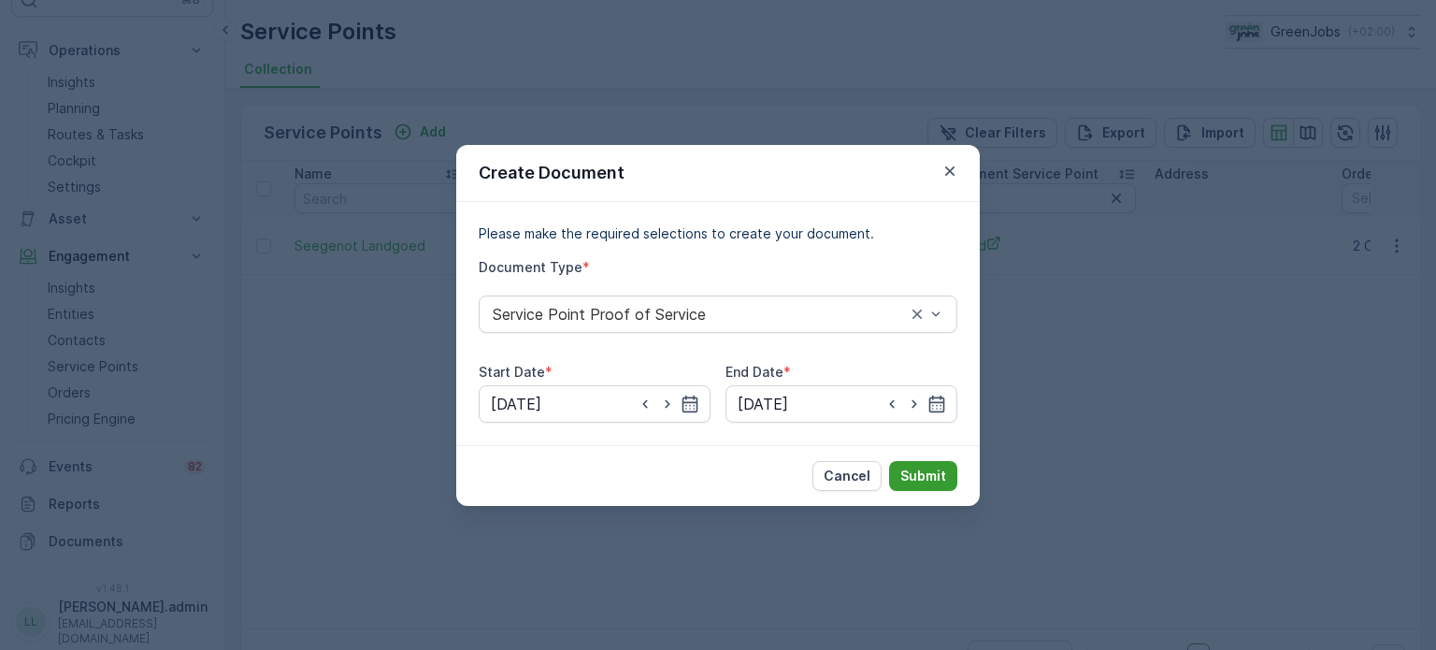
click at [935, 470] on p "Submit" at bounding box center [923, 476] width 46 height 19
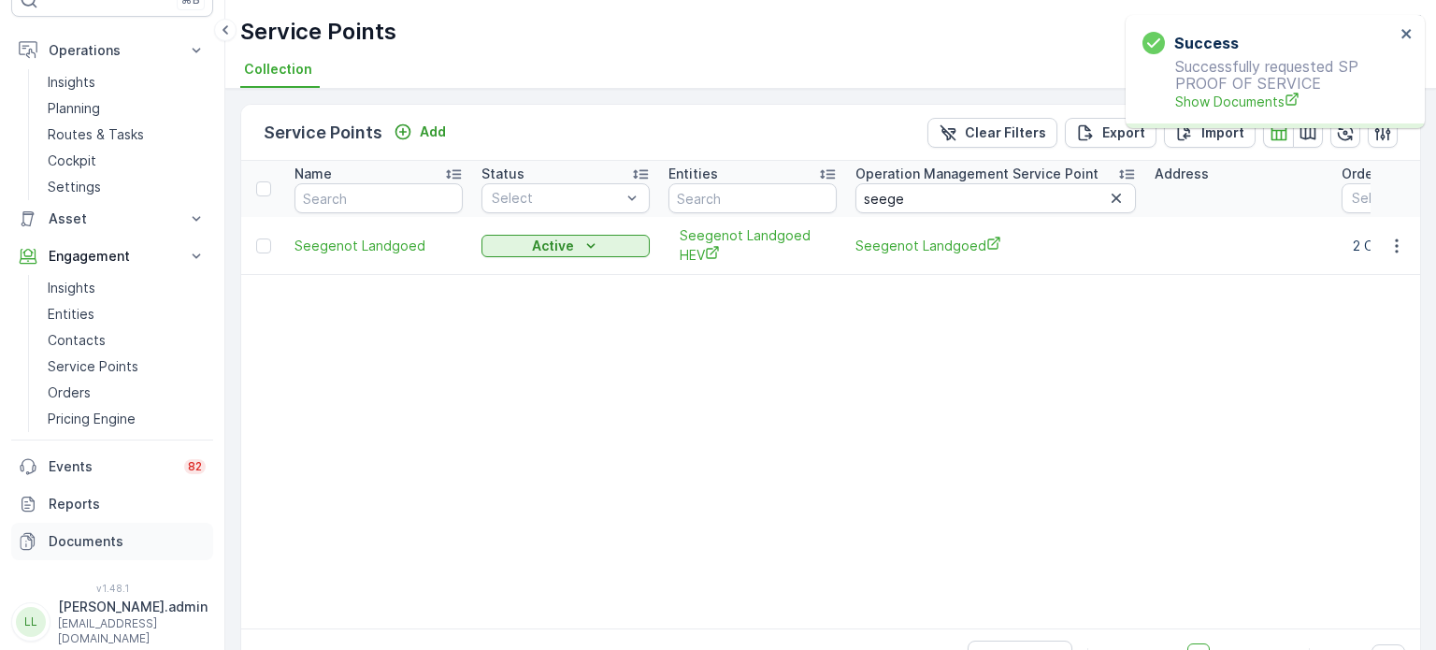
click at [94, 542] on p "Documents" at bounding box center [127, 541] width 157 height 19
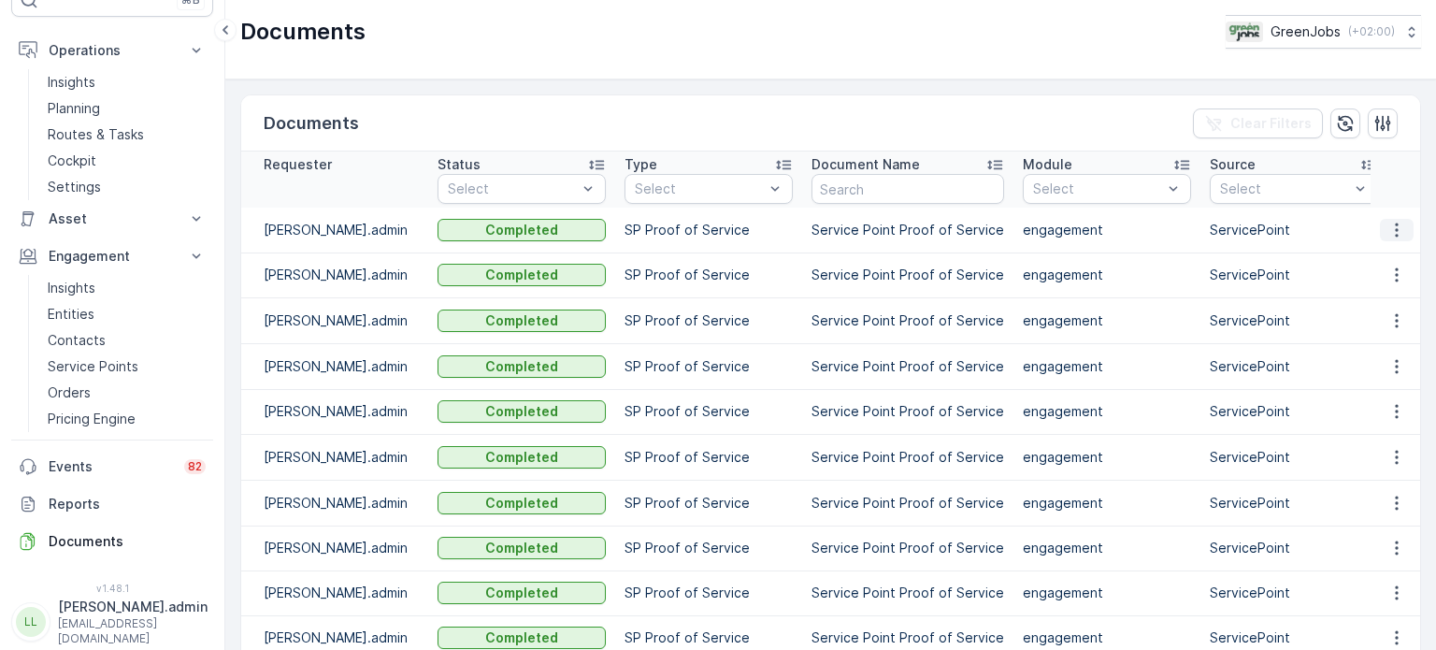
click at [1389, 237] on icon "button" at bounding box center [1396, 230] width 19 height 19
click at [1377, 260] on span "See Details" at bounding box center [1392, 257] width 72 height 19
click at [868, 187] on input "text" at bounding box center [908, 189] width 193 height 30
type input "fo"
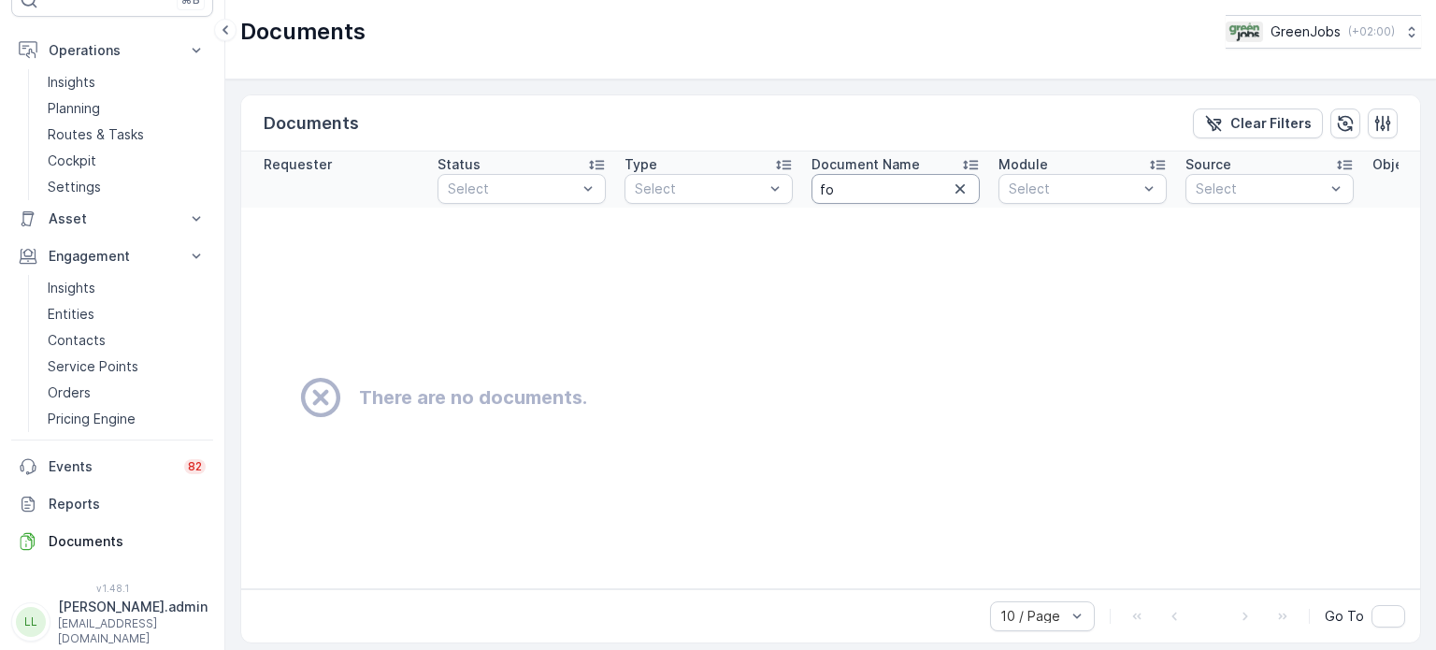
click at [851, 192] on input "fo" at bounding box center [896, 189] width 168 height 30
type input "f"
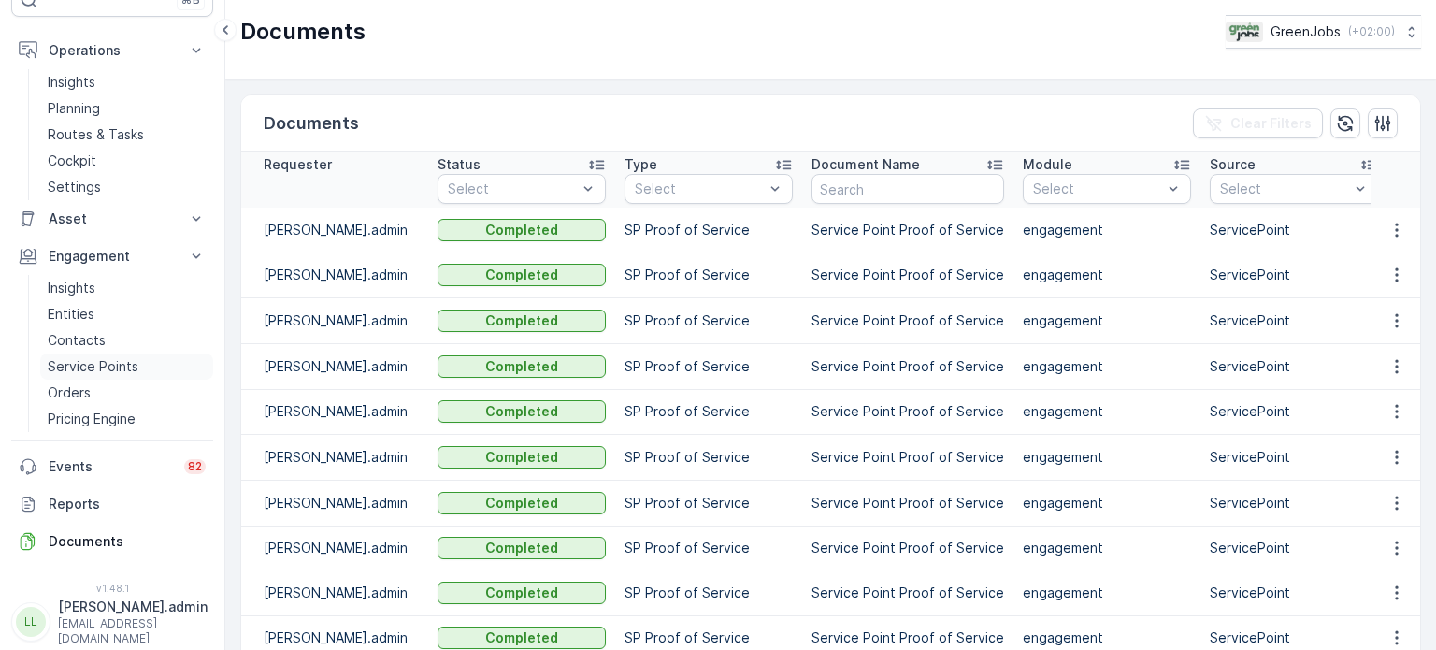
click at [102, 366] on p "Service Points" at bounding box center [93, 366] width 91 height 19
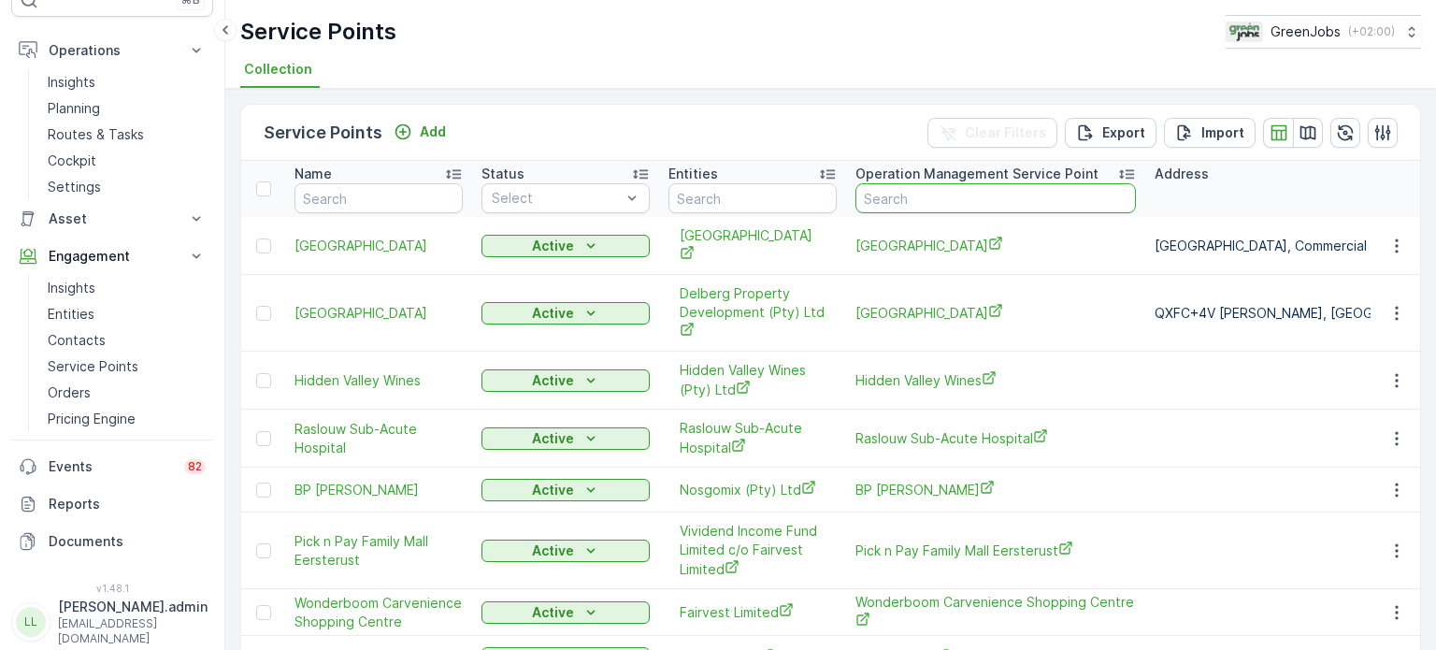
click at [898, 196] on input "text" at bounding box center [995, 198] width 280 height 30
type input "four"
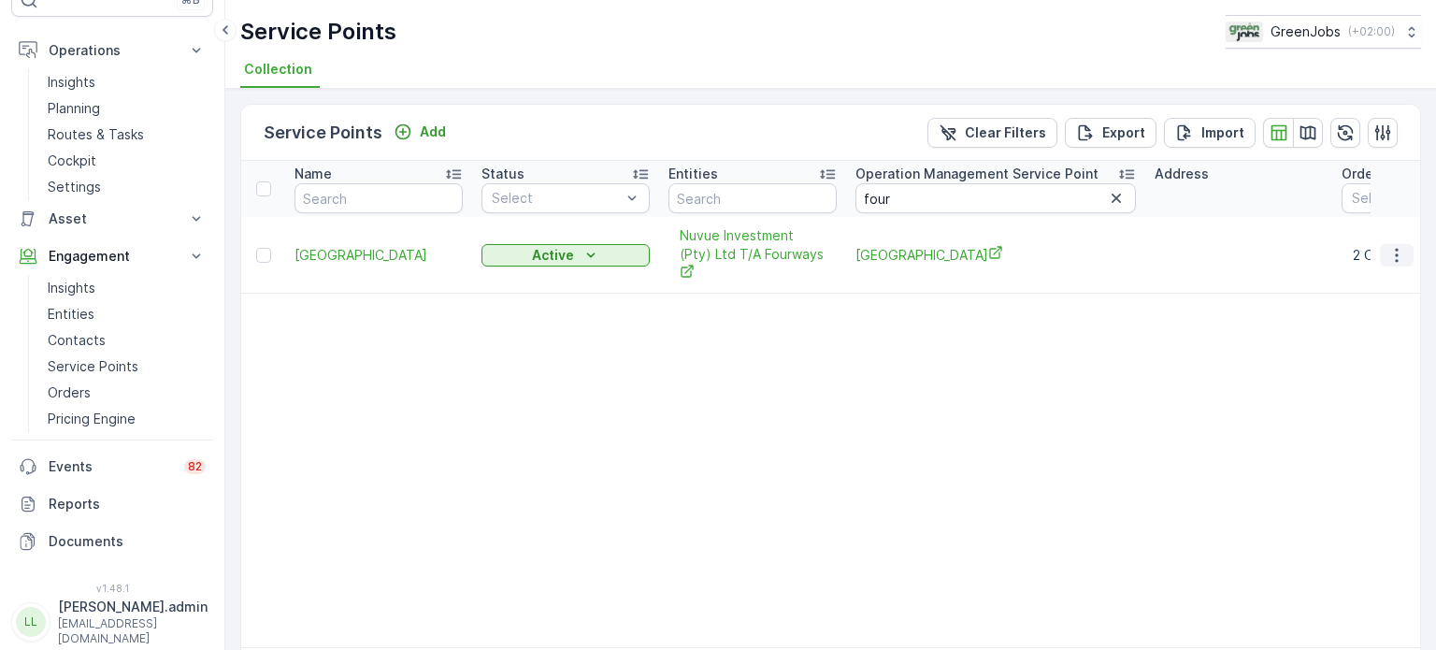
click at [1395, 248] on icon "button" at bounding box center [1396, 255] width 3 height 14
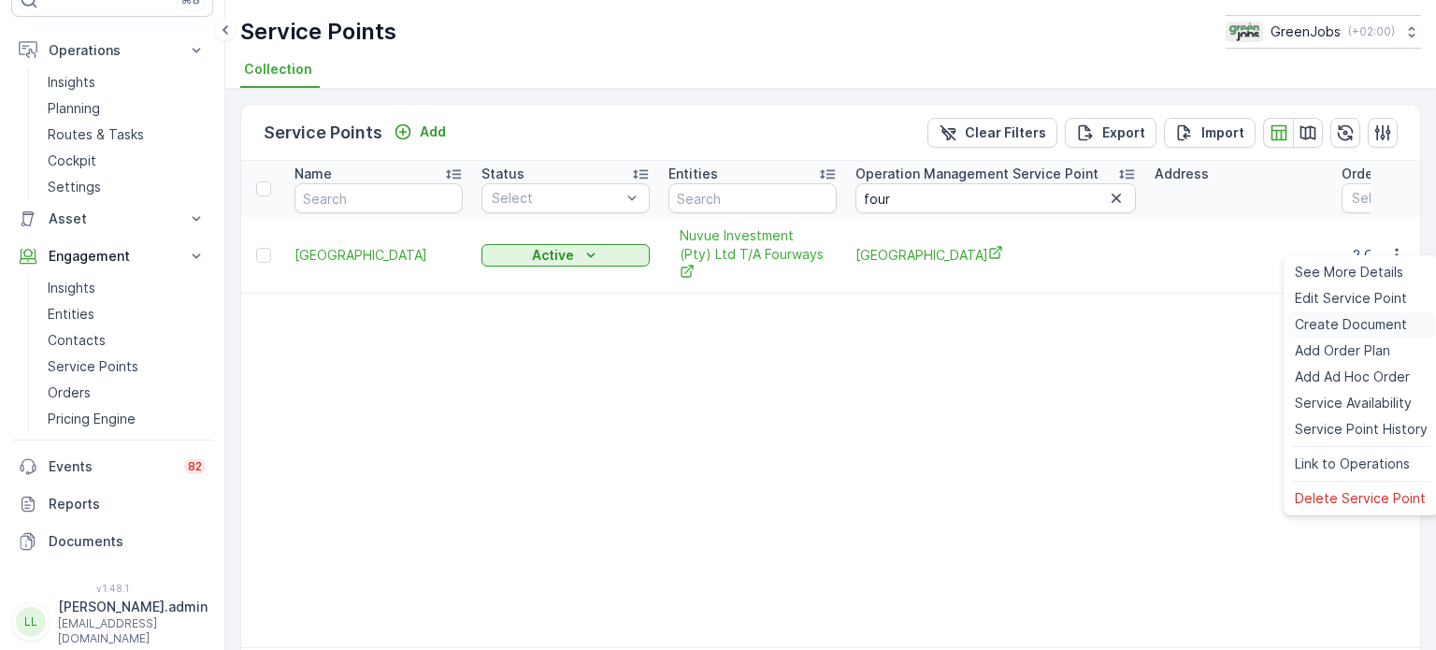
click at [1314, 325] on span "Create Document" at bounding box center [1351, 324] width 112 height 19
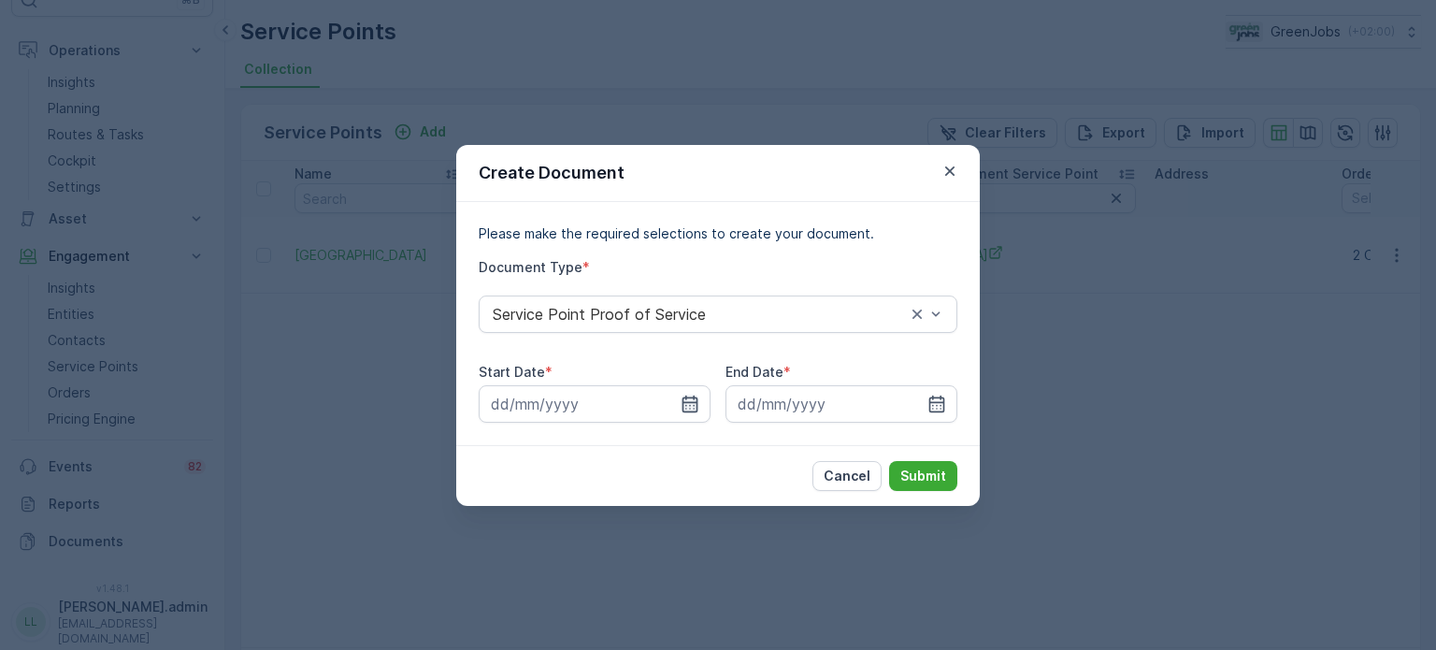
click at [688, 404] on icon "button" at bounding box center [690, 404] width 19 height 19
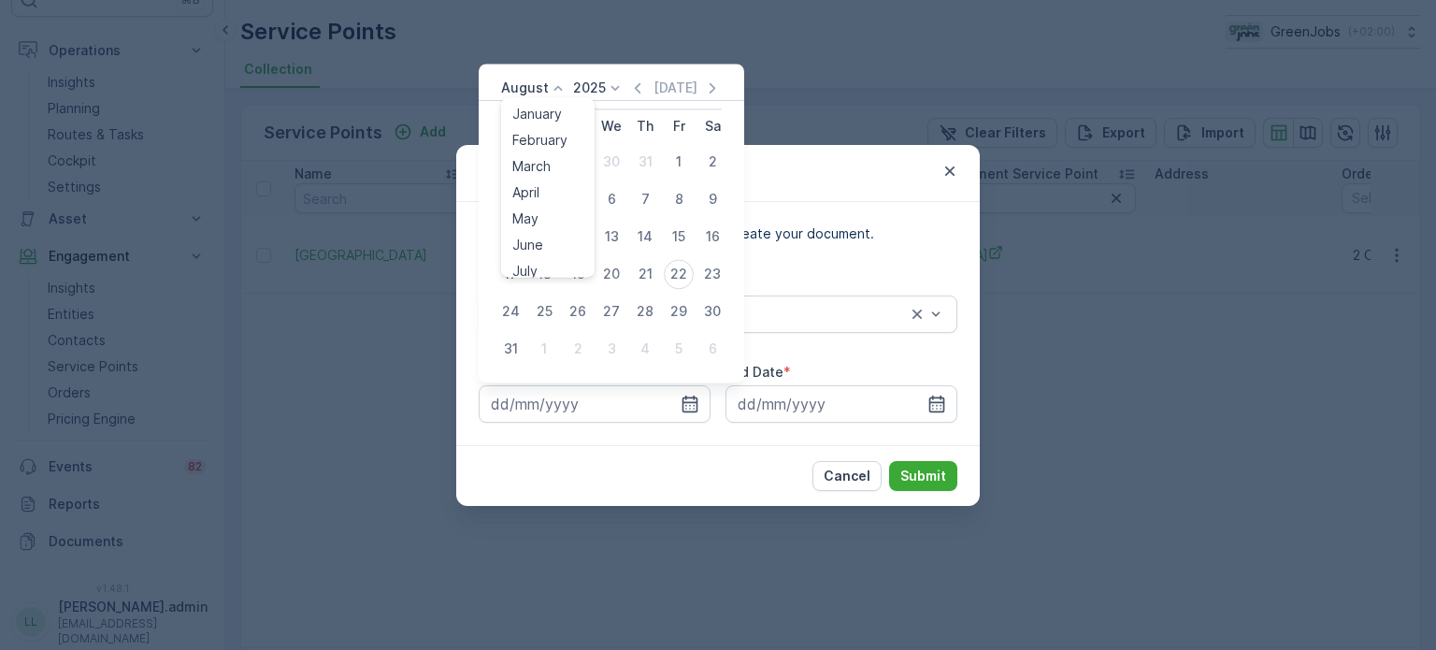
click at [549, 93] on icon at bounding box center [558, 88] width 19 height 19
click at [528, 262] on span "July" at bounding box center [524, 263] width 25 height 19
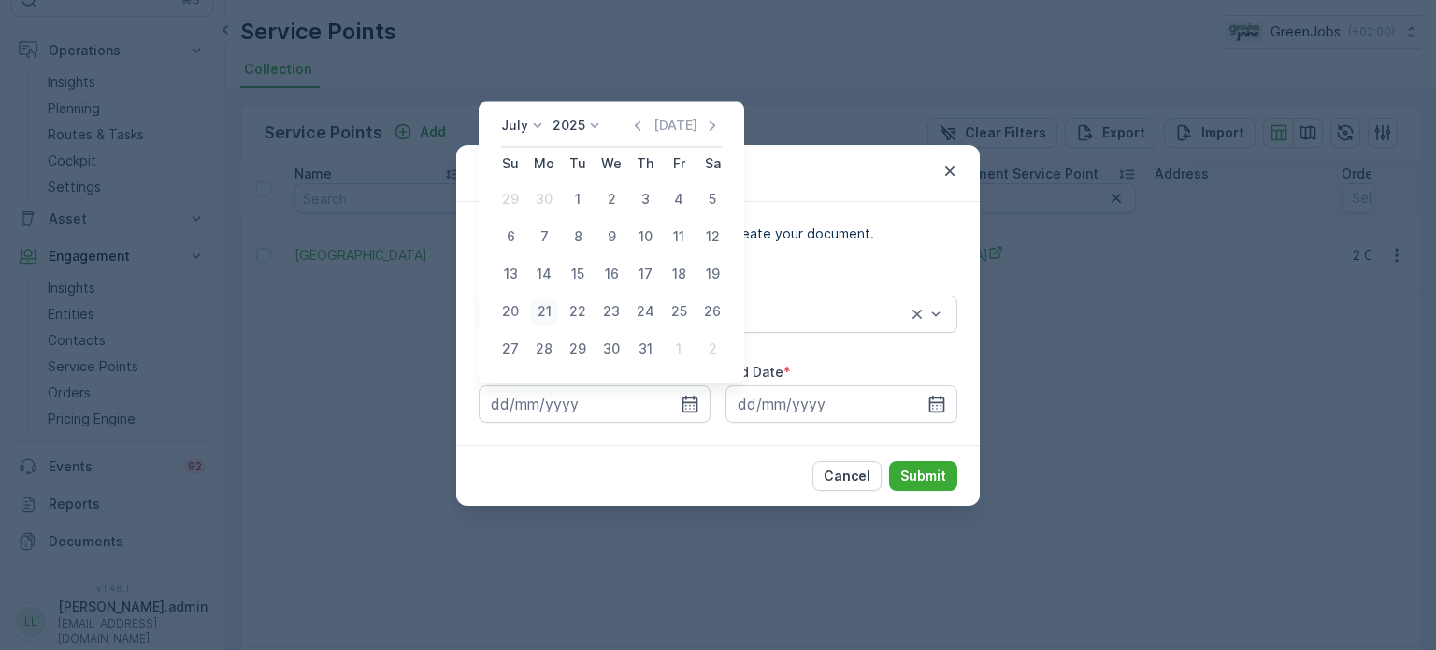
click at [540, 318] on div "21" at bounding box center [544, 311] width 30 height 30
type input "[DATE]"
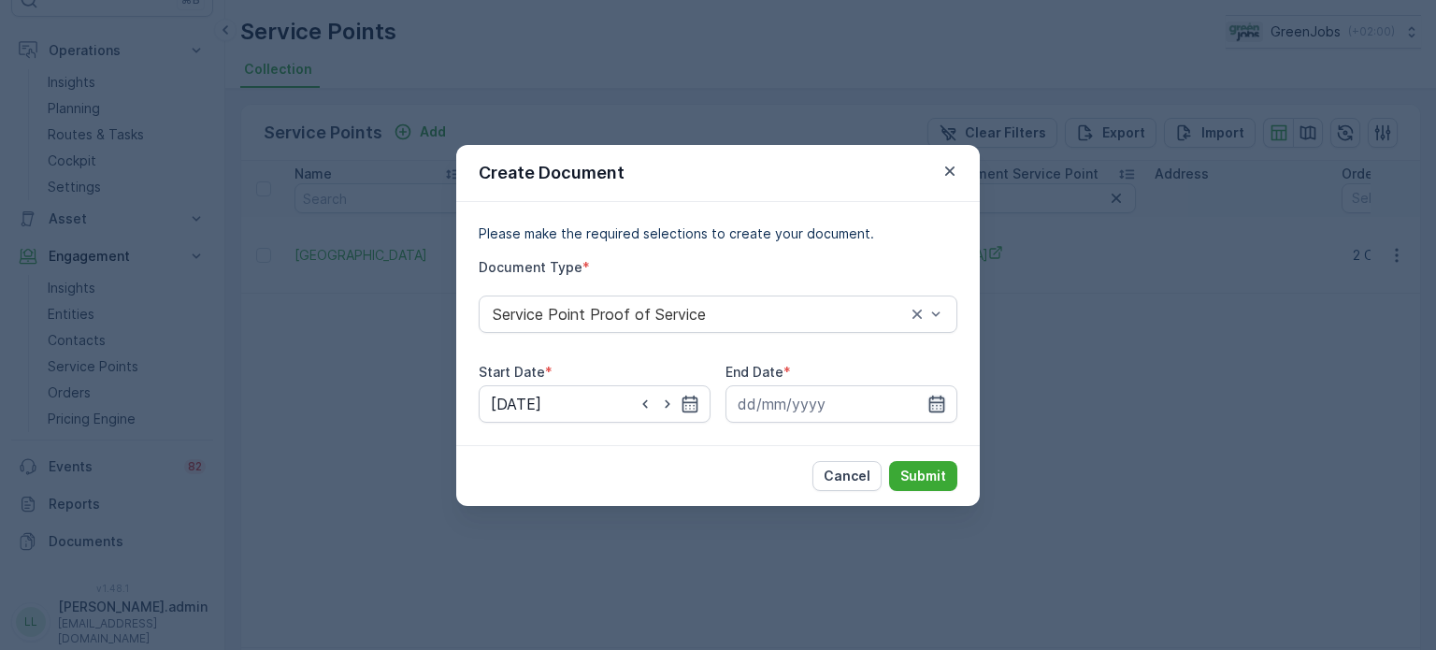
click at [940, 403] on icon "button" at bounding box center [936, 404] width 19 height 19
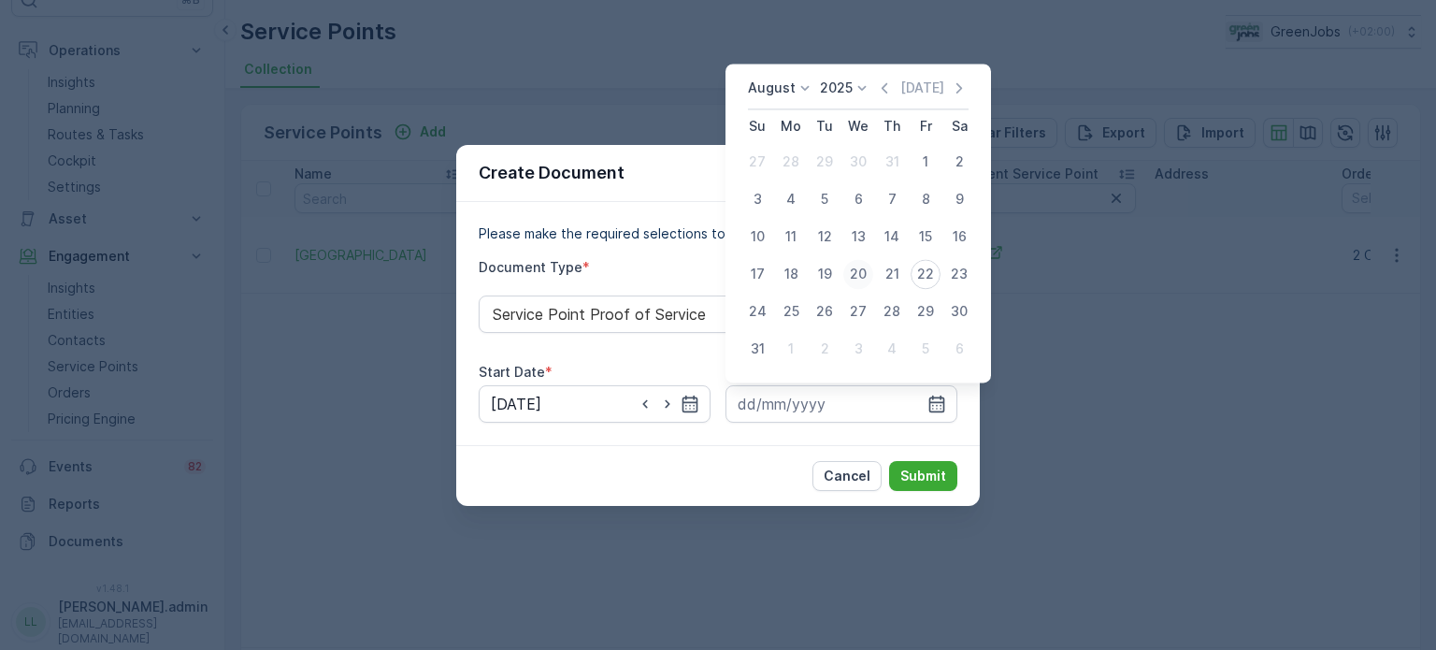
click at [859, 268] on div "20" at bounding box center [858, 274] width 30 height 30
type input "[DATE]"
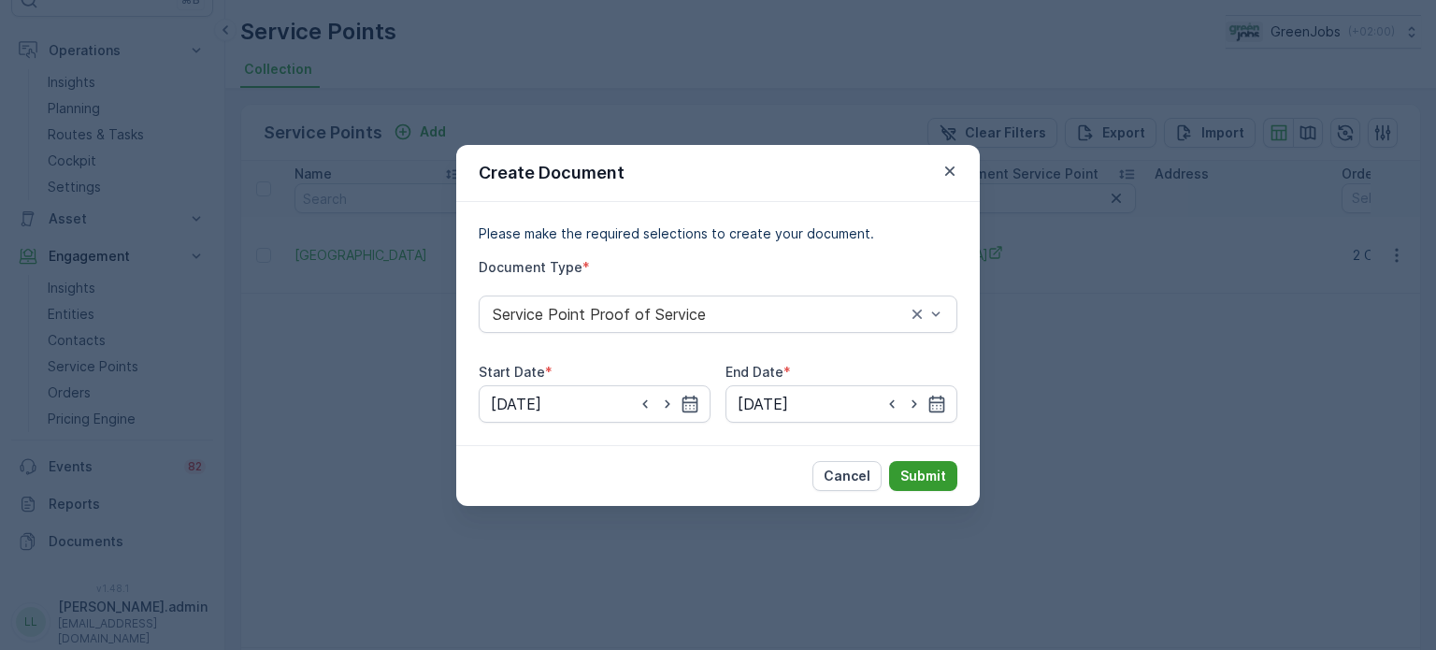
click at [936, 468] on p "Submit" at bounding box center [923, 476] width 46 height 19
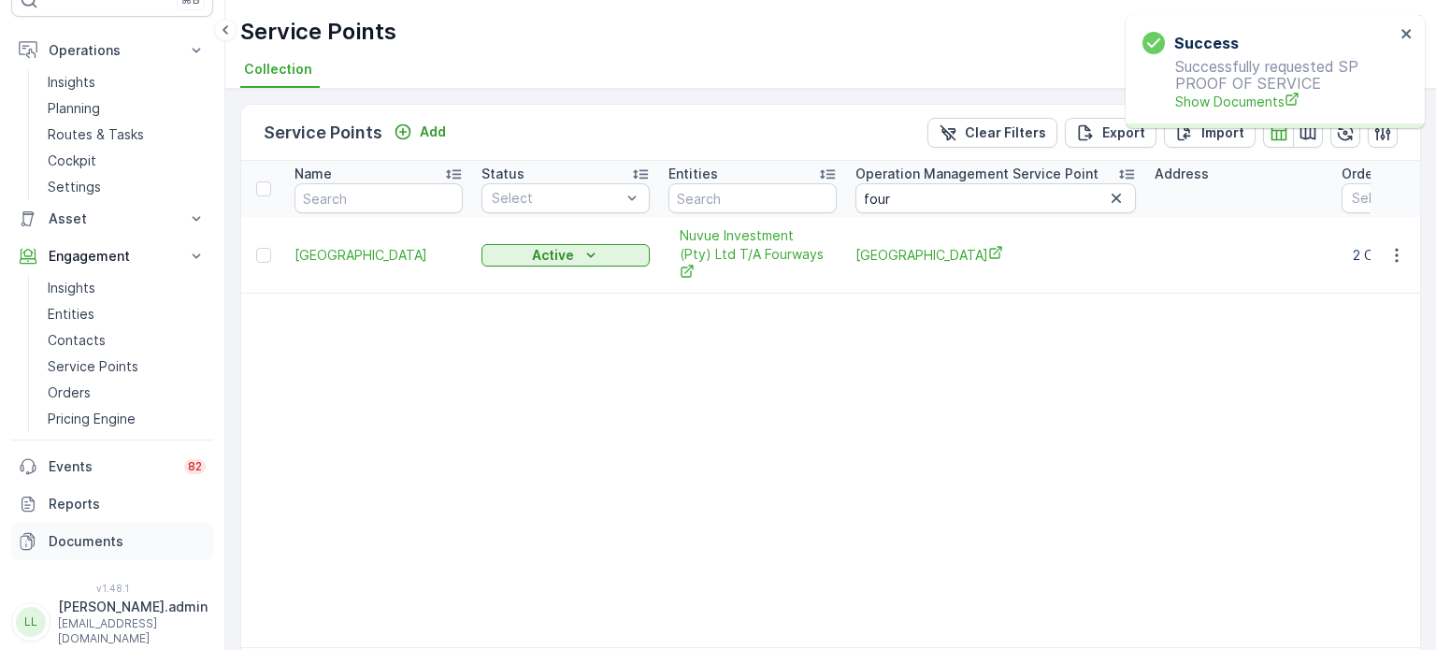
click at [76, 539] on p "Documents" at bounding box center [127, 541] width 157 height 19
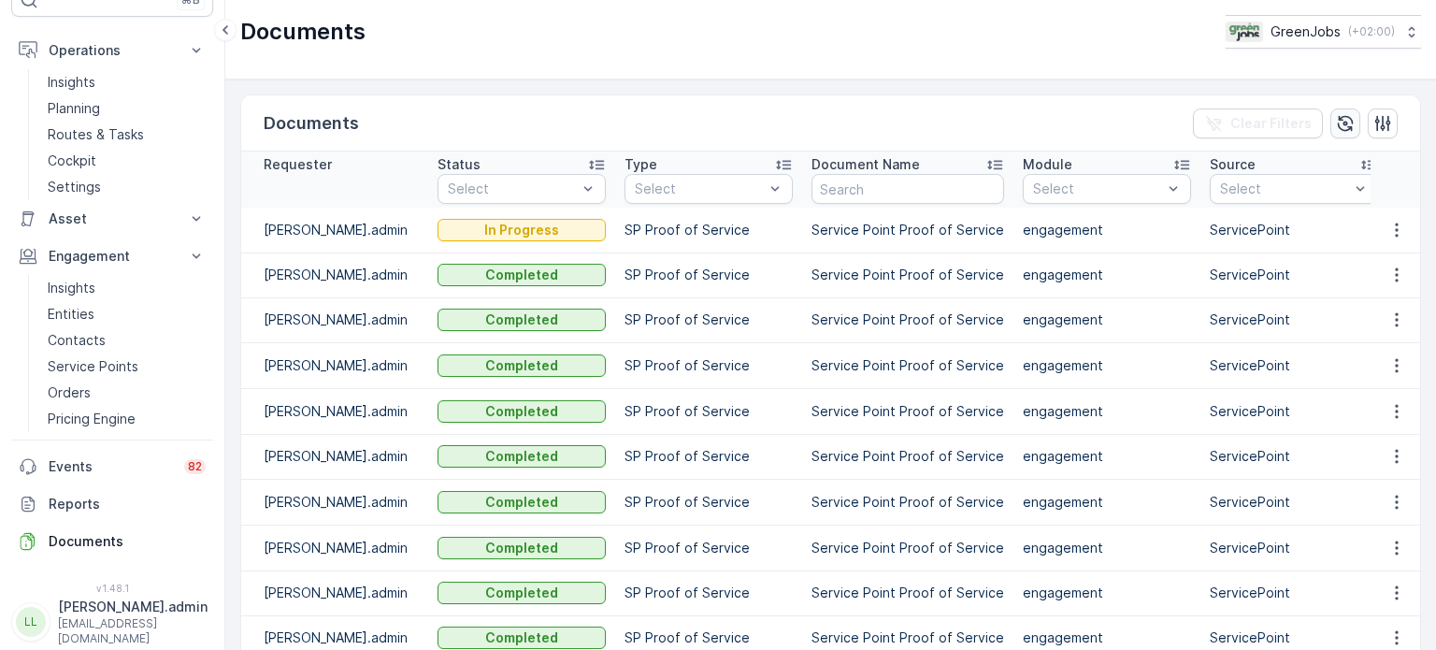
click at [1338, 127] on icon "button" at bounding box center [1346, 123] width 16 height 16
click at [1396, 231] on icon "button" at bounding box center [1396, 230] width 19 height 19
click at [1368, 255] on span "See Details" at bounding box center [1392, 257] width 72 height 19
click at [123, 357] on p "Service Points" at bounding box center [93, 366] width 91 height 19
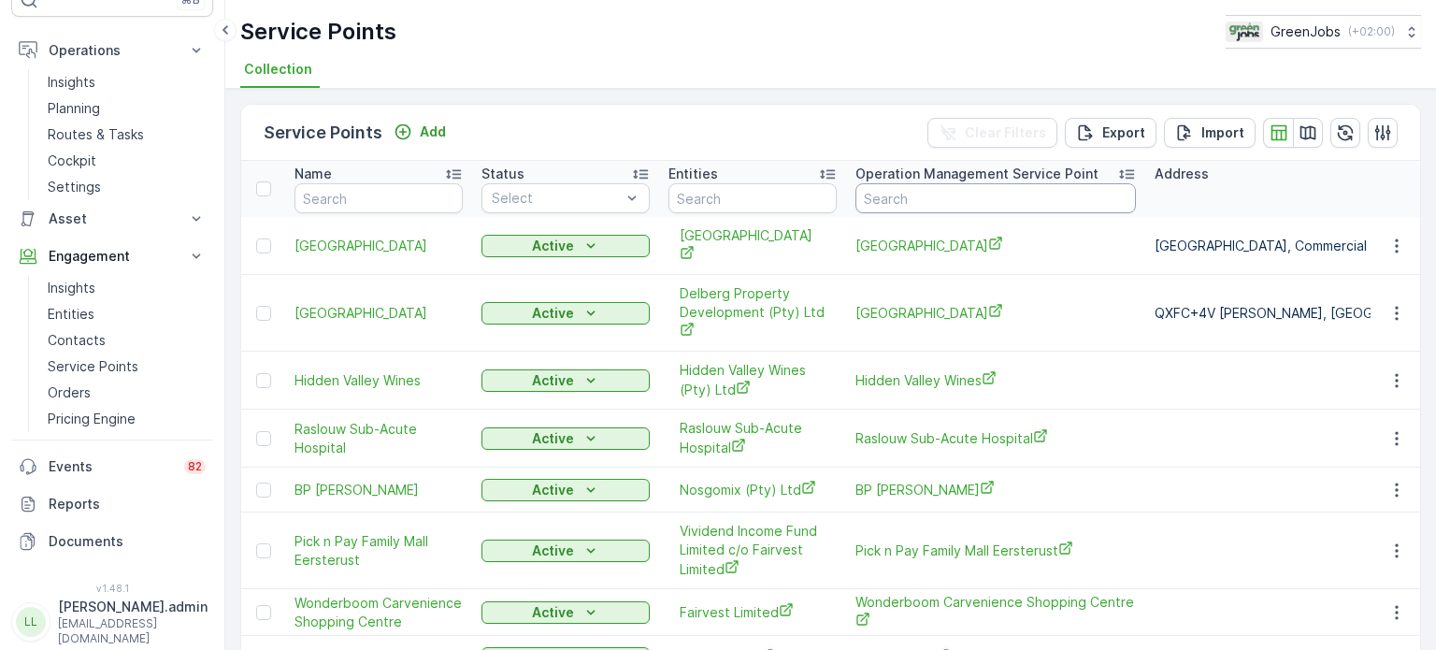
click at [941, 192] on input "text" at bounding box center [995, 198] width 280 height 30
type input "albert"
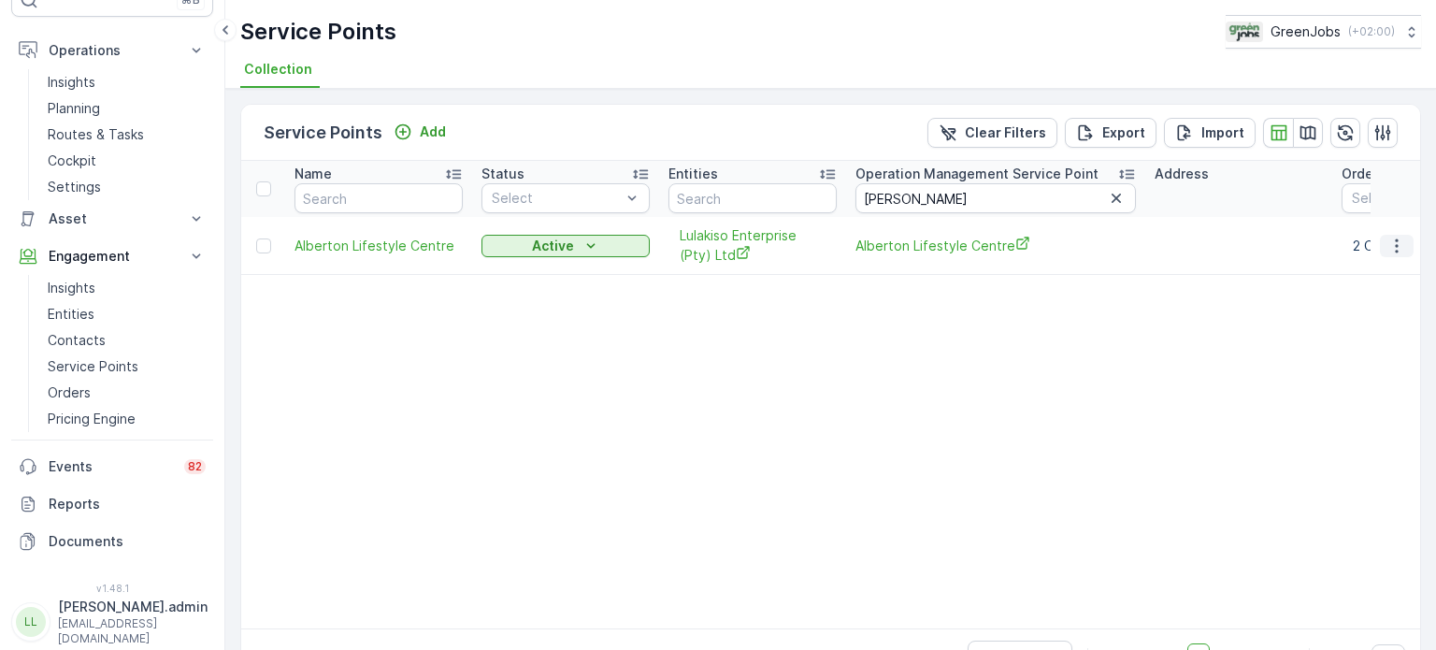
click at [1395, 239] on icon "button" at bounding box center [1396, 245] width 3 height 14
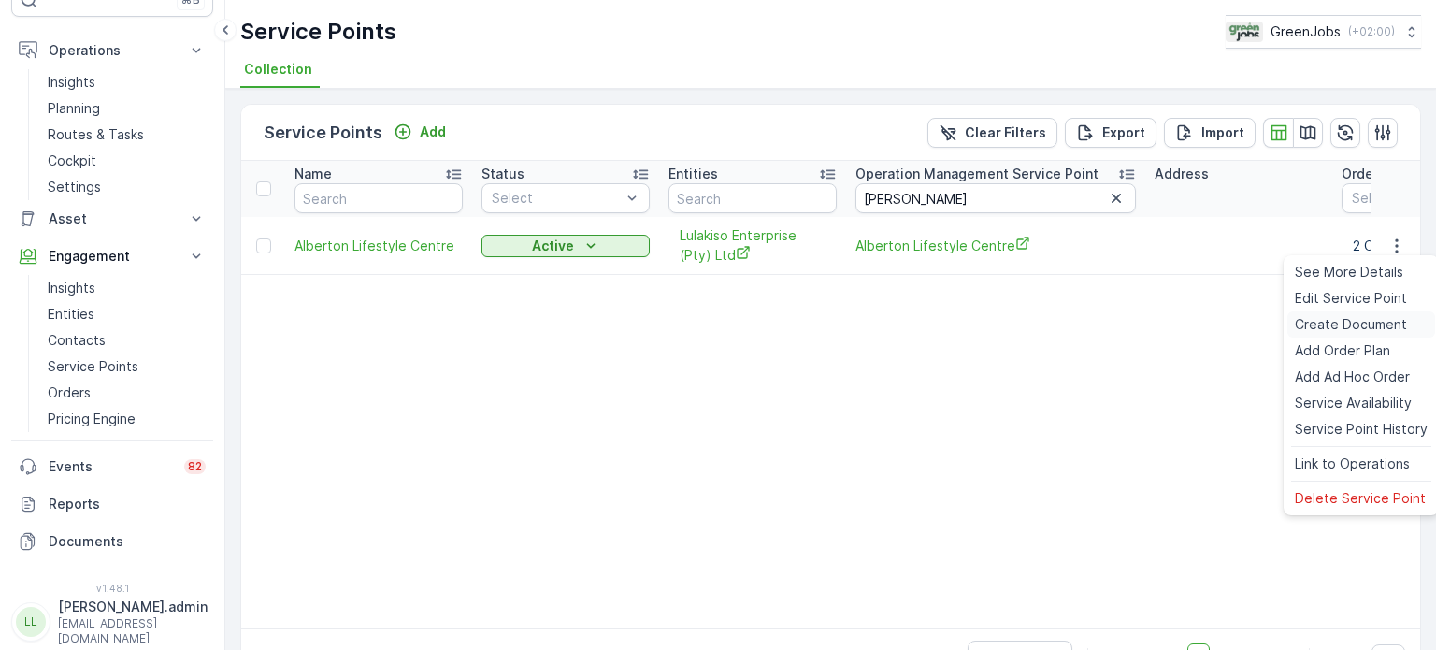
click at [1338, 324] on span "Create Document" at bounding box center [1351, 324] width 112 height 19
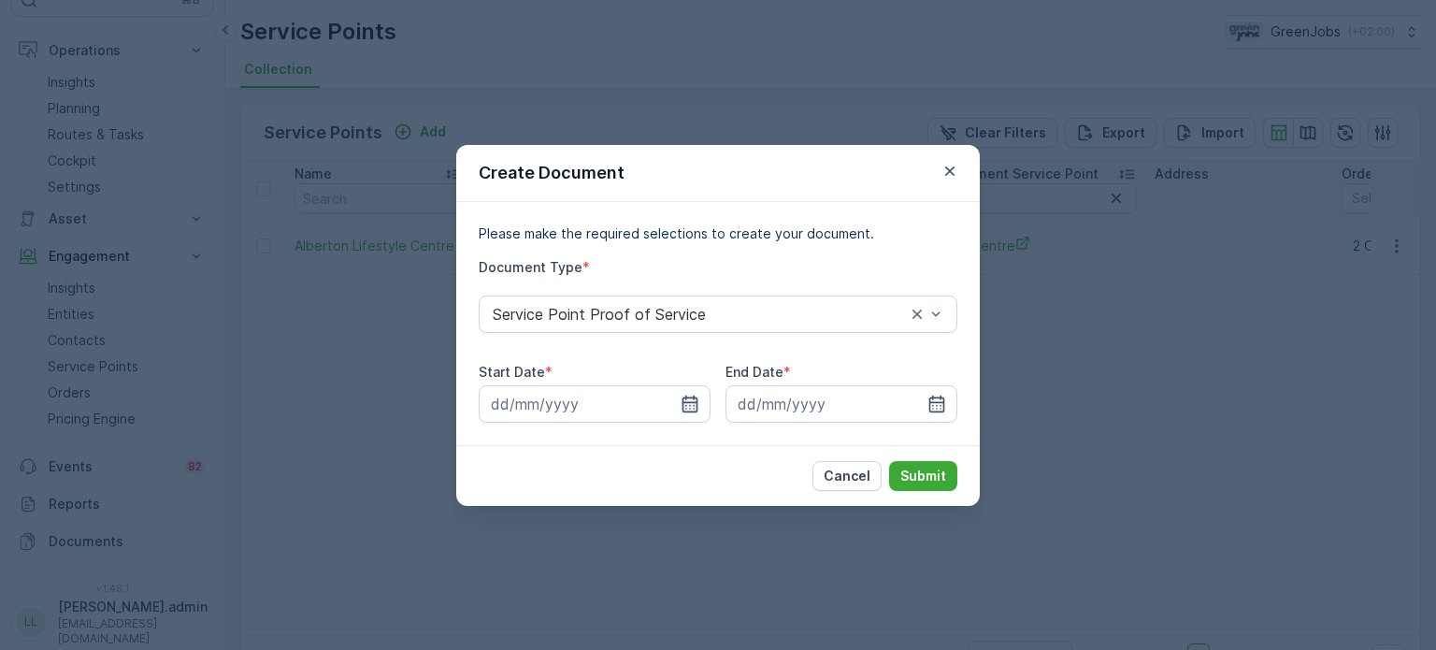
click at [691, 400] on icon "button" at bounding box center [690, 404] width 19 height 19
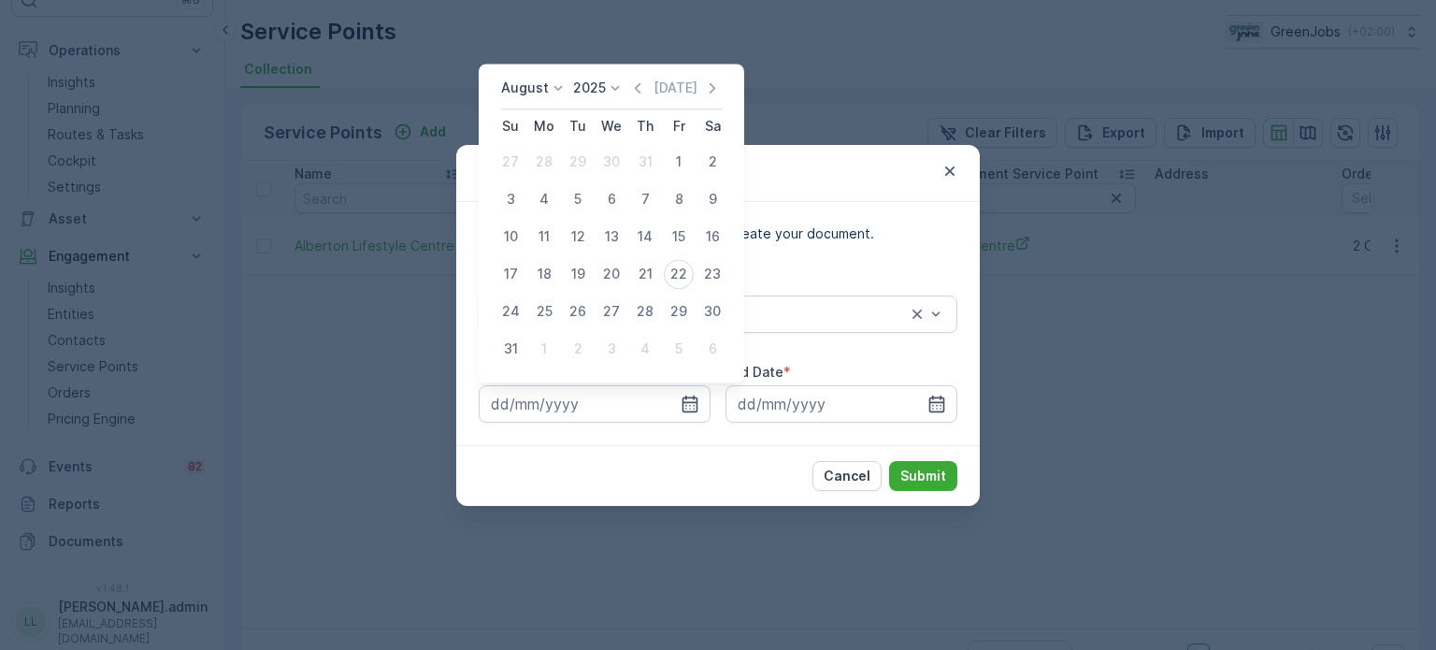
click at [545, 72] on div "[DATE] [DATE] Su Mo Tu We Th Fr Sa 27 28 29 30 31 1 2 3 4 5 6 7 8 9 10 11 12 13…" at bounding box center [612, 223] width 266 height 319
click at [541, 83] on p "August" at bounding box center [525, 88] width 48 height 19
click at [531, 161] on span "July" at bounding box center [524, 159] width 25 height 19
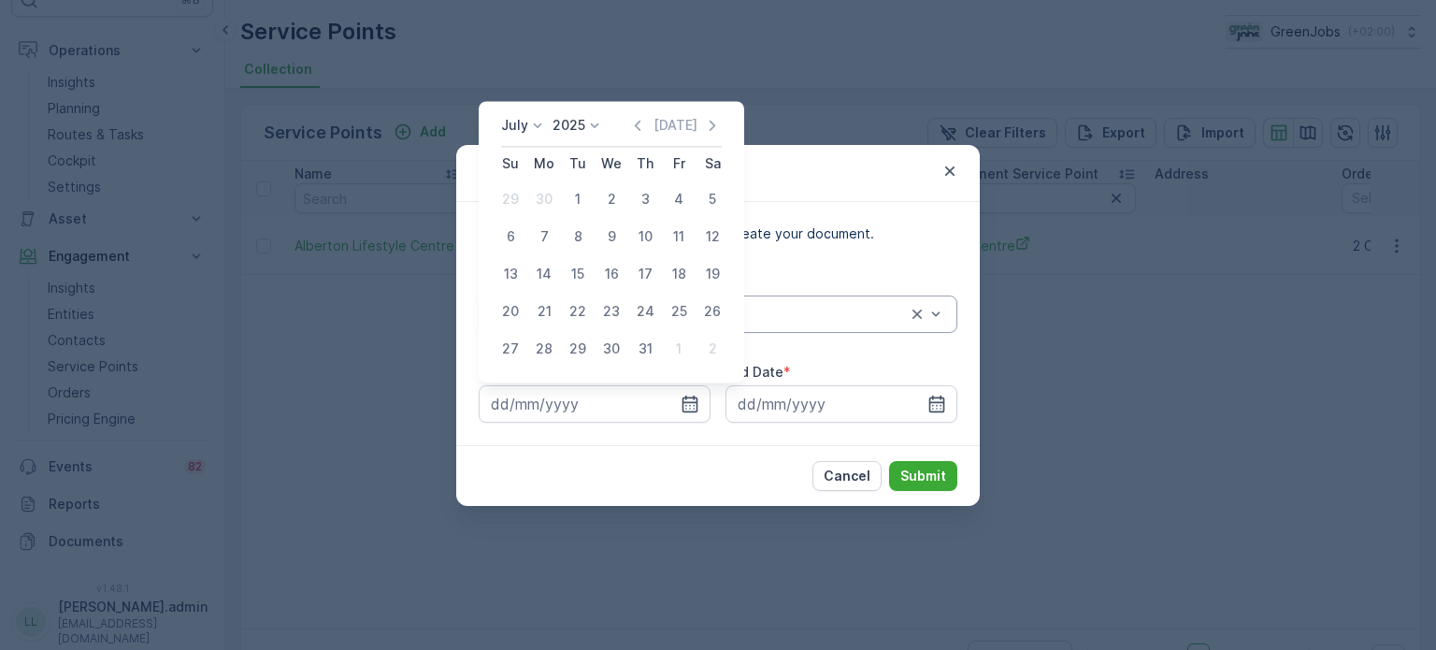
click at [551, 309] on div "21" at bounding box center [544, 311] width 30 height 30
type input "[DATE]"
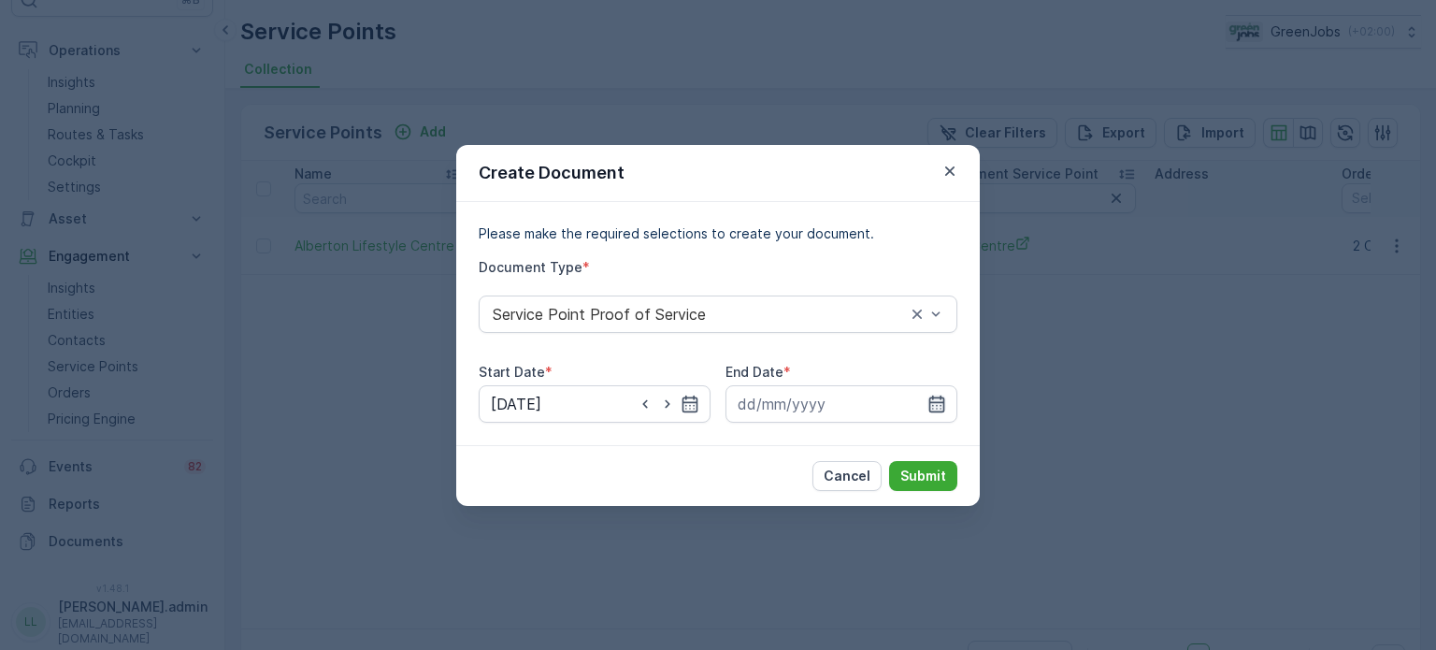
click at [938, 401] on icon "button" at bounding box center [937, 403] width 16 height 17
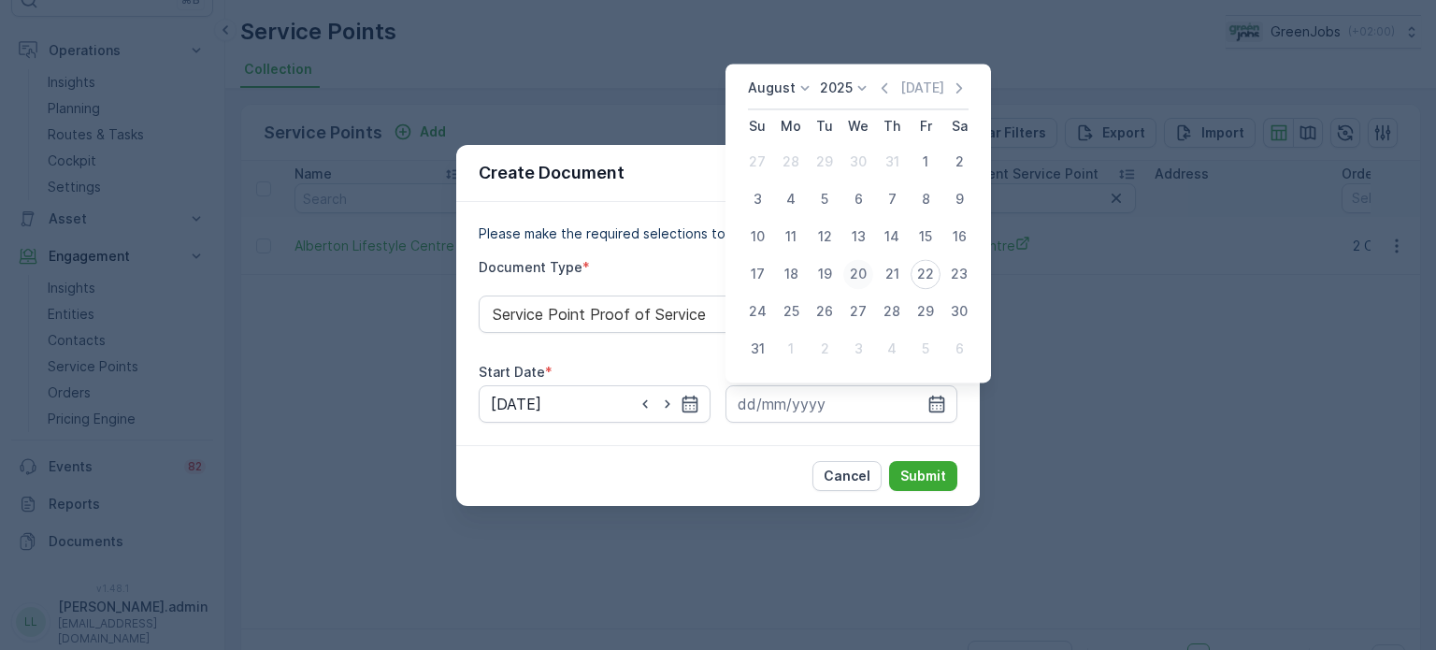
click at [864, 276] on div "20" at bounding box center [858, 274] width 30 height 30
type input "[DATE]"
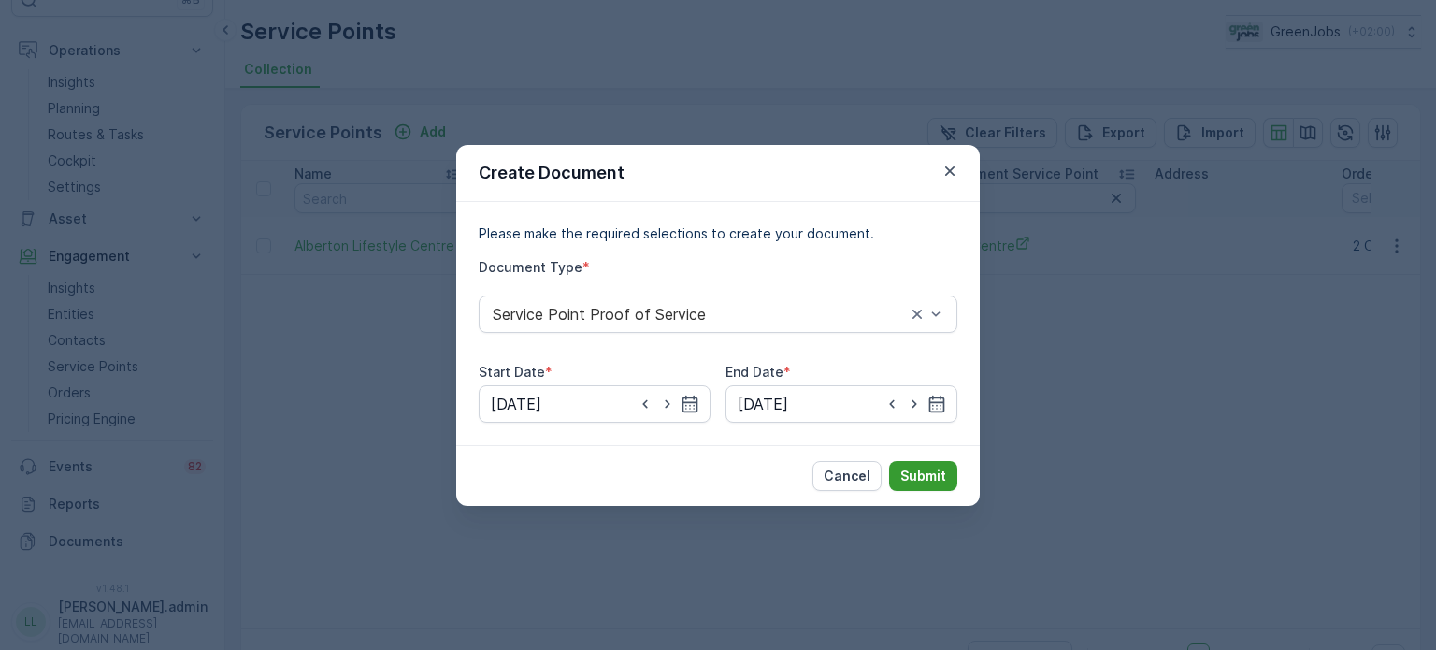
click at [935, 475] on p "Submit" at bounding box center [923, 476] width 46 height 19
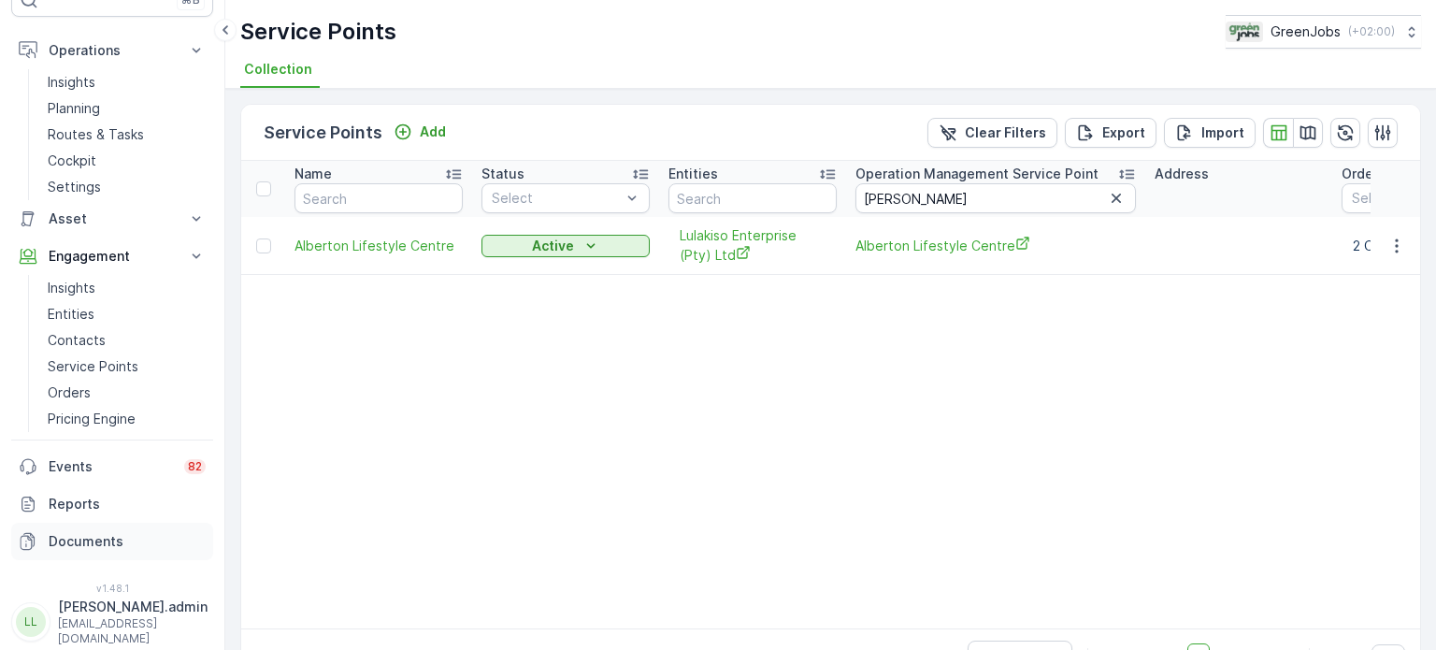
click at [97, 553] on link "Documents" at bounding box center [112, 541] width 202 height 37
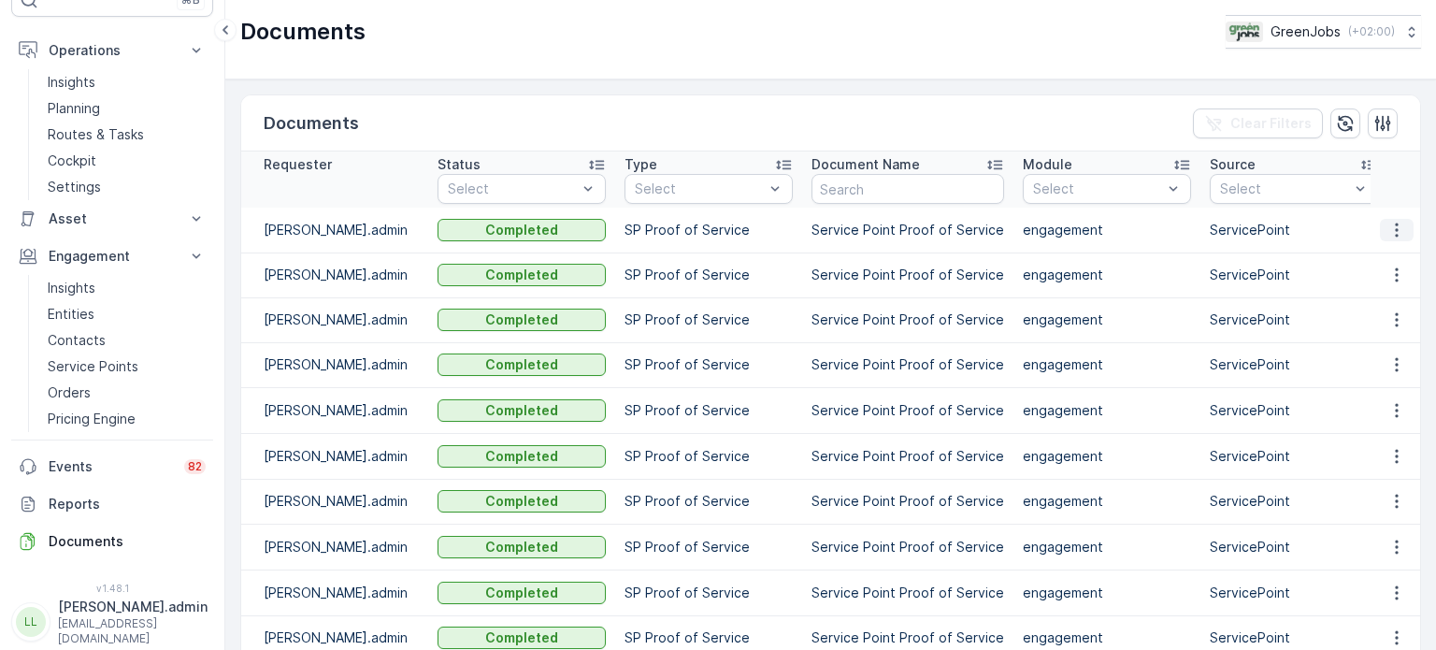
click at [1387, 224] on icon "button" at bounding box center [1396, 230] width 19 height 19
click at [1372, 263] on span "See Details" at bounding box center [1392, 257] width 72 height 19
click at [95, 371] on p "Service Points" at bounding box center [93, 366] width 91 height 19
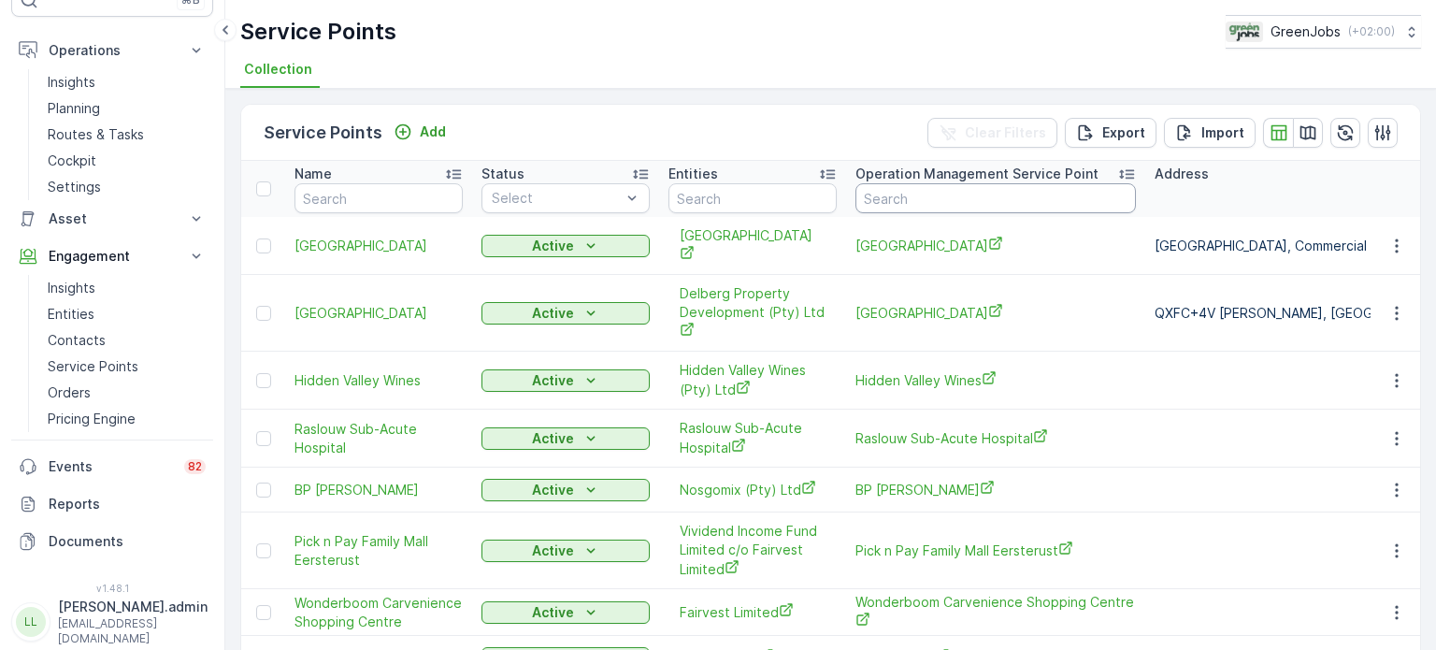
click at [890, 194] on input "text" at bounding box center [995, 198] width 280 height 30
type input "feath"
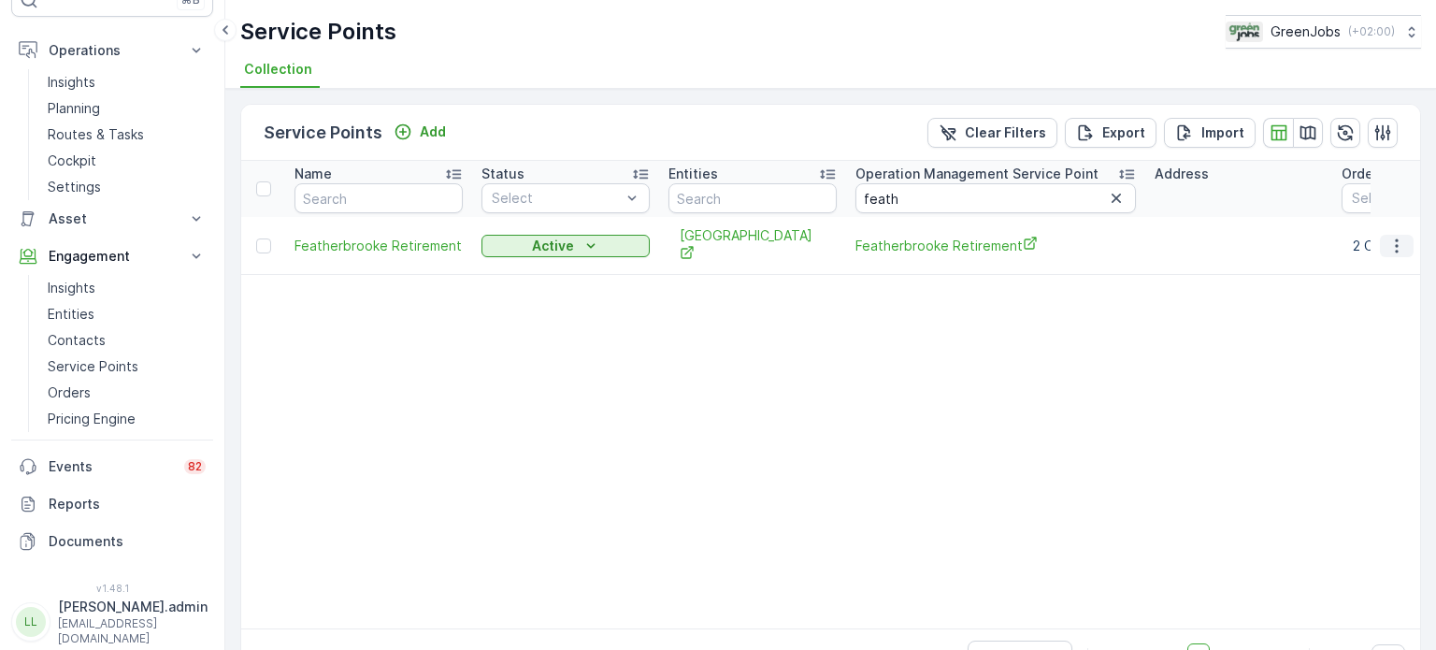
click at [1393, 242] on icon "button" at bounding box center [1396, 246] width 19 height 19
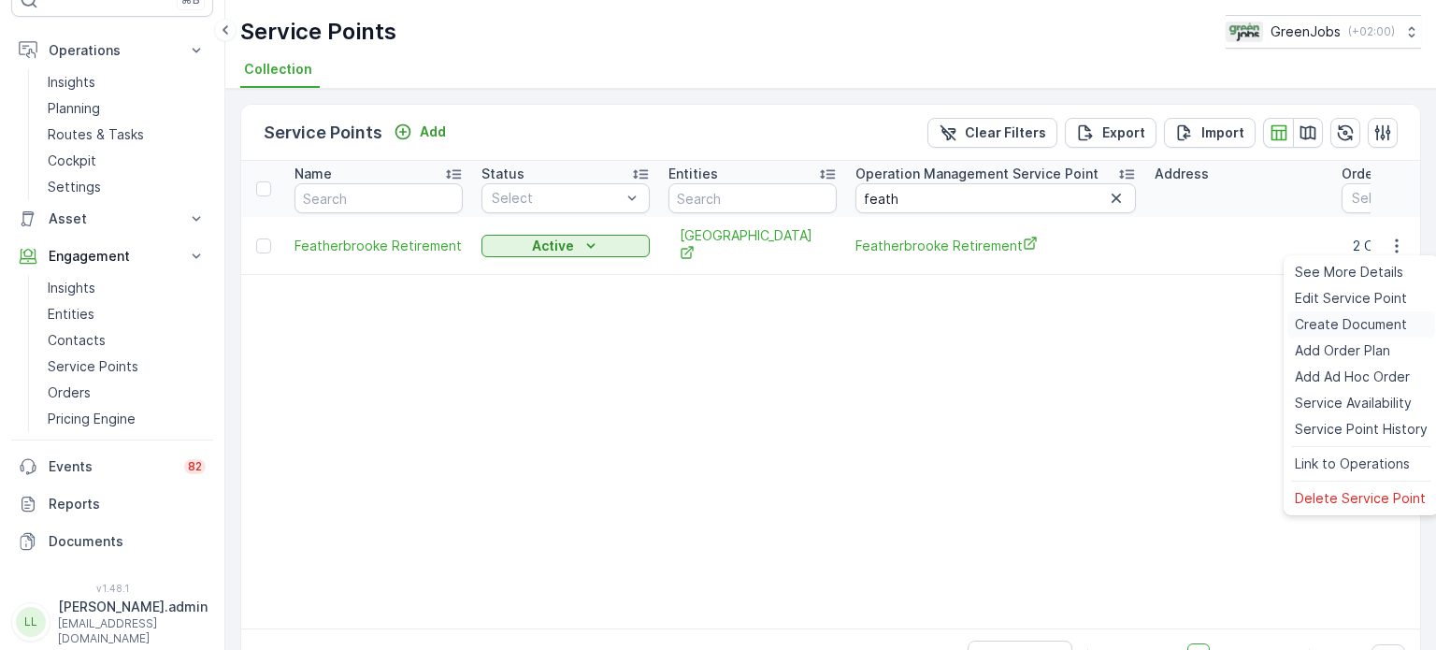
click at [1331, 321] on span "Create Document" at bounding box center [1351, 324] width 112 height 19
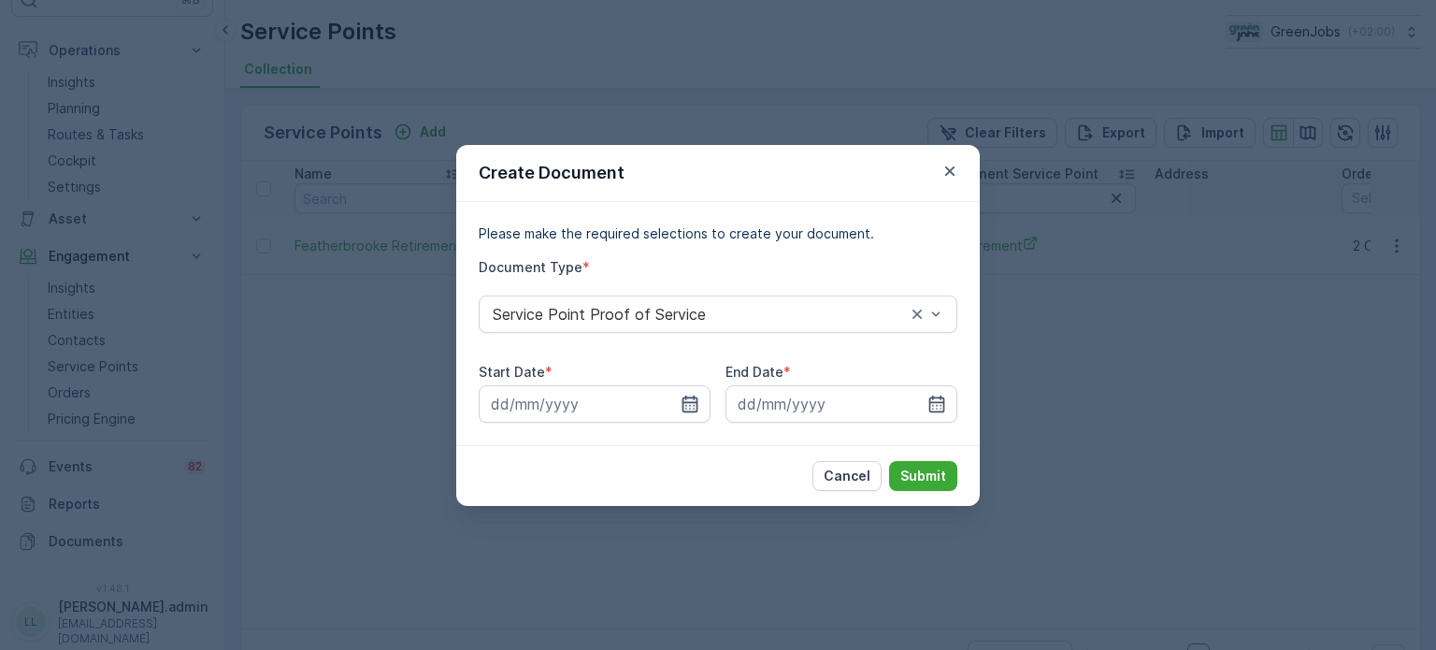
click at [695, 400] on icon "button" at bounding box center [690, 404] width 19 height 19
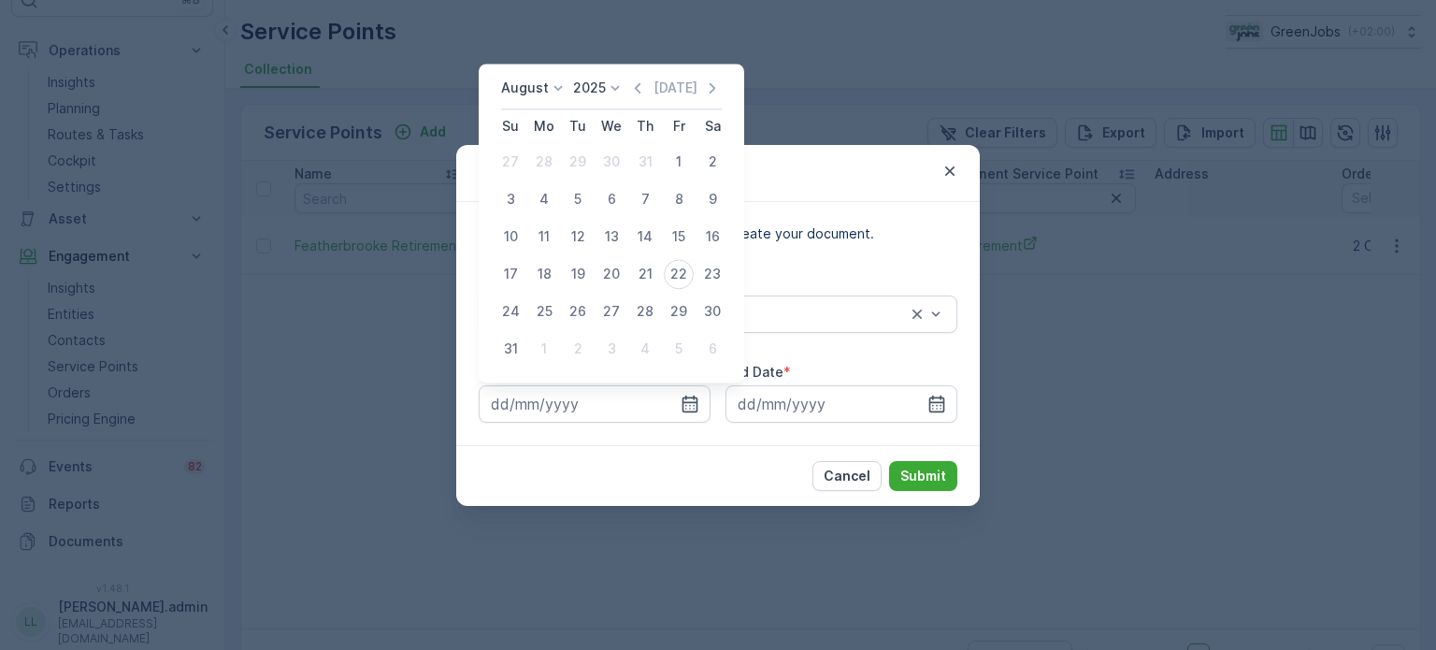
click at [552, 89] on icon at bounding box center [558, 88] width 19 height 19
click at [525, 262] on span "July" at bounding box center [524, 263] width 25 height 19
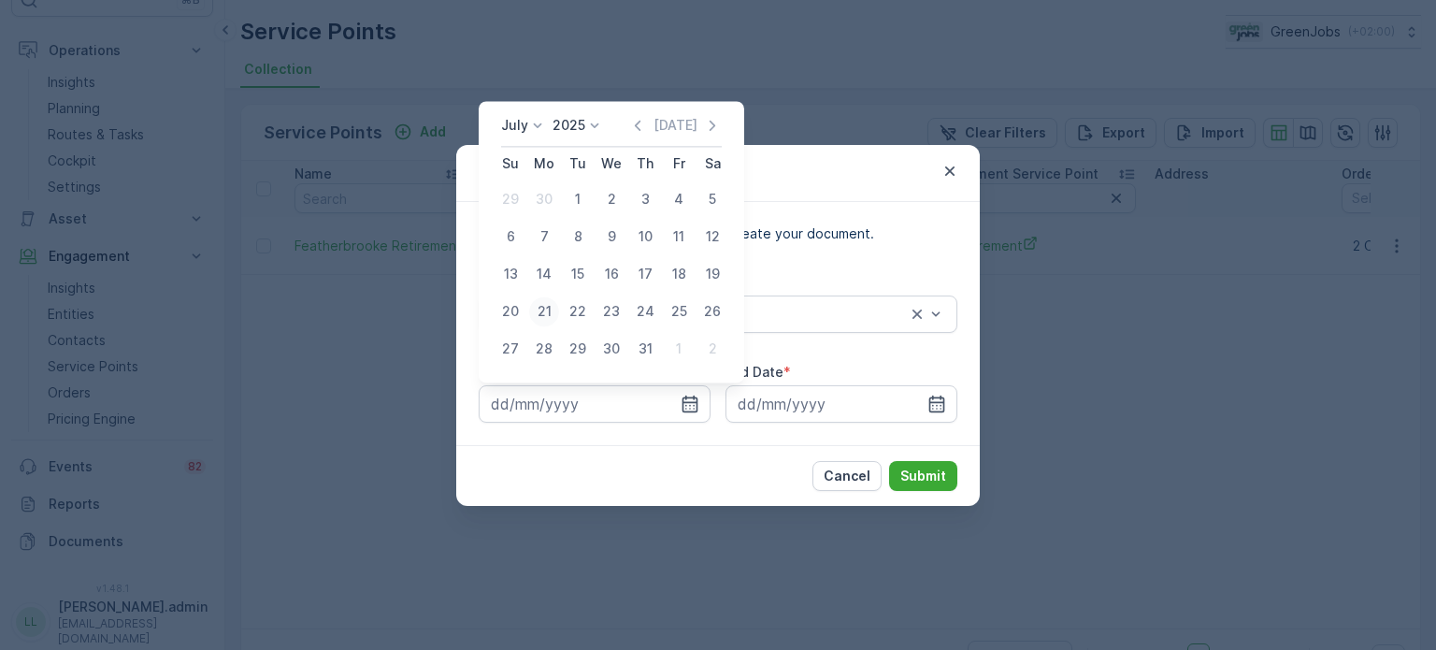
click at [544, 319] on div "21" at bounding box center [544, 311] width 30 height 30
type input "[DATE]"
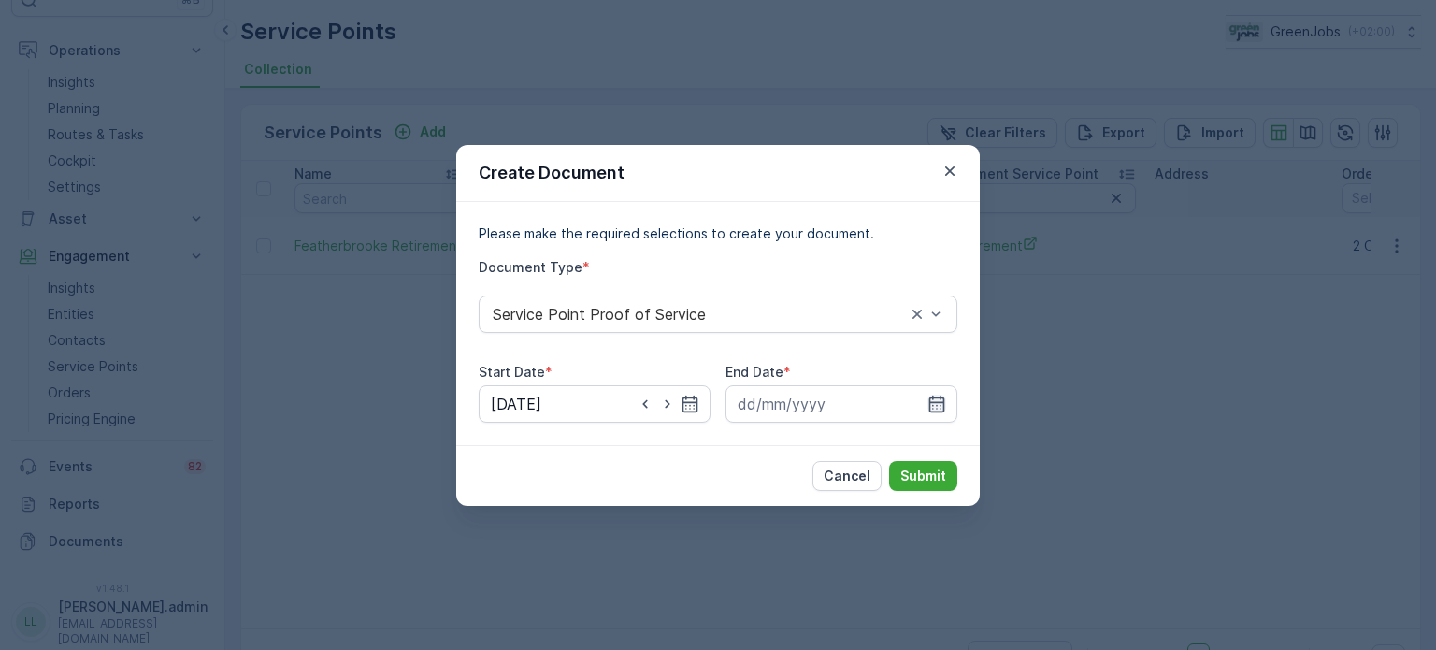
click at [939, 399] on icon "button" at bounding box center [936, 404] width 19 height 19
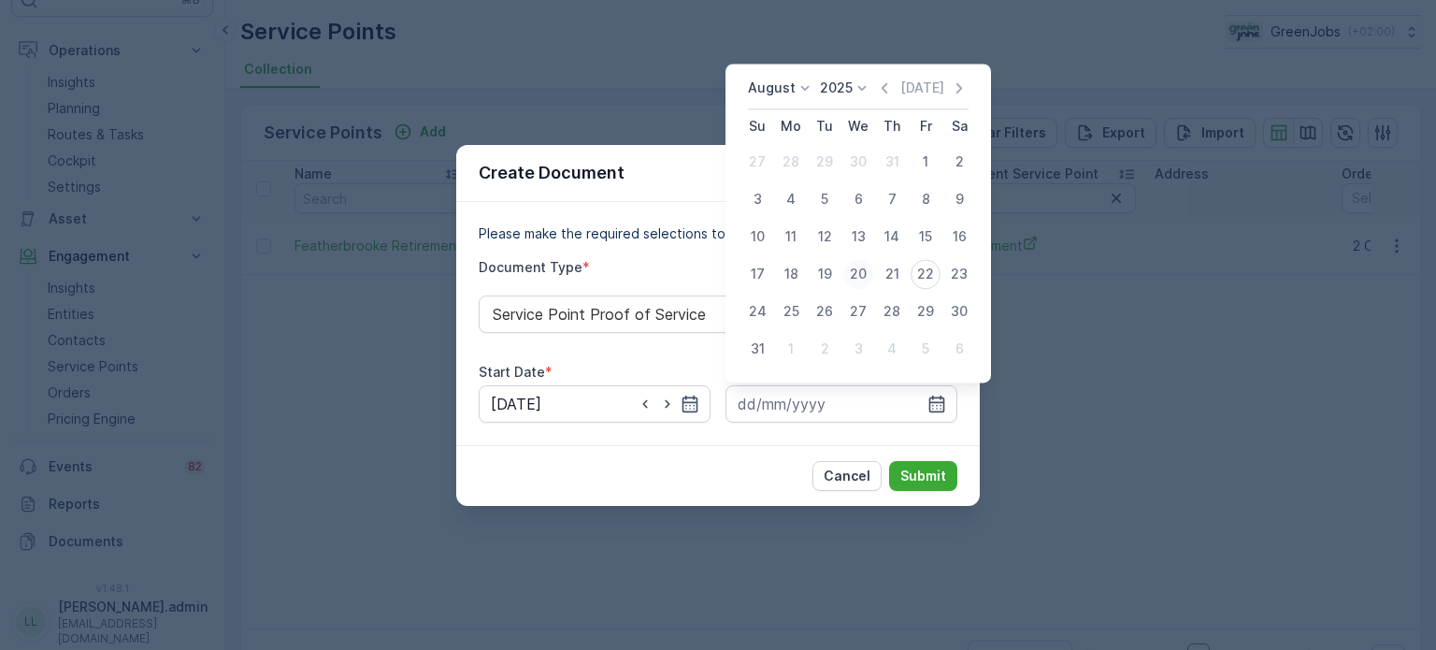
click at [867, 272] on div "20" at bounding box center [858, 274] width 30 height 30
type input "[DATE]"
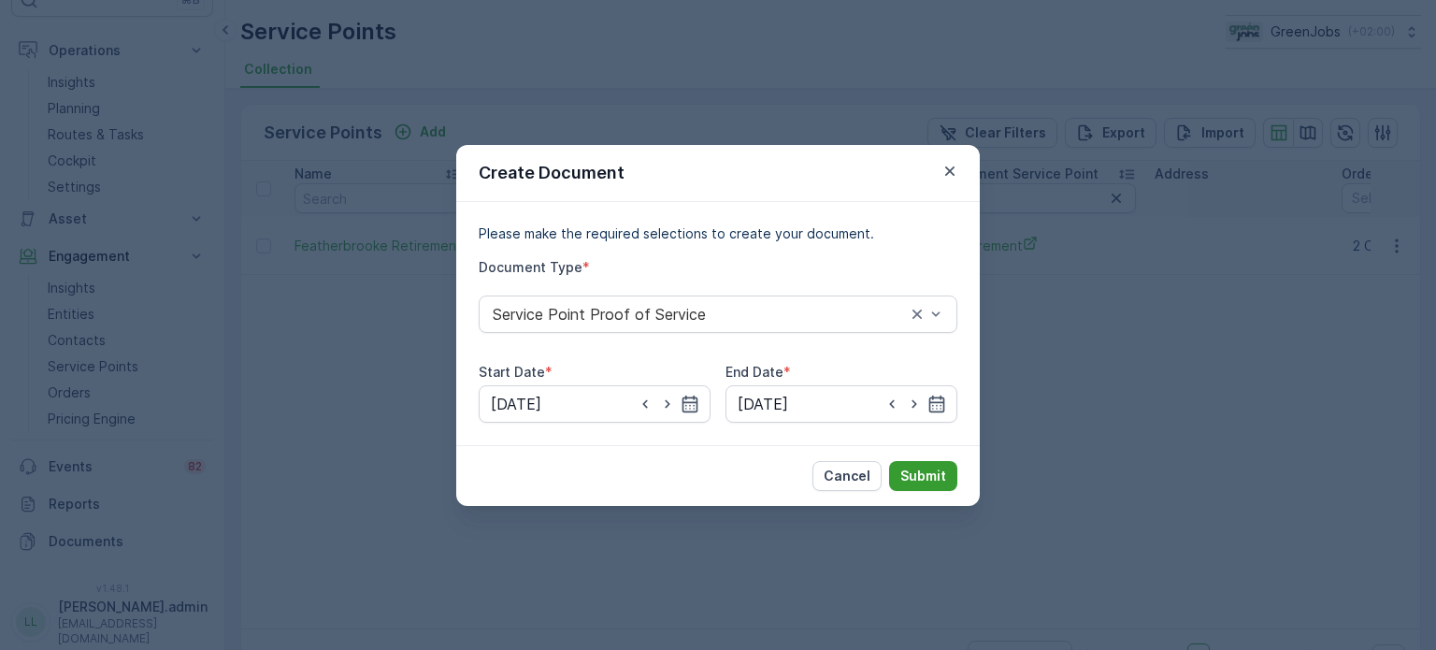
click at [904, 473] on p "Submit" at bounding box center [923, 476] width 46 height 19
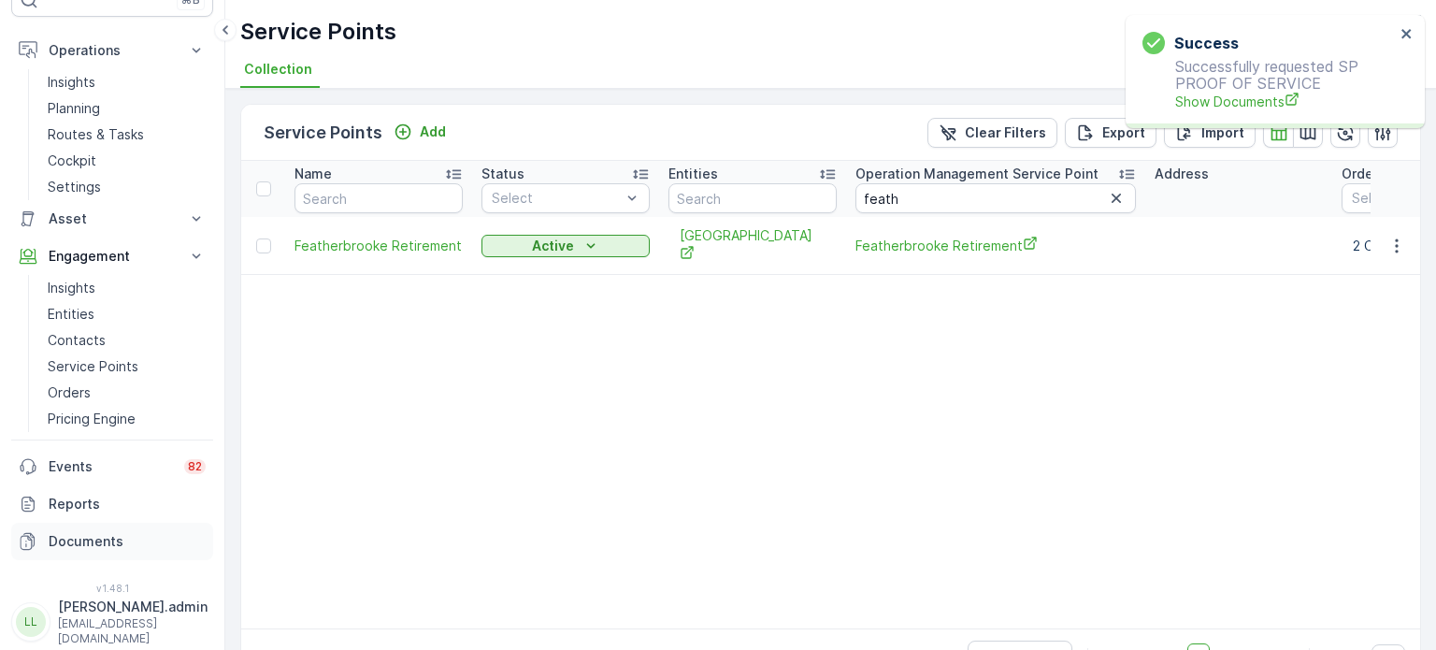
click at [94, 541] on p "Documents" at bounding box center [127, 541] width 157 height 19
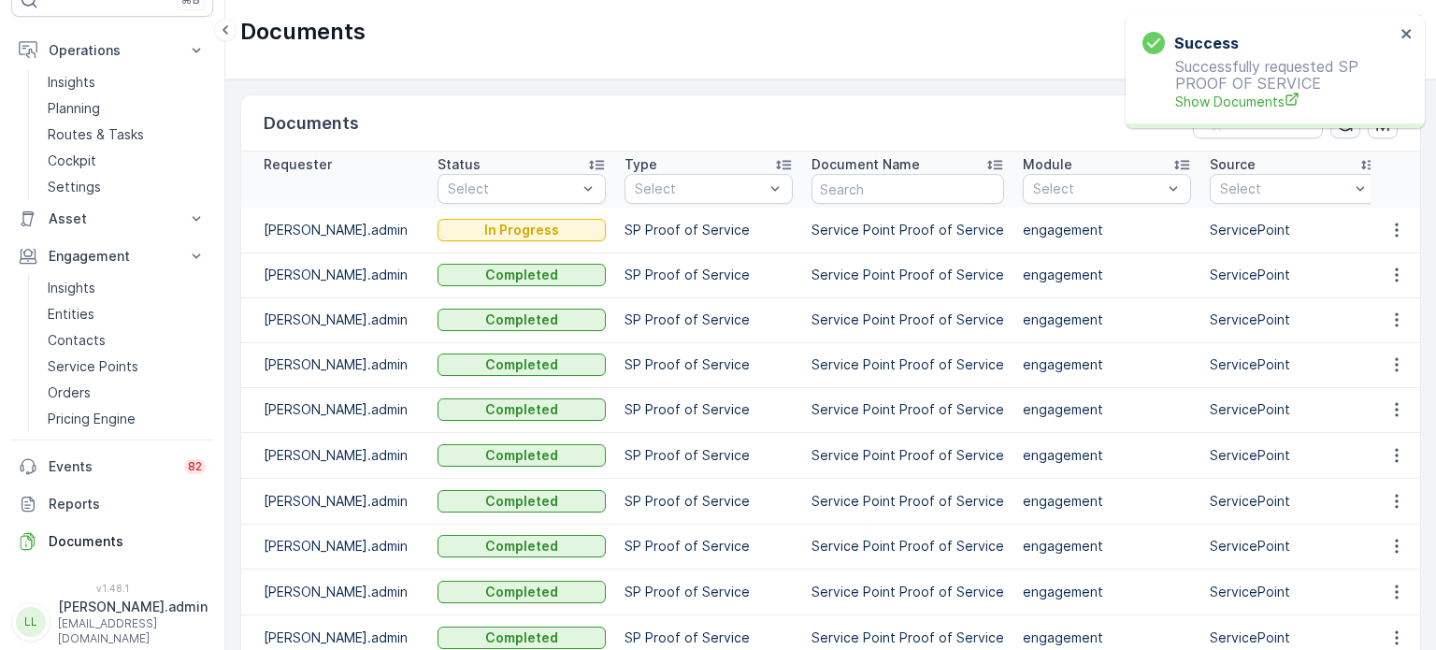
click at [1336, 131] on icon "button" at bounding box center [1345, 123] width 19 height 19
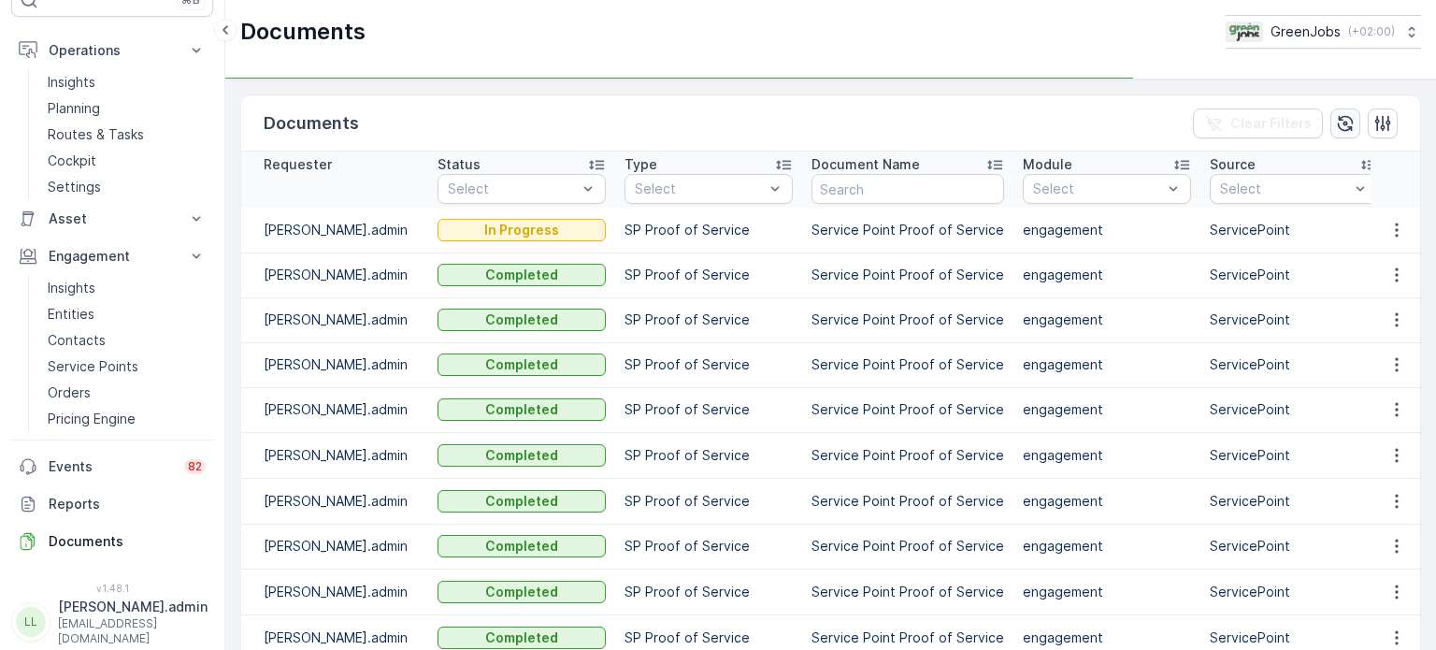
click at [1337, 123] on icon "button" at bounding box center [1345, 123] width 19 height 19
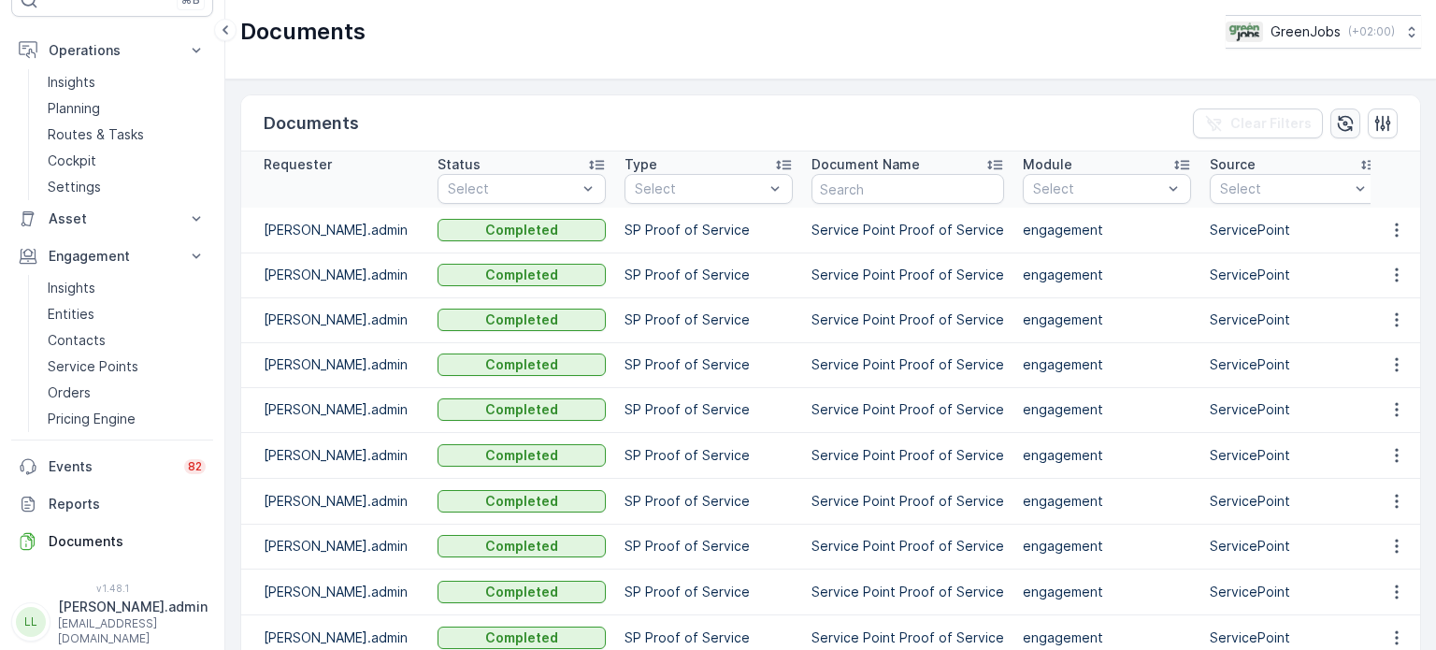
click at [1336, 115] on icon "button" at bounding box center [1345, 123] width 19 height 19
click at [1388, 225] on icon "button" at bounding box center [1396, 230] width 19 height 19
click at [1383, 251] on span "See Details" at bounding box center [1392, 257] width 72 height 19
click at [101, 367] on p "Service Points" at bounding box center [93, 366] width 91 height 19
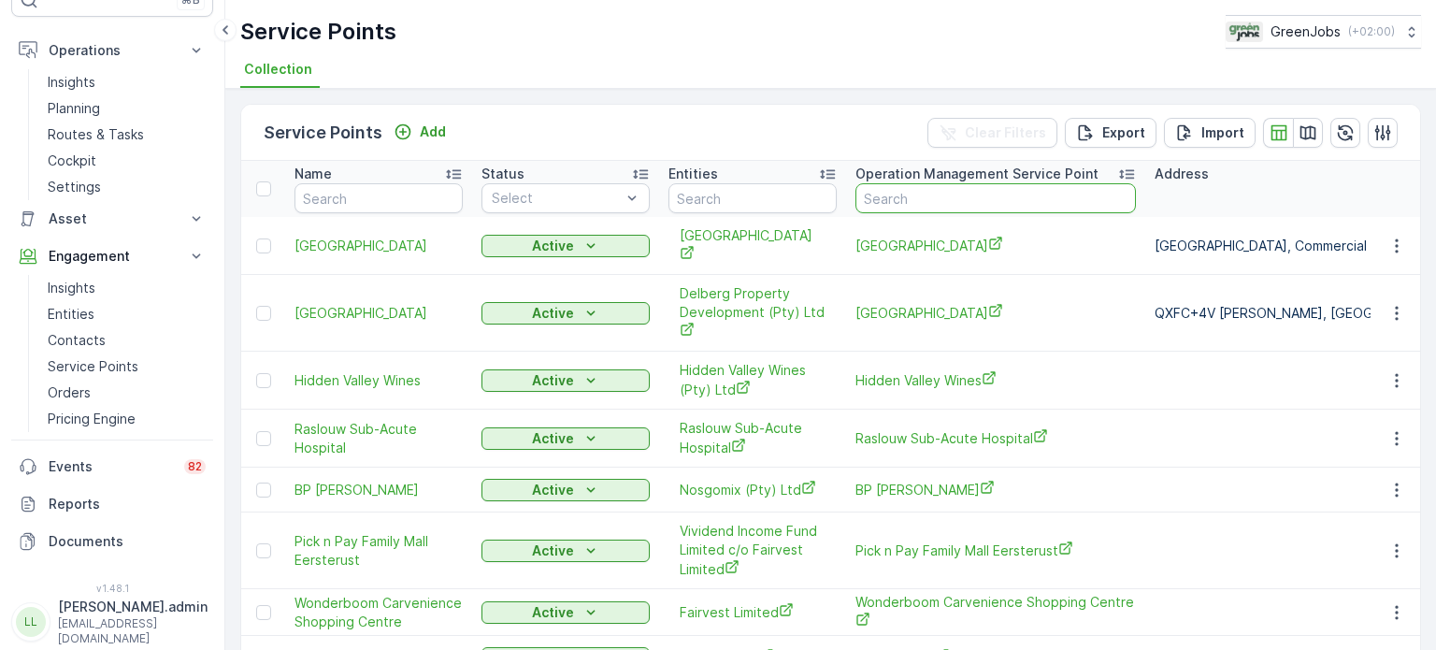
click at [932, 200] on input "text" at bounding box center [995, 198] width 280 height 30
type input "Welden"
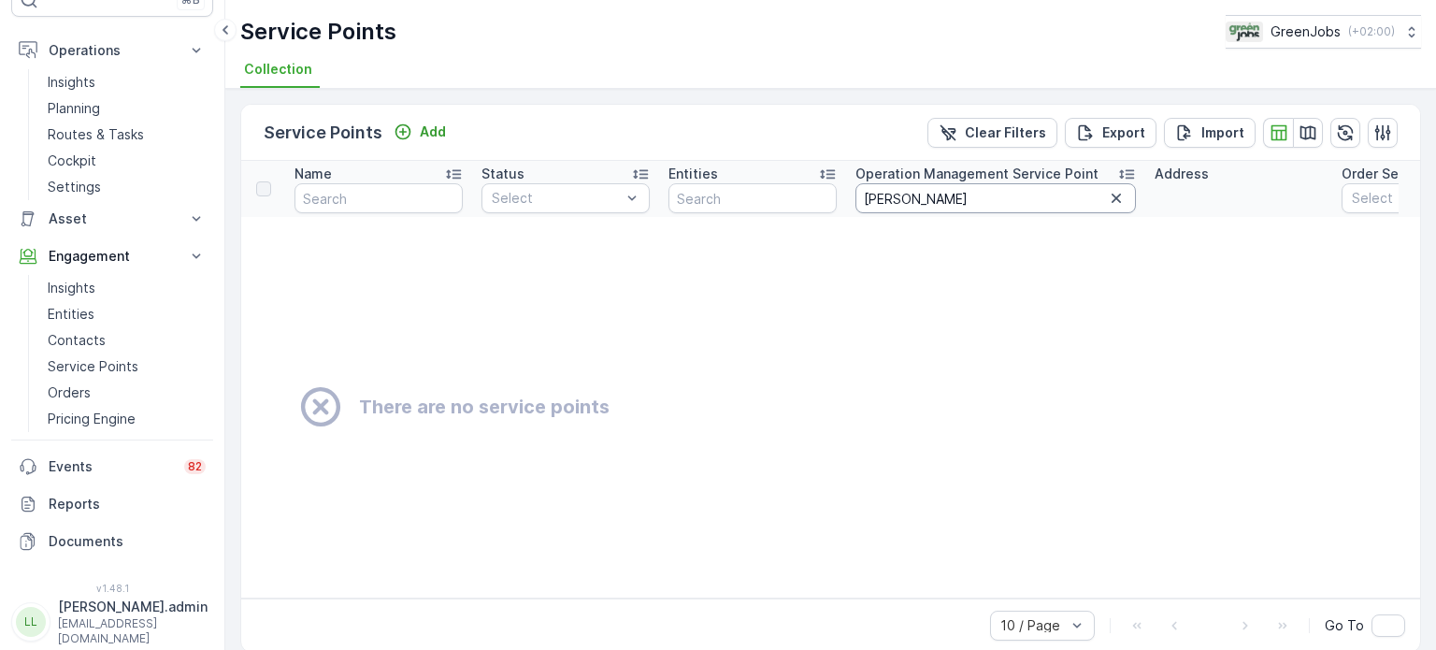
click at [919, 198] on input "Welden" at bounding box center [995, 198] width 280 height 30
type input "Weld"
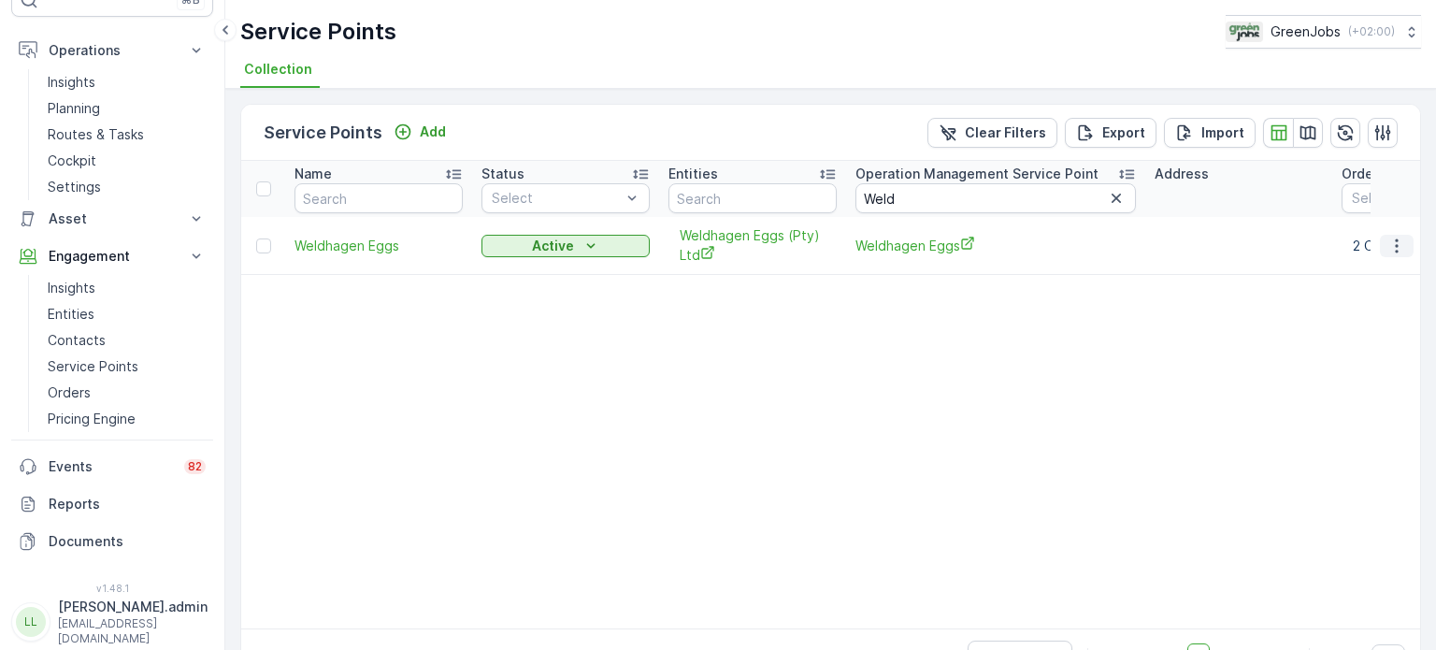
drag, startPoint x: 1400, startPoint y: 238, endPoint x: 1378, endPoint y: 252, distance: 25.7
click at [1400, 237] on icon "button" at bounding box center [1396, 246] width 19 height 19
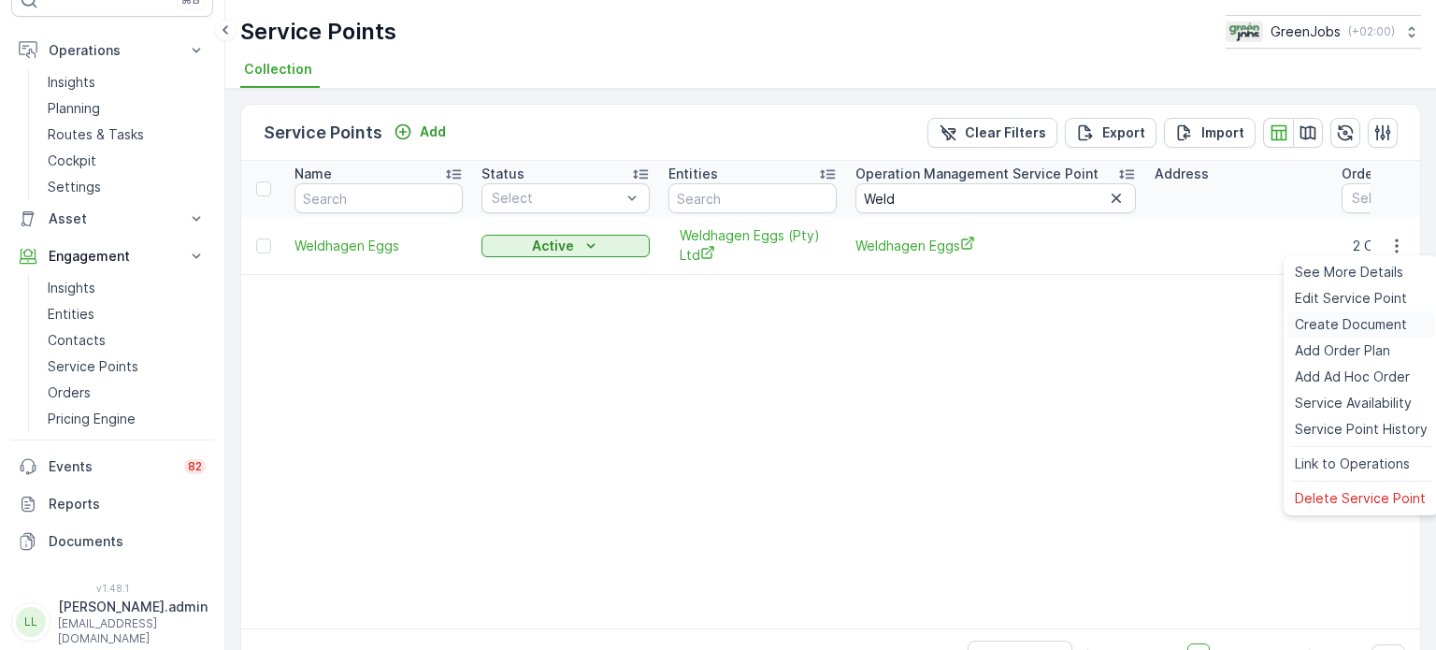
click at [1330, 328] on span "Create Document" at bounding box center [1351, 324] width 112 height 19
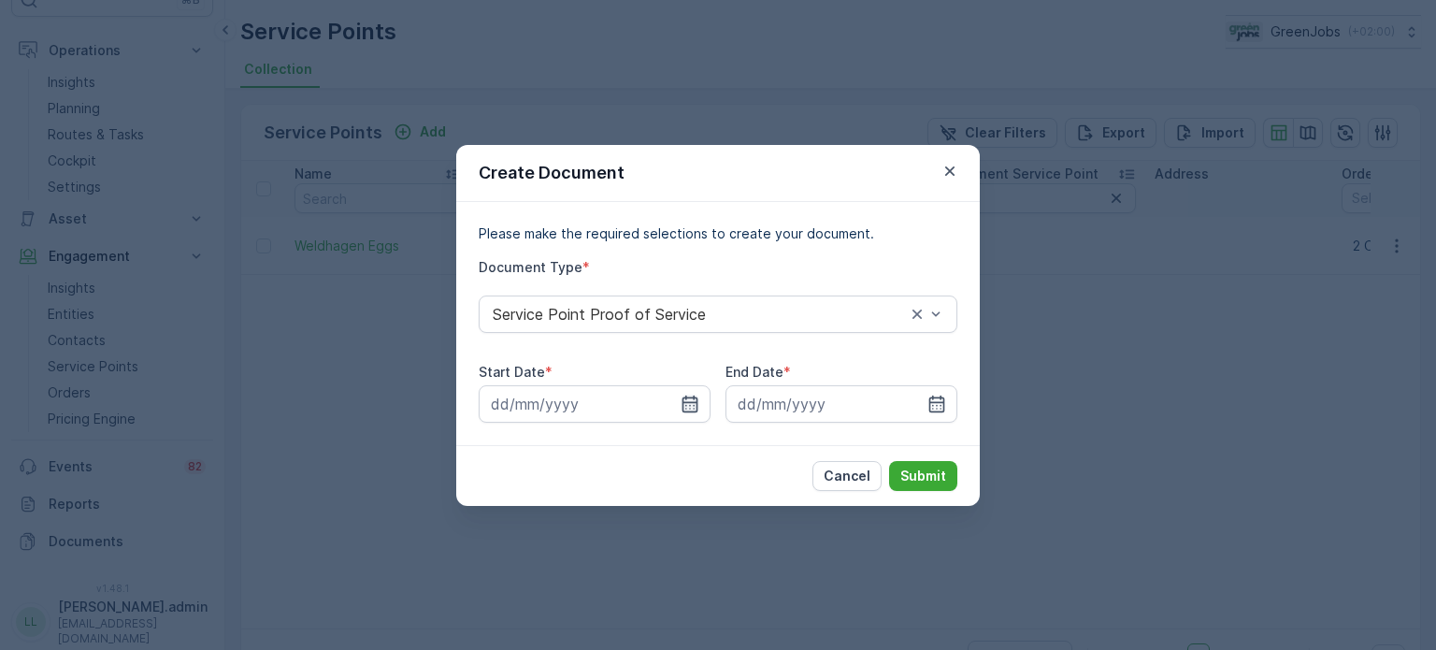
click at [689, 400] on icon "button" at bounding box center [690, 404] width 19 height 19
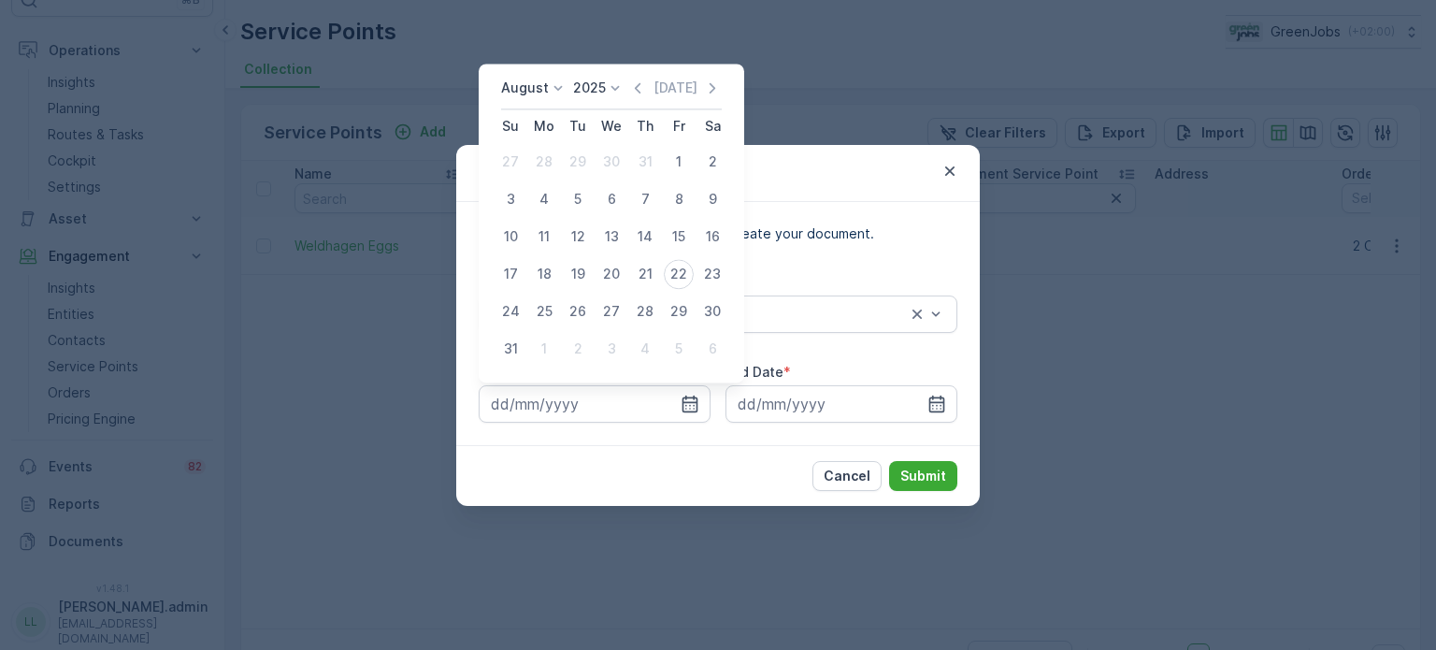
click at [552, 90] on icon at bounding box center [558, 88] width 19 height 19
click at [536, 260] on span "July" at bounding box center [524, 263] width 25 height 19
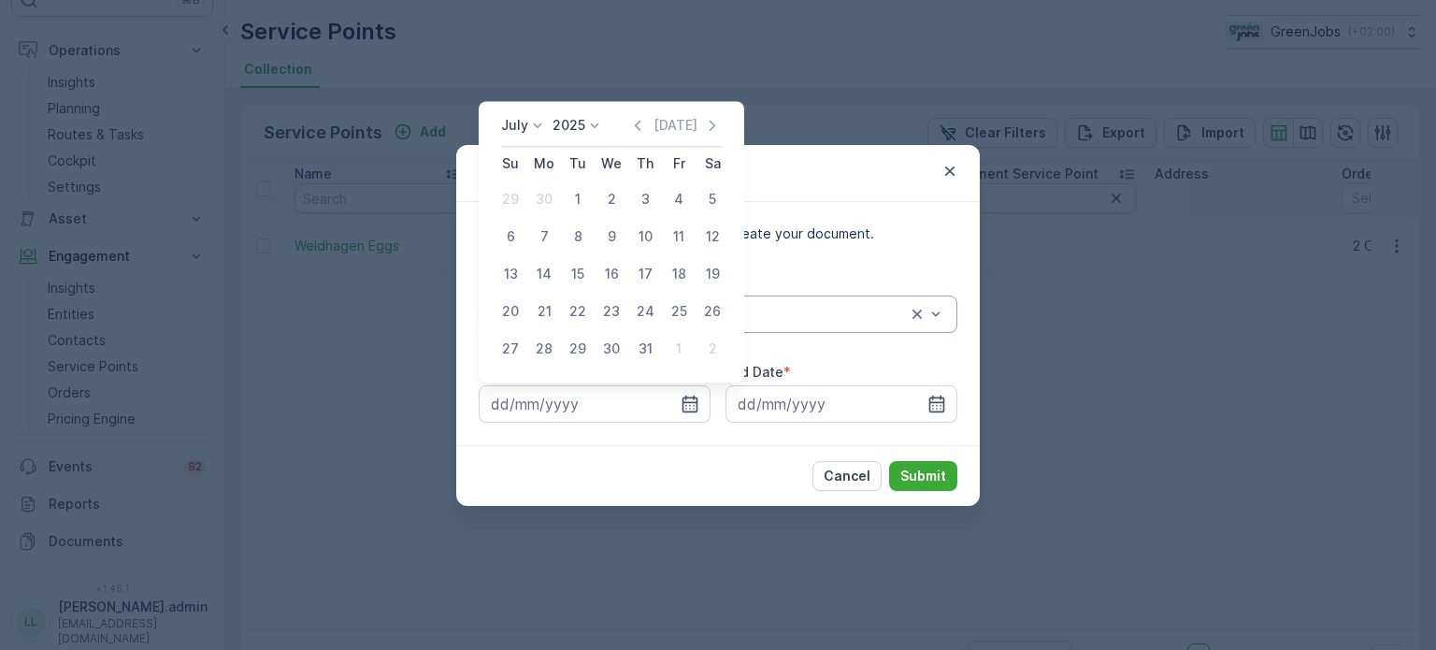
drag, startPoint x: 536, startPoint y: 308, endPoint x: 578, endPoint y: 325, distance: 45.7
click at [539, 308] on div "21" at bounding box center [544, 311] width 30 height 30
type input "[DATE]"
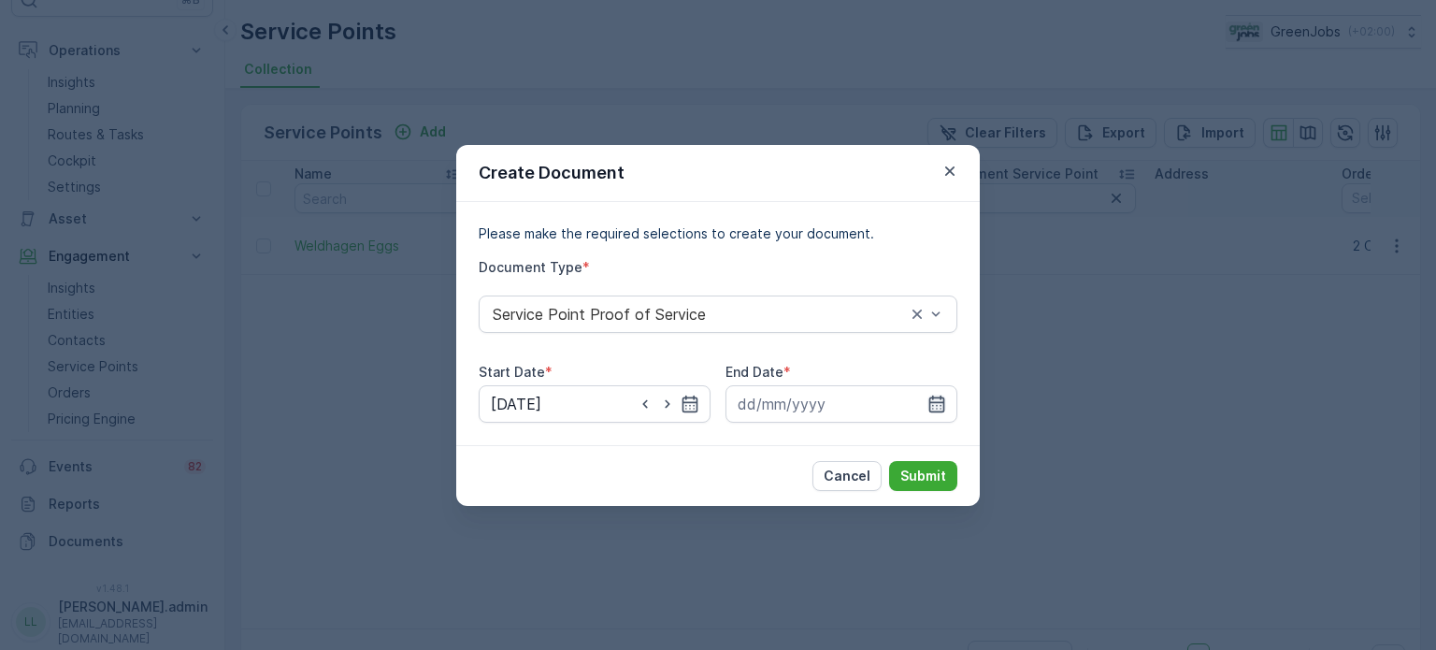
click at [931, 402] on icon "button" at bounding box center [937, 403] width 16 height 17
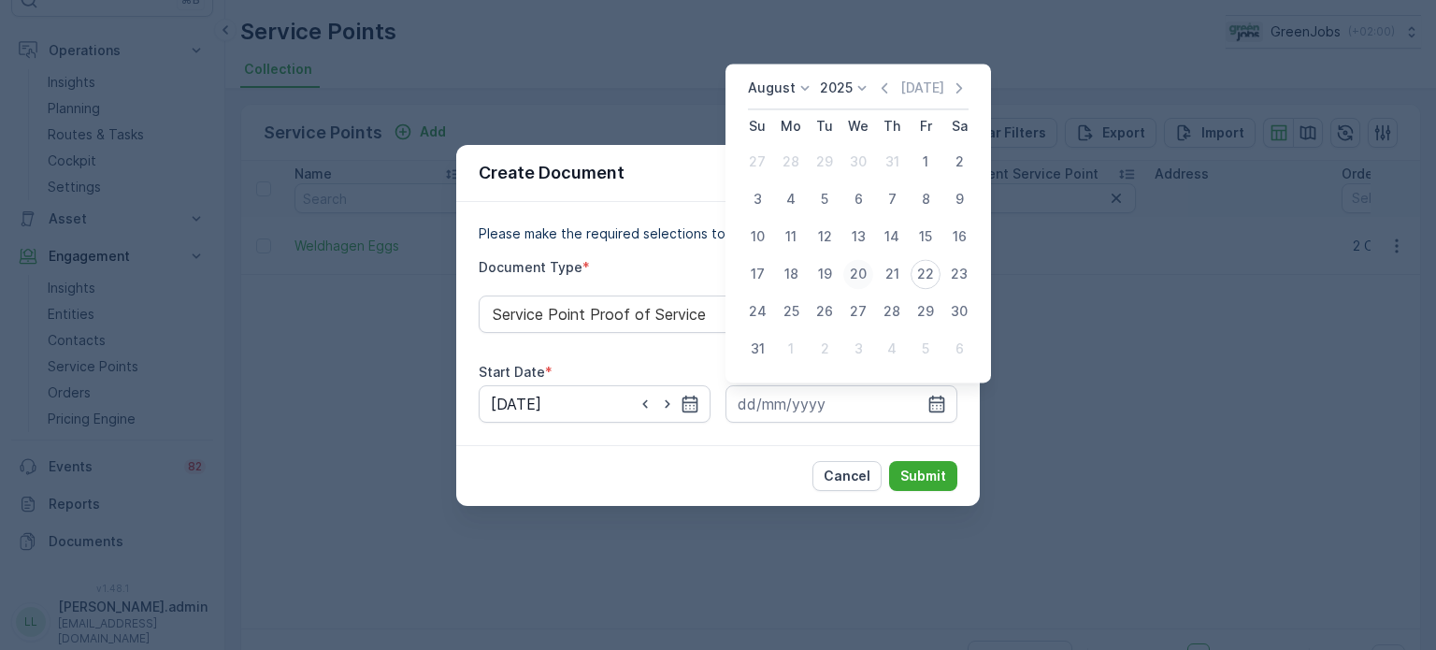
click at [856, 276] on div "20" at bounding box center [858, 274] width 30 height 30
type input "[DATE]"
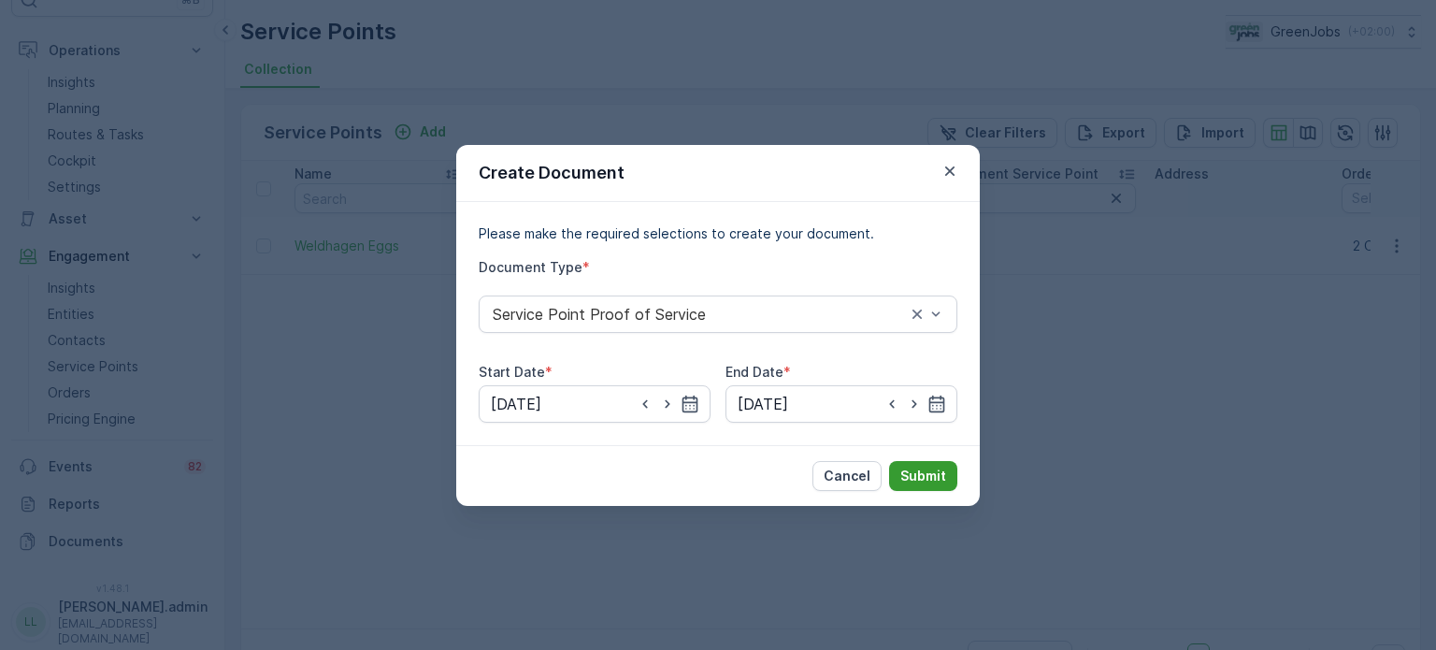
click at [924, 488] on button "Submit" at bounding box center [923, 476] width 68 height 30
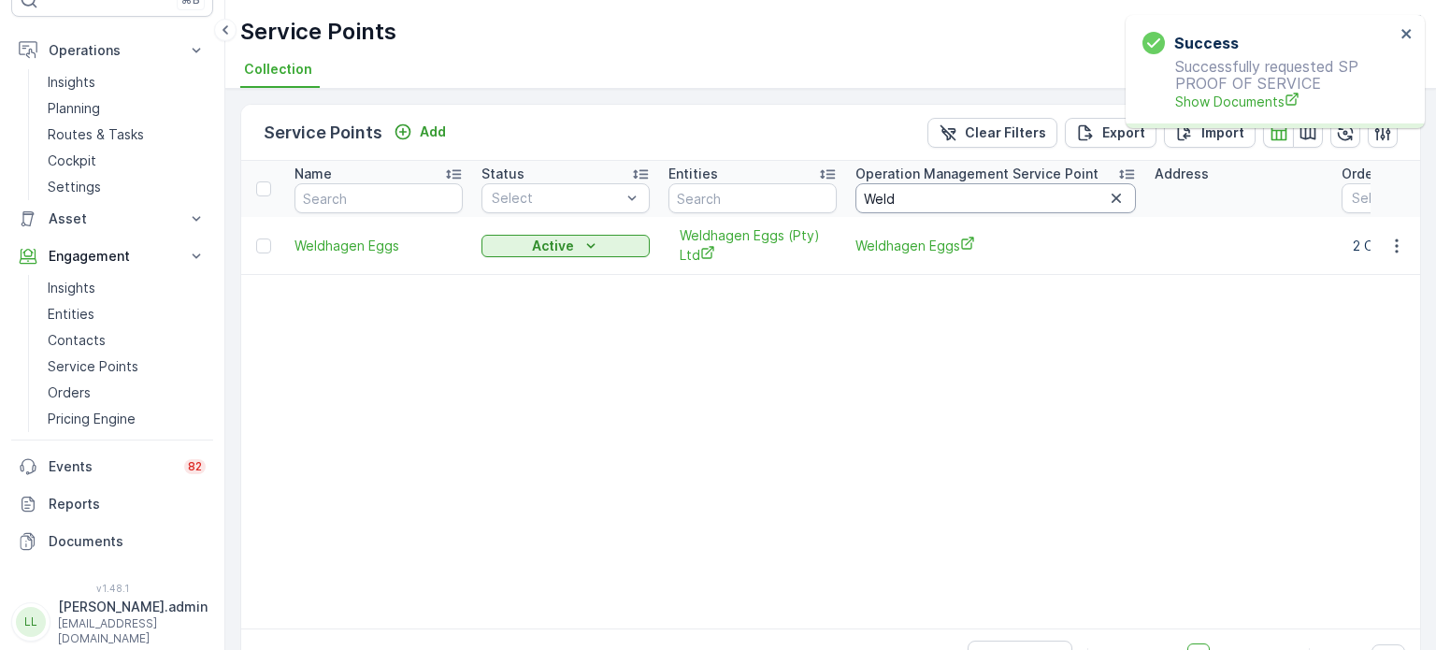
click at [949, 196] on input "Weld" at bounding box center [995, 198] width 280 height 30
type input "W"
type input "v"
type input "champ"
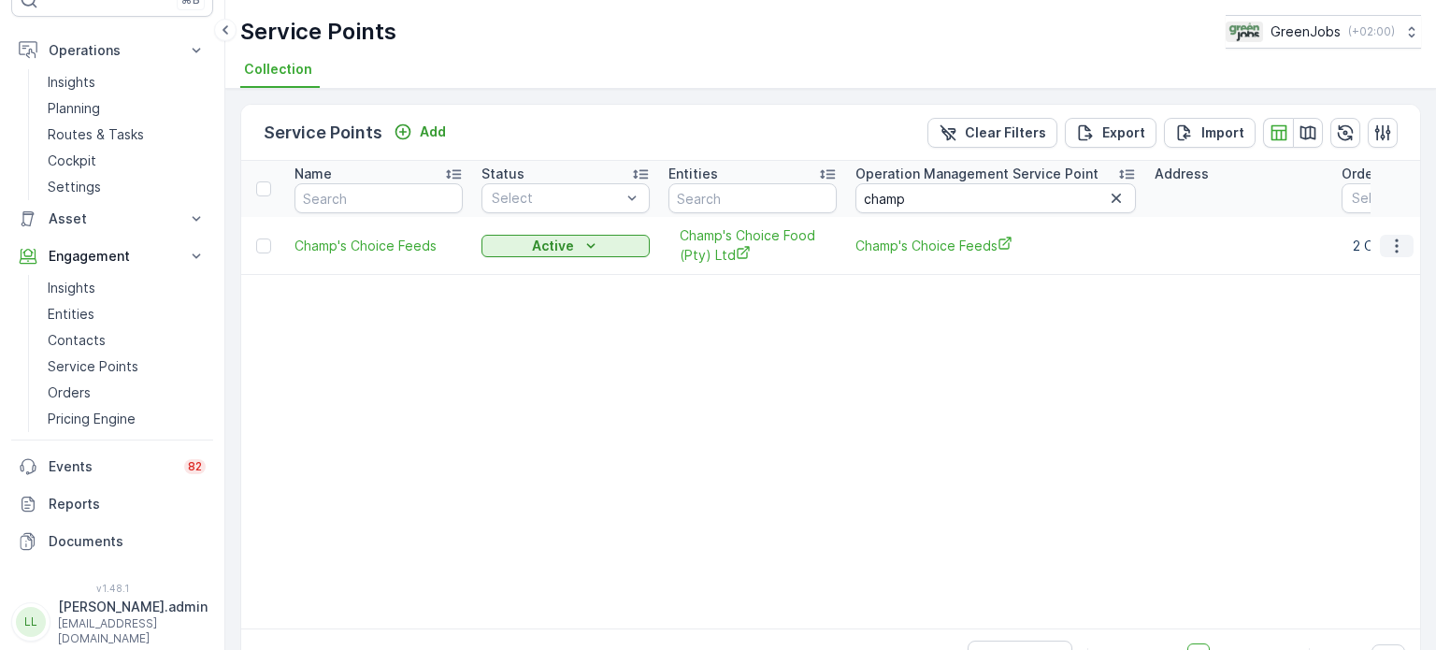
click at [1392, 242] on icon "button" at bounding box center [1396, 246] width 19 height 19
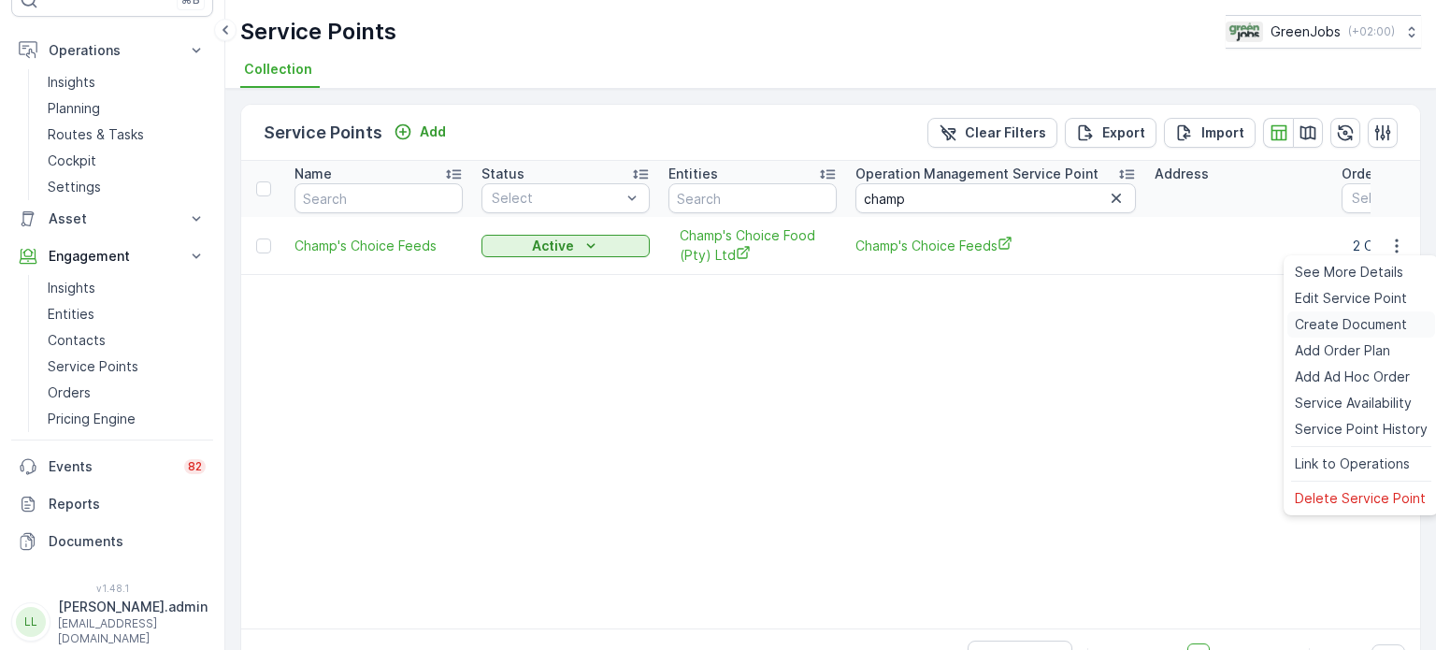
click at [1331, 315] on span "Create Document" at bounding box center [1351, 324] width 112 height 19
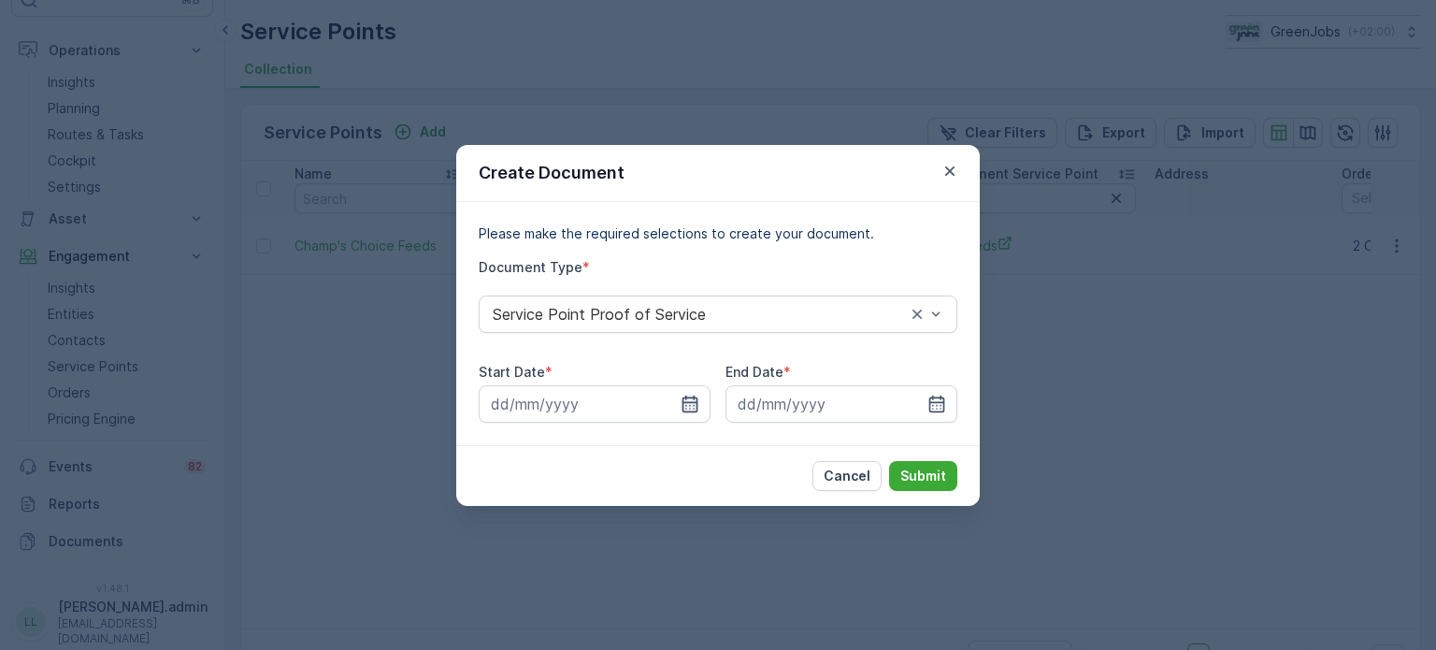
click at [692, 406] on icon "button" at bounding box center [690, 404] width 19 height 19
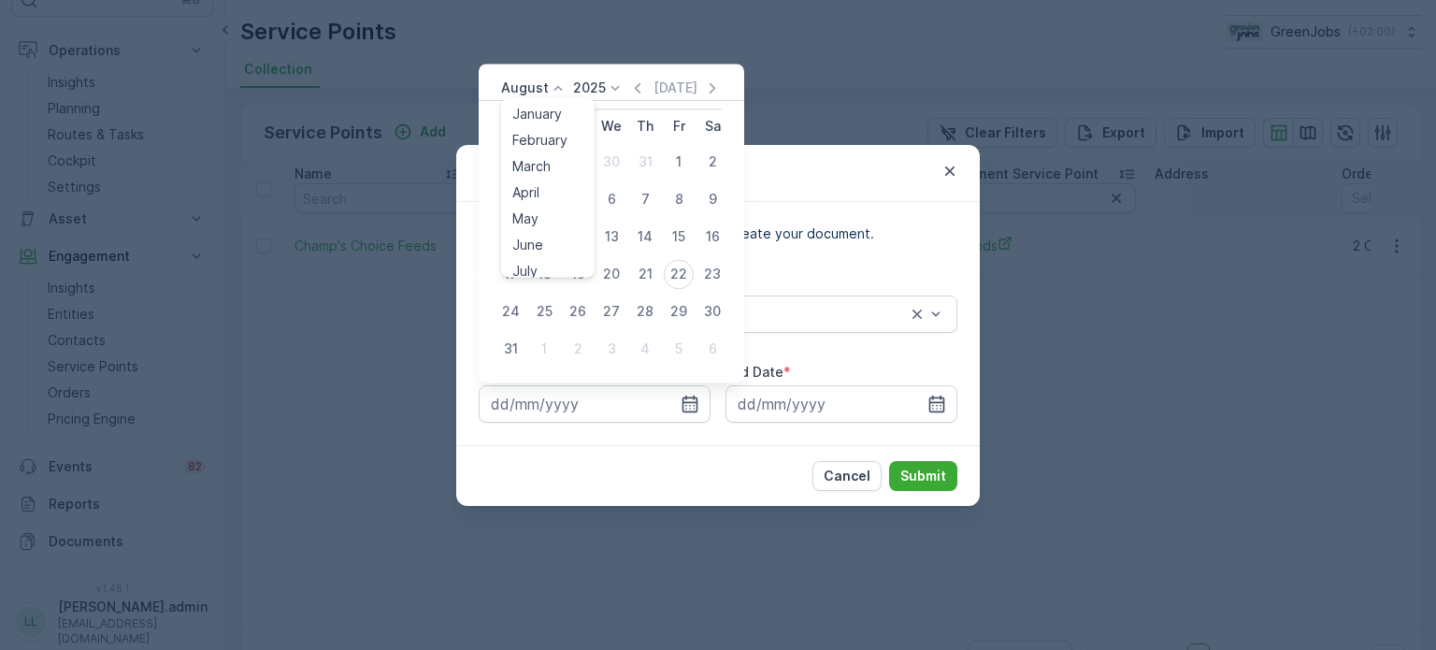
click at [549, 81] on icon at bounding box center [558, 88] width 19 height 19
click at [536, 151] on span "July" at bounding box center [524, 159] width 25 height 19
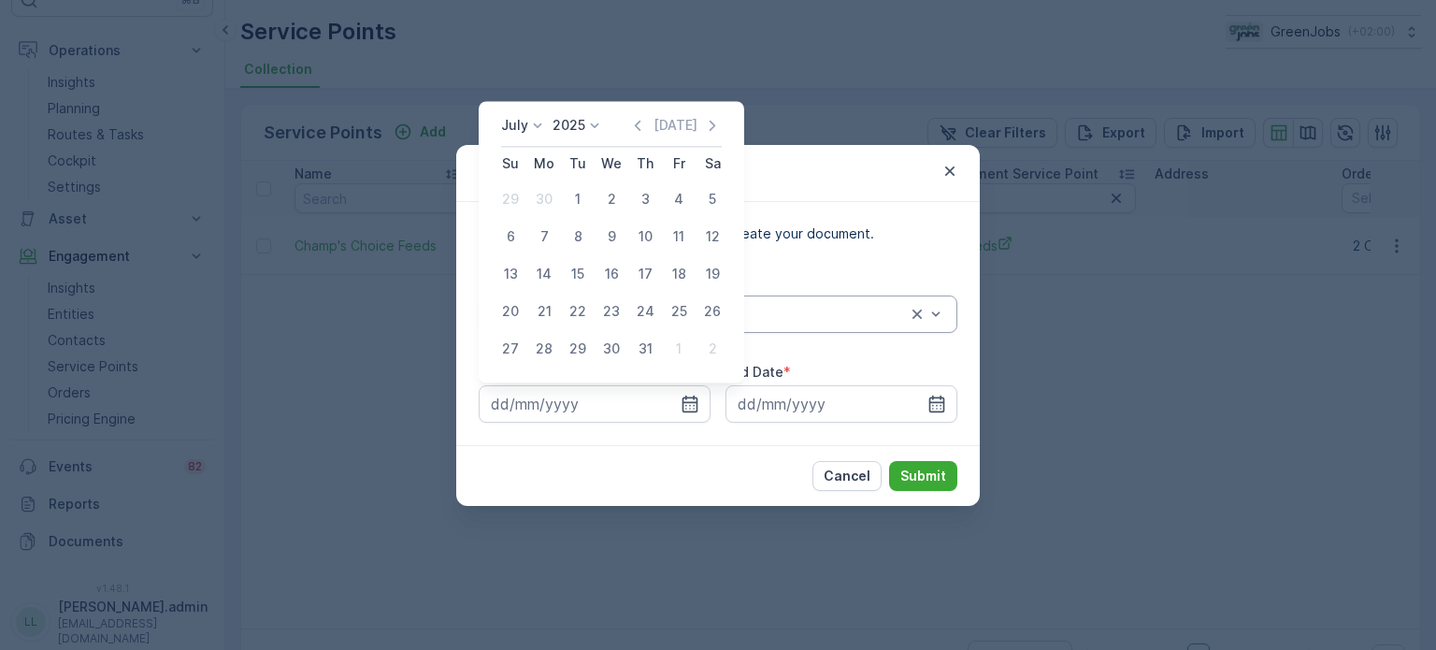
click at [543, 301] on div "21" at bounding box center [544, 311] width 30 height 30
type input "[DATE]"
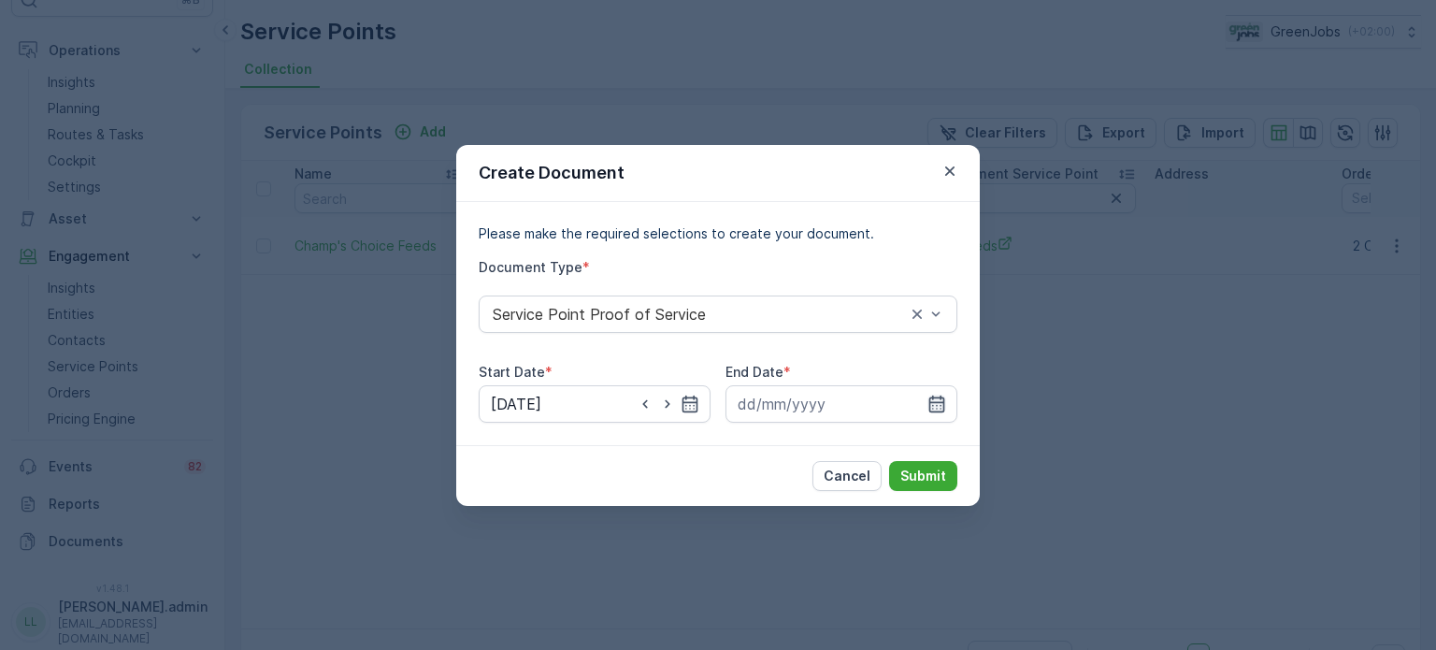
click at [943, 403] on icon "button" at bounding box center [937, 403] width 16 height 17
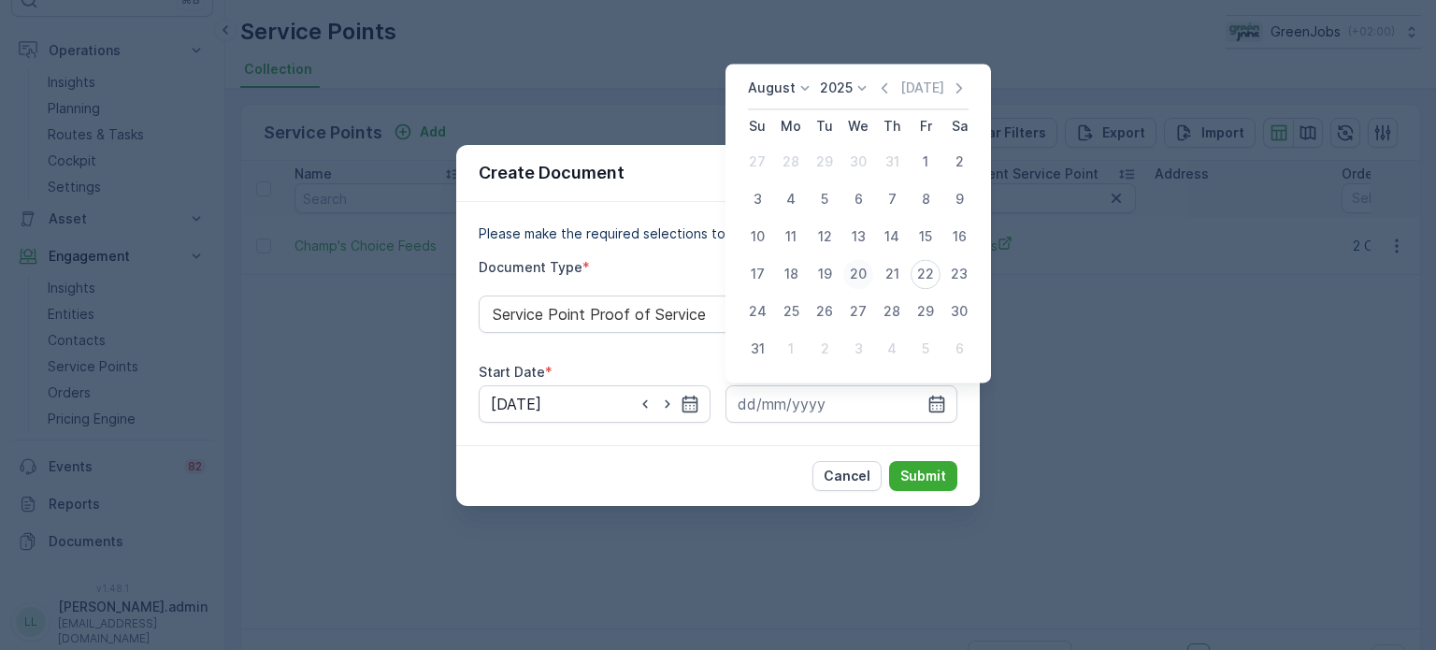
click at [856, 279] on div "20" at bounding box center [858, 274] width 30 height 30
type input "[DATE]"
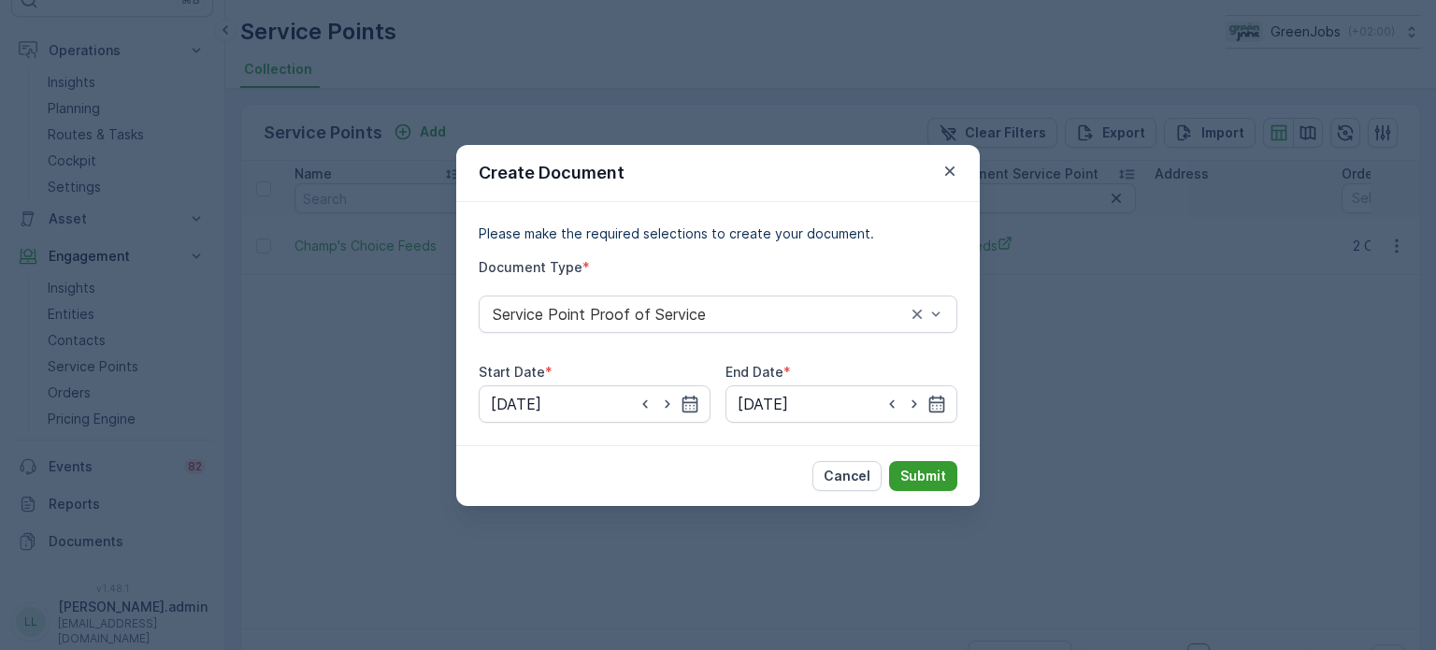
click at [919, 467] on p "Submit" at bounding box center [923, 476] width 46 height 19
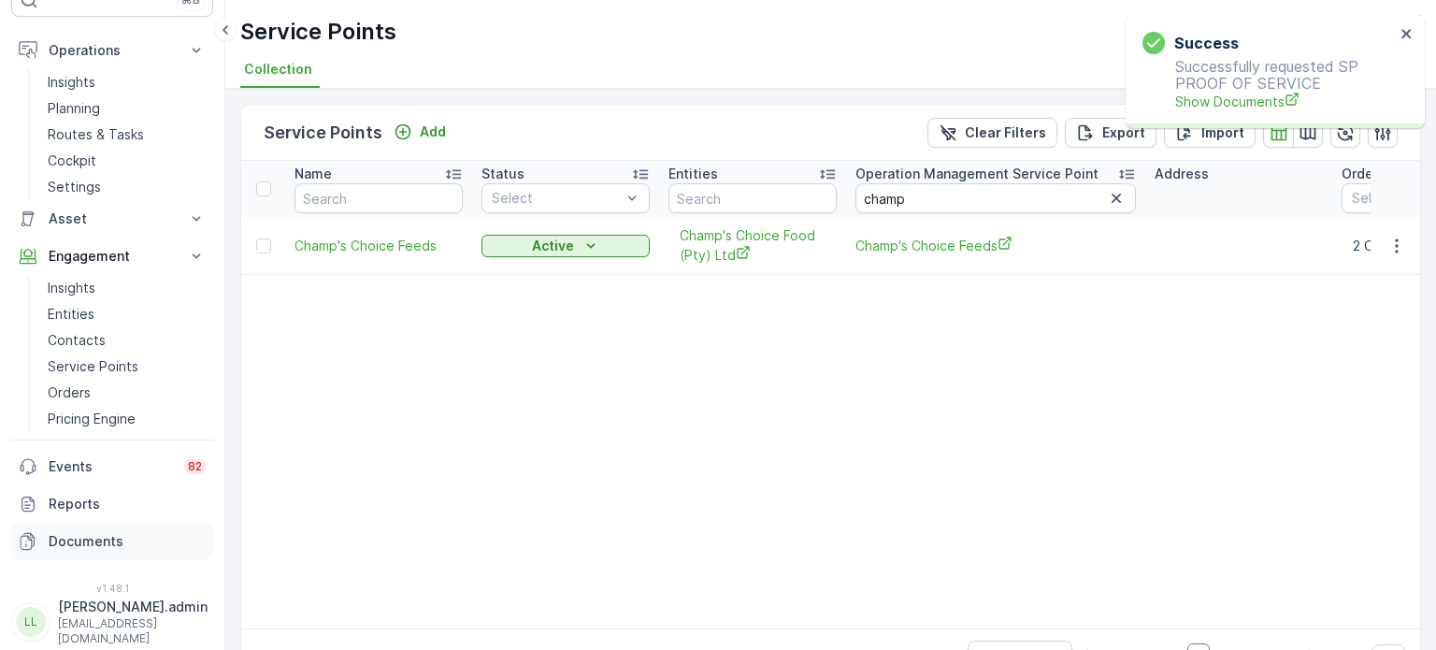
click at [71, 539] on p "Documents" at bounding box center [127, 541] width 157 height 19
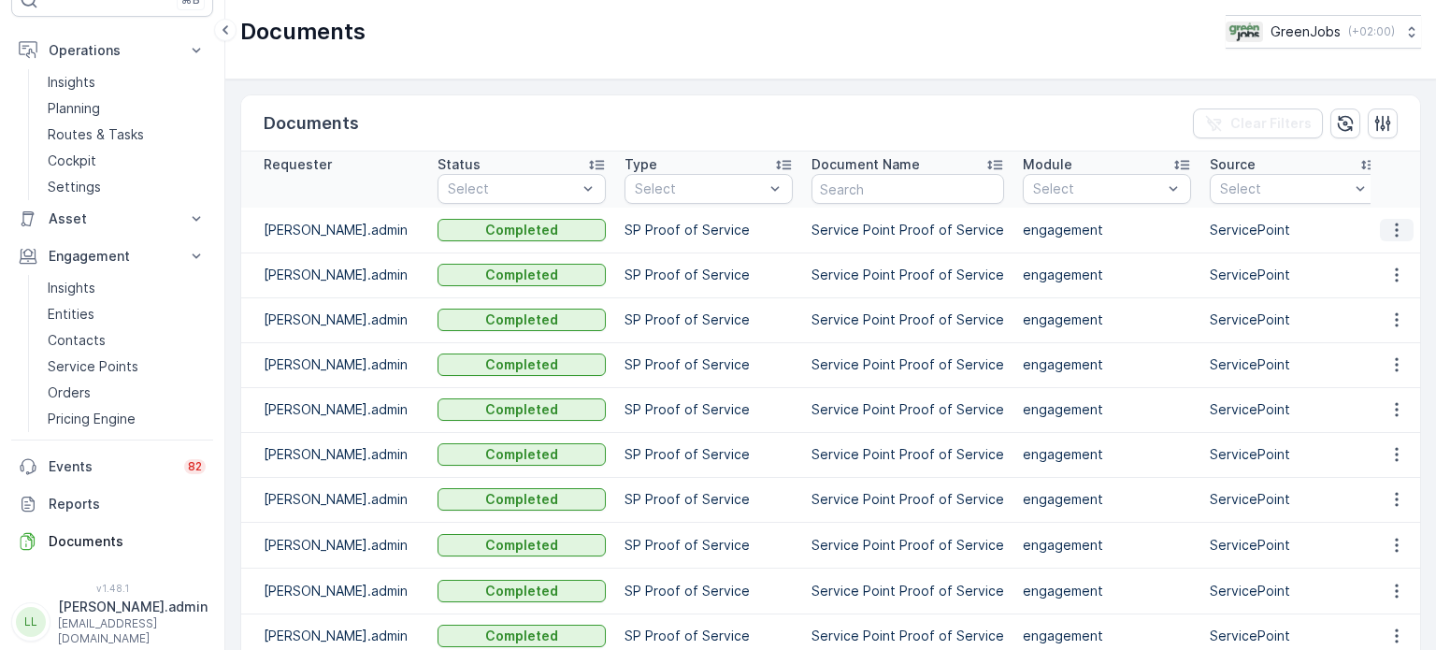
click at [1394, 221] on icon "button" at bounding box center [1396, 230] width 19 height 19
click at [1372, 259] on span "See Details" at bounding box center [1392, 257] width 72 height 19
drag, startPoint x: 1390, startPoint y: 272, endPoint x: 1389, endPoint y: 283, distance: 11.3
click at [1391, 272] on icon "button" at bounding box center [1396, 275] width 19 height 19
click at [1368, 306] on span "See Details" at bounding box center [1392, 302] width 72 height 19
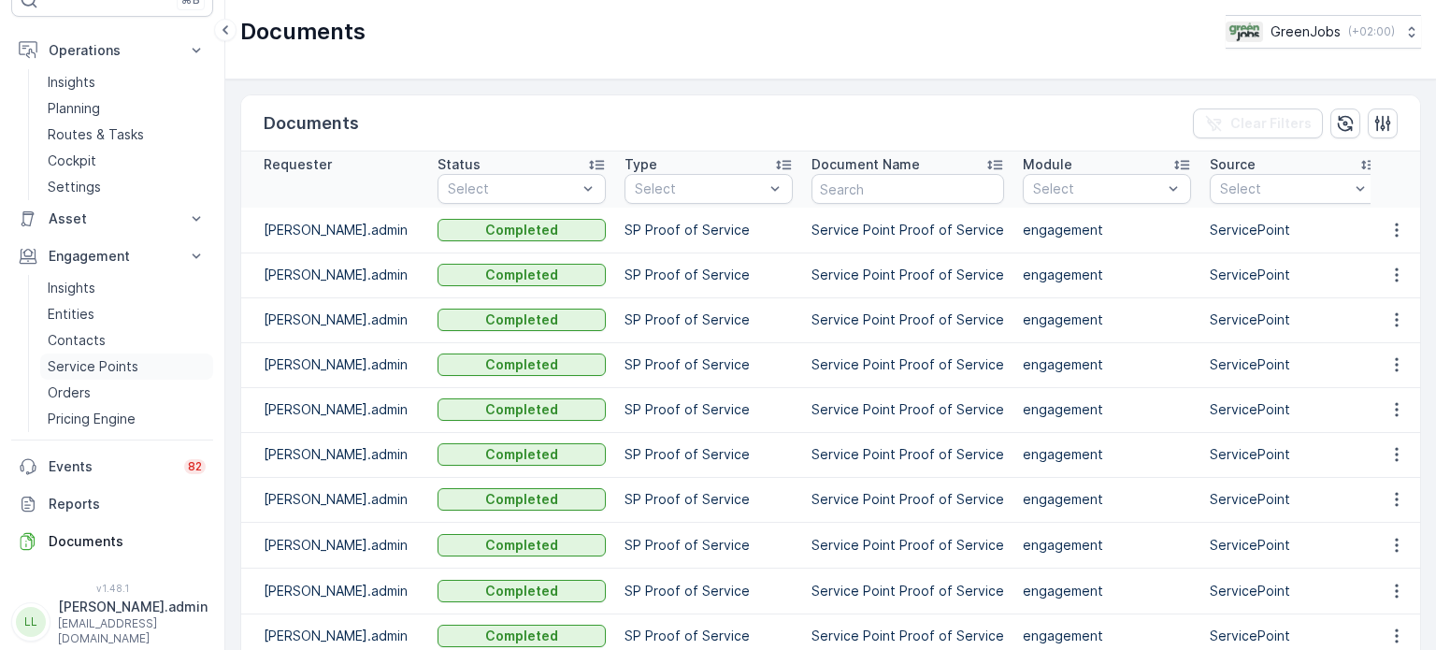
drag, startPoint x: 105, startPoint y: 365, endPoint x: 118, endPoint y: 360, distance: 13.9
click at [107, 365] on p "Service Points" at bounding box center [93, 366] width 91 height 19
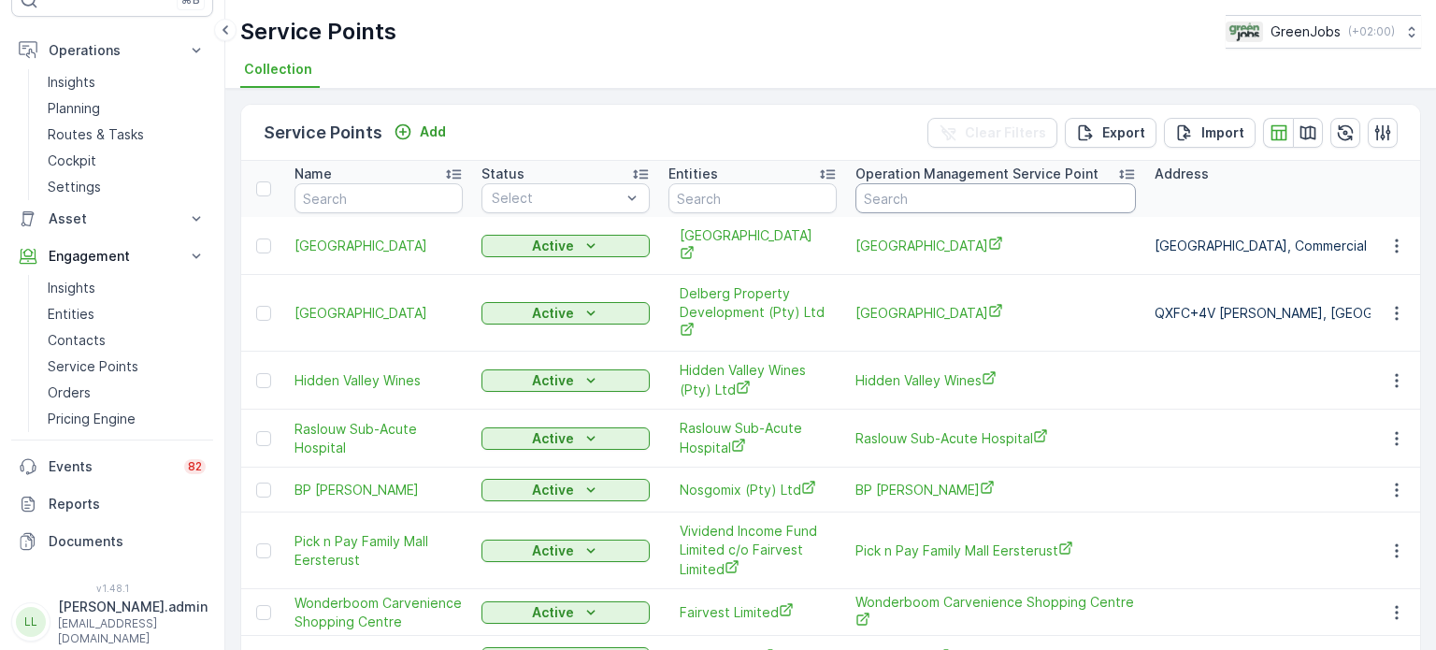
click at [945, 202] on input "text" at bounding box center [995, 198] width 280 height 30
type input "del"
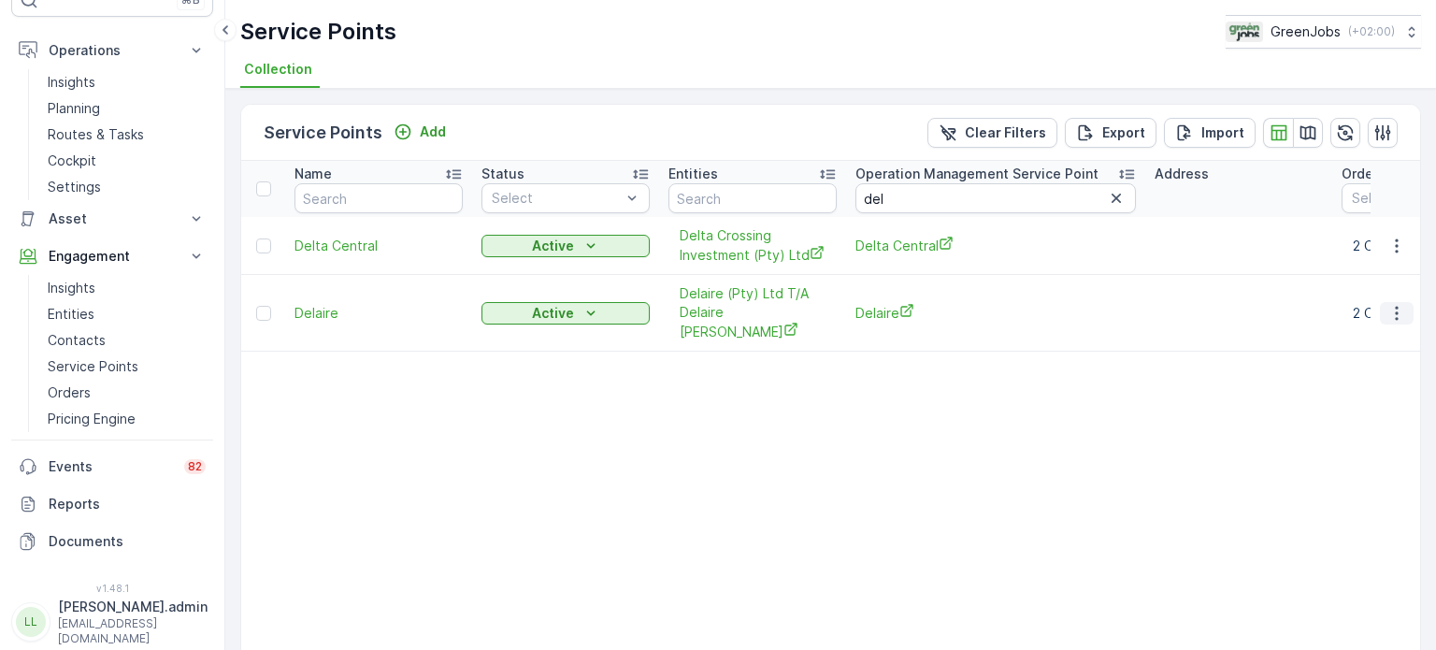
click at [1393, 306] on icon "button" at bounding box center [1396, 313] width 19 height 19
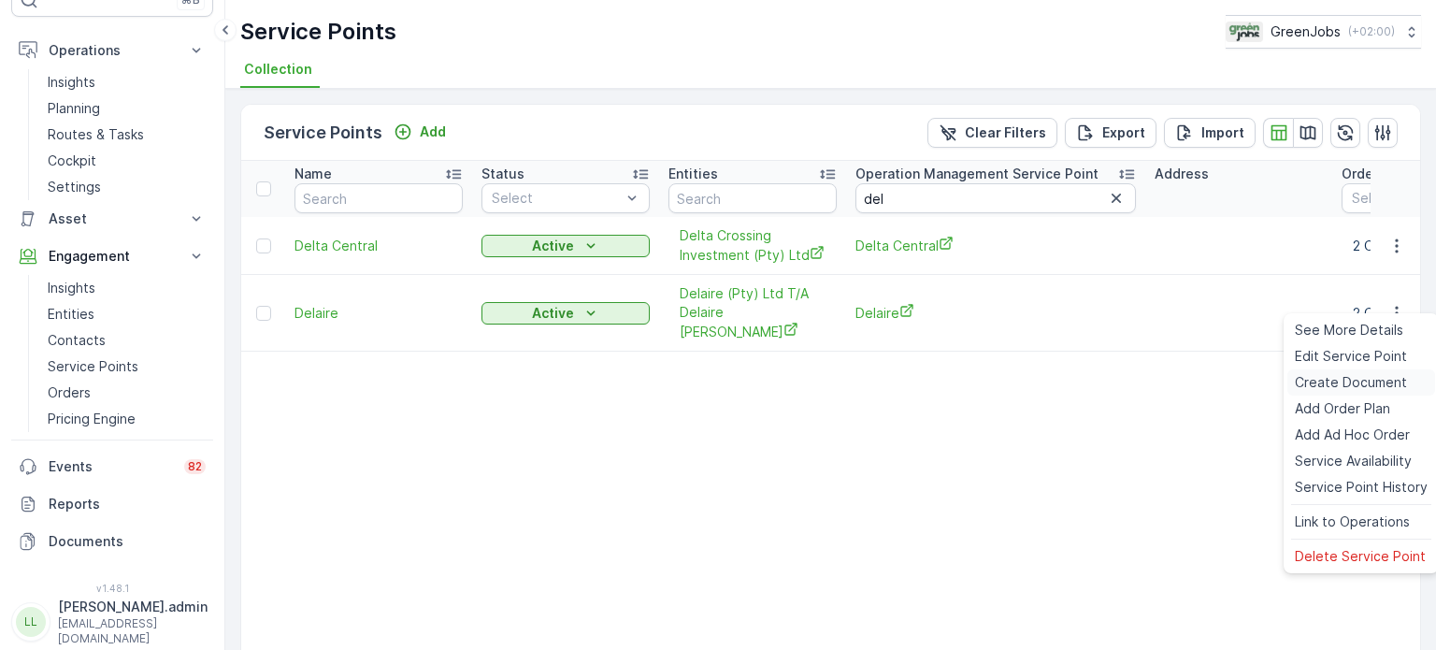
click at [1318, 381] on span "Create Document" at bounding box center [1351, 382] width 112 height 19
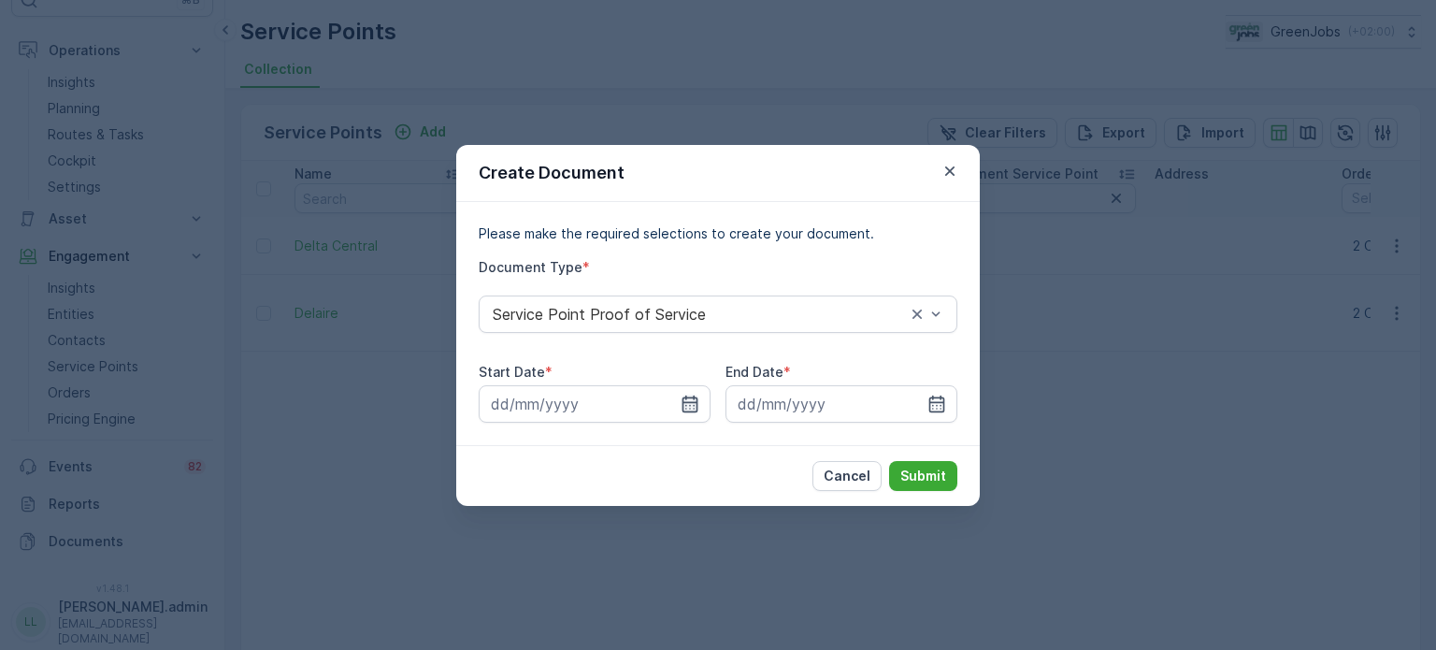
click at [693, 405] on icon "button" at bounding box center [691, 403] width 16 height 17
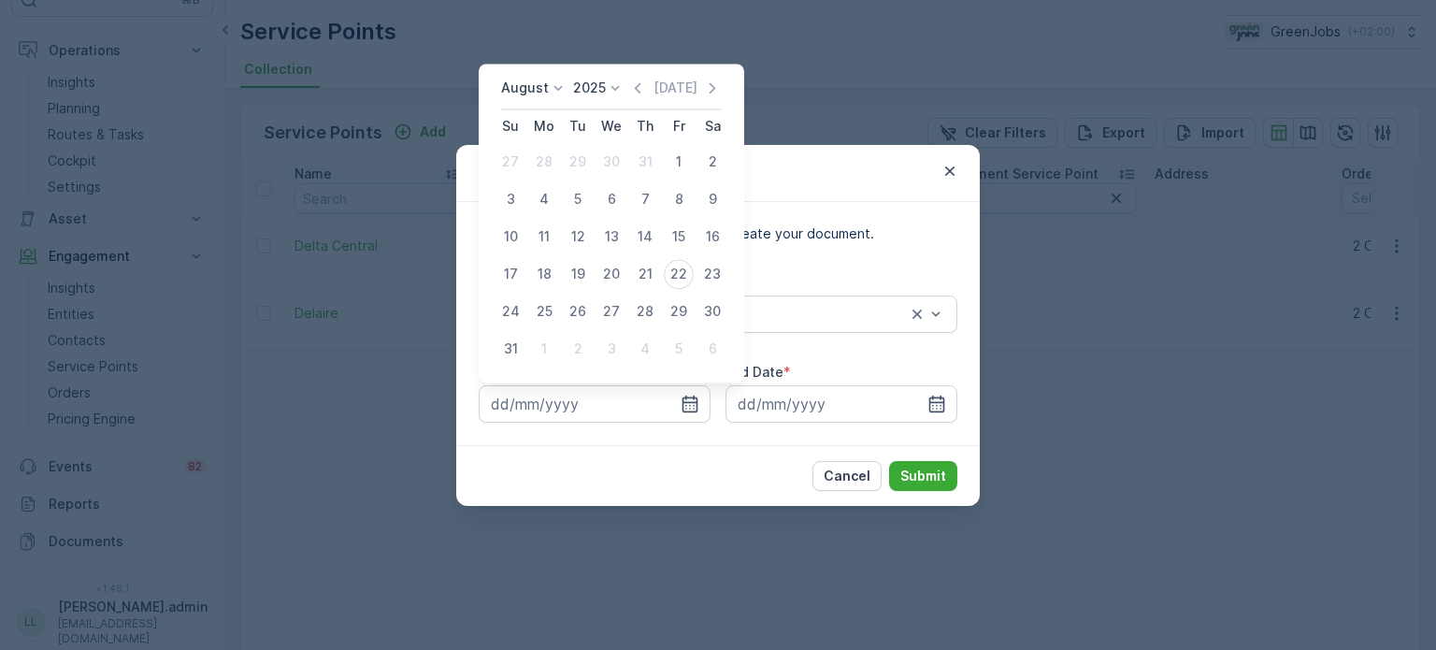
click at [522, 81] on p "August" at bounding box center [525, 88] width 48 height 19
click at [531, 261] on span "July" at bounding box center [524, 263] width 25 height 19
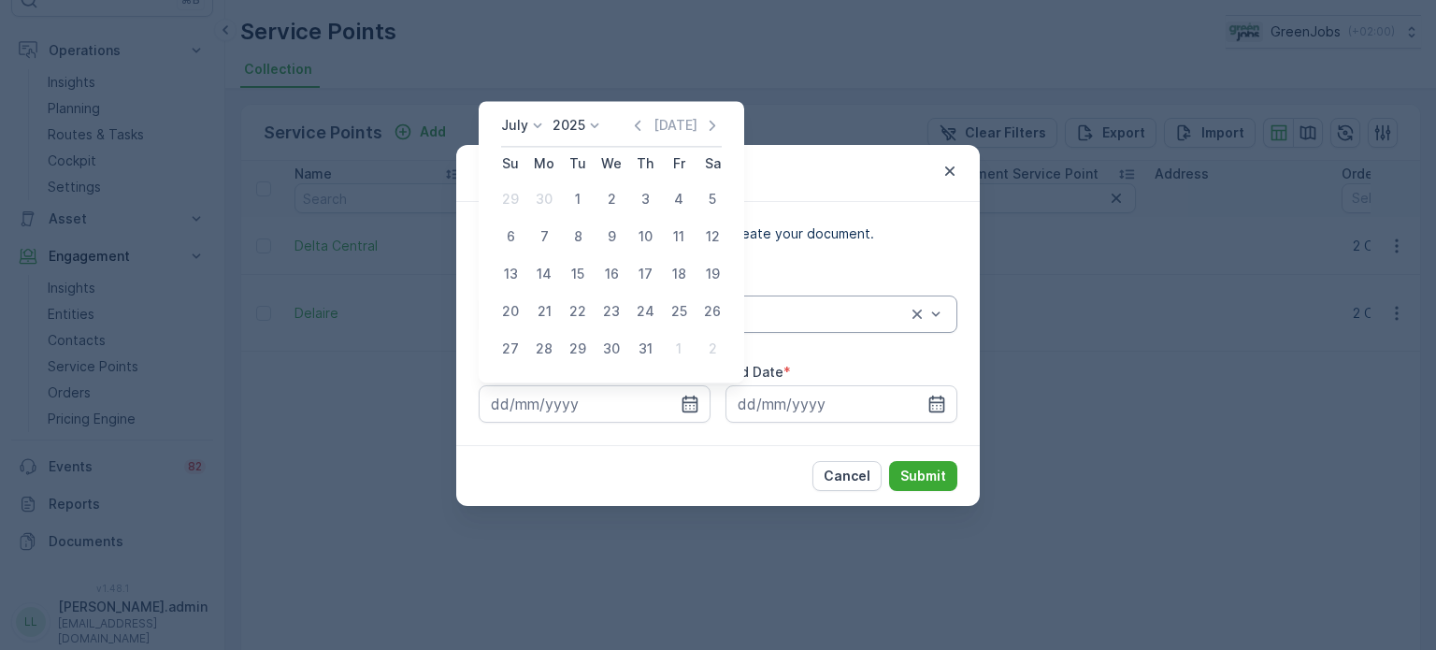
click at [542, 306] on div "21" at bounding box center [544, 311] width 30 height 30
type input "[DATE]"
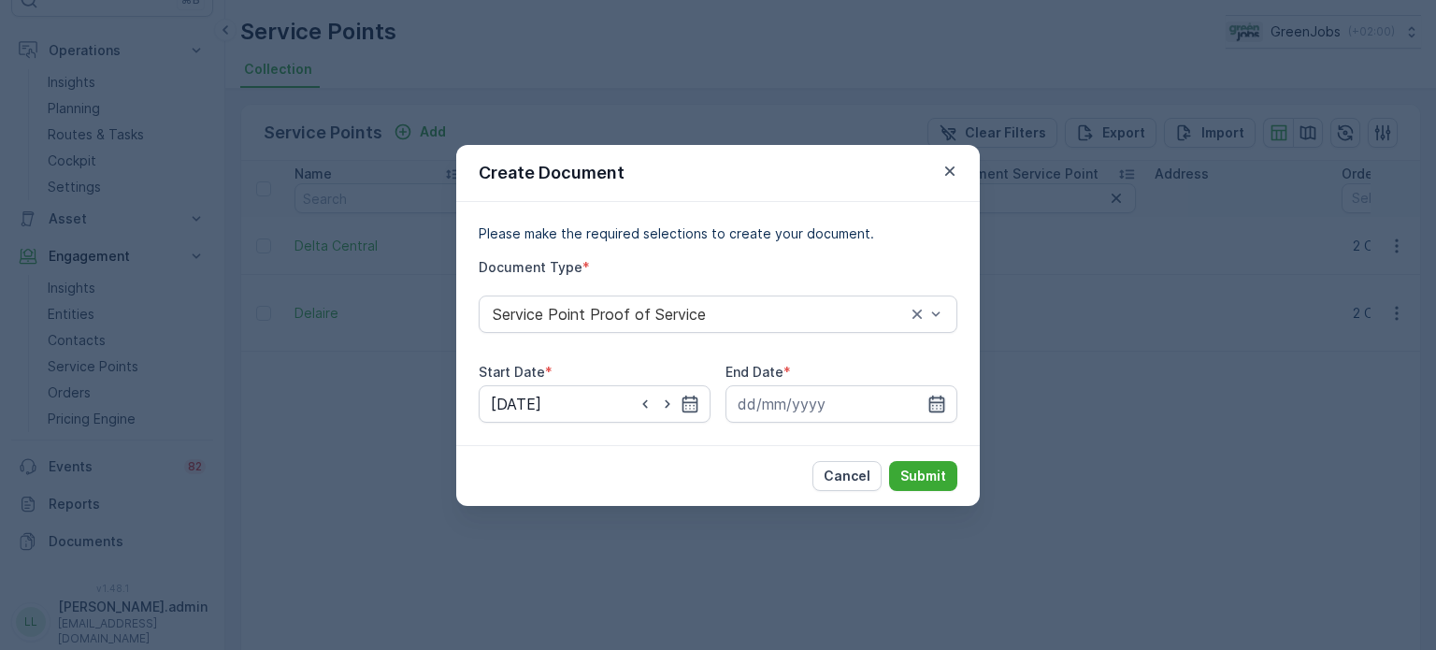
click at [936, 399] on icon "button" at bounding box center [936, 404] width 19 height 19
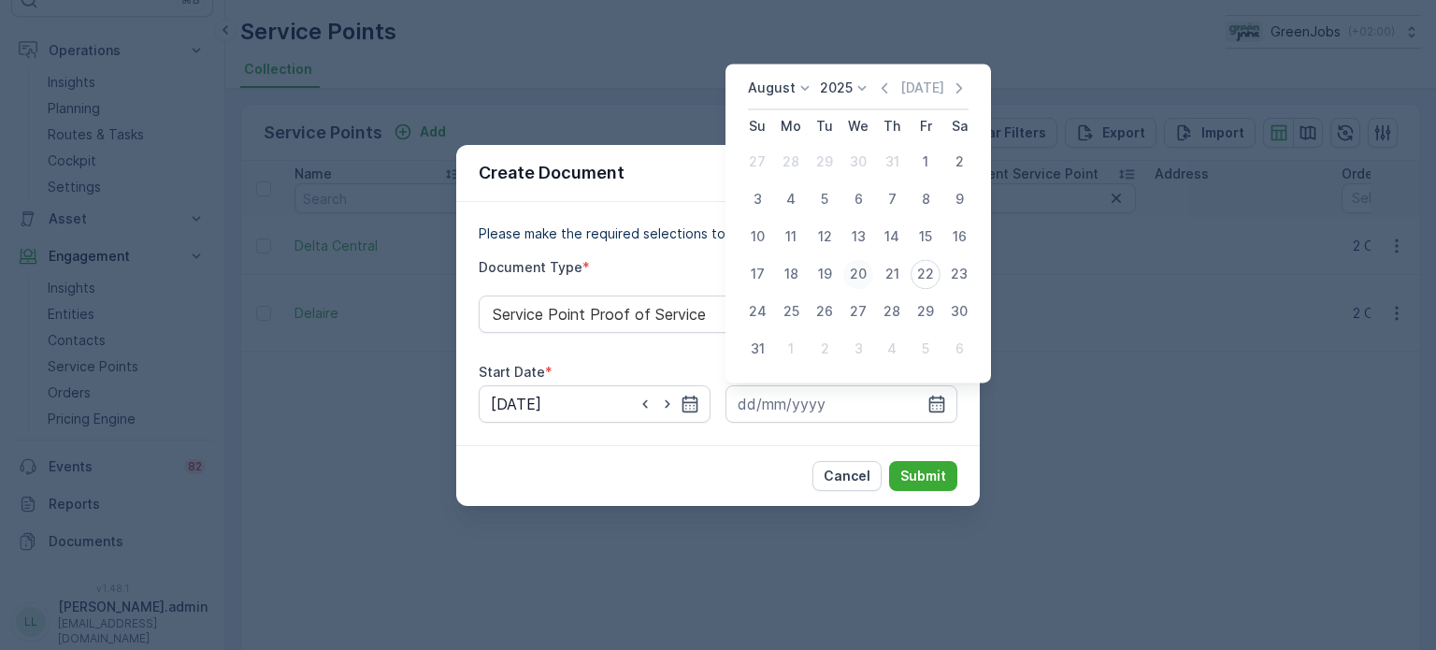
click at [859, 268] on div "20" at bounding box center [858, 274] width 30 height 30
type input "[DATE]"
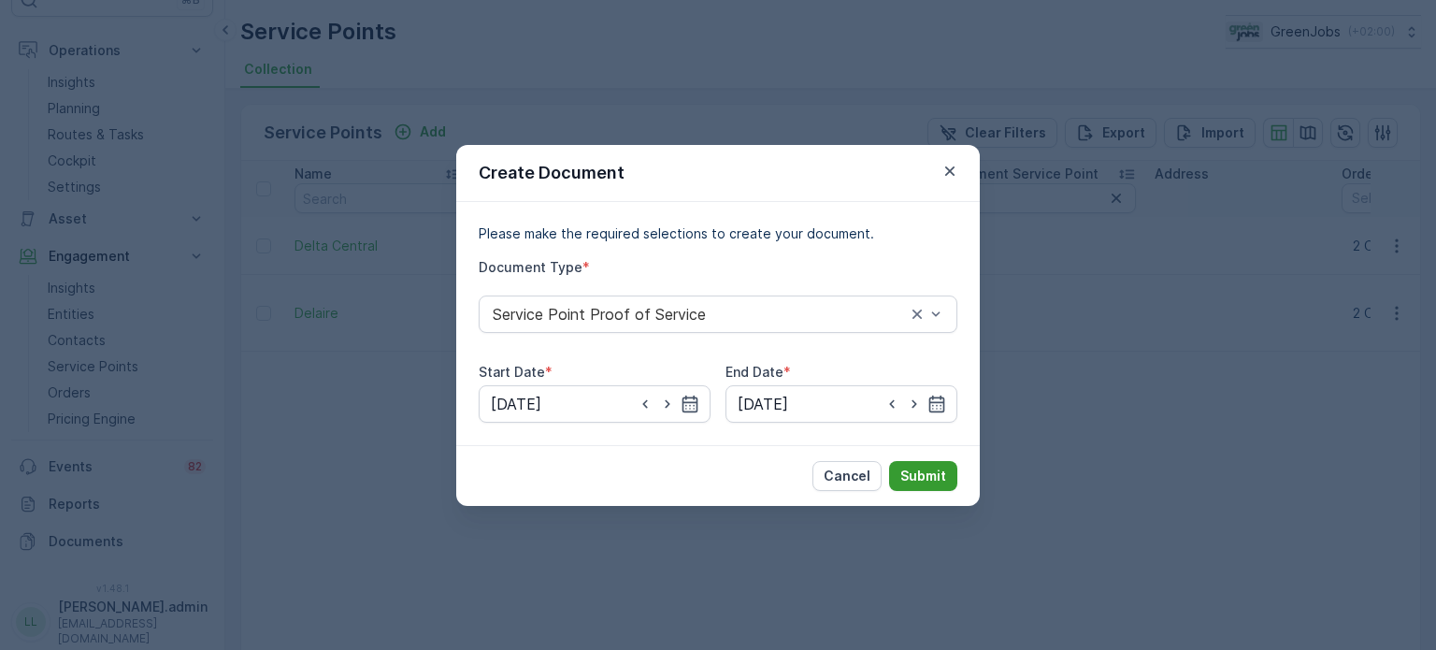
click at [921, 473] on p "Submit" at bounding box center [923, 476] width 46 height 19
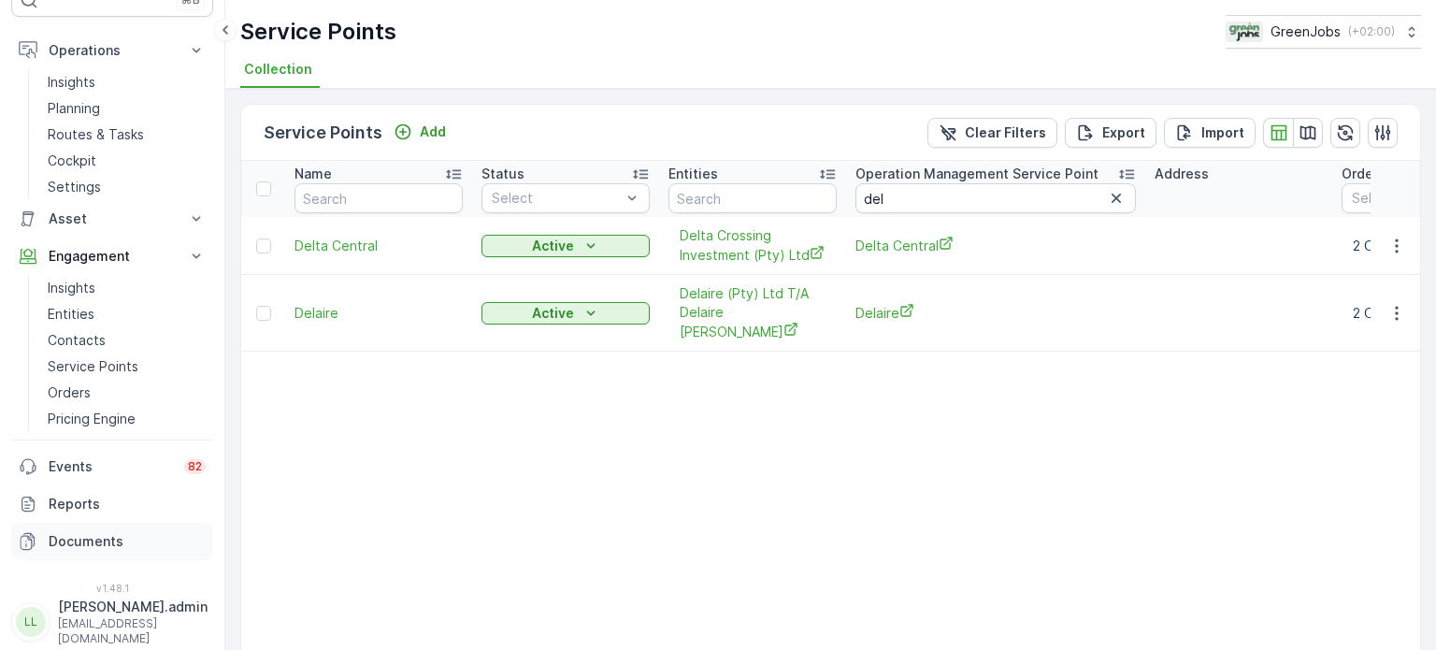
click at [97, 542] on p "Documents" at bounding box center [127, 541] width 157 height 19
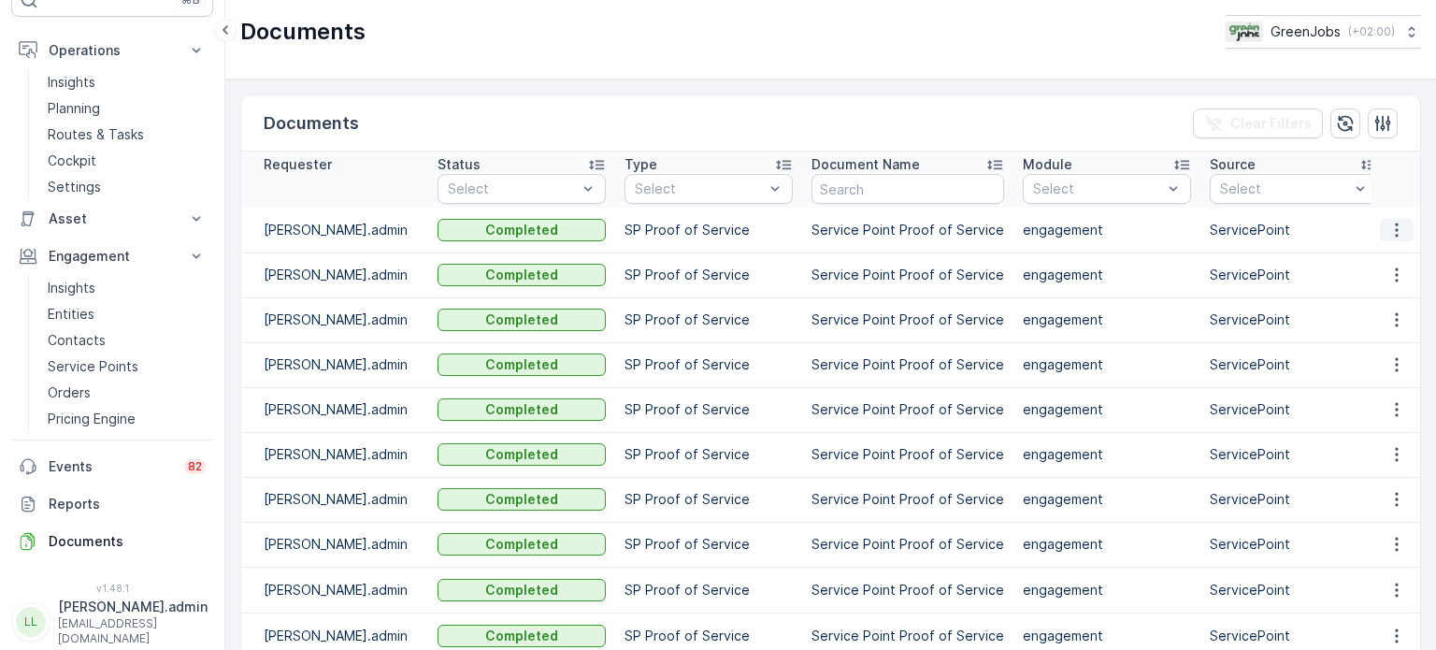
click at [1387, 228] on icon "button" at bounding box center [1396, 230] width 19 height 19
click at [1371, 251] on span "See Details" at bounding box center [1392, 257] width 72 height 19
drag, startPoint x: 92, startPoint y: 366, endPoint x: 101, endPoint y: 365, distance: 9.4
click at [92, 366] on p "Service Points" at bounding box center [93, 366] width 91 height 19
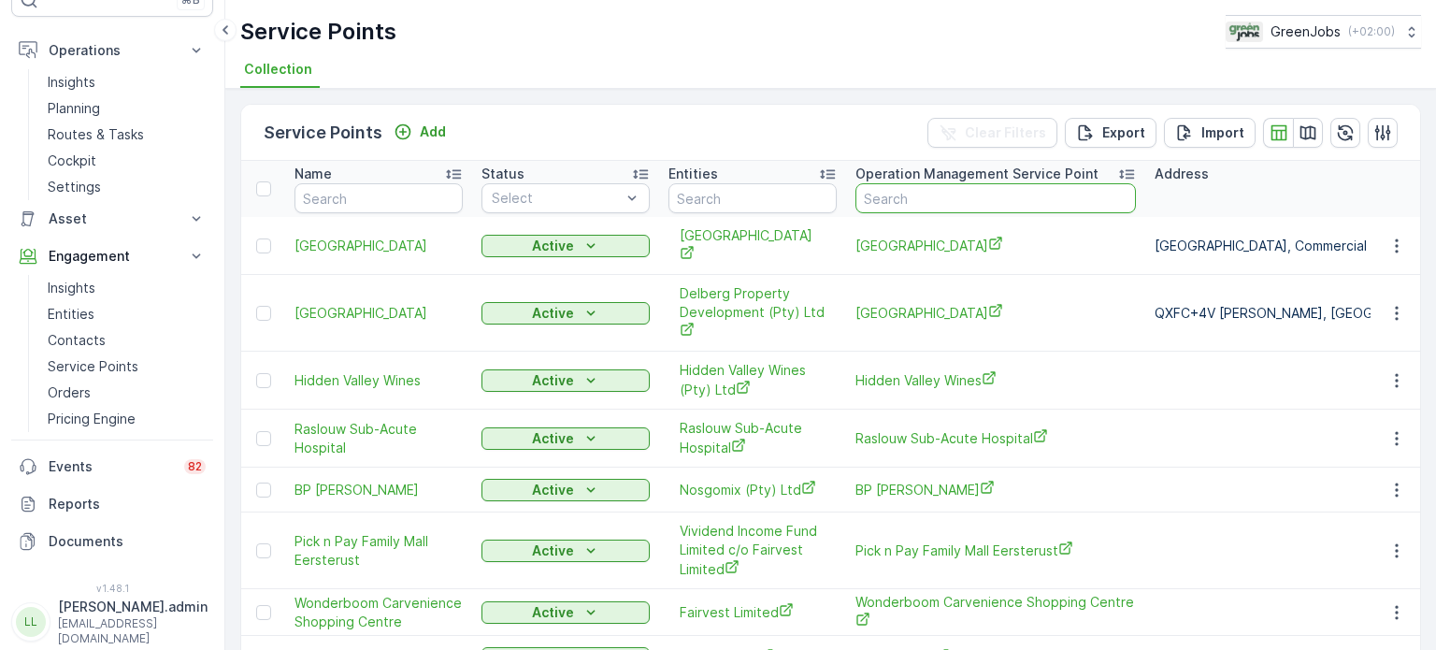
click at [950, 194] on input "text" at bounding box center [995, 198] width 280 height 30
type input "village"
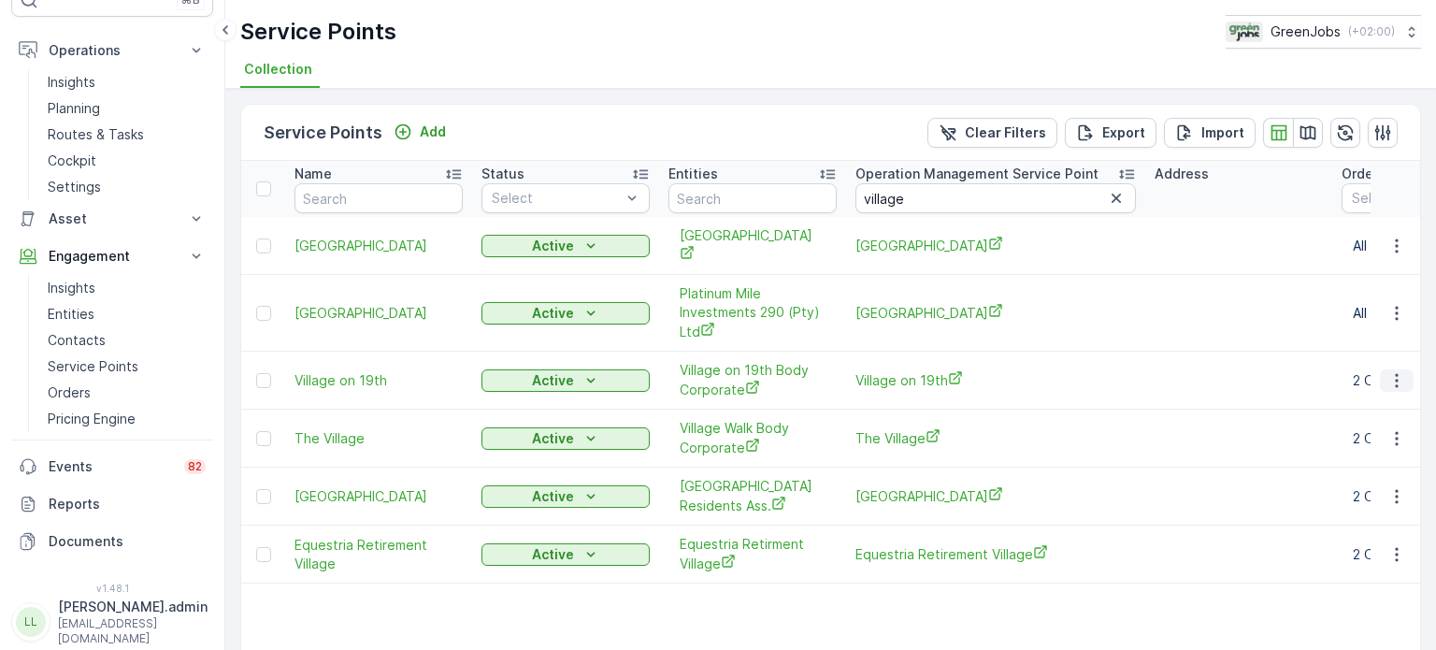
click at [1399, 371] on icon "button" at bounding box center [1396, 380] width 19 height 19
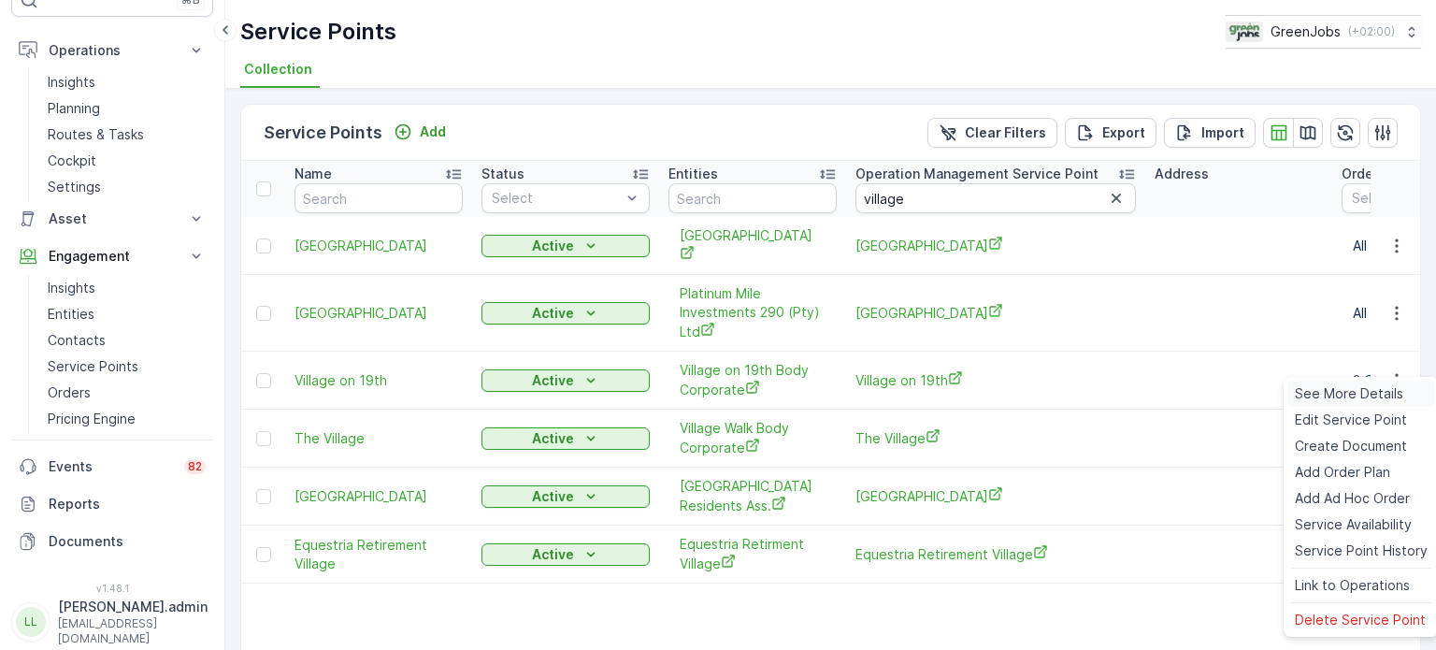
click at [1324, 392] on span "See More Details" at bounding box center [1349, 393] width 108 height 19
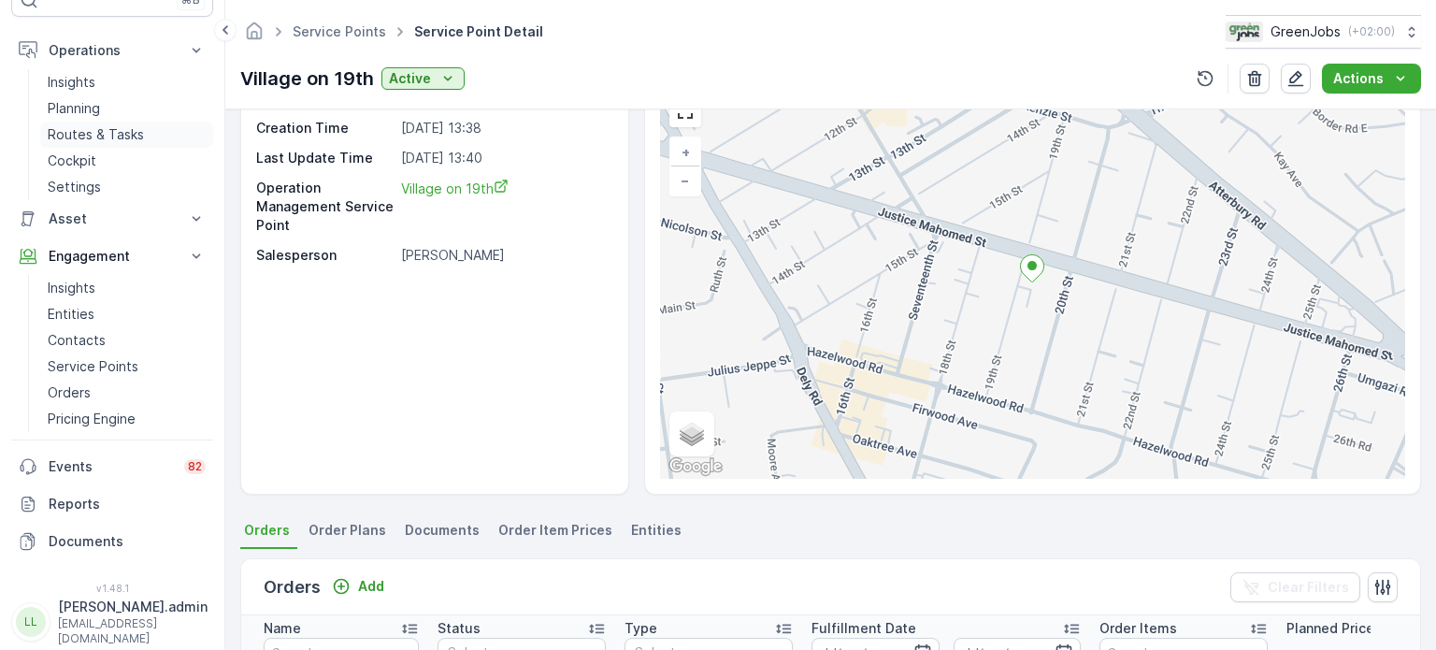
scroll to position [93, 0]
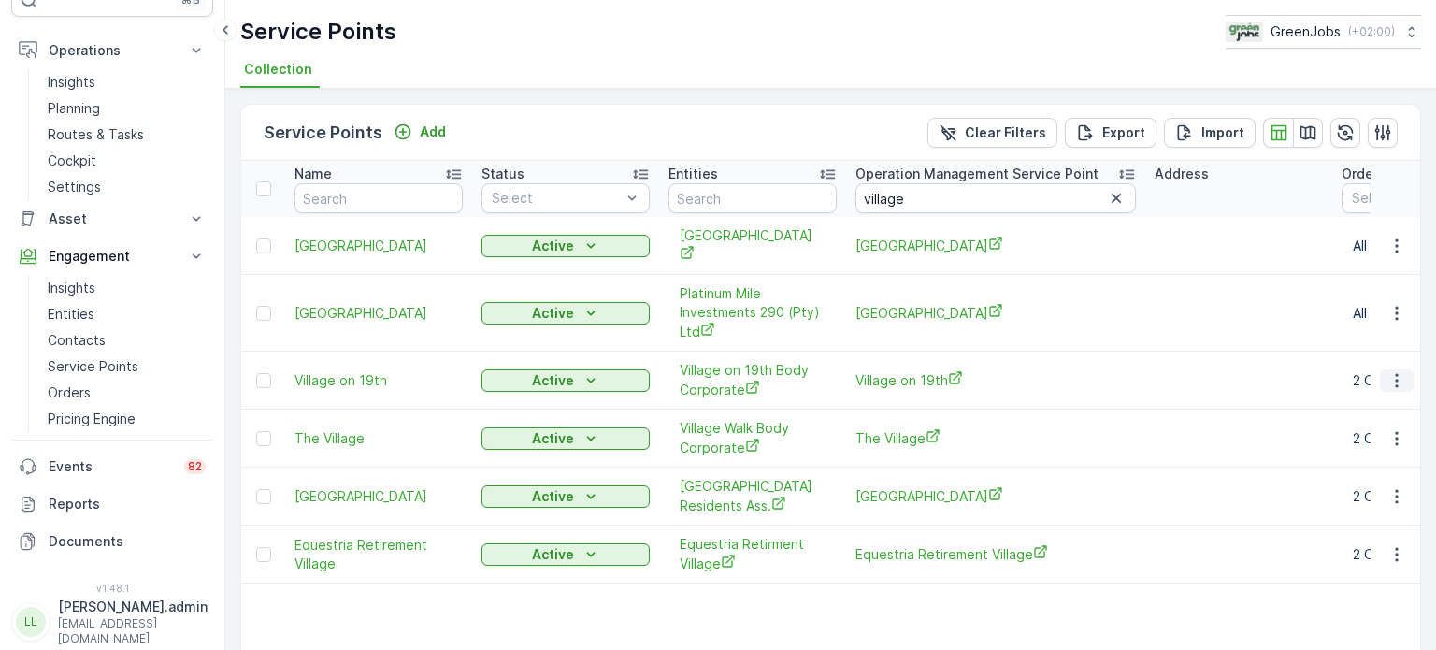
click at [1395, 371] on icon "button" at bounding box center [1396, 380] width 19 height 19
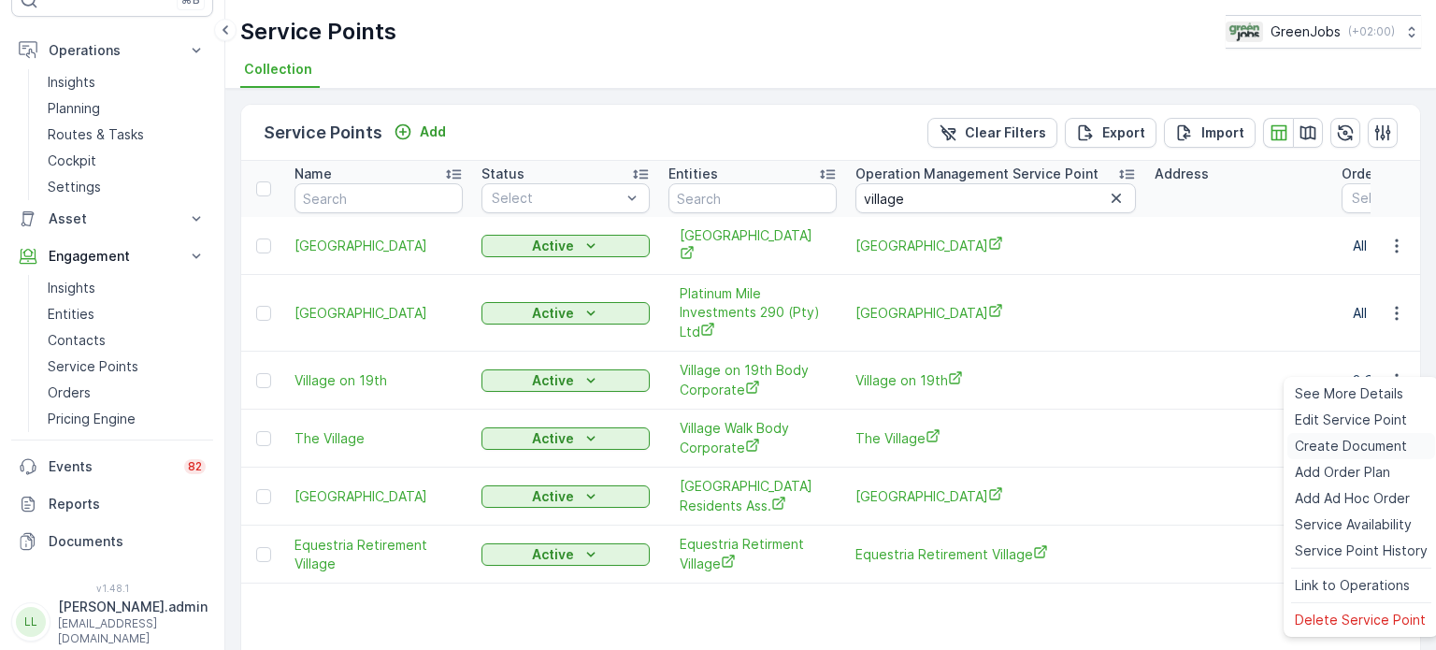
click at [1332, 441] on span "Create Document" at bounding box center [1351, 446] width 112 height 19
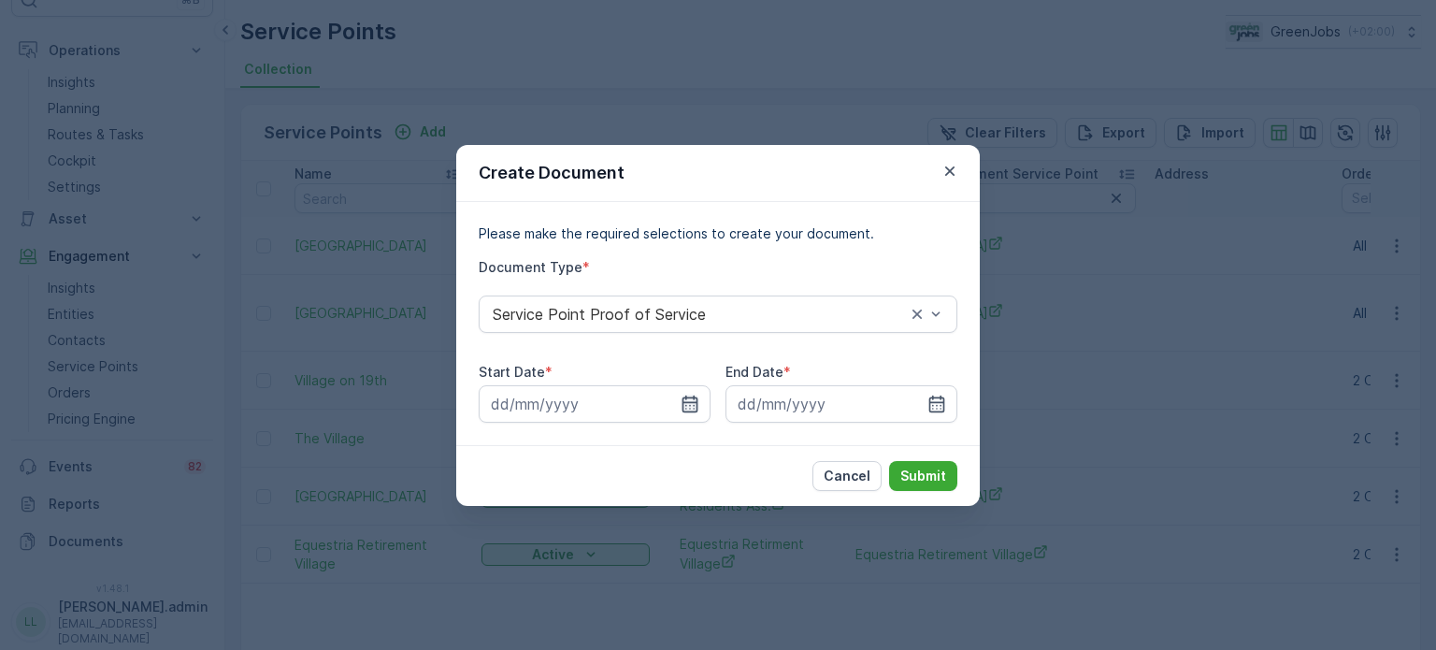
click at [683, 401] on icon "button" at bounding box center [690, 404] width 19 height 19
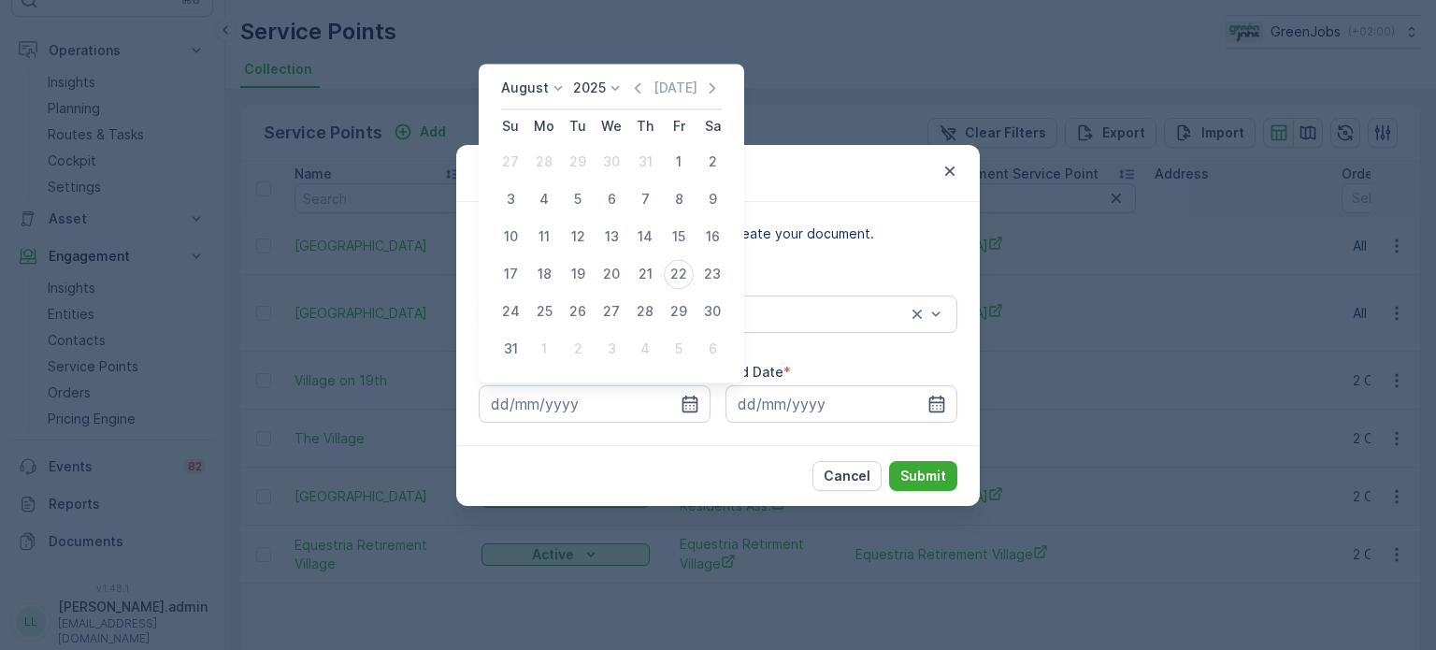
click at [542, 90] on p "August" at bounding box center [525, 88] width 48 height 19
click at [529, 265] on span "July" at bounding box center [524, 263] width 25 height 19
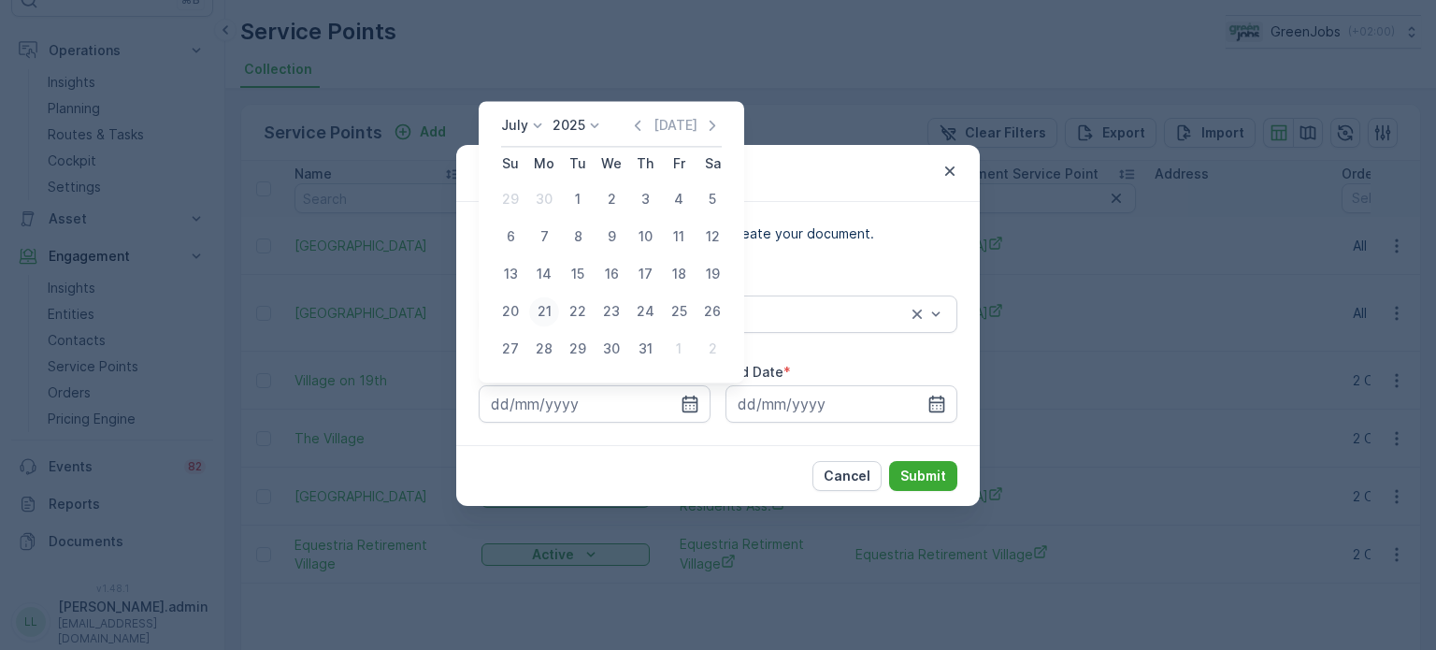
click at [544, 319] on div "21" at bounding box center [544, 311] width 30 height 30
type input "[DATE]"
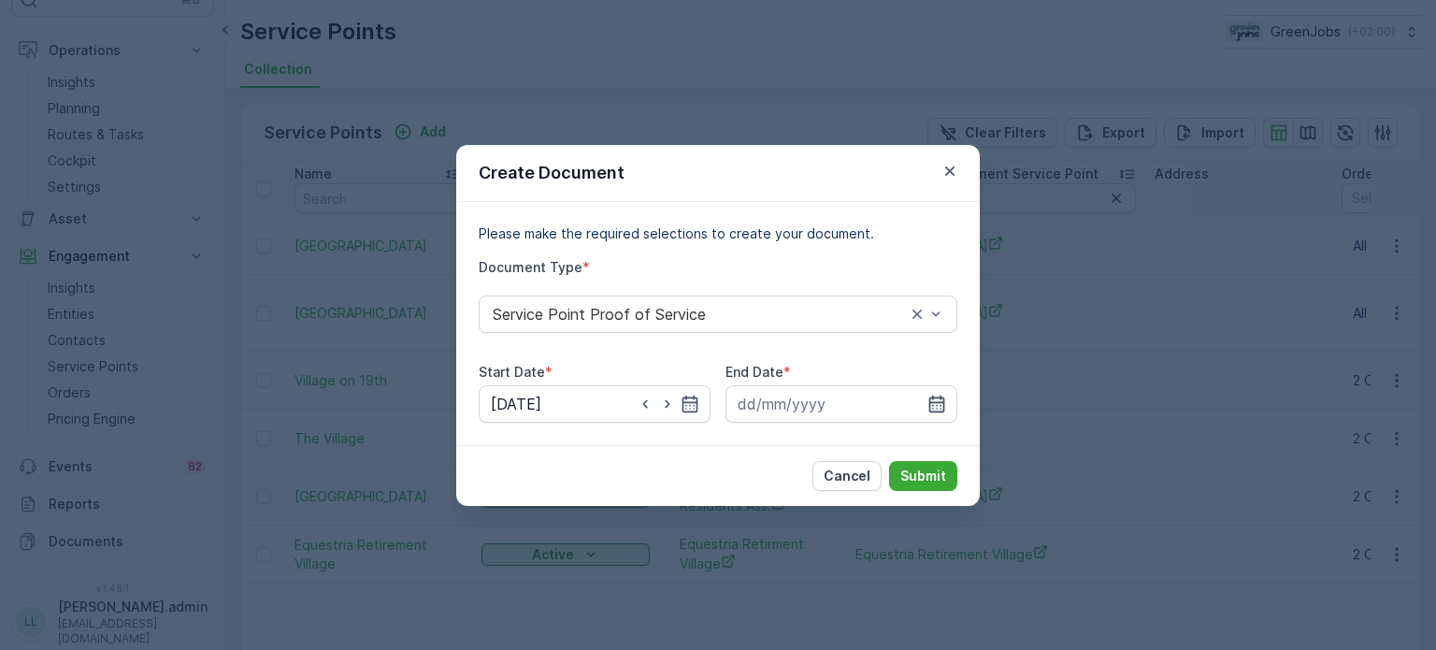
click at [941, 401] on icon "button" at bounding box center [937, 403] width 16 height 17
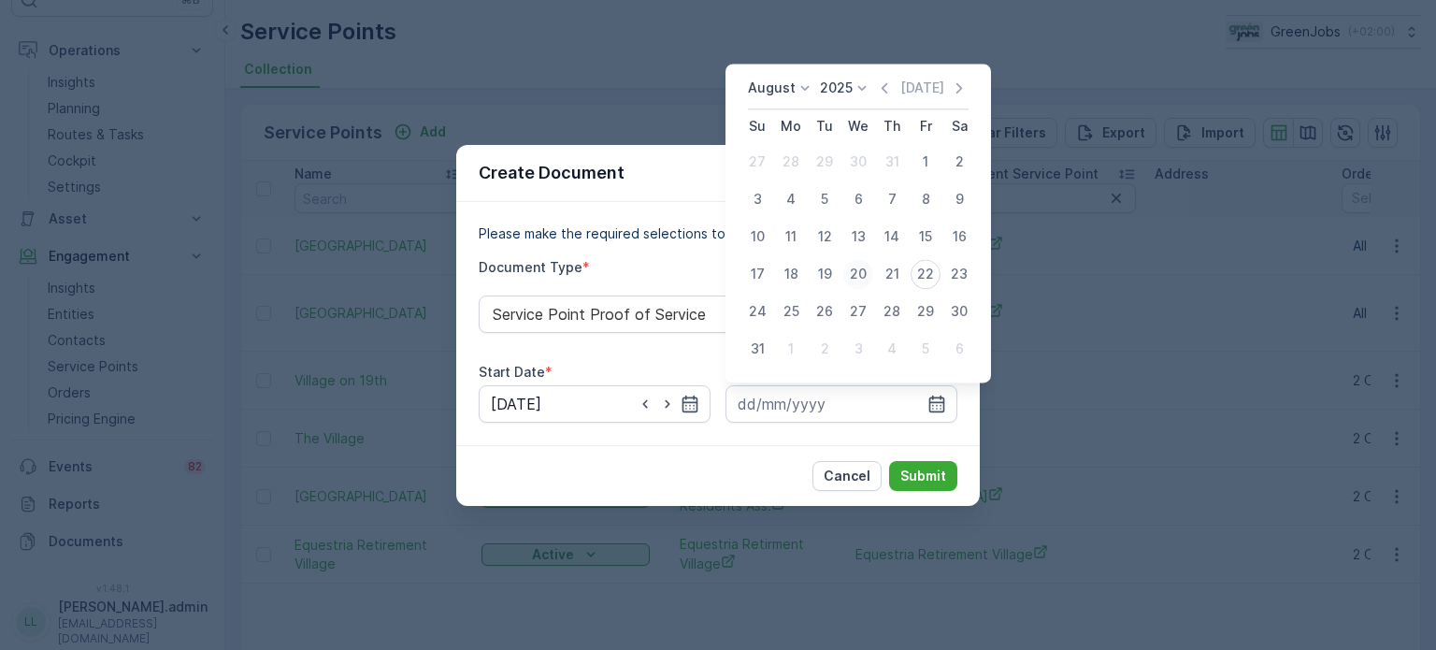
click at [856, 274] on div "20" at bounding box center [858, 274] width 30 height 30
type input "[DATE]"
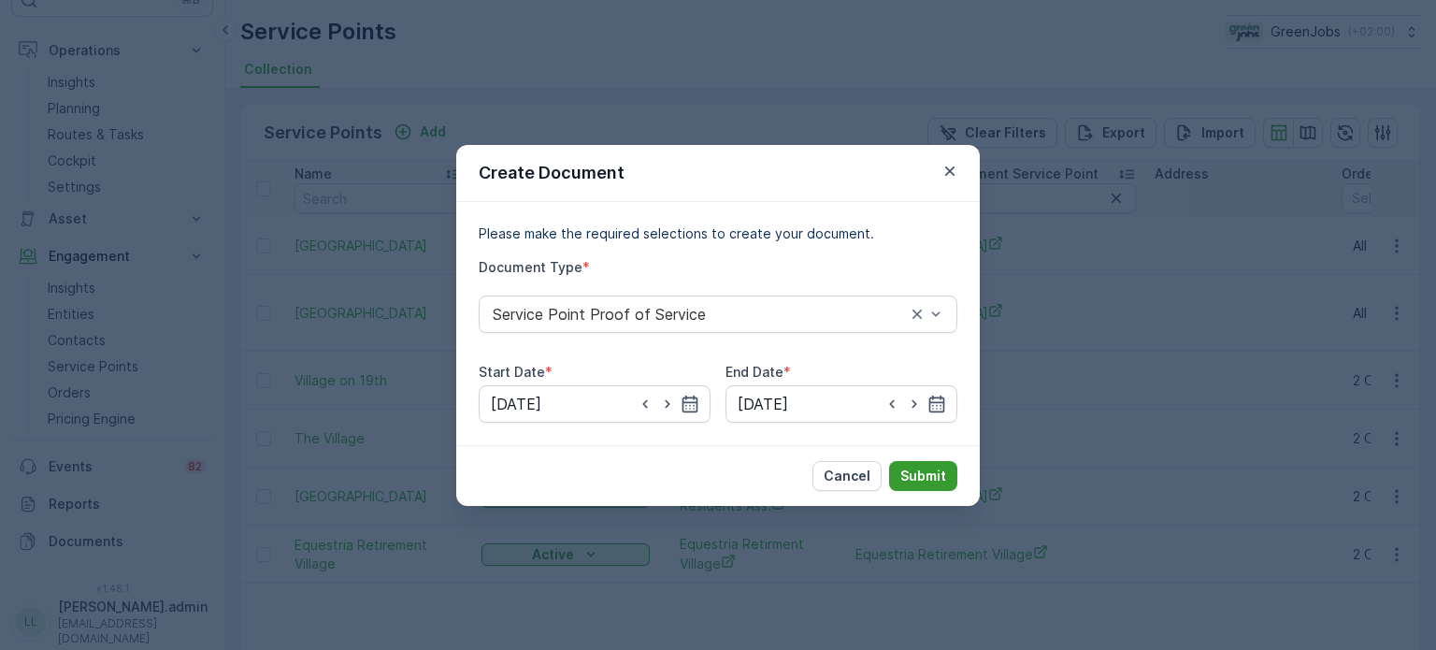
click at [916, 467] on p "Submit" at bounding box center [923, 476] width 46 height 19
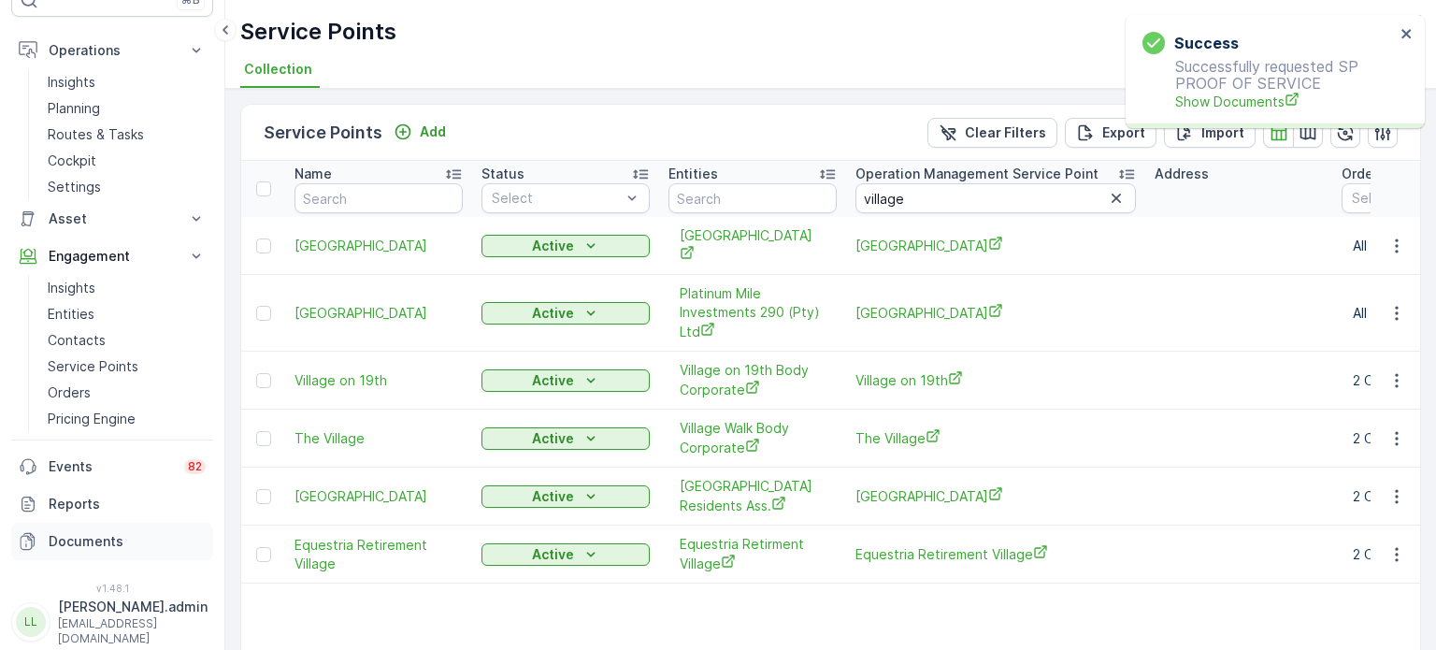
click at [102, 541] on p "Documents" at bounding box center [127, 541] width 157 height 19
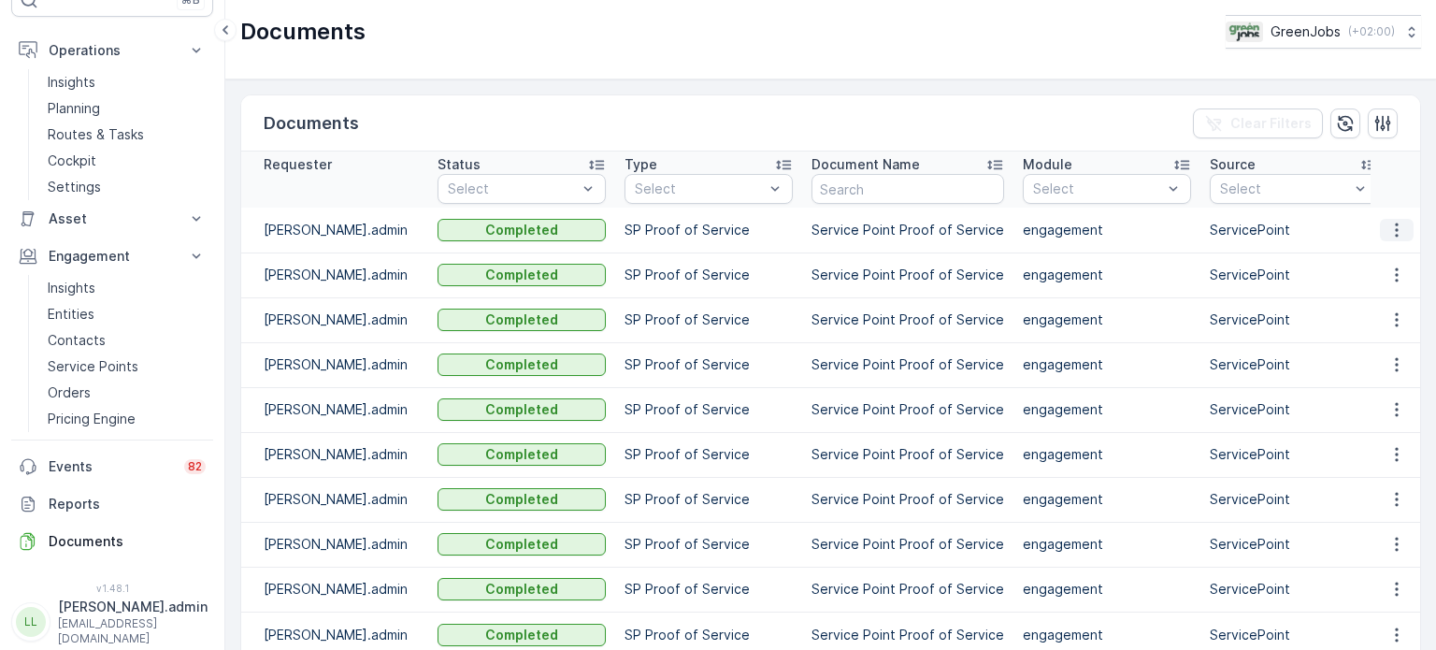
click at [1395, 223] on icon "button" at bounding box center [1396, 230] width 3 height 14
click at [1377, 261] on span "See Details" at bounding box center [1392, 257] width 72 height 19
drag, startPoint x: 120, startPoint y: 366, endPoint x: 138, endPoint y: 364, distance: 18.8
click at [120, 366] on p "Service Points" at bounding box center [93, 366] width 91 height 19
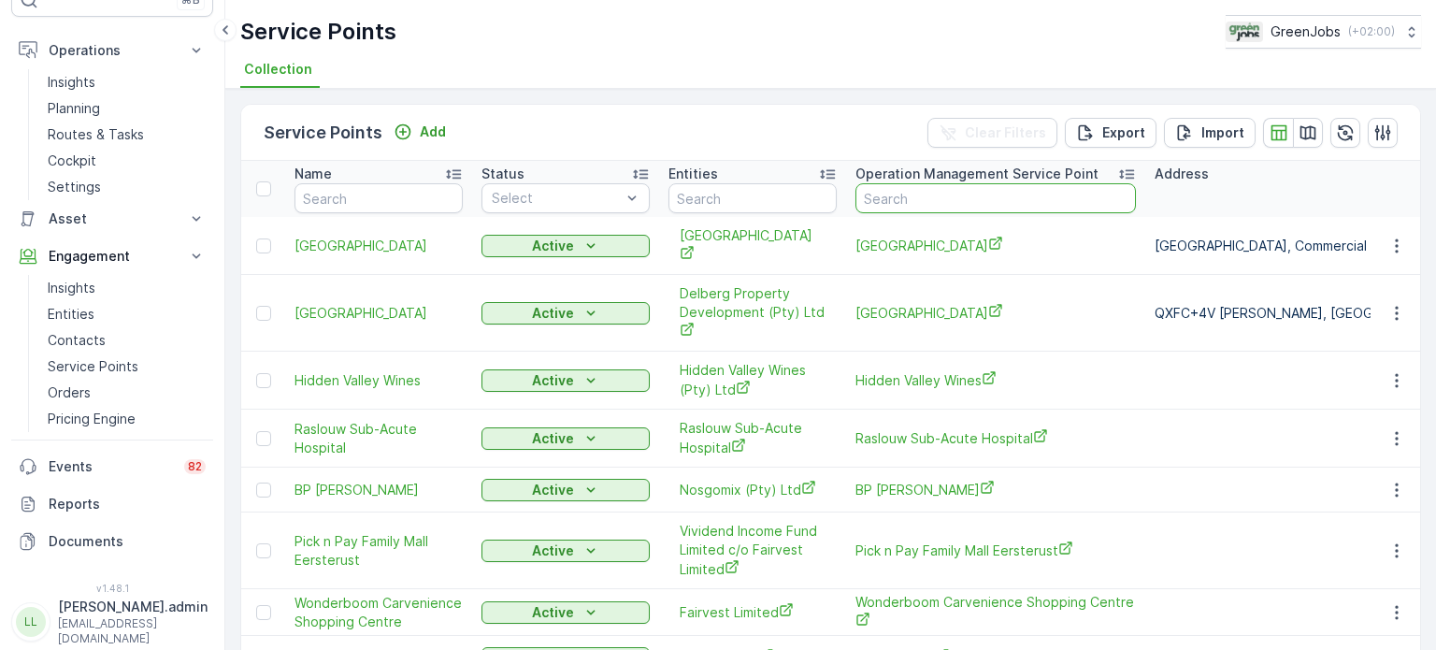
click at [931, 192] on input "text" at bounding box center [995, 198] width 280 height 30
type input "midd"
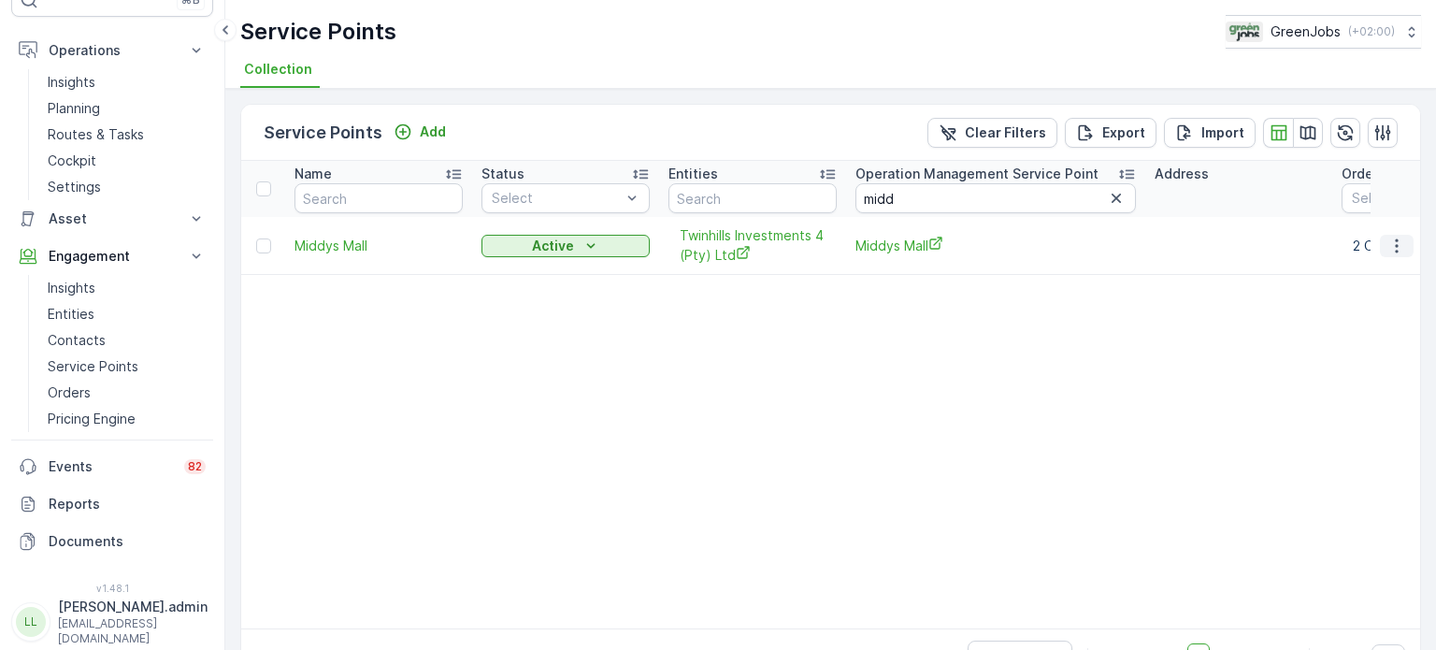
click at [1387, 249] on icon "button" at bounding box center [1396, 246] width 19 height 19
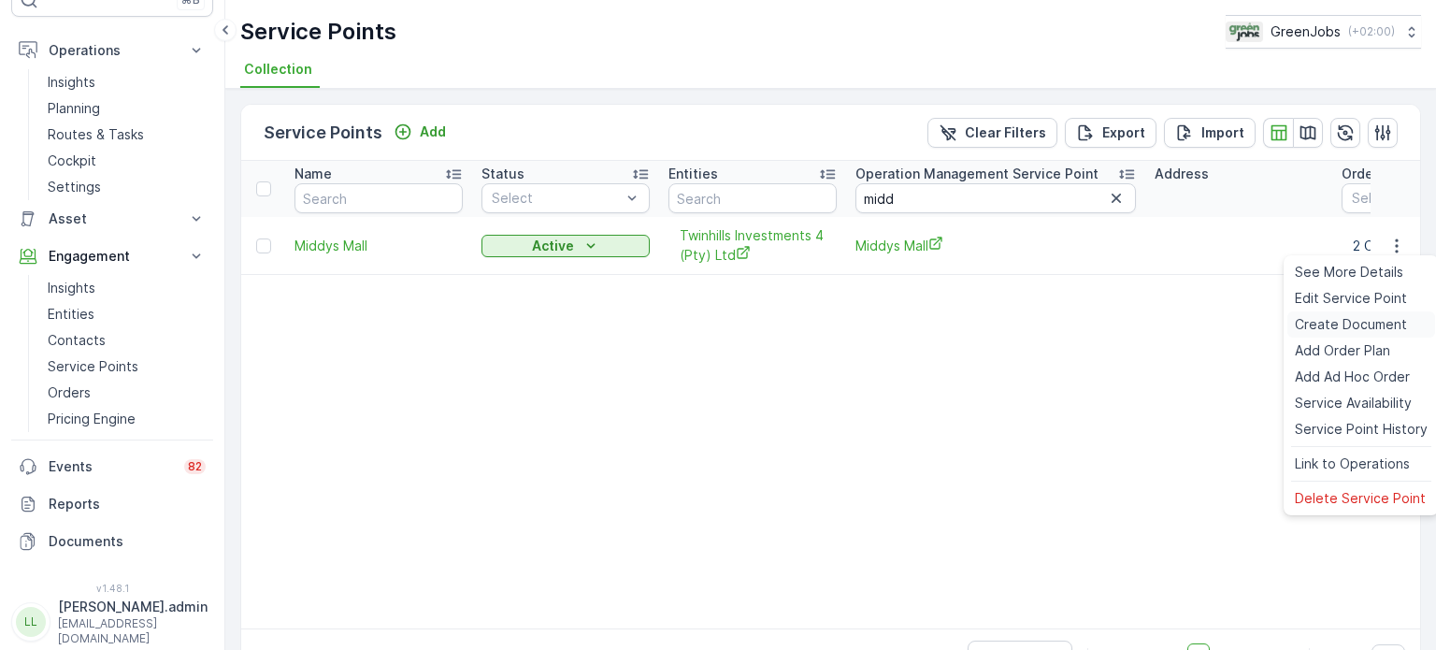
click at [1328, 322] on span "Create Document" at bounding box center [1351, 324] width 112 height 19
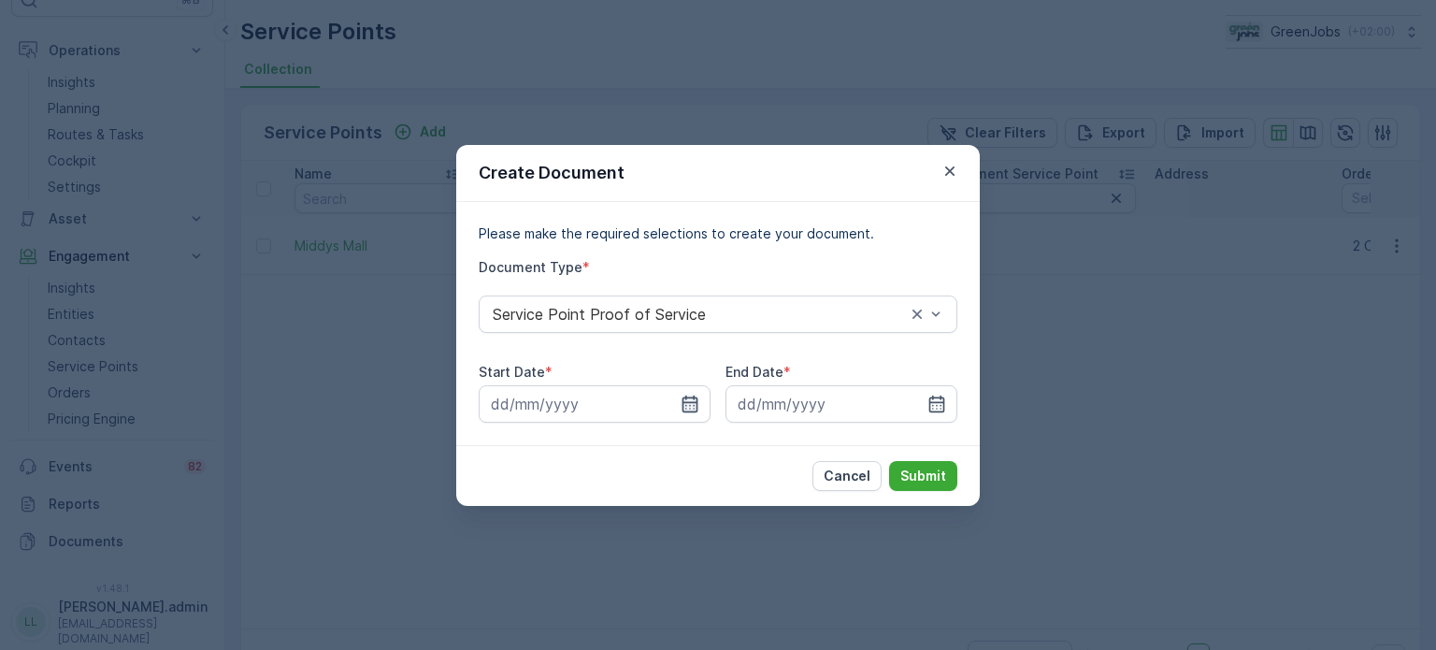
click at [693, 402] on icon "button" at bounding box center [691, 403] width 16 height 17
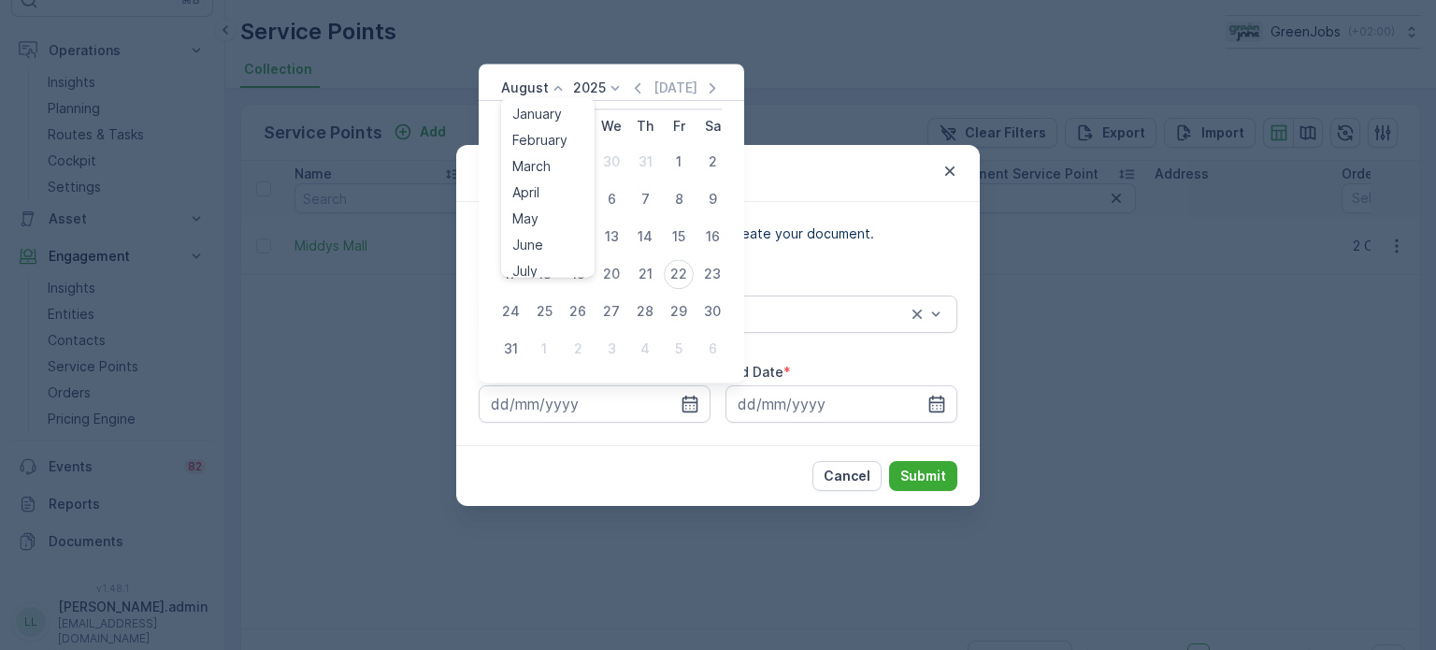
click at [549, 80] on icon at bounding box center [558, 88] width 19 height 19
click at [524, 258] on span "July" at bounding box center [524, 263] width 25 height 19
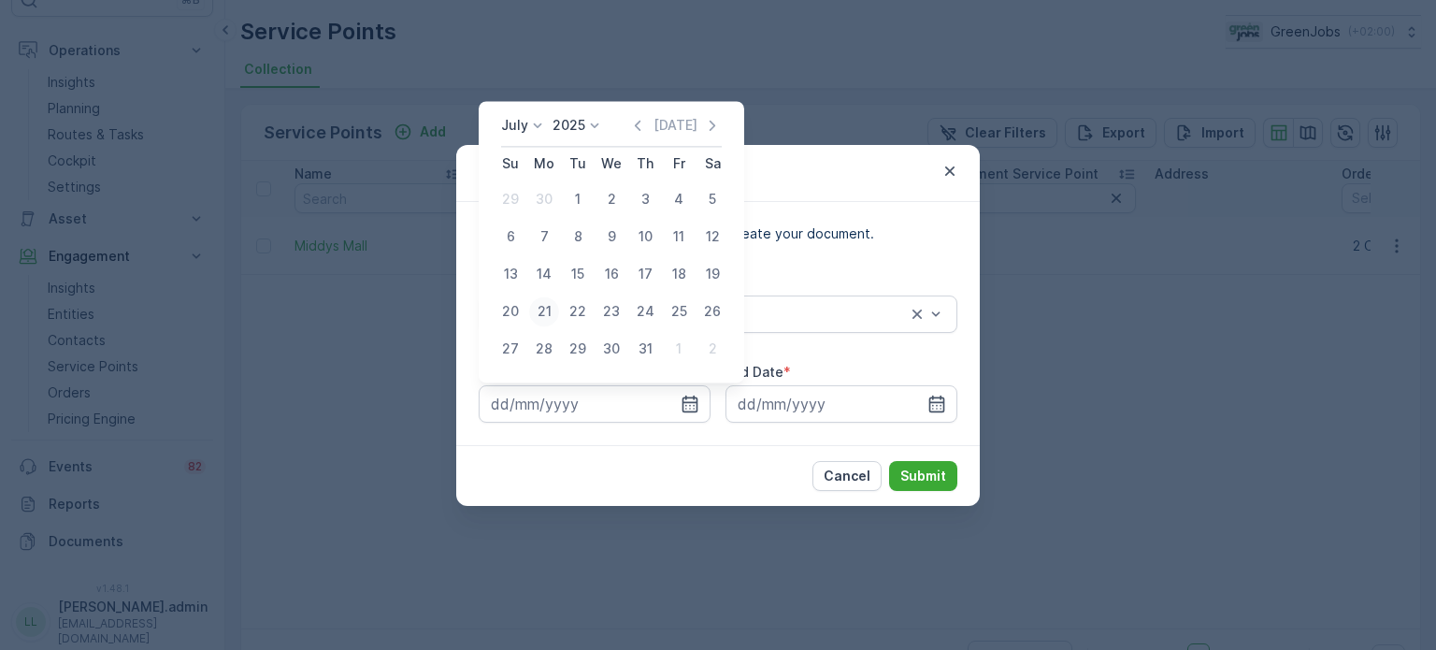
click at [551, 308] on div "21" at bounding box center [544, 311] width 30 height 30
type input "[DATE]"
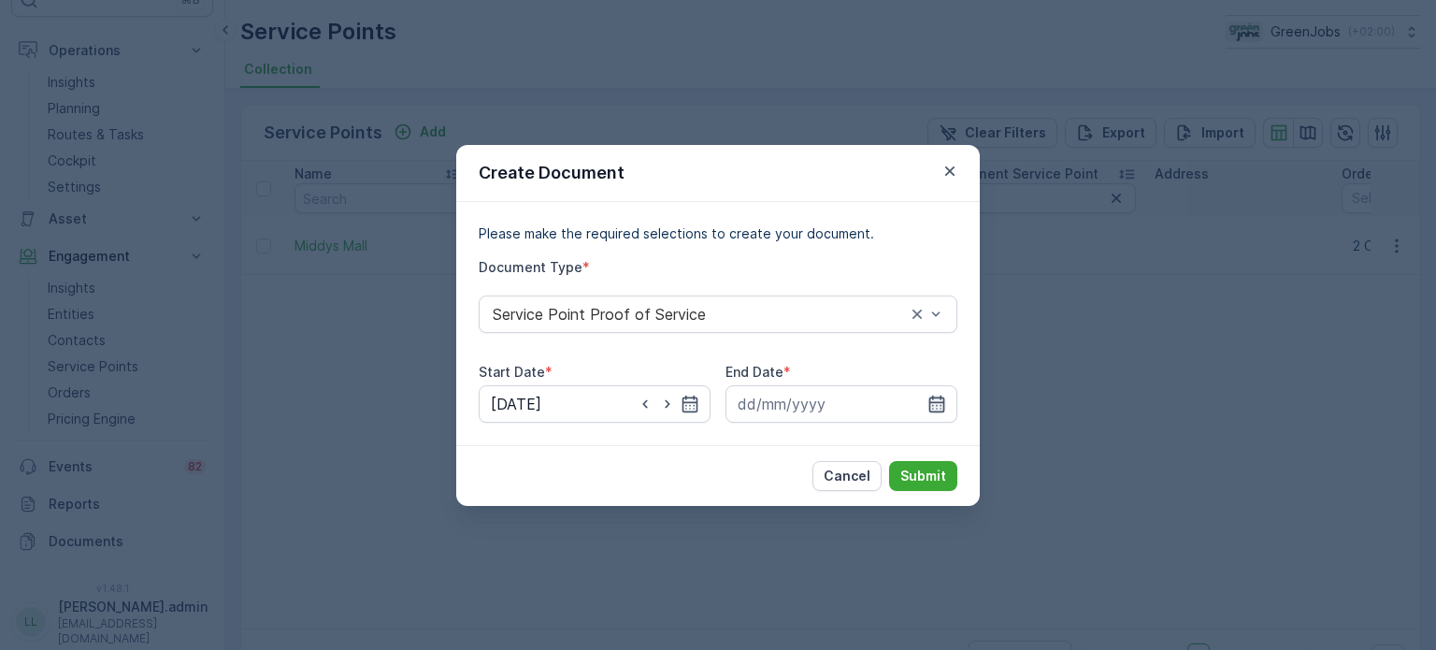
click at [941, 397] on icon "button" at bounding box center [937, 403] width 16 height 17
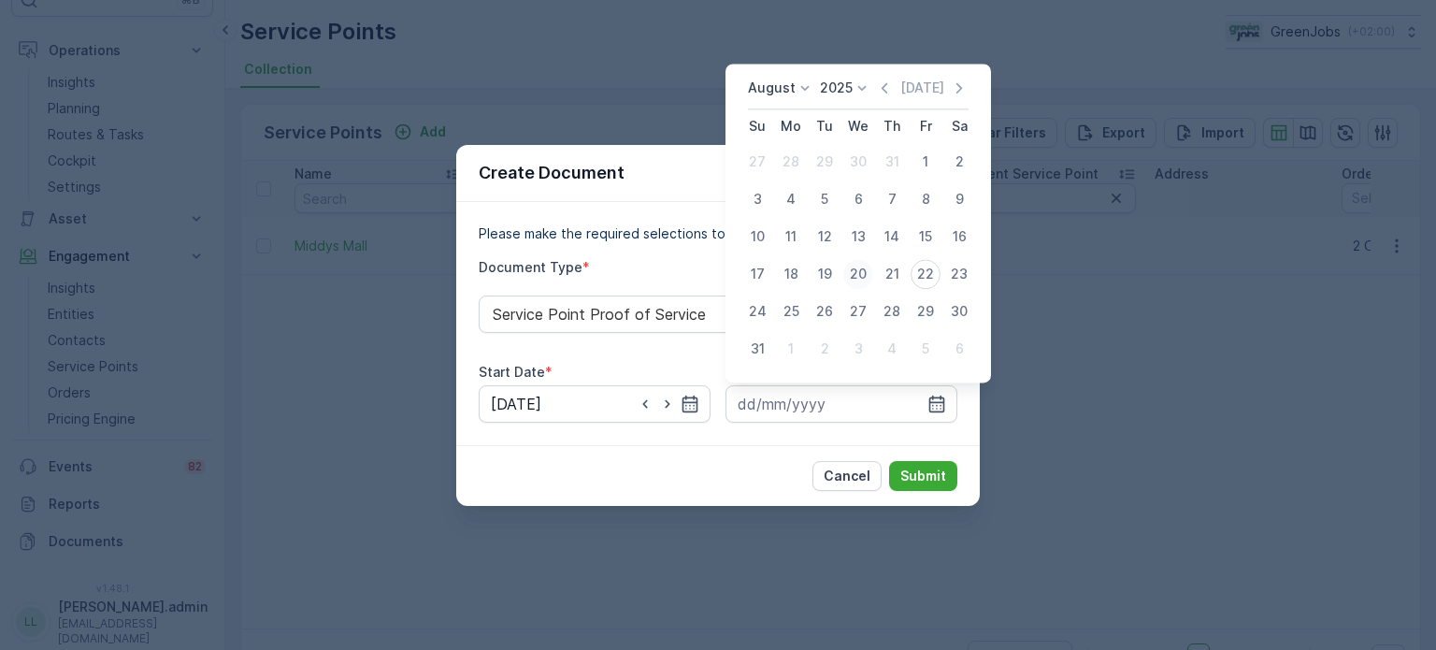
click at [866, 270] on div "20" at bounding box center [858, 274] width 30 height 30
type input "[DATE]"
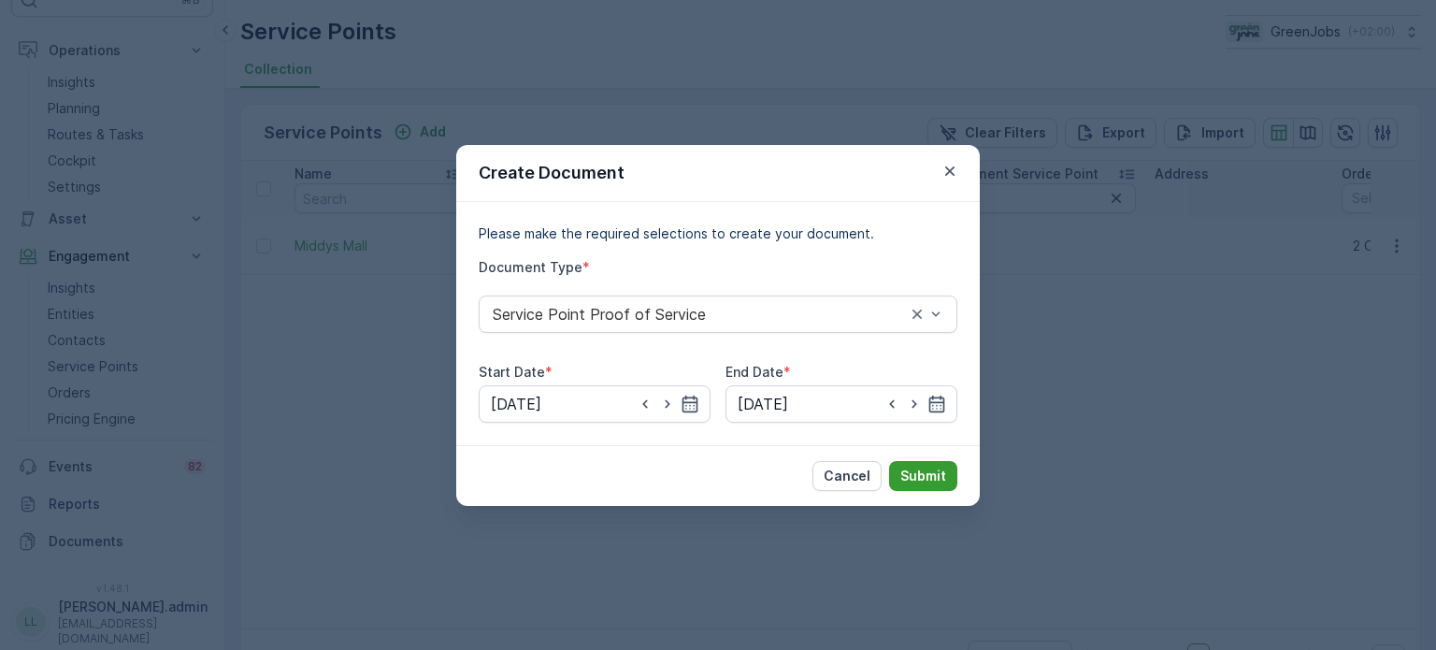
click at [943, 478] on p "Submit" at bounding box center [923, 476] width 46 height 19
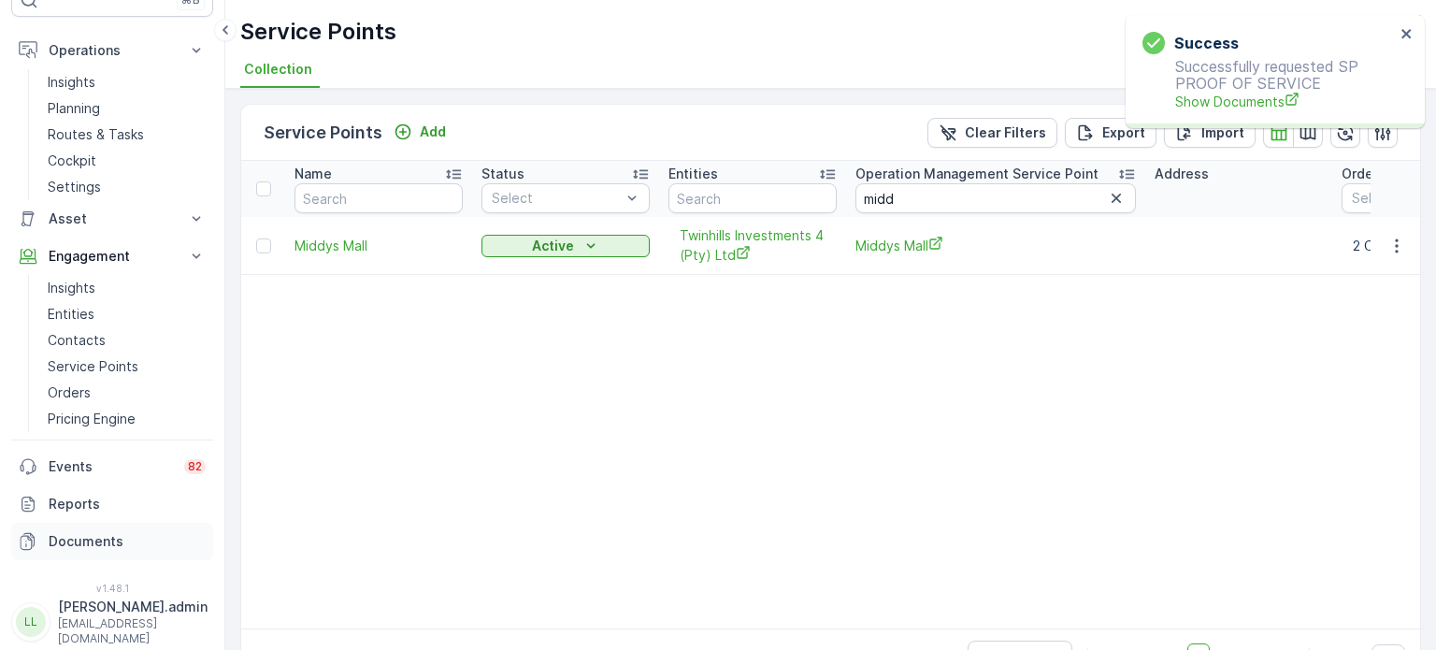
click at [108, 538] on p "Documents" at bounding box center [127, 541] width 157 height 19
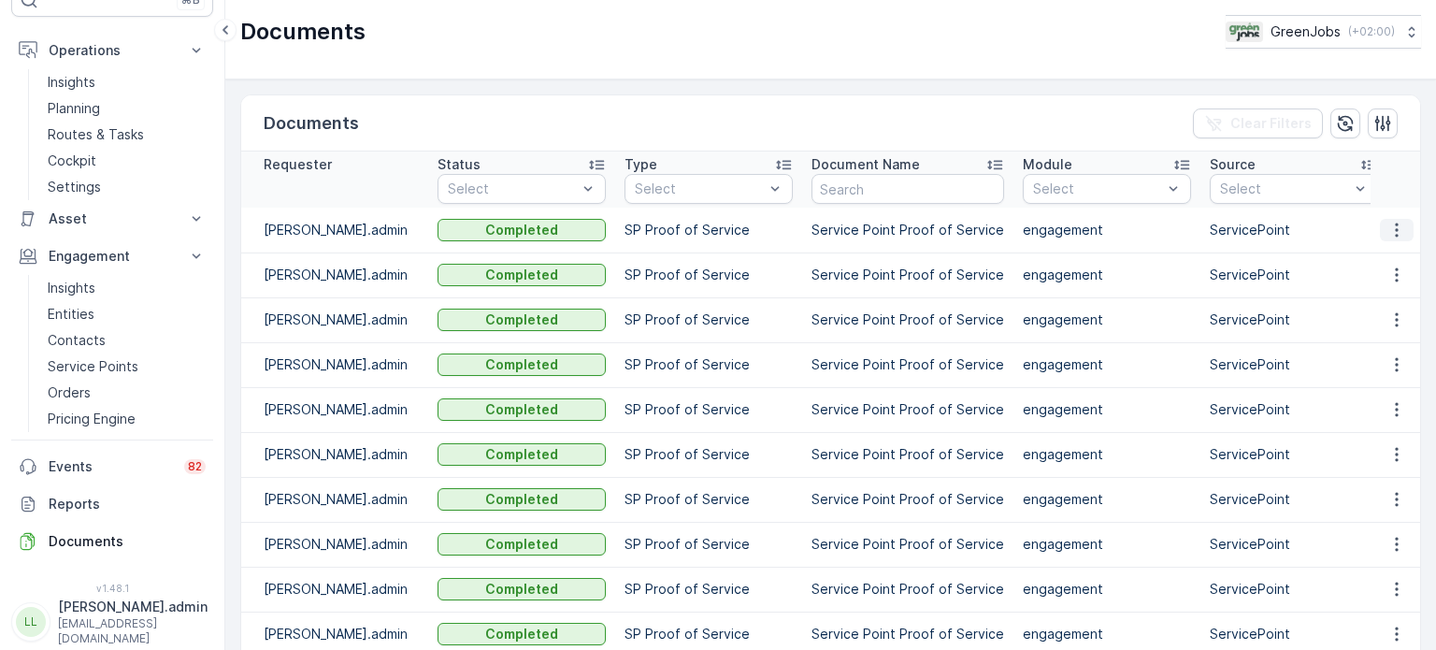
click at [1388, 223] on icon "button" at bounding box center [1396, 230] width 19 height 19
click at [1384, 261] on span "See Details" at bounding box center [1392, 257] width 72 height 19
click at [86, 369] on p "Service Points" at bounding box center [93, 366] width 91 height 19
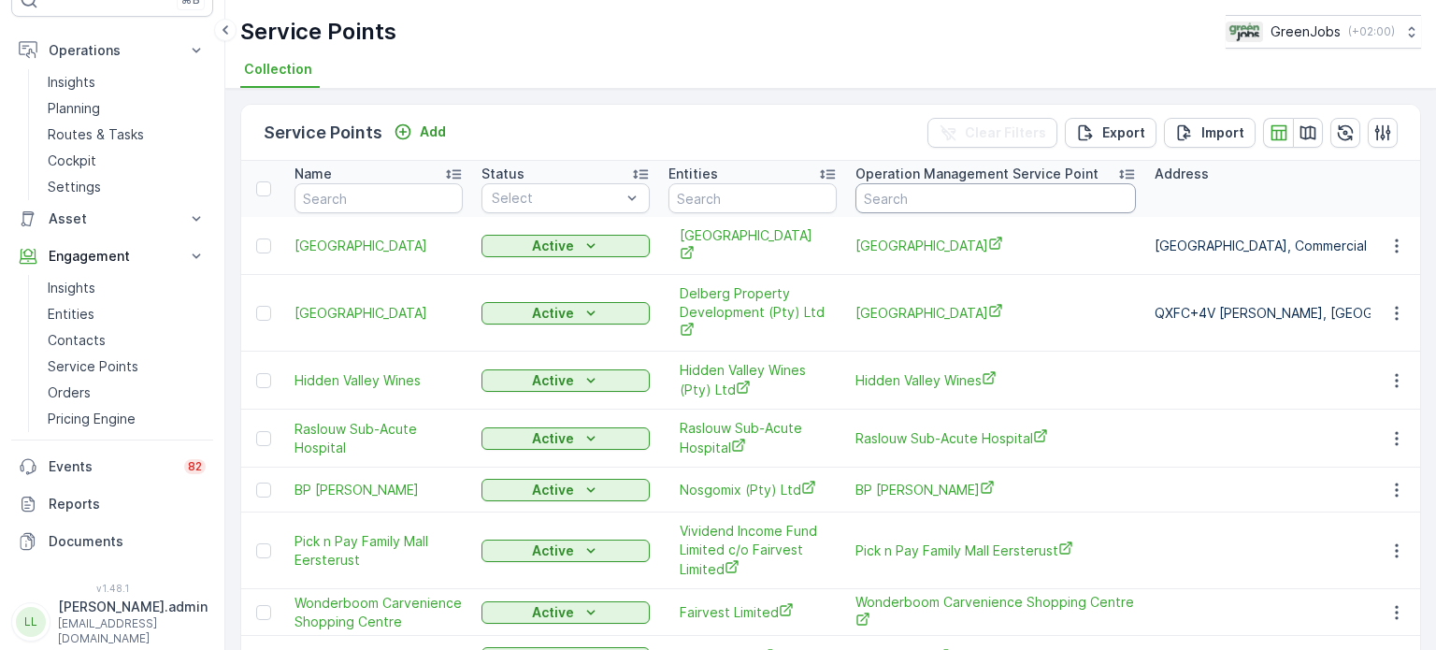
click at [912, 194] on input "text" at bounding box center [995, 198] width 280 height 30
type input "glen st"
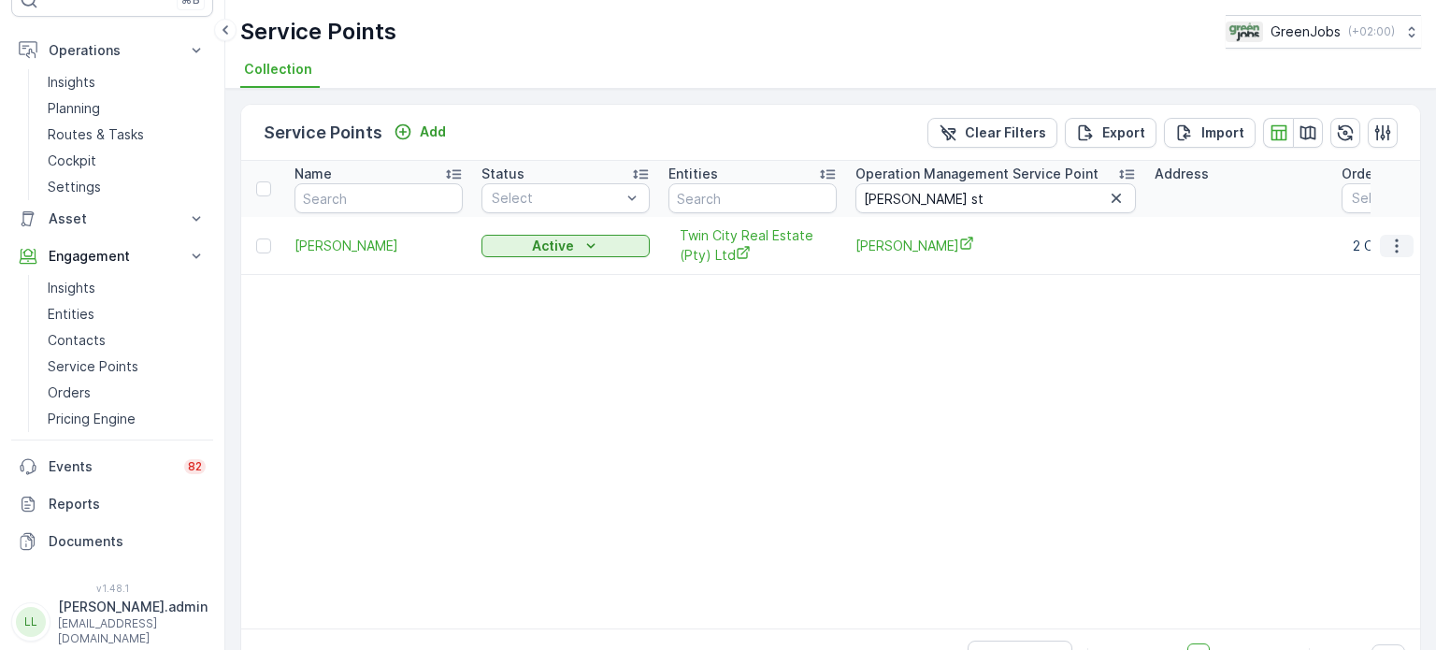
click at [1393, 242] on icon "button" at bounding box center [1396, 246] width 19 height 19
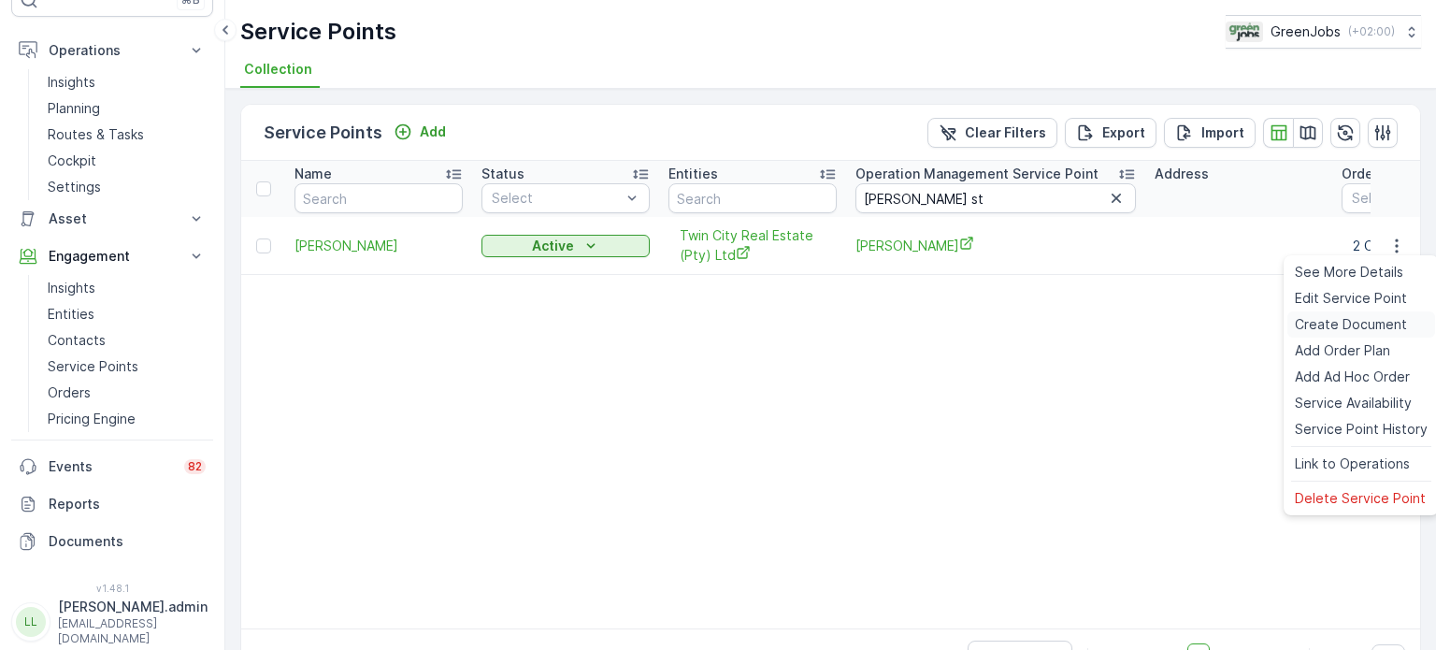
click at [1330, 326] on span "Create Document" at bounding box center [1351, 324] width 112 height 19
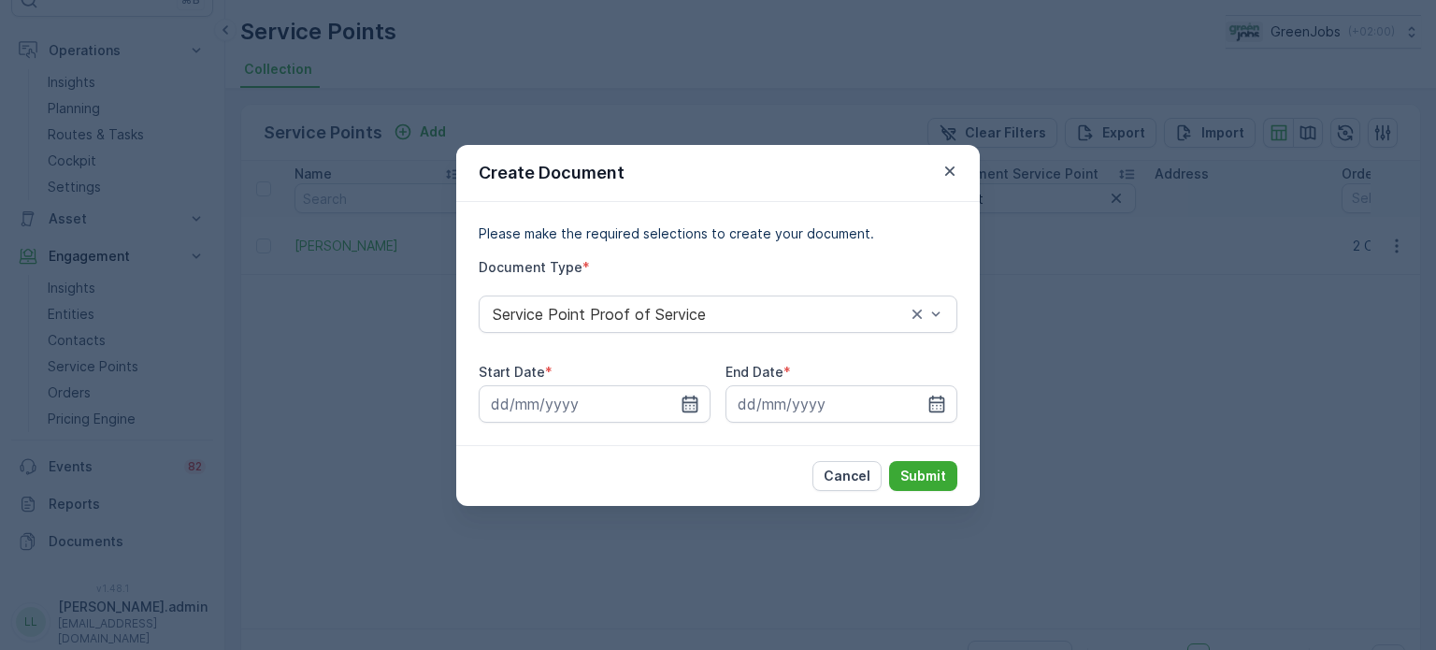
click at [692, 395] on icon "button" at bounding box center [690, 404] width 19 height 19
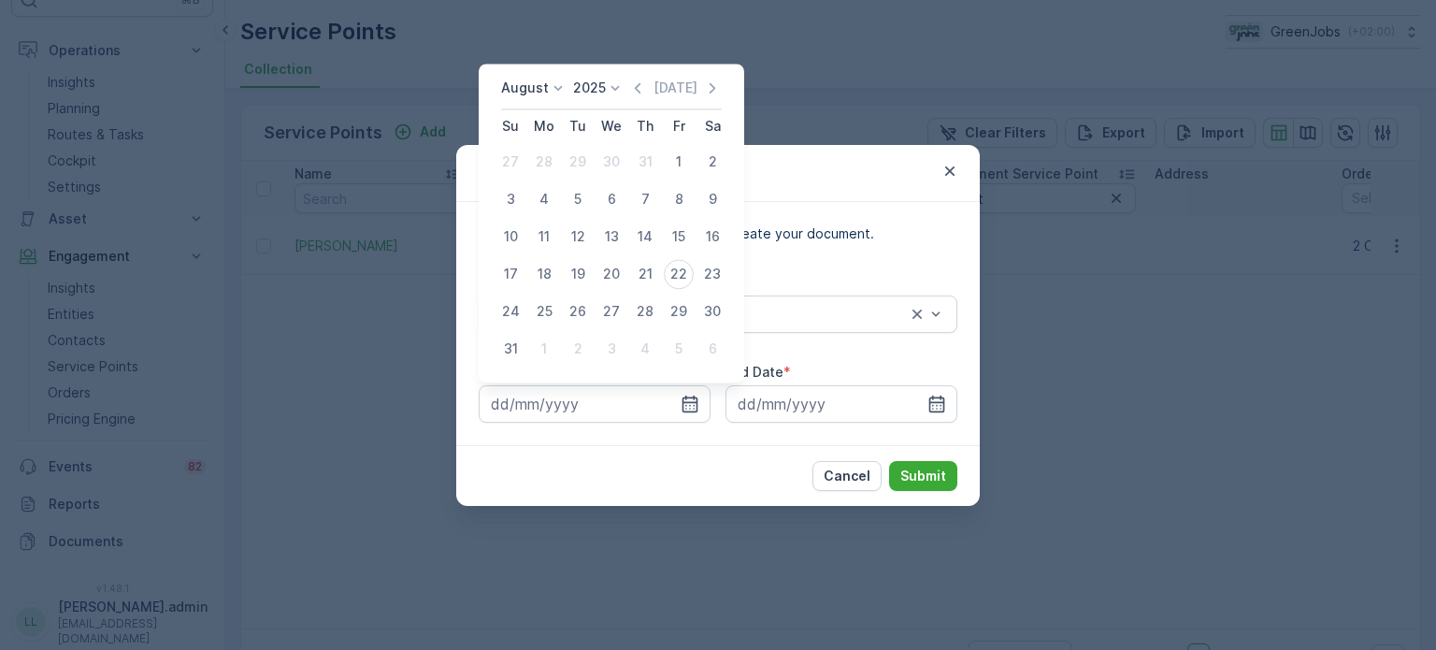
click at [556, 79] on icon at bounding box center [558, 88] width 19 height 19
click at [530, 264] on span "July" at bounding box center [524, 263] width 25 height 19
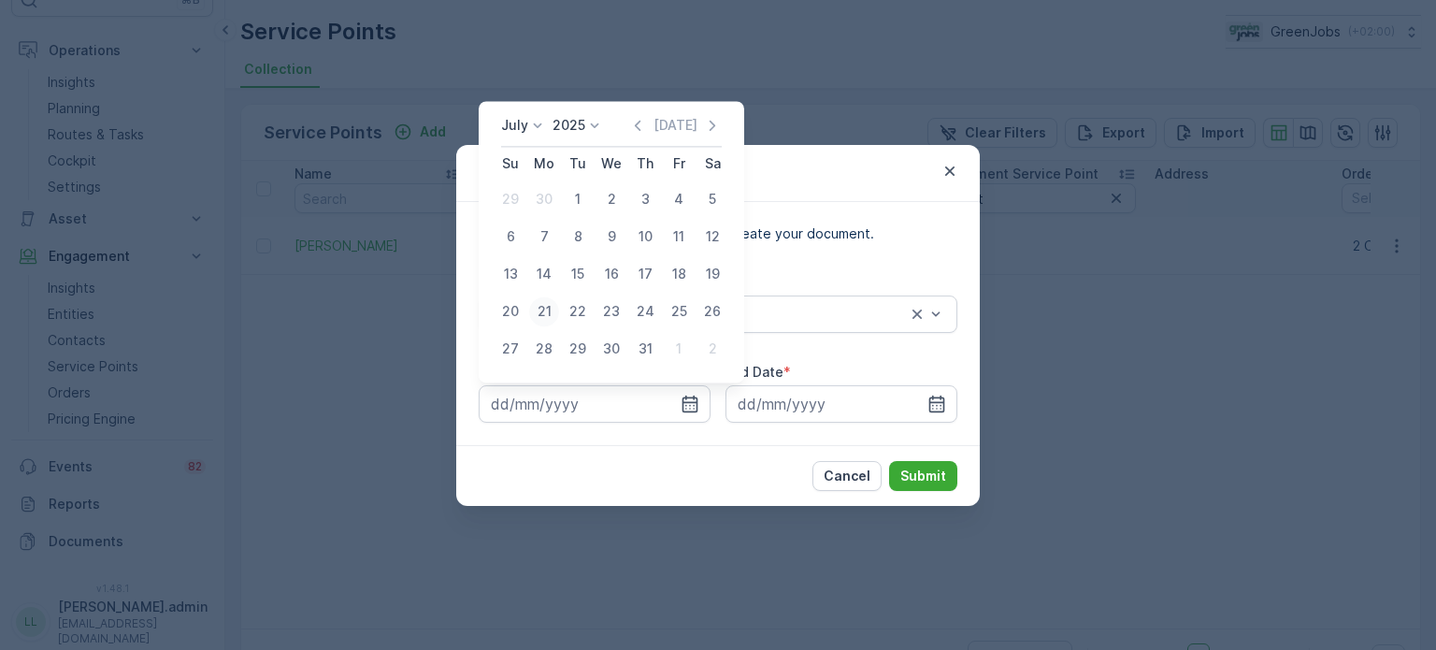
click at [550, 313] on div "21" at bounding box center [544, 311] width 30 height 30
type input "[DATE]"
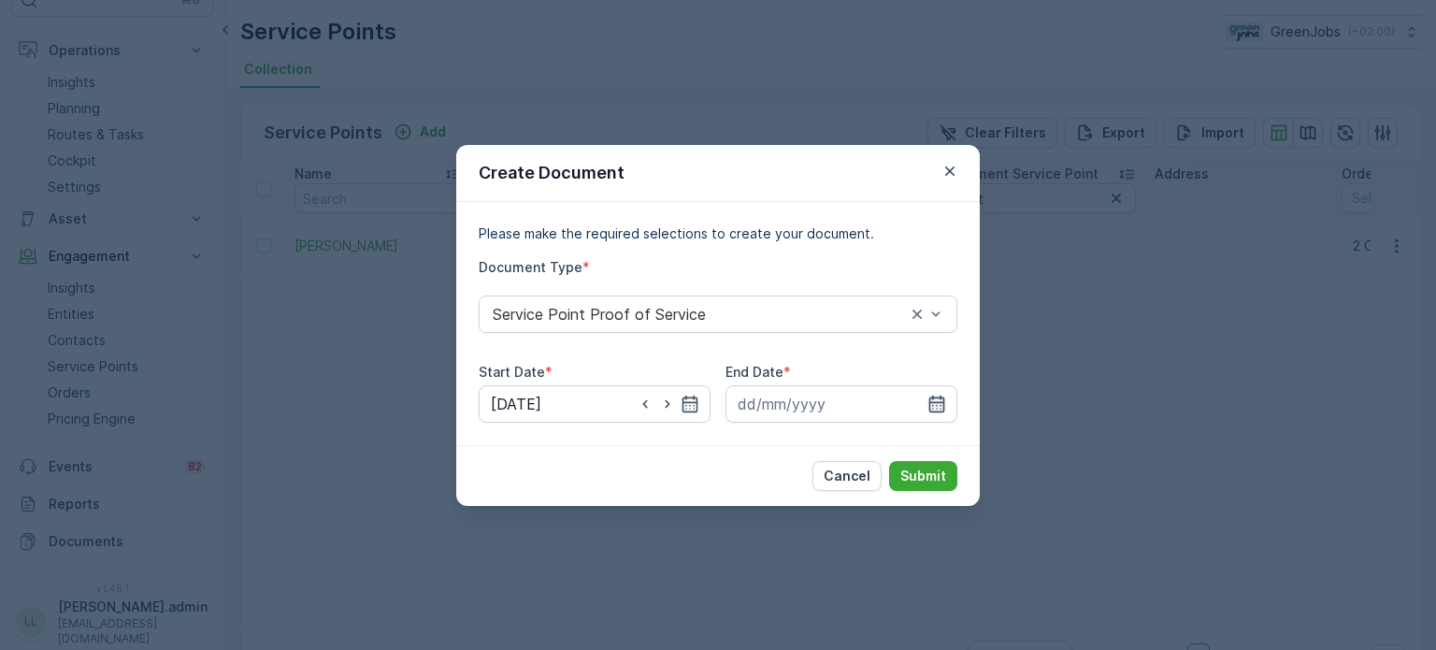
click at [942, 395] on icon "button" at bounding box center [936, 404] width 19 height 19
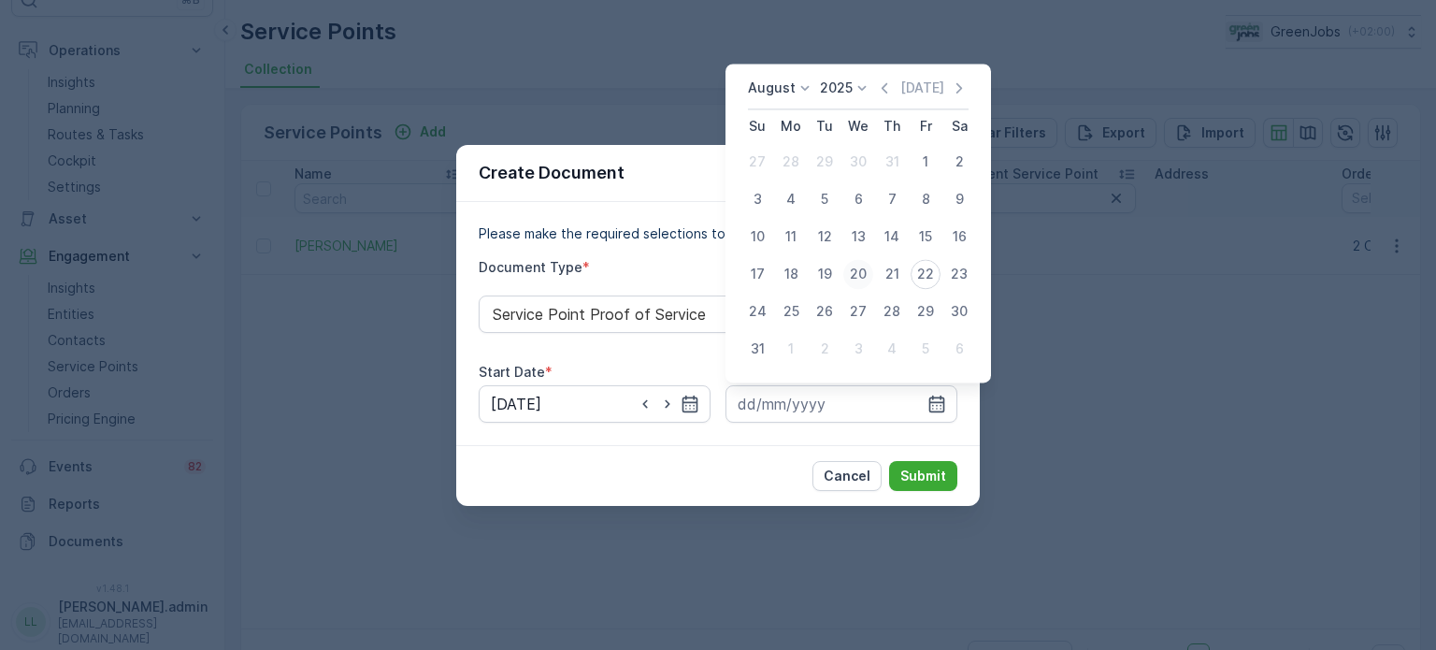
click at [860, 273] on div "20" at bounding box center [858, 274] width 30 height 30
type input "[DATE]"
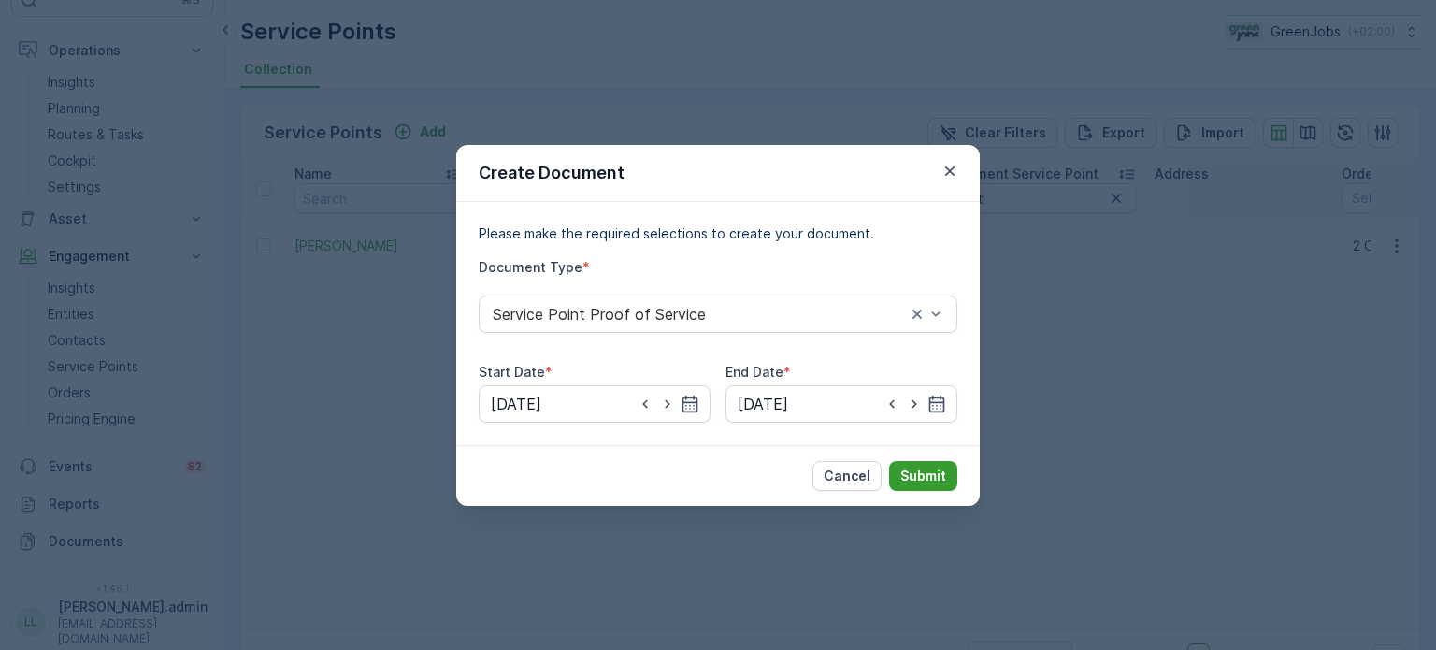
click at [935, 478] on p "Submit" at bounding box center [923, 476] width 46 height 19
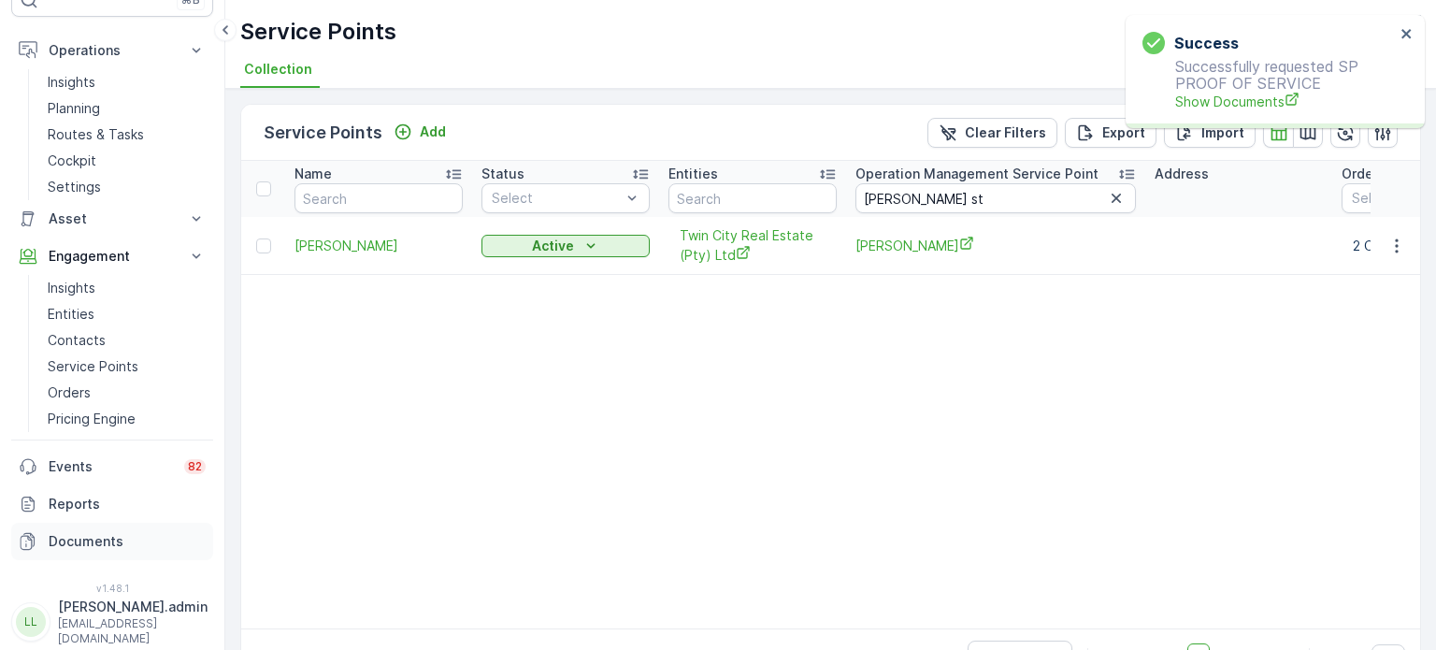
click at [95, 538] on p "Documents" at bounding box center [127, 541] width 157 height 19
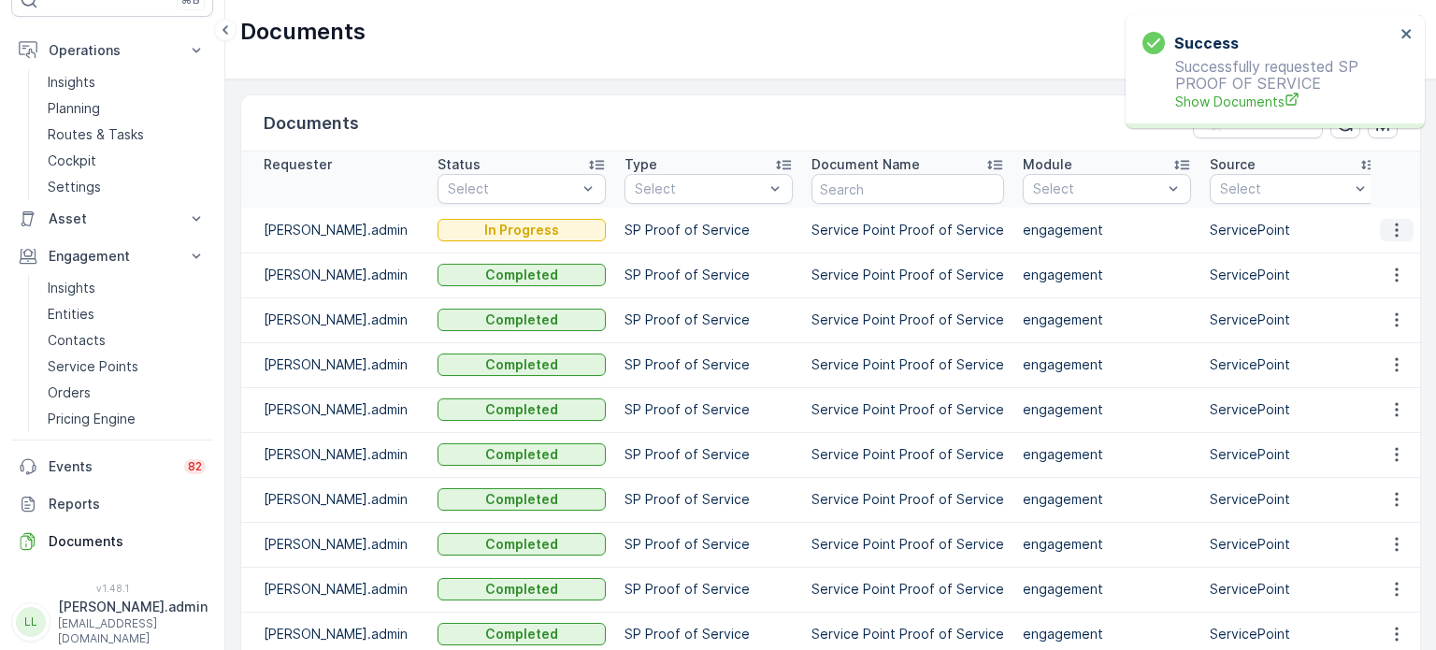
click at [1387, 226] on icon "button" at bounding box center [1396, 230] width 19 height 19
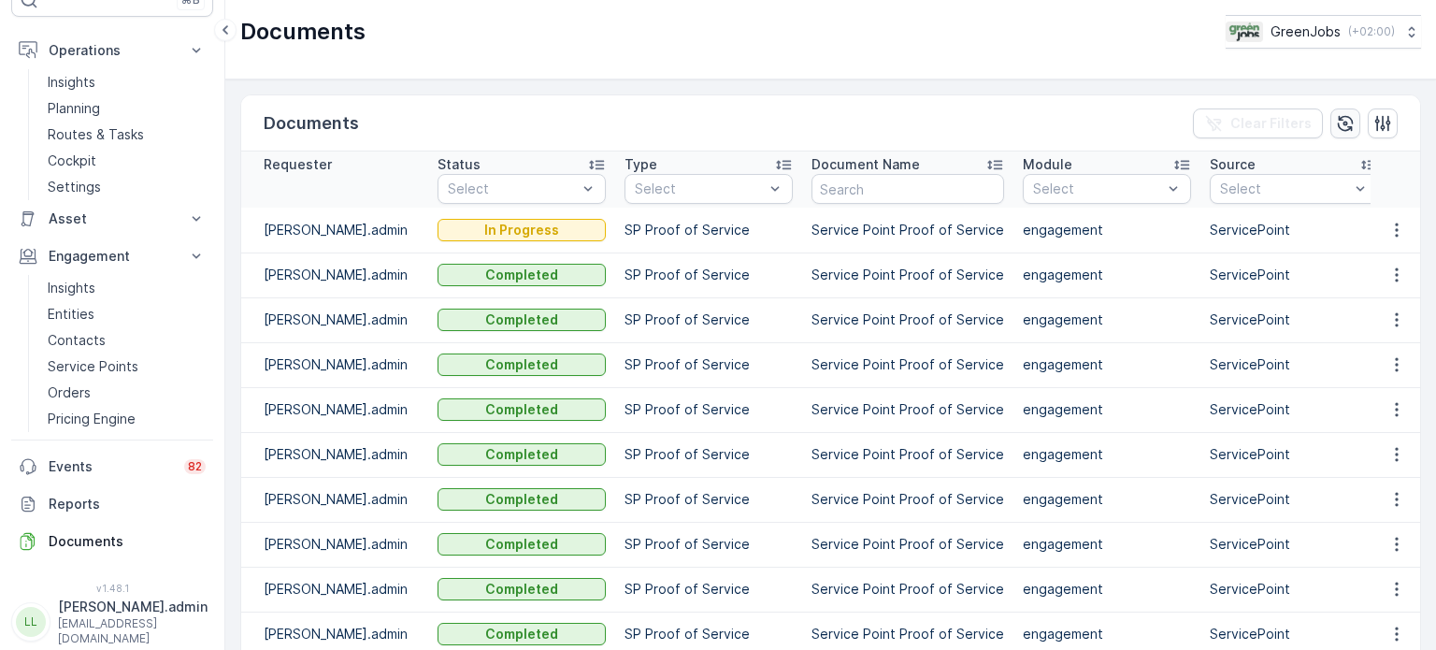
click at [1336, 114] on icon "button" at bounding box center [1345, 123] width 19 height 19
click at [1344, 120] on icon "button" at bounding box center [1345, 123] width 19 height 19
click at [1400, 227] on icon "button" at bounding box center [1396, 230] width 19 height 19
click at [1372, 257] on span "See Details" at bounding box center [1392, 257] width 72 height 19
click at [67, 366] on p "Service Points" at bounding box center [93, 366] width 91 height 19
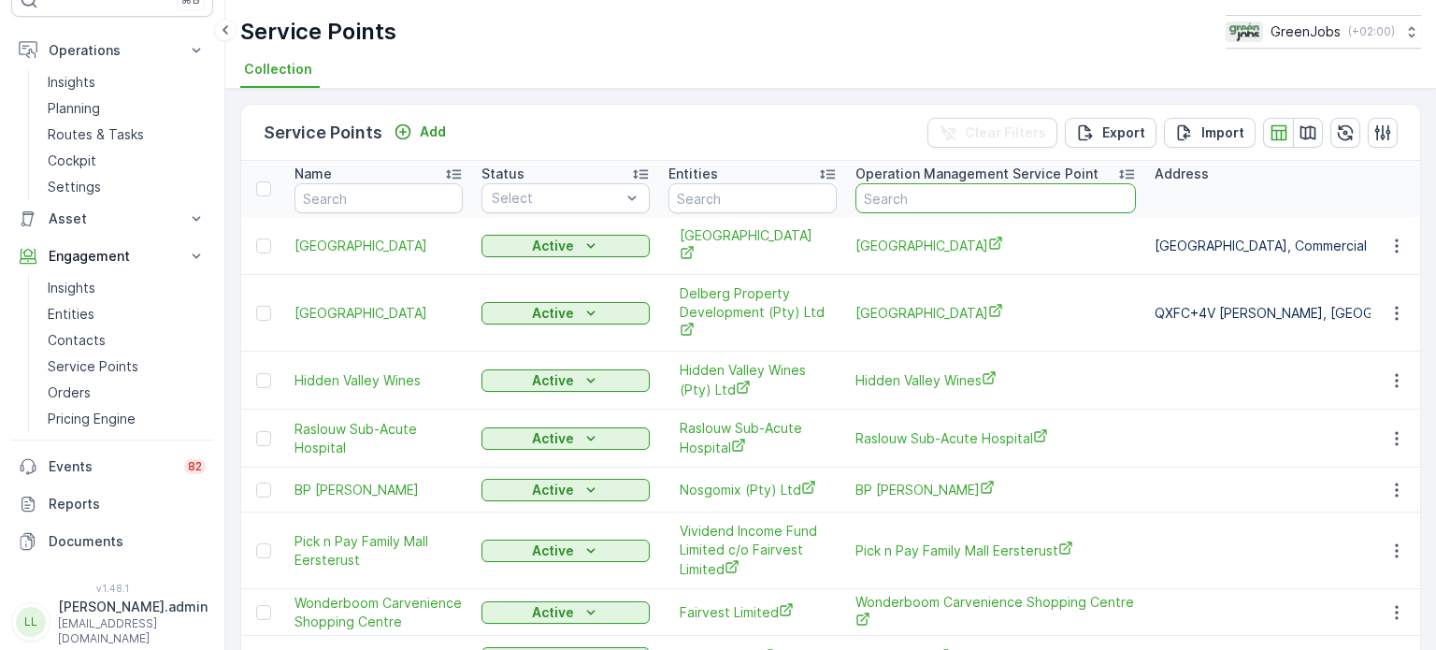
click at [976, 202] on input "text" at bounding box center [995, 198] width 280 height 30
type input "sky"
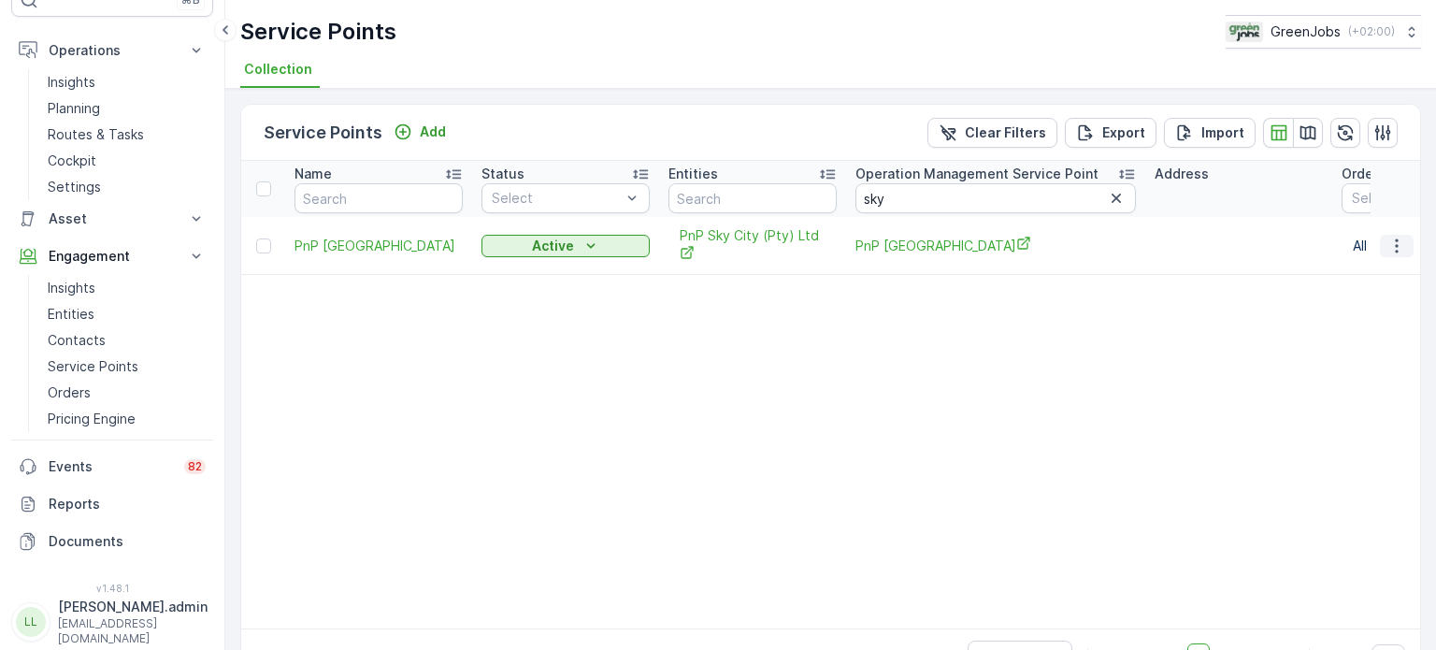
click at [1395, 244] on icon "button" at bounding box center [1396, 246] width 19 height 19
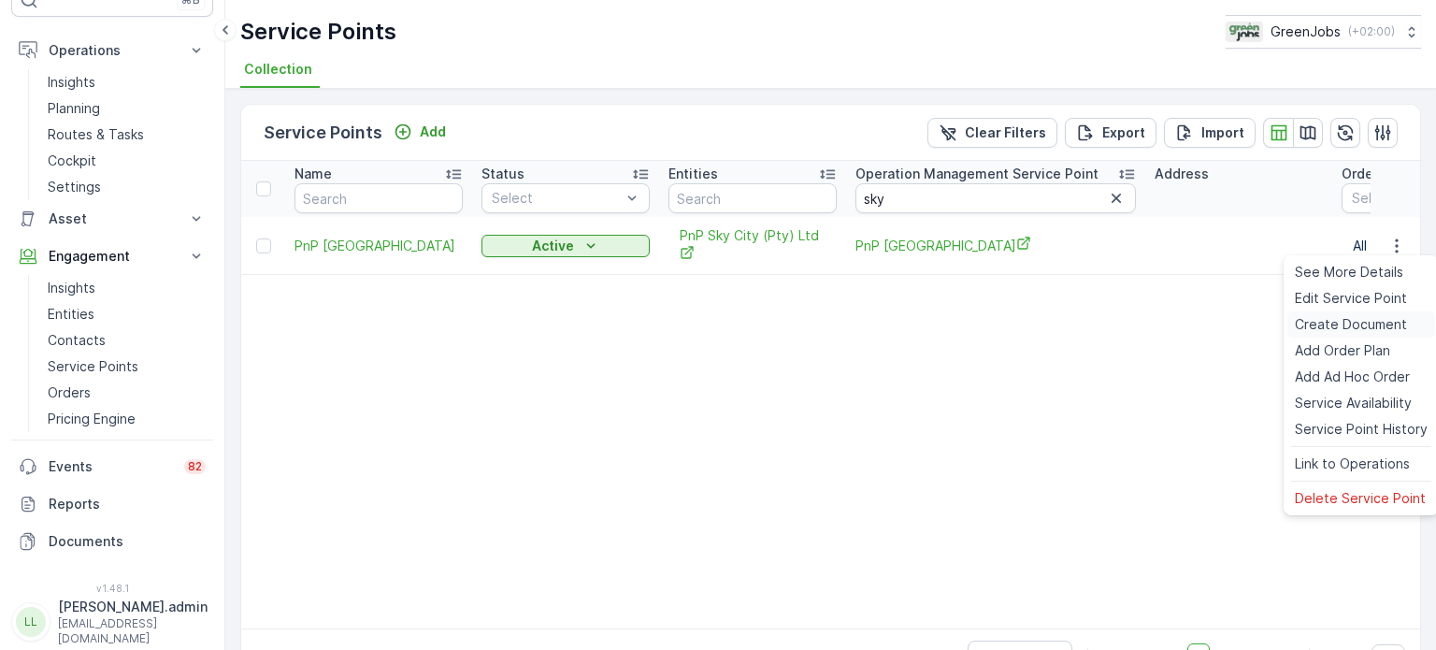
click at [1341, 323] on span "Create Document" at bounding box center [1351, 324] width 112 height 19
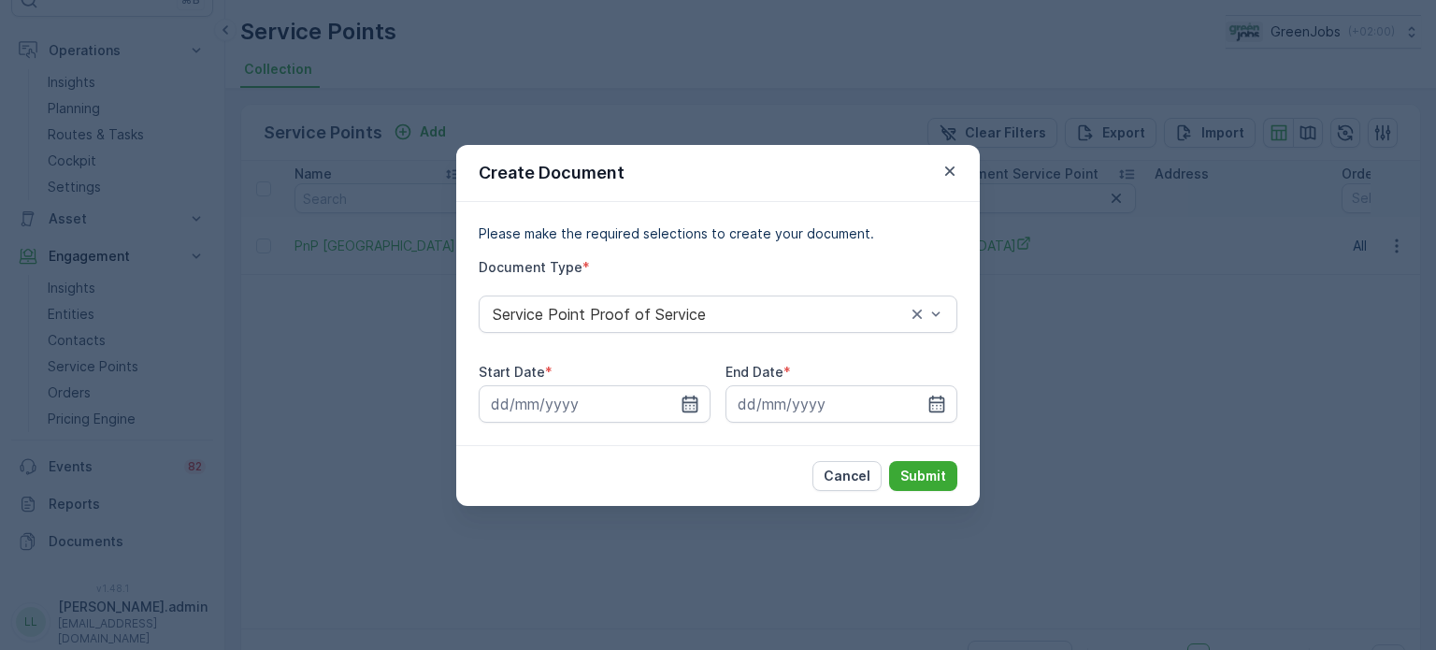
click at [686, 399] on icon "button" at bounding box center [690, 404] width 19 height 19
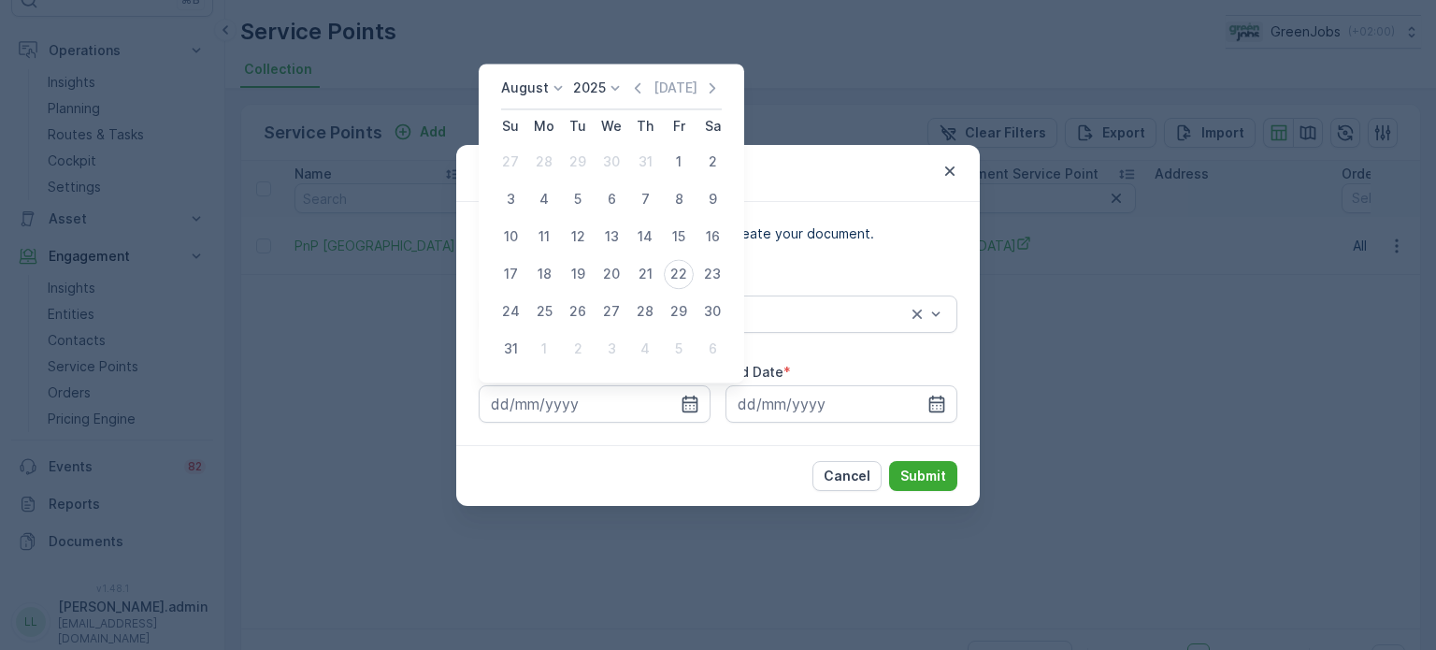
click at [530, 81] on p "August" at bounding box center [525, 88] width 48 height 19
click at [517, 262] on span "July" at bounding box center [524, 263] width 25 height 19
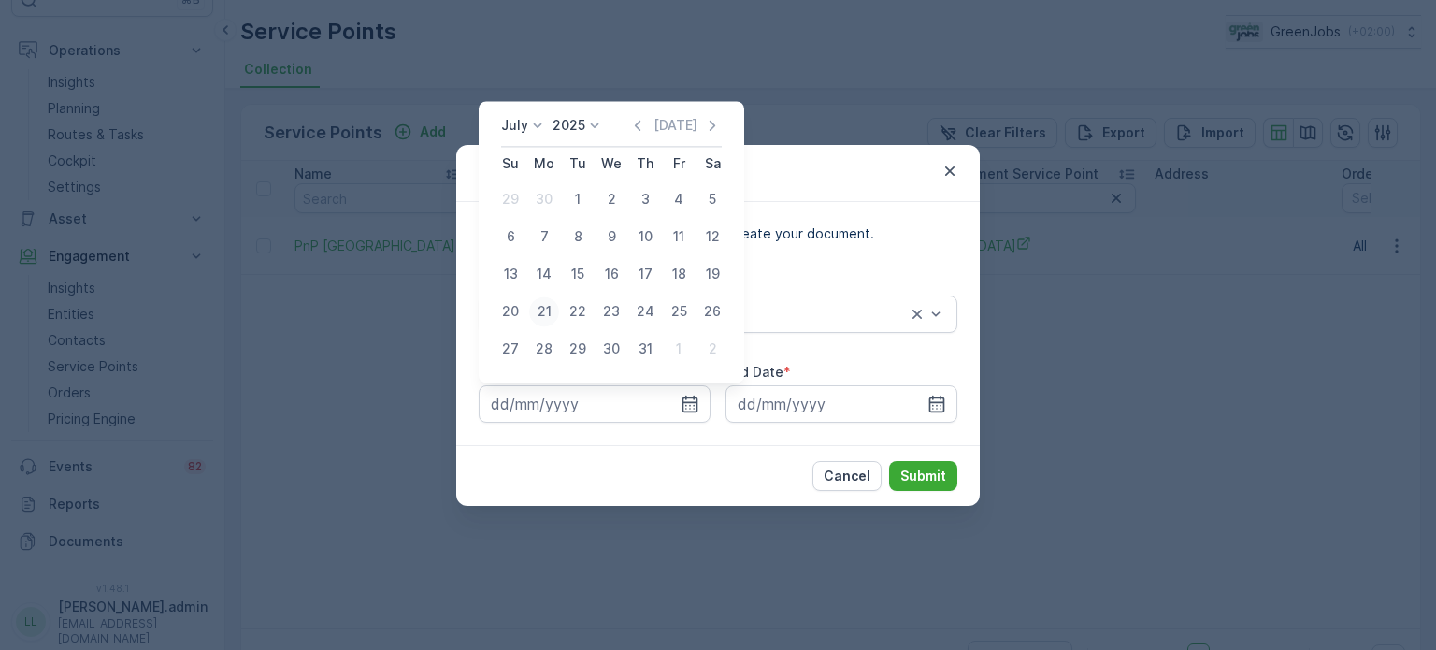
click at [542, 309] on div "21" at bounding box center [544, 311] width 30 height 30
type input "[DATE]"
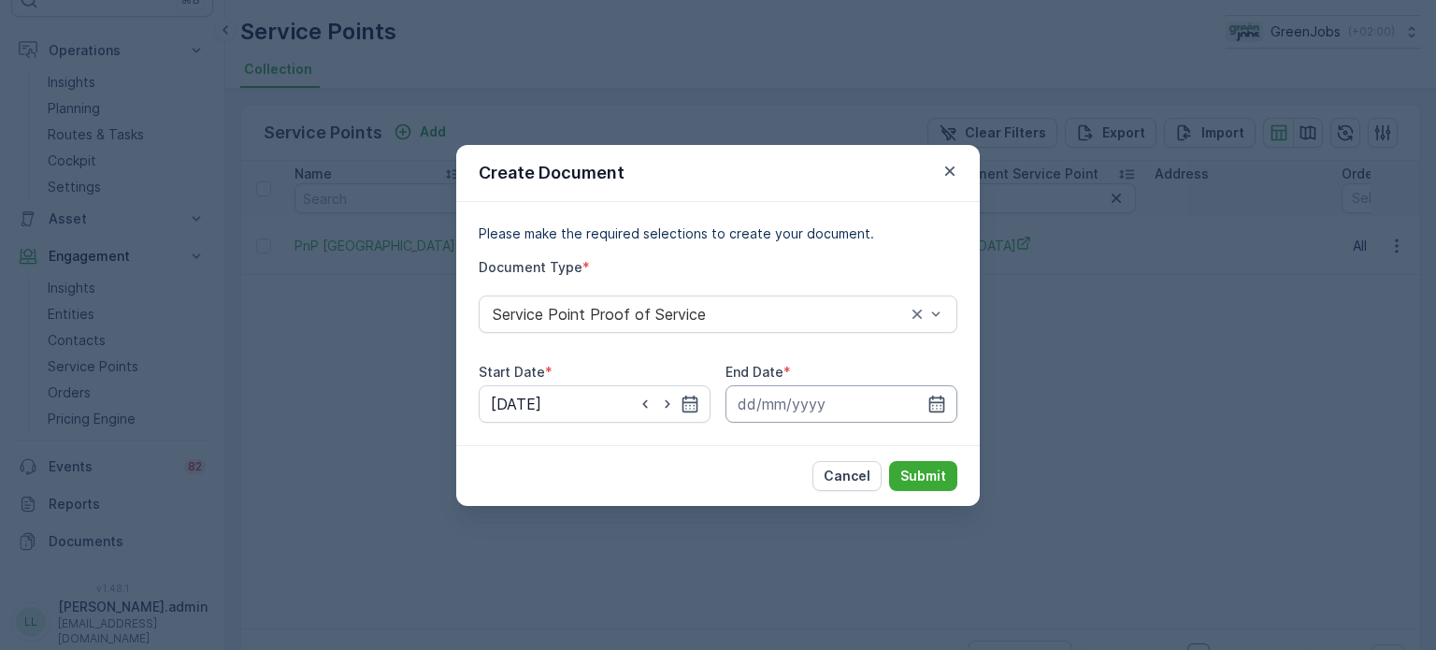
drag, startPoint x: 931, startPoint y: 407, endPoint x: 928, endPoint y: 385, distance: 21.7
click at [931, 403] on icon "button" at bounding box center [936, 404] width 19 height 19
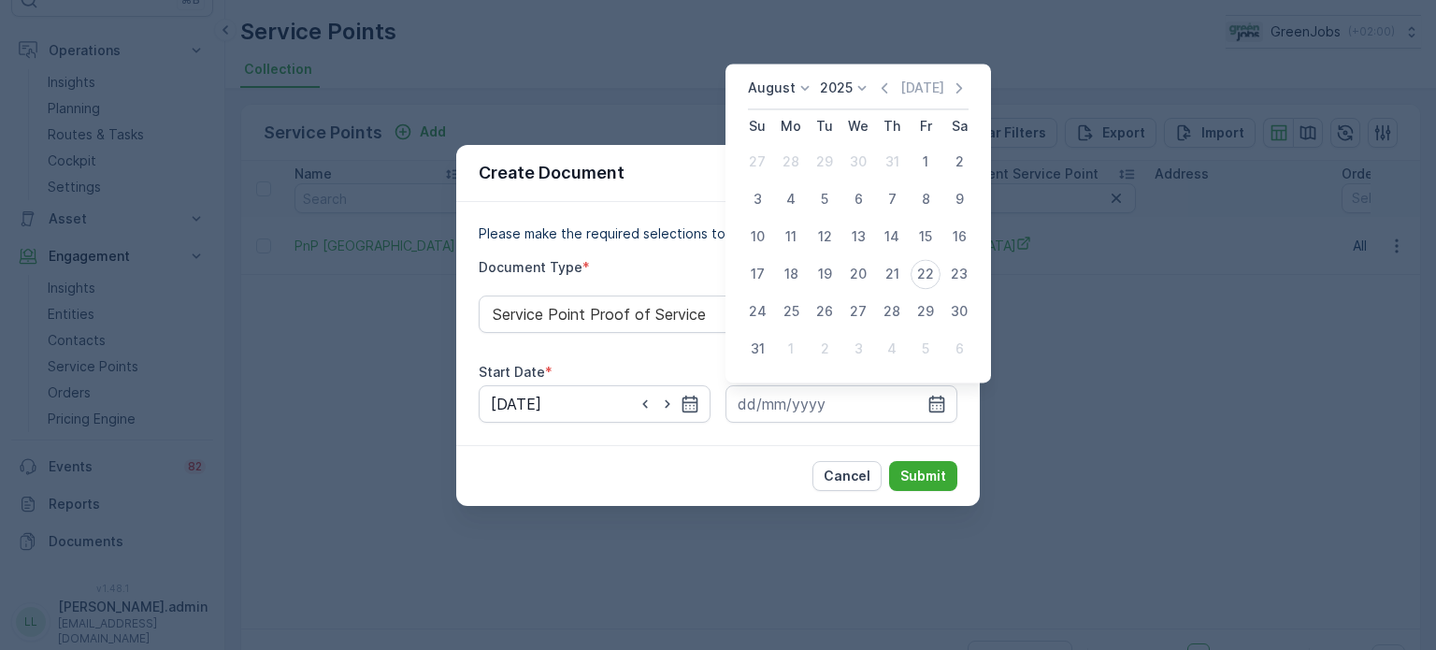
click at [856, 272] on div "20" at bounding box center [858, 274] width 30 height 30
type input "[DATE]"
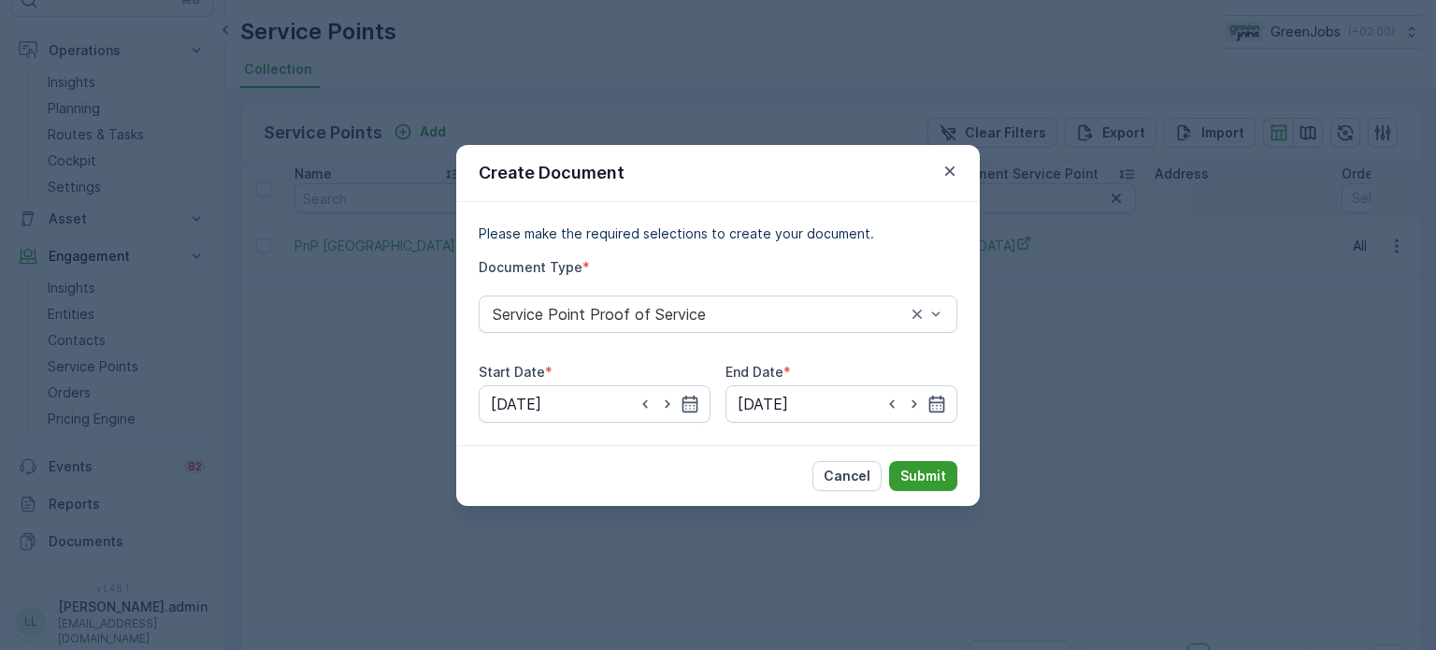
click at [916, 474] on p "Submit" at bounding box center [923, 476] width 46 height 19
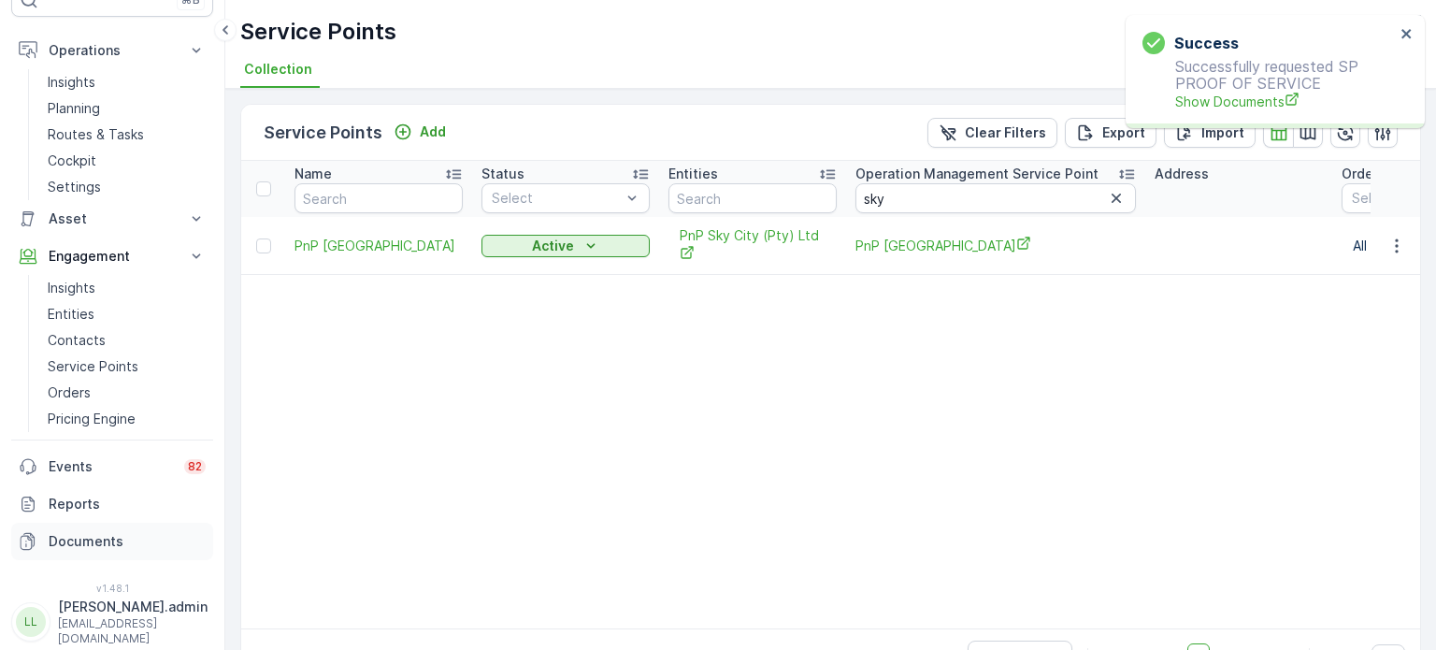
drag, startPoint x: 83, startPoint y: 541, endPoint x: 94, endPoint y: 534, distance: 13.5
click at [83, 541] on p "Documents" at bounding box center [127, 541] width 157 height 19
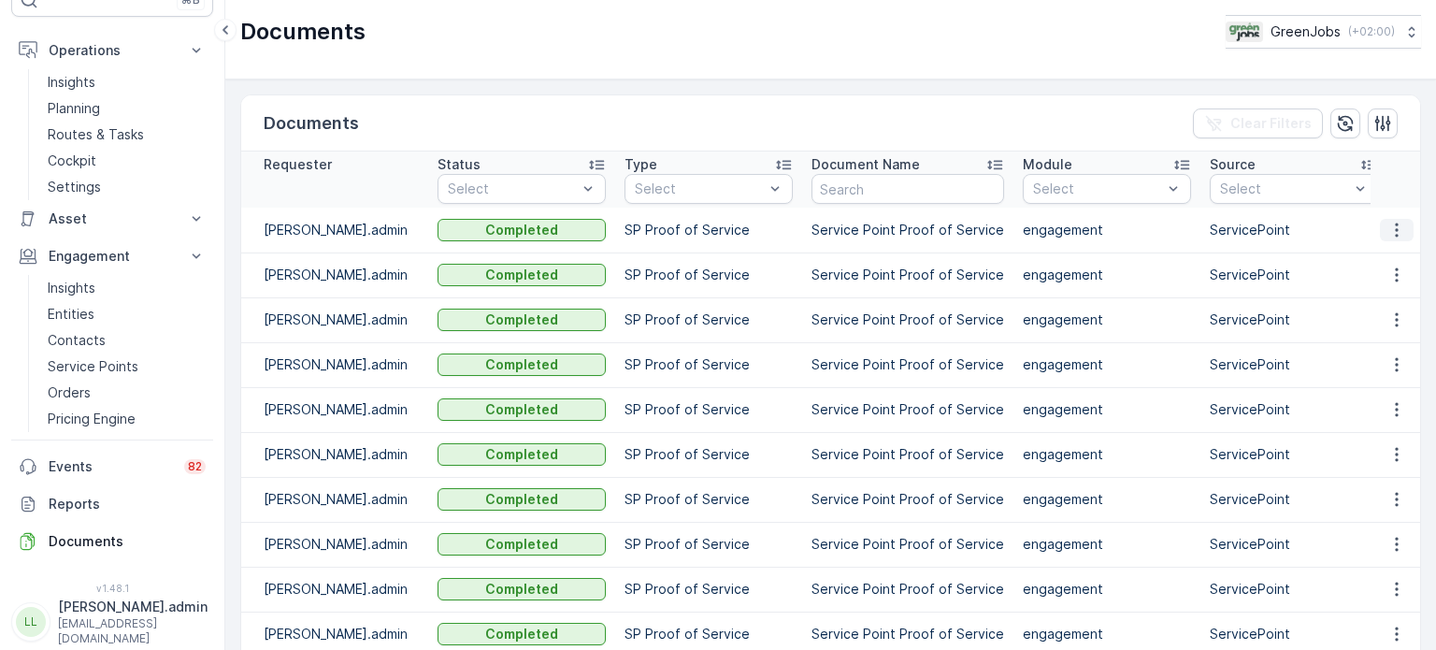
click at [1390, 227] on icon "button" at bounding box center [1396, 230] width 19 height 19
click at [1362, 264] on span "See Details" at bounding box center [1392, 257] width 72 height 19
drag, startPoint x: 93, startPoint y: 358, endPoint x: 111, endPoint y: 360, distance: 17.9
click at [93, 358] on p "Service Points" at bounding box center [93, 366] width 91 height 19
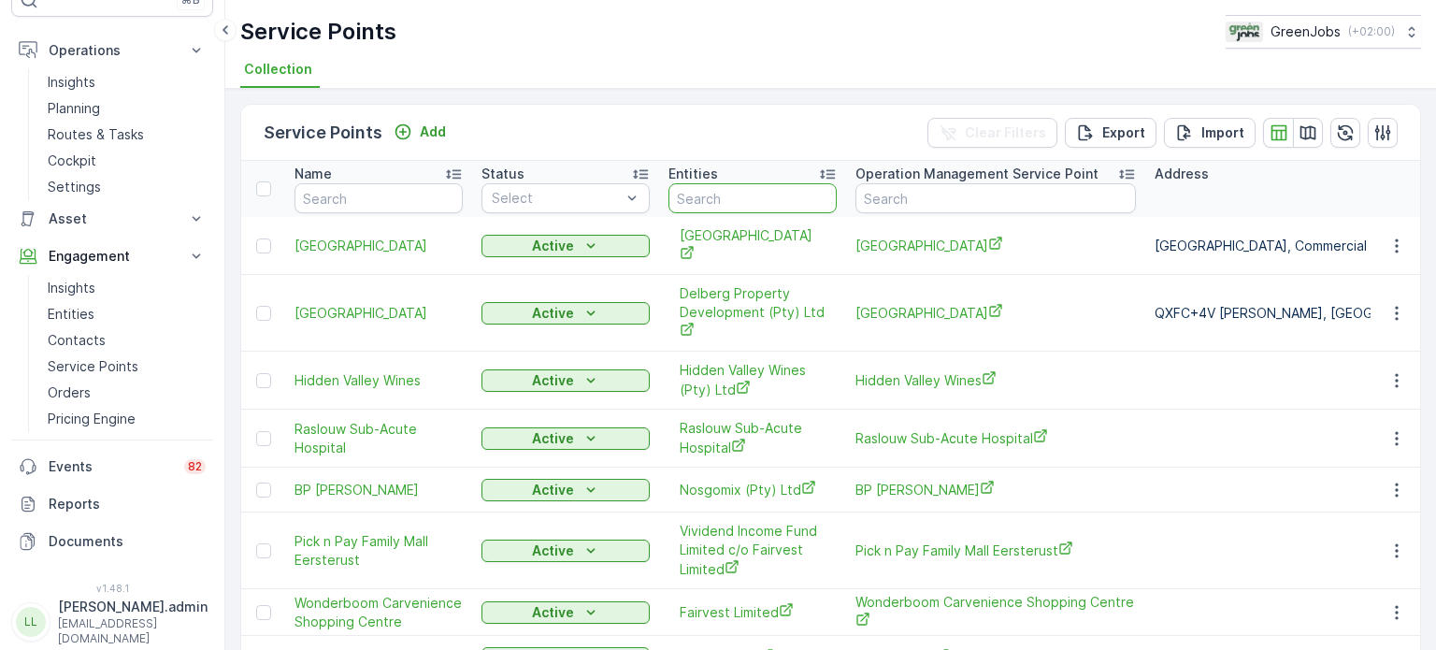
click at [744, 206] on input "text" at bounding box center [752, 198] width 168 height 30
type input "stellenbosch mu"
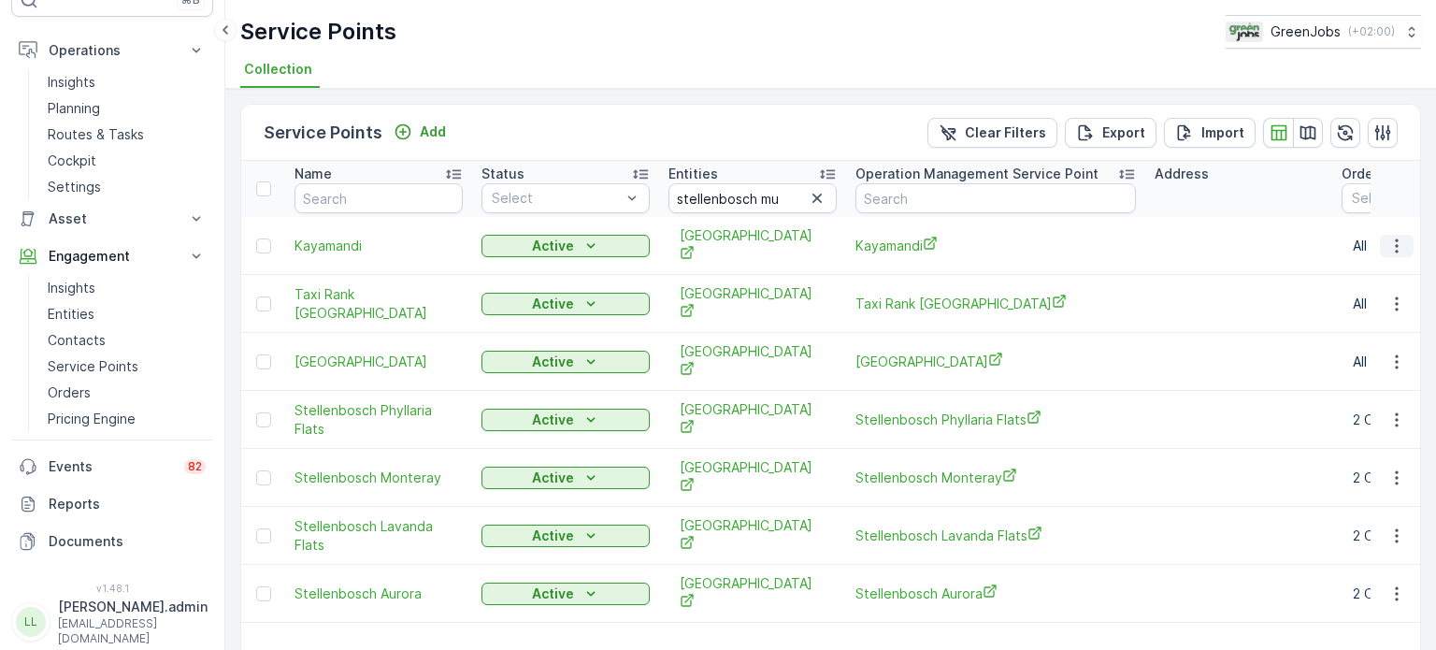
click at [1393, 247] on icon "button" at bounding box center [1396, 246] width 19 height 19
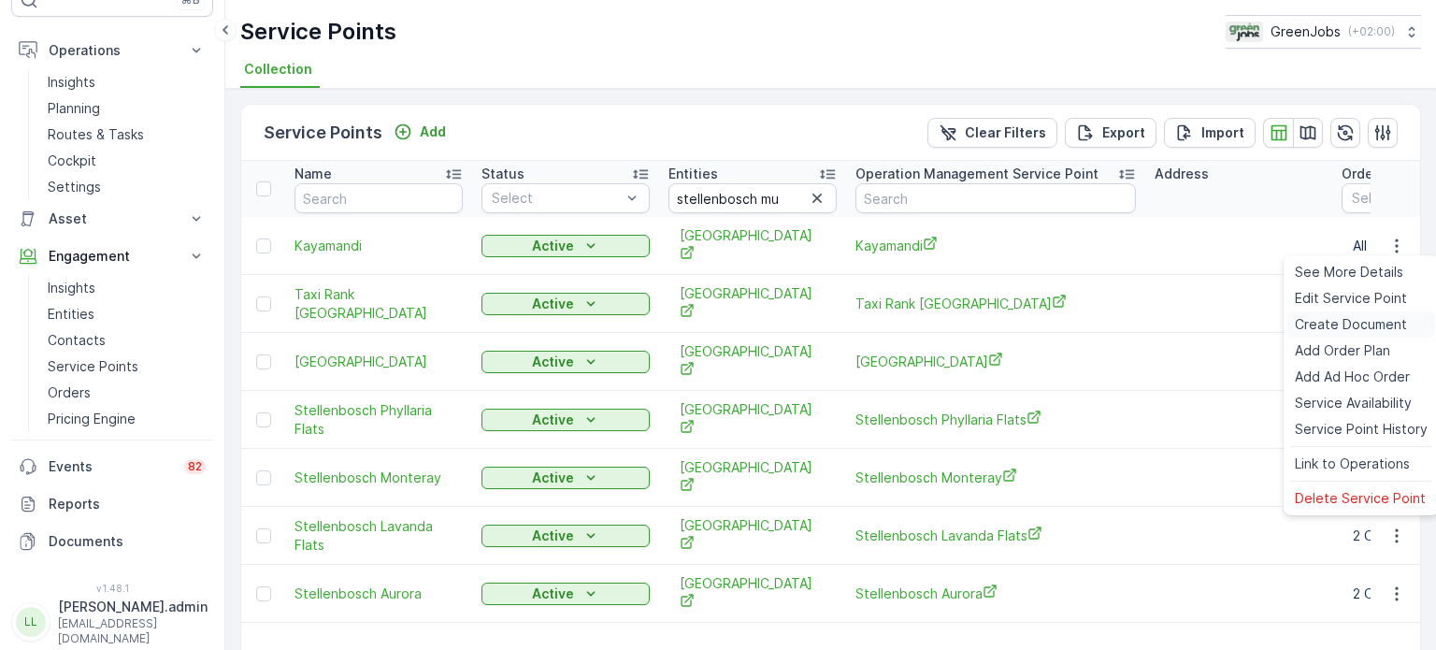
click at [1316, 333] on span "Create Document" at bounding box center [1351, 324] width 112 height 19
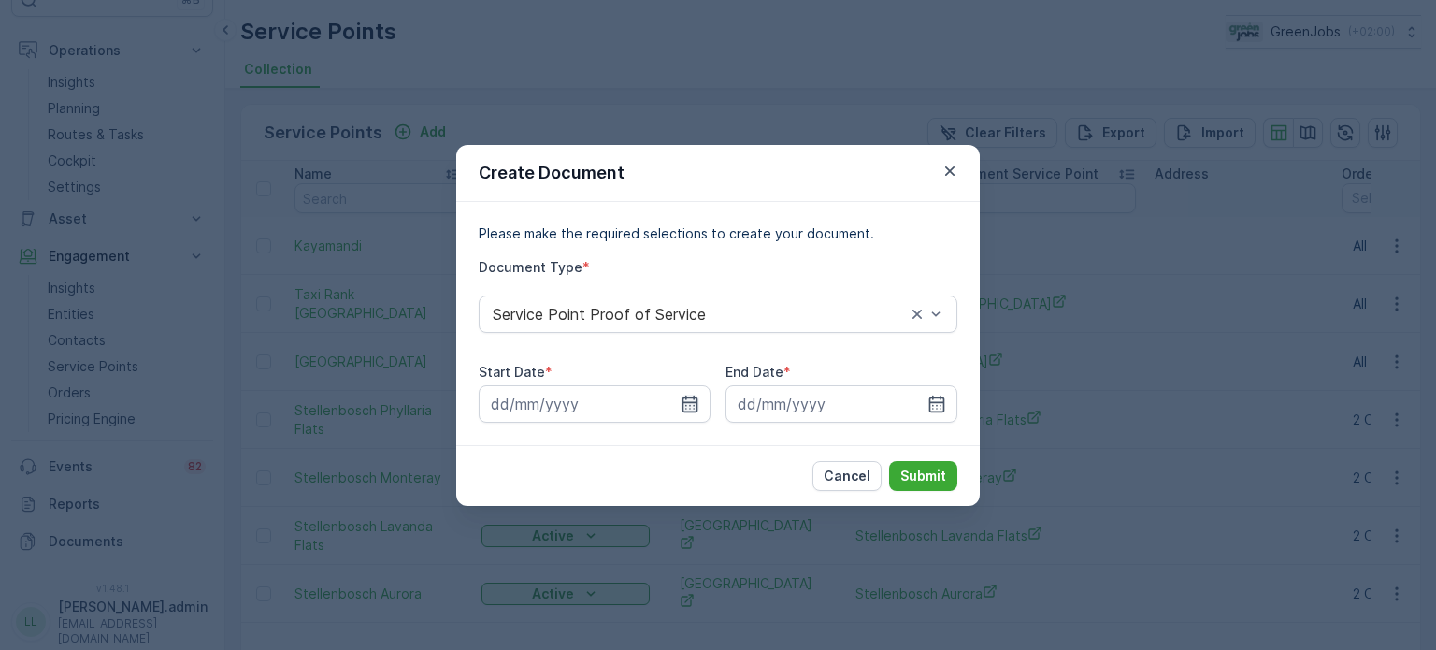
click at [692, 401] on icon "button" at bounding box center [691, 403] width 16 height 17
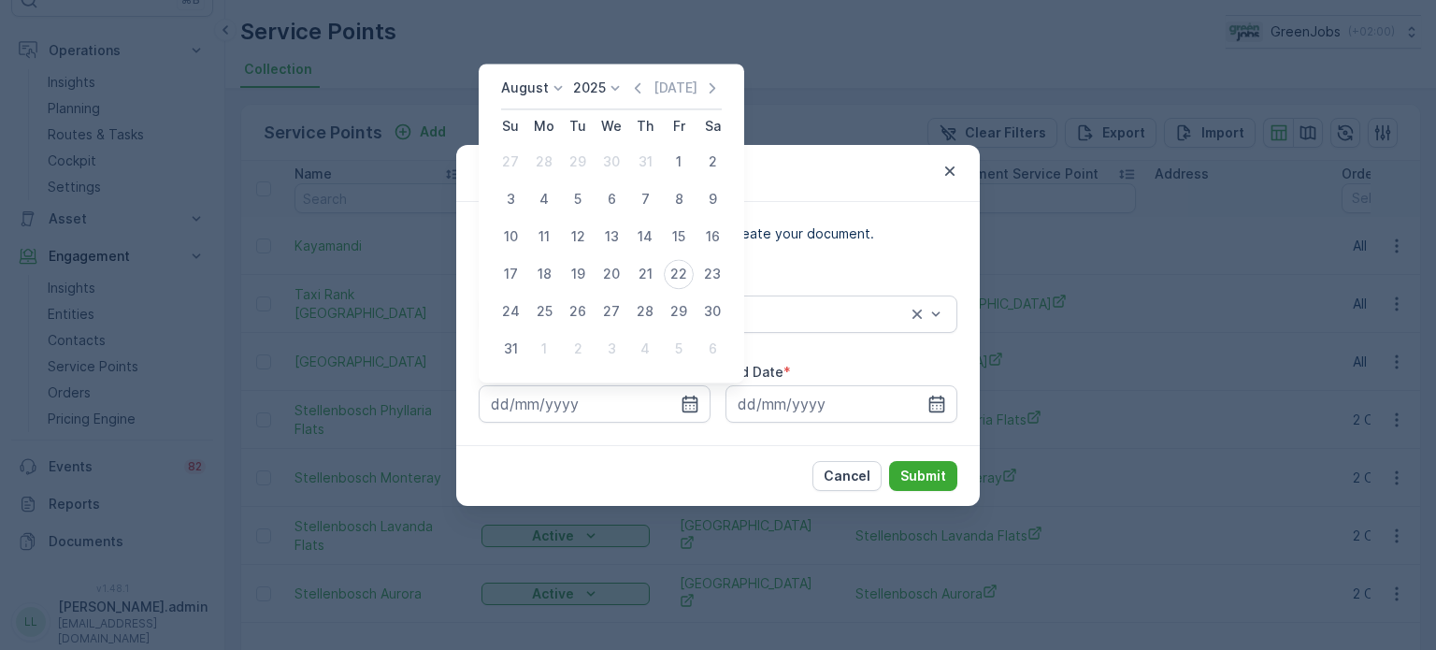
click at [536, 89] on p "August" at bounding box center [525, 88] width 48 height 19
click at [534, 129] on span "July" at bounding box center [524, 129] width 25 height 19
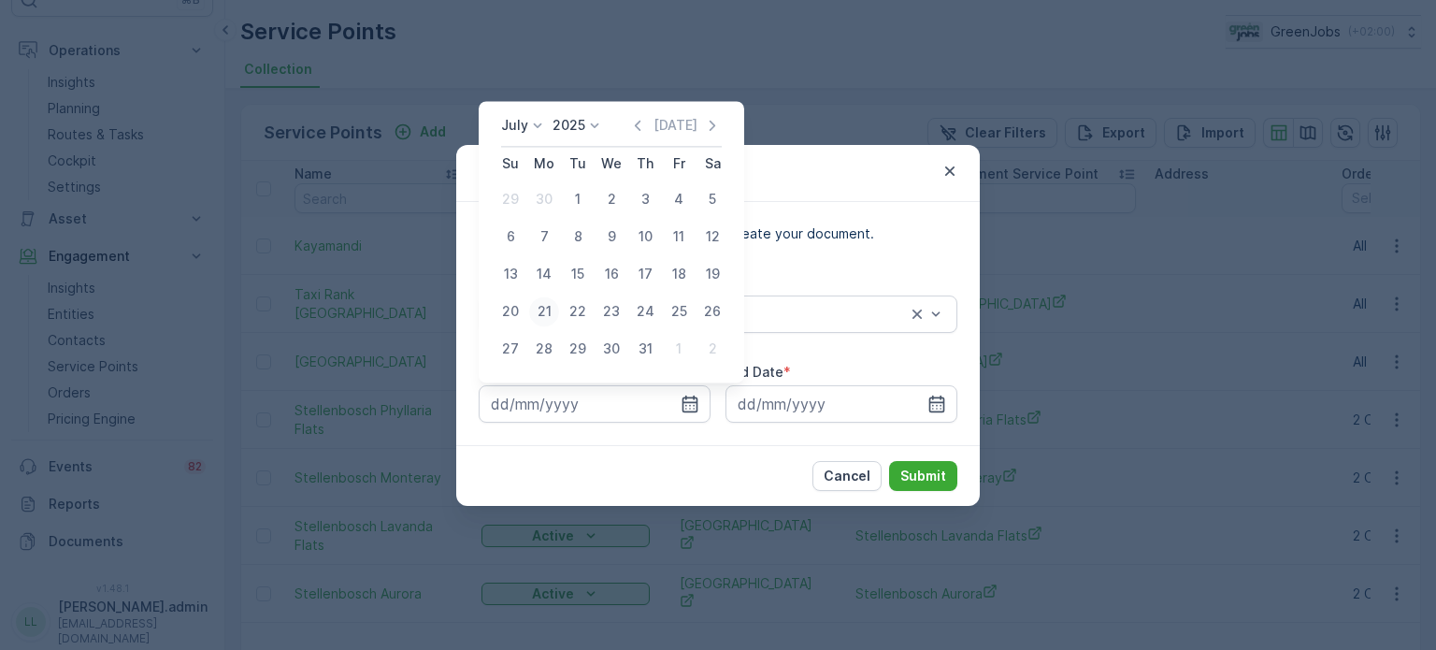
click at [541, 308] on div "21" at bounding box center [544, 311] width 30 height 30
type input "[DATE]"
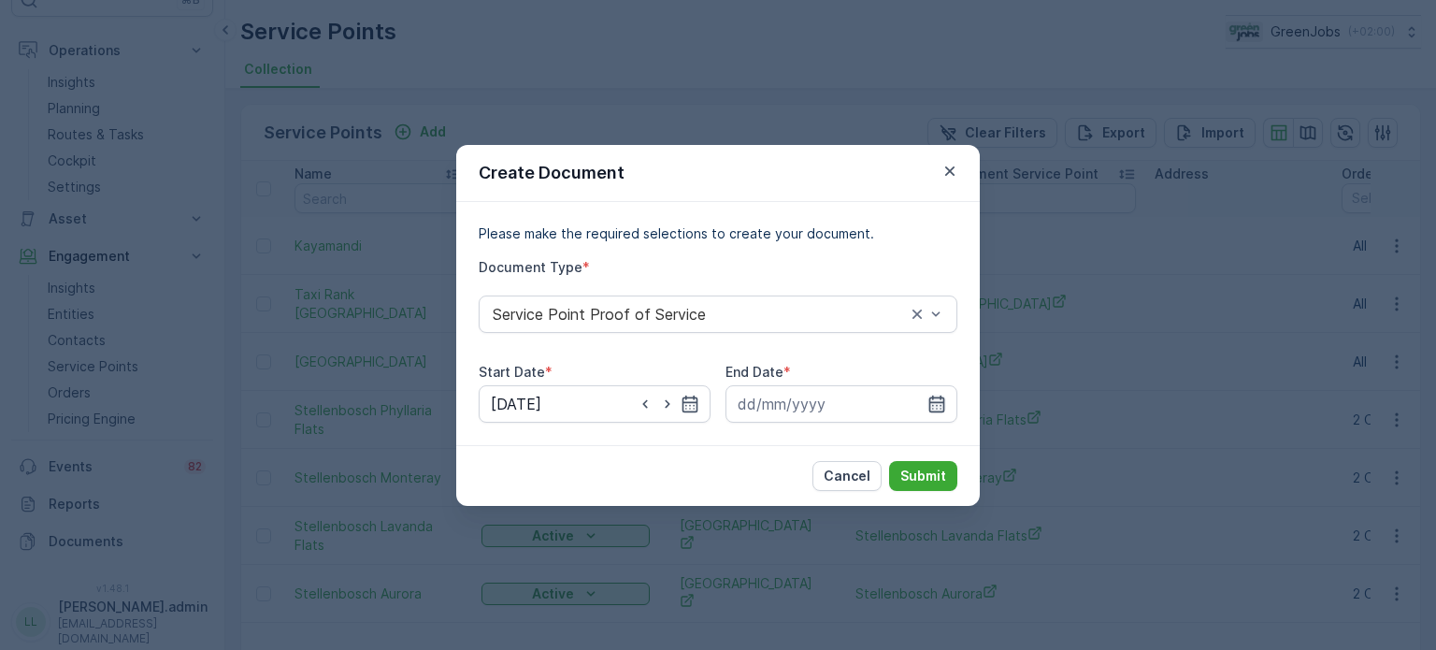
click at [938, 400] on icon "button" at bounding box center [936, 404] width 19 height 19
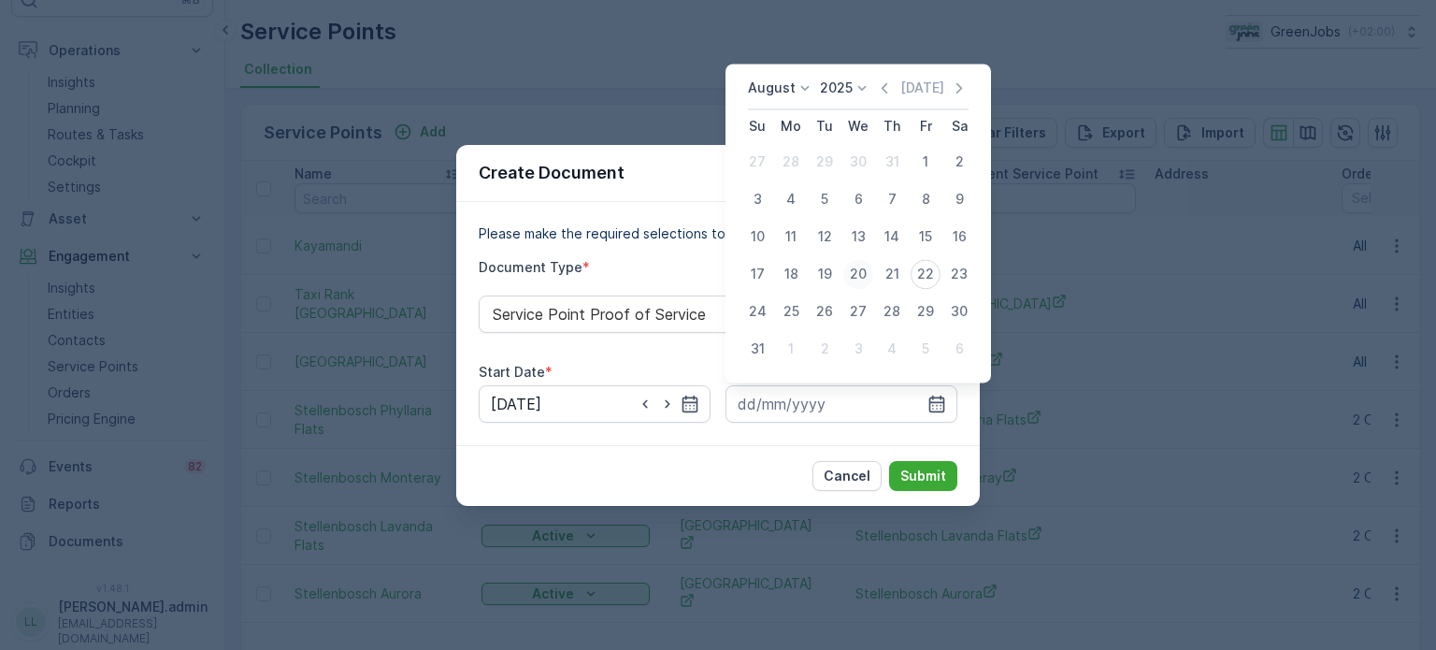
click at [852, 269] on div "20" at bounding box center [858, 274] width 30 height 30
type input "[DATE]"
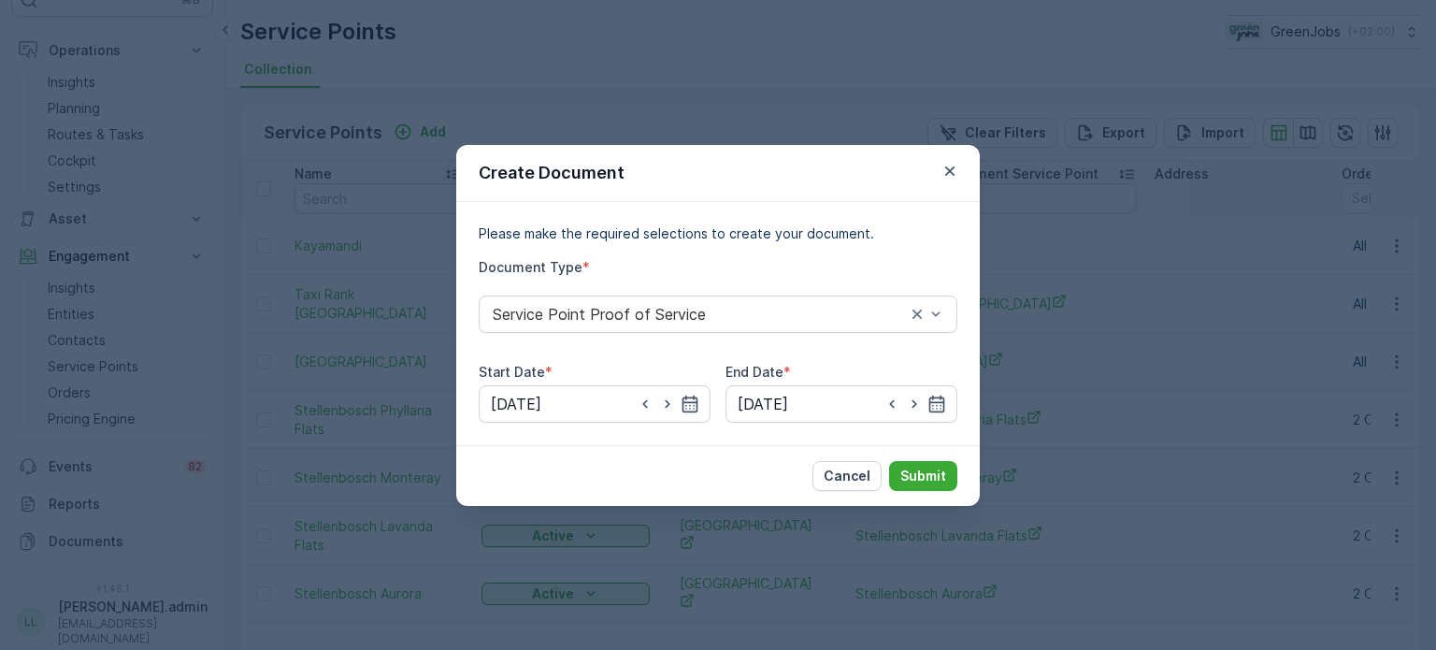
click at [912, 455] on div "Cancel Submit" at bounding box center [718, 475] width 524 height 61
click at [915, 469] on p "Submit" at bounding box center [923, 476] width 46 height 19
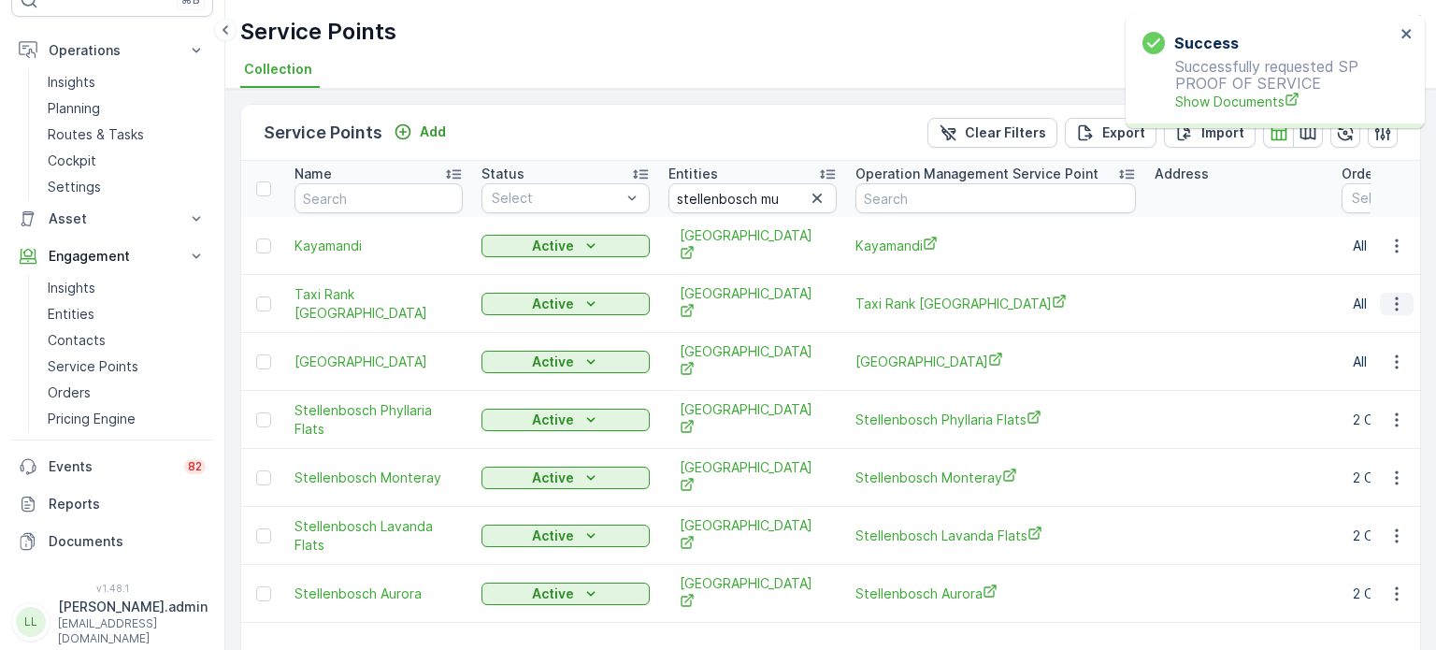
click at [1394, 295] on icon "button" at bounding box center [1396, 304] width 19 height 19
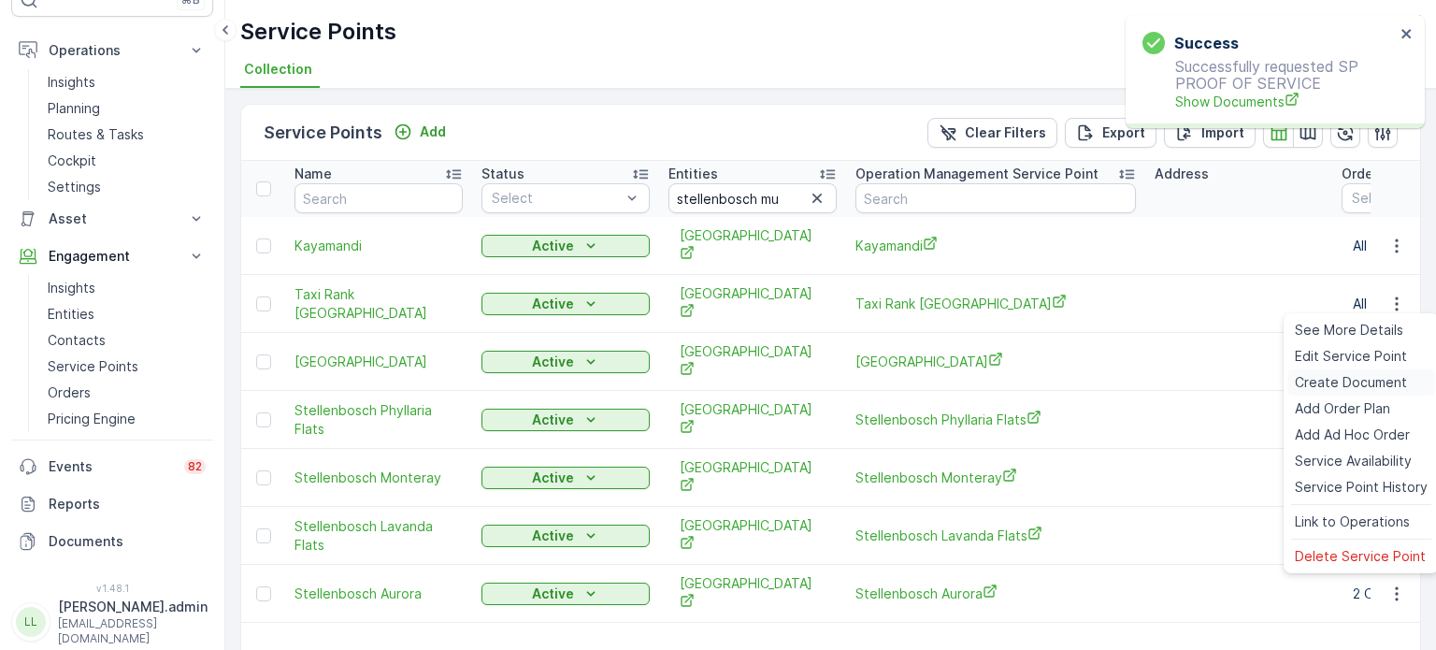
click at [1320, 384] on span "Create Document" at bounding box center [1351, 382] width 112 height 19
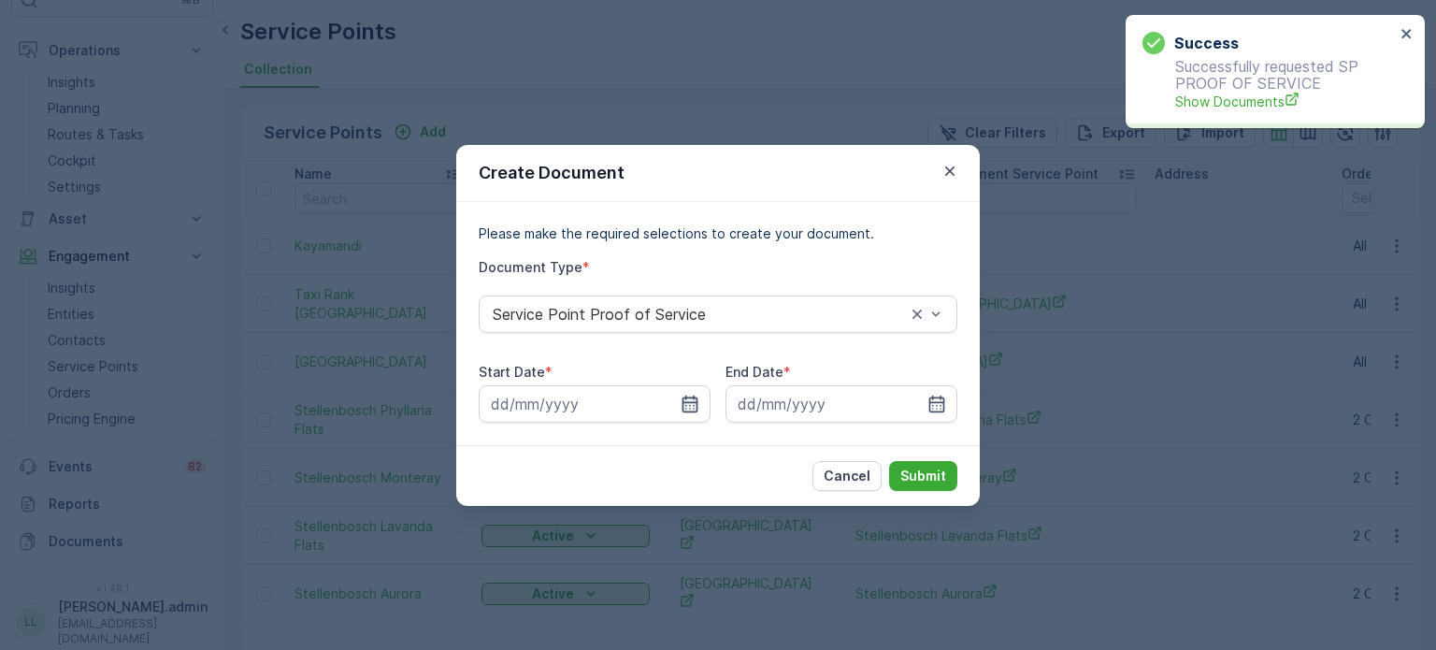
click at [691, 406] on icon "button" at bounding box center [690, 404] width 19 height 19
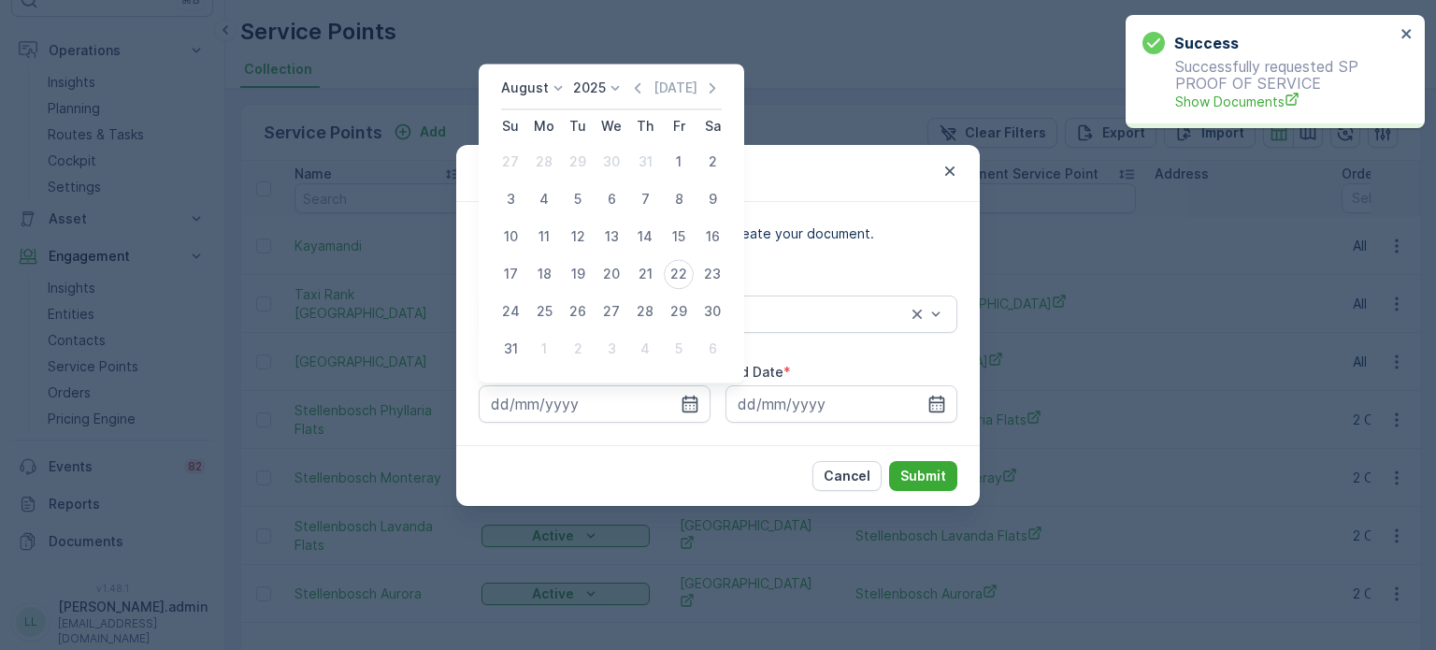
click at [521, 85] on p "August" at bounding box center [525, 88] width 48 height 19
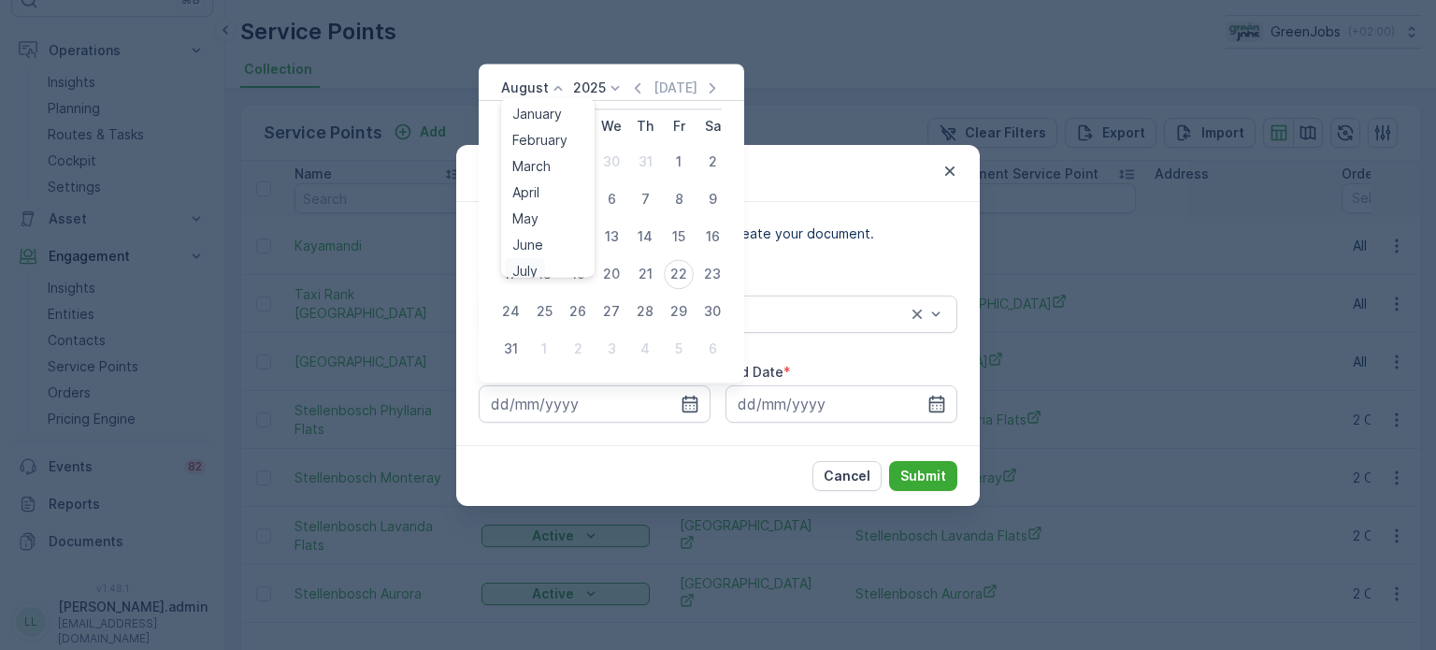
scroll to position [7, 0]
click at [530, 265] on span "July" at bounding box center [524, 263] width 25 height 19
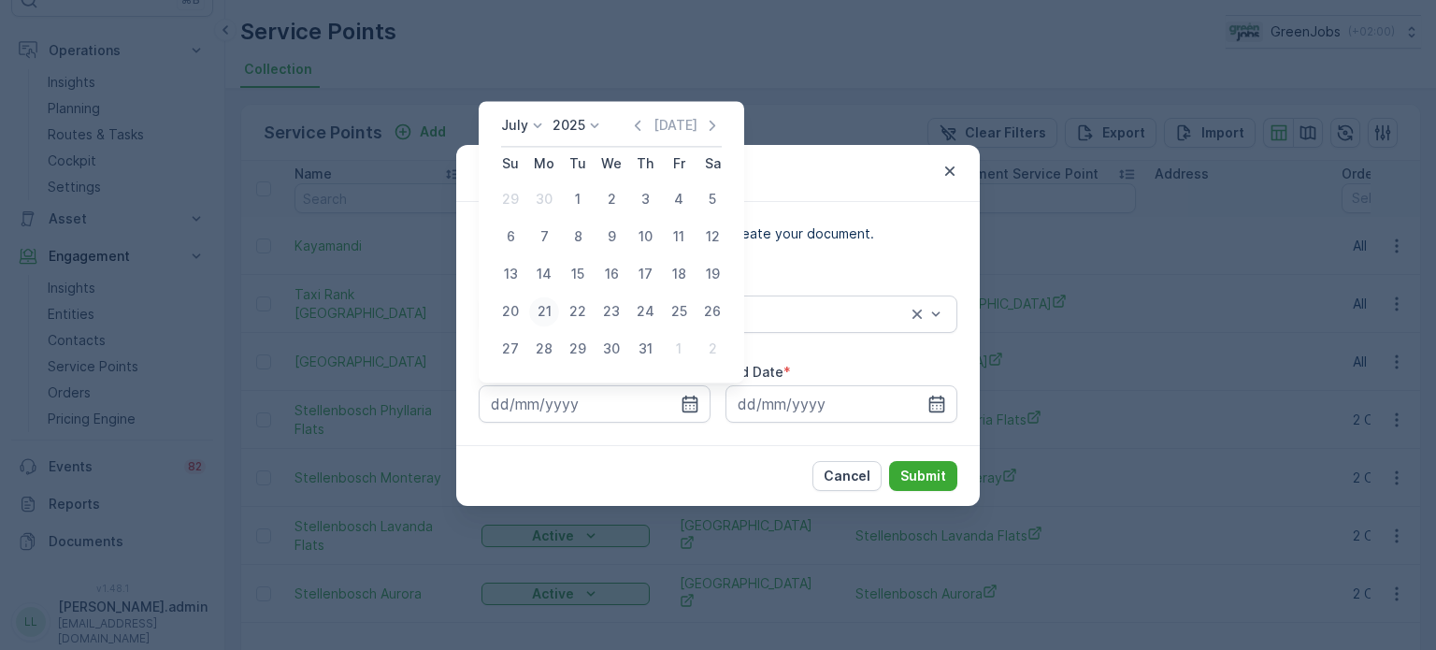
click at [549, 309] on div "21" at bounding box center [544, 311] width 30 height 30
type input "[DATE]"
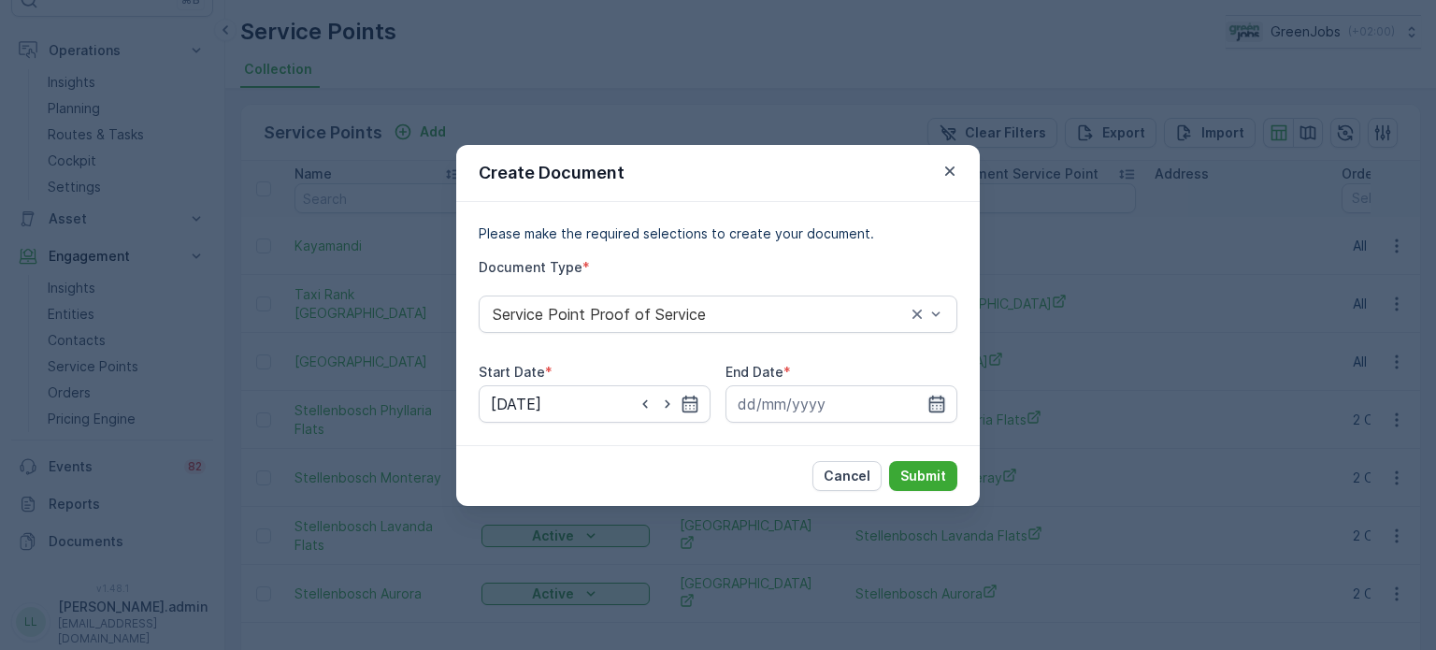
click at [940, 408] on icon "button" at bounding box center [937, 403] width 16 height 17
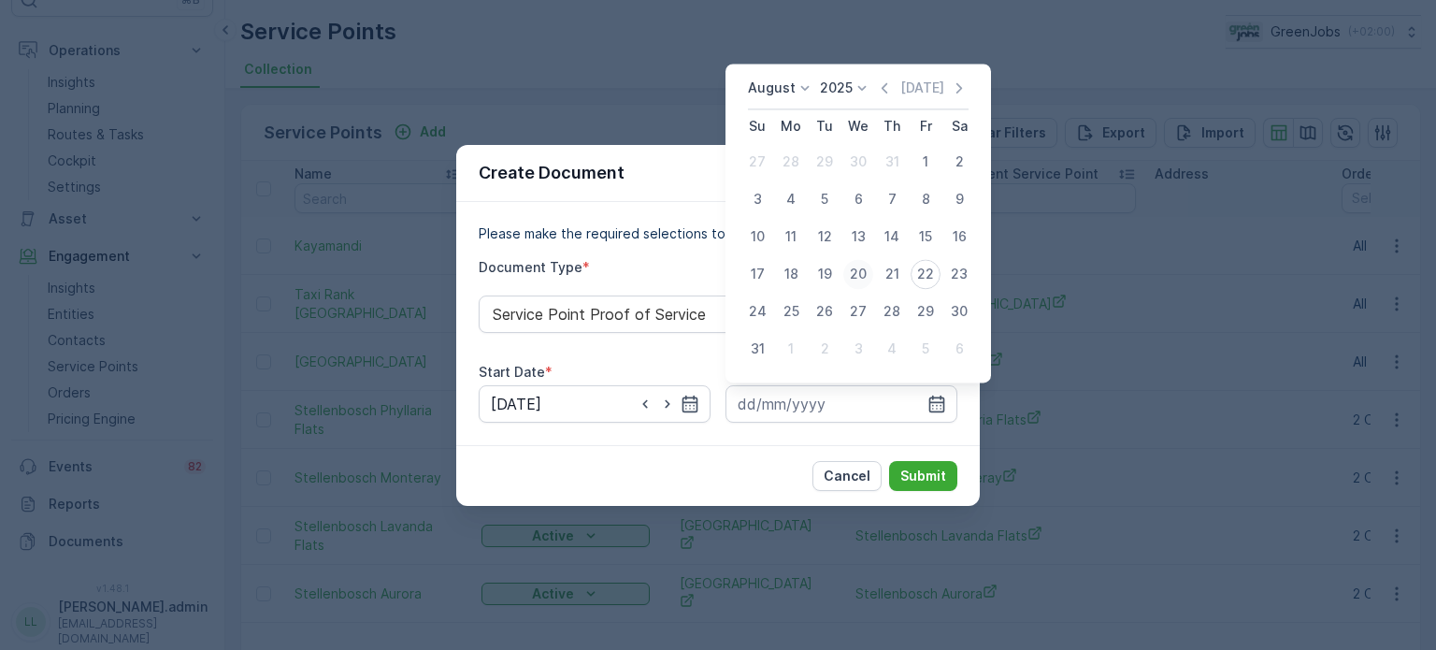
click at [858, 272] on div "20" at bounding box center [858, 274] width 30 height 30
type input "[DATE]"
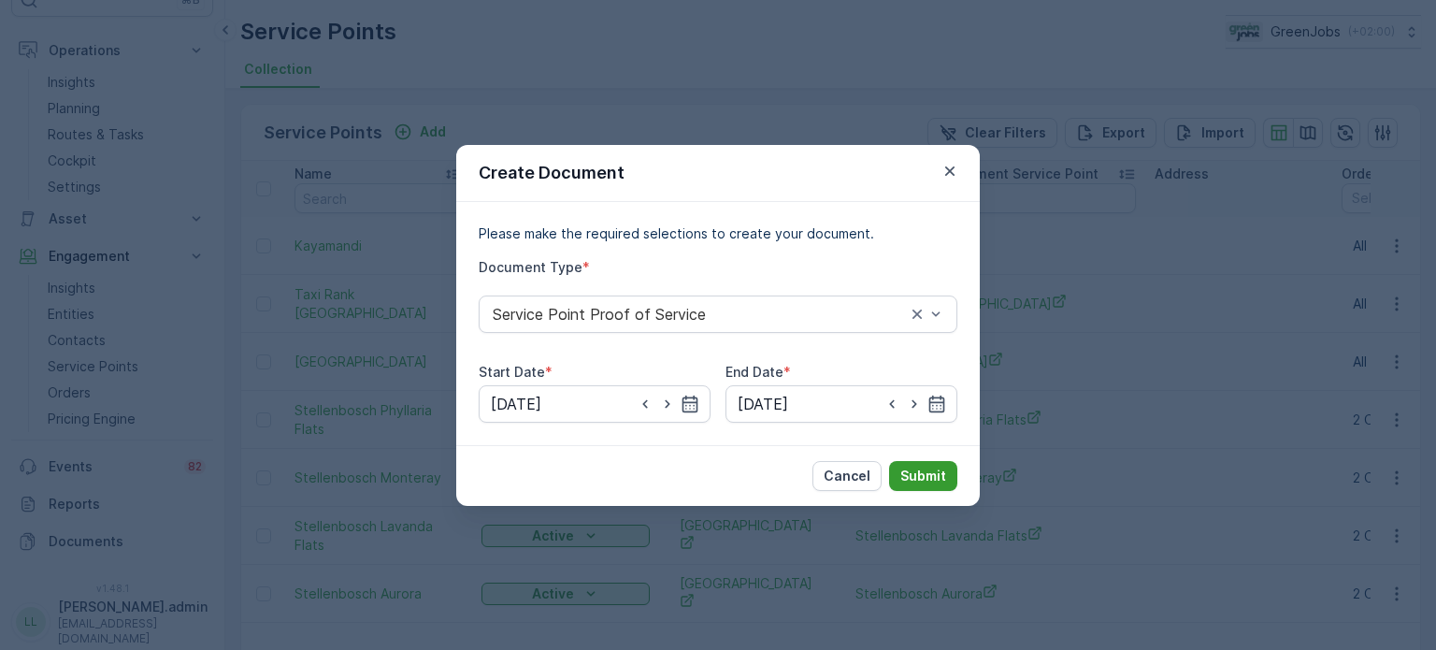
click at [909, 470] on p "Submit" at bounding box center [923, 476] width 46 height 19
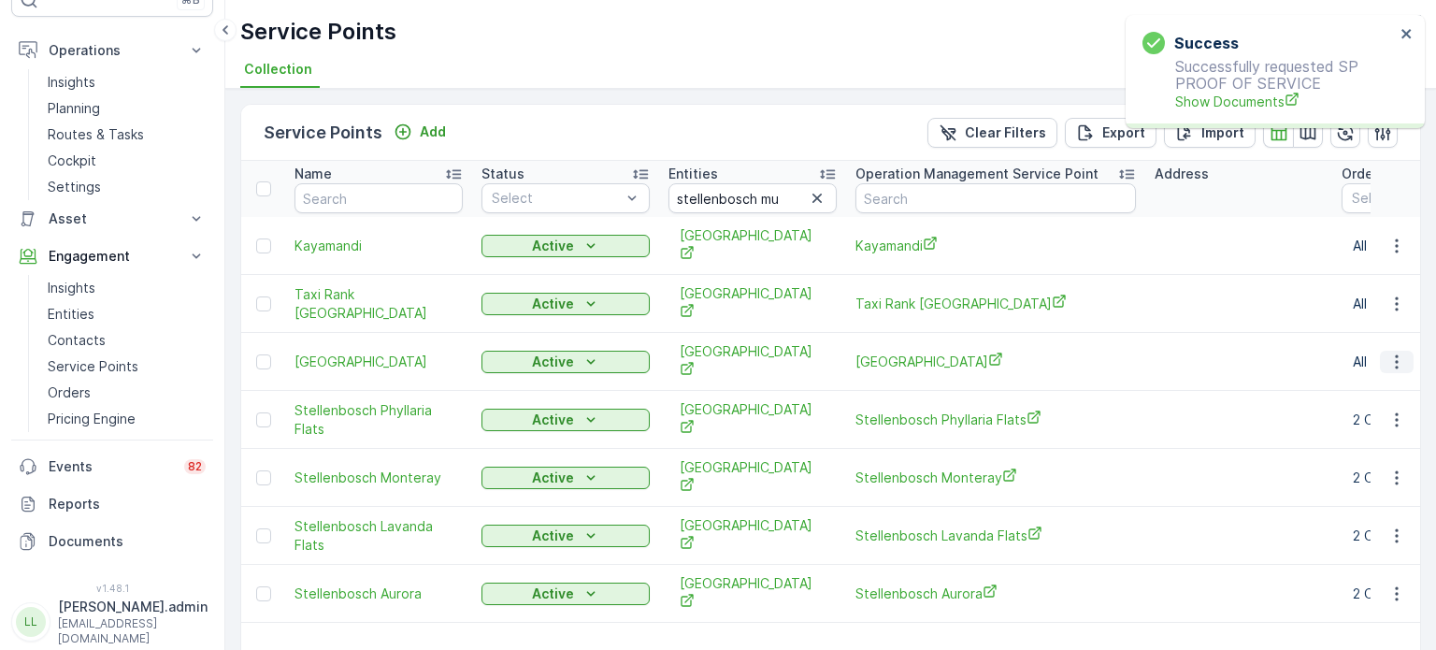
click at [1401, 362] on button "button" at bounding box center [1397, 362] width 34 height 22
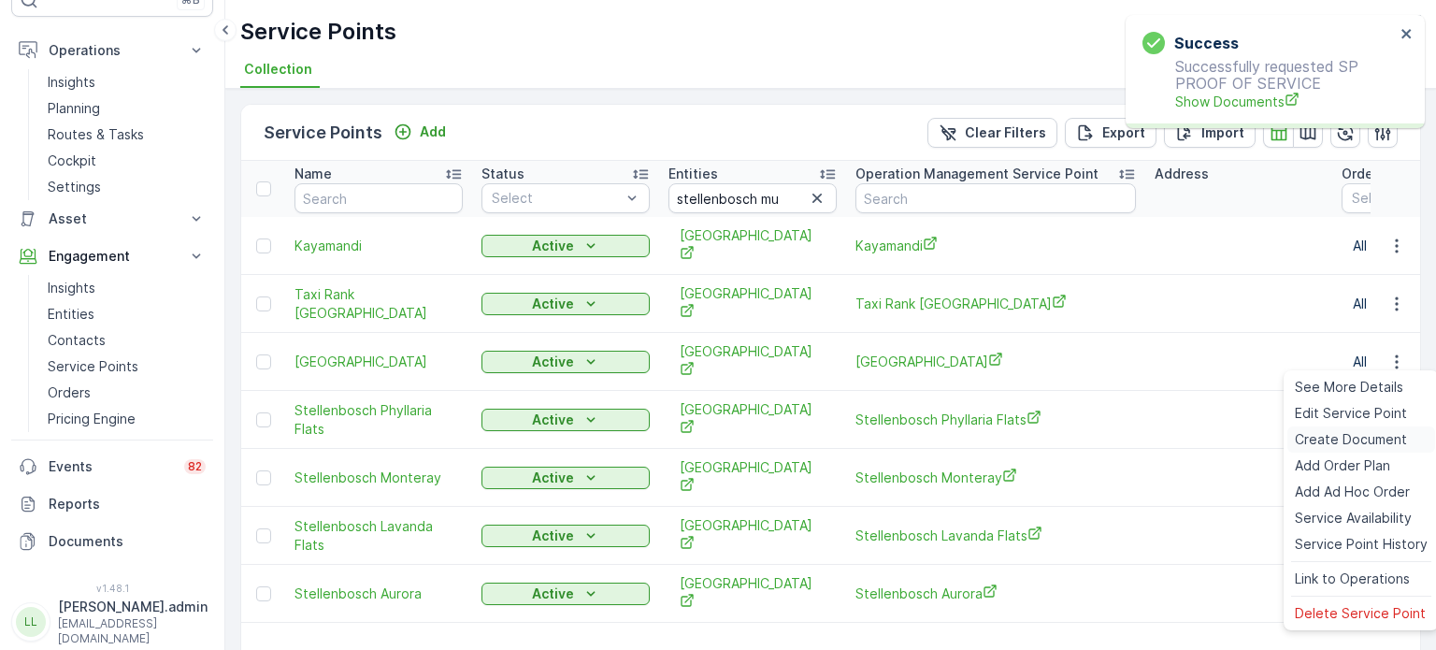
click at [1324, 440] on span "Create Document" at bounding box center [1351, 439] width 112 height 19
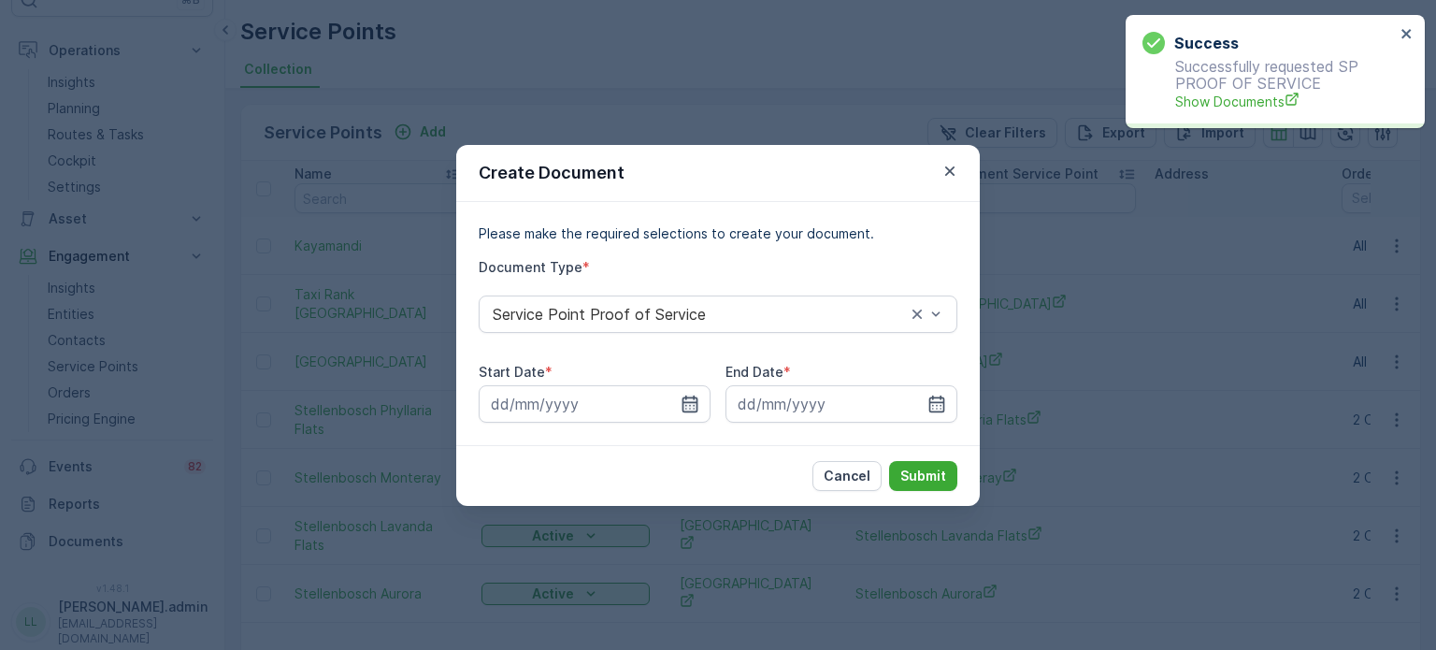
click at [692, 405] on icon "button" at bounding box center [690, 404] width 19 height 19
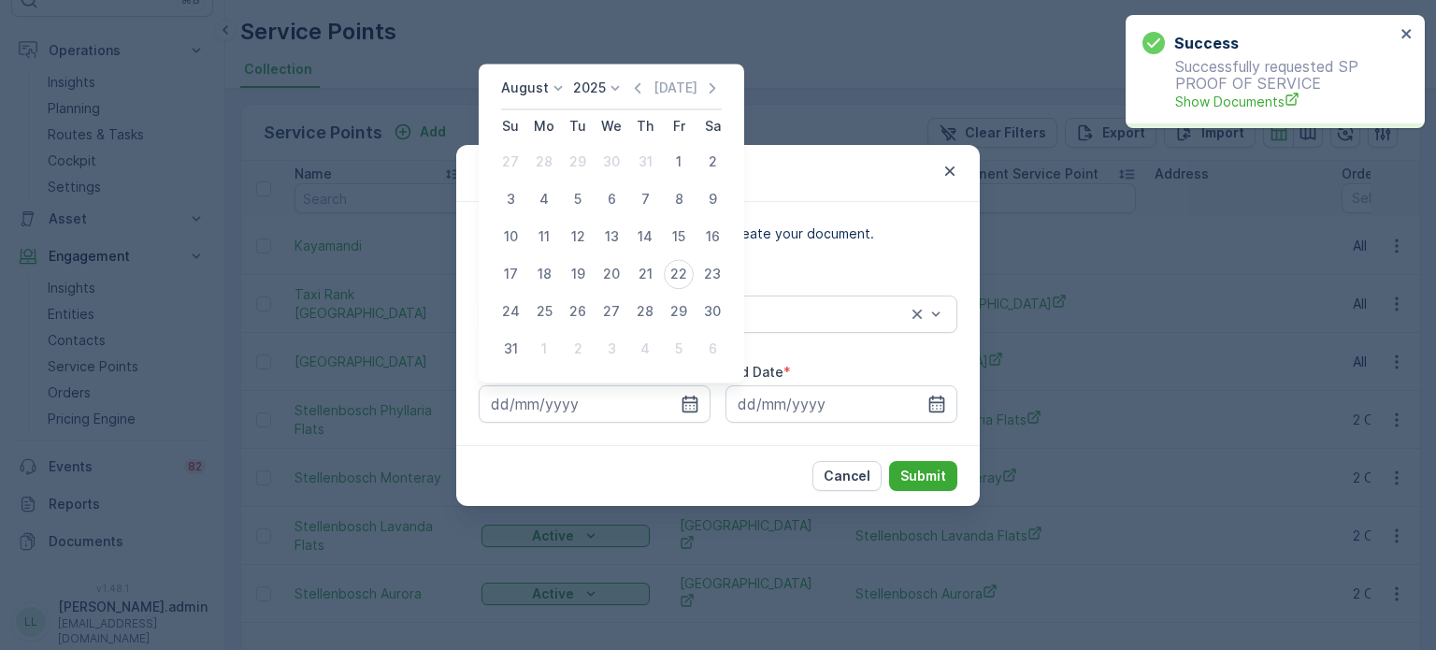
click at [539, 75] on div "[DATE] [DATE] Su Mo Tu We Th Fr Sa 27 28 29 30 31 1 2 3 4 5 6 7 8 9 10 11 12 13…" at bounding box center [612, 223] width 266 height 319
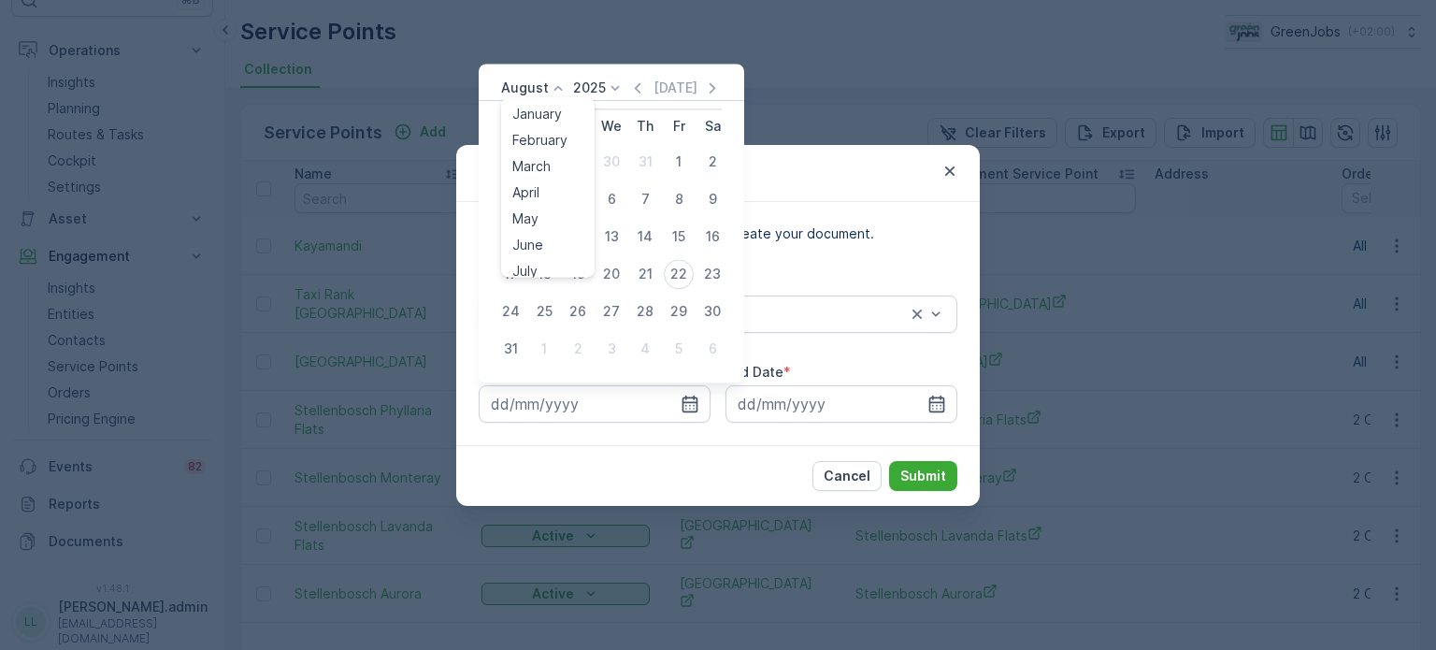
click at [539, 91] on p "August" at bounding box center [525, 88] width 48 height 19
click at [535, 264] on span "July" at bounding box center [524, 263] width 25 height 19
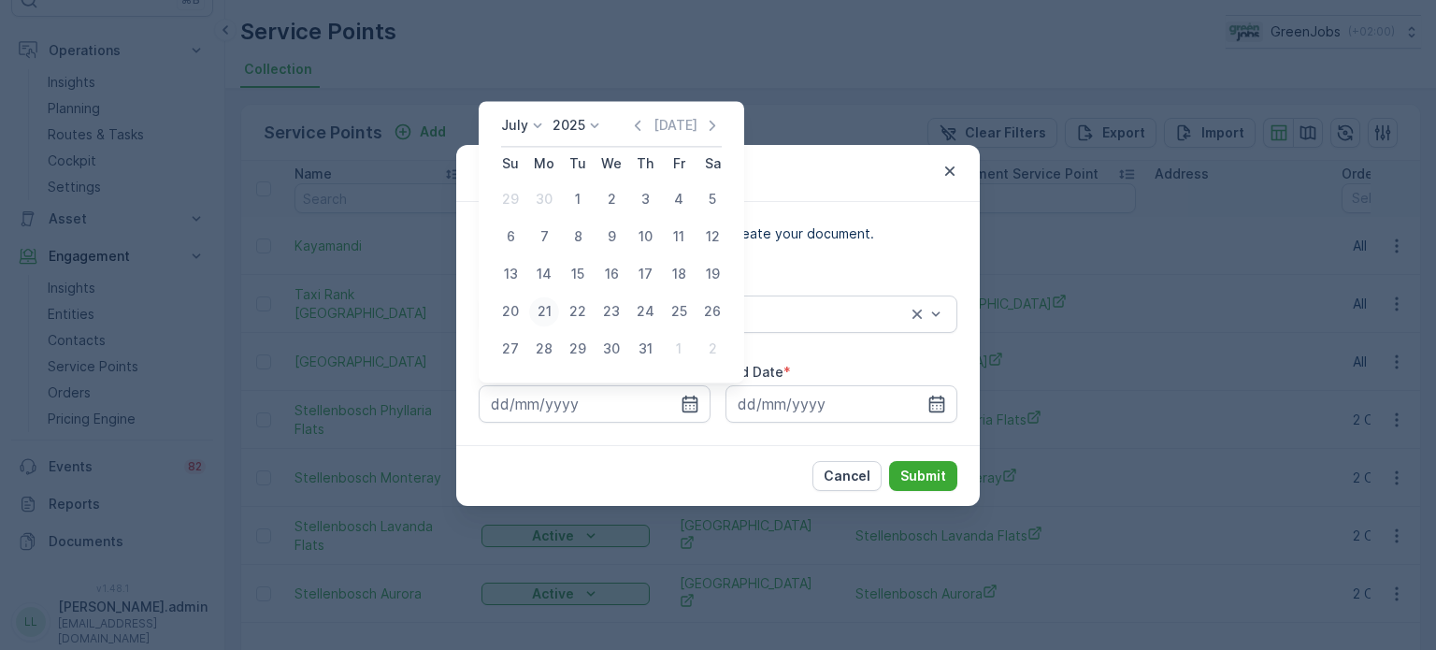
click at [543, 310] on div "21" at bounding box center [544, 311] width 30 height 30
type input "[DATE]"
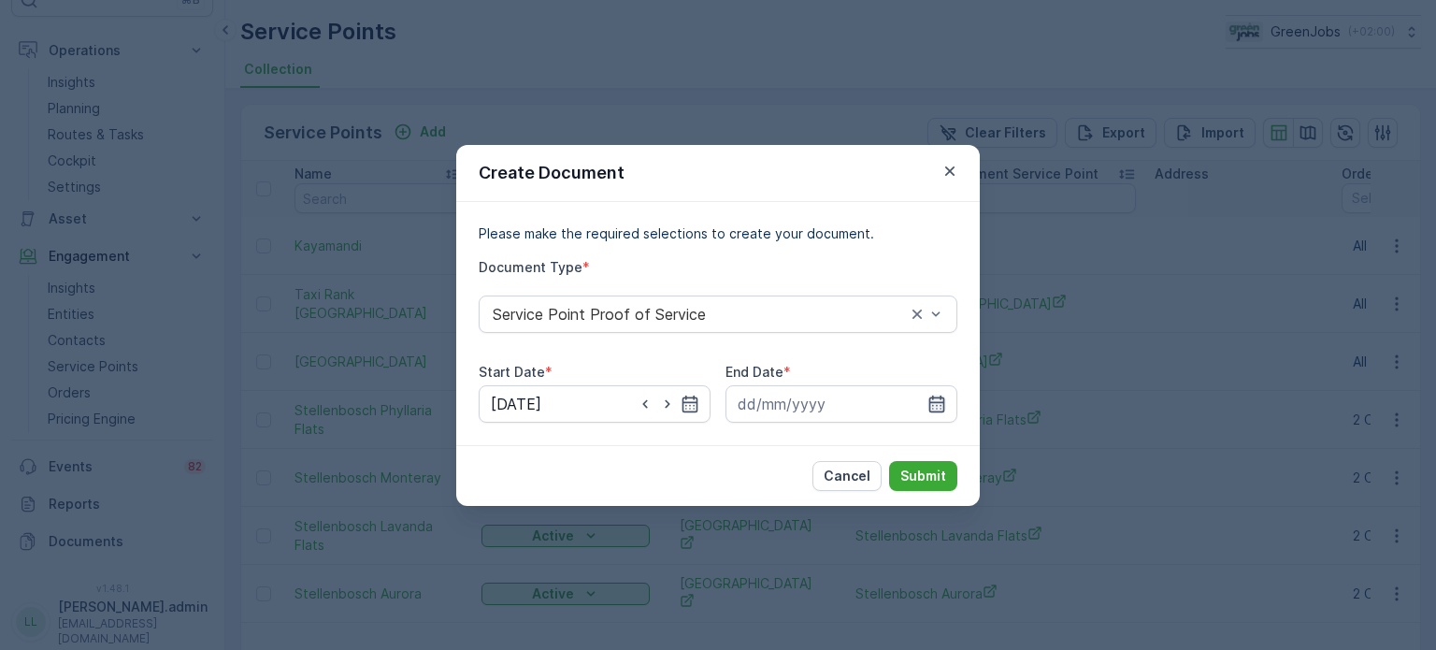
click at [942, 395] on icon "button" at bounding box center [936, 404] width 19 height 19
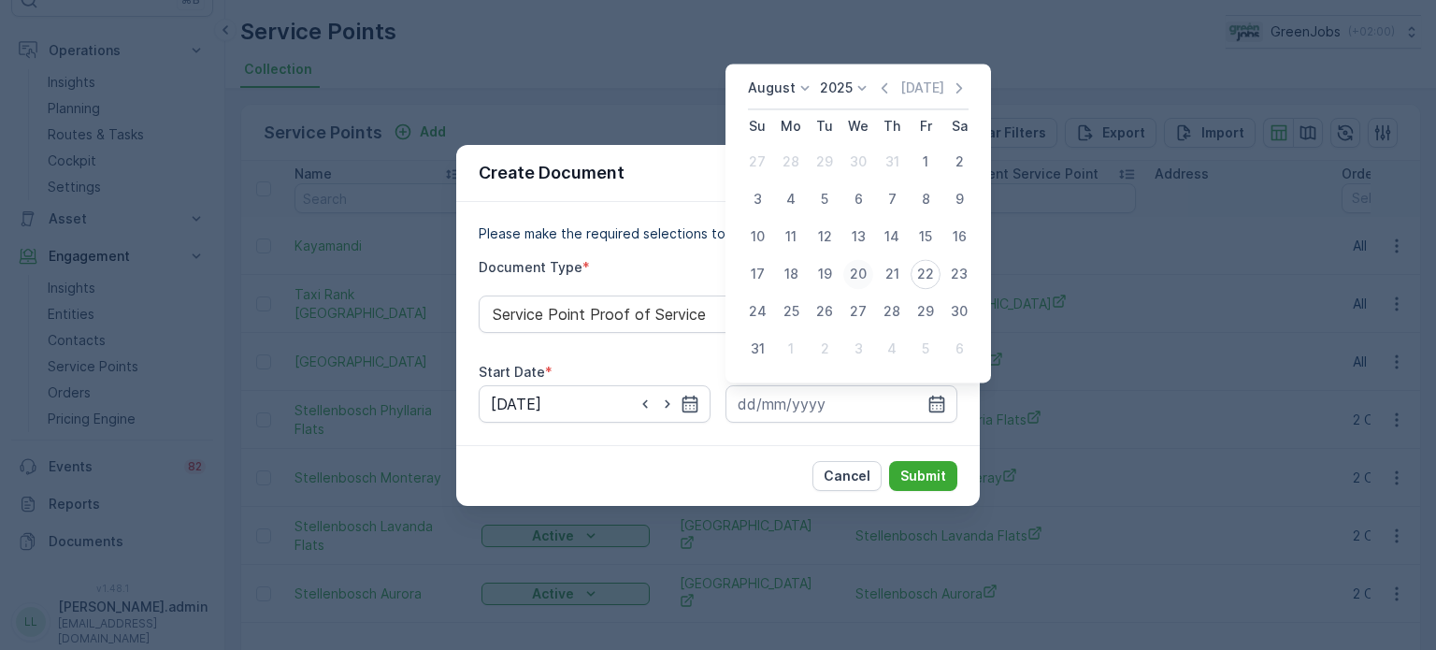
click at [856, 273] on div "20" at bounding box center [858, 274] width 30 height 30
type input "[DATE]"
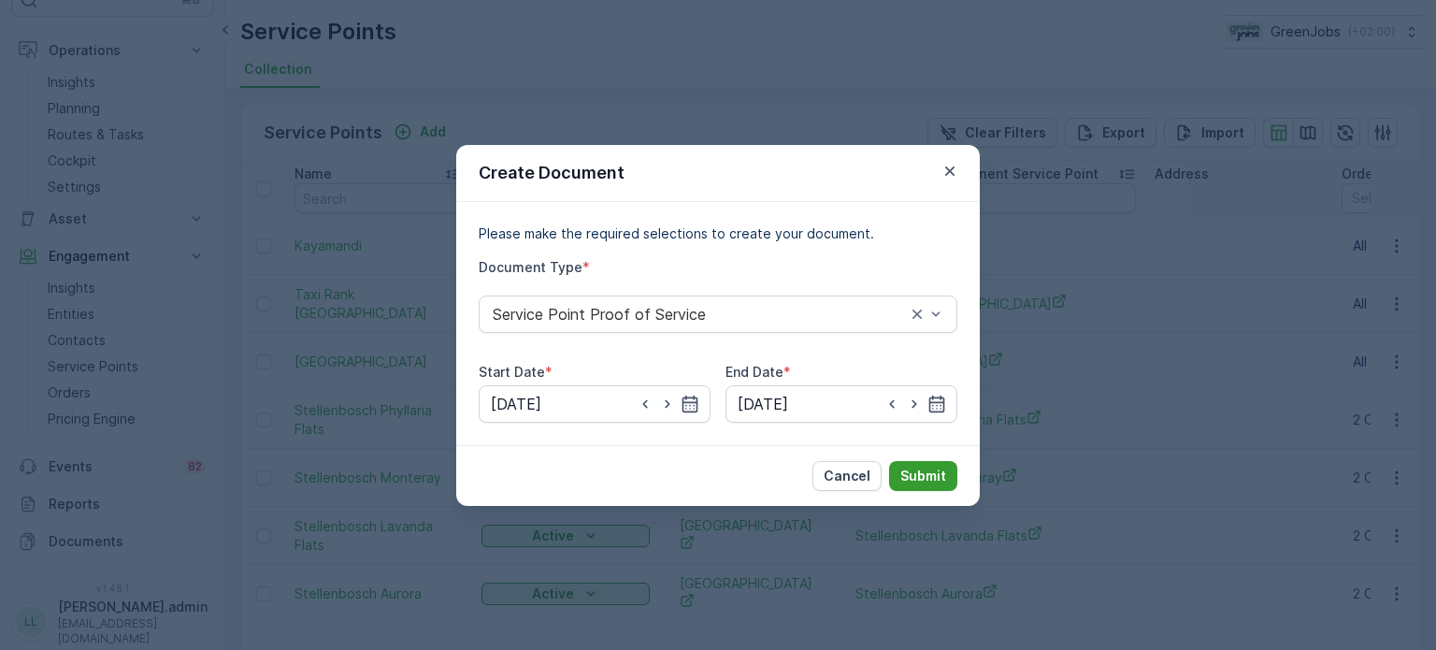
click at [918, 469] on p "Submit" at bounding box center [923, 476] width 46 height 19
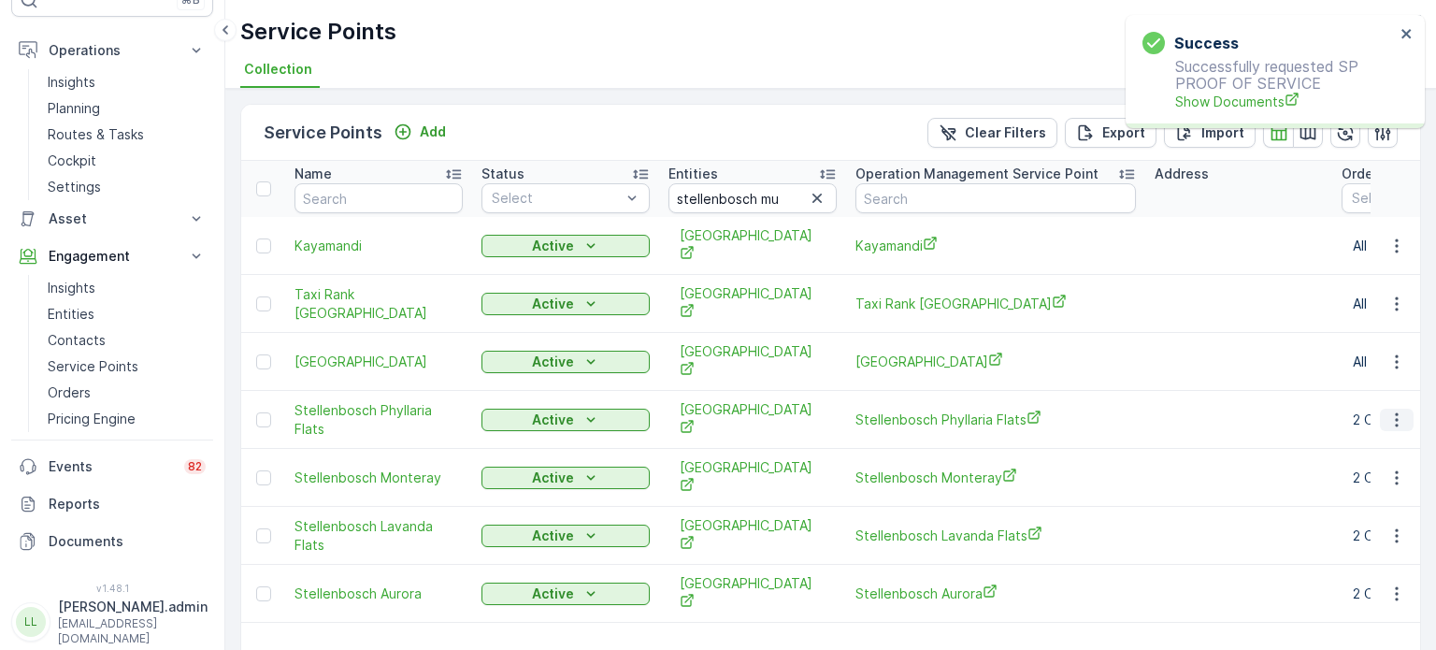
click at [1398, 410] on icon "button" at bounding box center [1396, 419] width 19 height 19
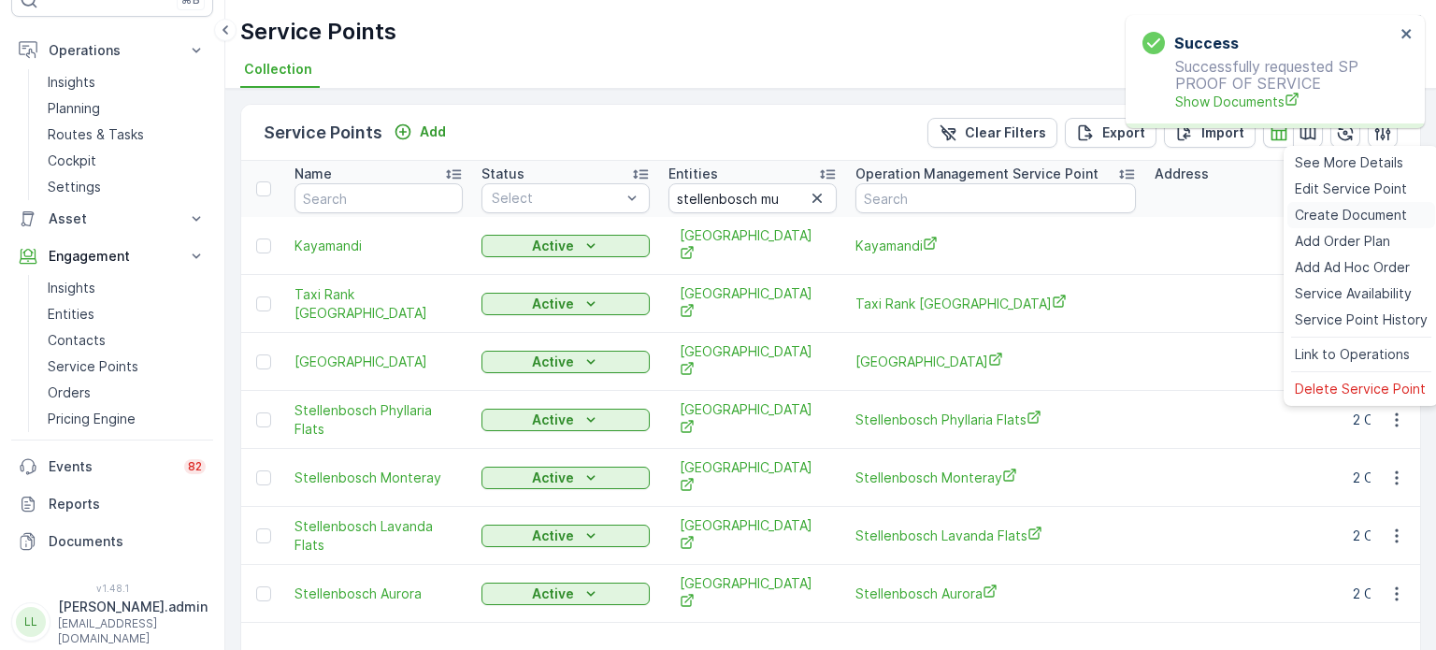
click at [1309, 219] on span "Create Document" at bounding box center [1351, 215] width 112 height 19
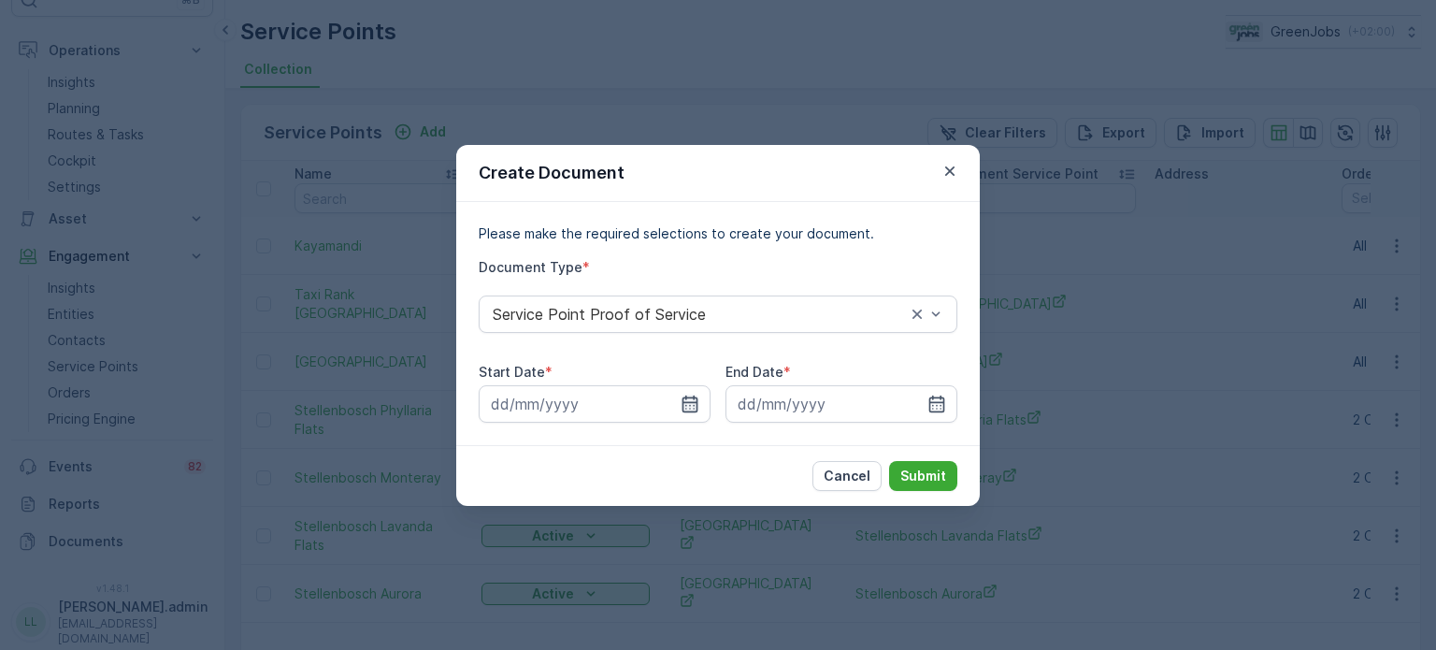
click at [689, 398] on icon "button" at bounding box center [690, 404] width 19 height 19
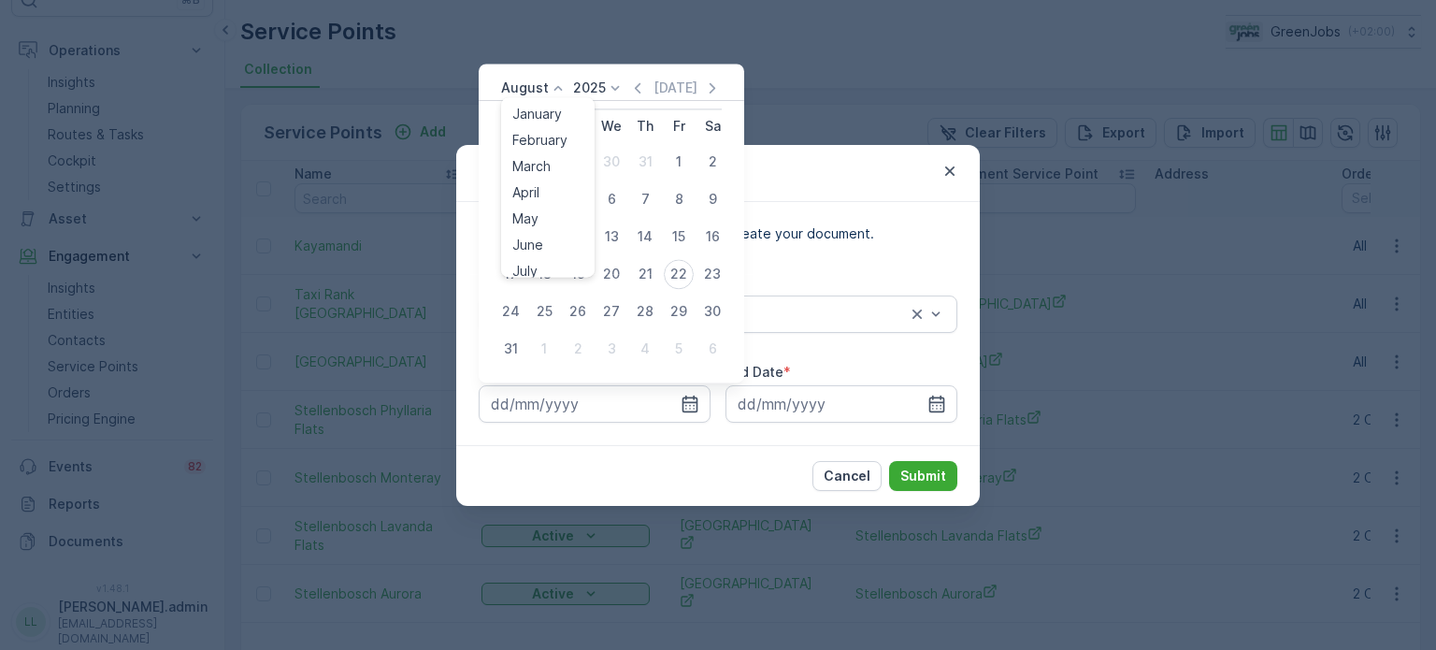
click at [531, 79] on p "August" at bounding box center [525, 88] width 48 height 19
click at [522, 261] on span "July" at bounding box center [524, 263] width 25 height 19
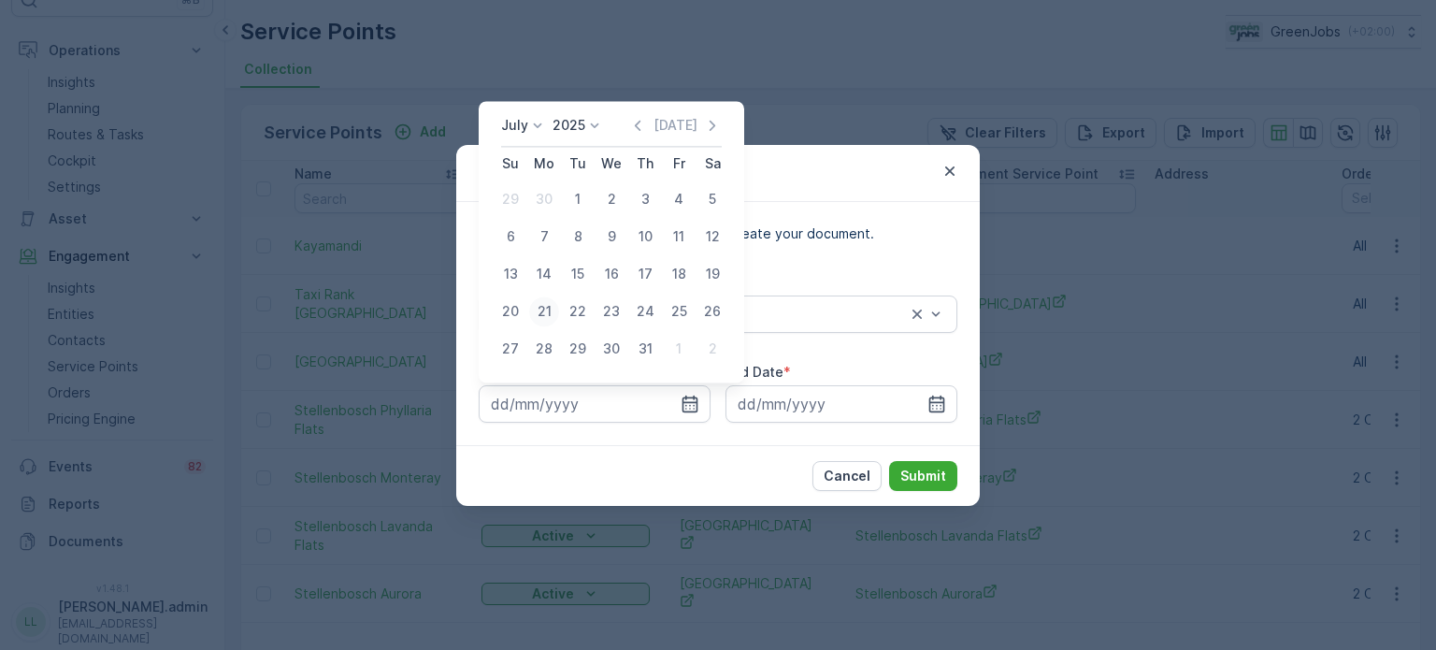
click at [551, 310] on div "21" at bounding box center [544, 311] width 30 height 30
type input "[DATE]"
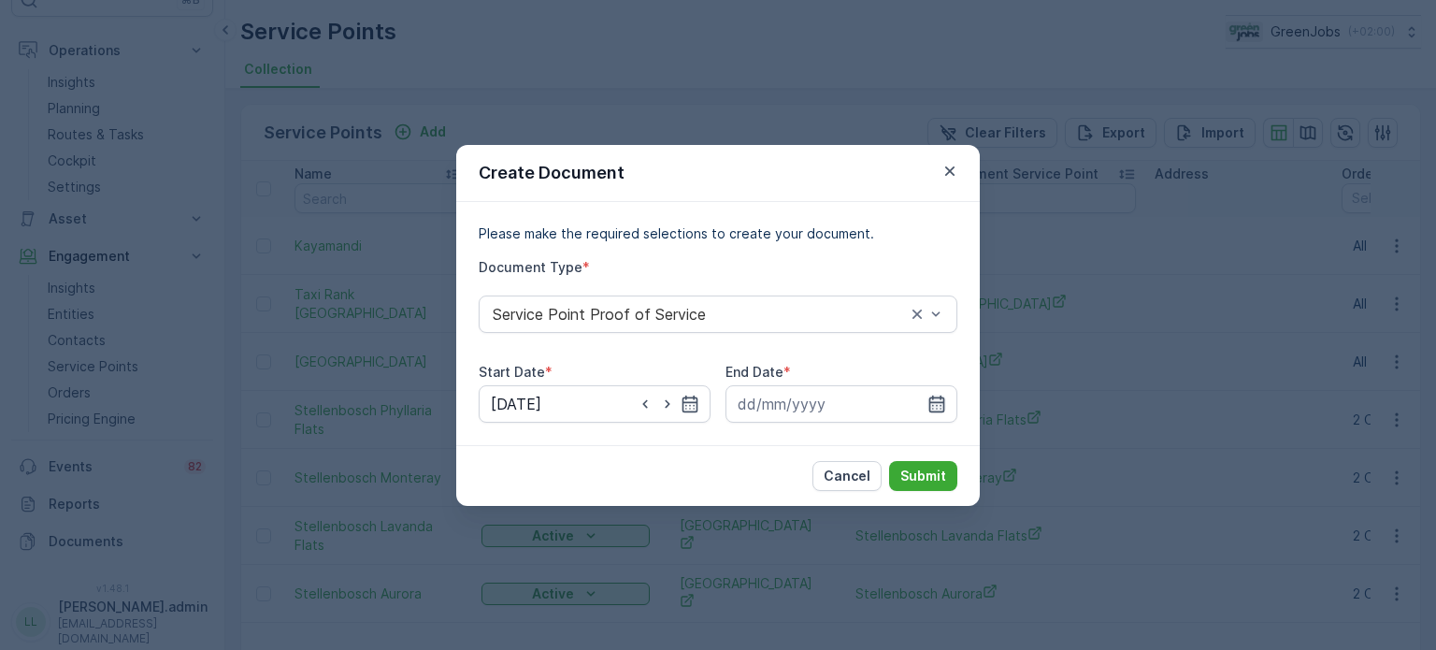
click at [939, 407] on icon "button" at bounding box center [936, 404] width 19 height 19
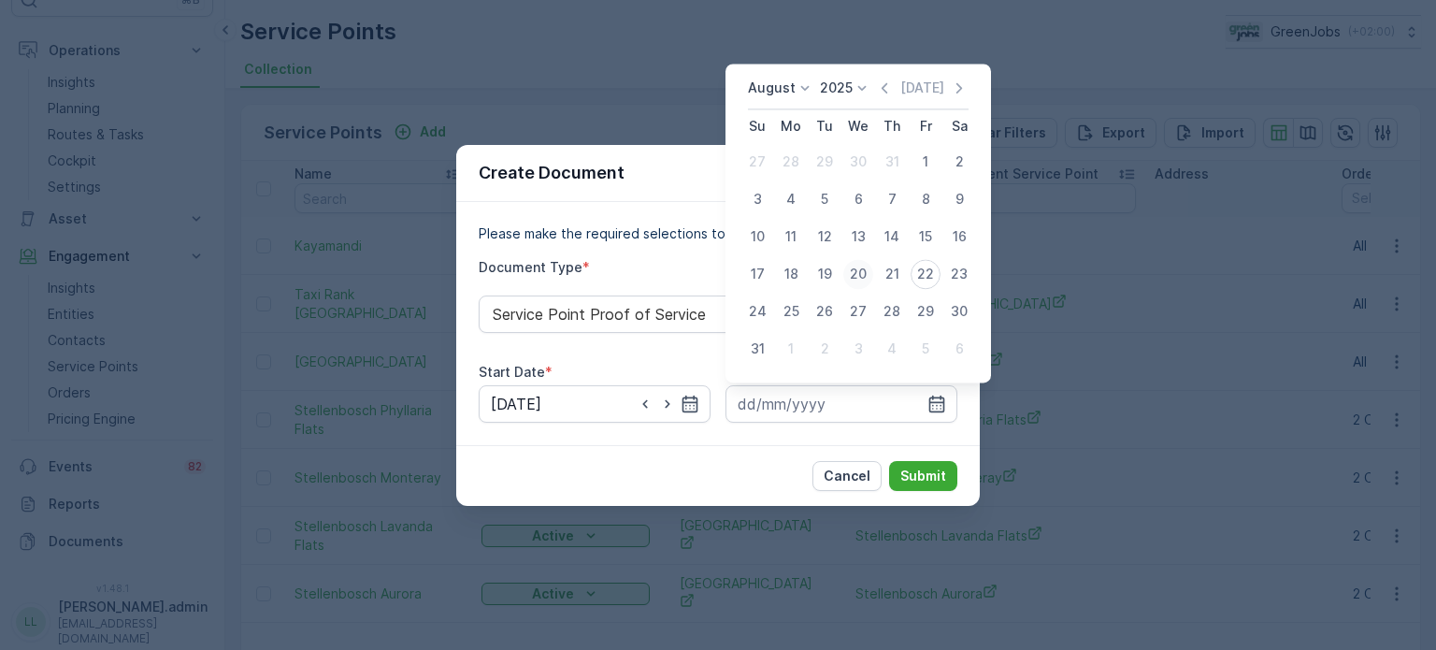
click at [864, 267] on div "20" at bounding box center [858, 274] width 30 height 30
type input "[DATE]"
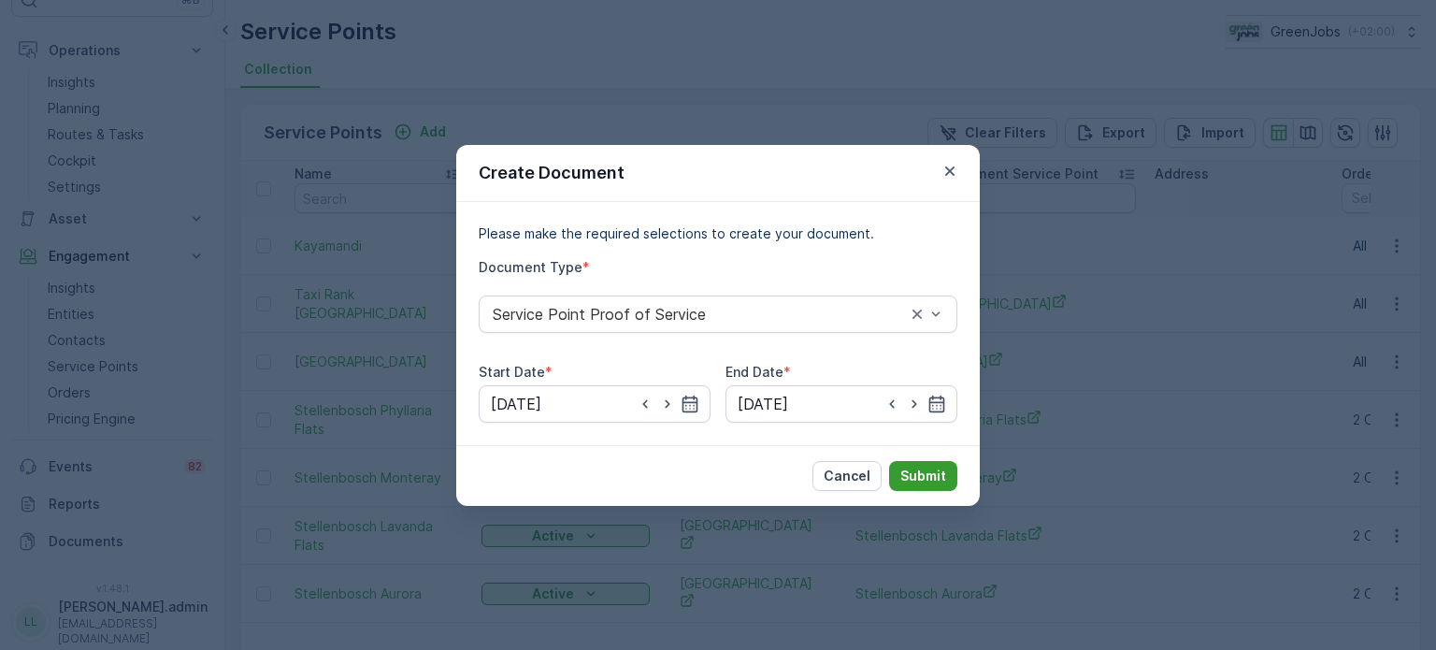
click at [933, 472] on p "Submit" at bounding box center [923, 476] width 46 height 19
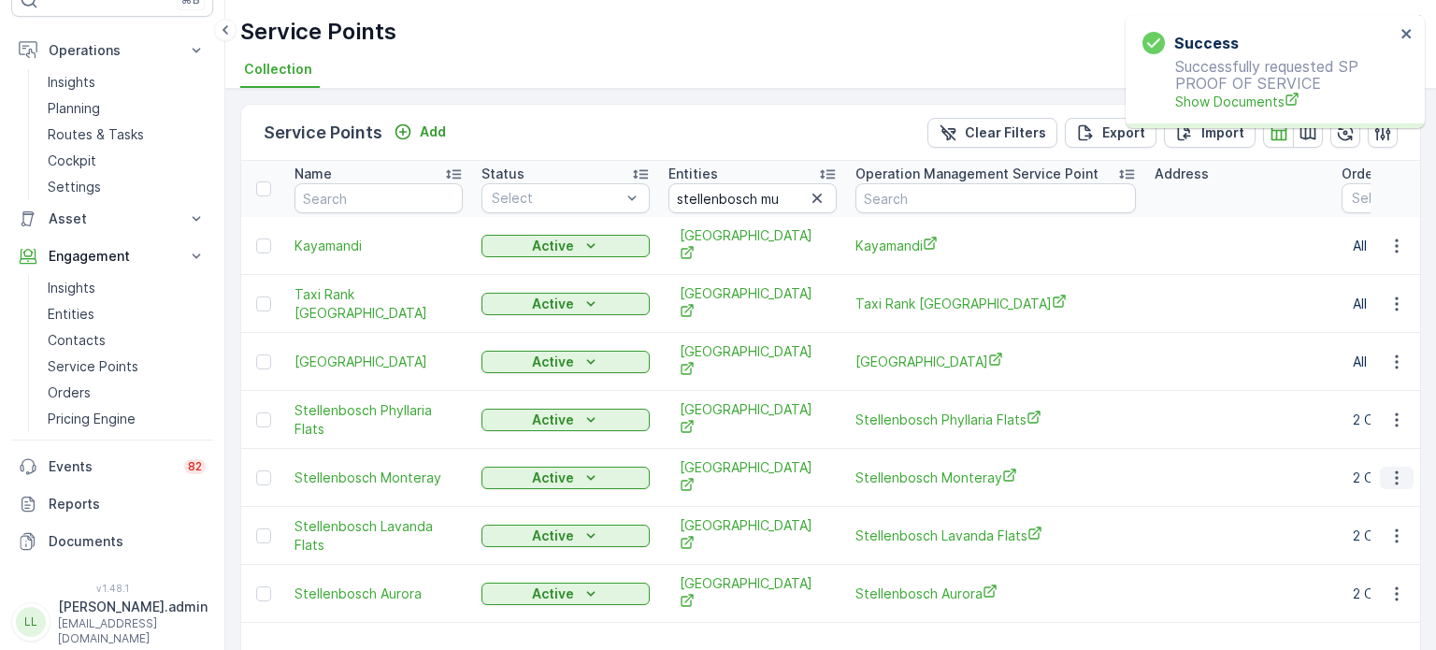
click at [1395, 470] on icon "button" at bounding box center [1396, 477] width 3 height 14
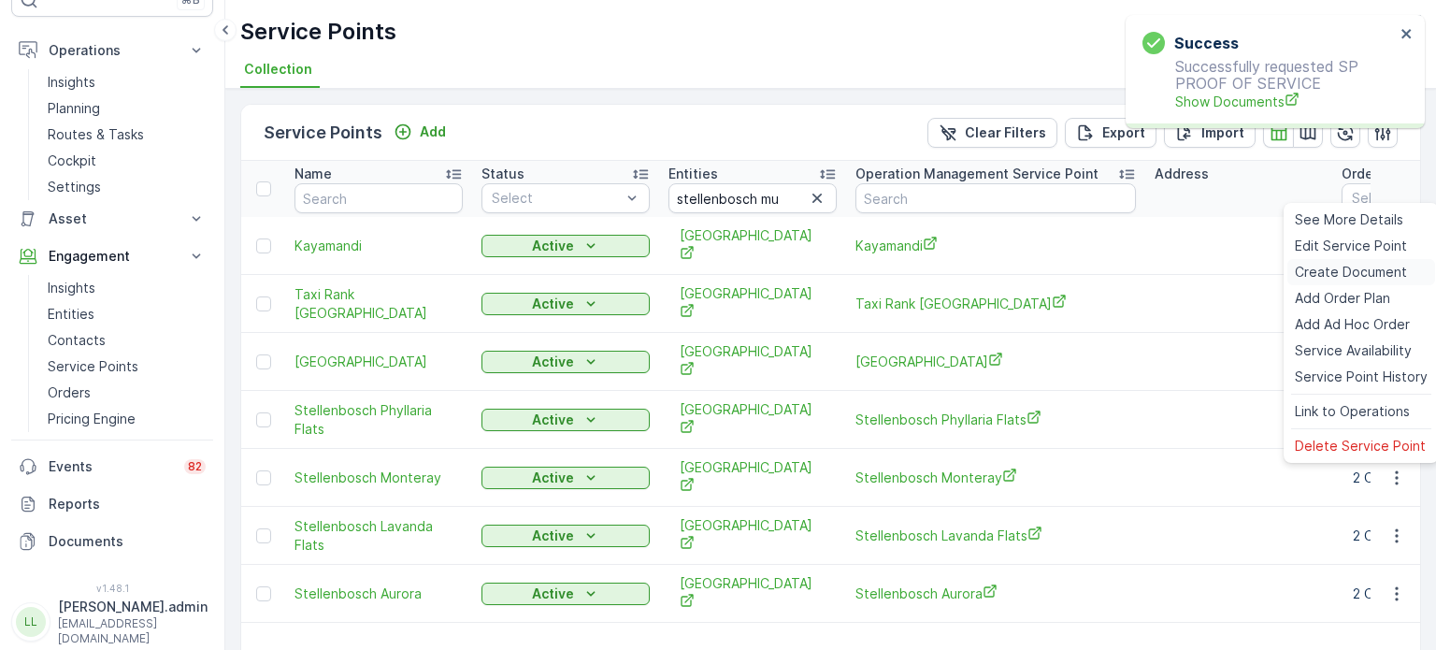
click at [1313, 278] on span "Create Document" at bounding box center [1351, 272] width 112 height 19
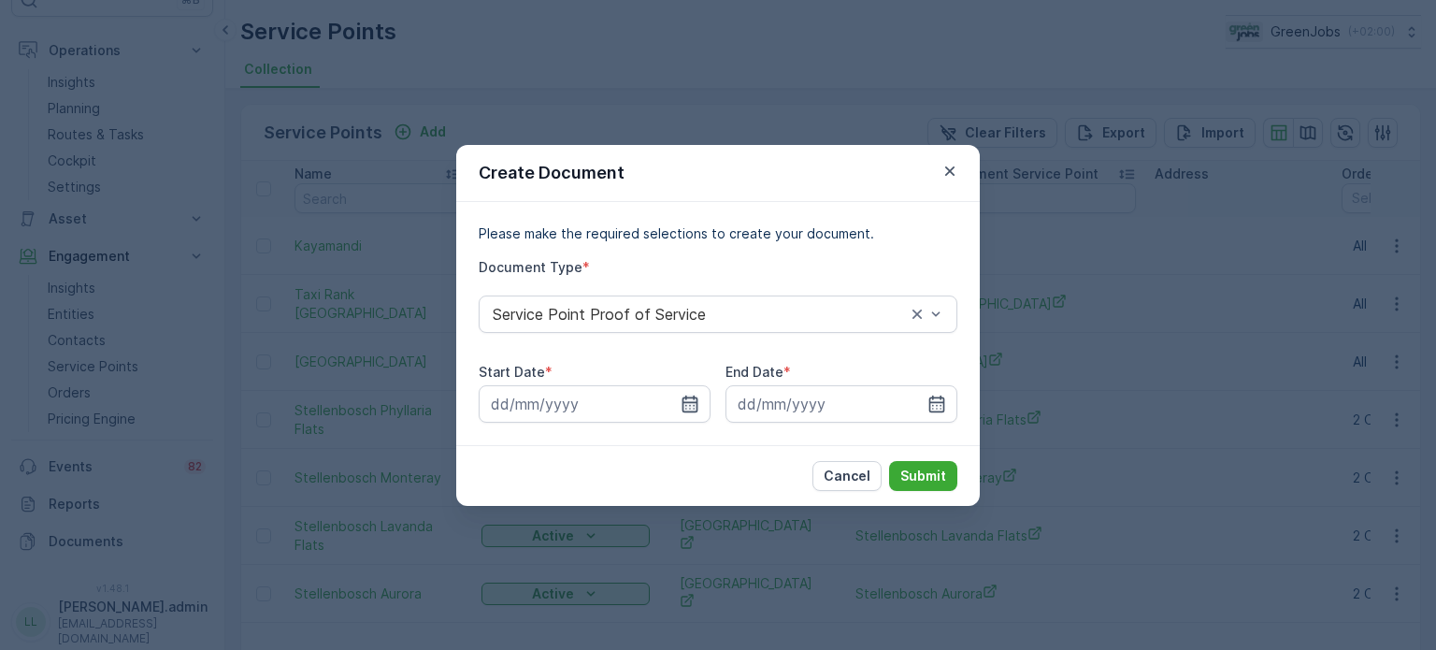
click at [696, 402] on icon "button" at bounding box center [691, 403] width 16 height 17
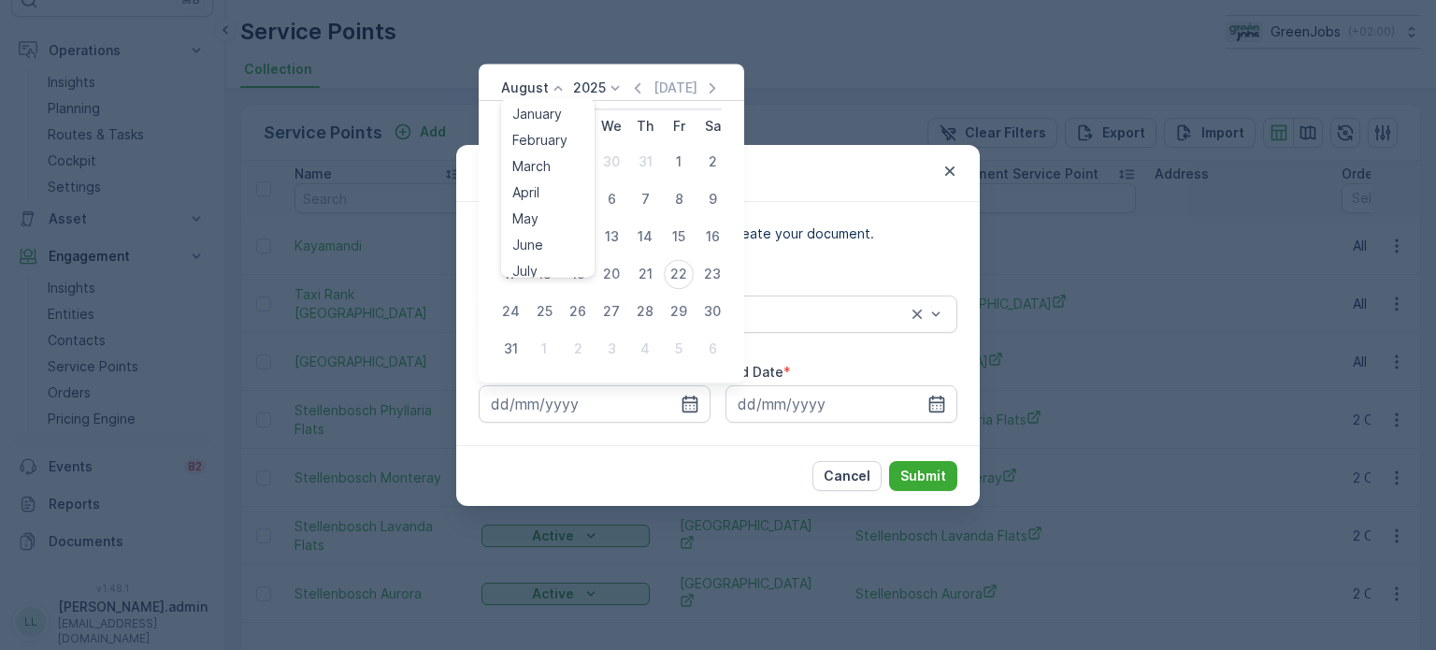
click at [524, 81] on p "August" at bounding box center [525, 88] width 48 height 19
click at [528, 267] on span "July" at bounding box center [524, 263] width 25 height 19
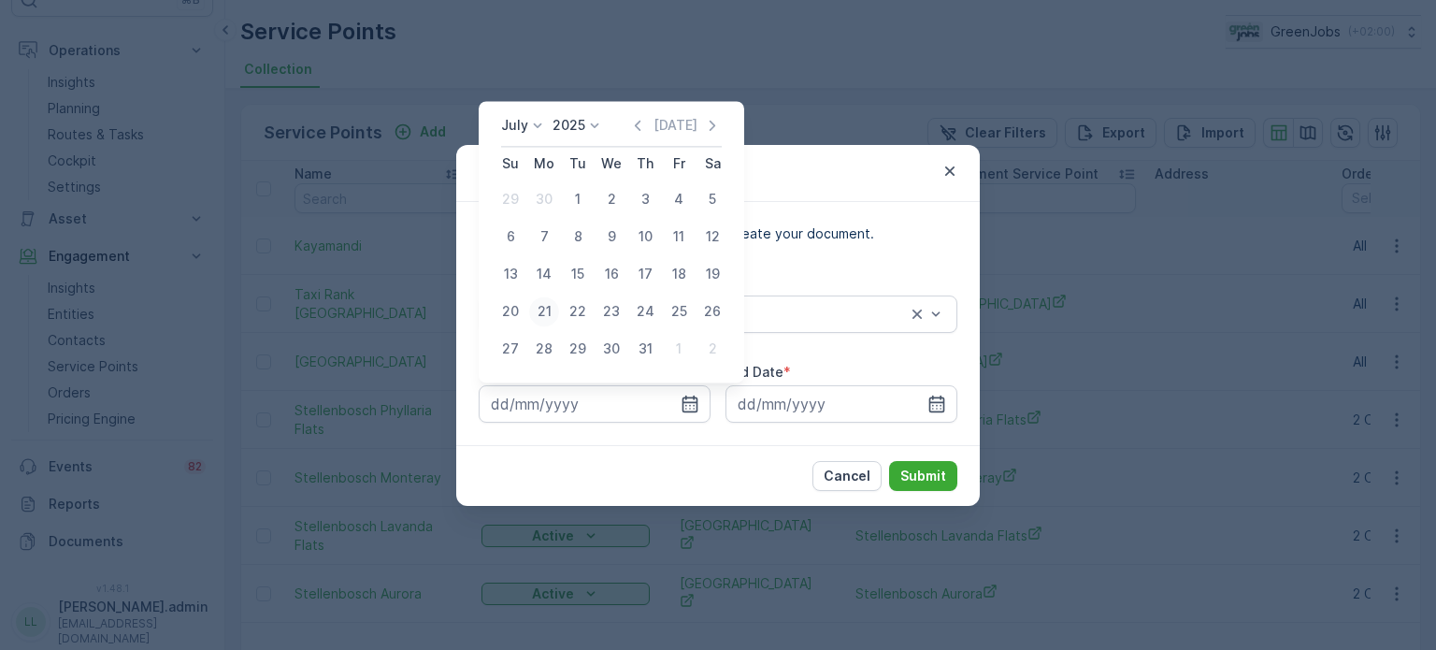
click at [546, 309] on div "21" at bounding box center [544, 311] width 30 height 30
type input "[DATE]"
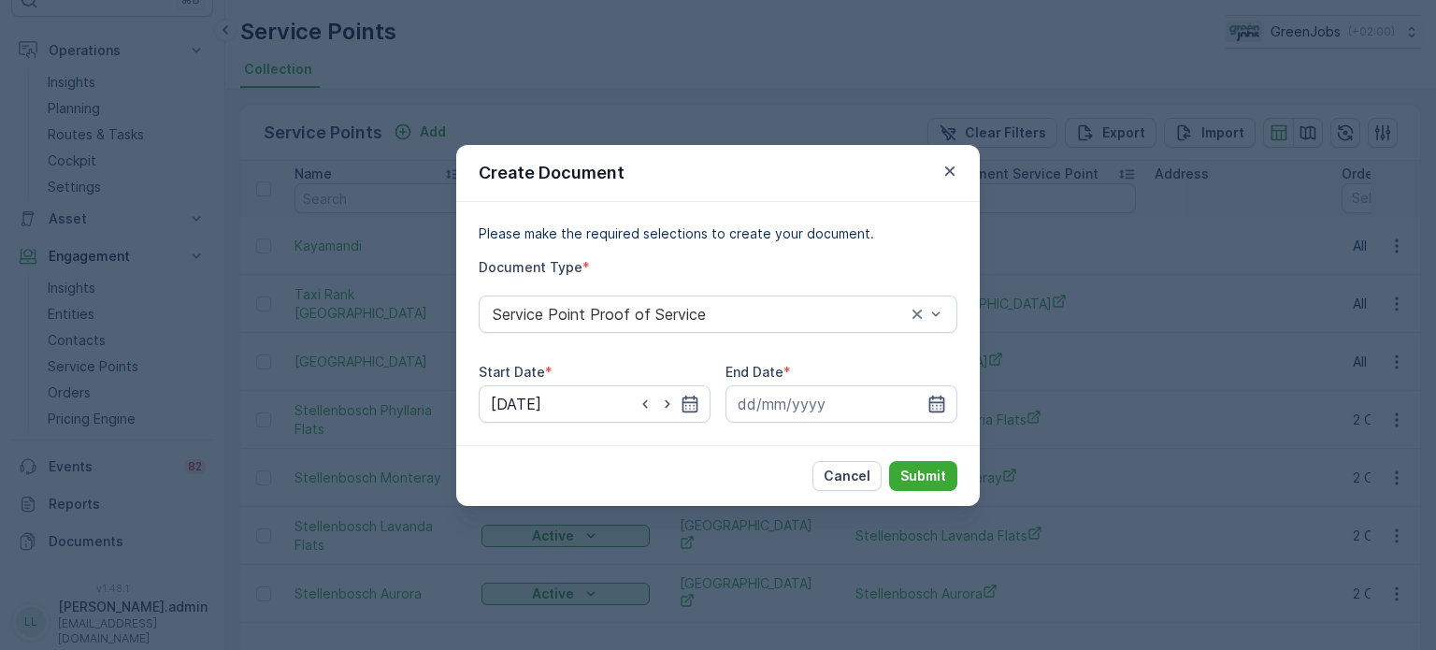
click at [934, 399] on icon "button" at bounding box center [936, 404] width 19 height 19
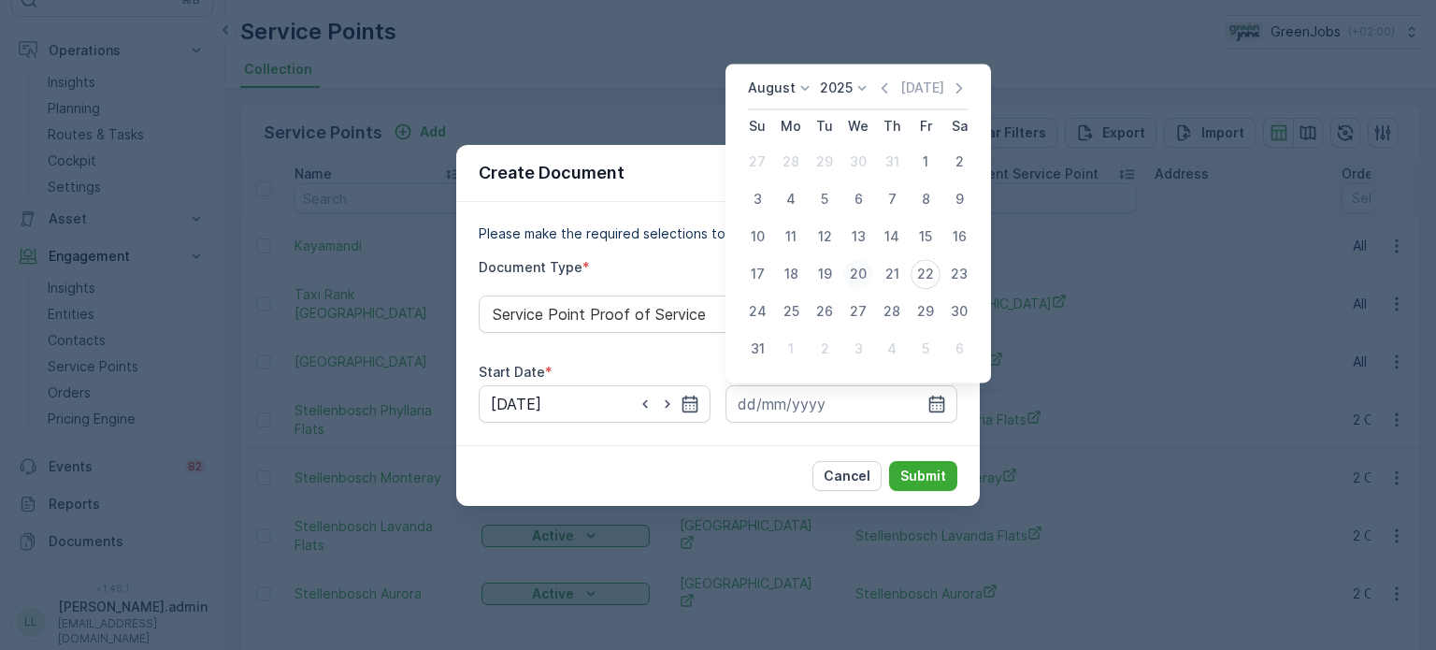
click at [863, 276] on div "20" at bounding box center [858, 274] width 30 height 30
type input "[DATE]"
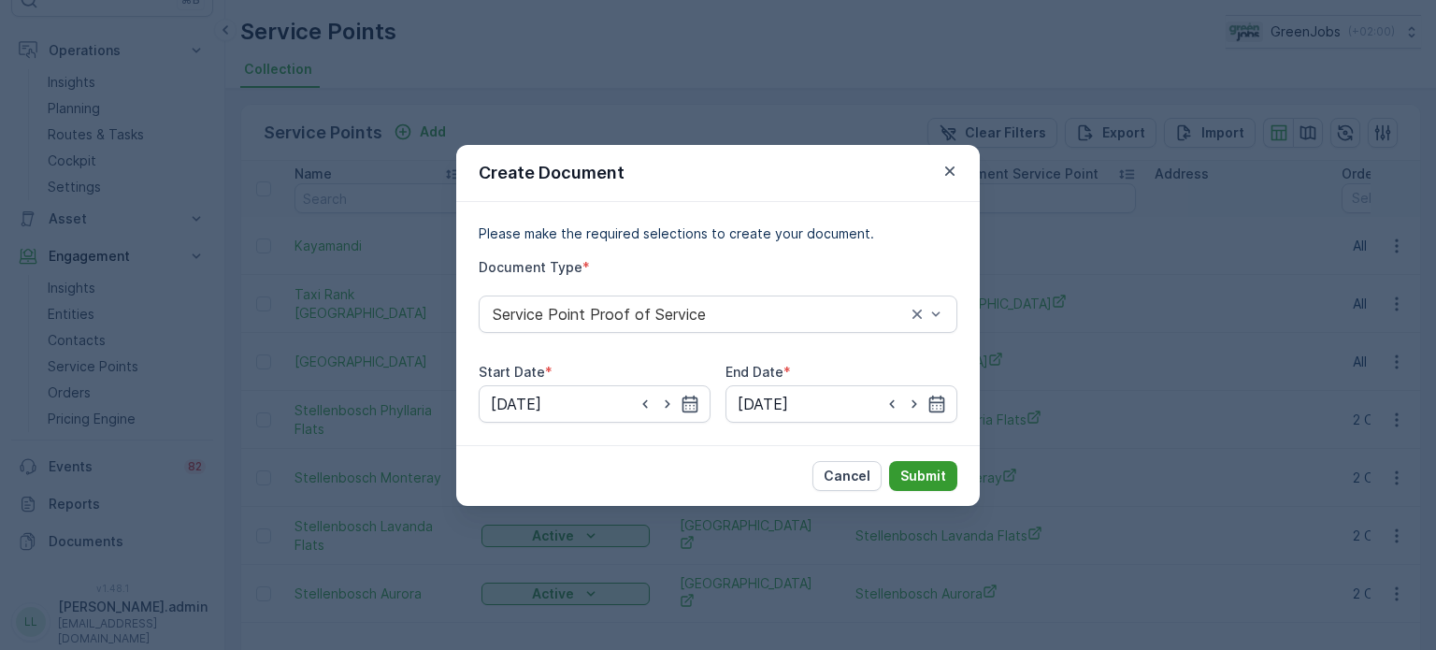
click at [932, 476] on p "Submit" at bounding box center [923, 476] width 46 height 19
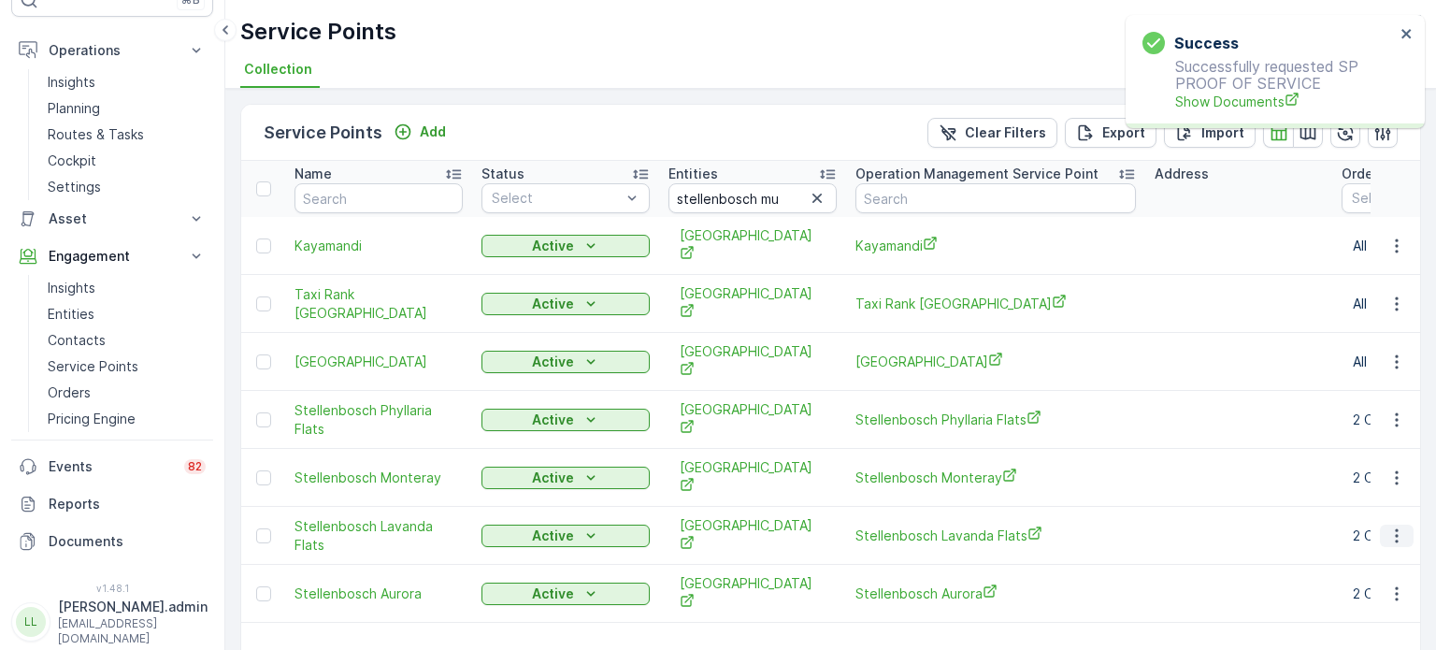
click at [1387, 534] on icon "button" at bounding box center [1396, 535] width 19 height 19
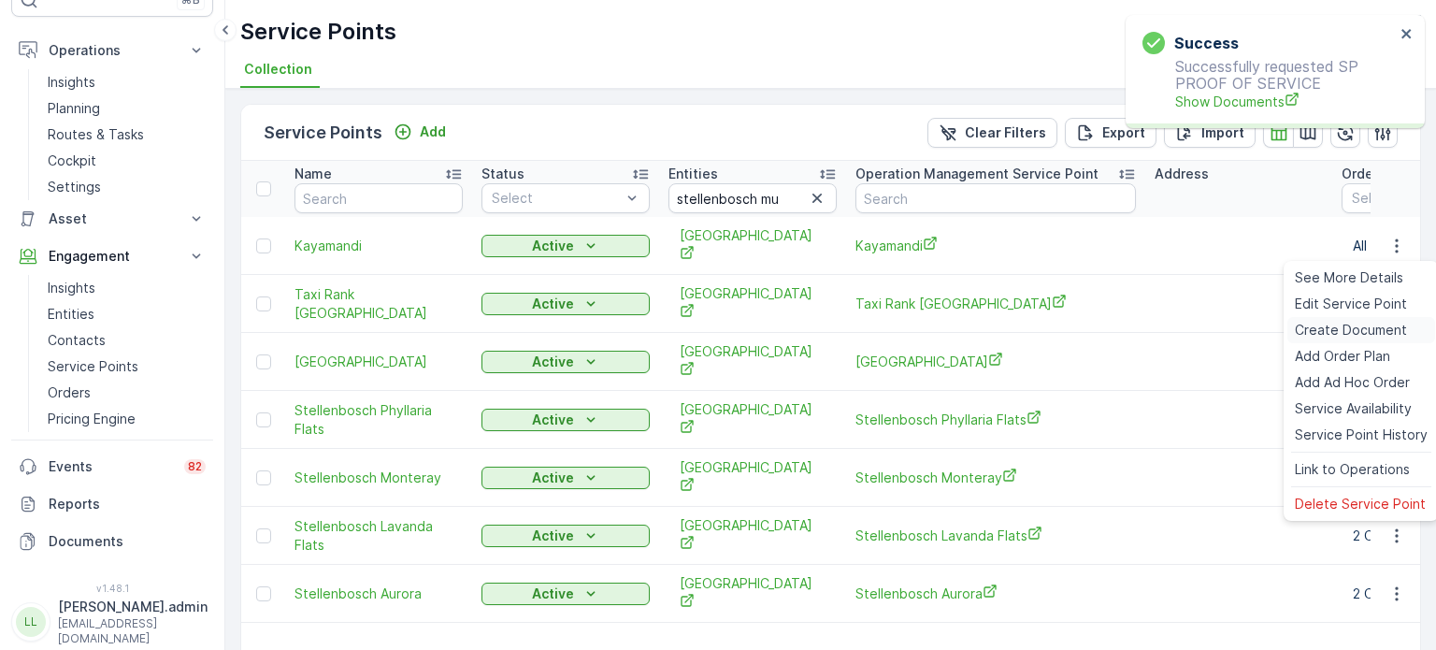
click at [1307, 324] on span "Create Document" at bounding box center [1351, 330] width 112 height 19
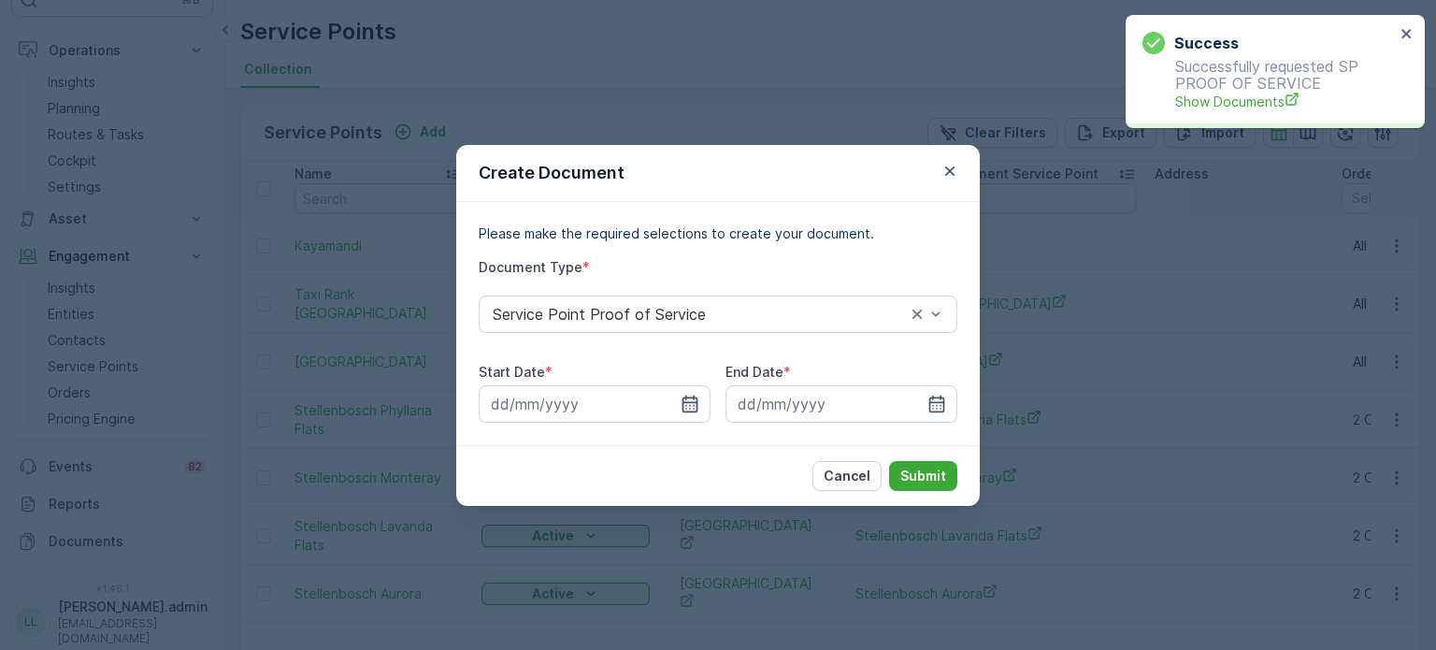
click at [684, 404] on icon "button" at bounding box center [690, 404] width 19 height 19
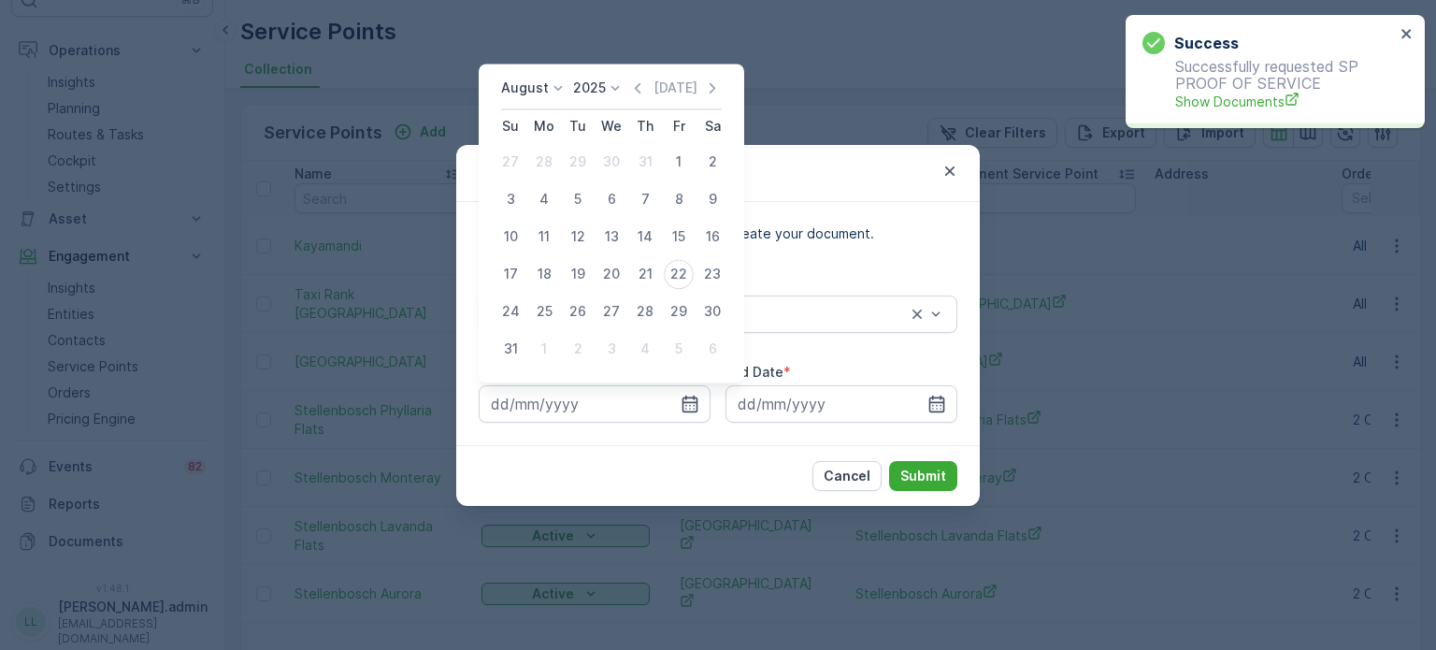
click at [546, 79] on div "August" at bounding box center [534, 88] width 66 height 19
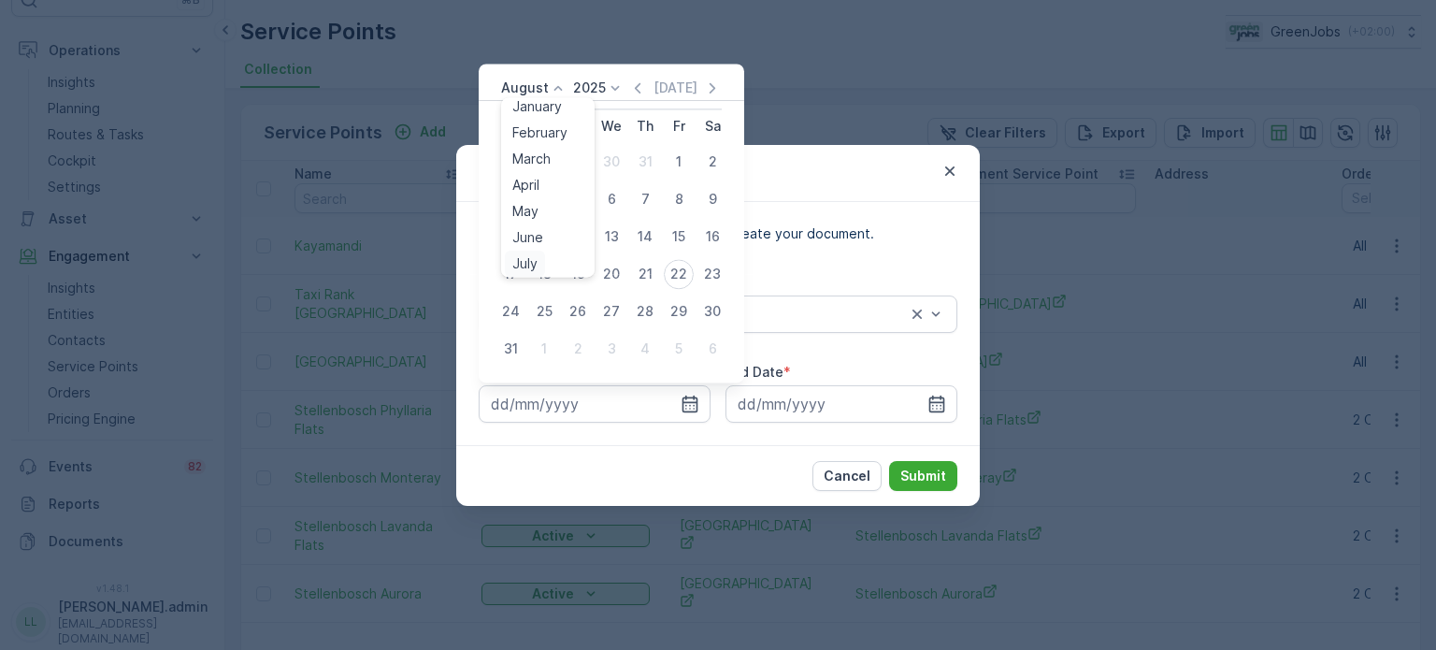
click at [535, 261] on span "July" at bounding box center [524, 263] width 25 height 19
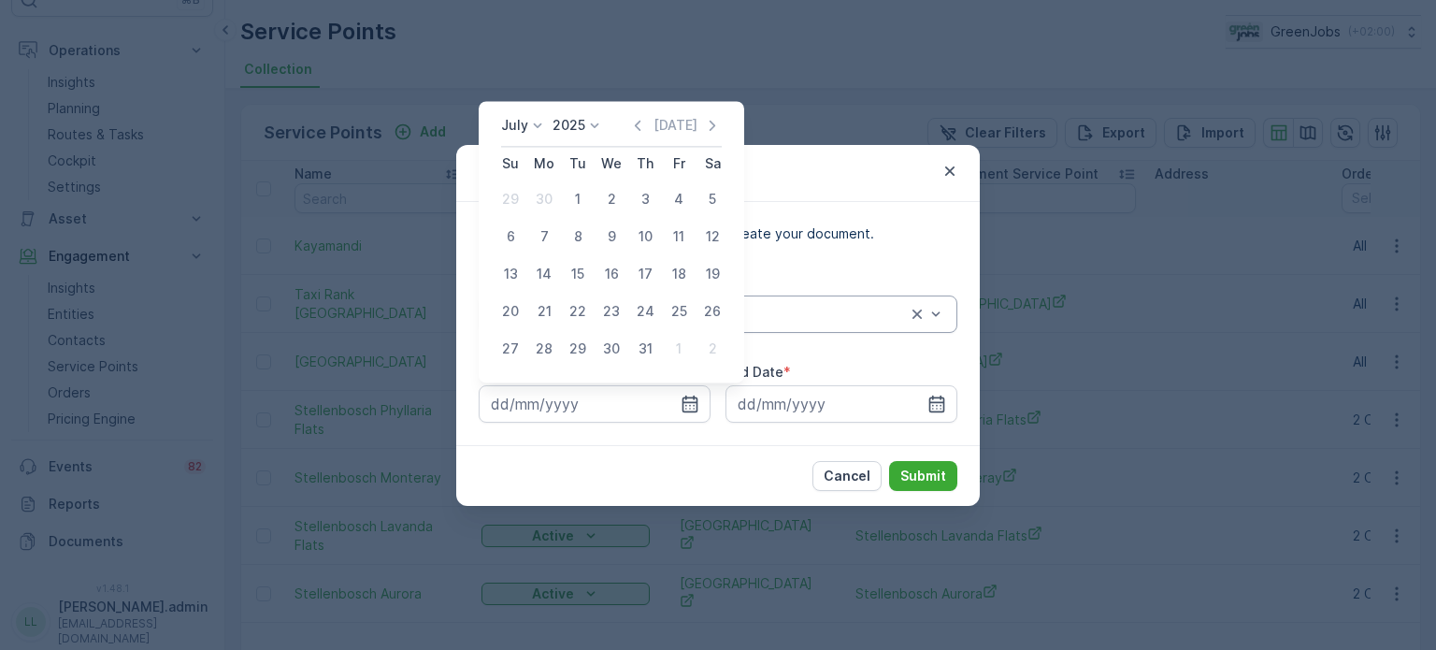
click at [554, 310] on div "21" at bounding box center [544, 311] width 30 height 30
type input "[DATE]"
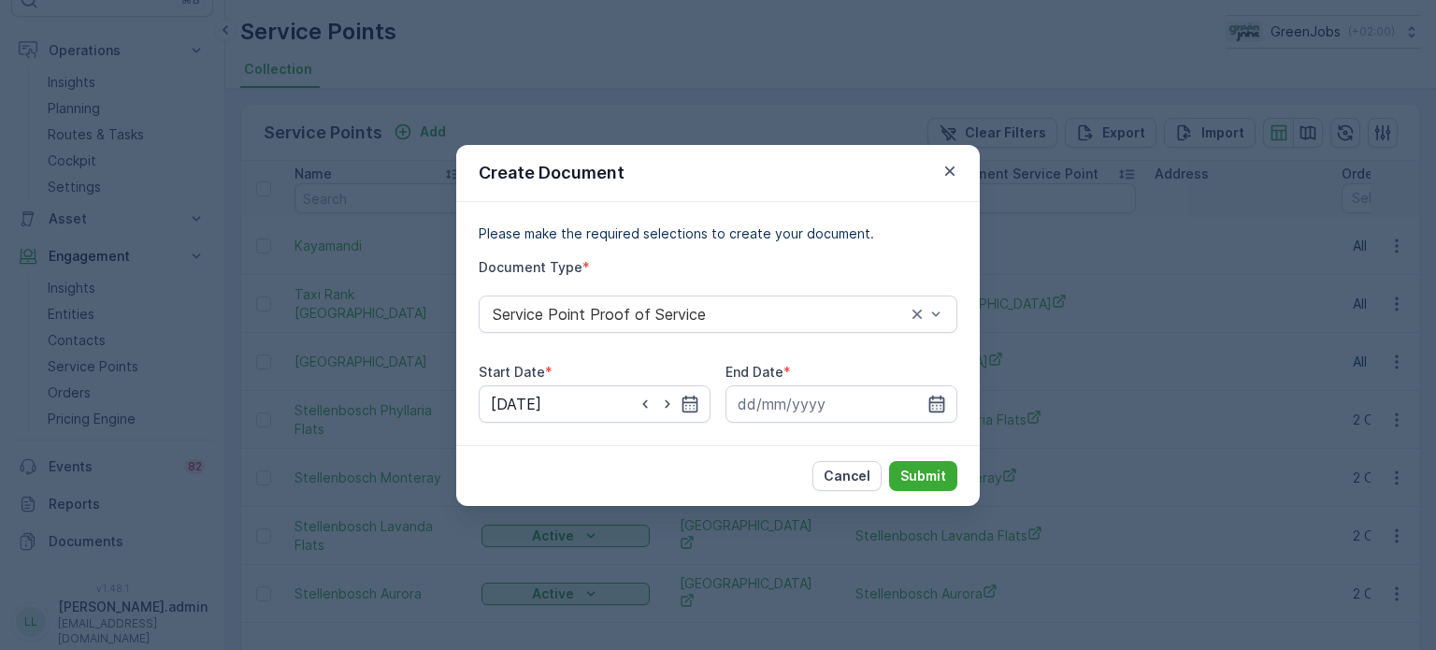
click at [940, 398] on icon "button" at bounding box center [937, 403] width 16 height 17
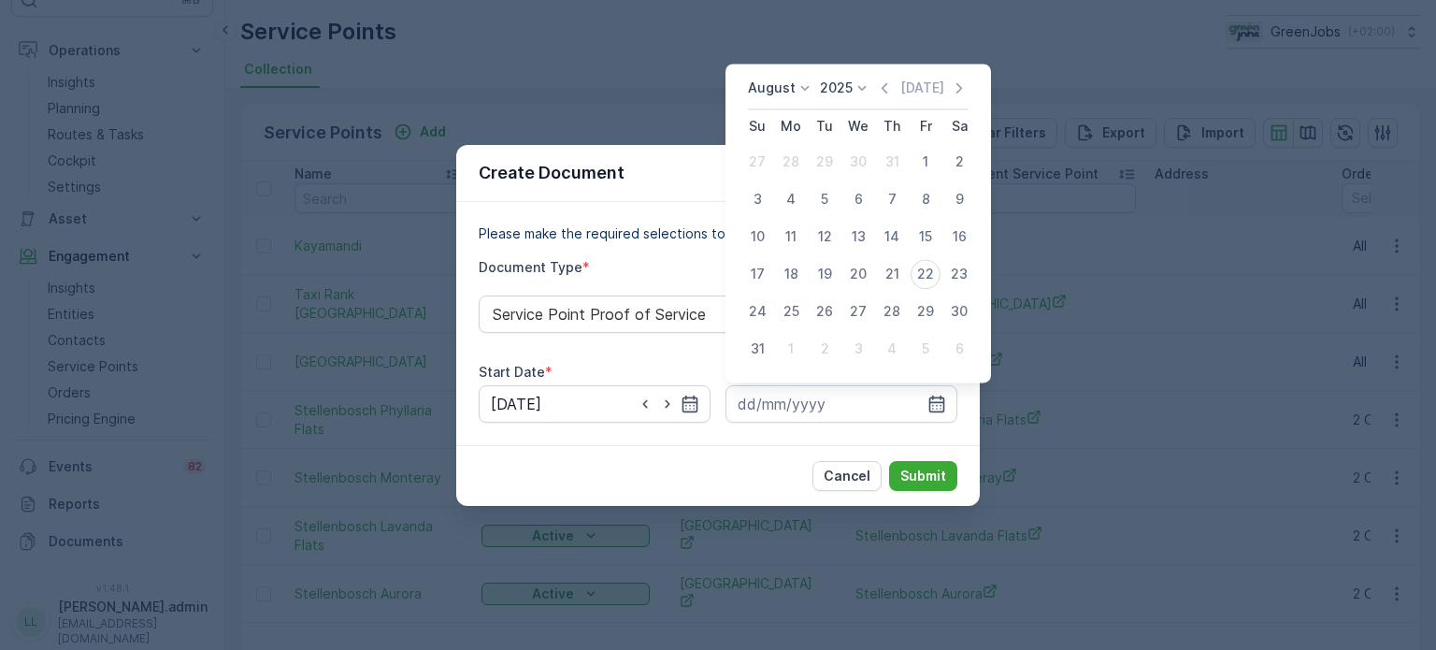
click at [853, 270] on div "20" at bounding box center [858, 274] width 30 height 30
type input "[DATE]"
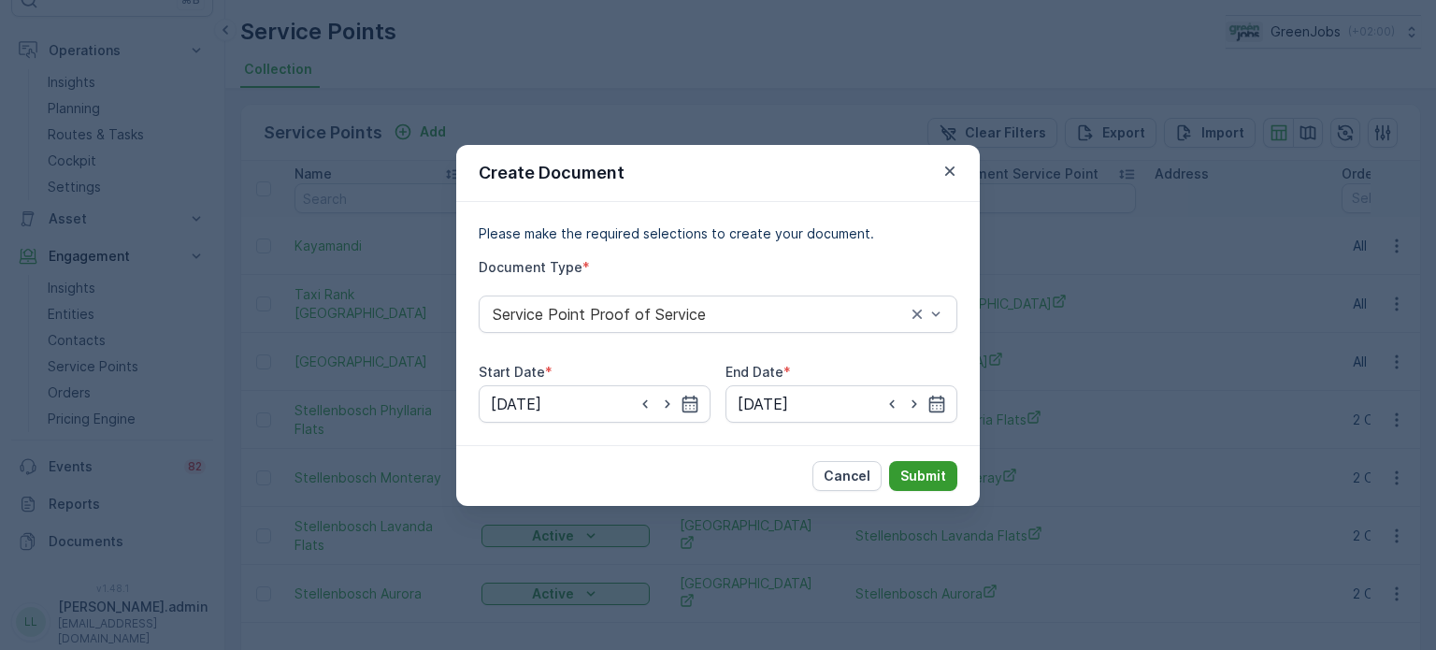
click at [939, 474] on p "Submit" at bounding box center [923, 476] width 46 height 19
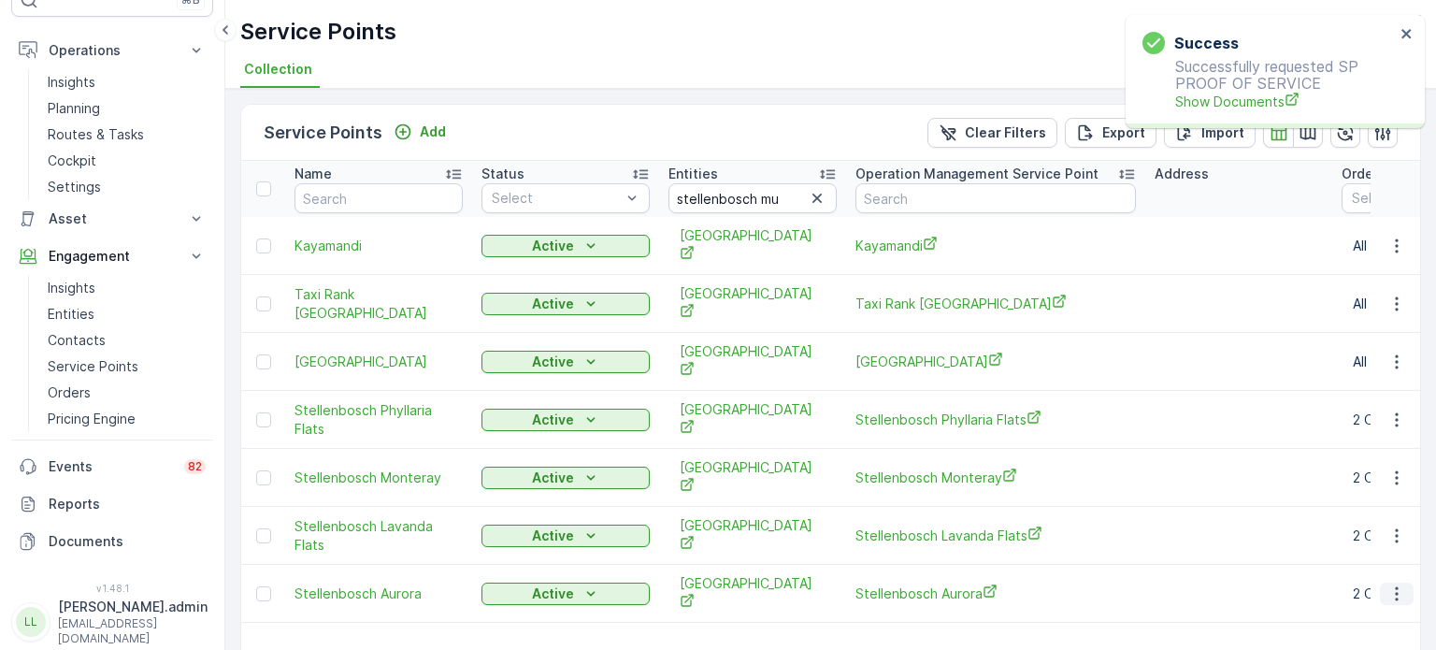
click at [1387, 588] on icon "button" at bounding box center [1396, 593] width 19 height 19
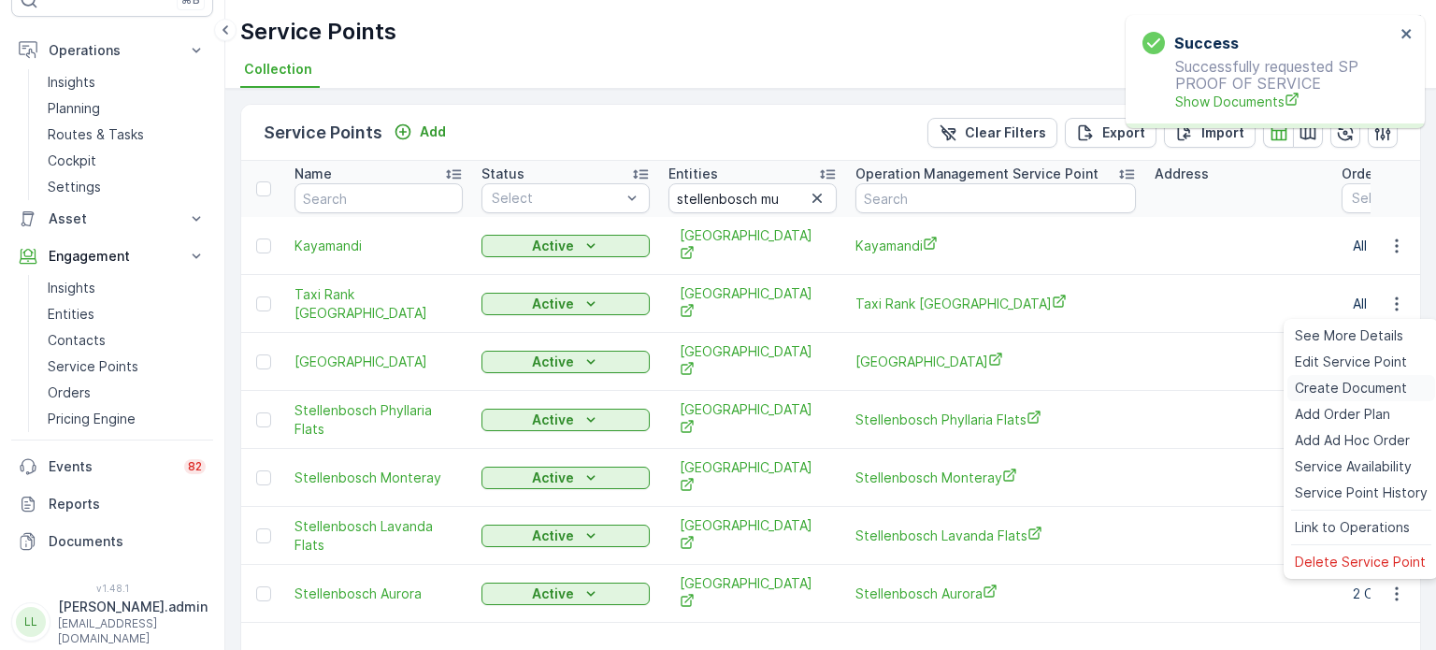
click at [1301, 381] on span "Create Document" at bounding box center [1351, 388] width 112 height 19
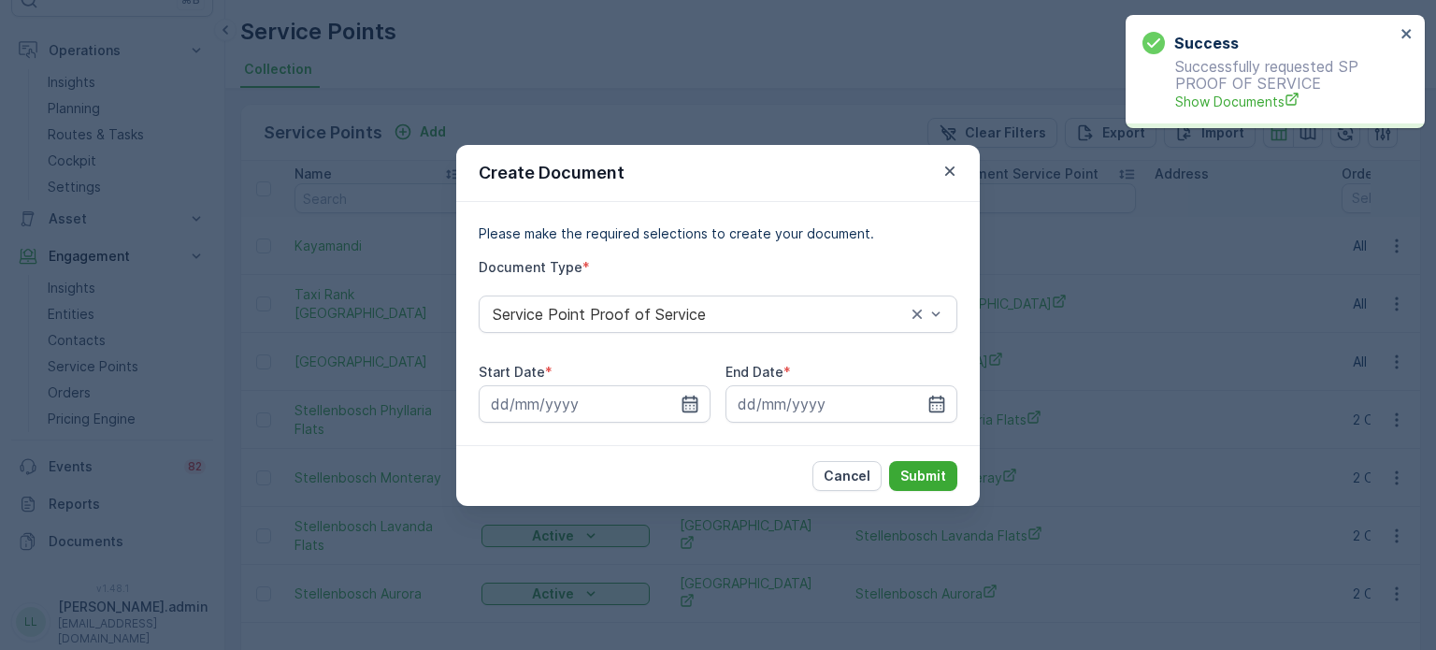
click at [696, 407] on icon "button" at bounding box center [691, 403] width 16 height 17
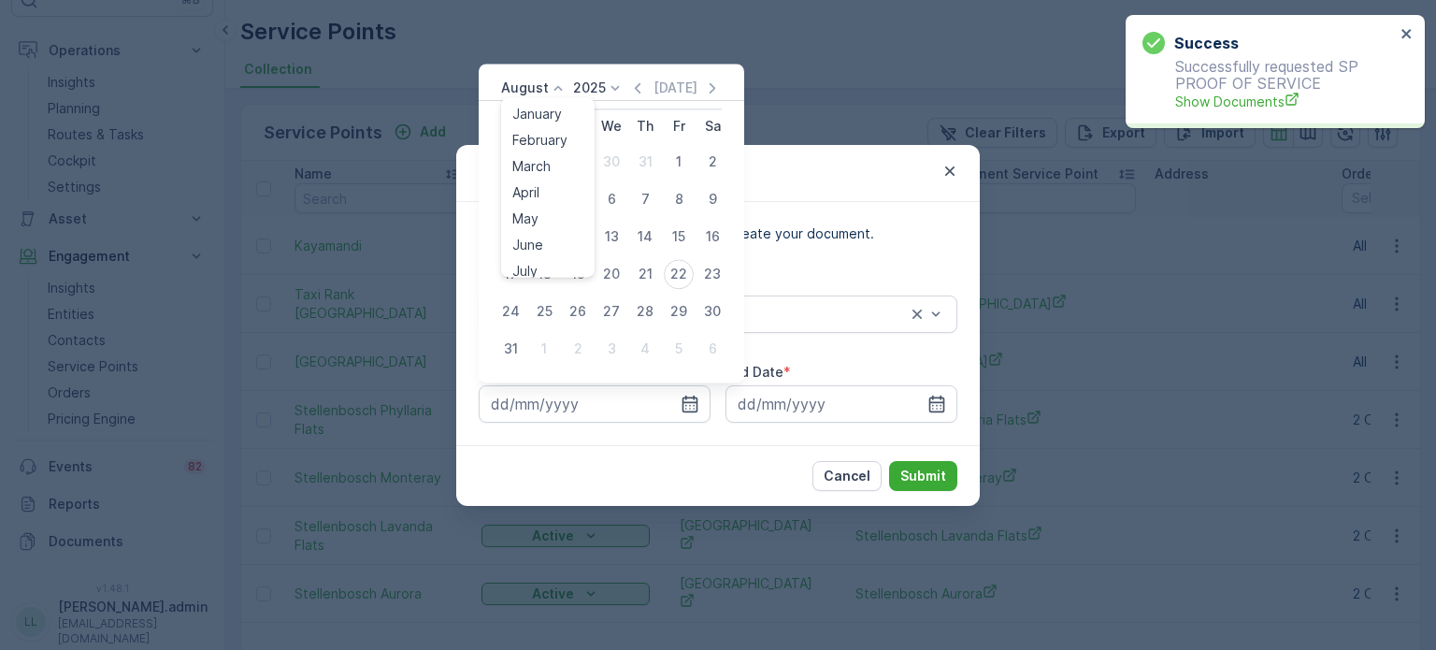
click at [523, 93] on p "August" at bounding box center [525, 88] width 48 height 19
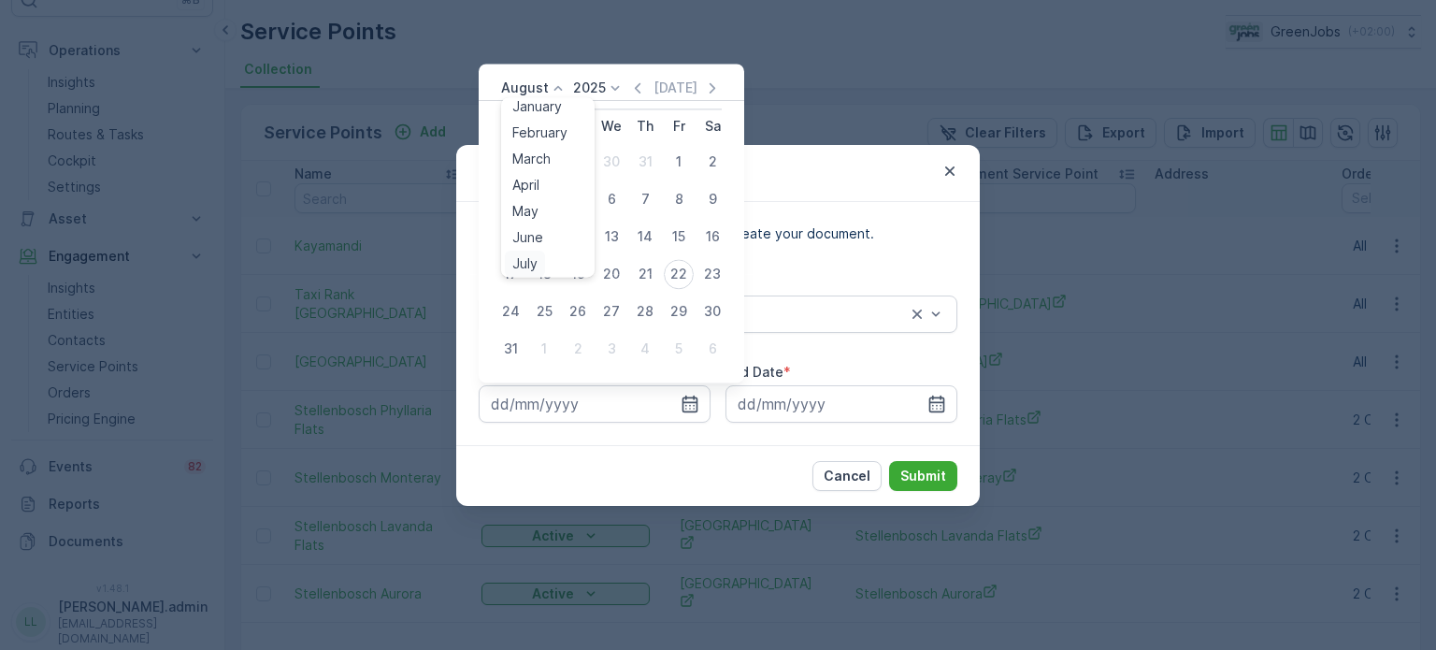
click at [525, 266] on span "July" at bounding box center [524, 263] width 25 height 19
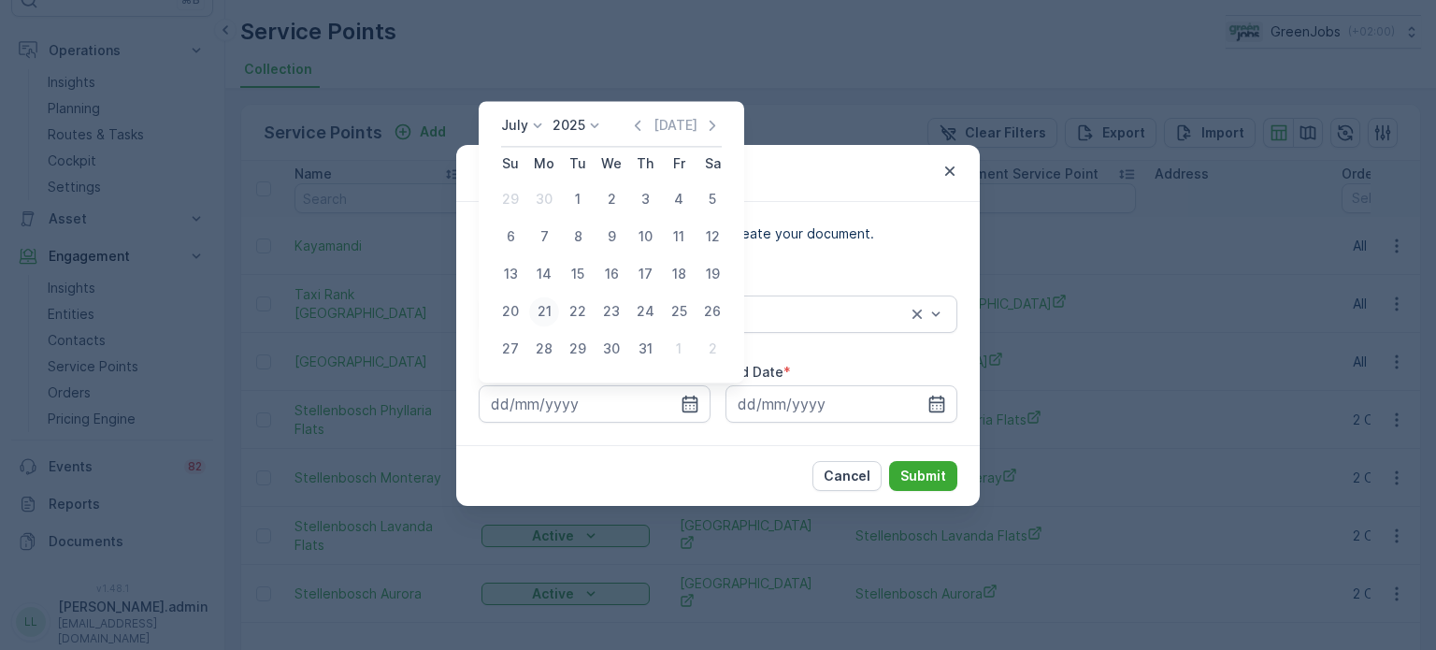
click at [551, 309] on div "21" at bounding box center [544, 311] width 30 height 30
type input "[DATE]"
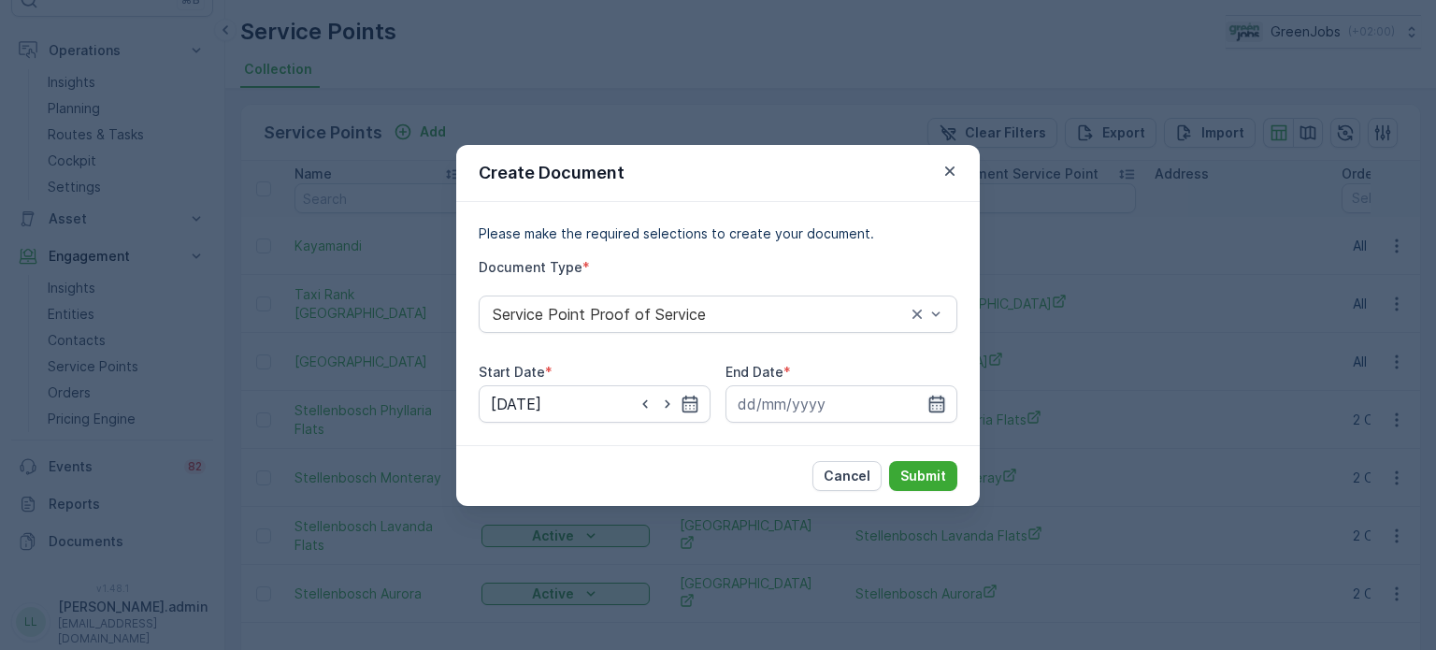
click at [943, 395] on icon "button" at bounding box center [936, 404] width 19 height 19
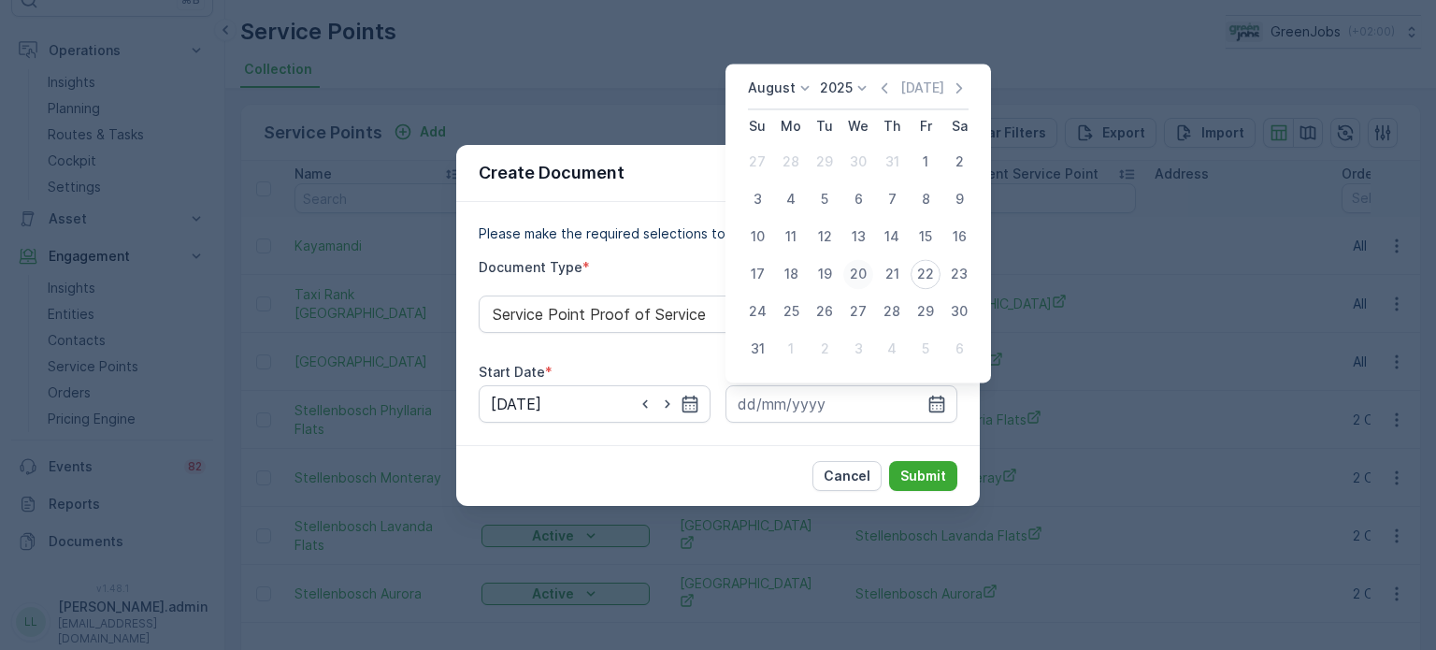
click at [867, 265] on div "20" at bounding box center [858, 274] width 30 height 30
type input "[DATE]"
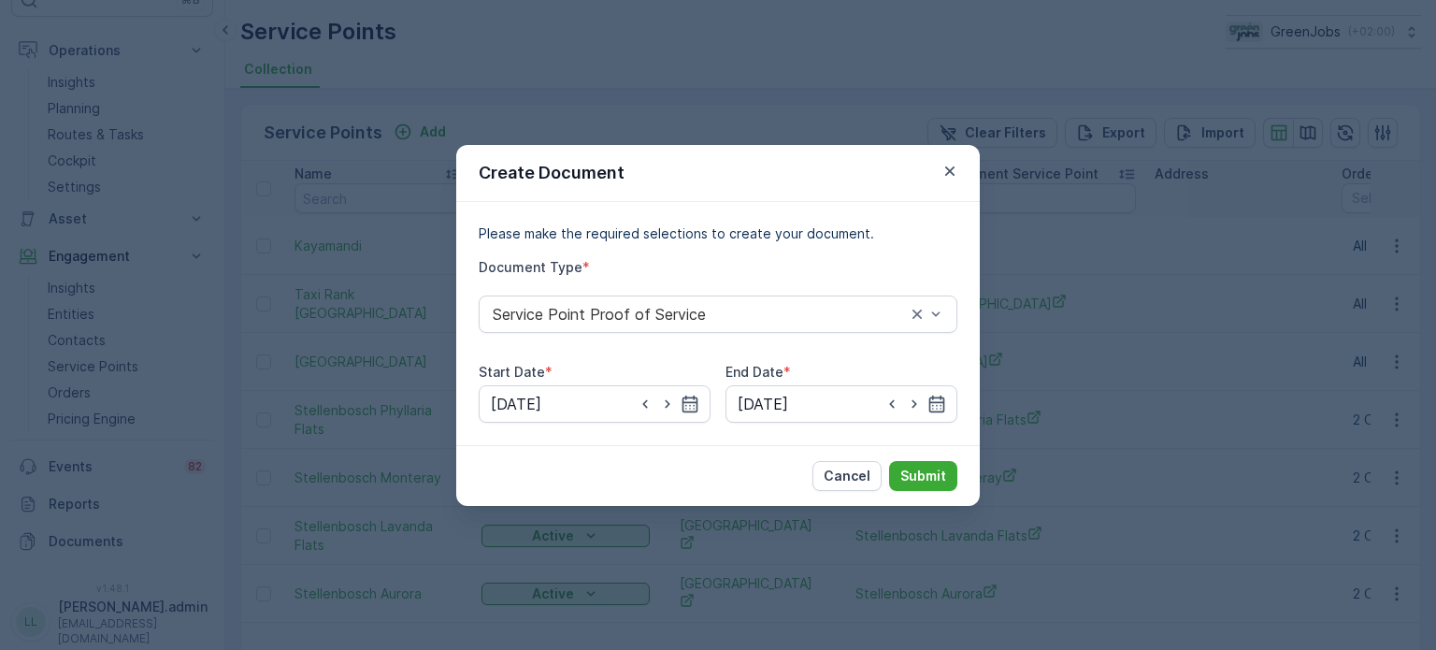
click at [939, 492] on div "Cancel Submit" at bounding box center [718, 475] width 524 height 61
click at [945, 471] on p "Submit" at bounding box center [923, 476] width 46 height 19
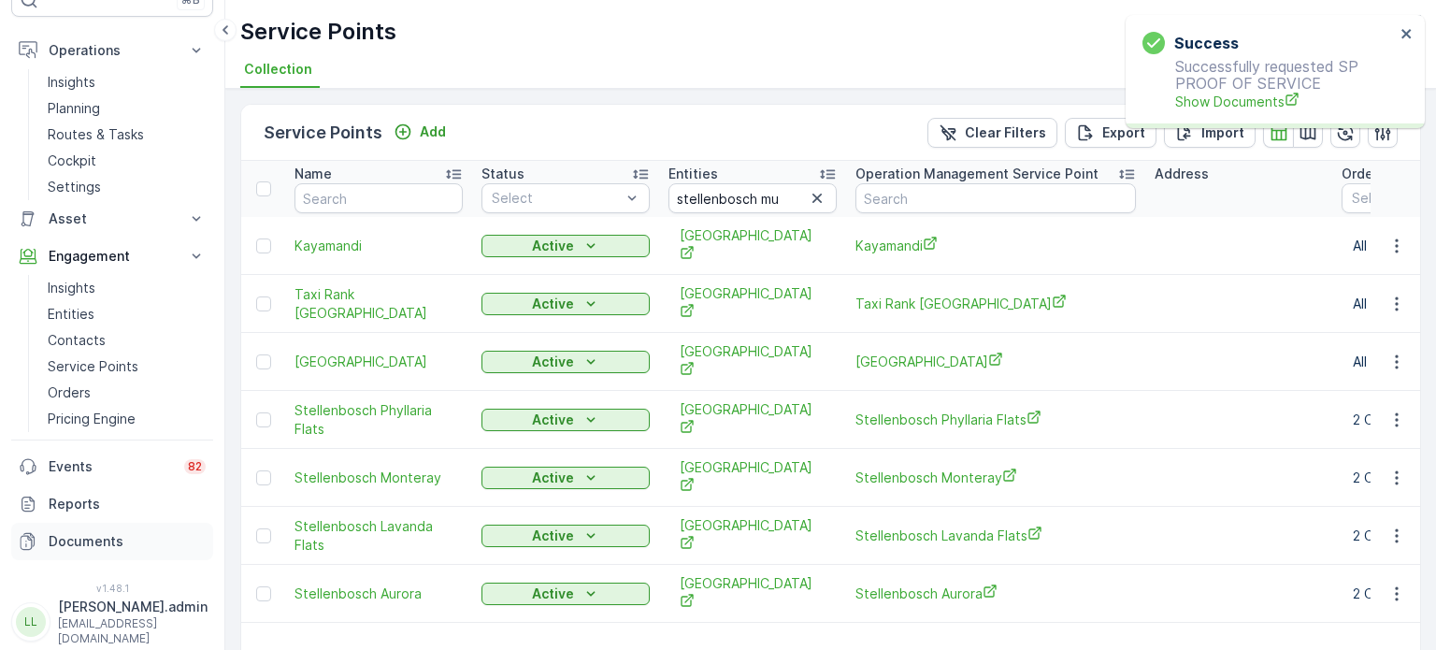
click at [78, 536] on p "Documents" at bounding box center [127, 541] width 157 height 19
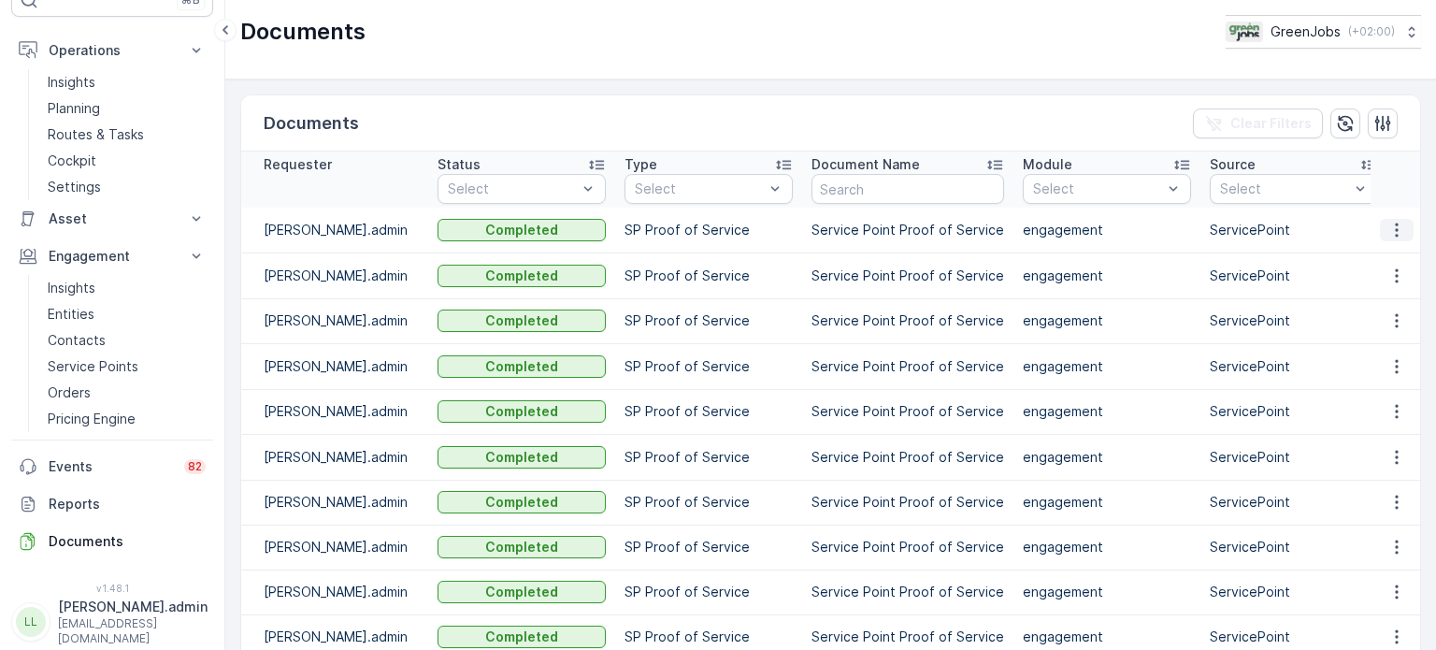
click at [1387, 226] on icon "button" at bounding box center [1396, 230] width 19 height 19
click at [1364, 259] on span "See Details" at bounding box center [1392, 257] width 72 height 19
click at [1391, 273] on icon "button" at bounding box center [1396, 275] width 19 height 19
click at [1373, 300] on span "See Details" at bounding box center [1392, 302] width 72 height 19
click at [1387, 323] on icon "button" at bounding box center [1396, 320] width 19 height 19
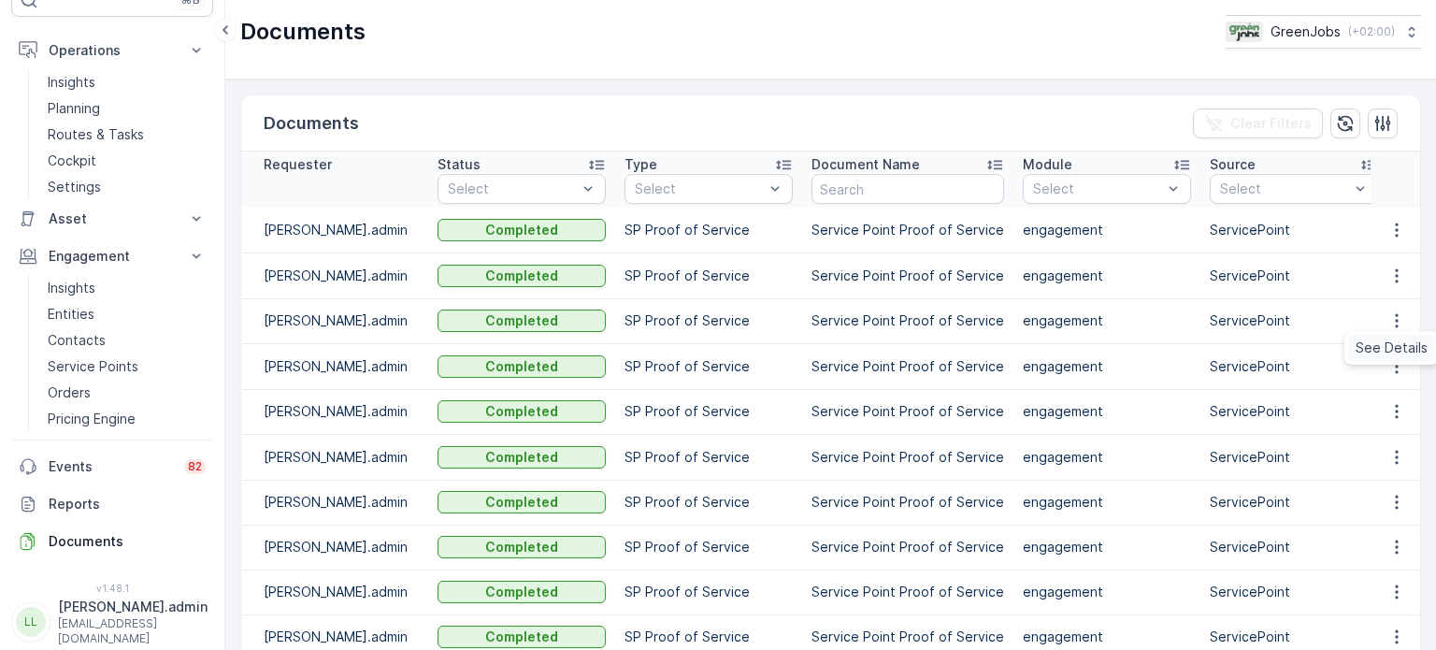
click at [1372, 346] on span "See Details" at bounding box center [1392, 347] width 72 height 19
click at [1382, 366] on button "button" at bounding box center [1397, 366] width 34 height 22
click at [1378, 388] on span "See Details" at bounding box center [1392, 392] width 72 height 19
click at [1390, 412] on icon "button" at bounding box center [1396, 411] width 19 height 19
click at [1372, 440] on span "See Details" at bounding box center [1392, 438] width 72 height 19
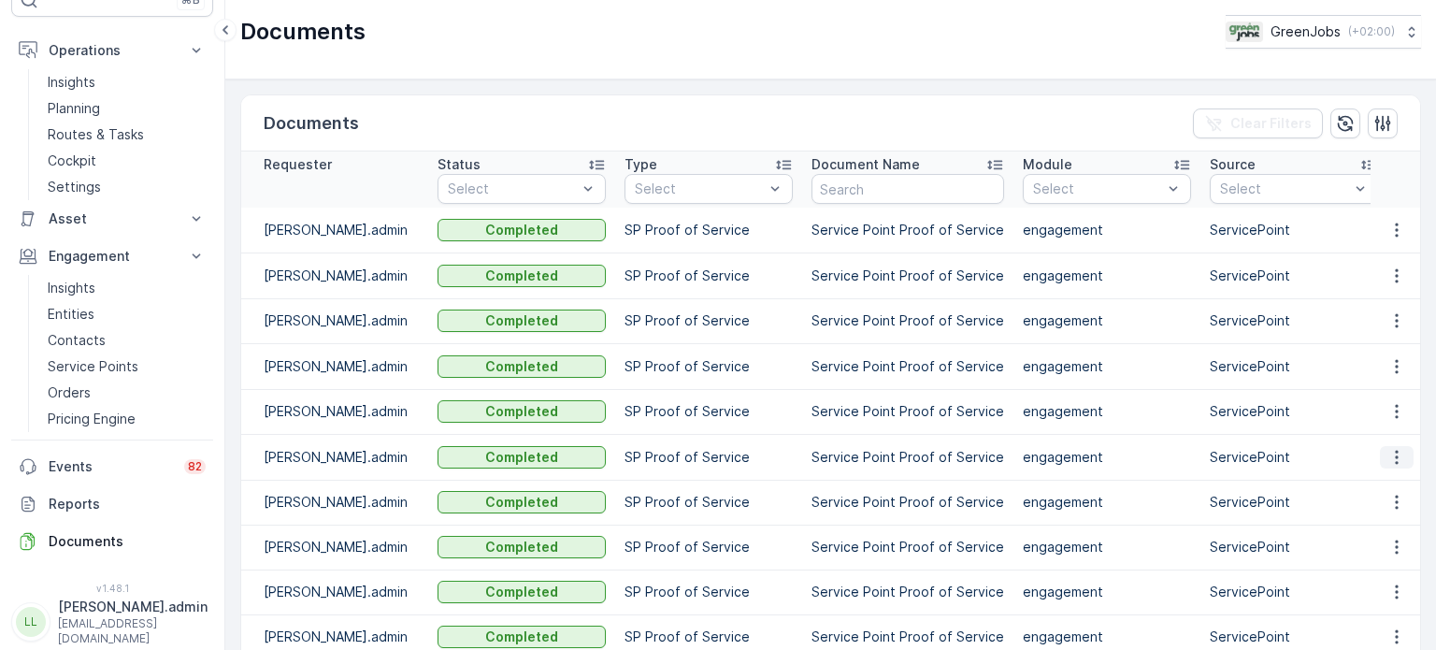
click at [1395, 455] on icon "button" at bounding box center [1396, 457] width 3 height 14
click at [1371, 474] on span "See Details" at bounding box center [1392, 483] width 72 height 19
click at [1393, 507] on icon "button" at bounding box center [1396, 502] width 19 height 19
click at [1383, 524] on span "See Details" at bounding box center [1392, 528] width 72 height 19
